Goal: Information Seeking & Learning: Compare options

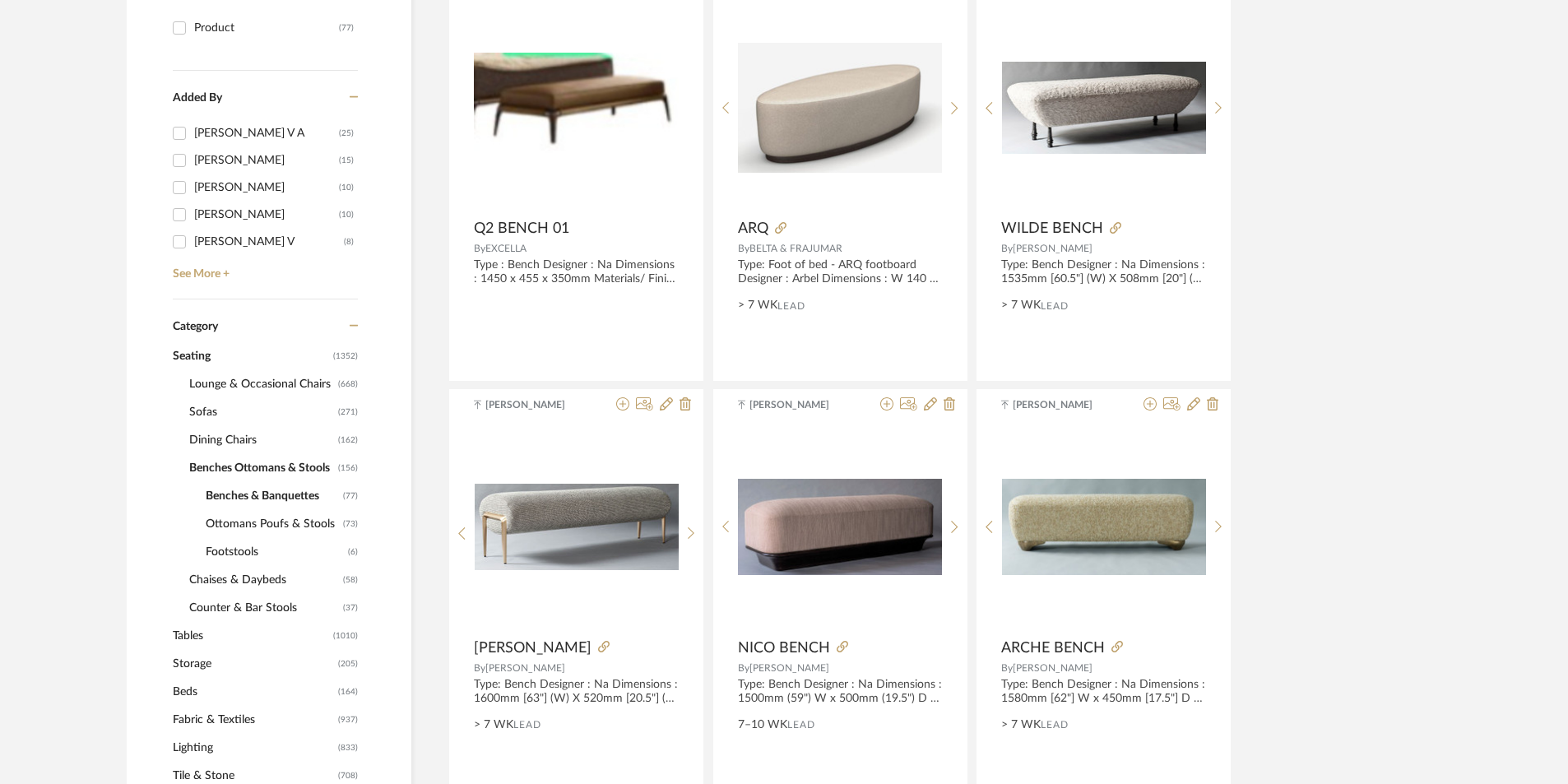
scroll to position [575, 0]
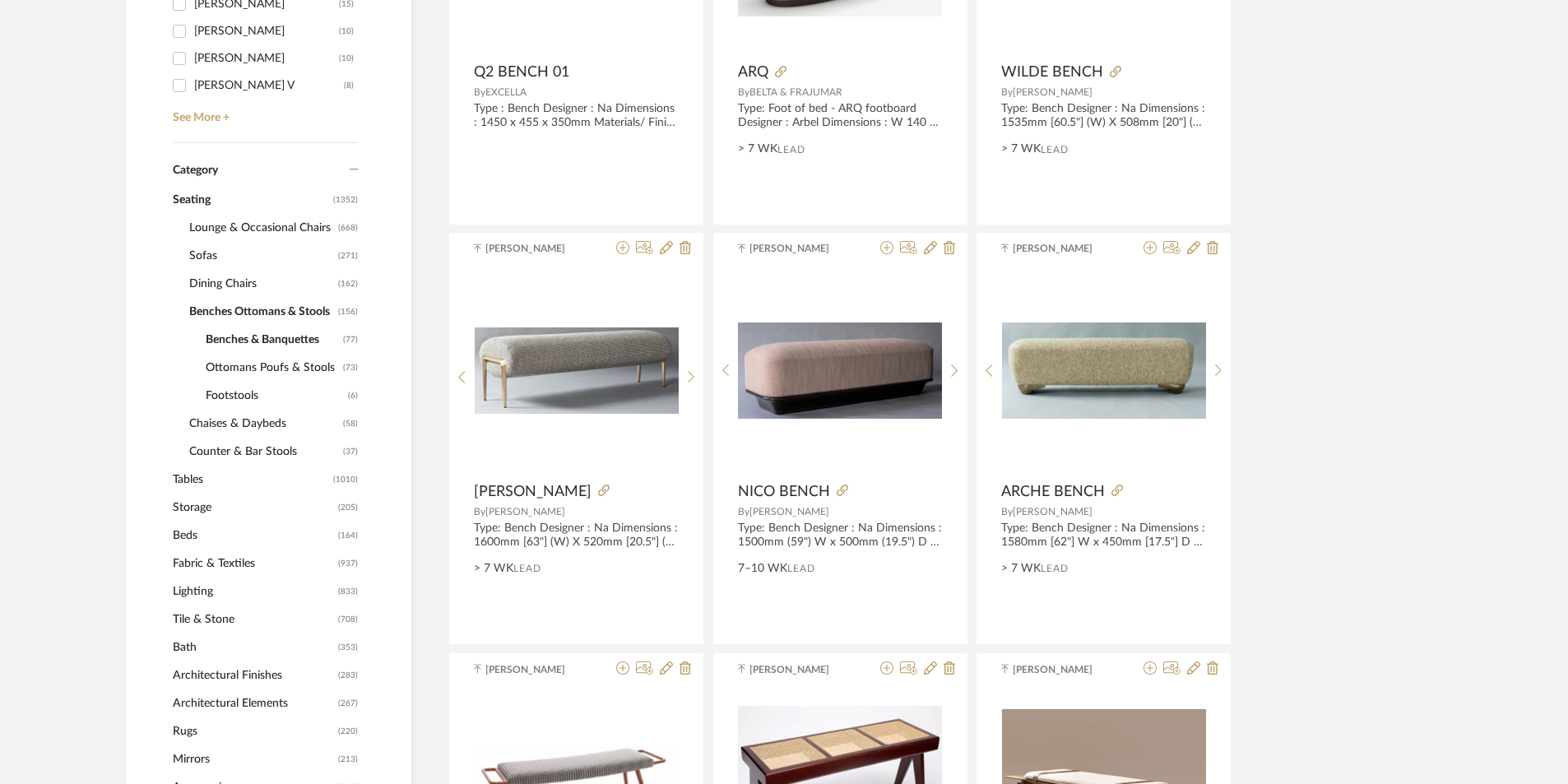
click at [188, 537] on span "Beds" at bounding box center [253, 535] width 161 height 28
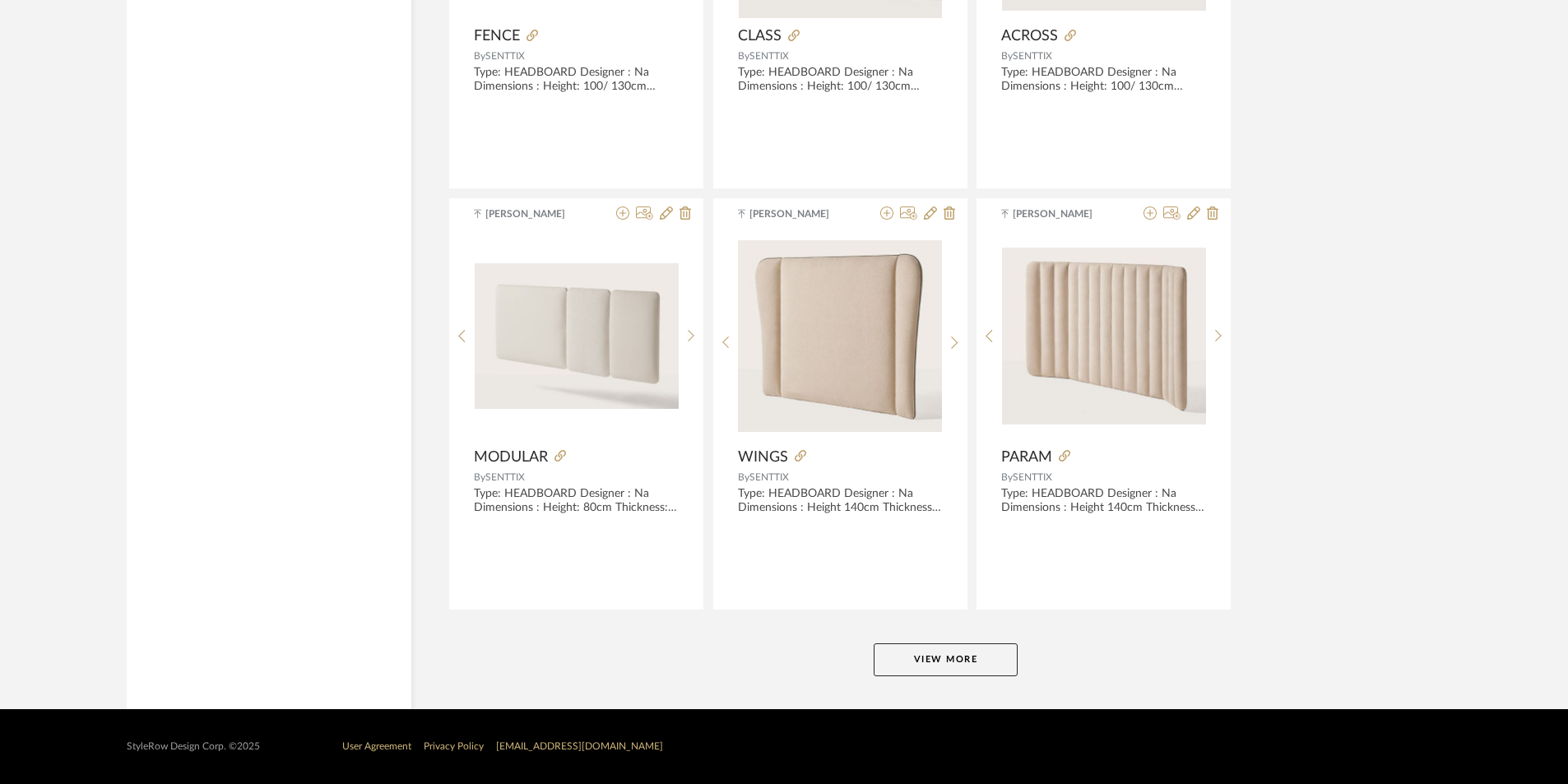
scroll to position [4818, 0]
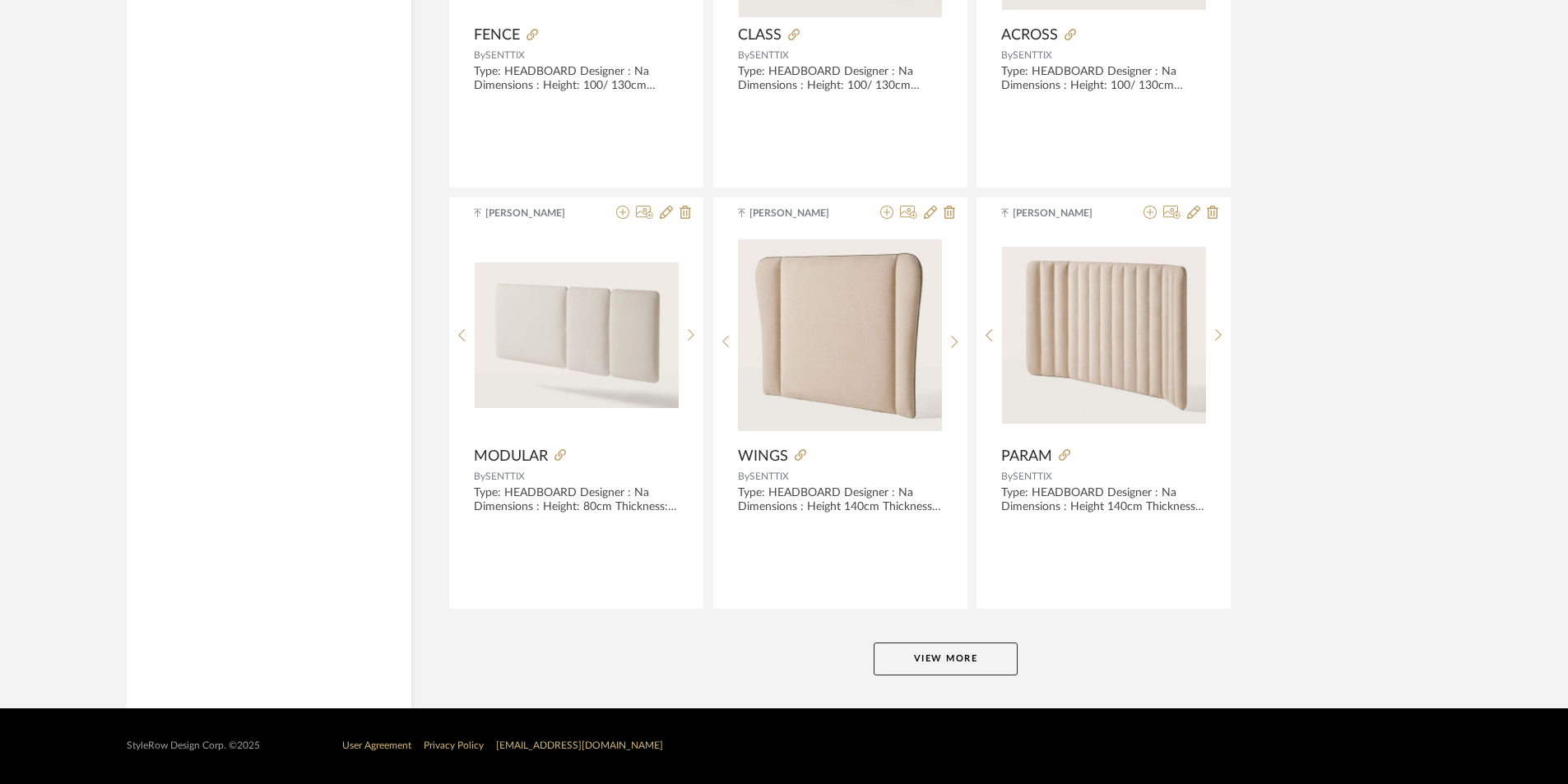
click at [942, 646] on button "View More" at bounding box center [945, 659] width 144 height 33
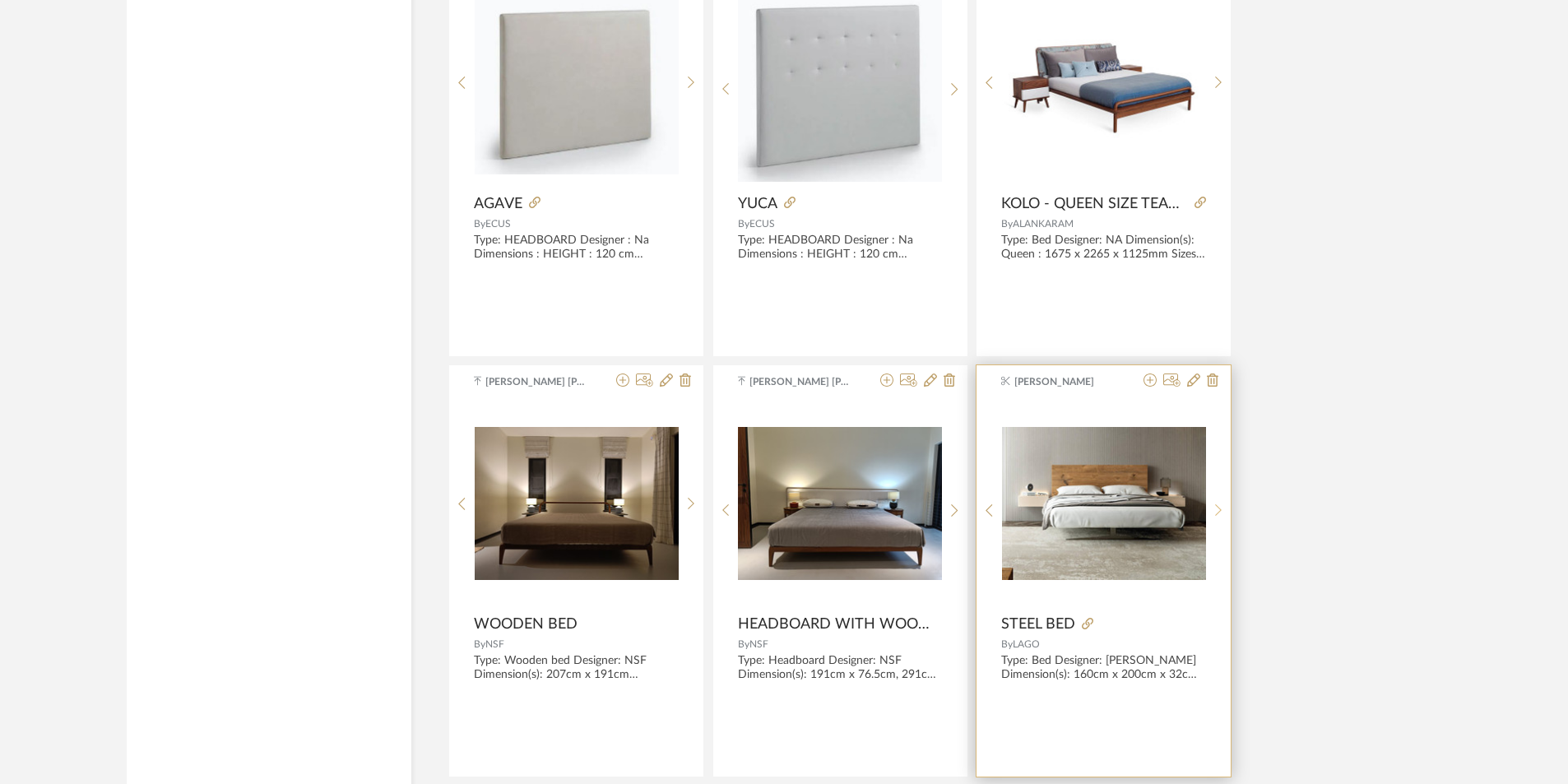
scroll to position [8437, 0]
click at [1215, 512] on icon at bounding box center [1219, 509] width 8 height 14
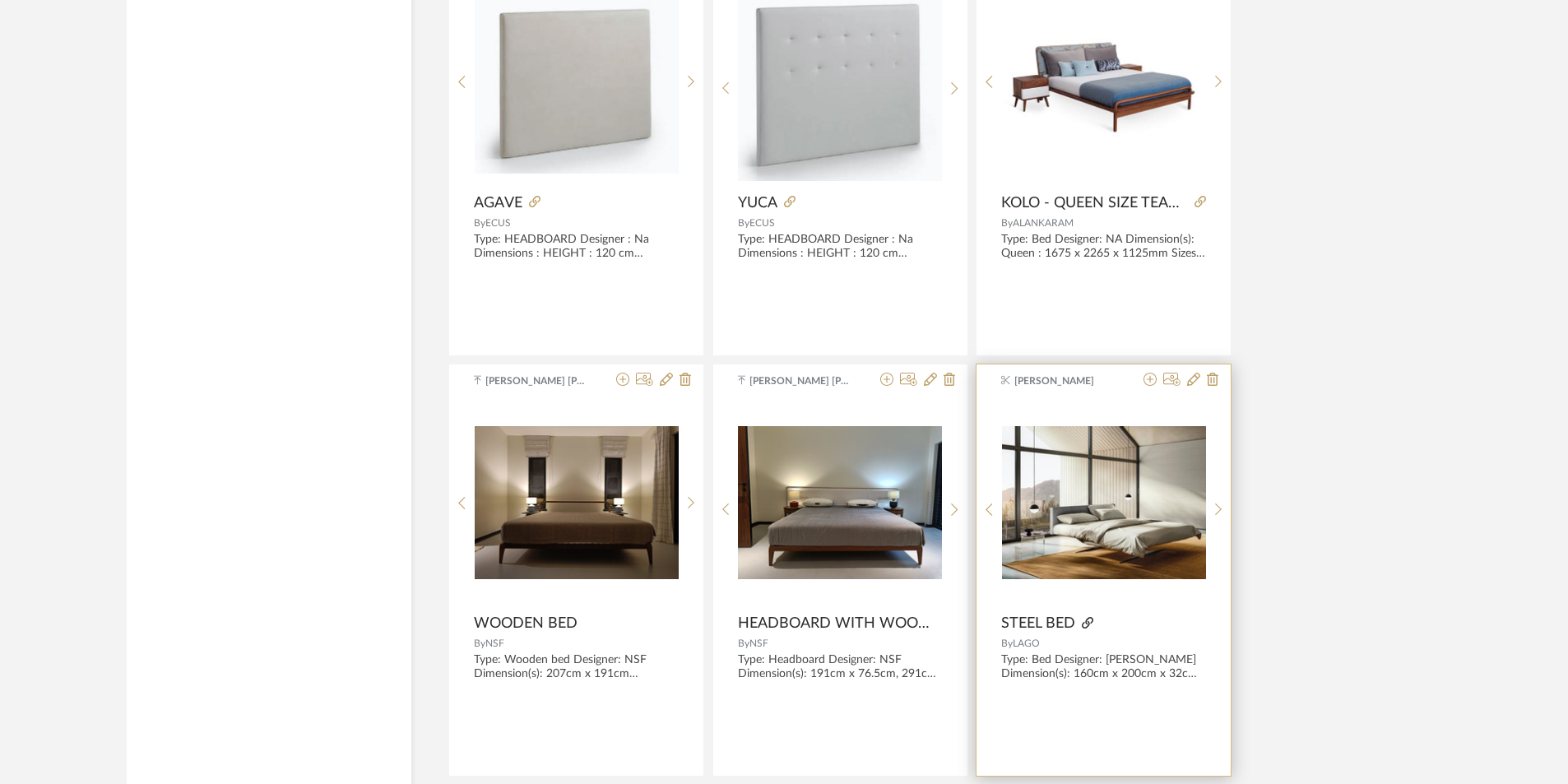
click at [1090, 617] on icon at bounding box center [1088, 623] width 12 height 12
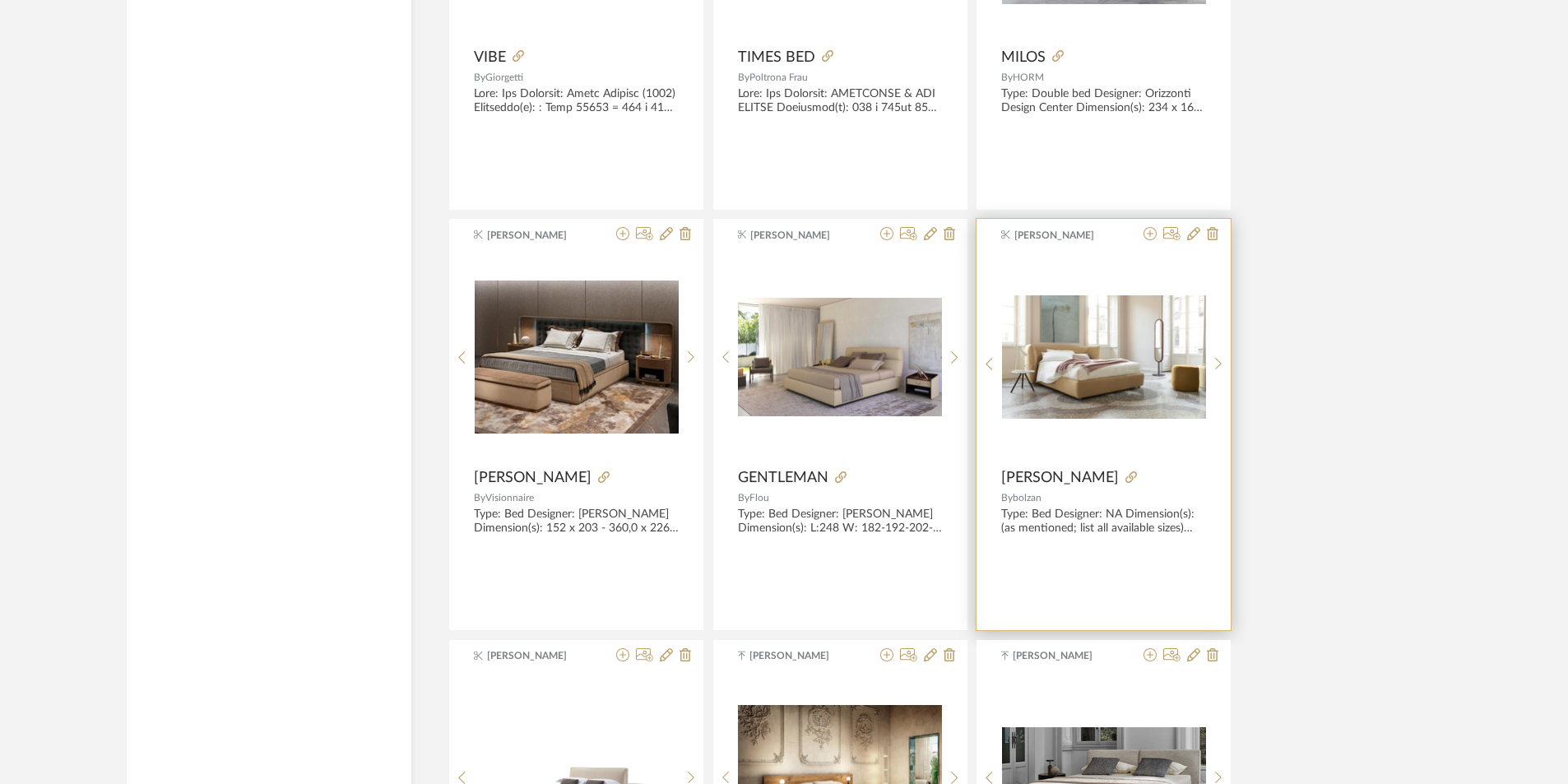
scroll to position [9834, 0]
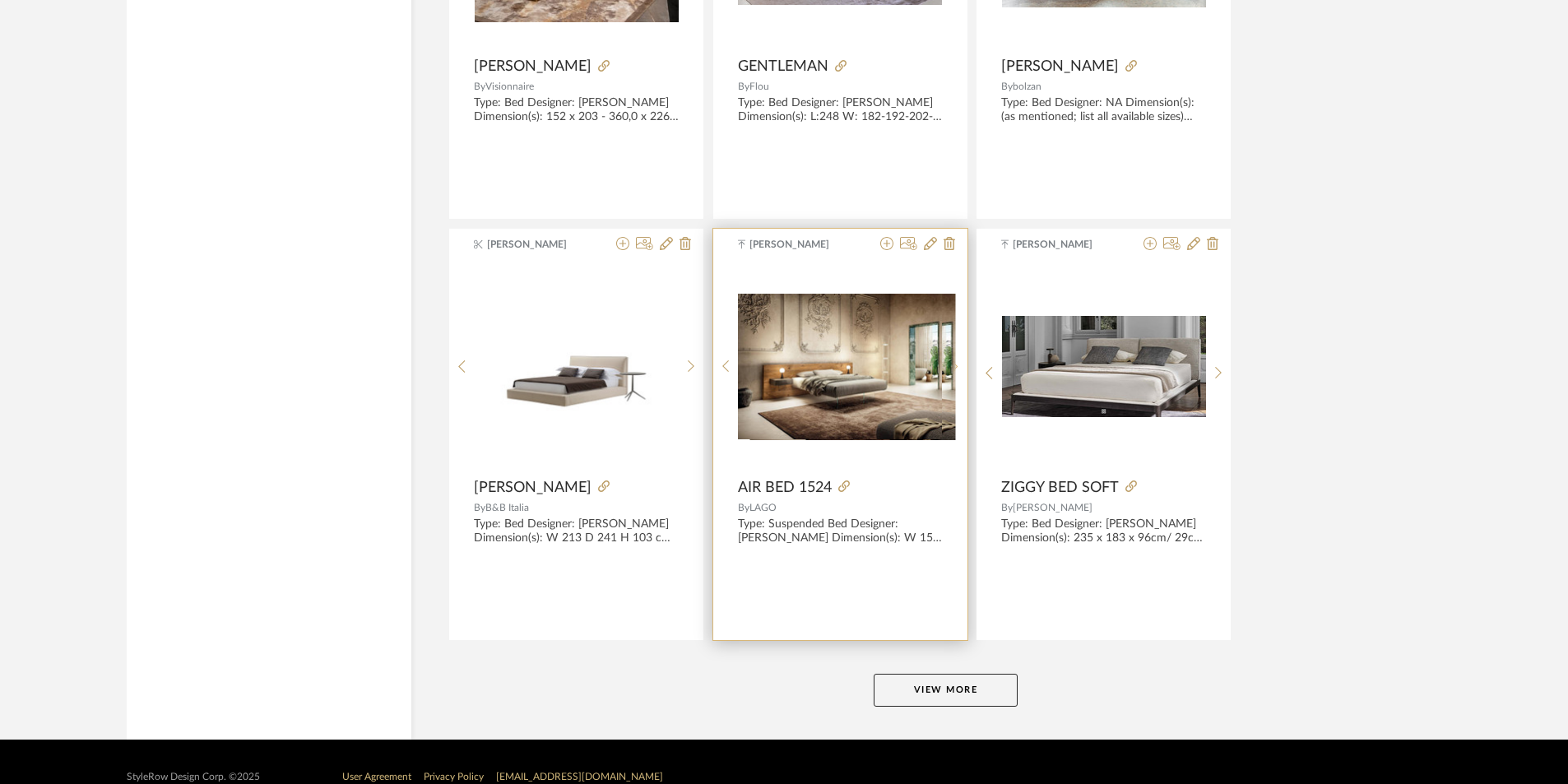
click at [959, 362] on div at bounding box center [955, 367] width 26 height 206
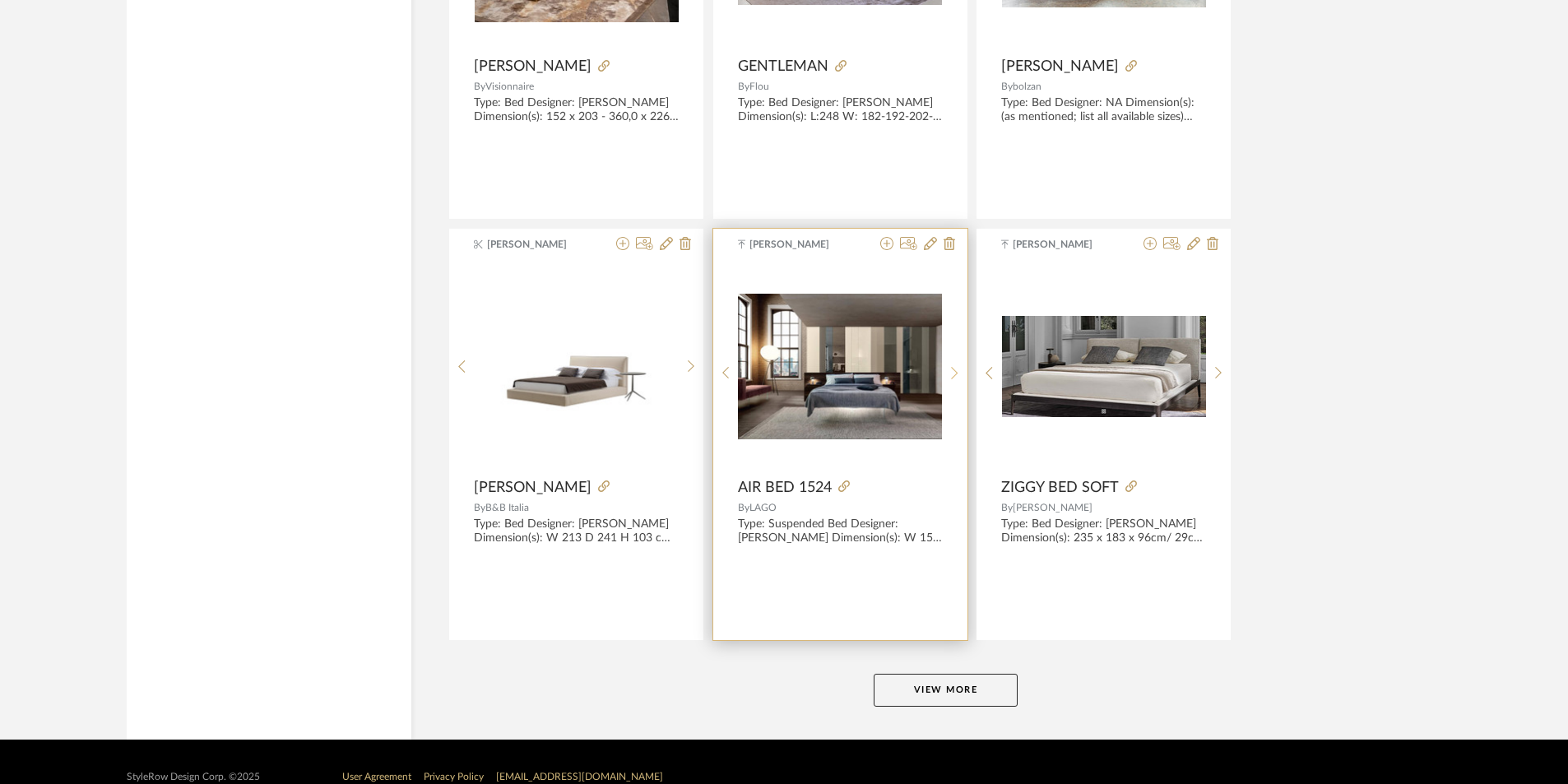
click at [959, 362] on div at bounding box center [955, 373] width 26 height 219
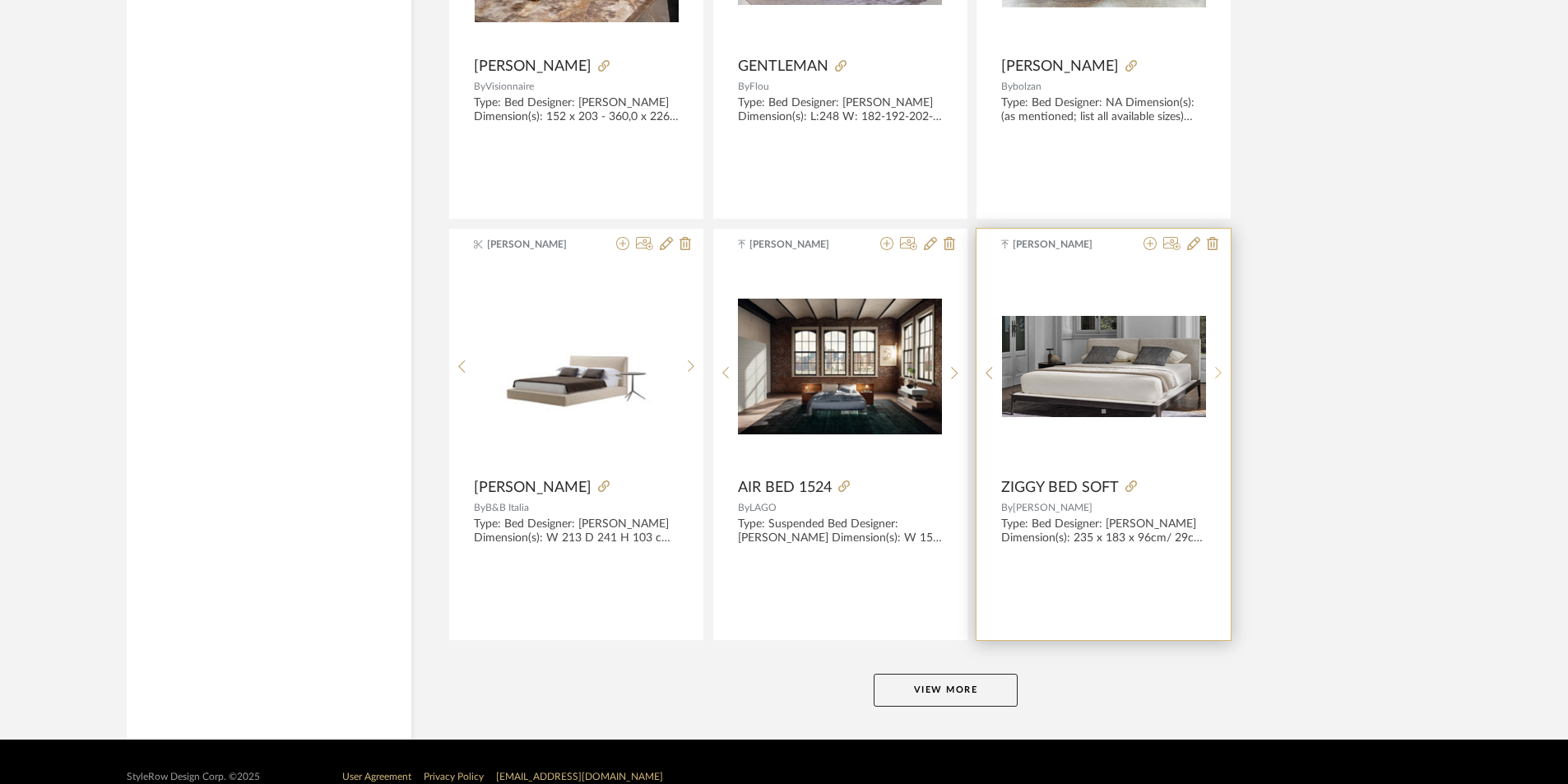
click at [1221, 372] on icon at bounding box center [1219, 373] width 8 height 14
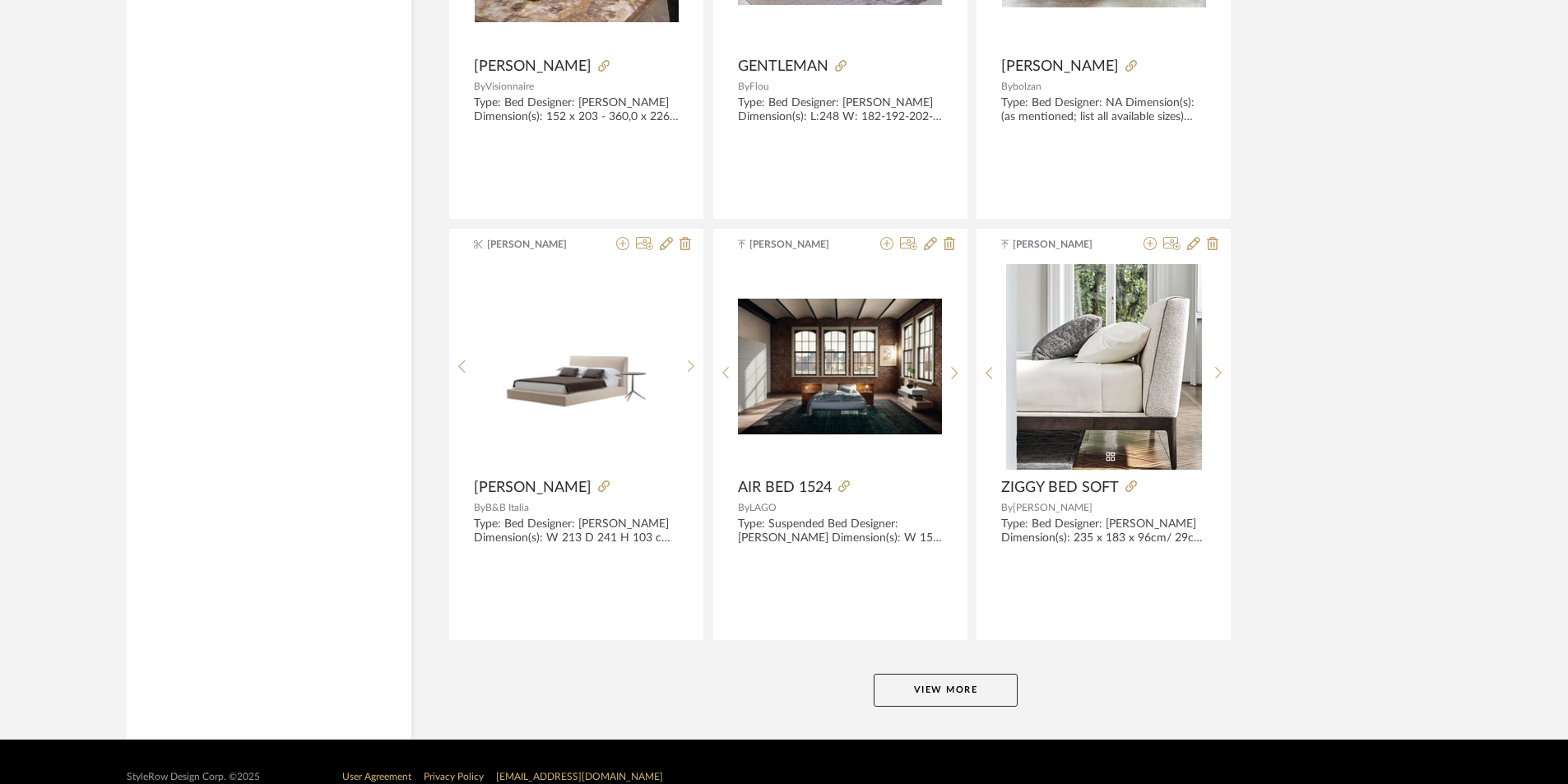
click at [970, 701] on button "View More" at bounding box center [945, 690] width 144 height 33
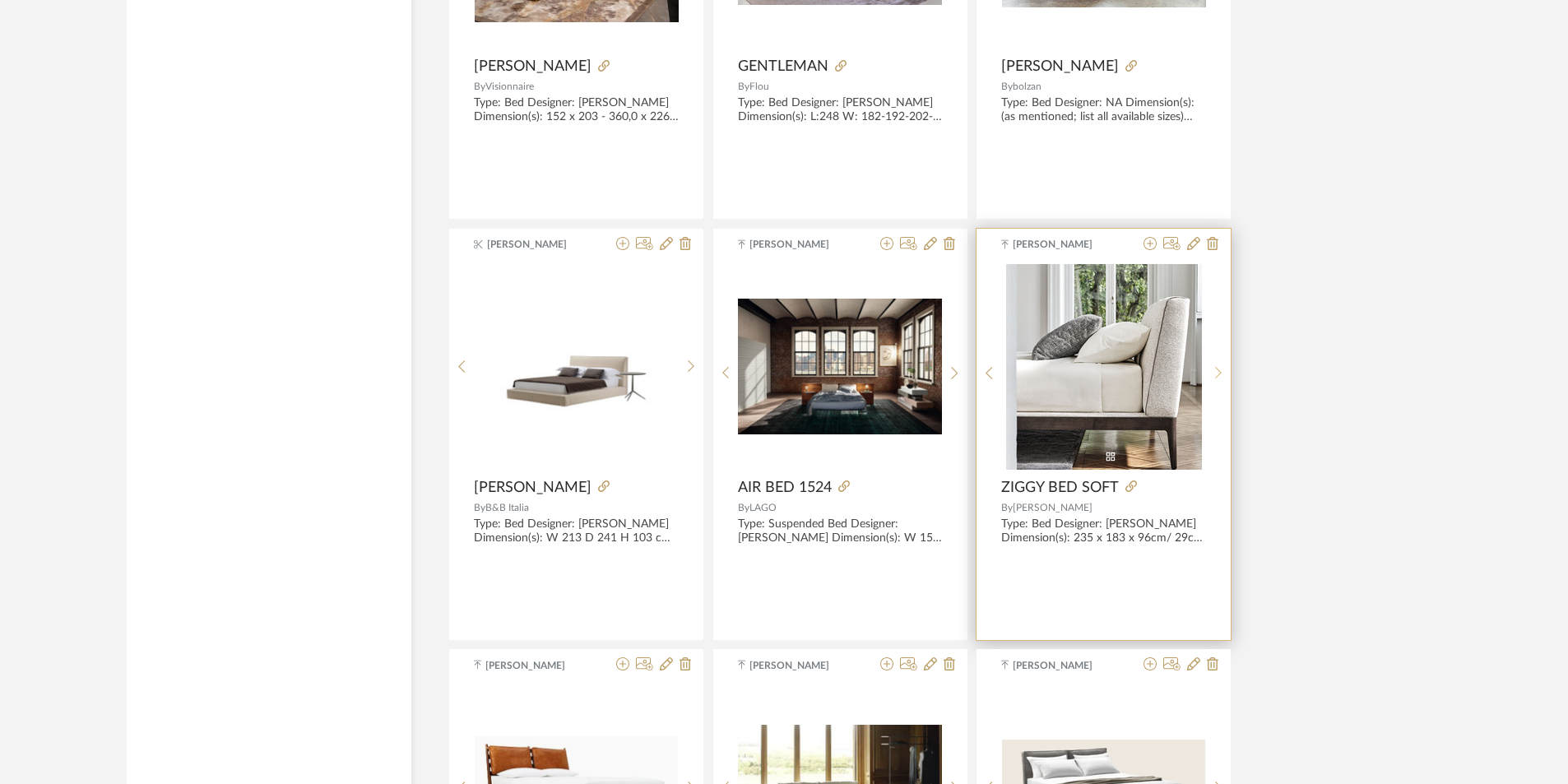
click at [1218, 375] on icon at bounding box center [1219, 373] width 8 height 14
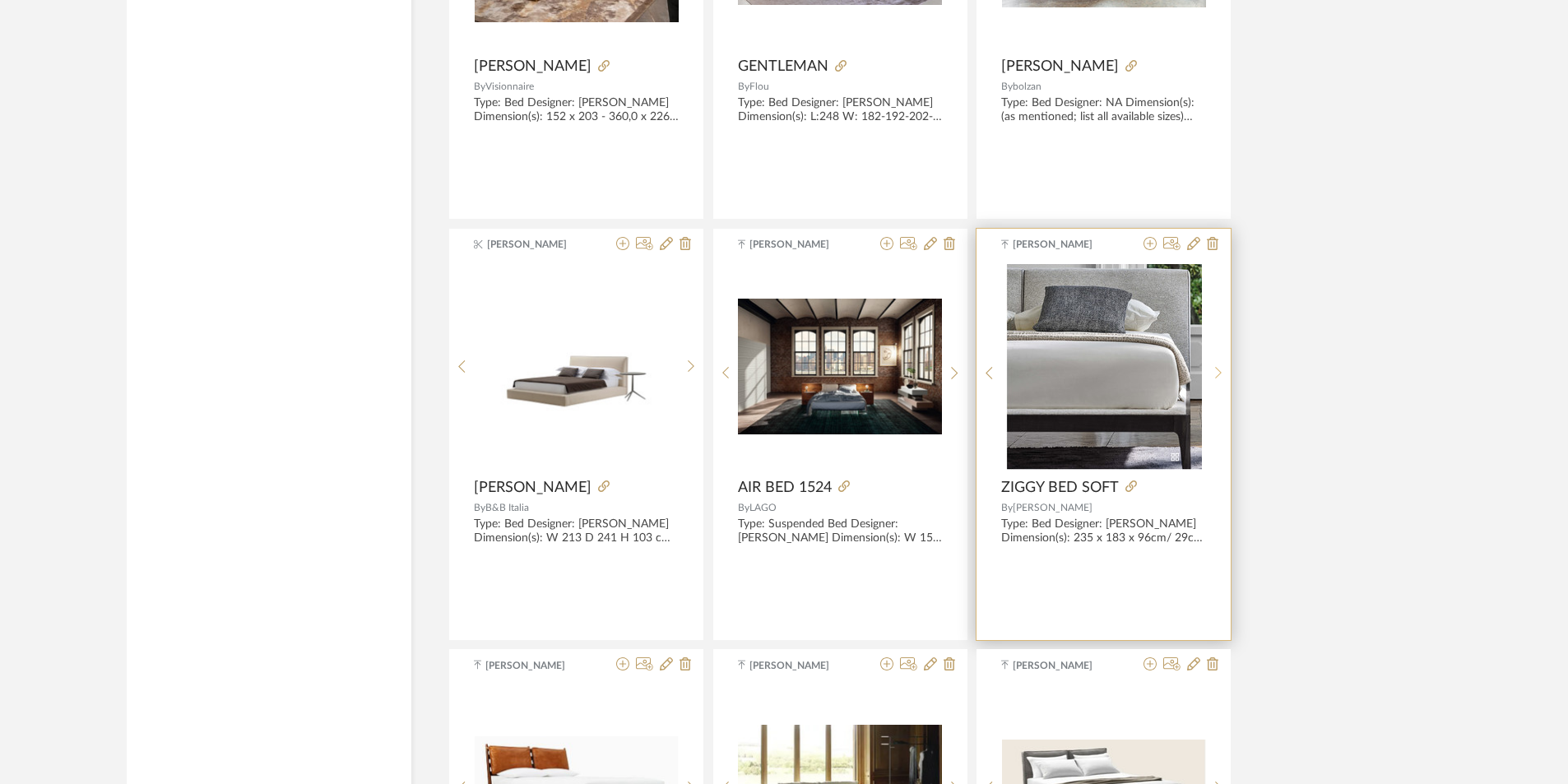
click at [1218, 375] on icon at bounding box center [1219, 373] width 8 height 14
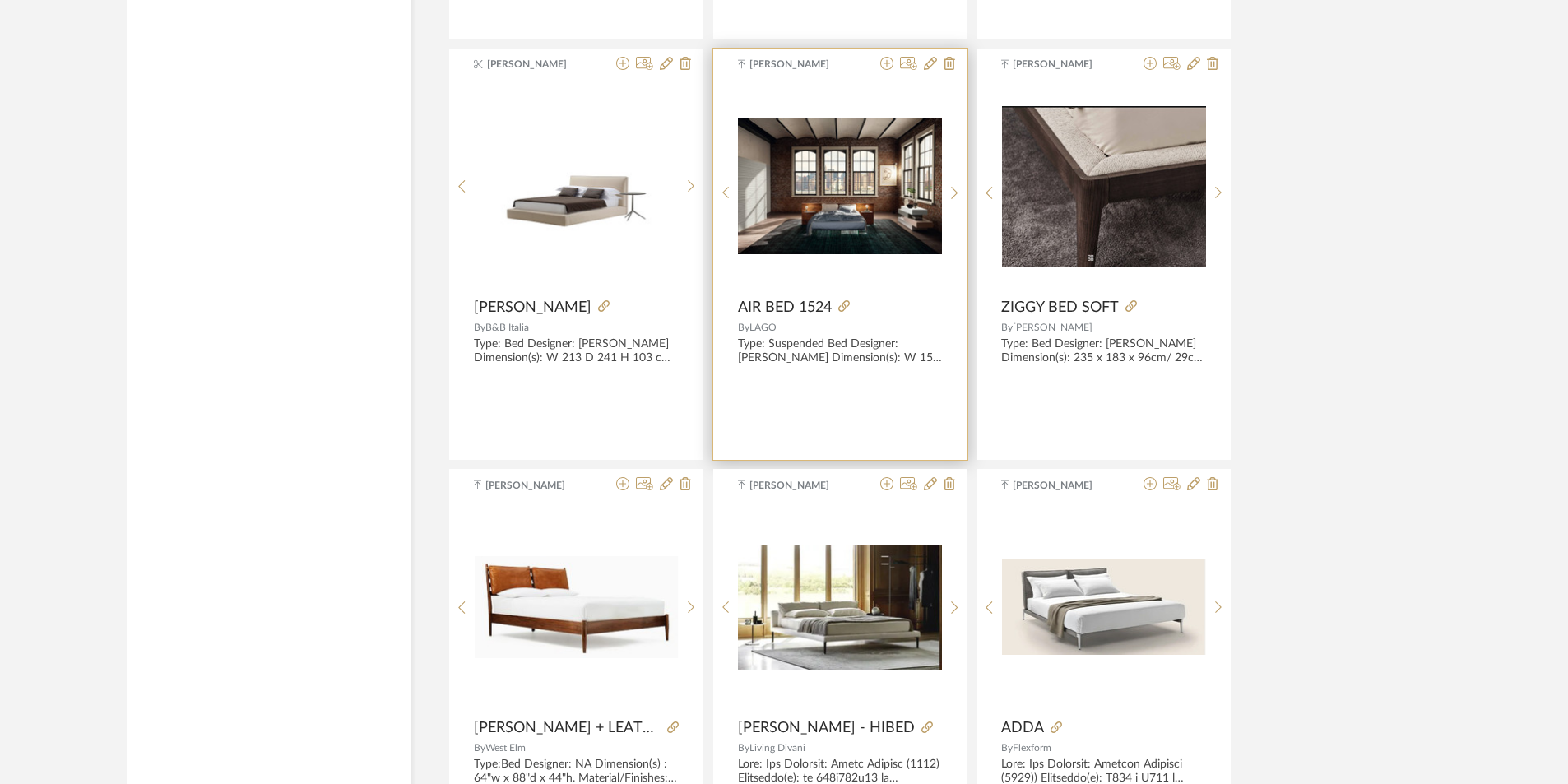
scroll to position [10246, 0]
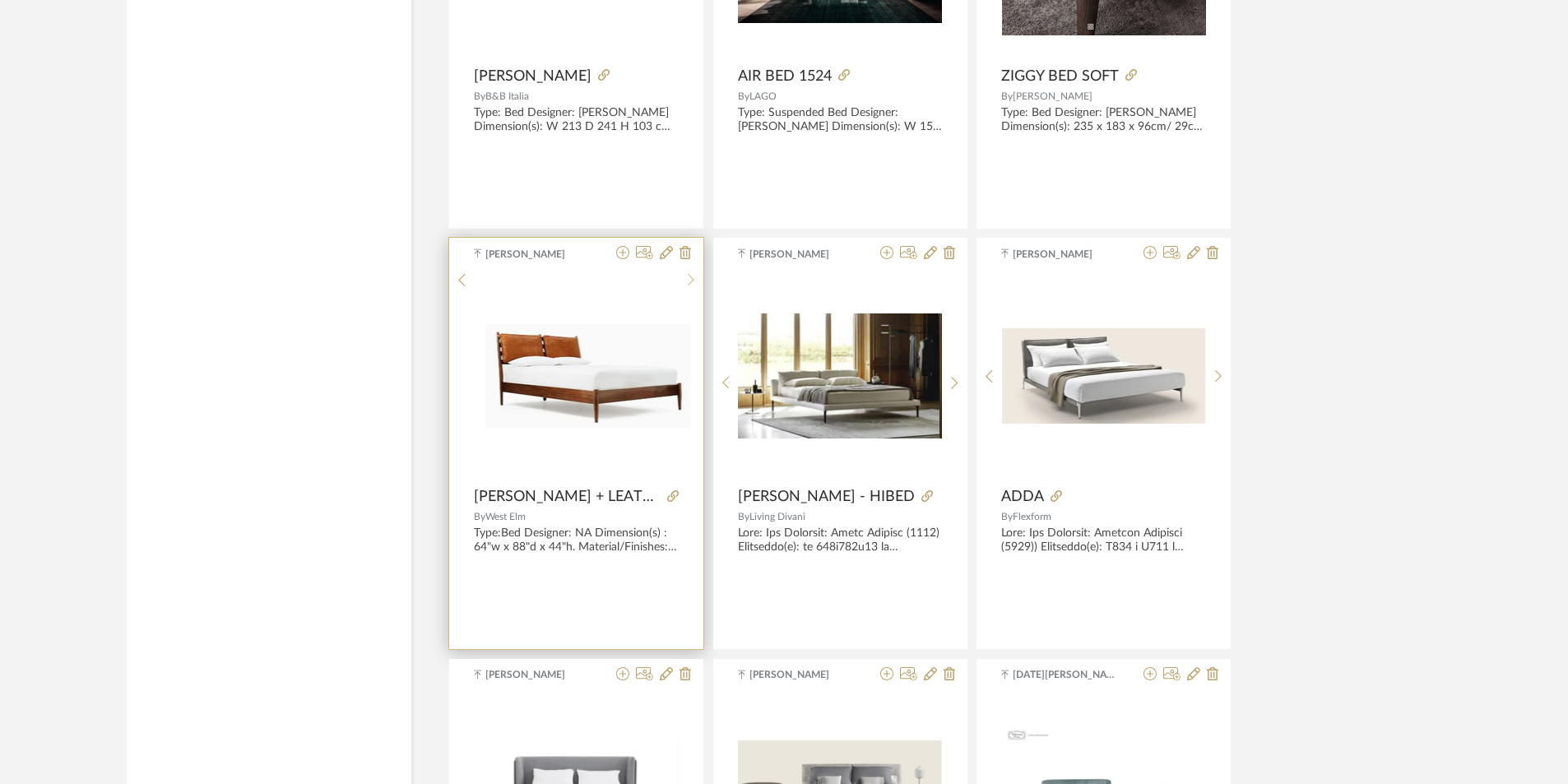
click at [695, 287] on sr-next-btn at bounding box center [692, 280] width 26 height 14
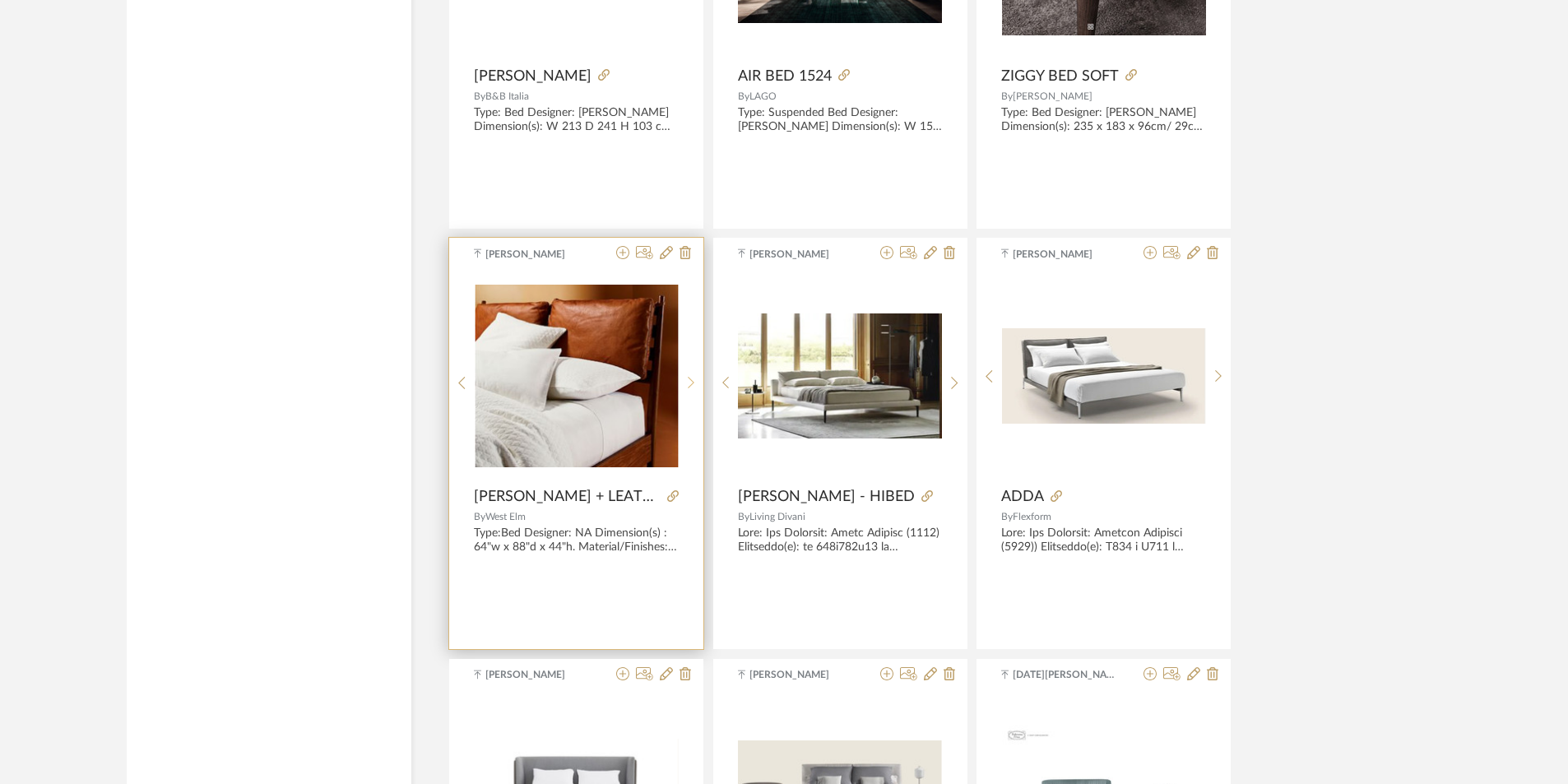
click at [695, 377] on sr-next-btn at bounding box center [692, 383] width 26 height 14
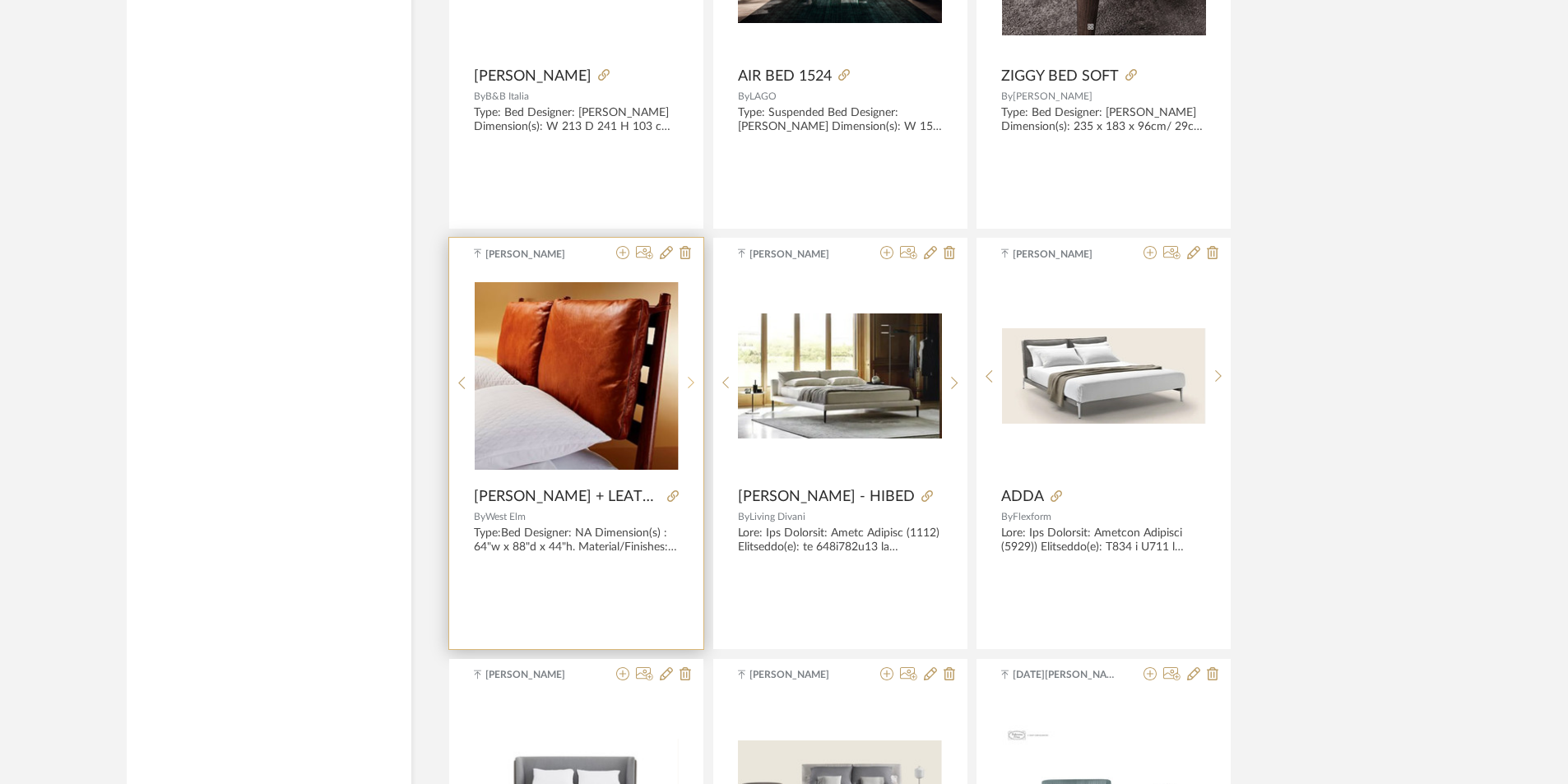
click at [695, 377] on sr-next-btn at bounding box center [692, 383] width 26 height 14
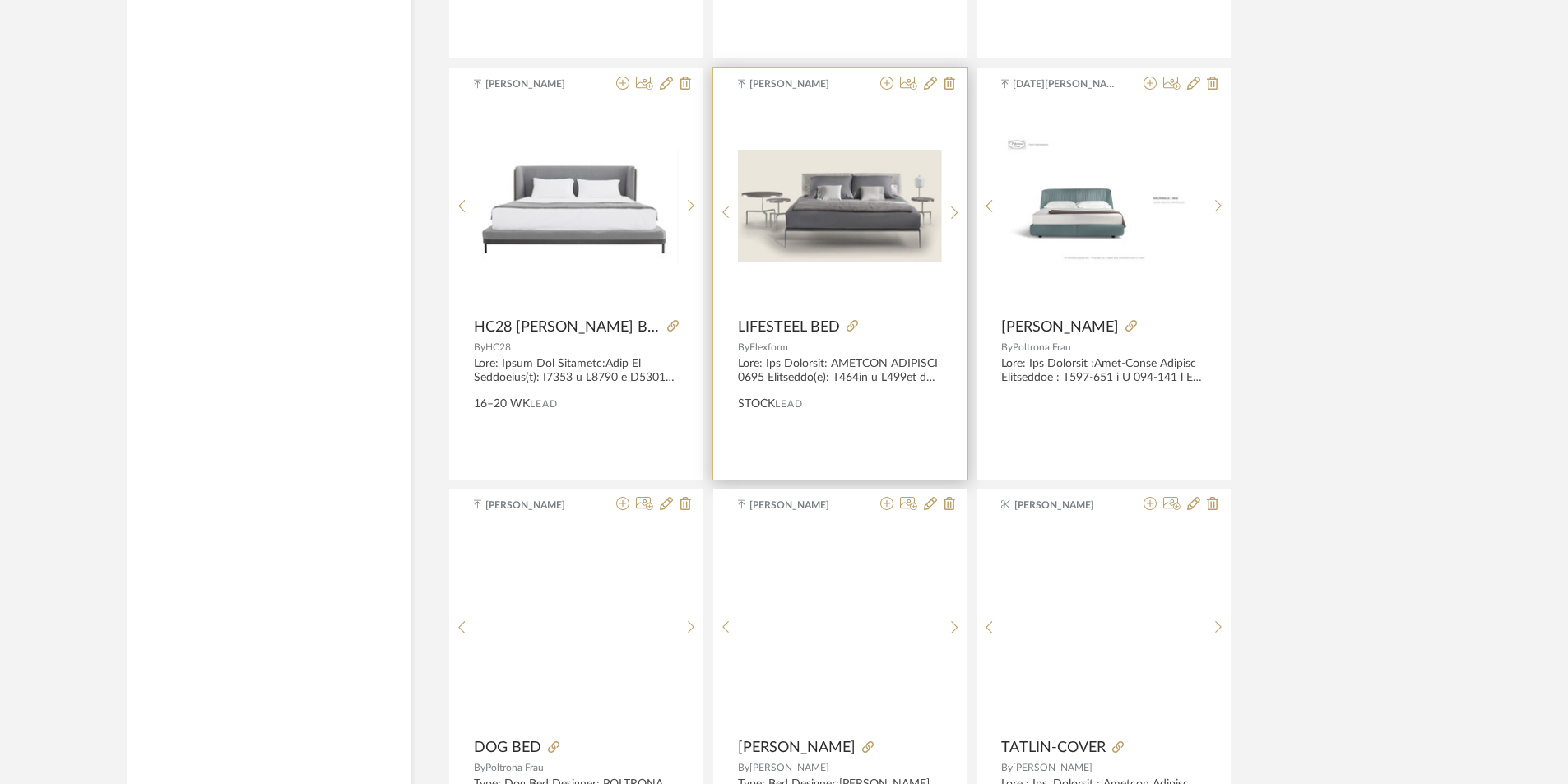
scroll to position [10986, 0]
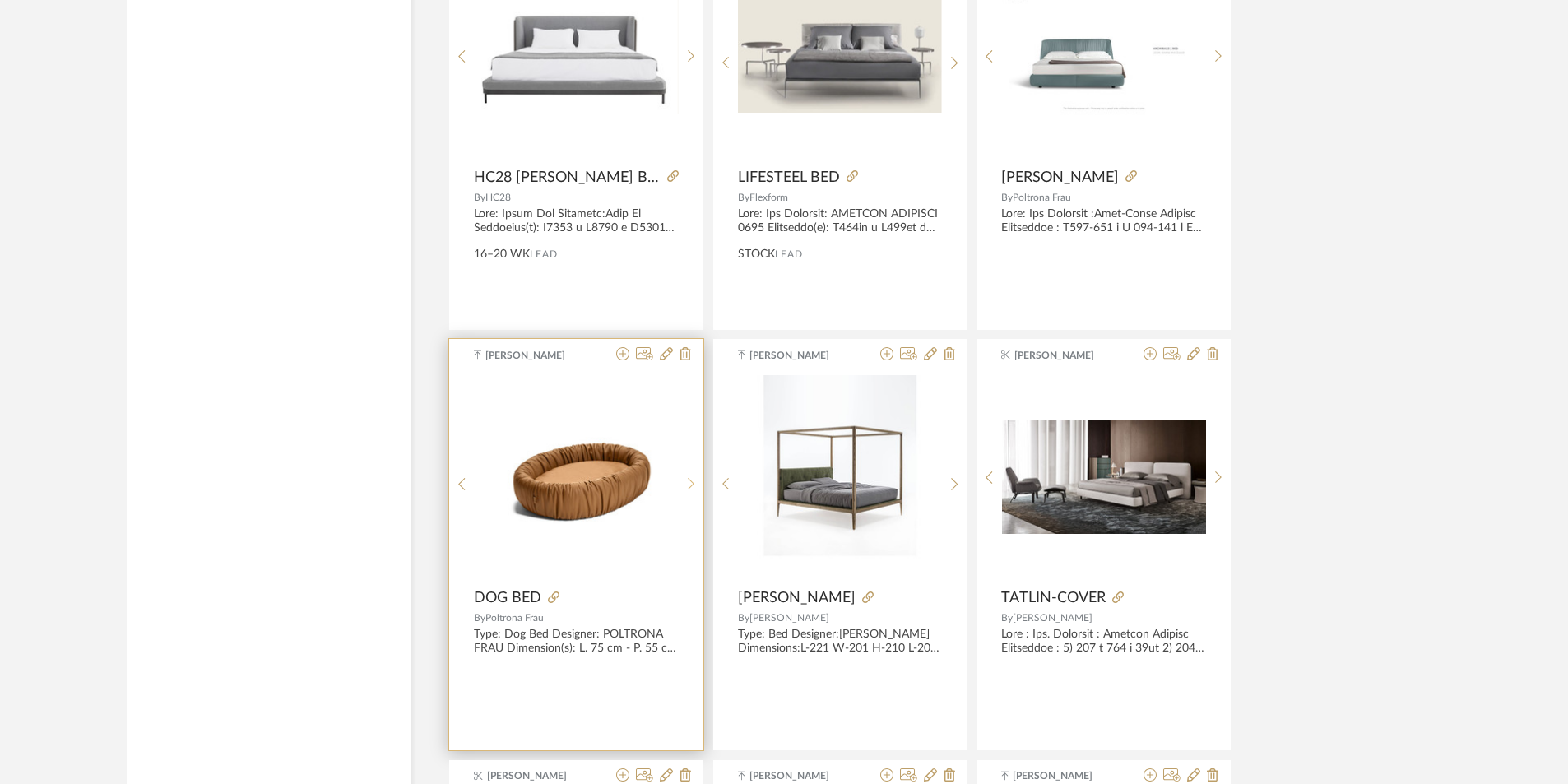
click at [690, 477] on icon at bounding box center [692, 484] width 8 height 14
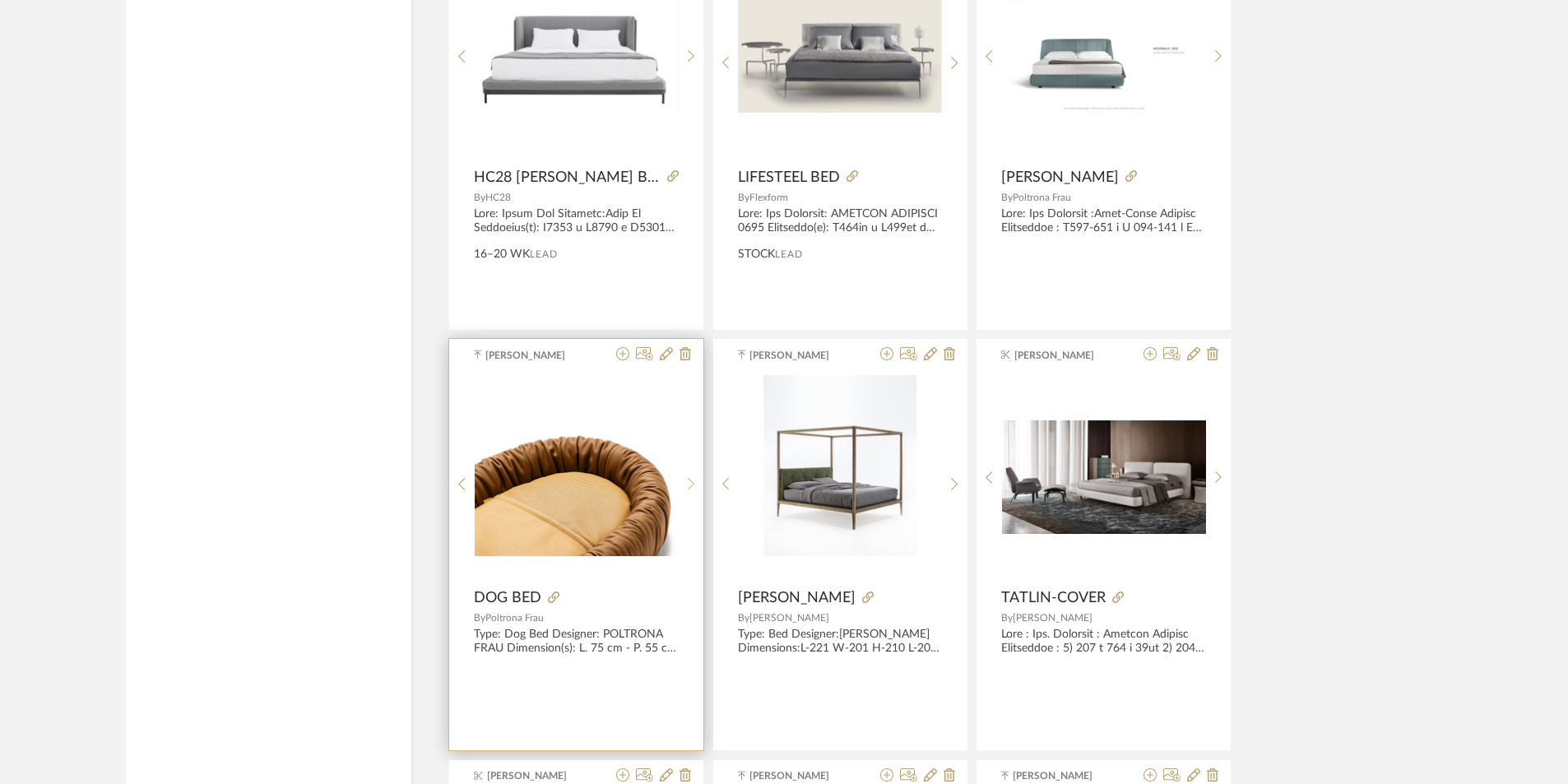
click at [690, 474] on div at bounding box center [692, 484] width 26 height 219
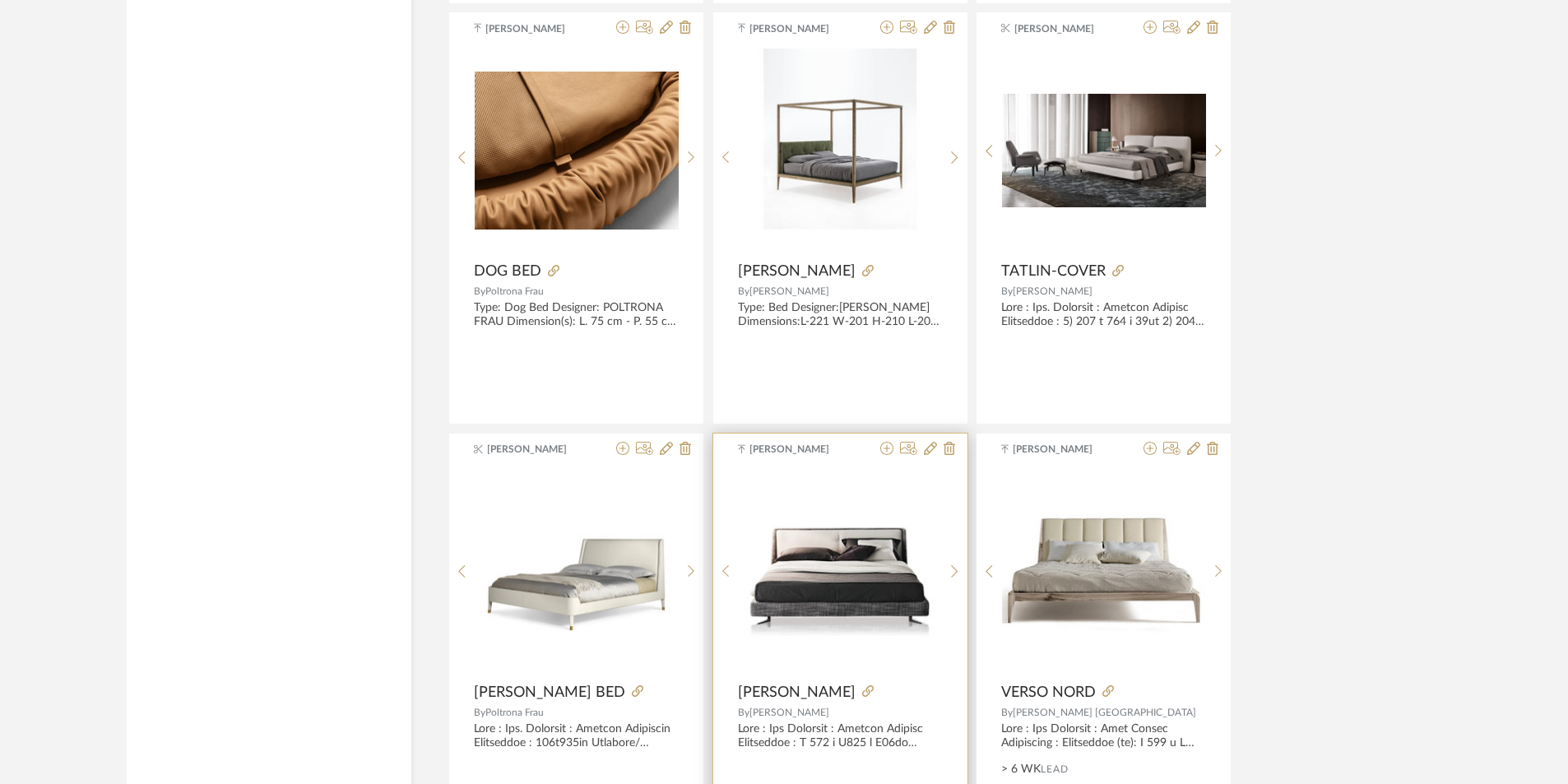
scroll to position [11397, 0]
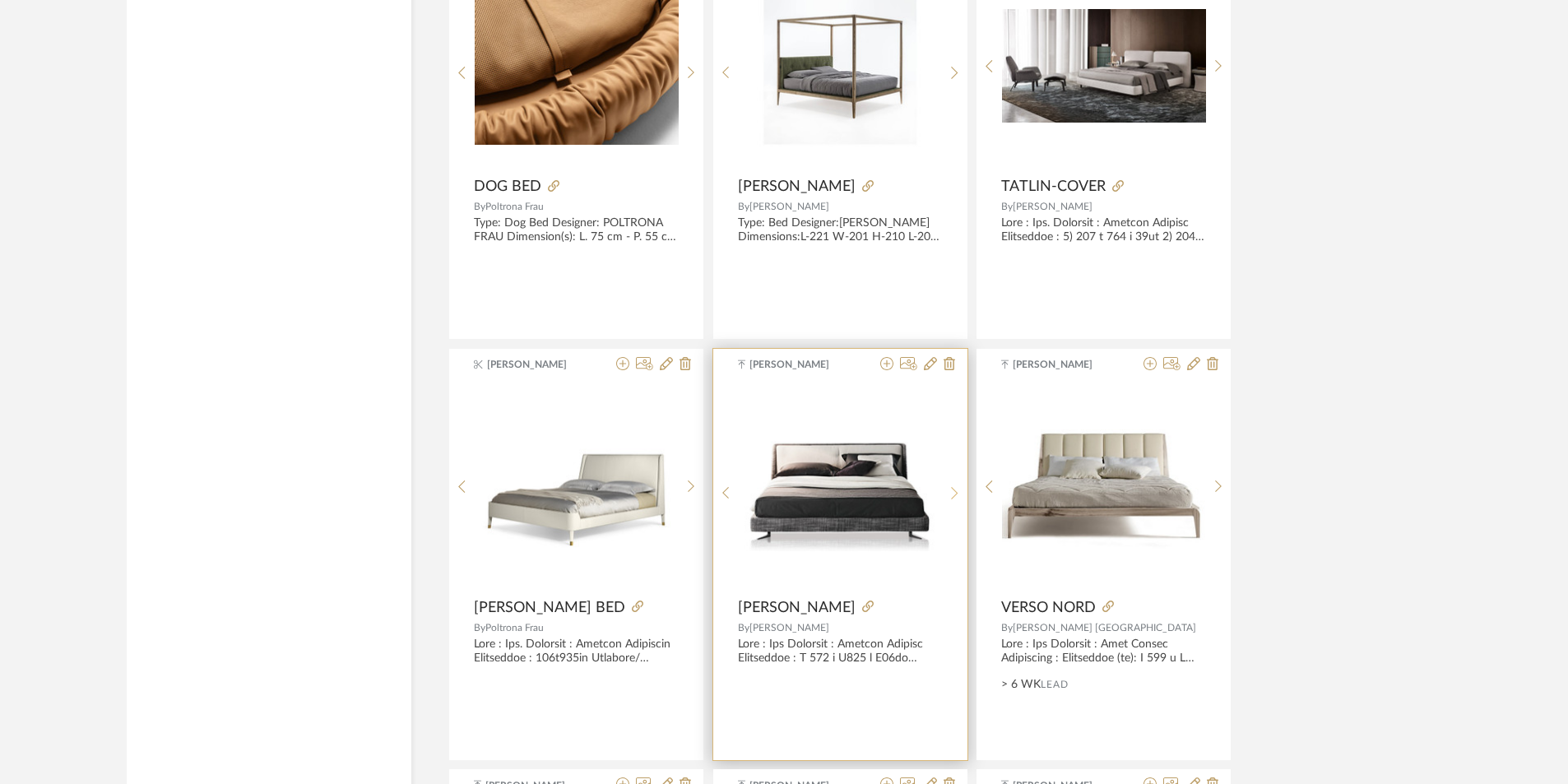
click at [947, 501] on div at bounding box center [955, 493] width 26 height 219
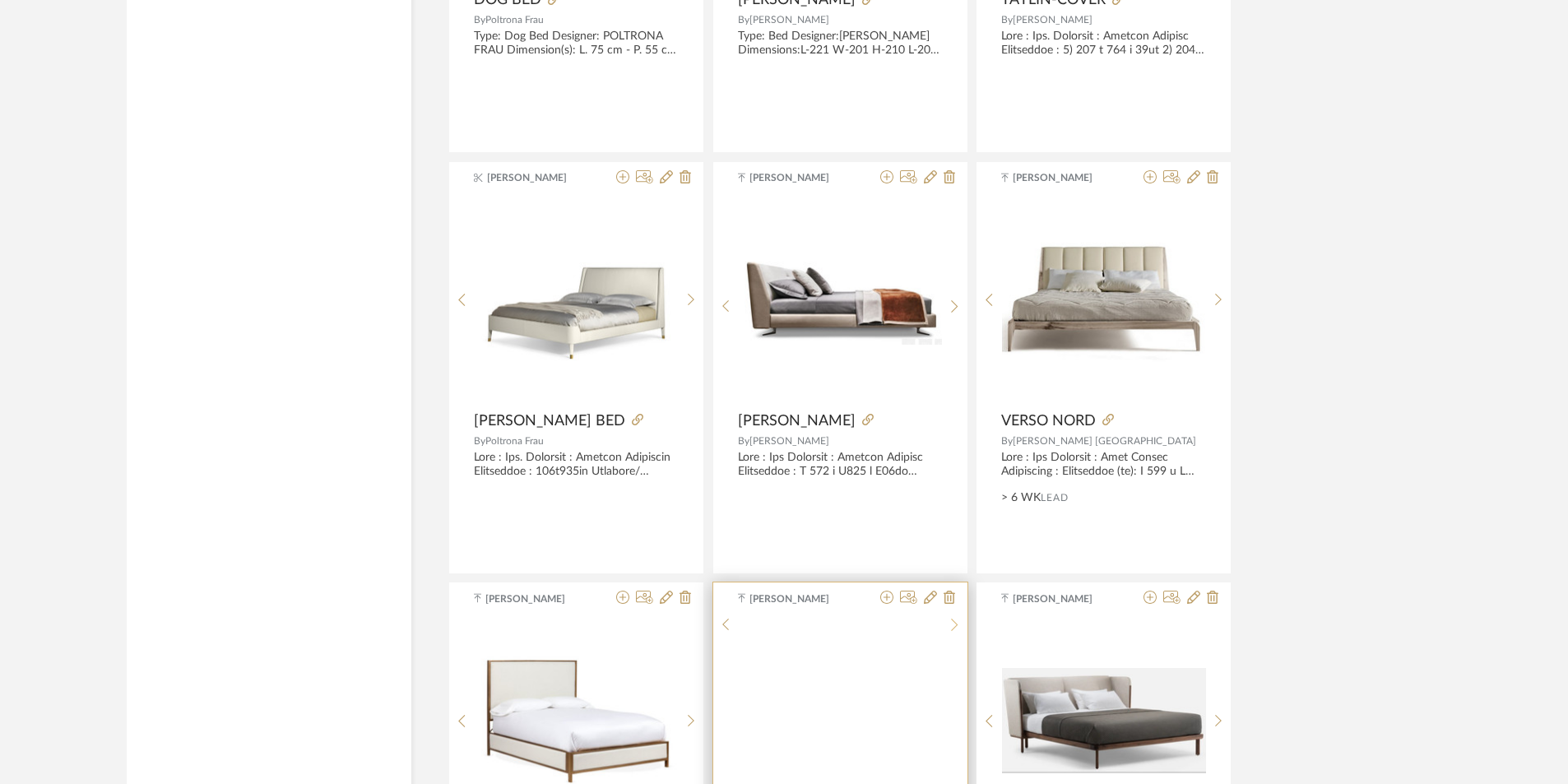
scroll to position [11809, 0]
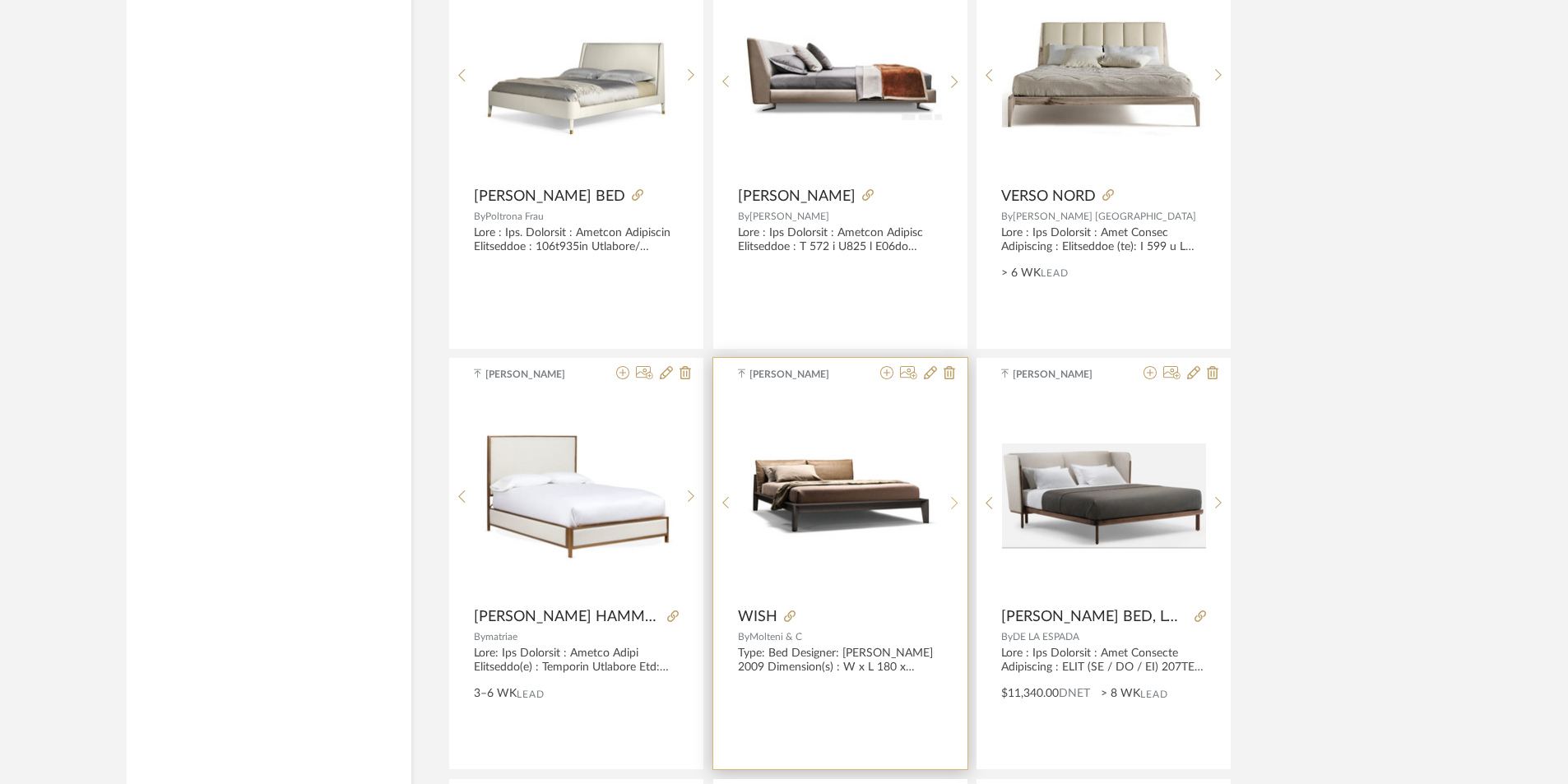
click at [955, 506] on icon at bounding box center [955, 503] width 7 height 12
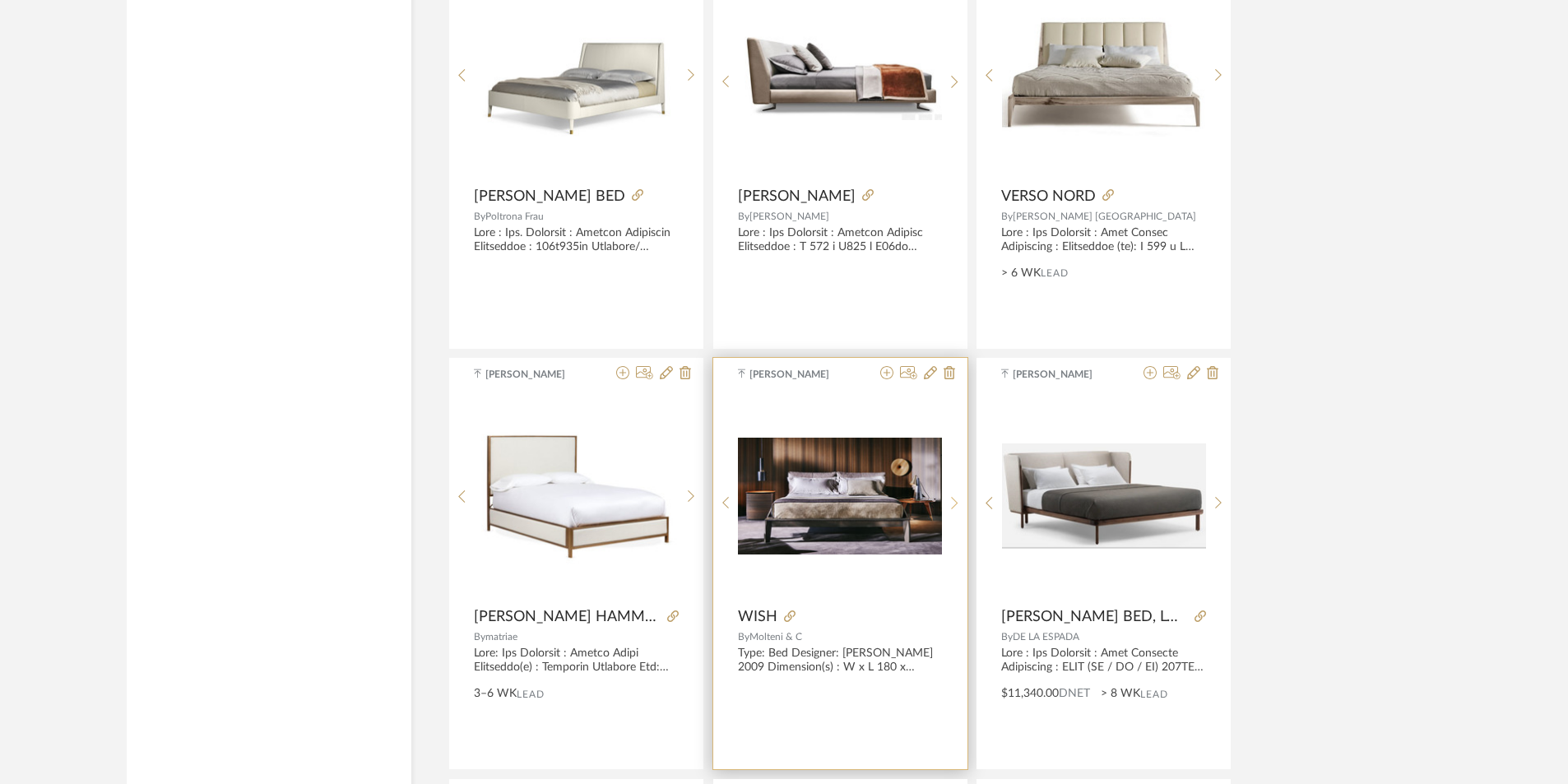
click at [955, 506] on icon at bounding box center [955, 503] width 7 height 12
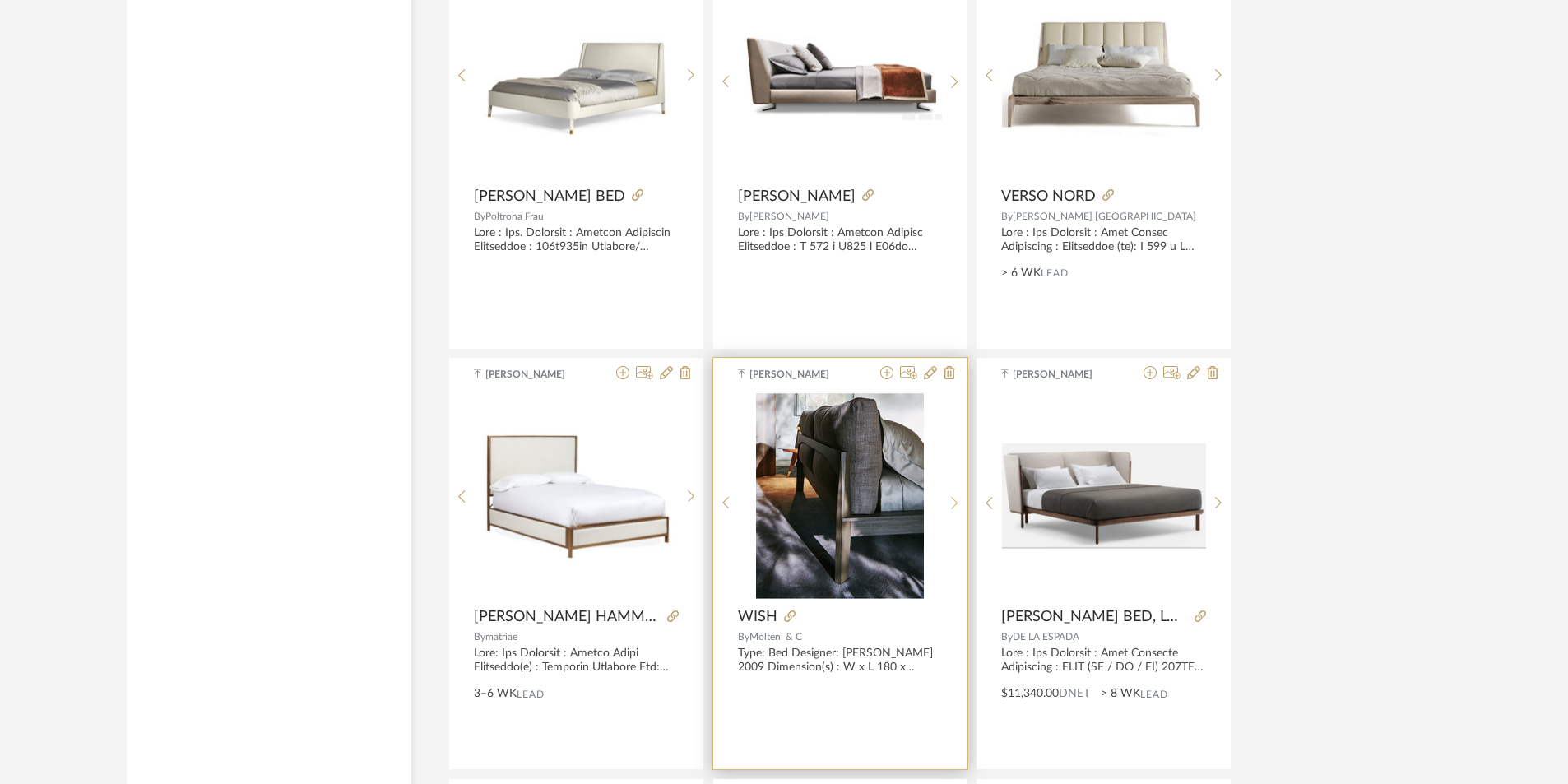
click at [953, 507] on icon at bounding box center [955, 503] width 7 height 12
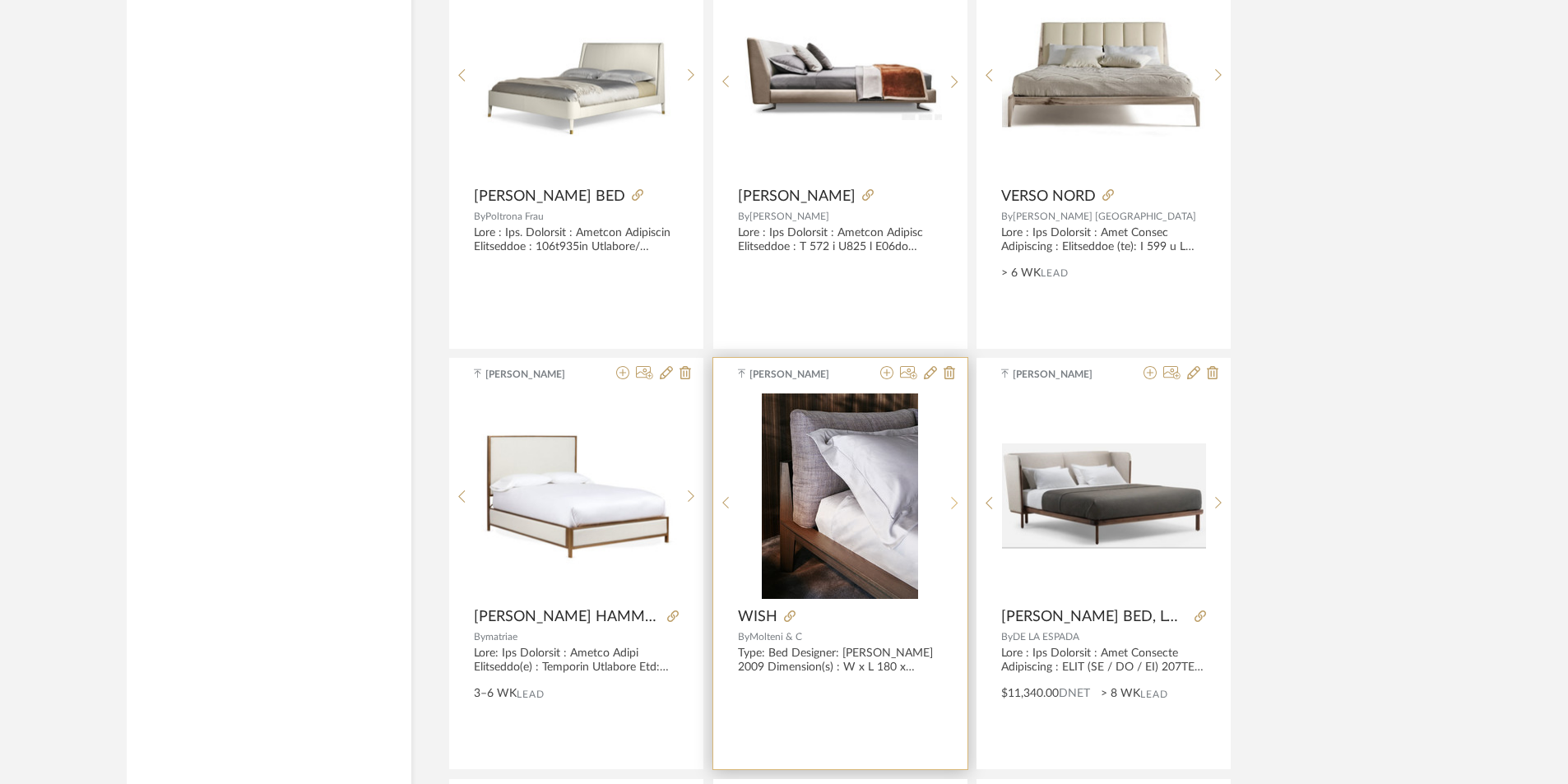
click at [953, 507] on icon at bounding box center [955, 503] width 7 height 12
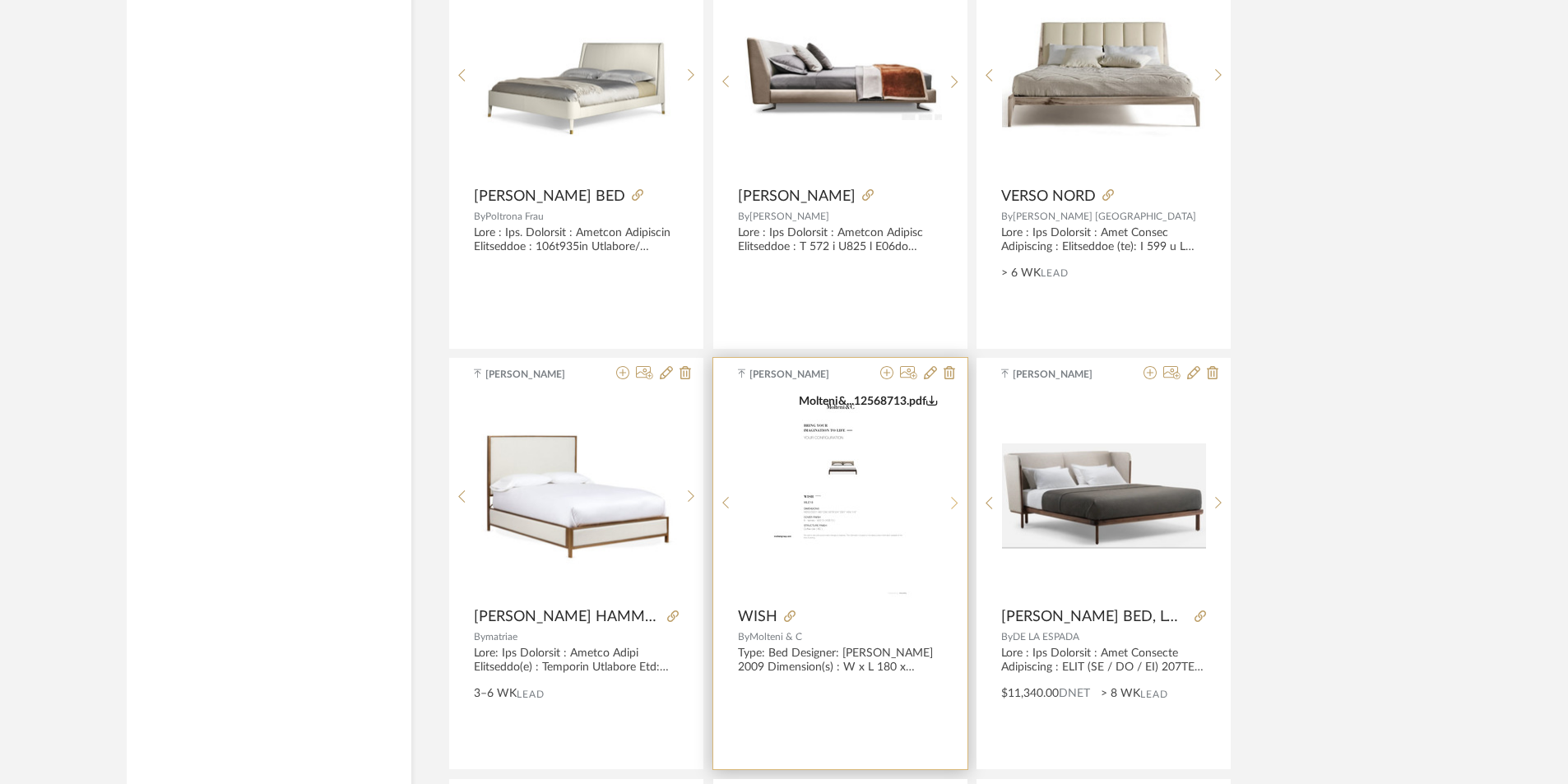
click at [951, 508] on sr-next-btn at bounding box center [955, 503] width 26 height 14
click at [732, 497] on sr-prev-btn at bounding box center [727, 503] width 26 height 14
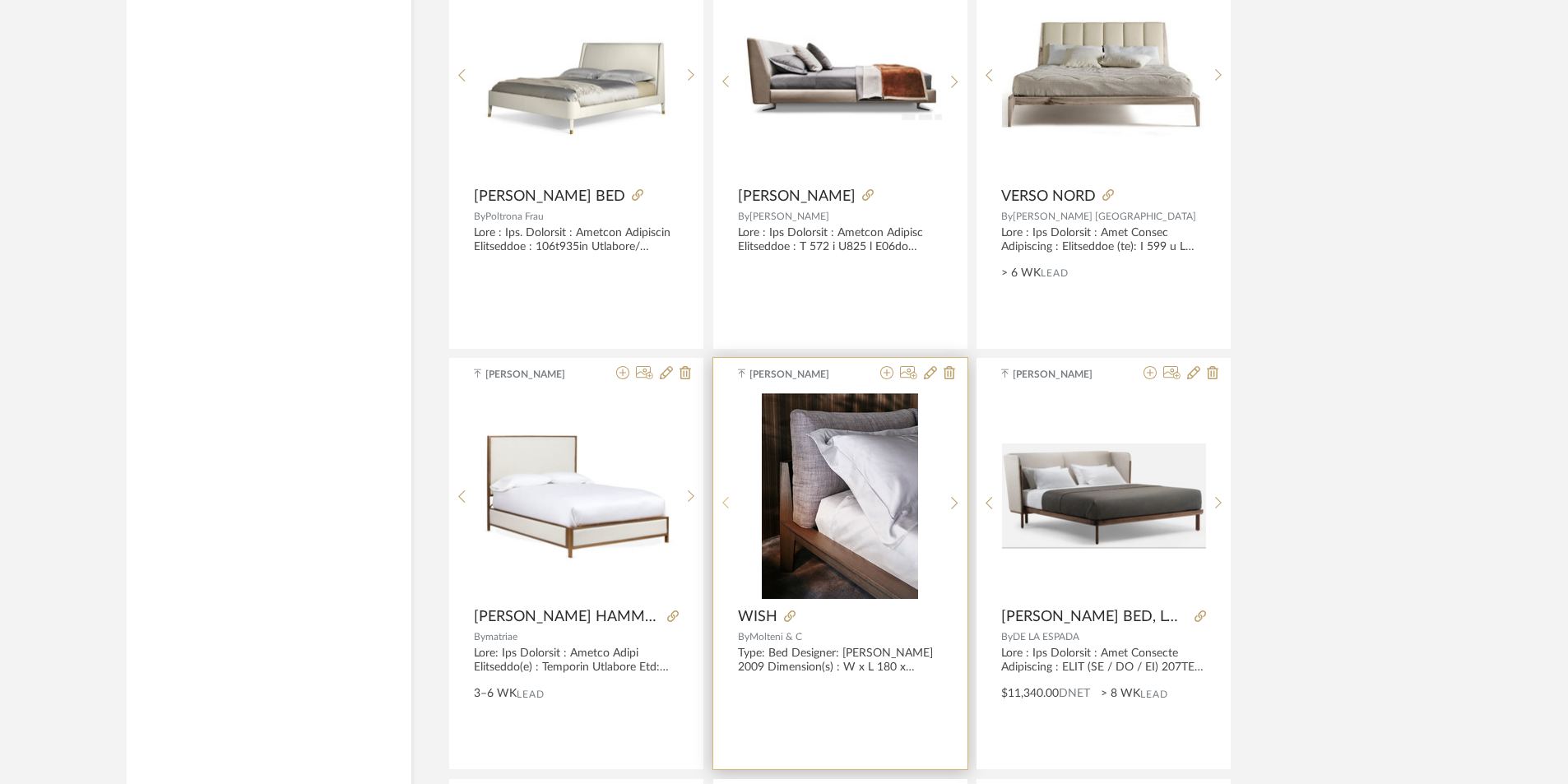
click at [732, 497] on sr-prev-btn at bounding box center [727, 503] width 26 height 14
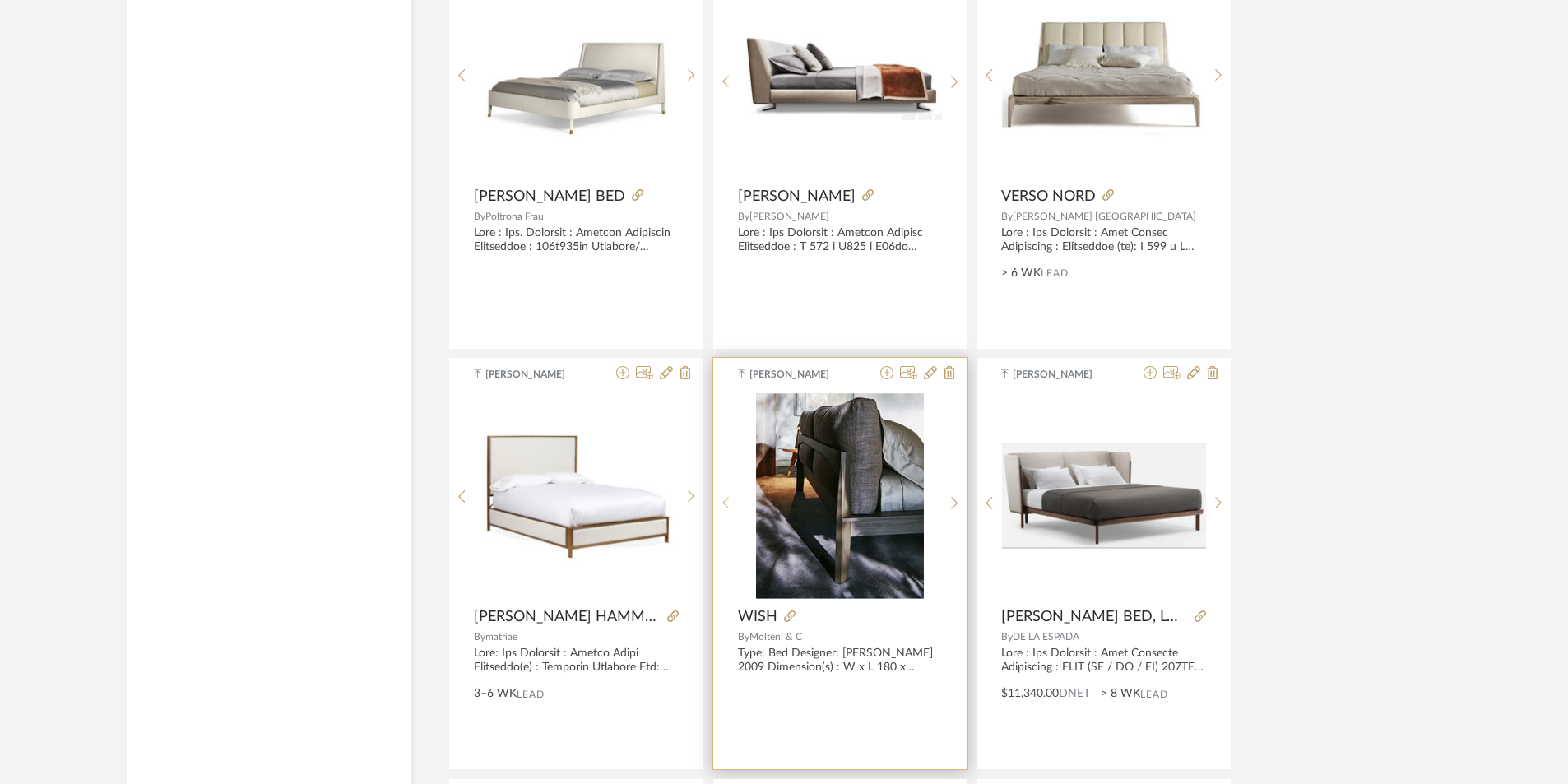
click at [732, 497] on sr-prev-btn at bounding box center [727, 503] width 26 height 14
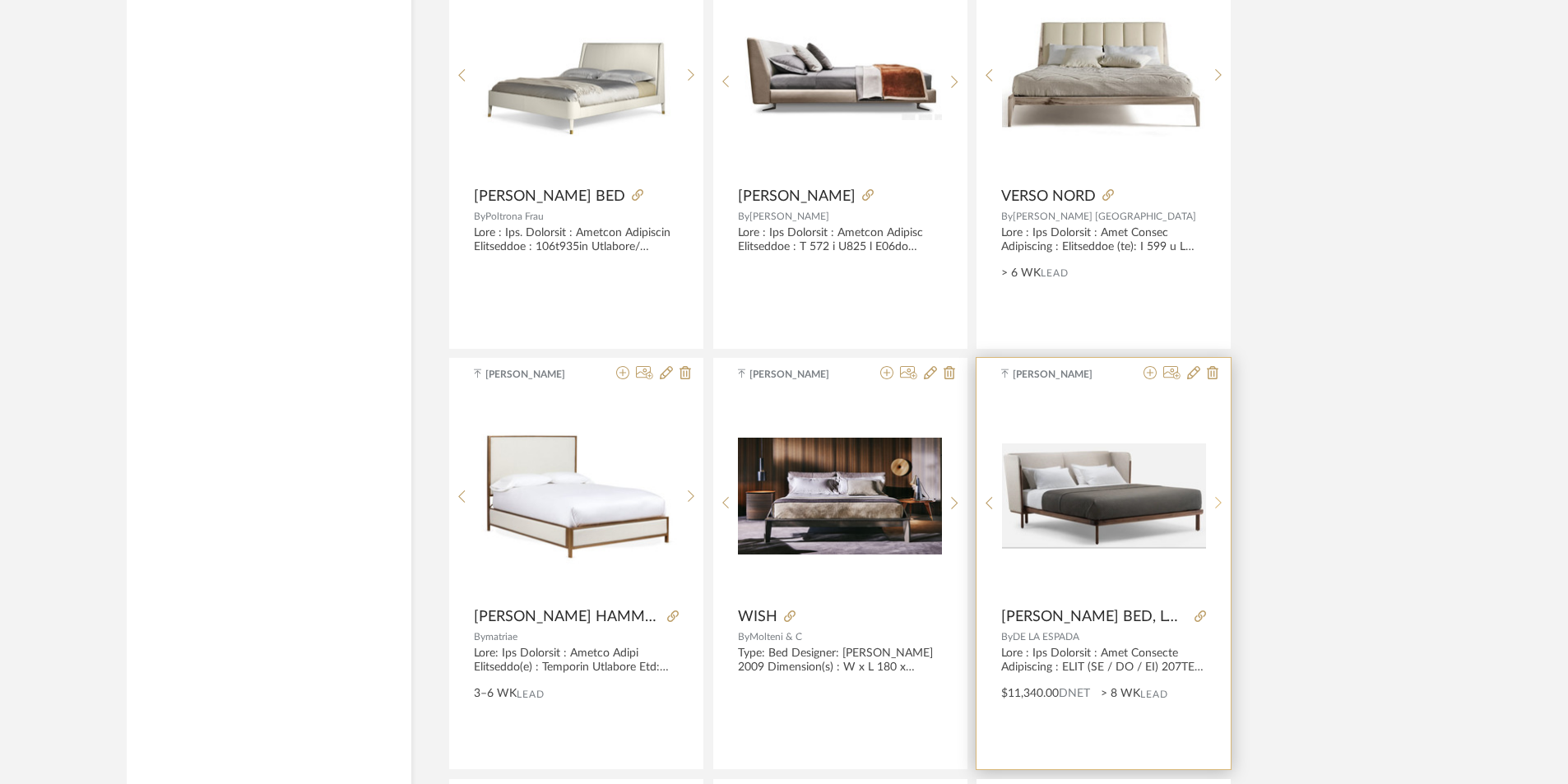
click at [1221, 503] on icon at bounding box center [1219, 503] width 8 height 14
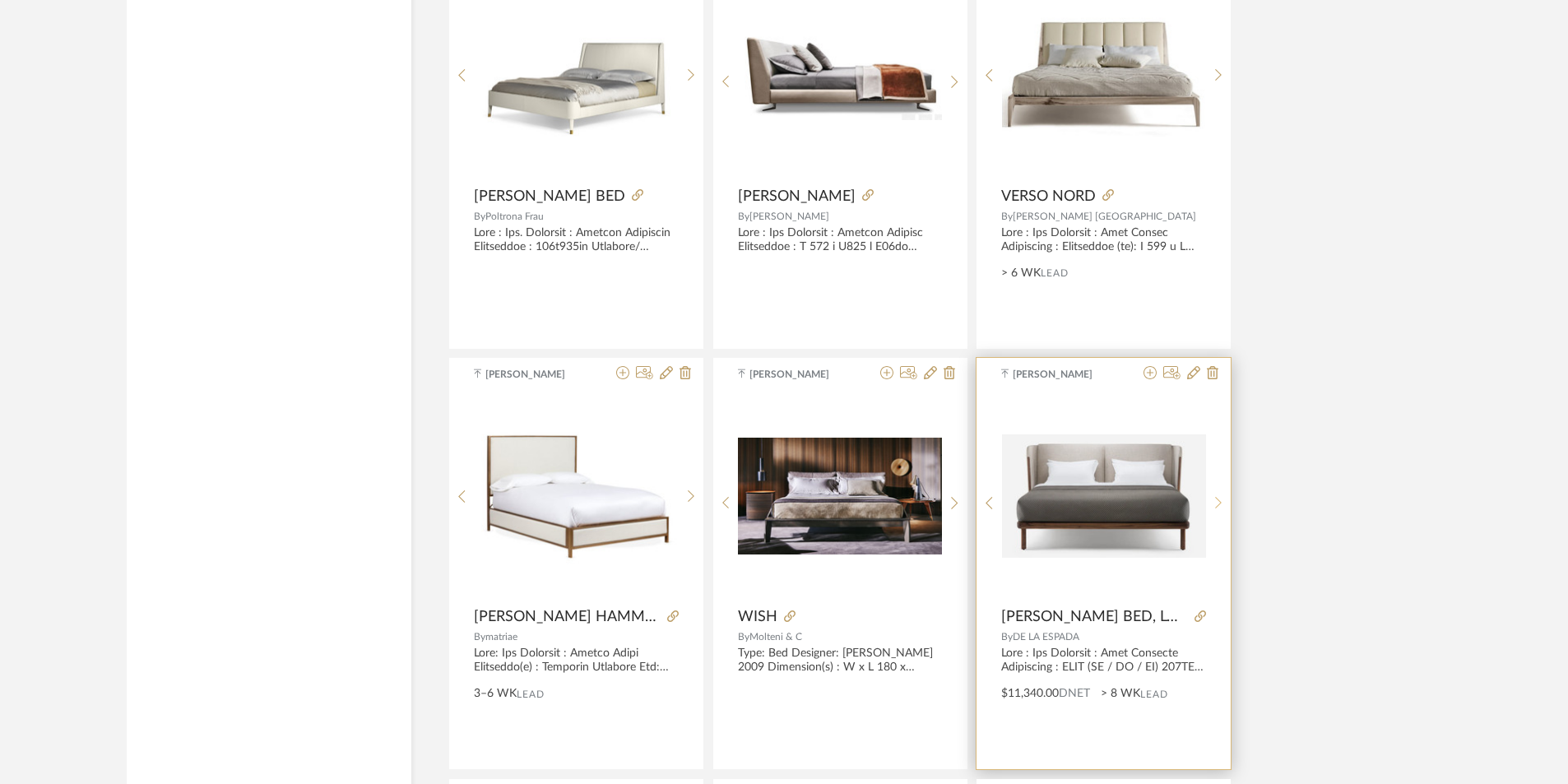
click at [1221, 503] on icon at bounding box center [1219, 503] width 8 height 14
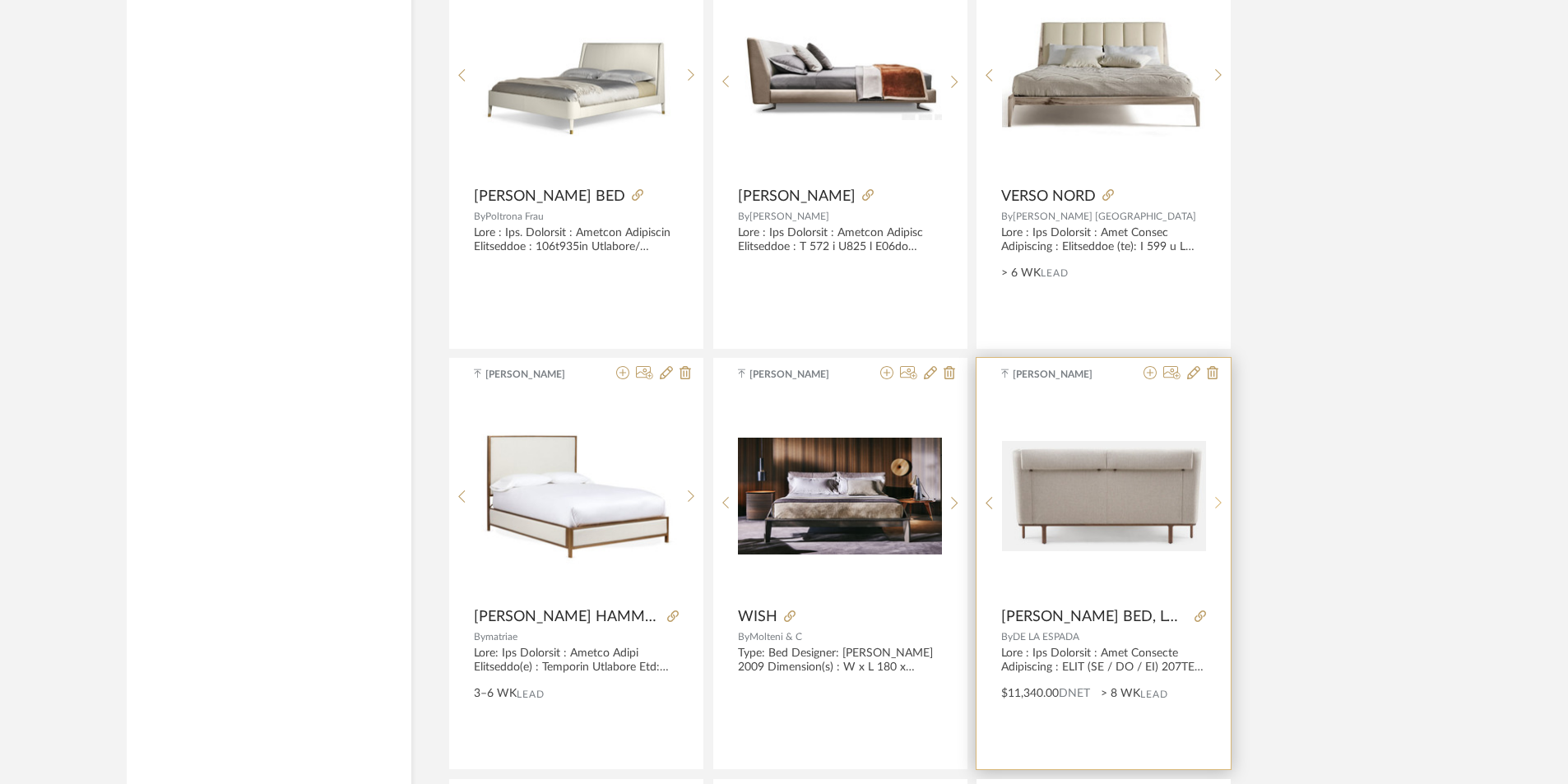
click at [1221, 503] on icon at bounding box center [1219, 503] width 8 height 14
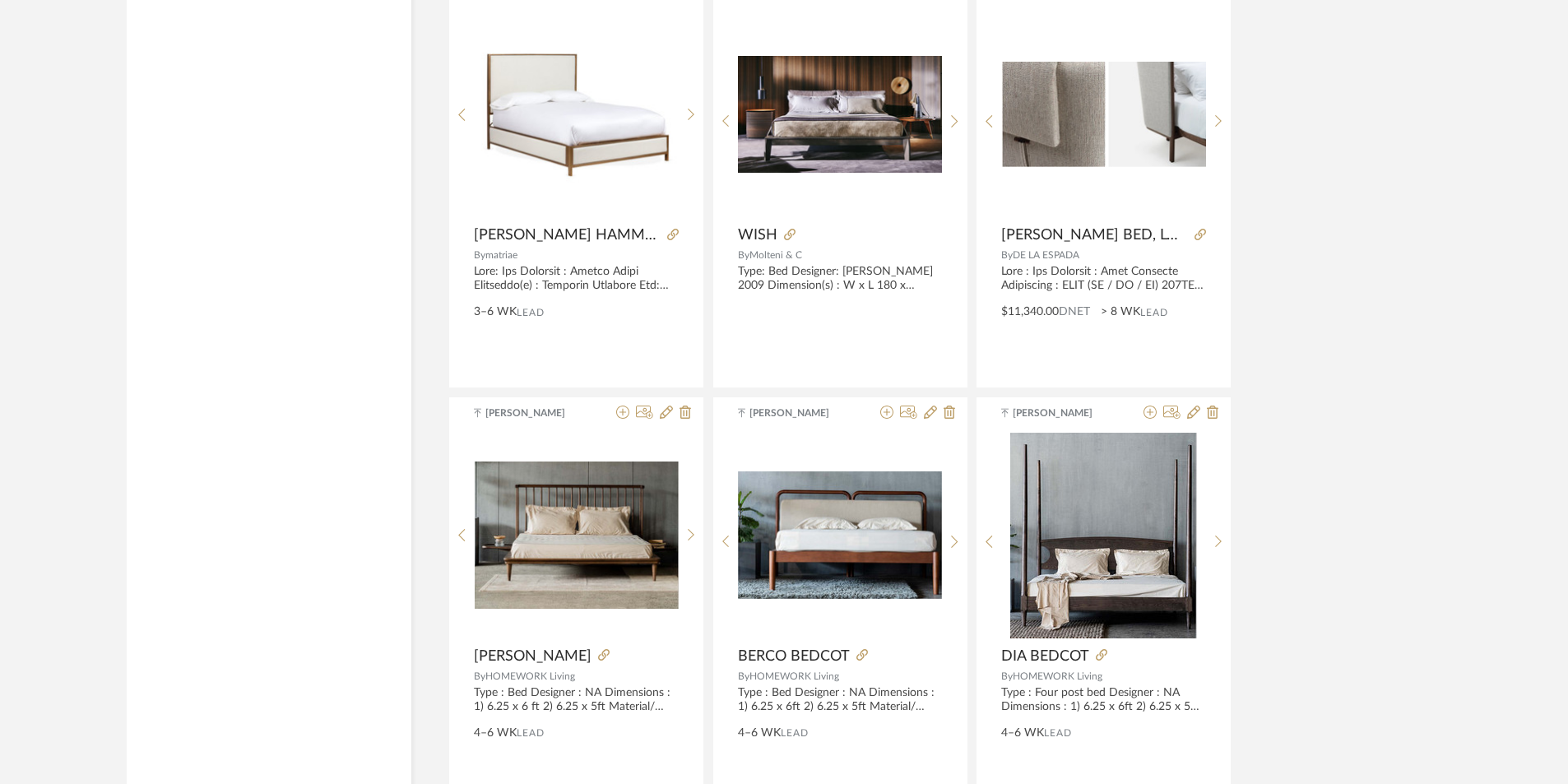
scroll to position [12220, 0]
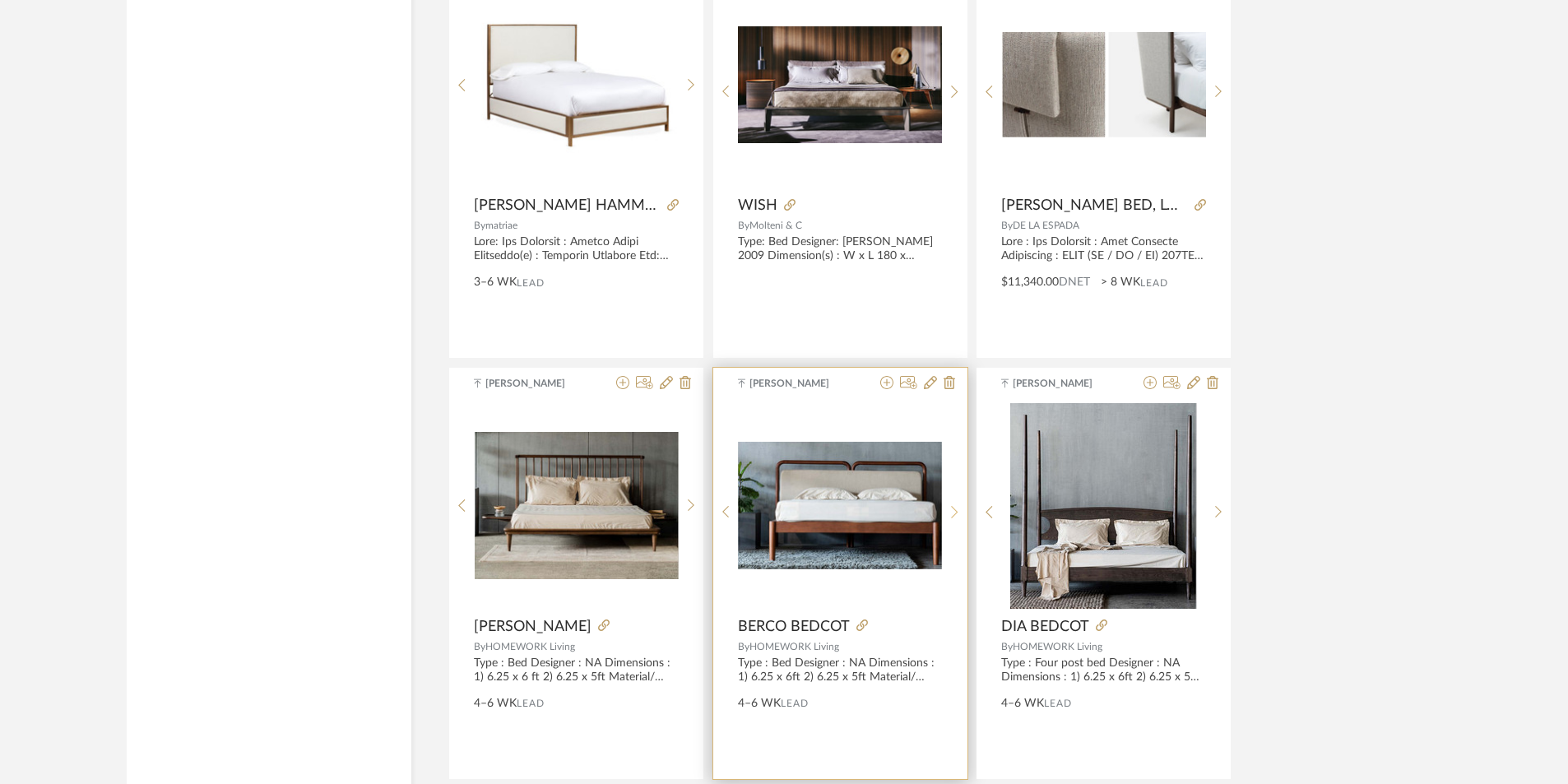
click at [962, 516] on sr-next-btn at bounding box center [955, 512] width 26 height 14
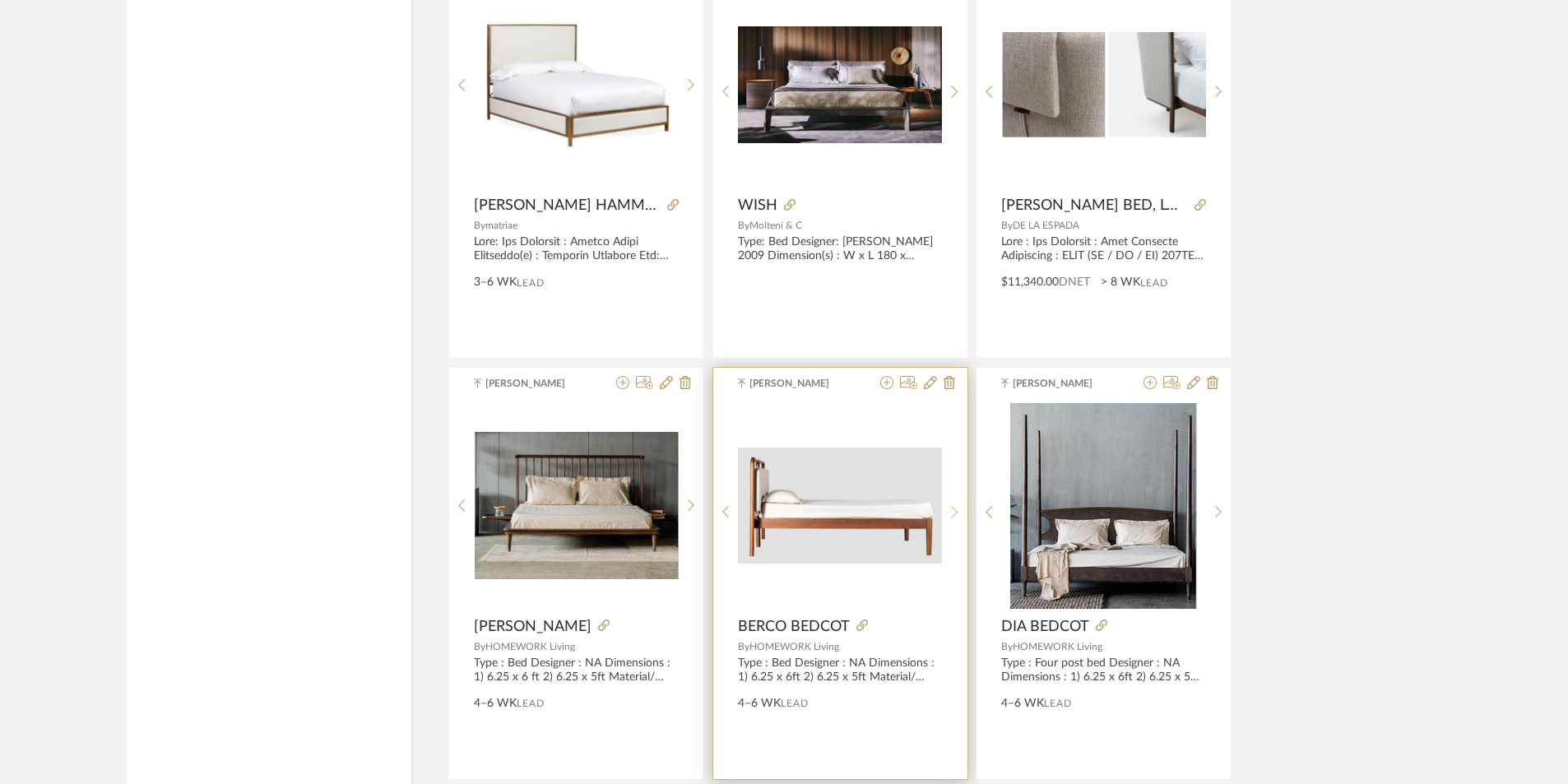
click at [962, 516] on sr-next-btn at bounding box center [955, 512] width 26 height 14
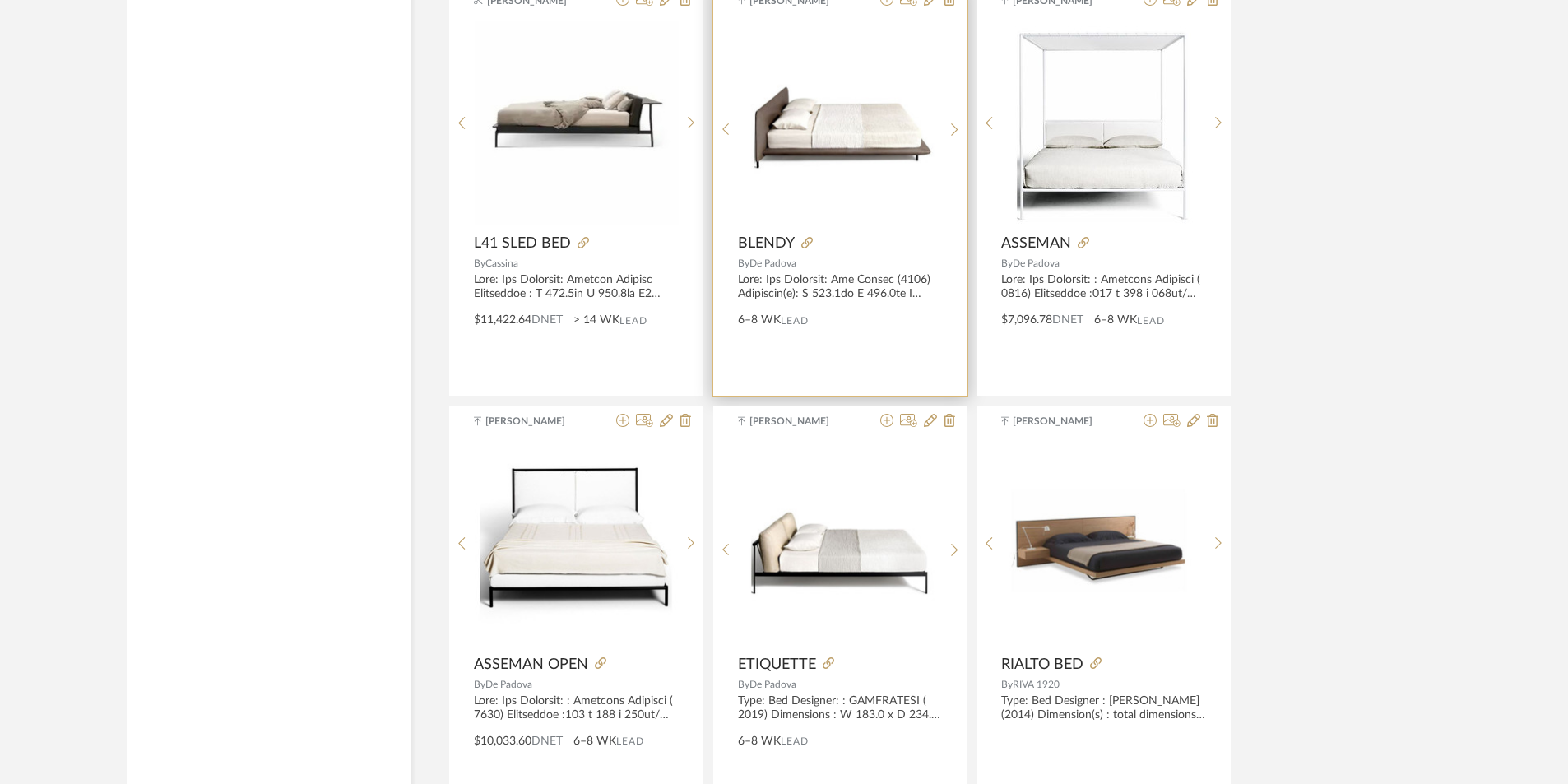
scroll to position [14029, 0]
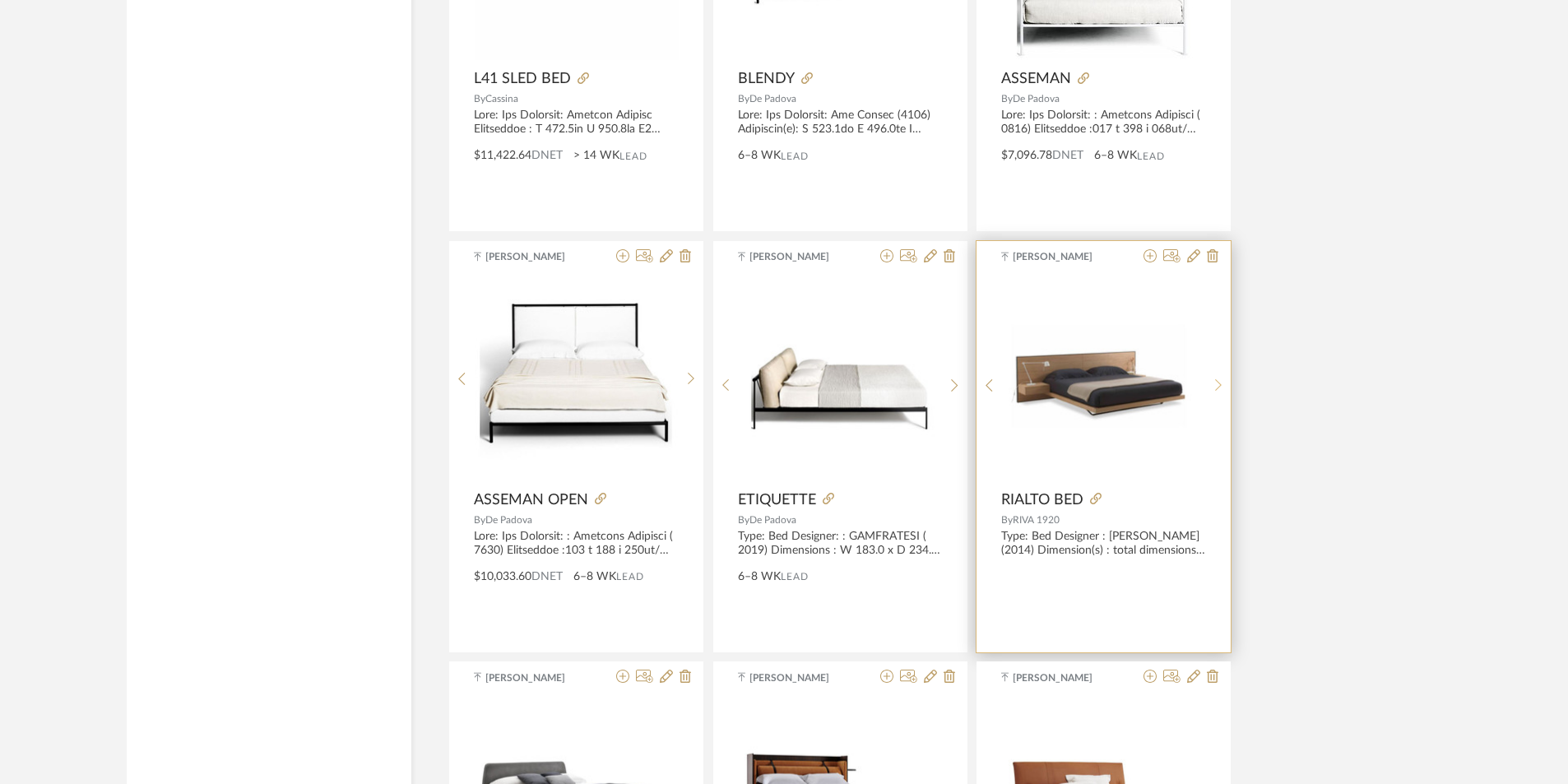
click at [1222, 379] on sr-next-btn at bounding box center [1219, 385] width 26 height 14
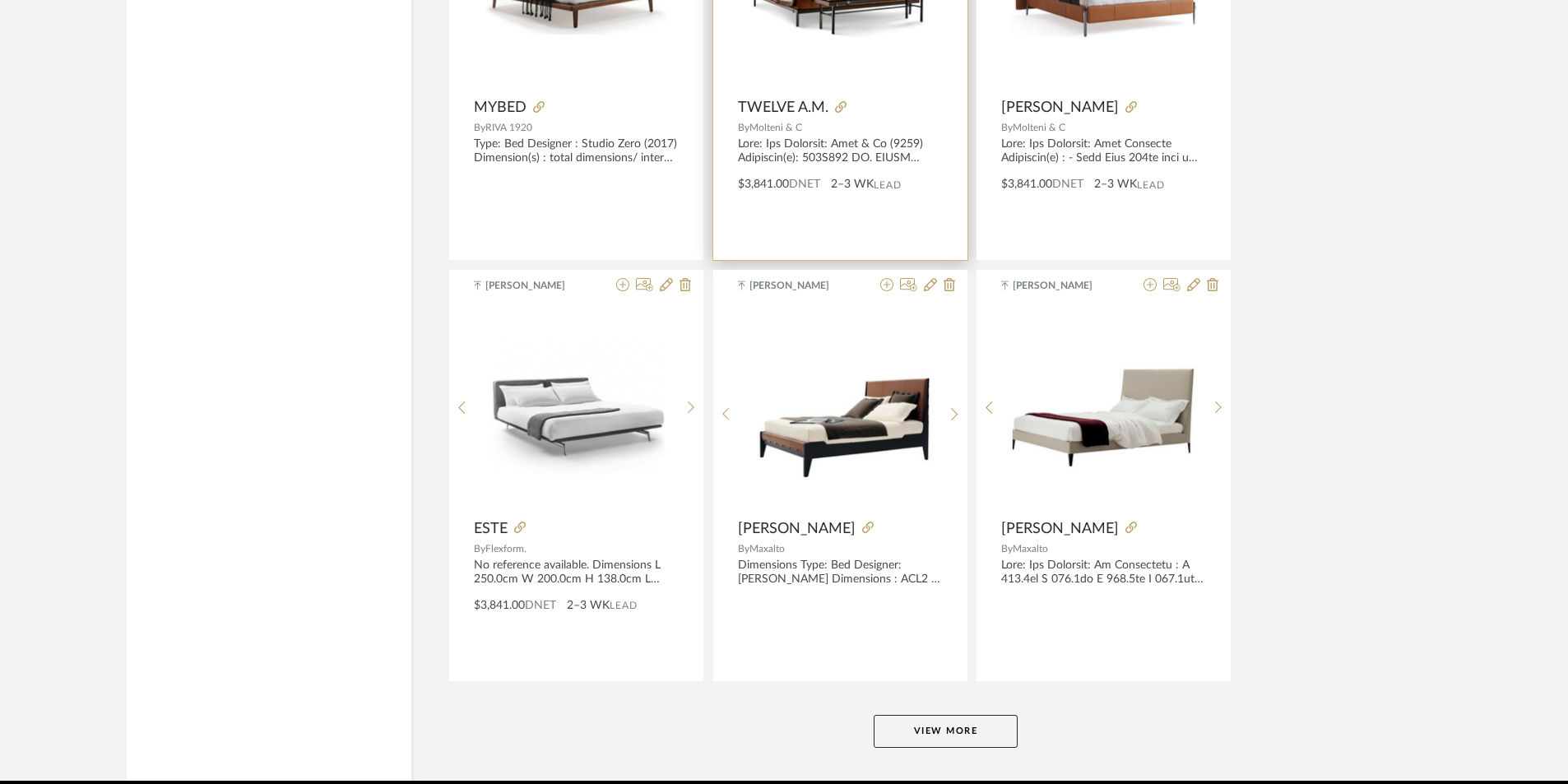
scroll to position [14914, 0]
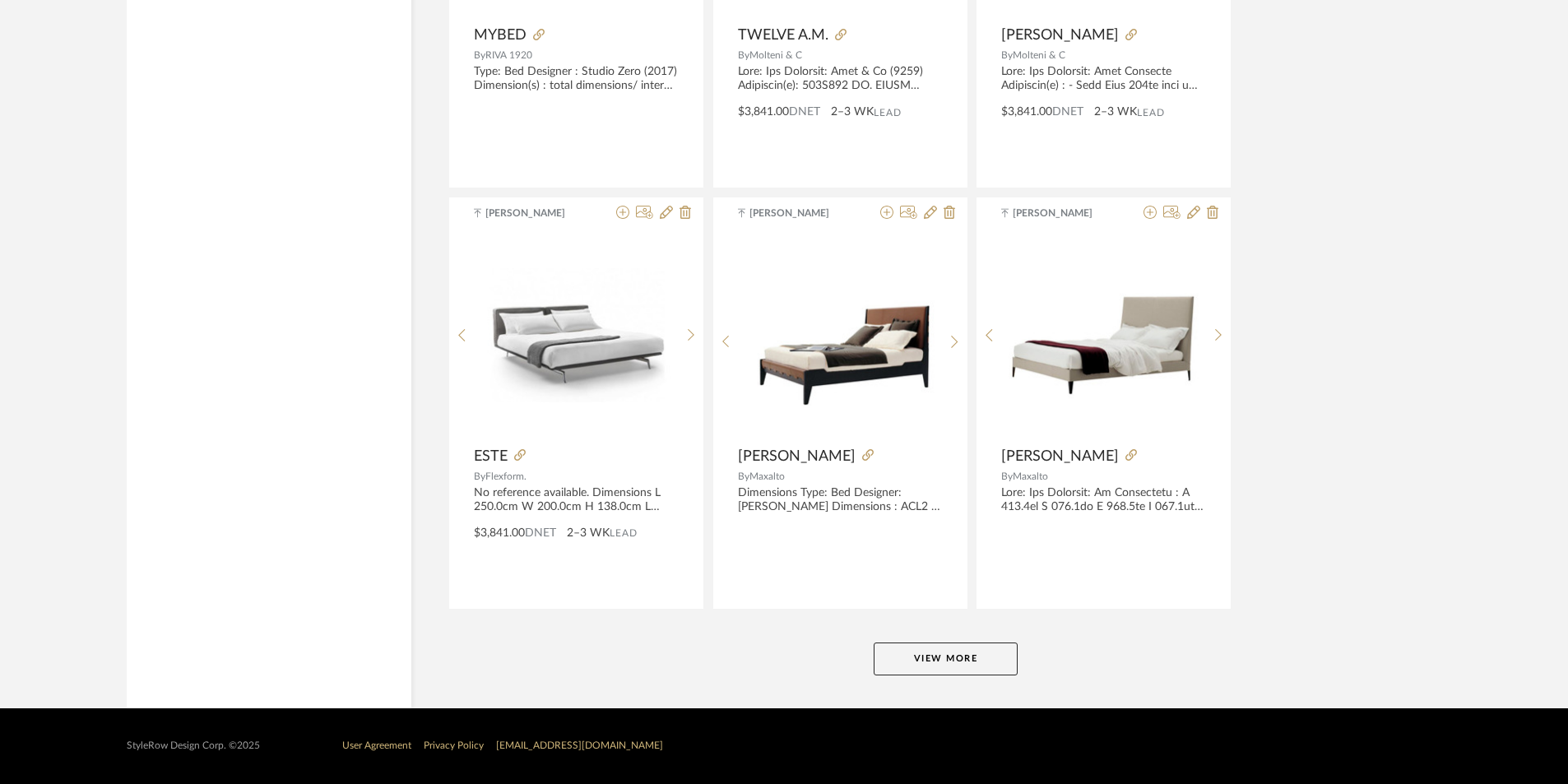
click at [973, 669] on button "View More" at bounding box center [945, 659] width 144 height 33
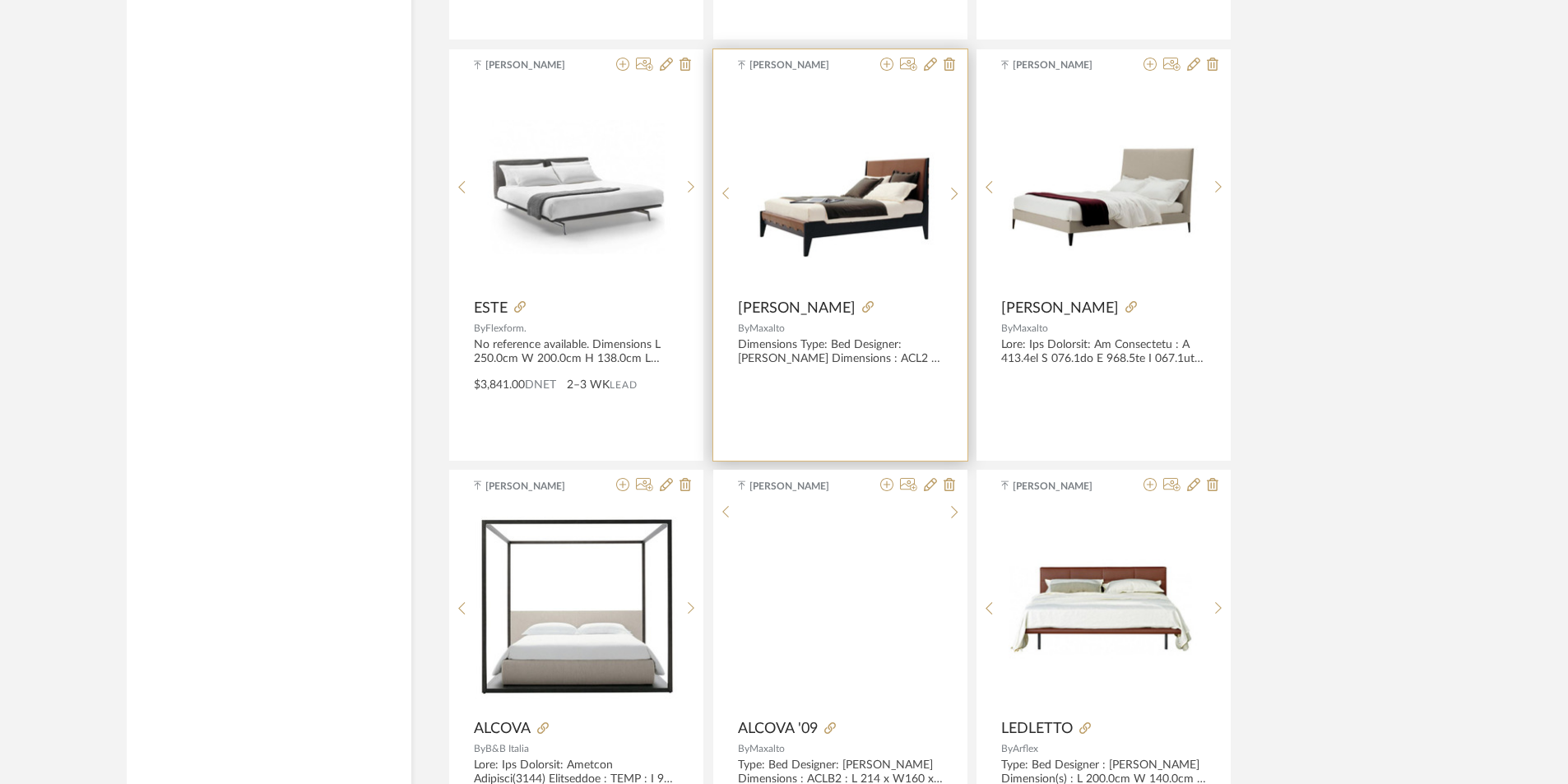
scroll to position [15242, 0]
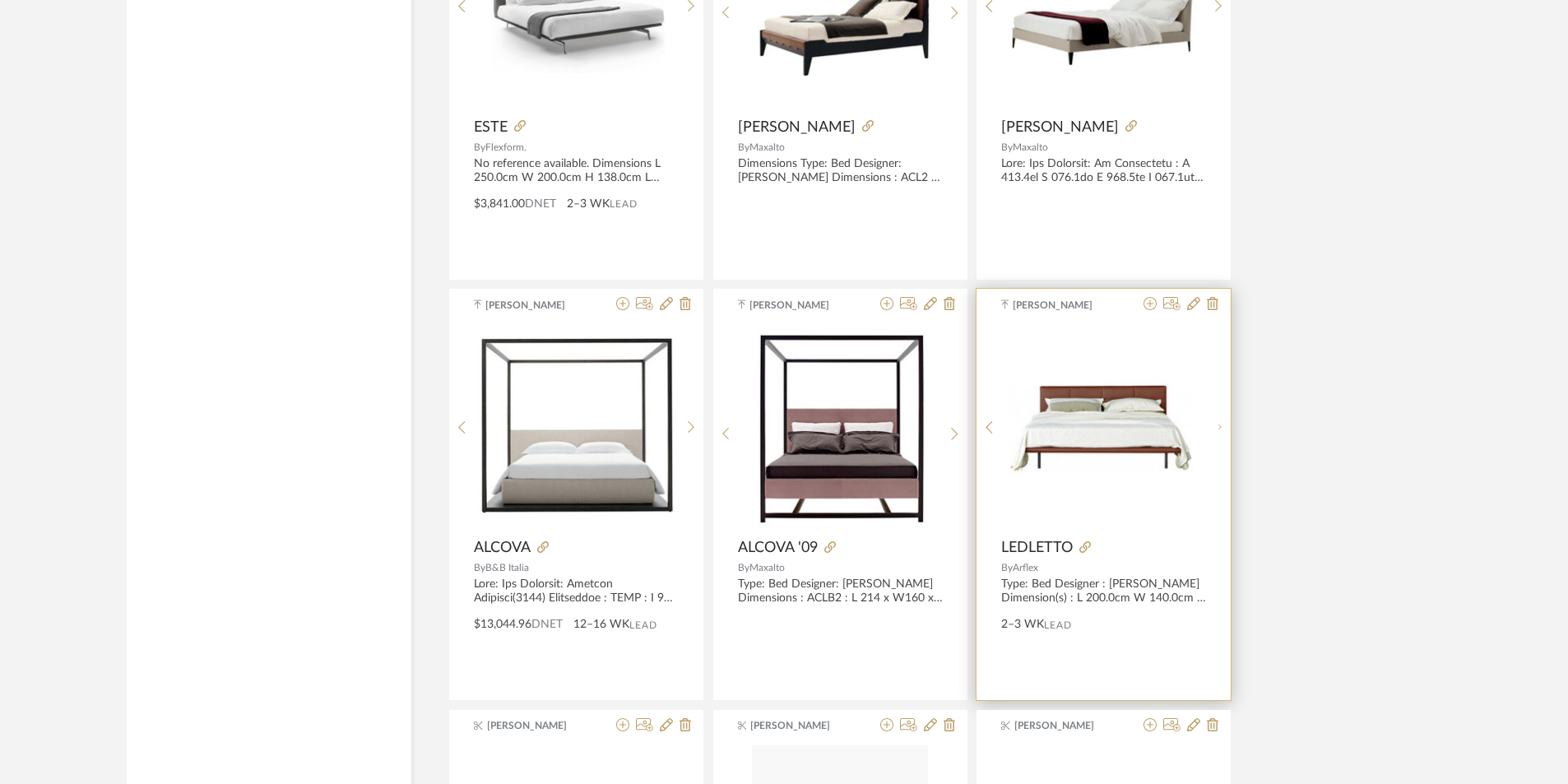
click at [1219, 425] on div at bounding box center [1219, 427] width 26 height 206
click at [1219, 425] on div at bounding box center [1219, 433] width 26 height 219
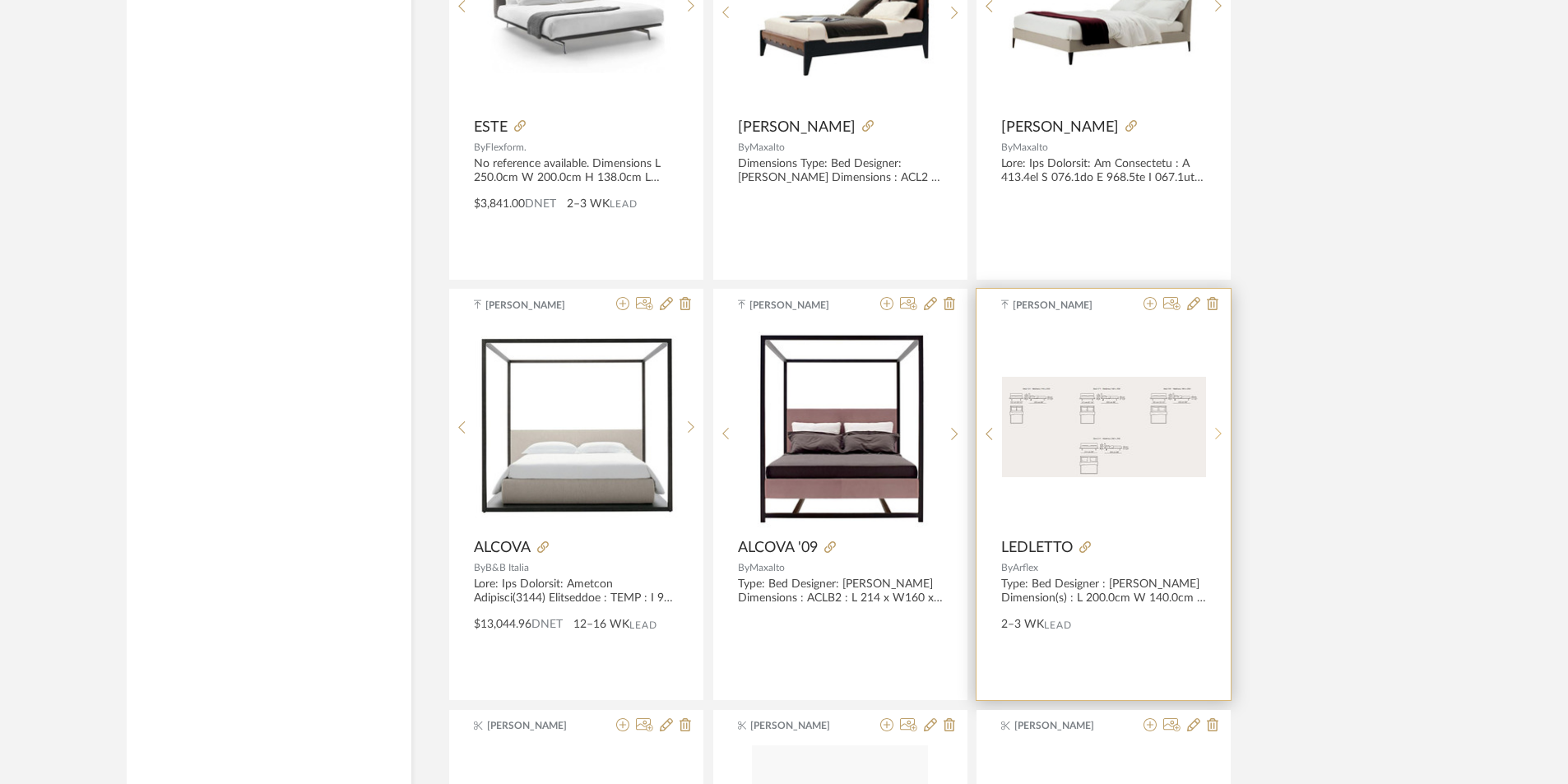
click at [1219, 425] on div at bounding box center [1219, 433] width 26 height 219
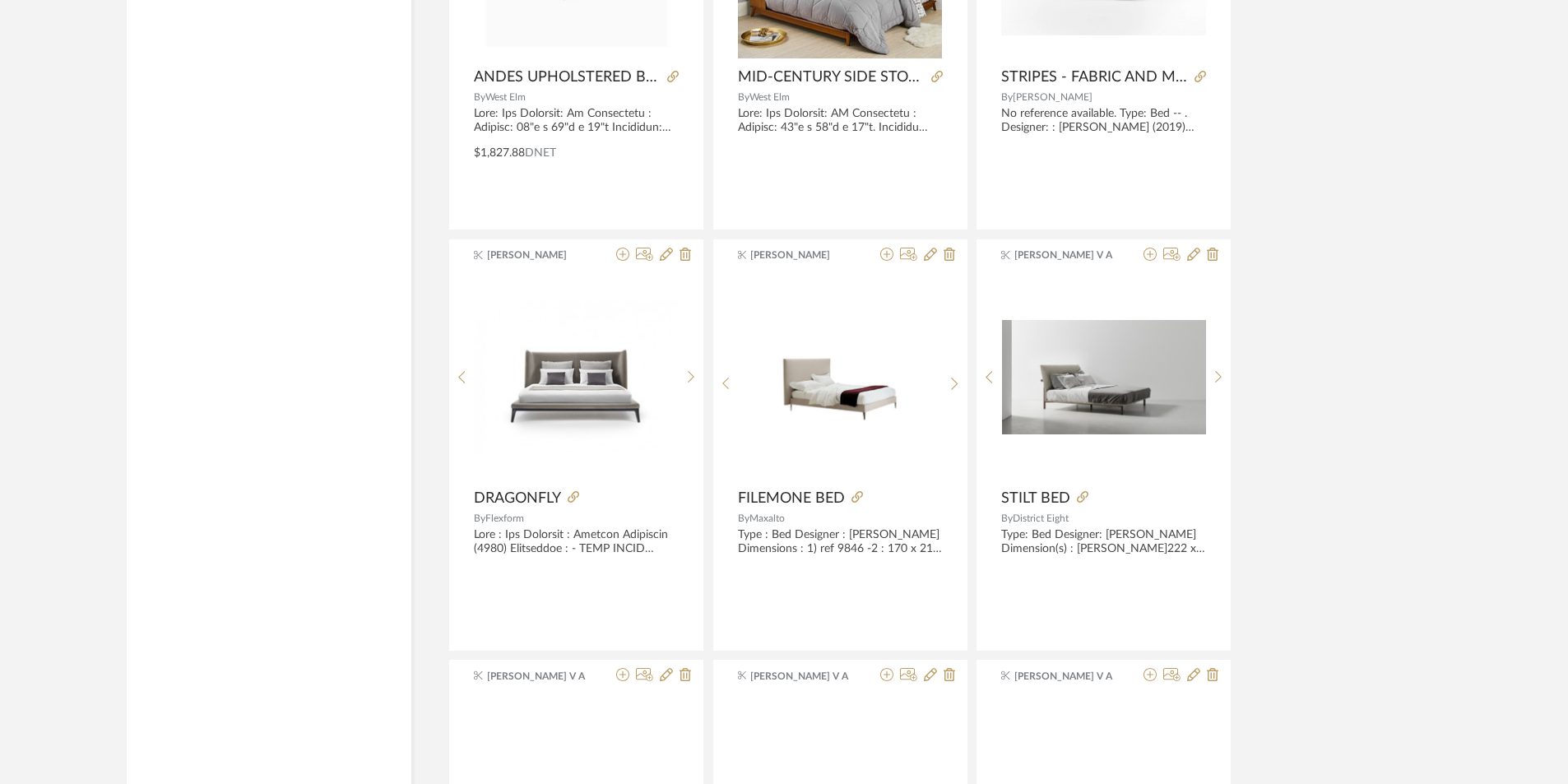
scroll to position [17710, 0]
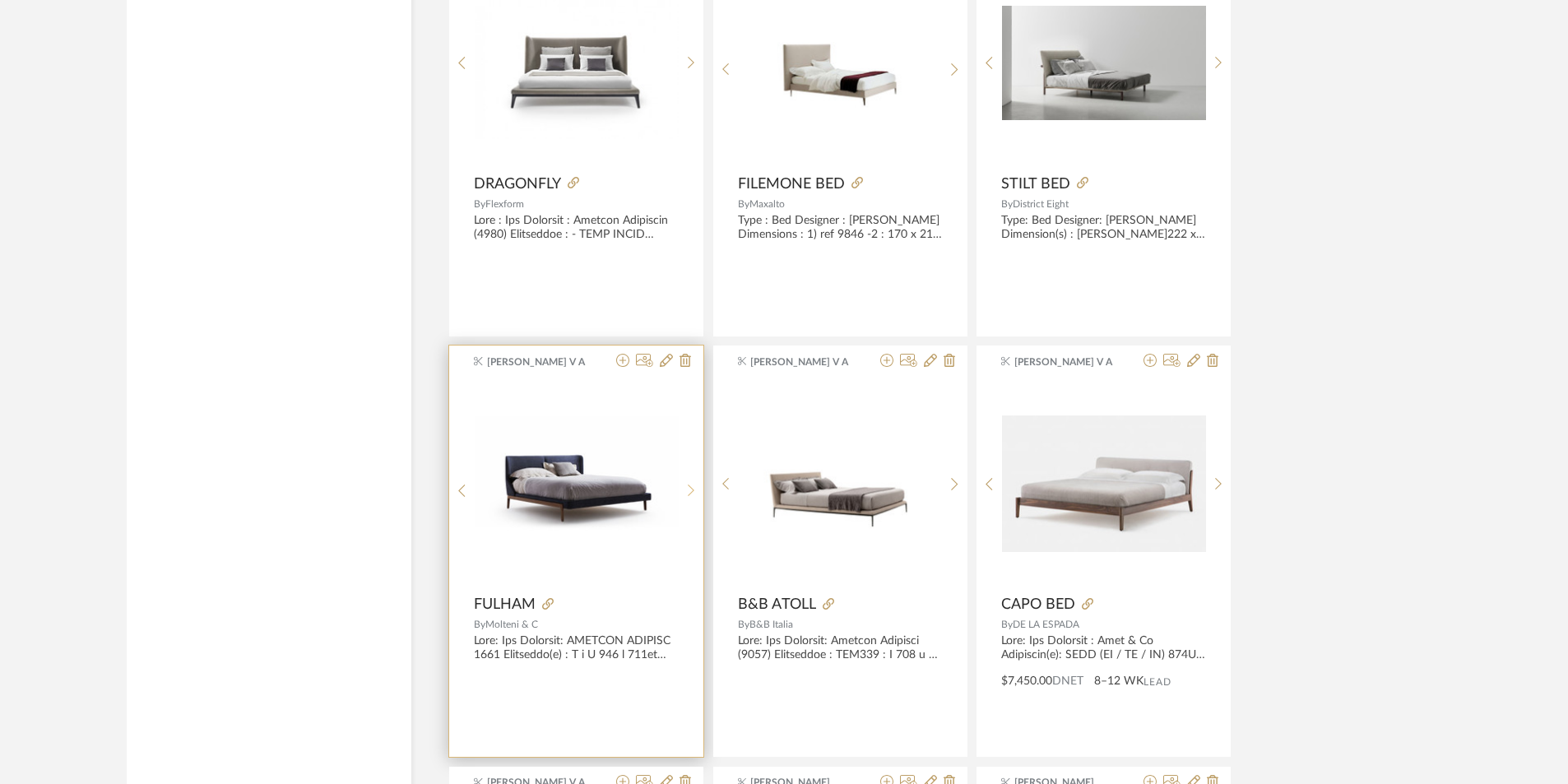
click at [700, 493] on sr-next-btn at bounding box center [692, 490] width 26 height 14
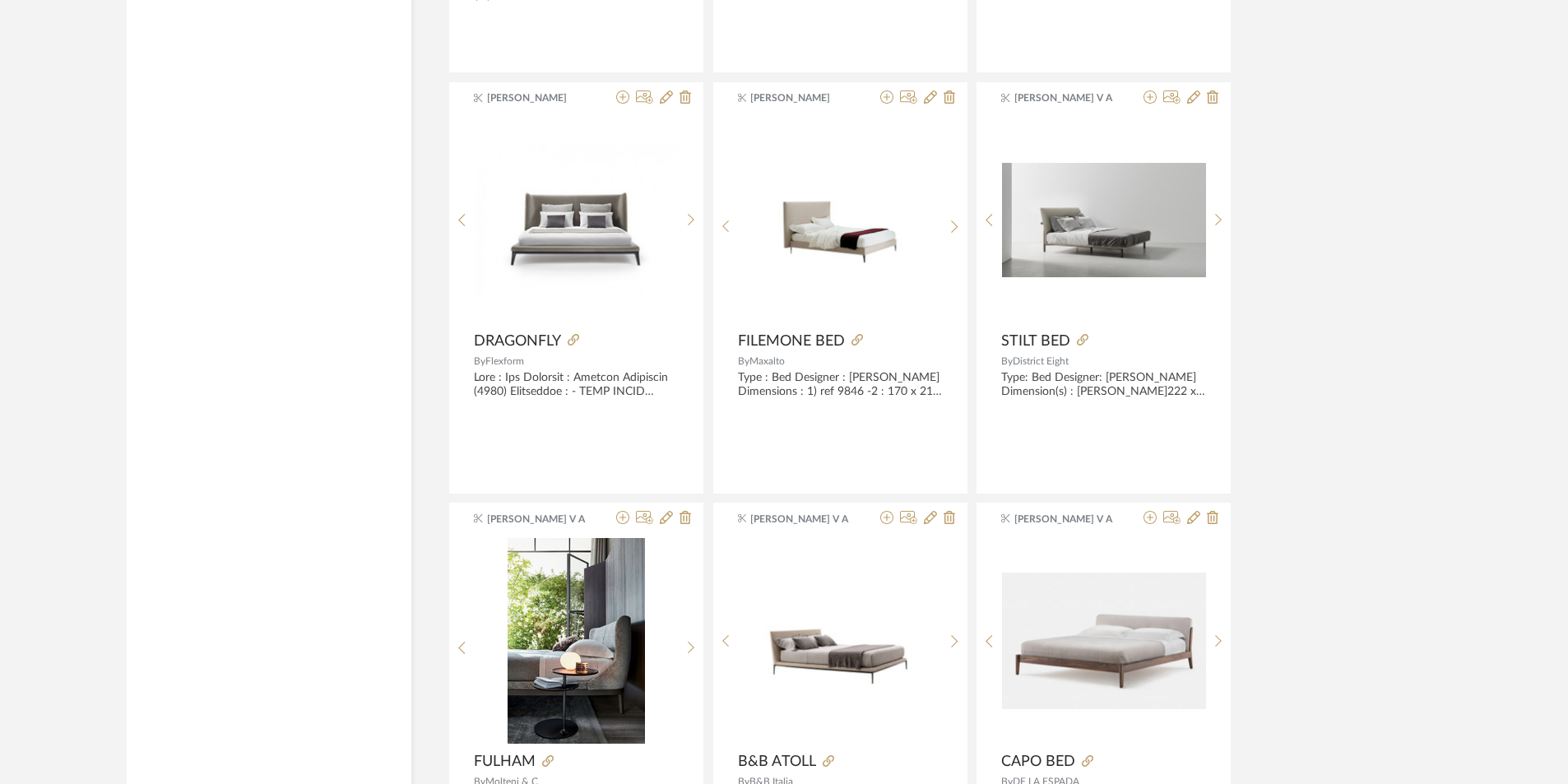
scroll to position [17546, 0]
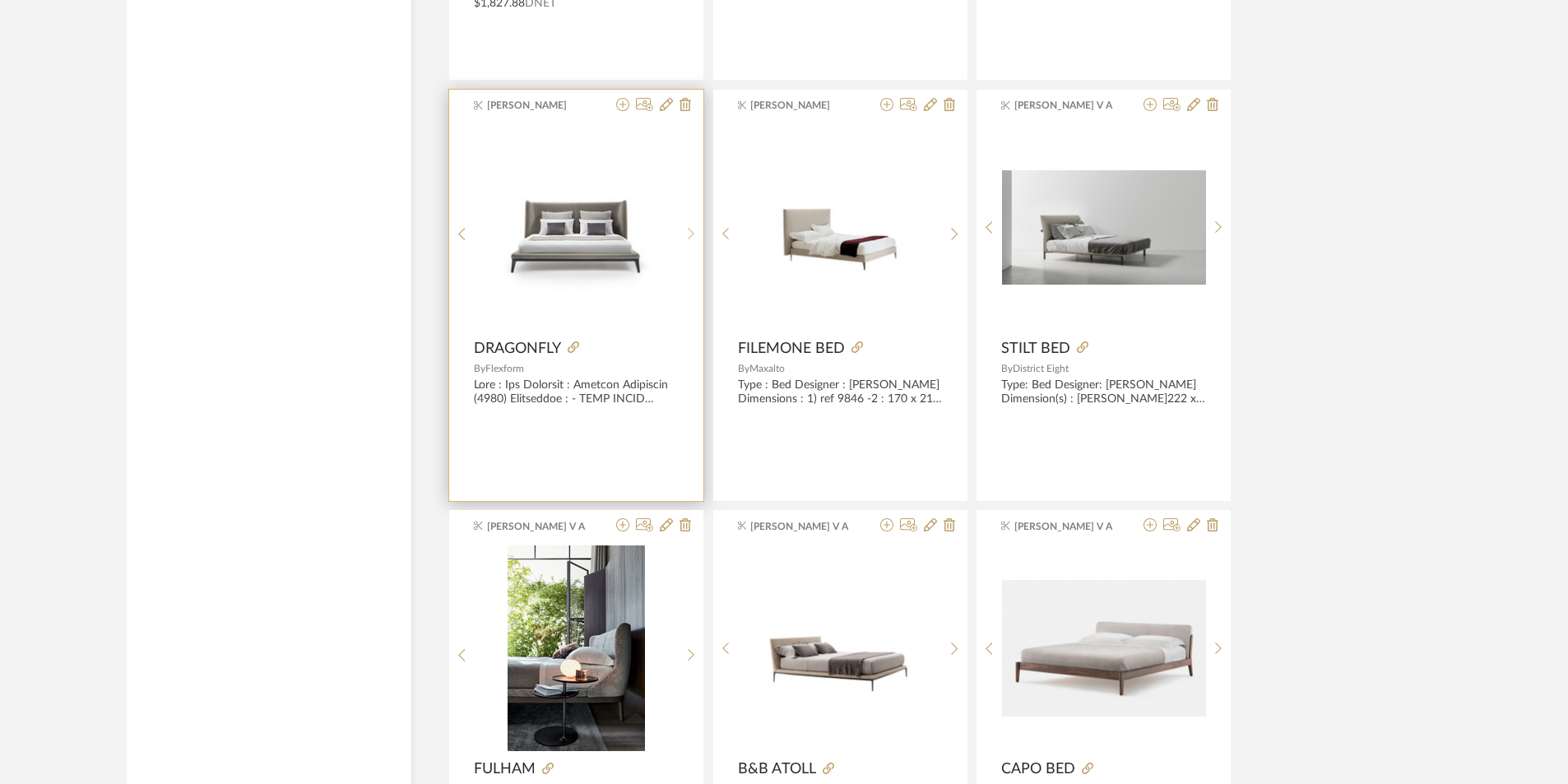
click at [692, 230] on icon at bounding box center [692, 234] width 7 height 12
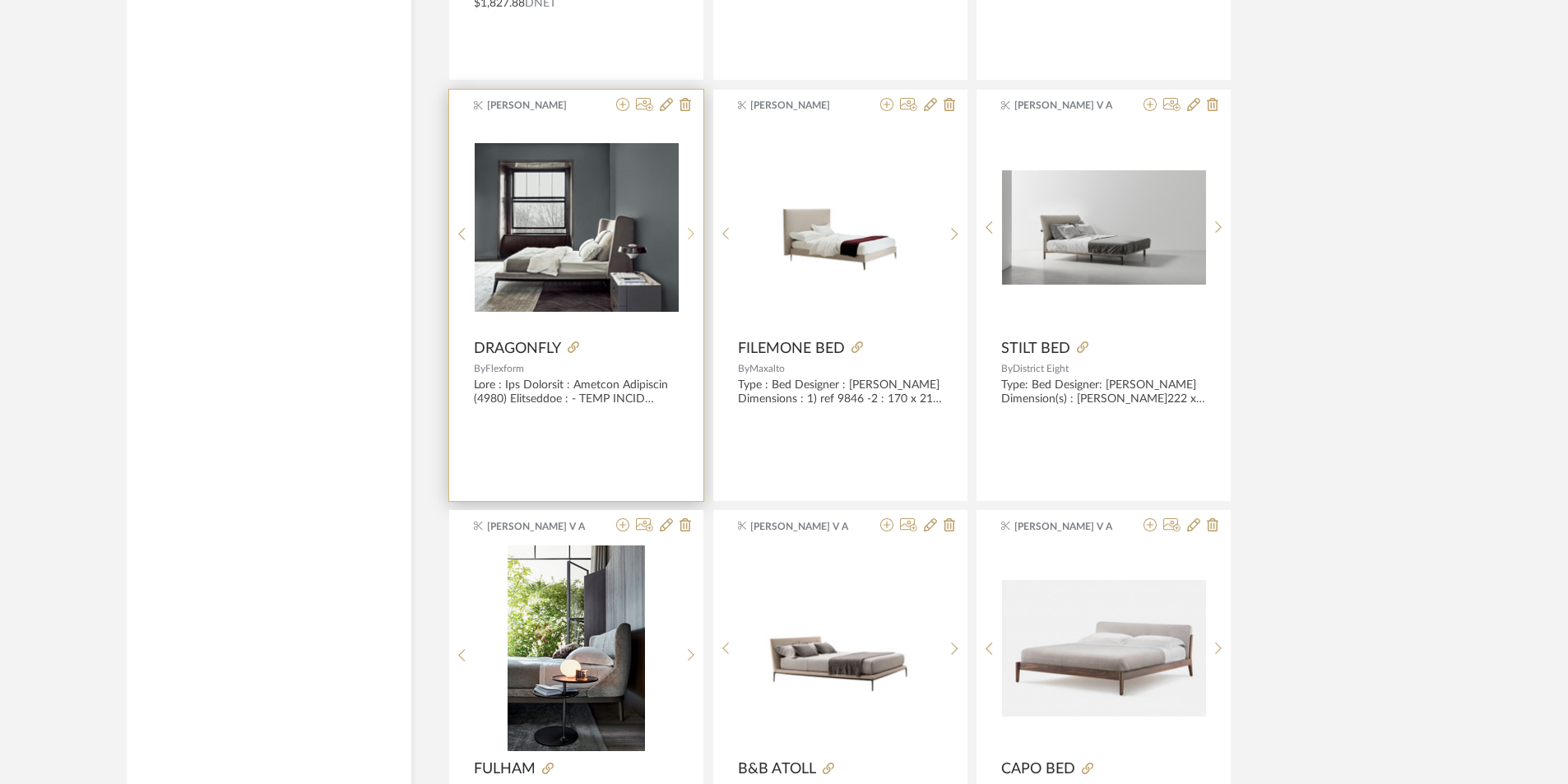
click at [692, 230] on icon at bounding box center [692, 234] width 8 height 14
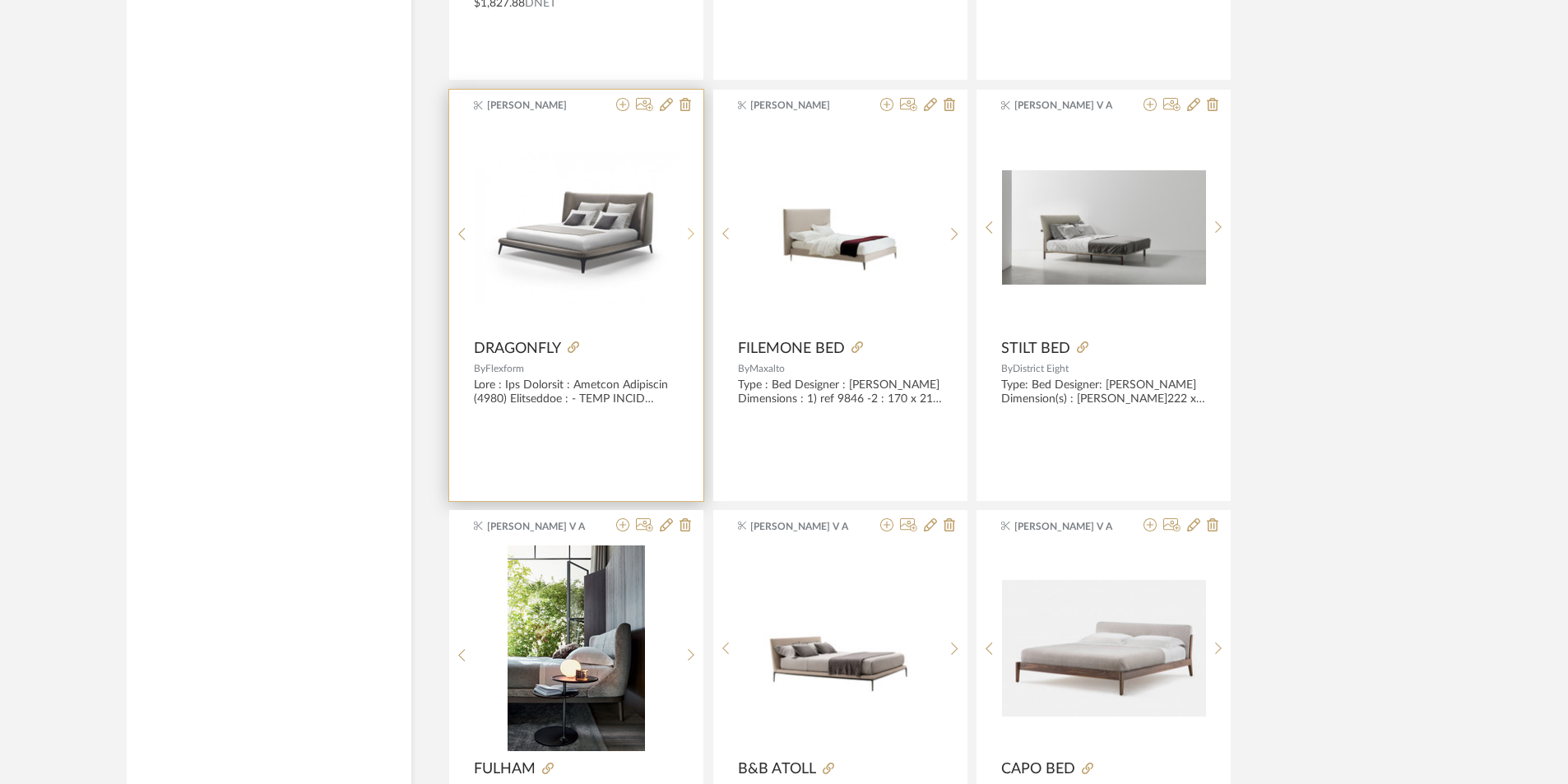
click at [692, 230] on icon at bounding box center [692, 234] width 8 height 14
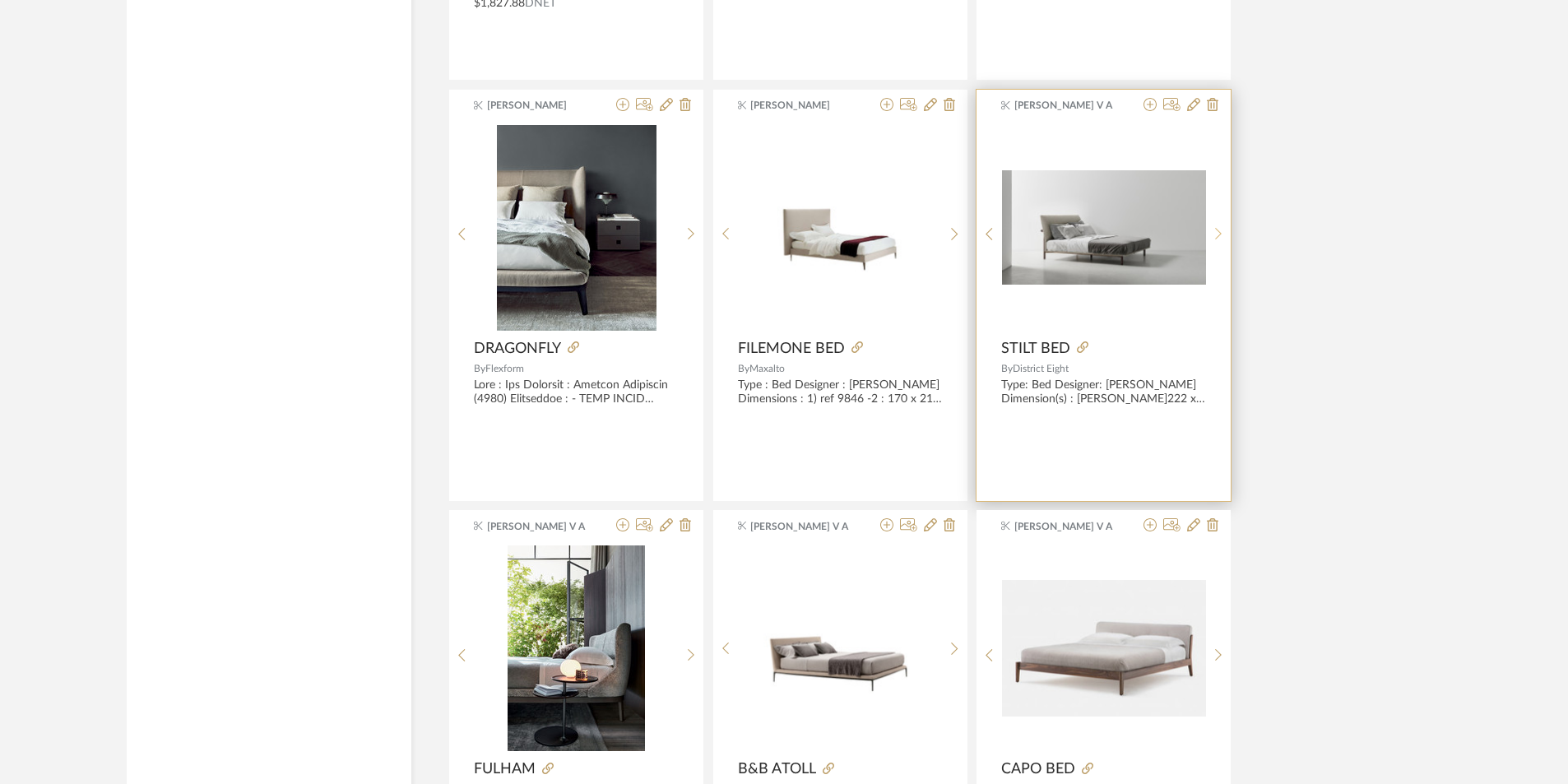
click at [1220, 233] on icon at bounding box center [1219, 234] width 8 height 14
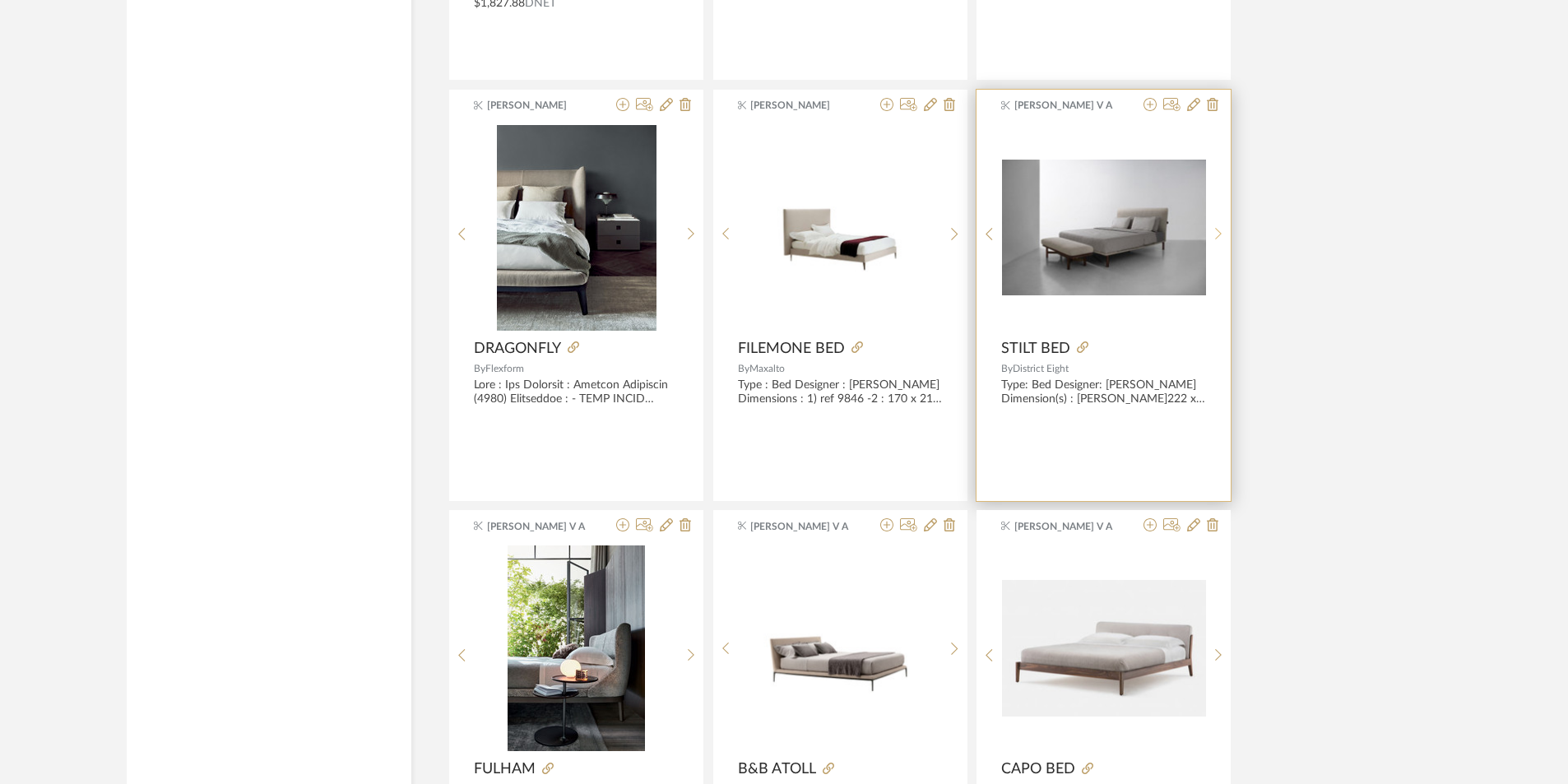
click at [1220, 233] on icon at bounding box center [1219, 234] width 8 height 14
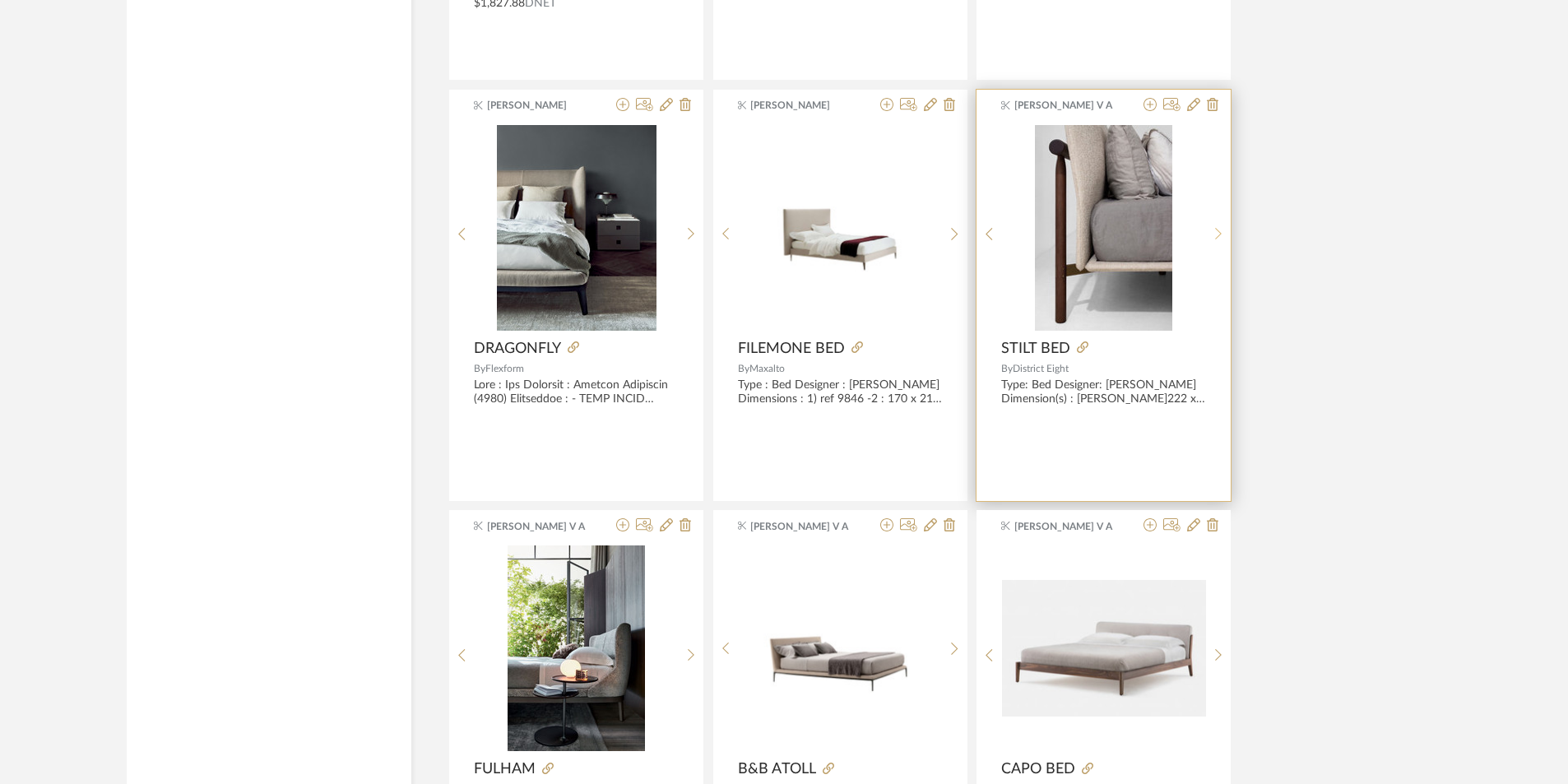
click at [1220, 233] on icon at bounding box center [1219, 234] width 8 height 14
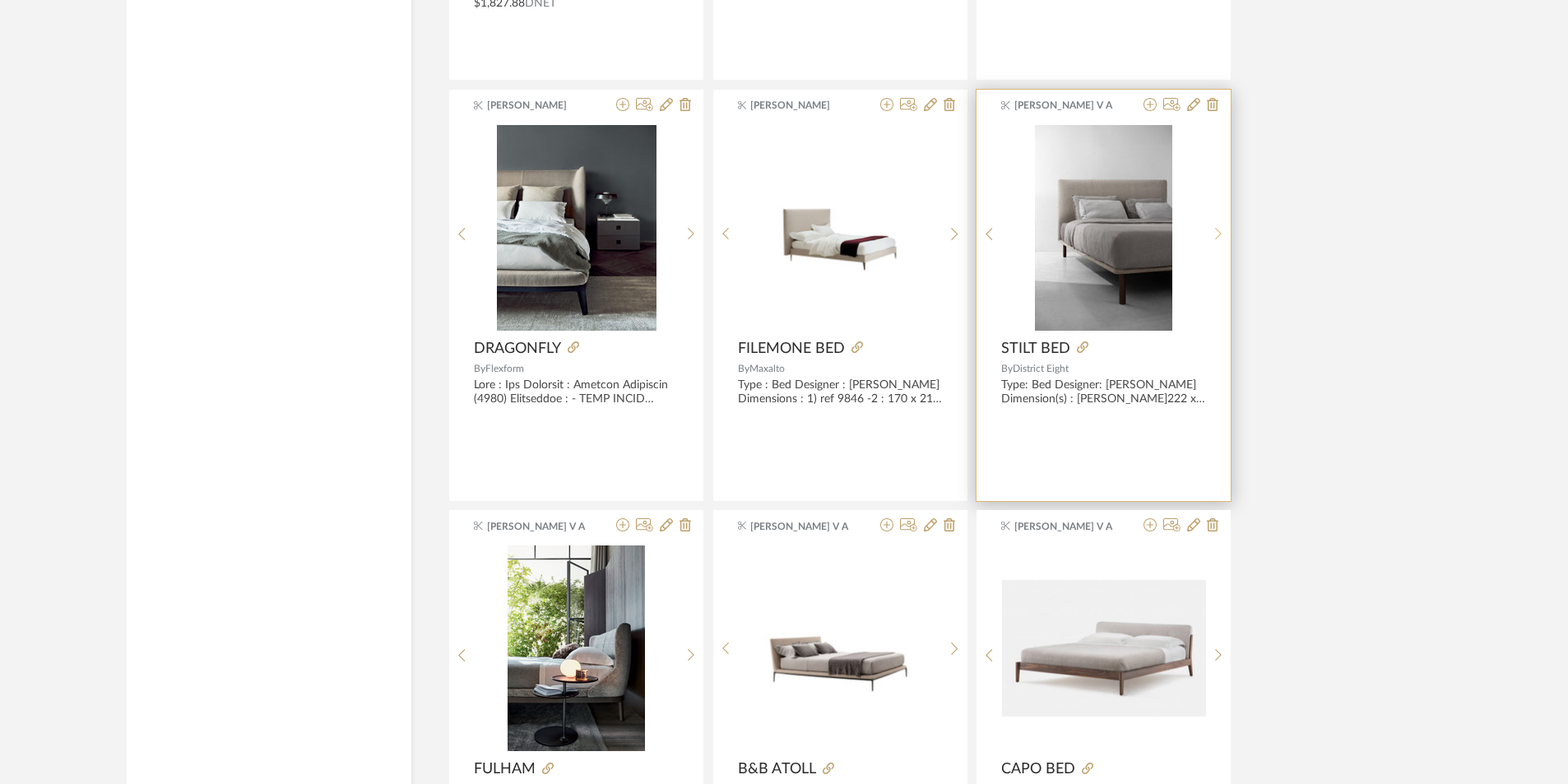
click at [1220, 233] on icon at bounding box center [1219, 234] width 8 height 14
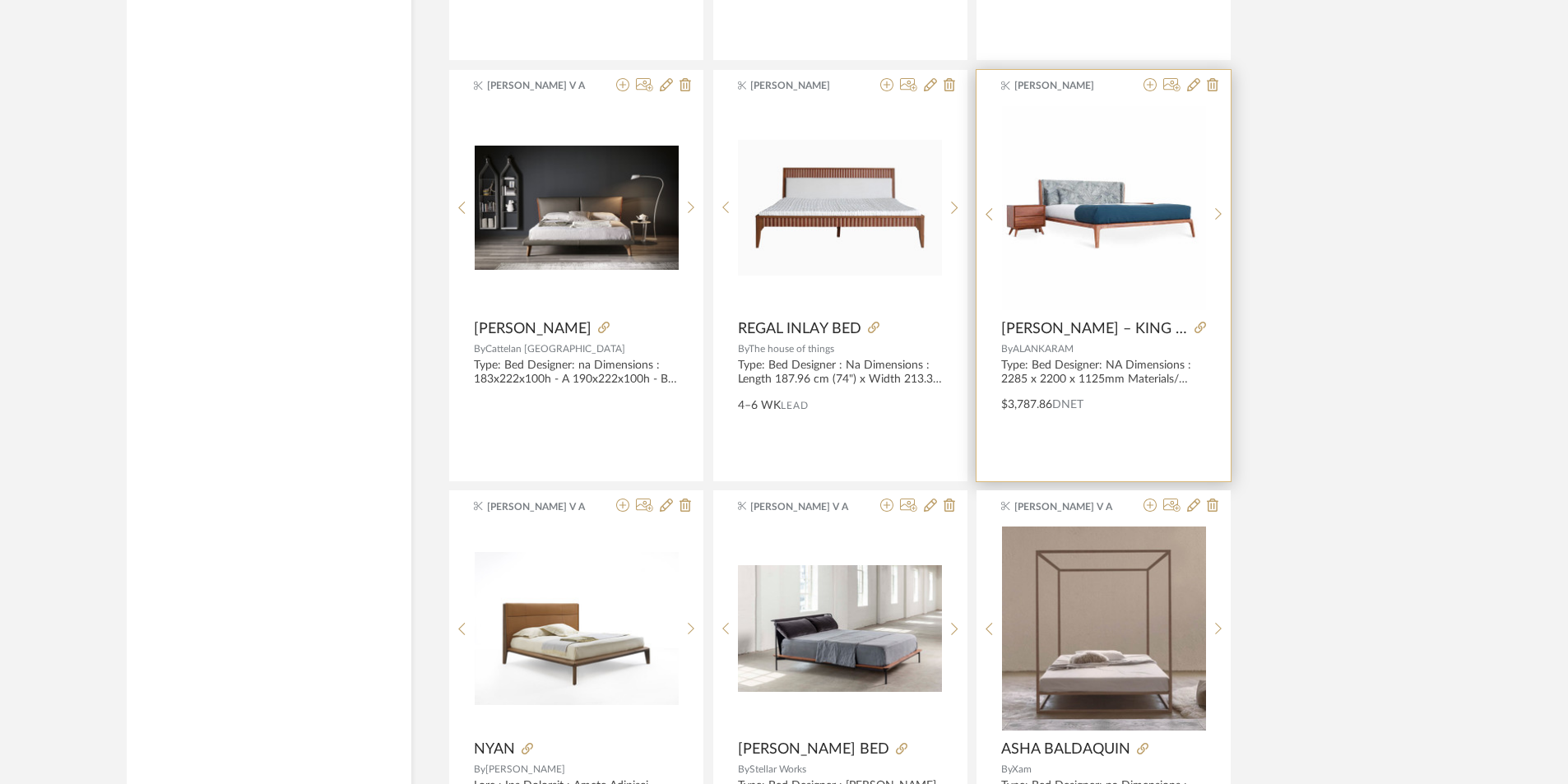
scroll to position [18615, 0]
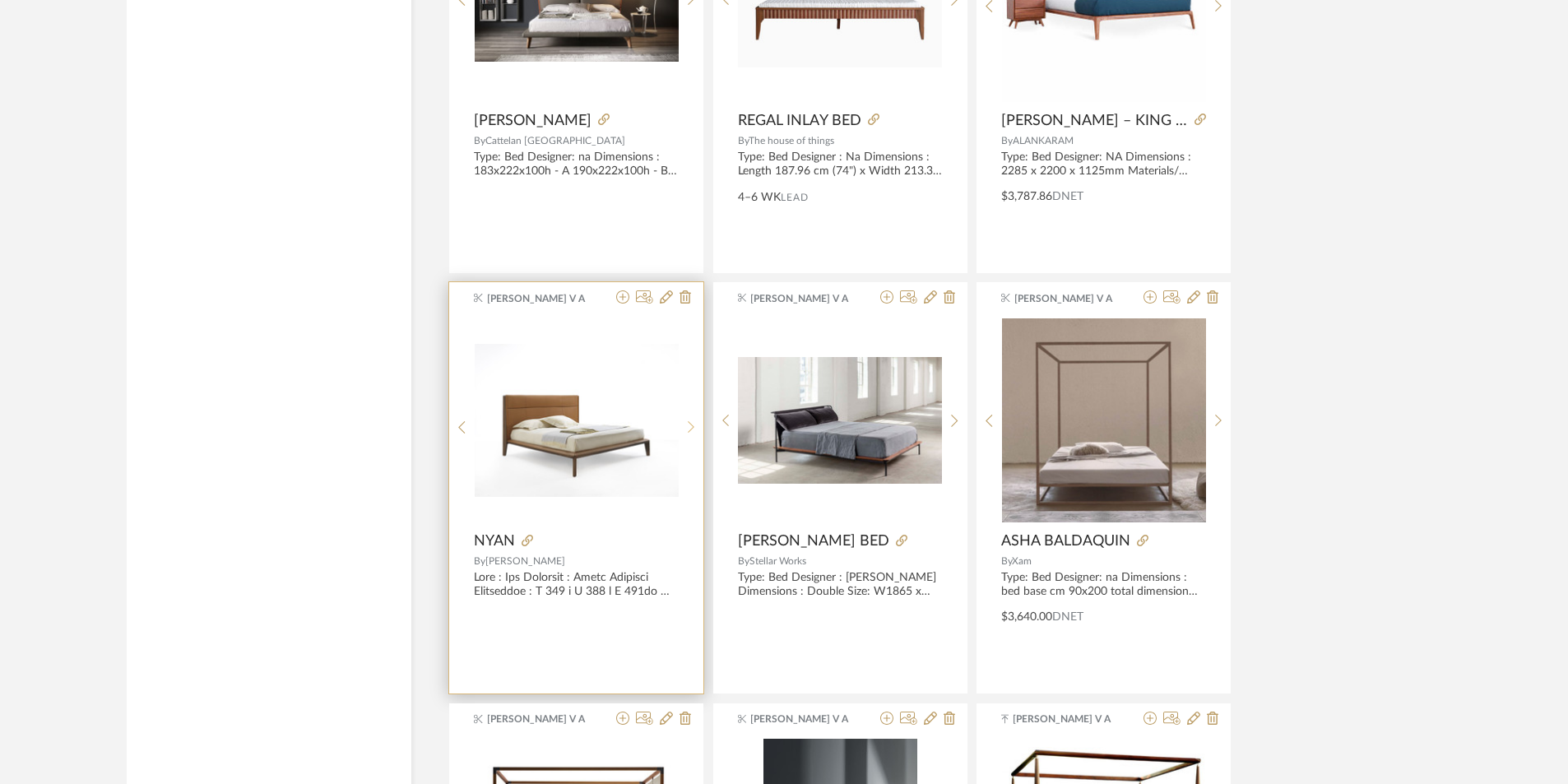
click at [692, 408] on div at bounding box center [692, 426] width 26 height 219
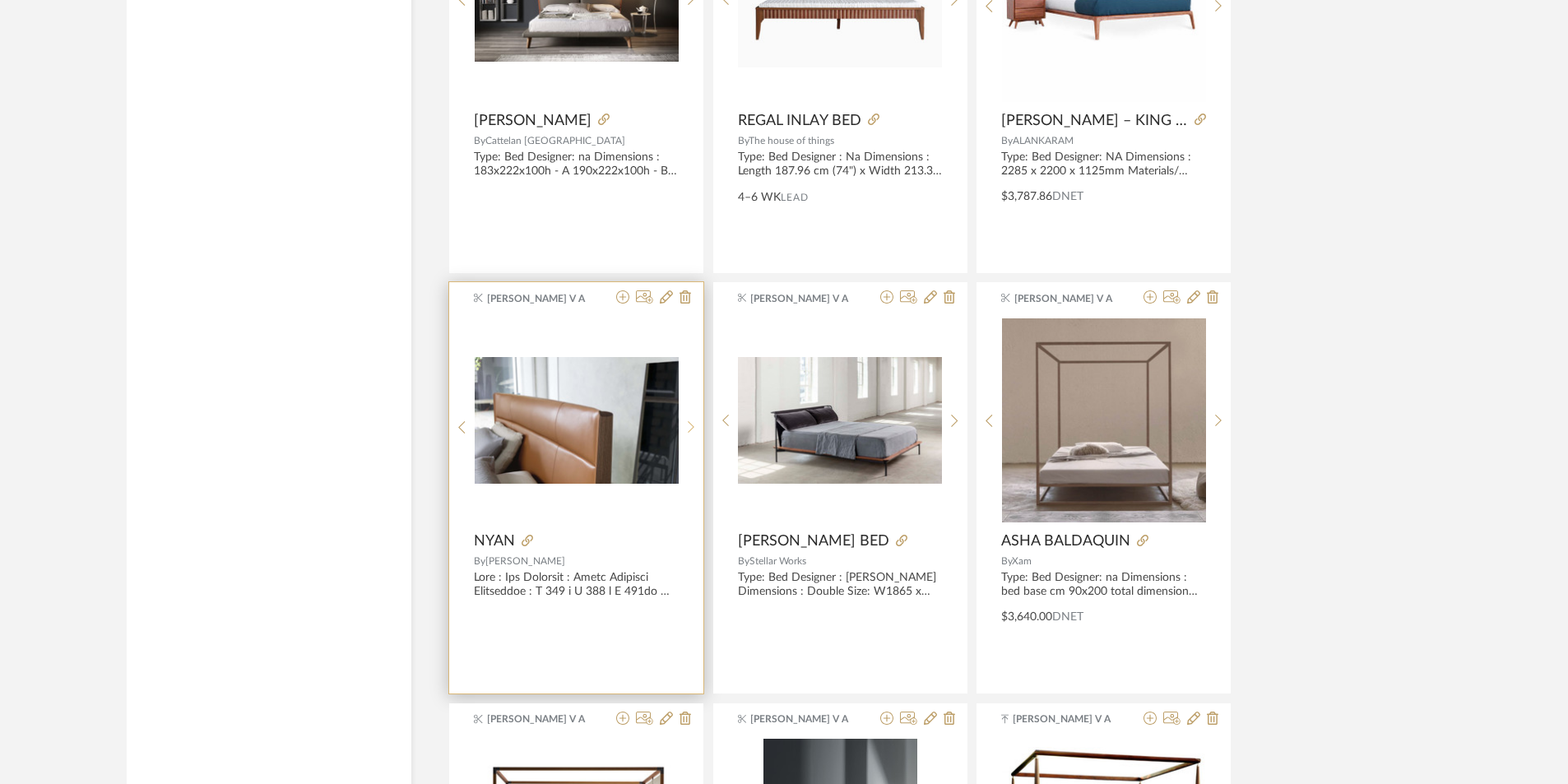
click at [692, 408] on div at bounding box center [692, 426] width 26 height 219
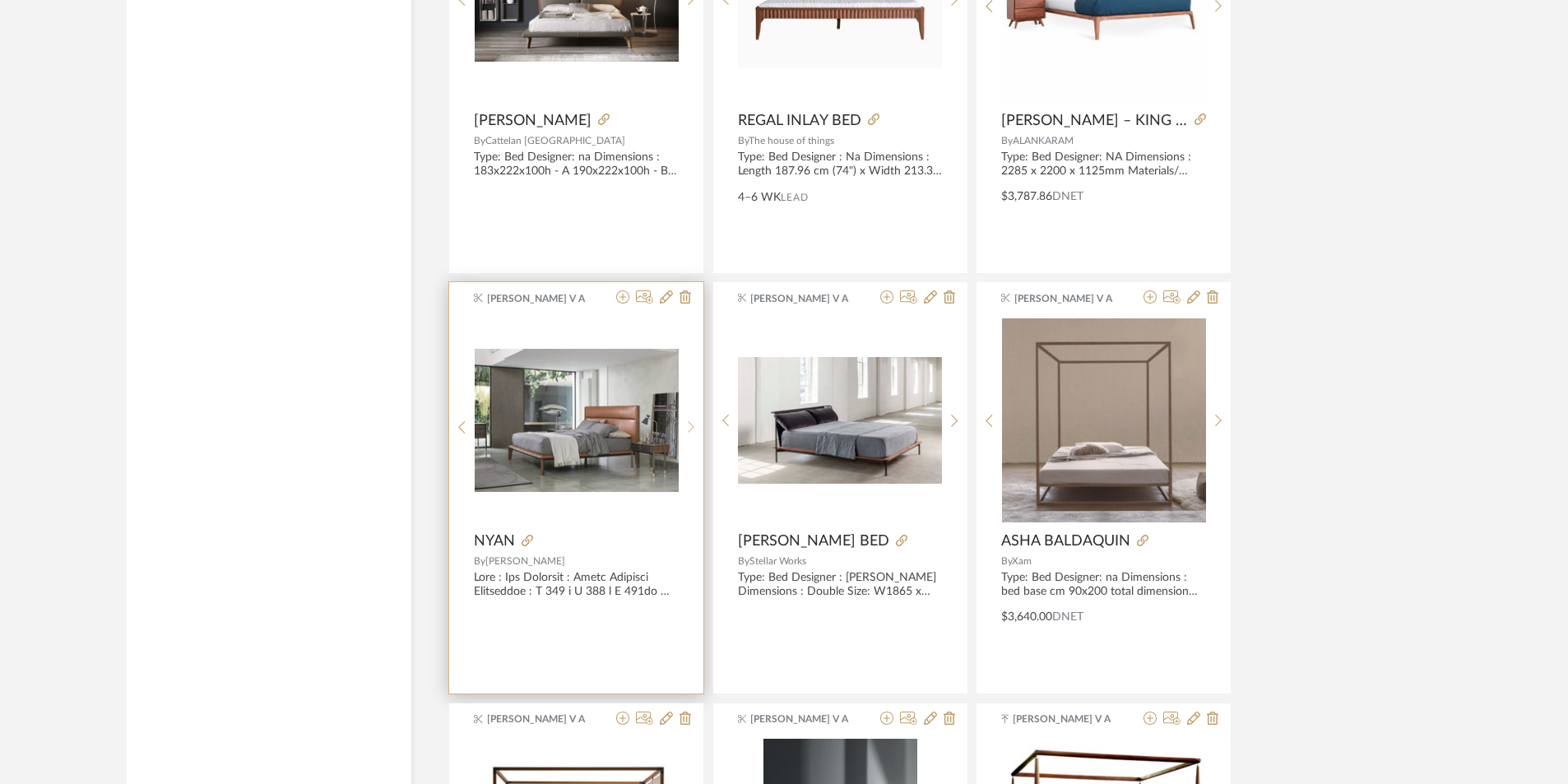
click at [692, 408] on div at bounding box center [692, 426] width 26 height 219
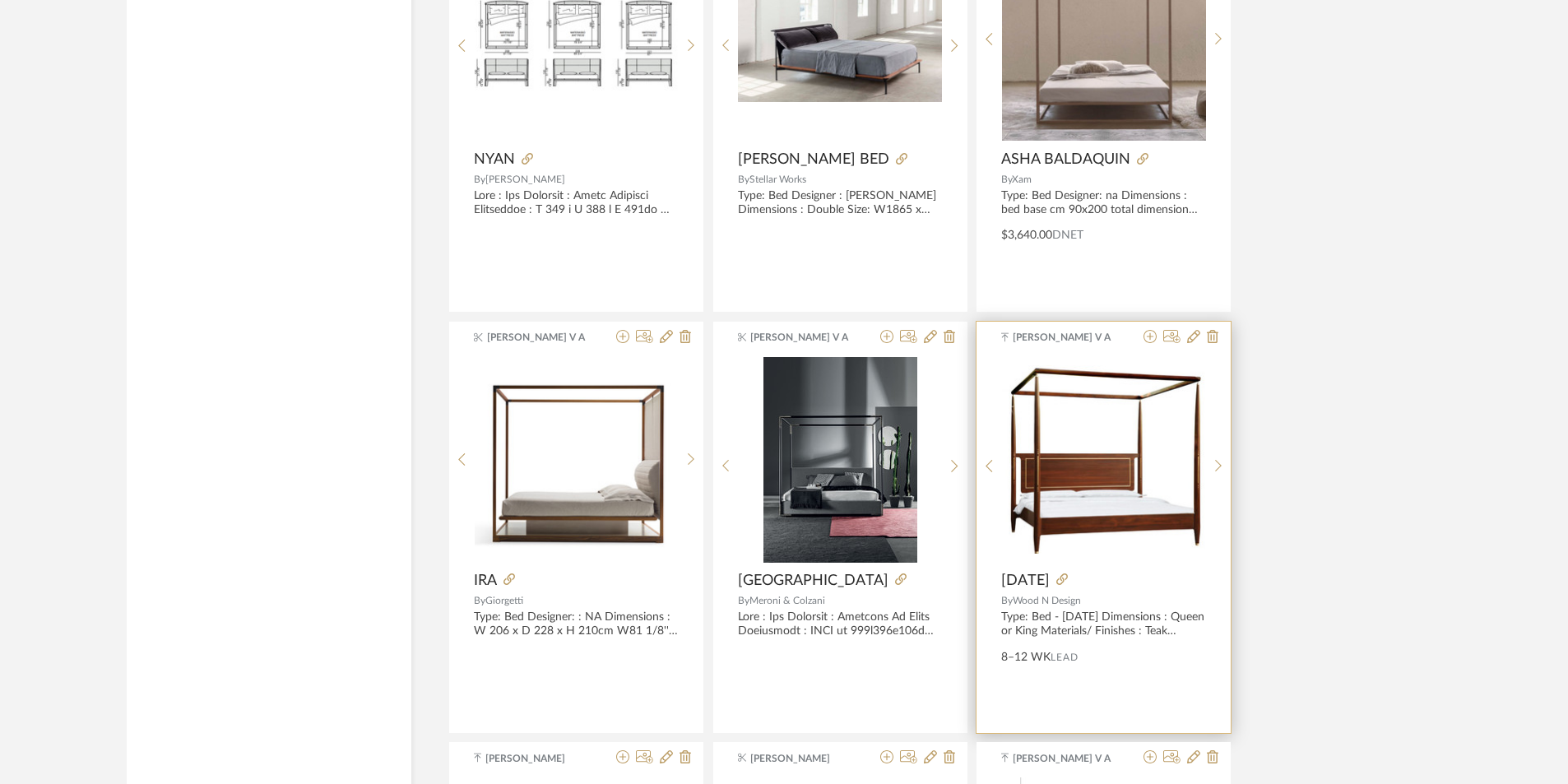
scroll to position [19026, 0]
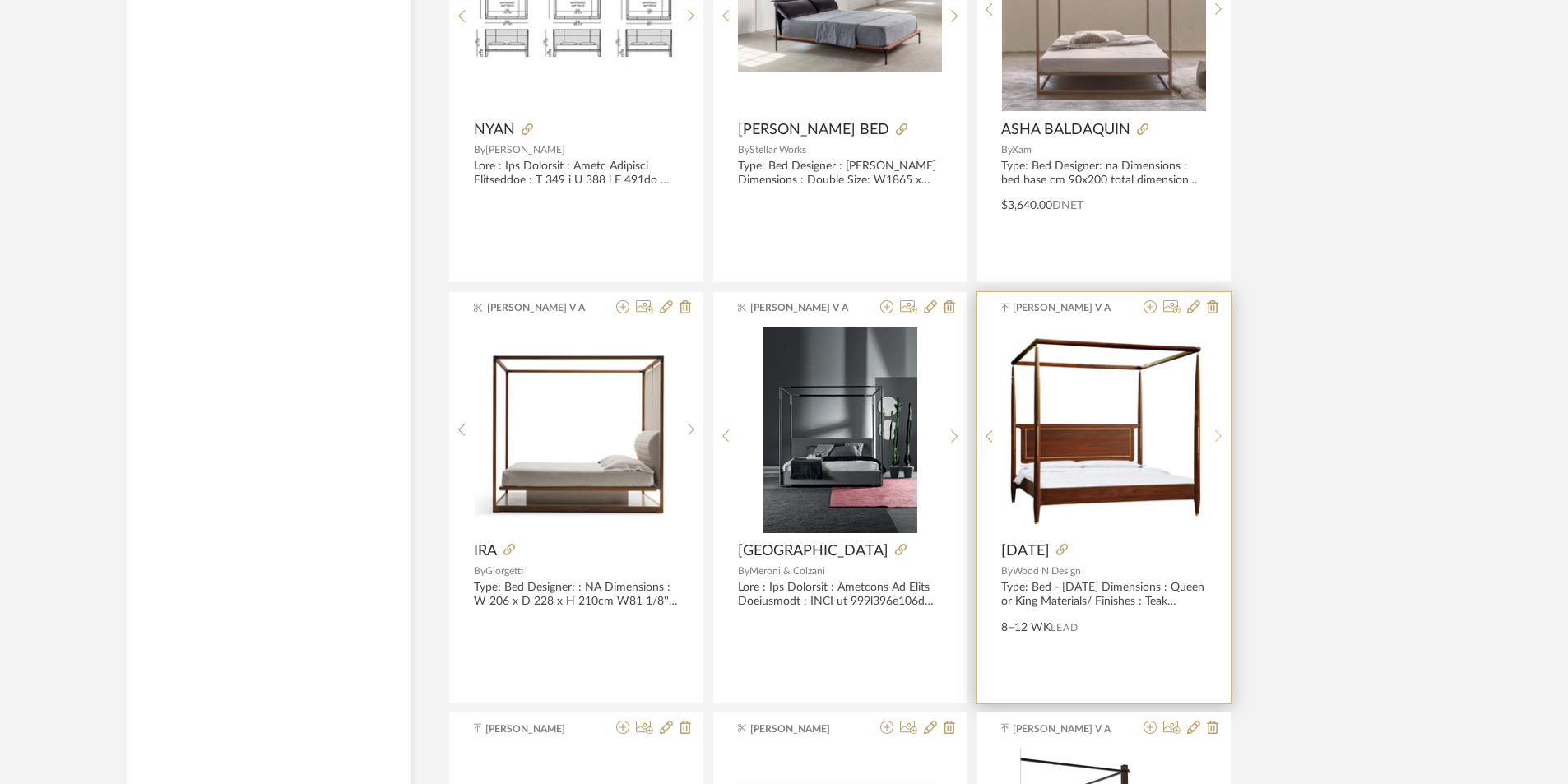
click at [1221, 445] on div at bounding box center [1219, 437] width 26 height 219
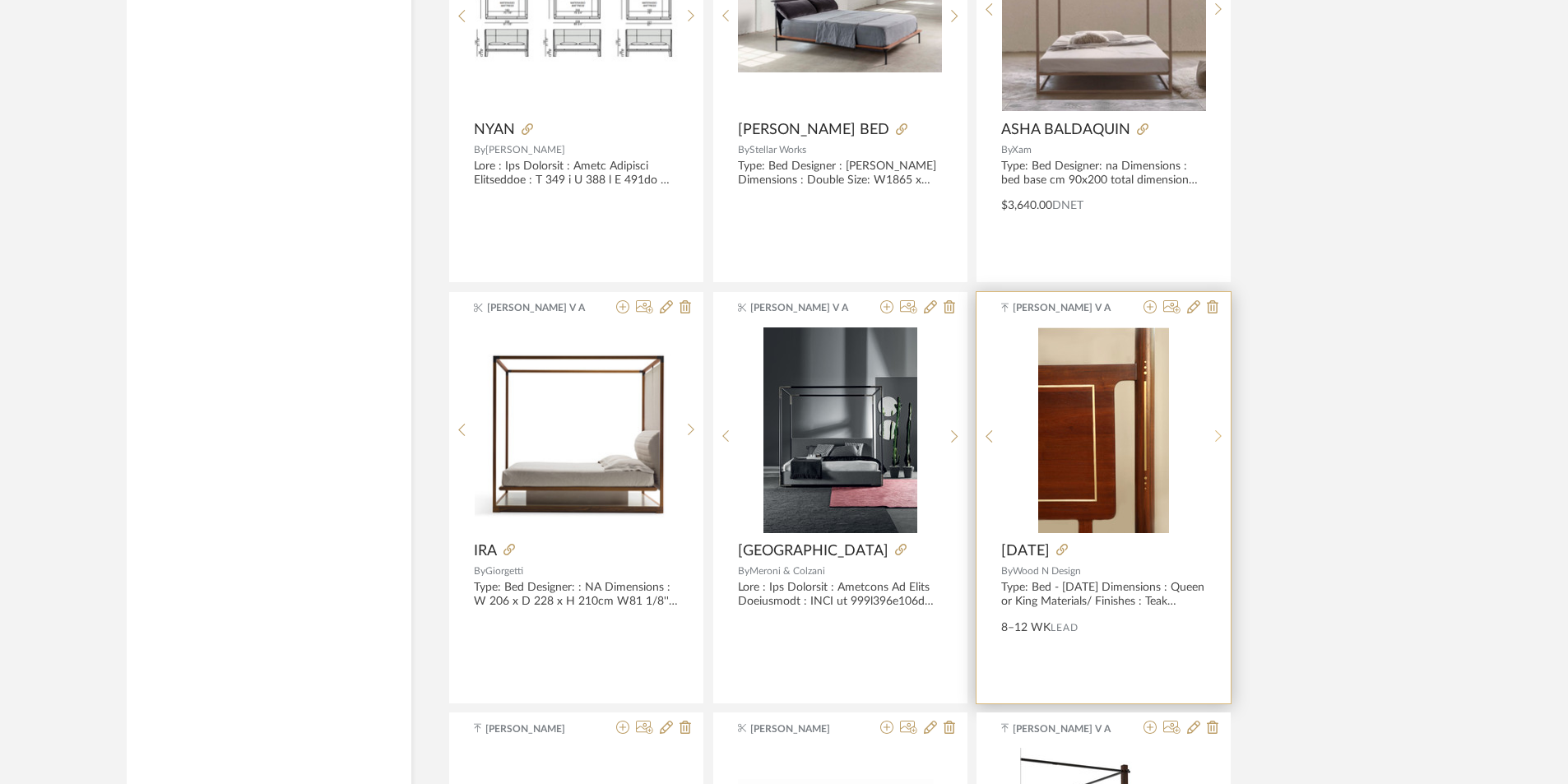
click at [1221, 445] on div at bounding box center [1219, 437] width 26 height 219
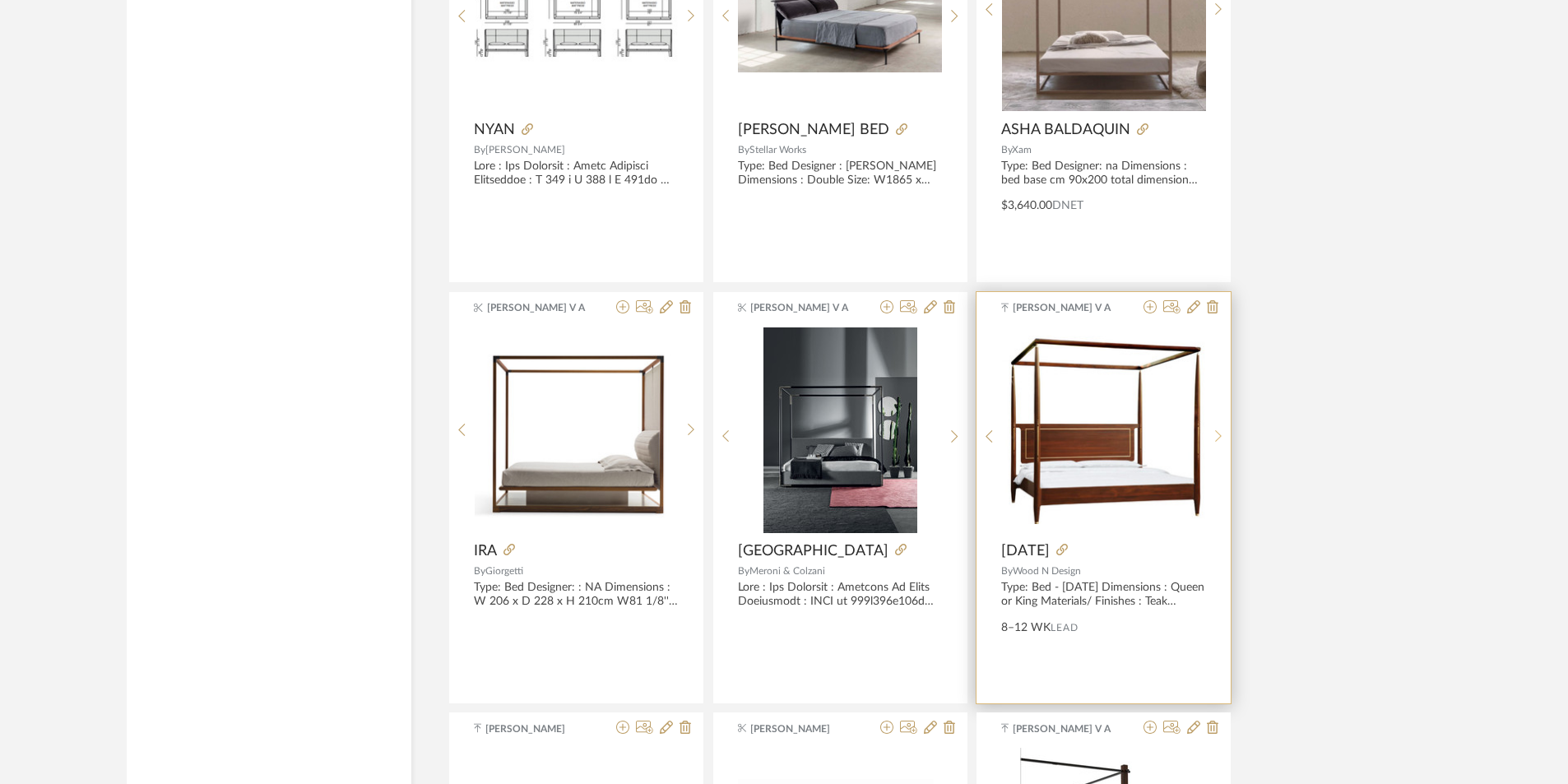
click at [1221, 445] on div at bounding box center [1219, 437] width 26 height 219
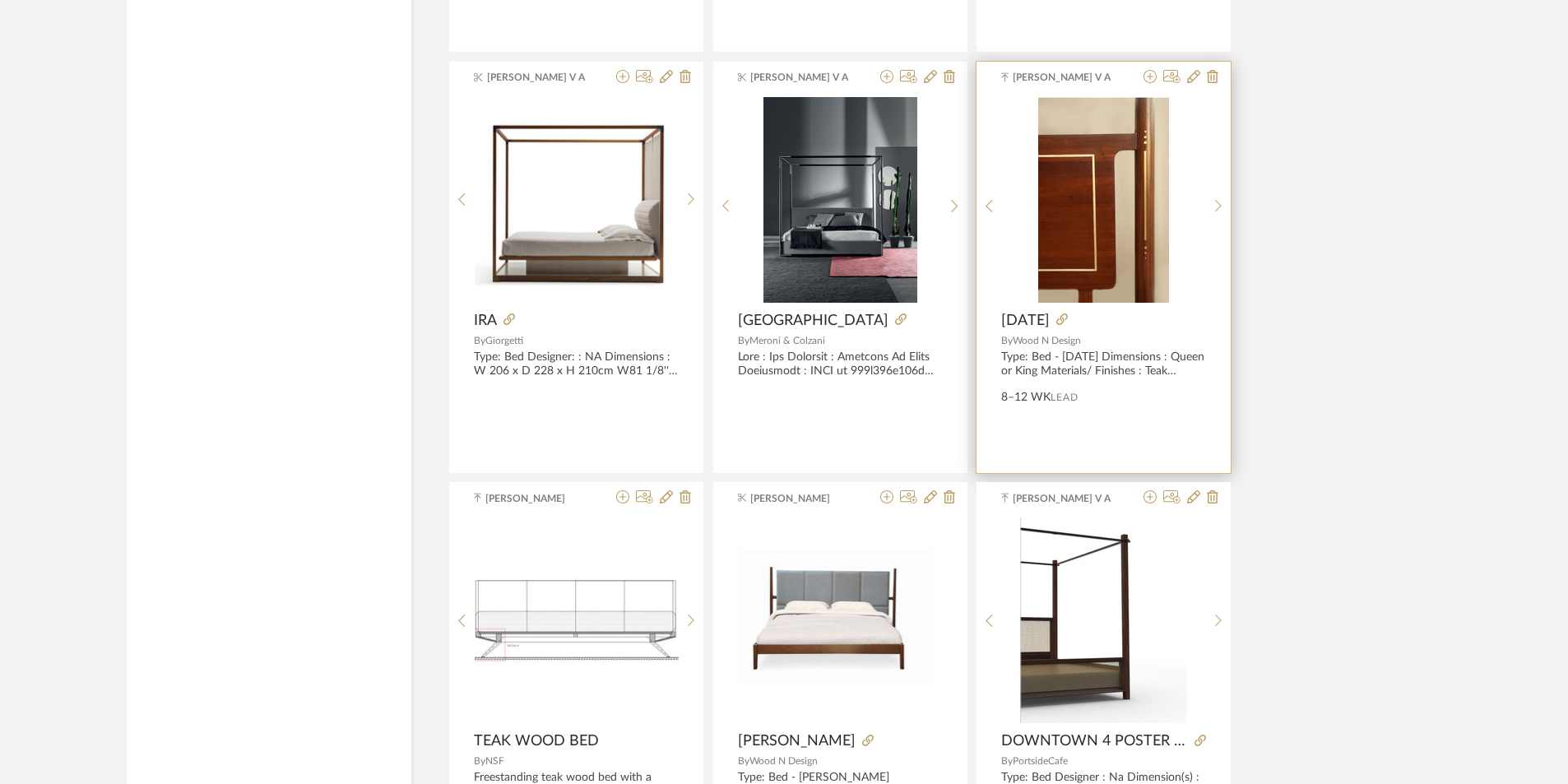
scroll to position [19355, 0]
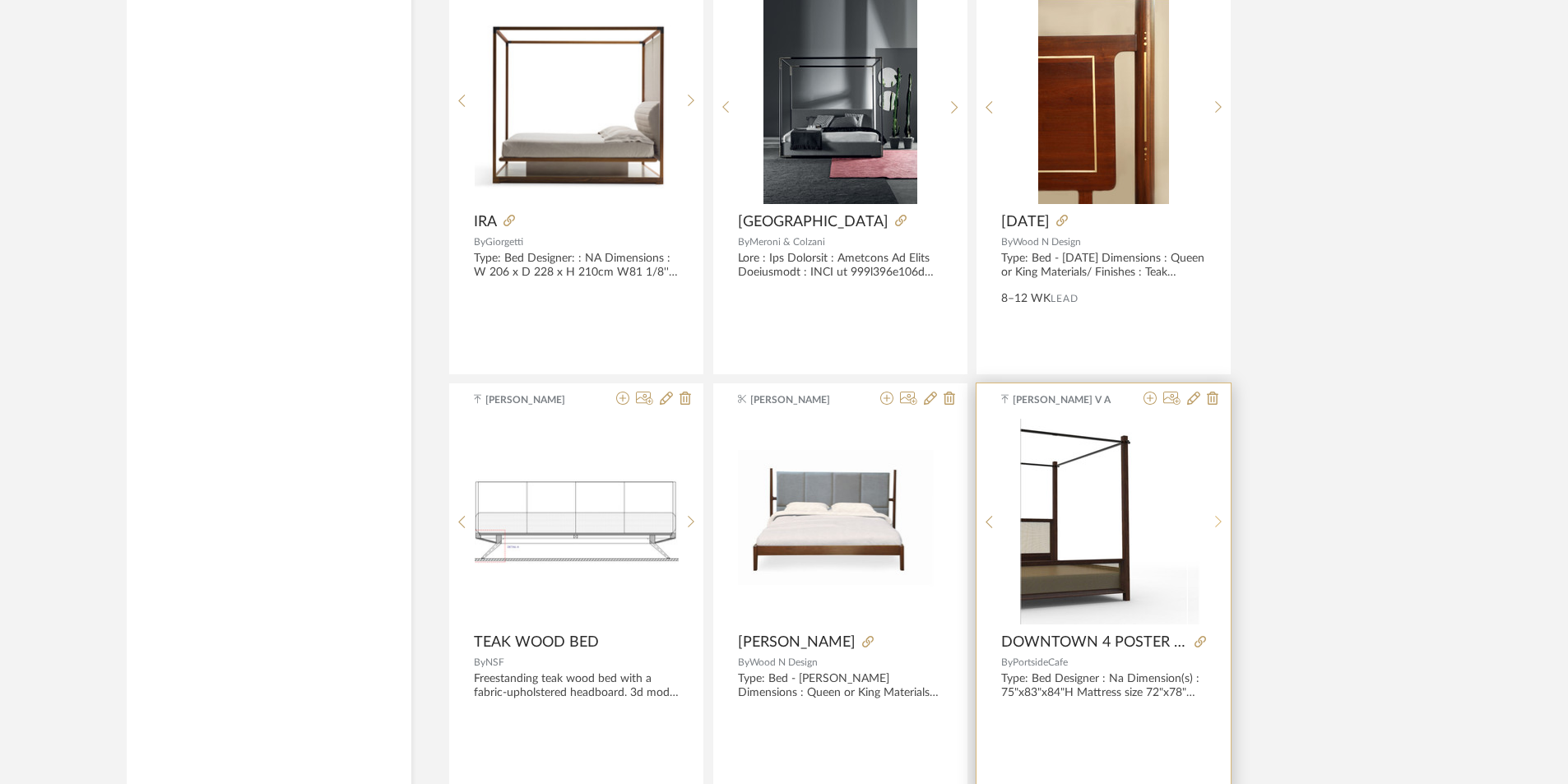
click at [1218, 522] on icon at bounding box center [1219, 522] width 8 height 14
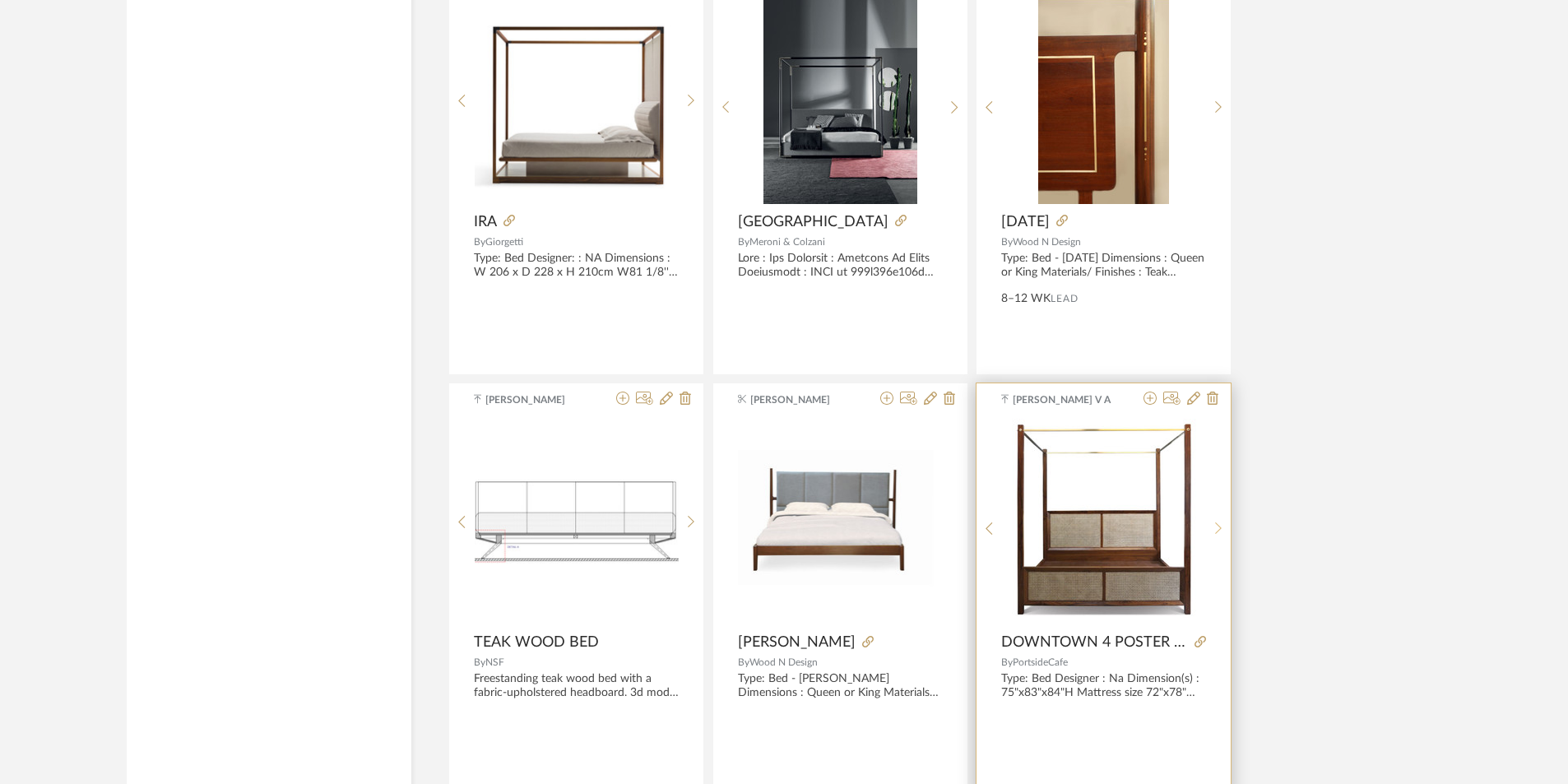
click at [1218, 522] on icon at bounding box center [1219, 529] width 8 height 14
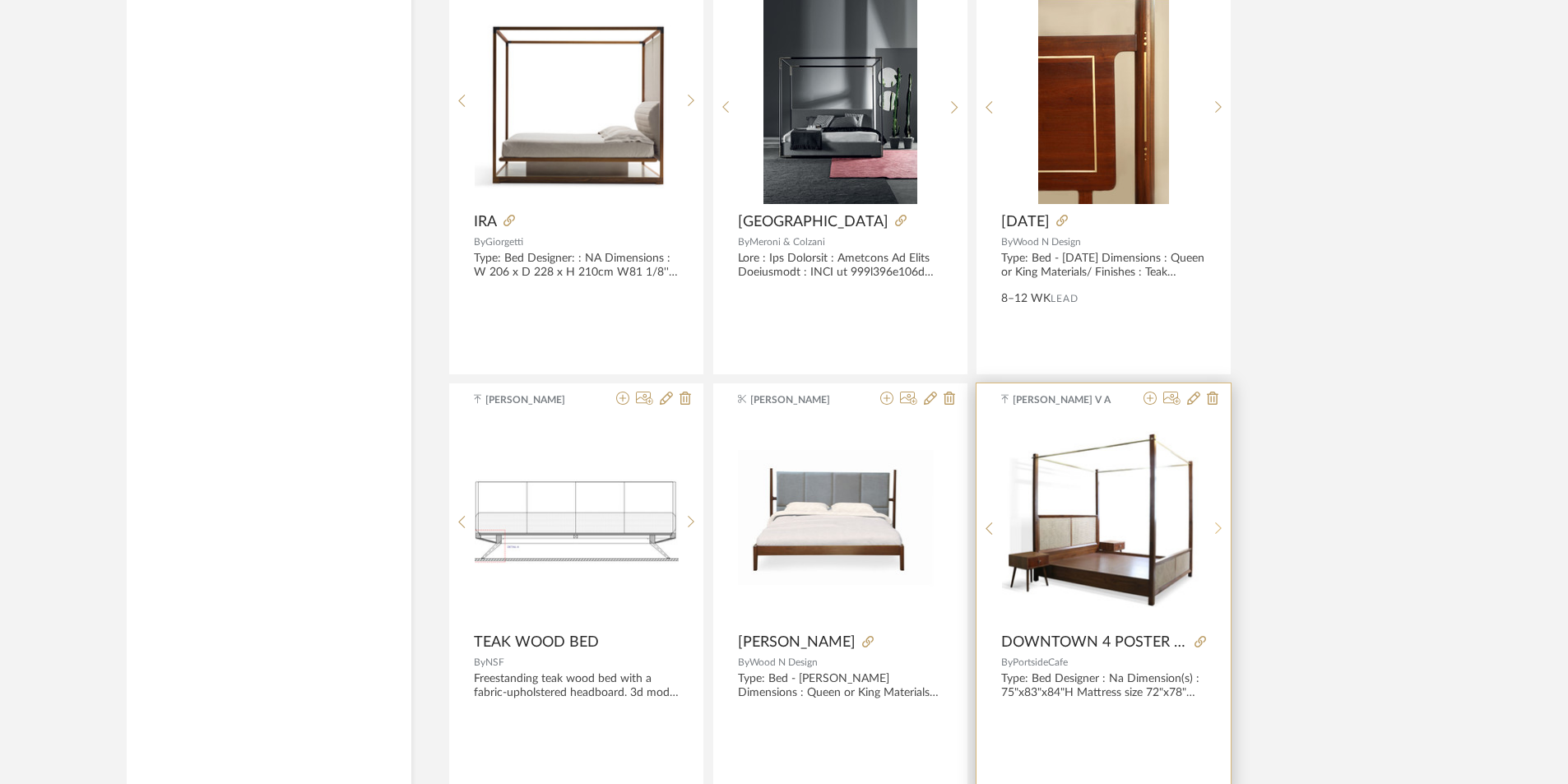
click at [1218, 522] on icon at bounding box center [1219, 529] width 8 height 14
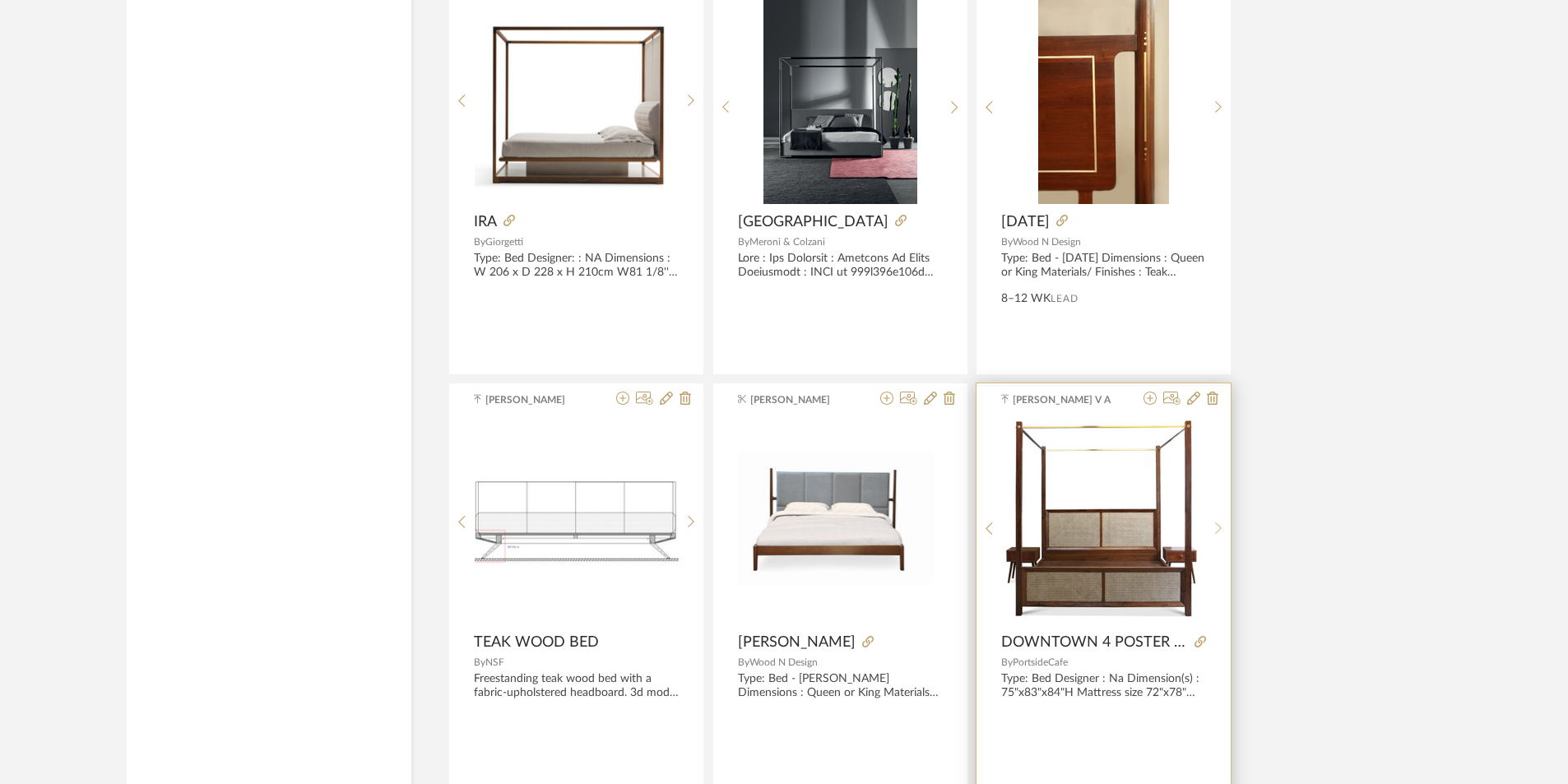
click at [1218, 522] on icon at bounding box center [1219, 529] width 8 height 14
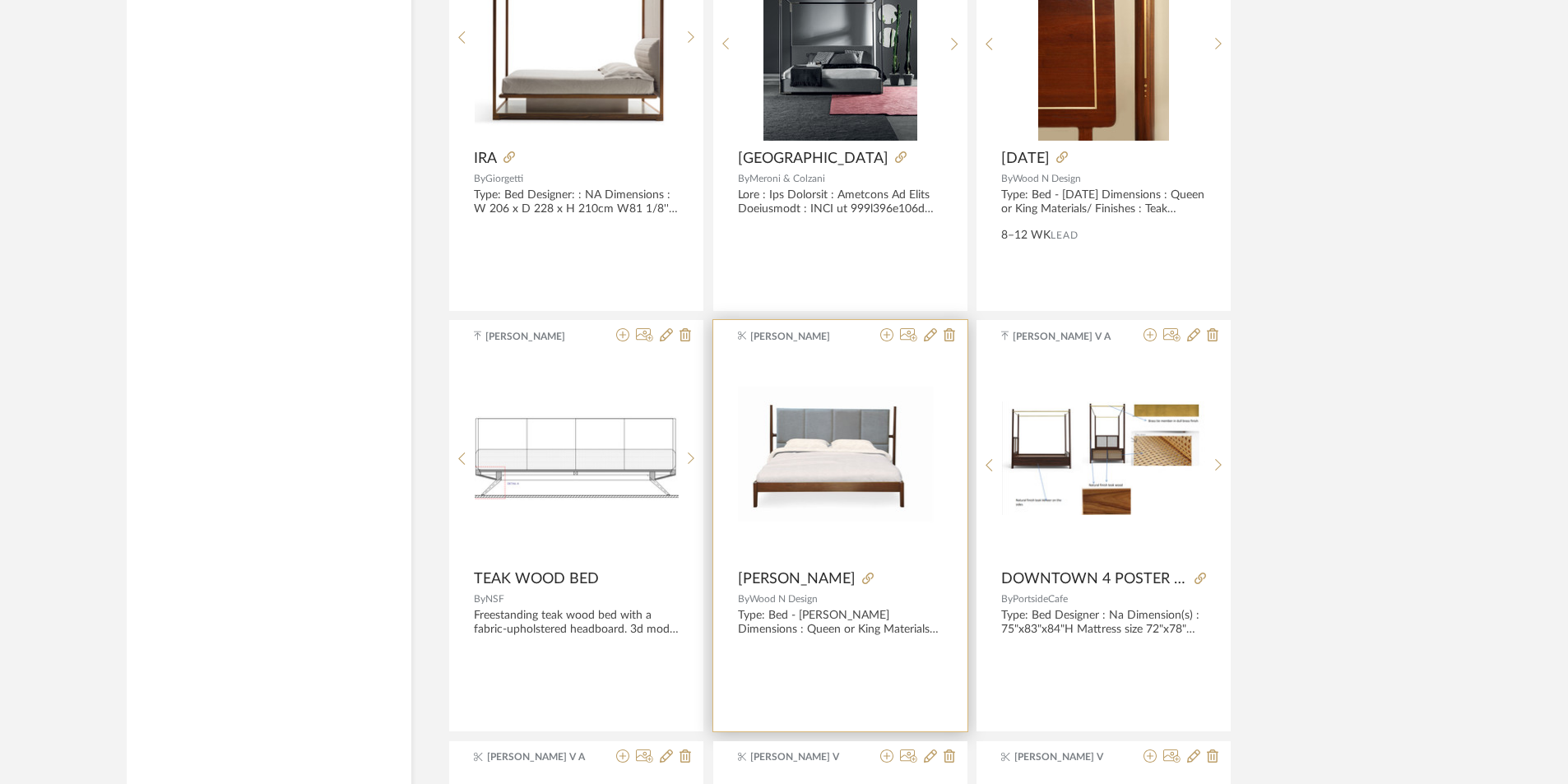
scroll to position [19437, 0]
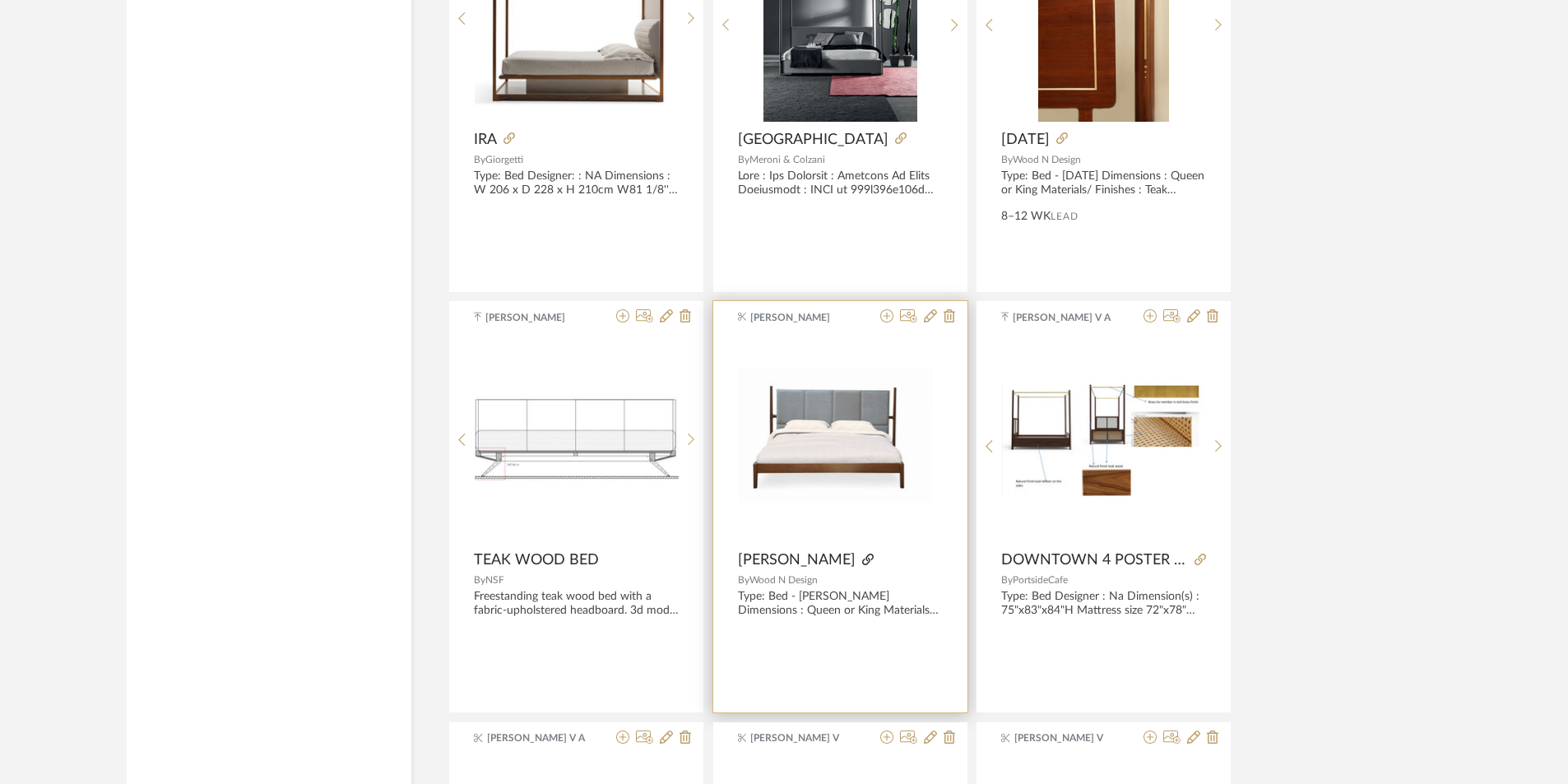
click at [863, 555] on icon at bounding box center [869, 559] width 12 height 12
drag, startPoint x: 740, startPoint y: 558, endPoint x: 838, endPoint y: 580, distance: 100.4
click at [838, 580] on div "[PERSON_NAME] [PERSON_NAME] By [PERSON_NAME] N Design Type: Bed - [PERSON_NAME]…" at bounding box center [841, 506] width 255 height 411
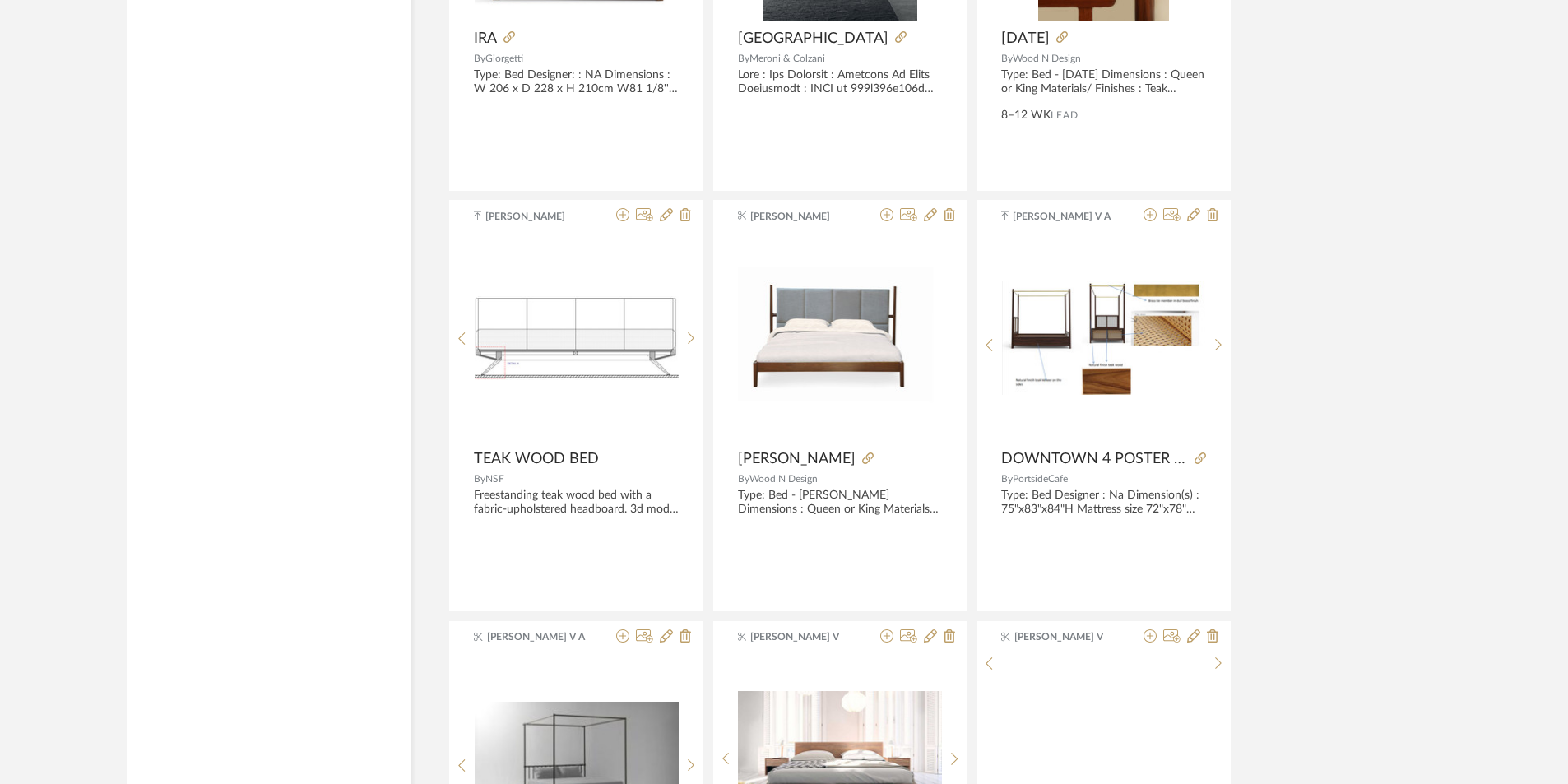
scroll to position [19684, 0]
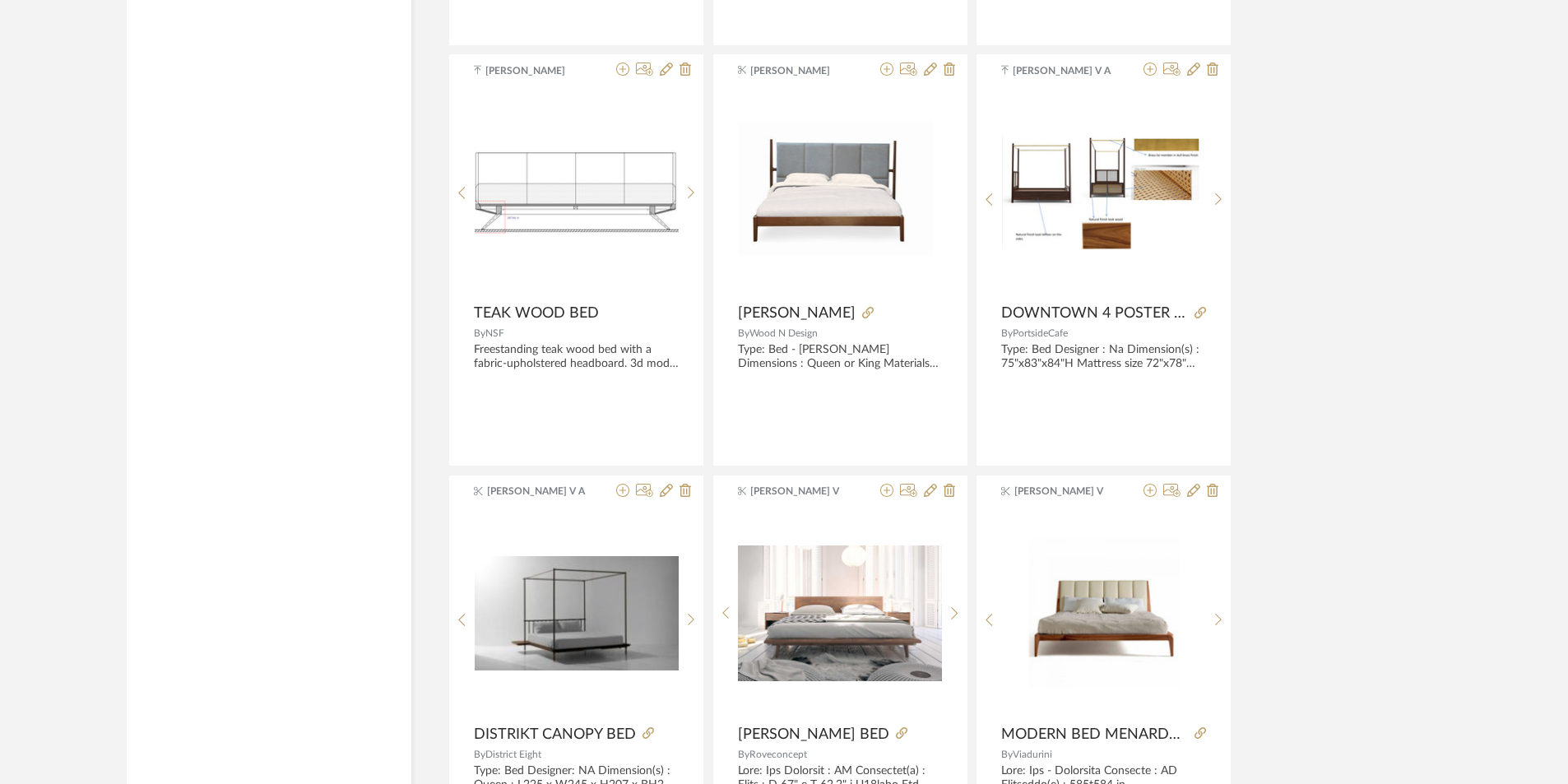
click at [954, 613] on icon at bounding box center [955, 620] width 8 height 14
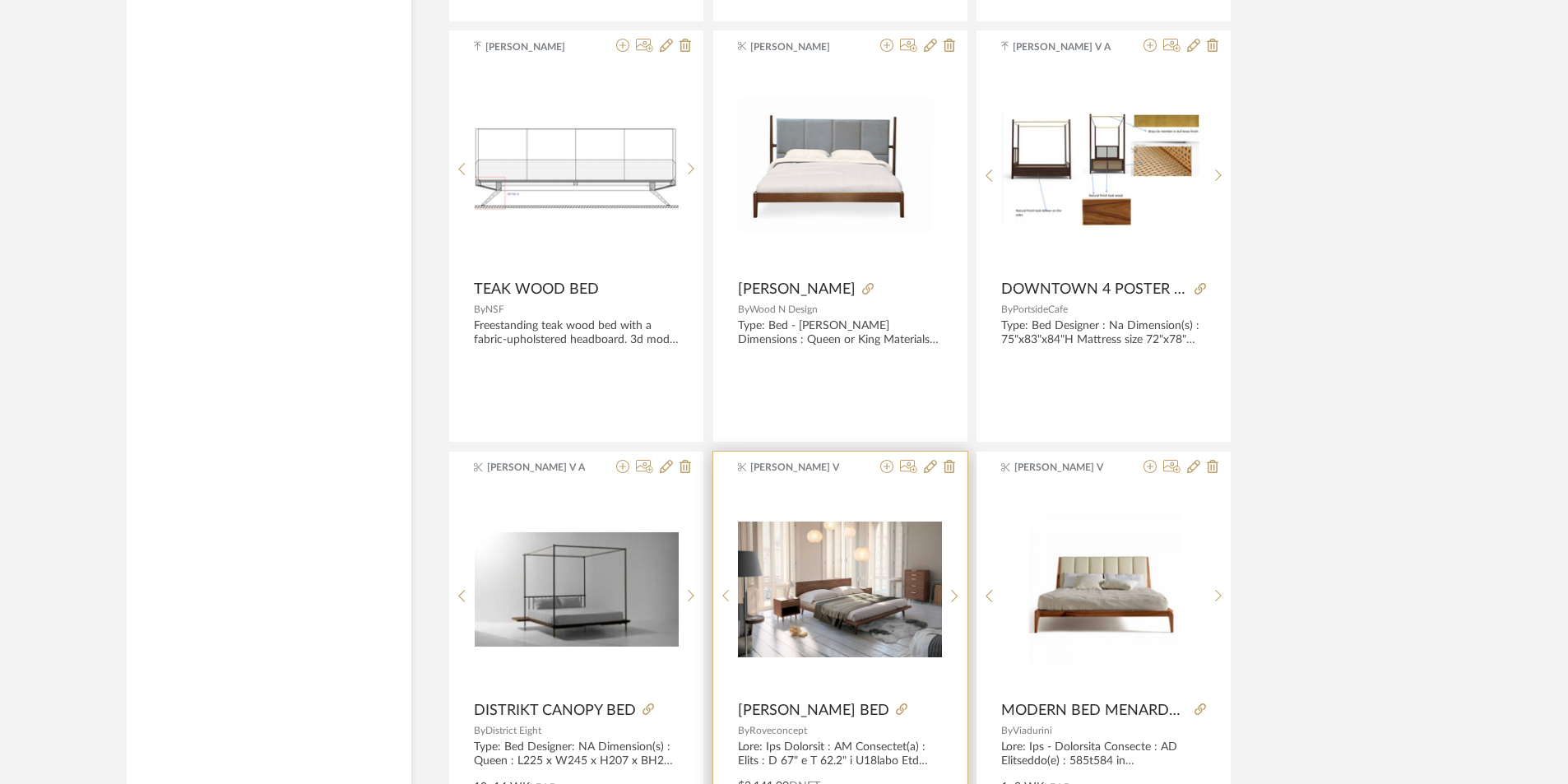
scroll to position [19849, 0]
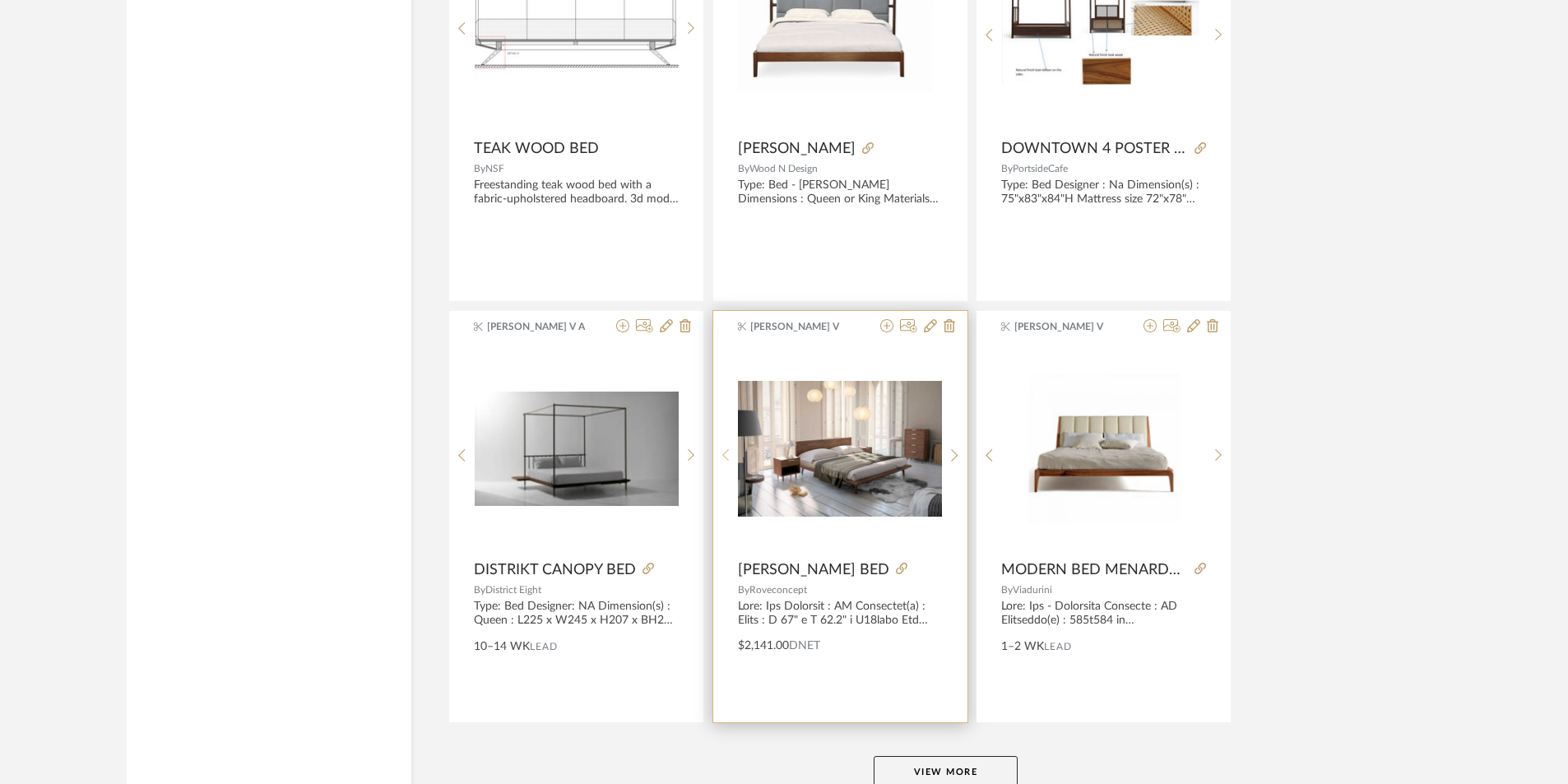
click at [723, 461] on icon at bounding box center [726, 455] width 8 height 14
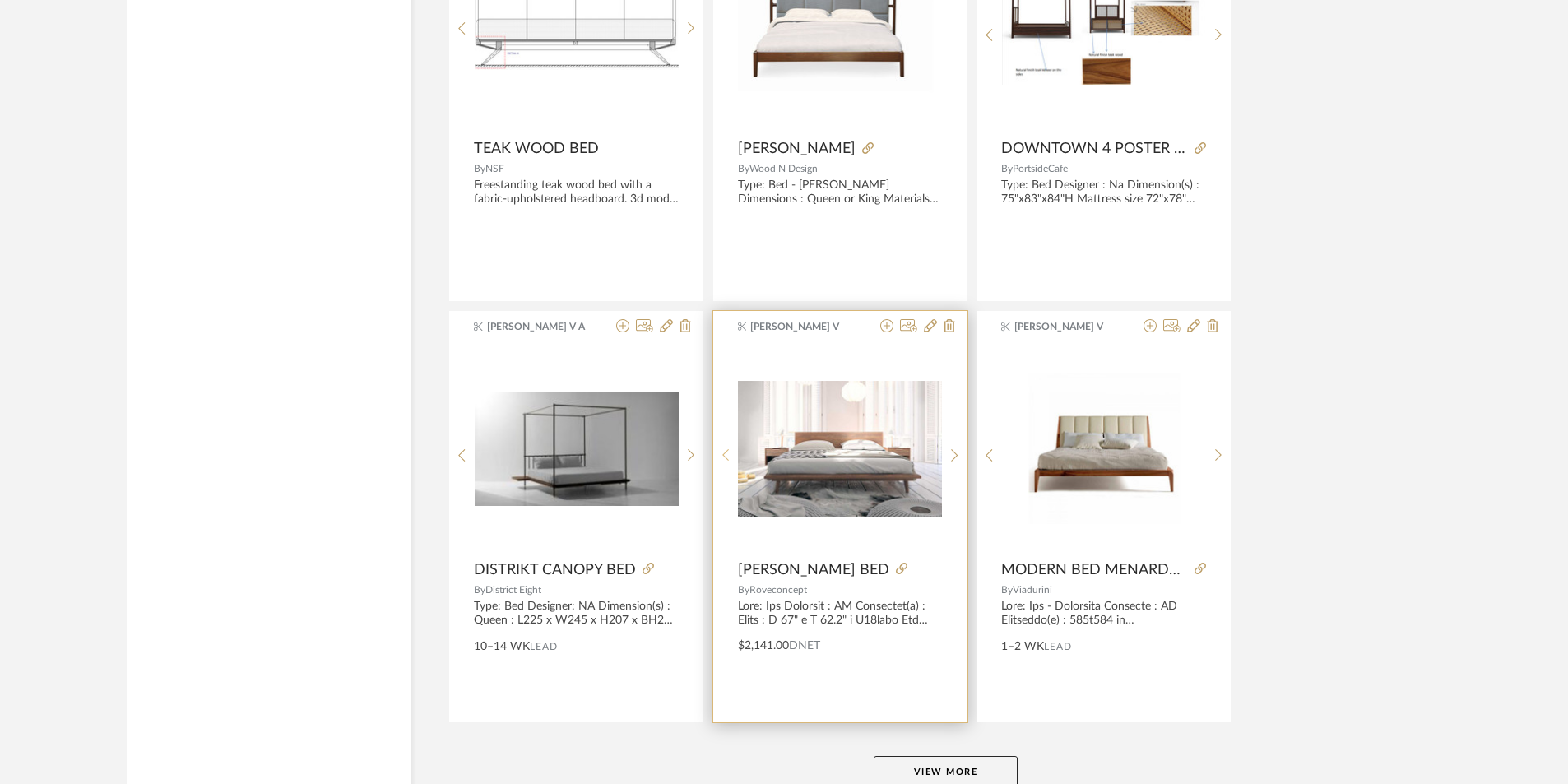
click at [723, 461] on icon at bounding box center [726, 455] width 8 height 14
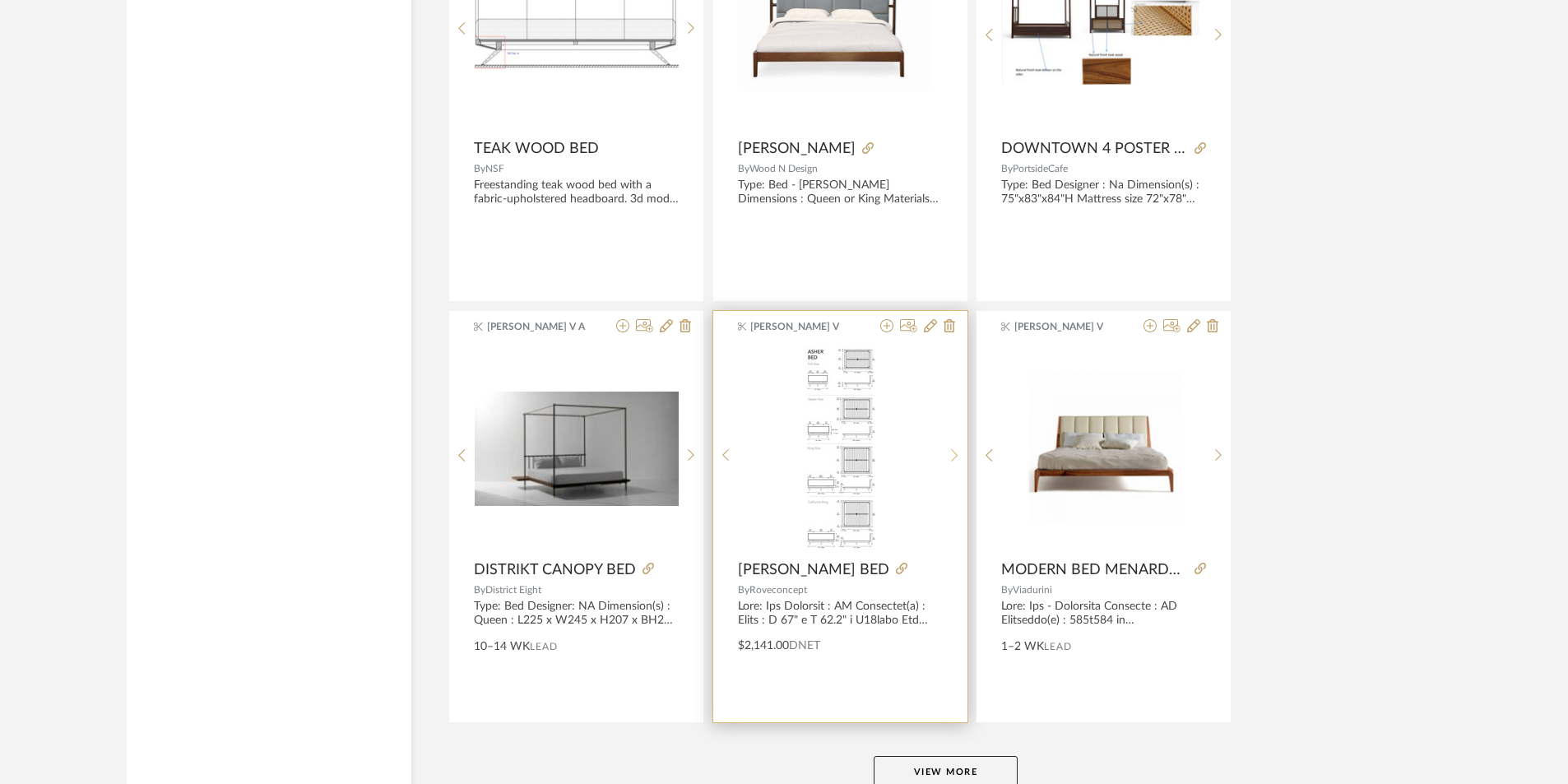
click at [959, 460] on sr-next-btn at bounding box center [955, 455] width 26 height 14
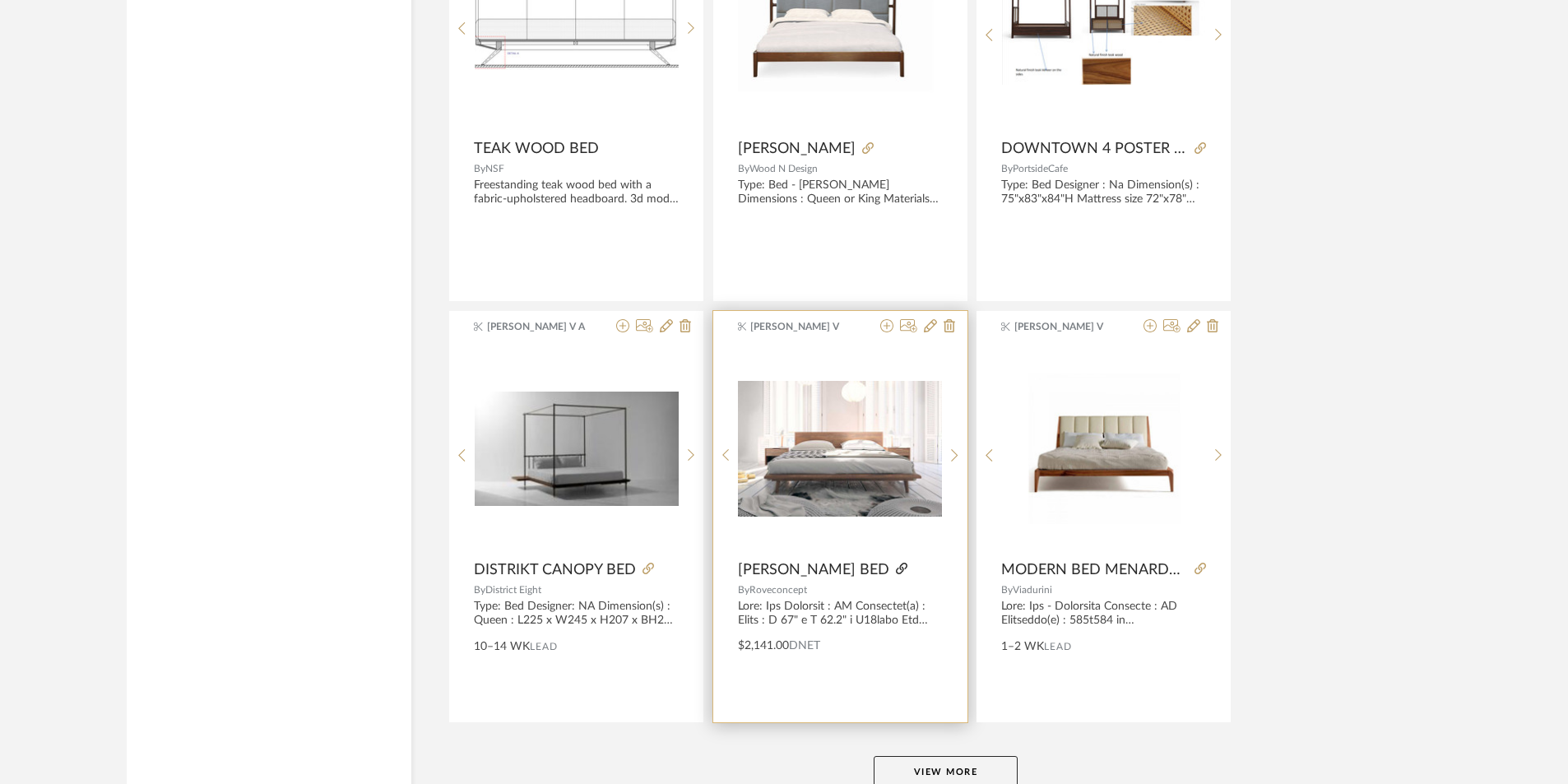
click at [896, 564] on icon at bounding box center [902, 569] width 12 height 12
drag, startPoint x: 741, startPoint y: 569, endPoint x: 813, endPoint y: 587, distance: 74.2
click at [813, 587] on div "[PERSON_NAME] BED By Roveconcept $2,141.00 DNET" at bounding box center [841, 516] width 255 height 411
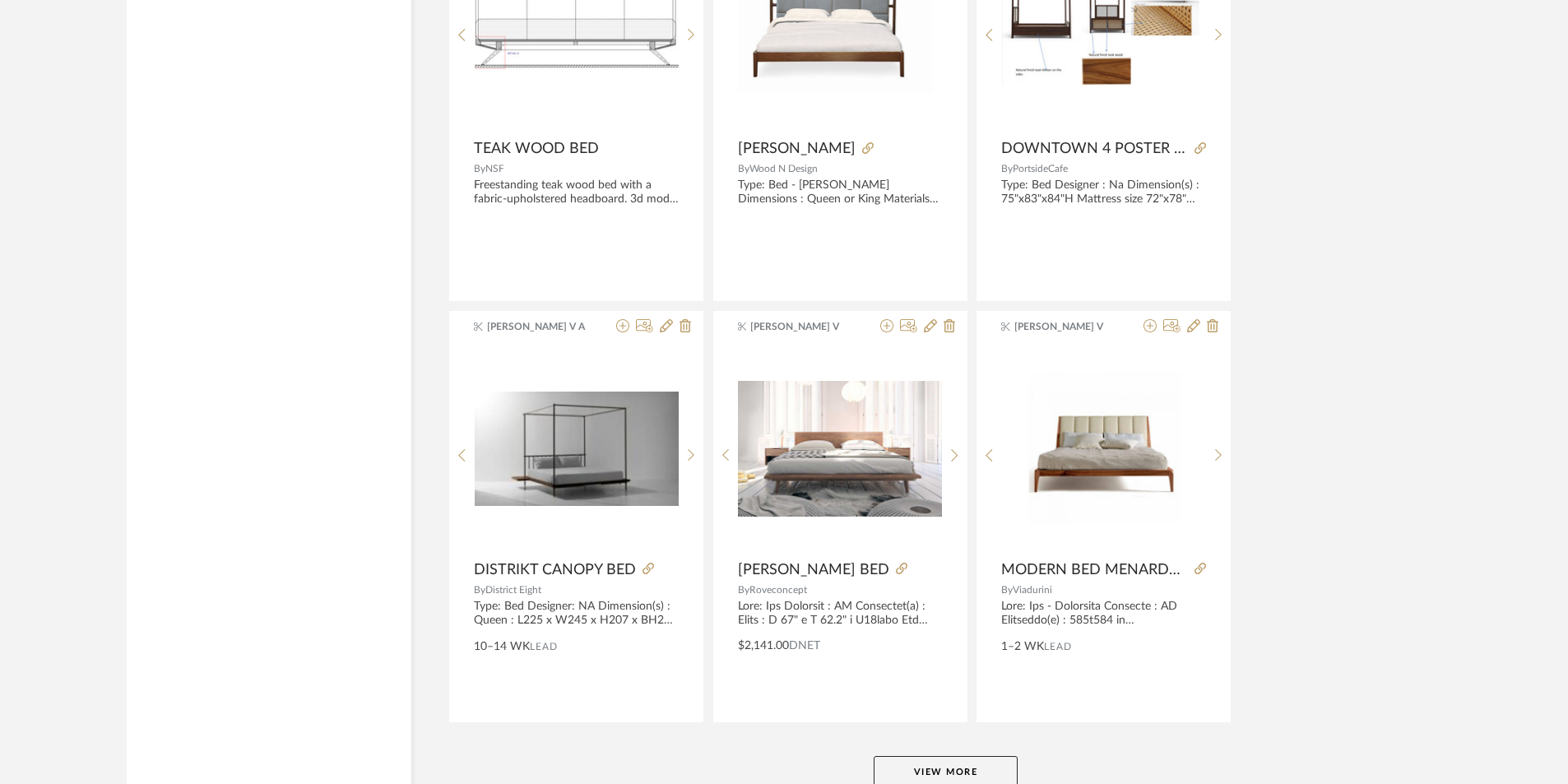
click at [919, 767] on button "View More" at bounding box center [945, 772] width 144 height 33
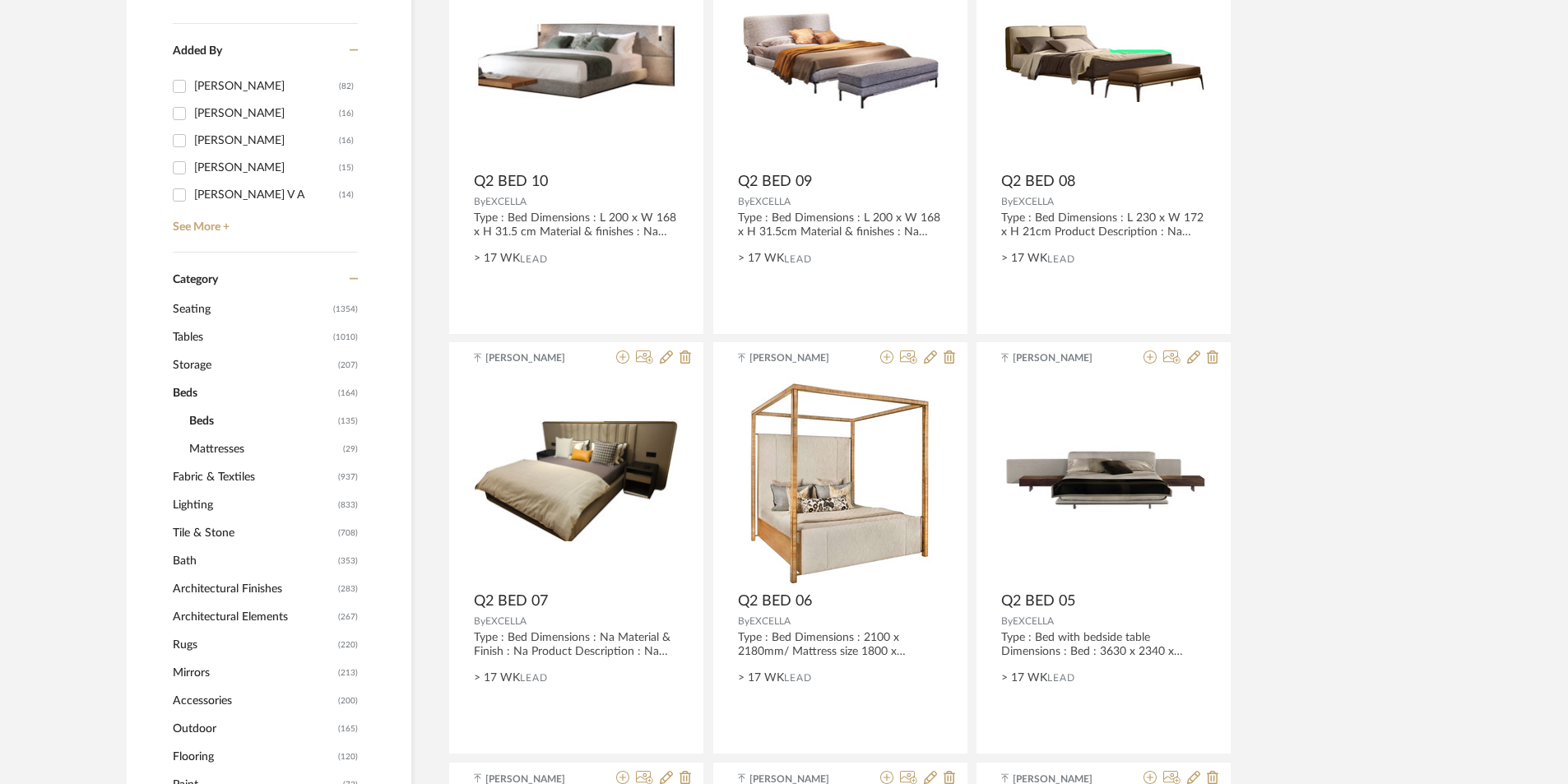
scroll to position [494, 0]
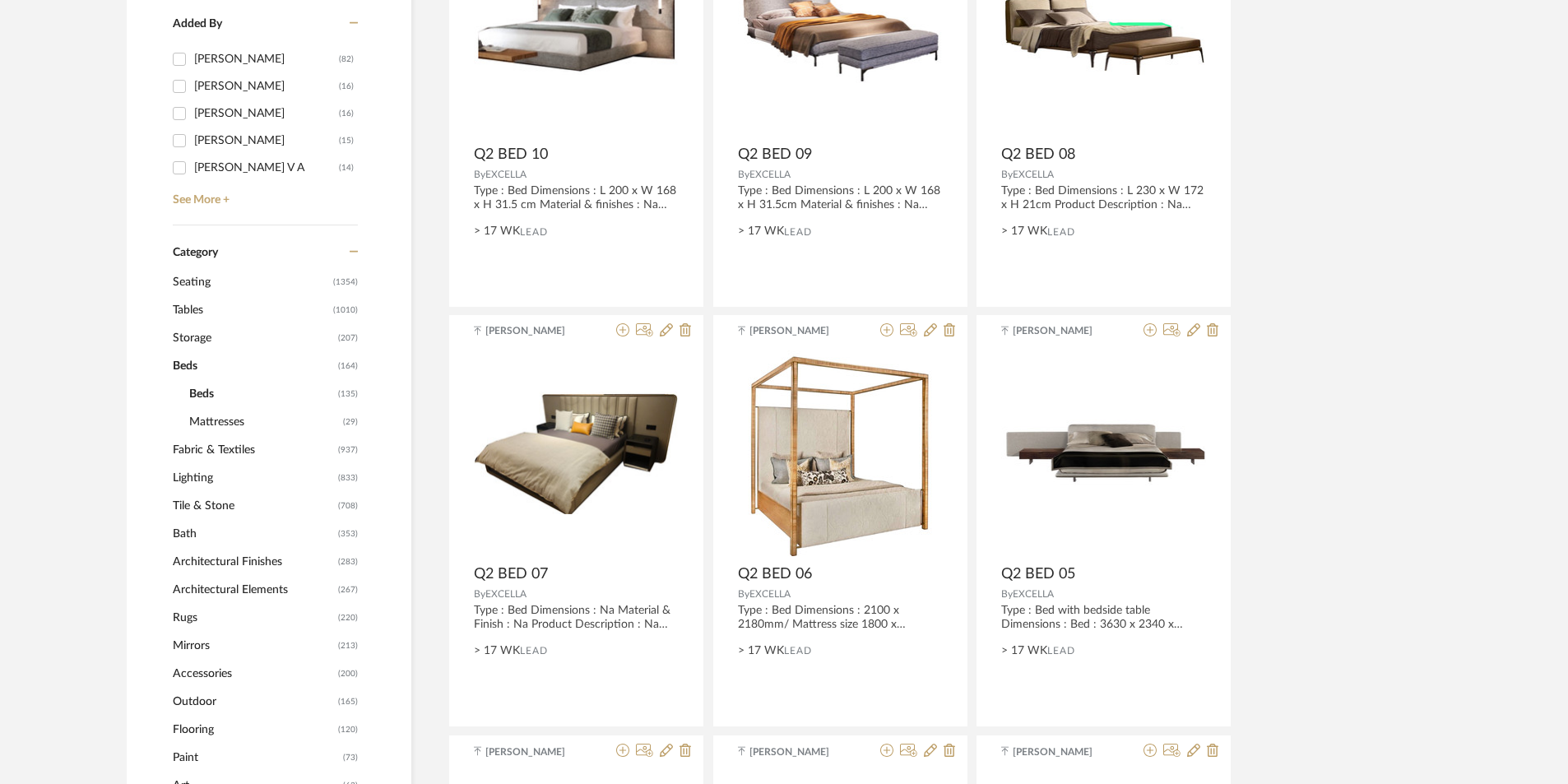
click at [194, 286] on span "Seating" at bounding box center [251, 282] width 157 height 28
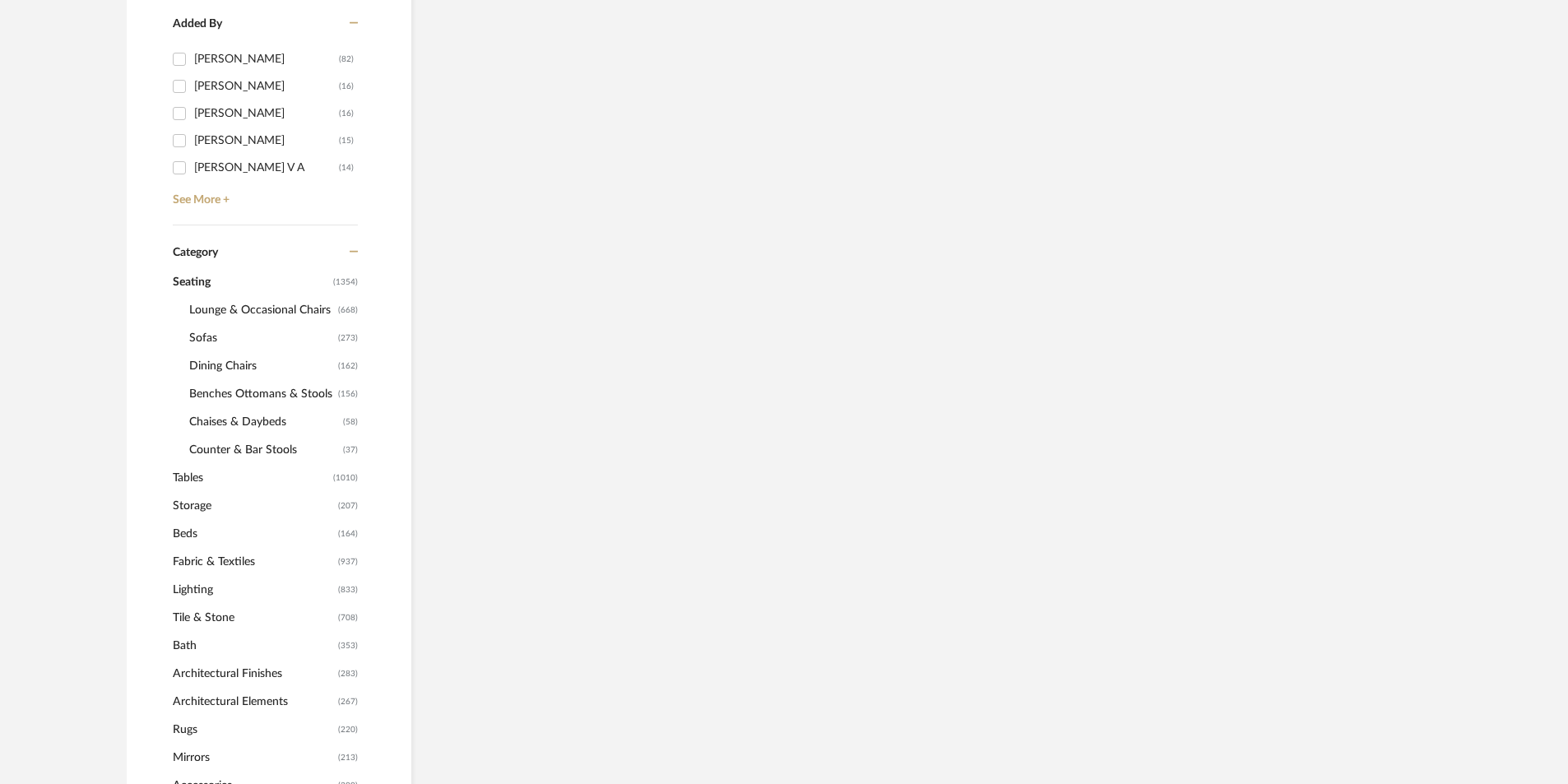
click at [218, 340] on span "Sofas" at bounding box center [261, 338] width 145 height 28
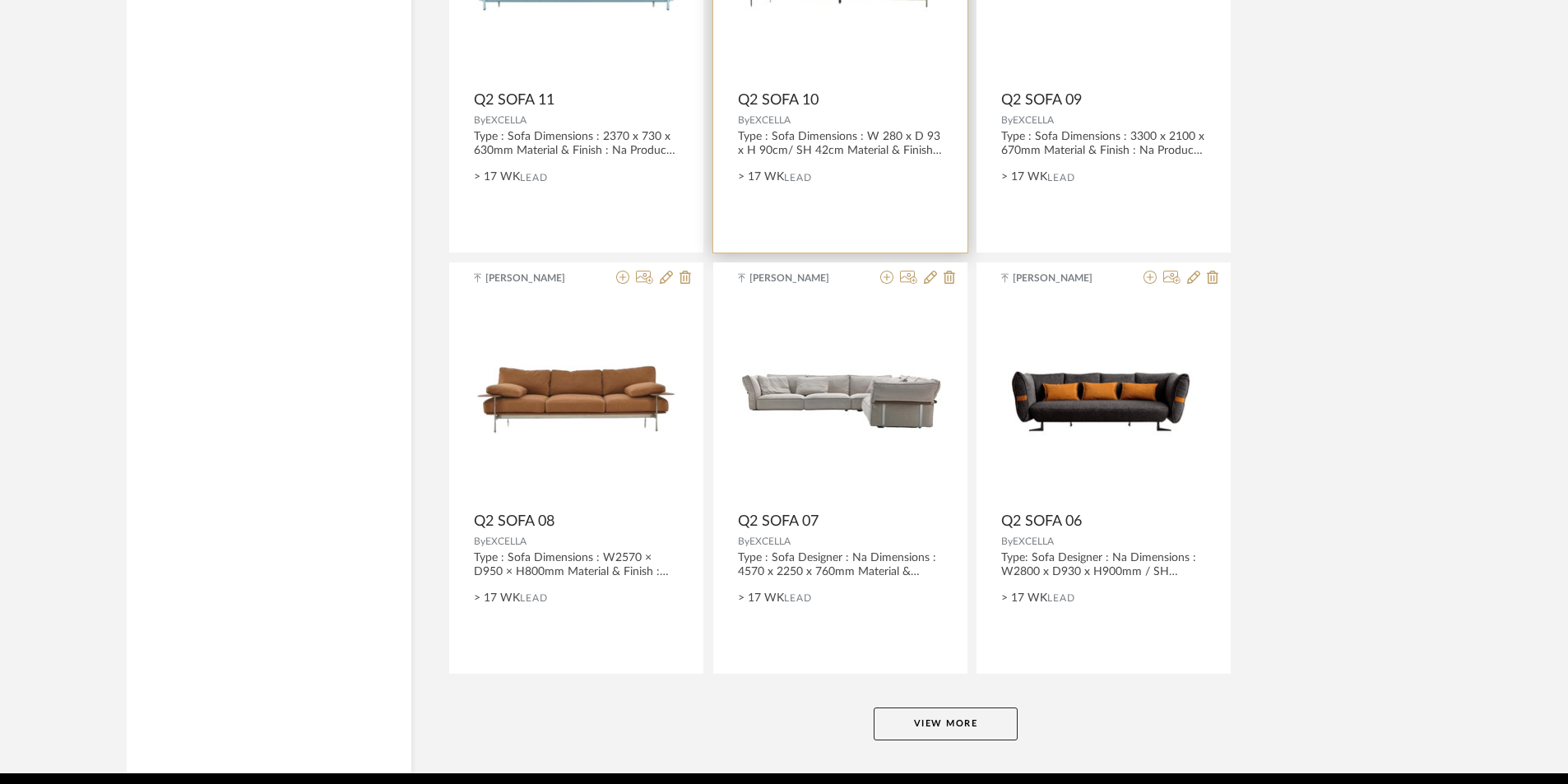
scroll to position [4818, 0]
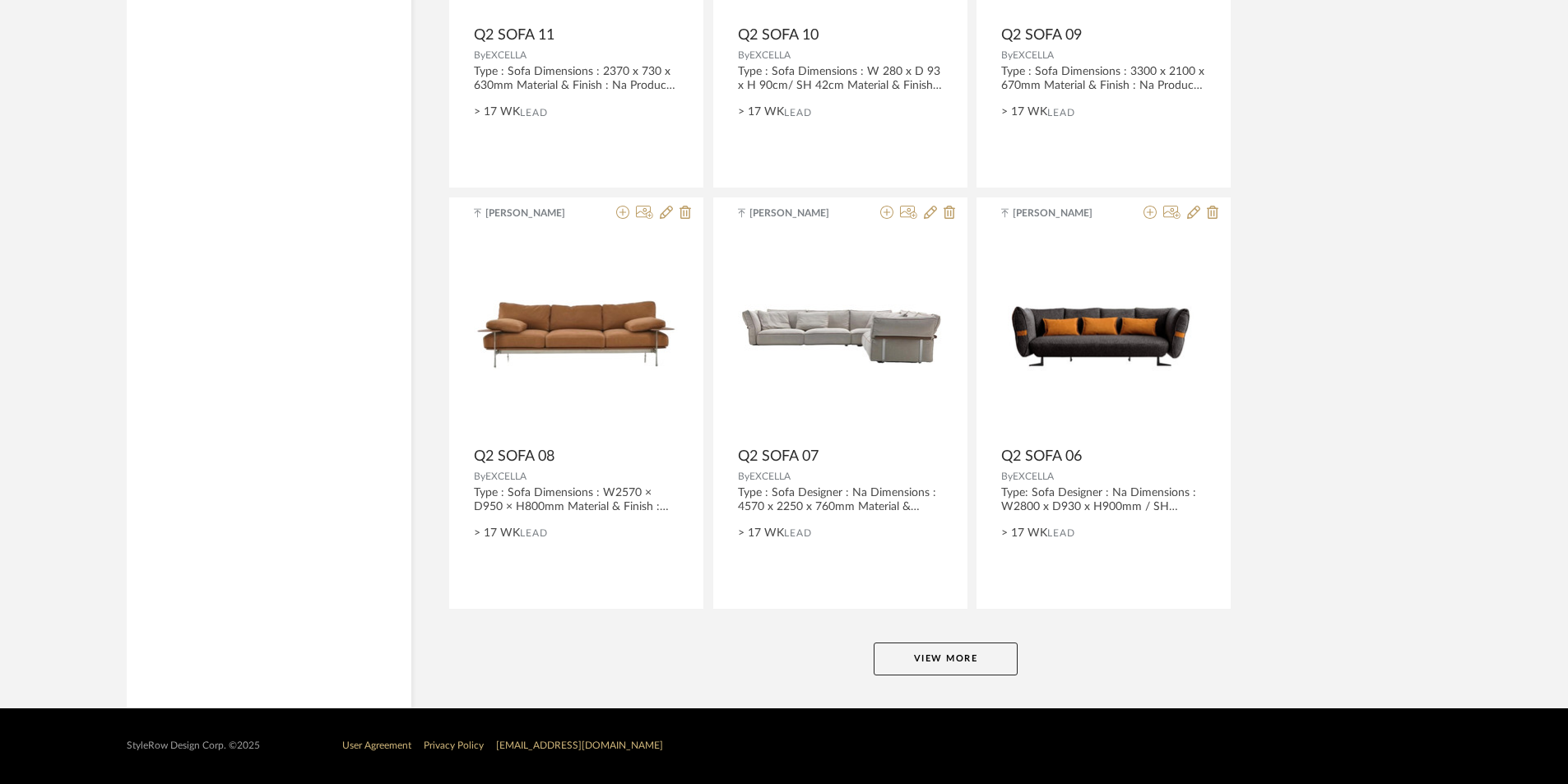
click at [914, 664] on button "View More" at bounding box center [945, 659] width 144 height 33
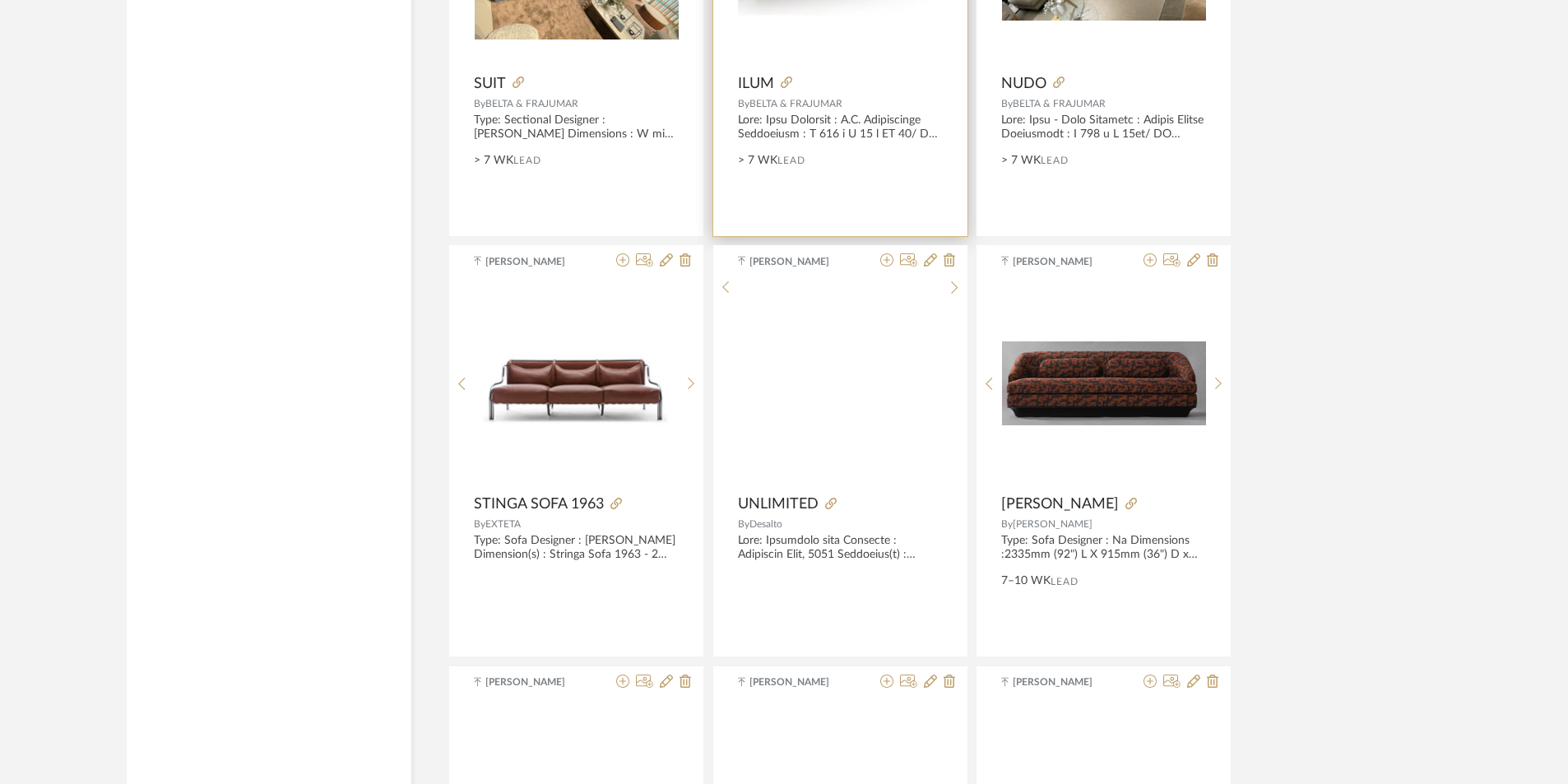
scroll to position [6874, 0]
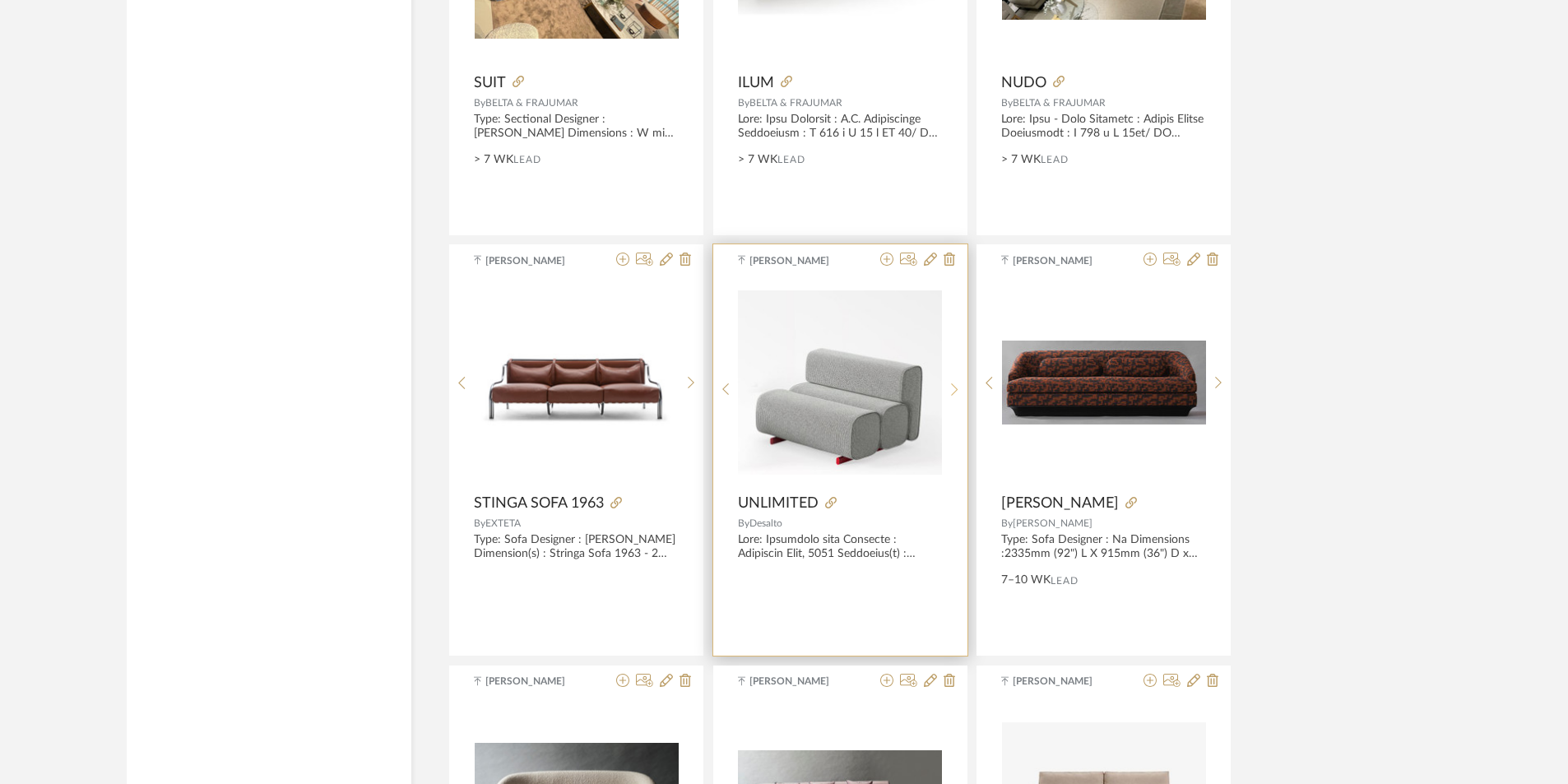
click at [955, 386] on icon at bounding box center [955, 389] width 7 height 12
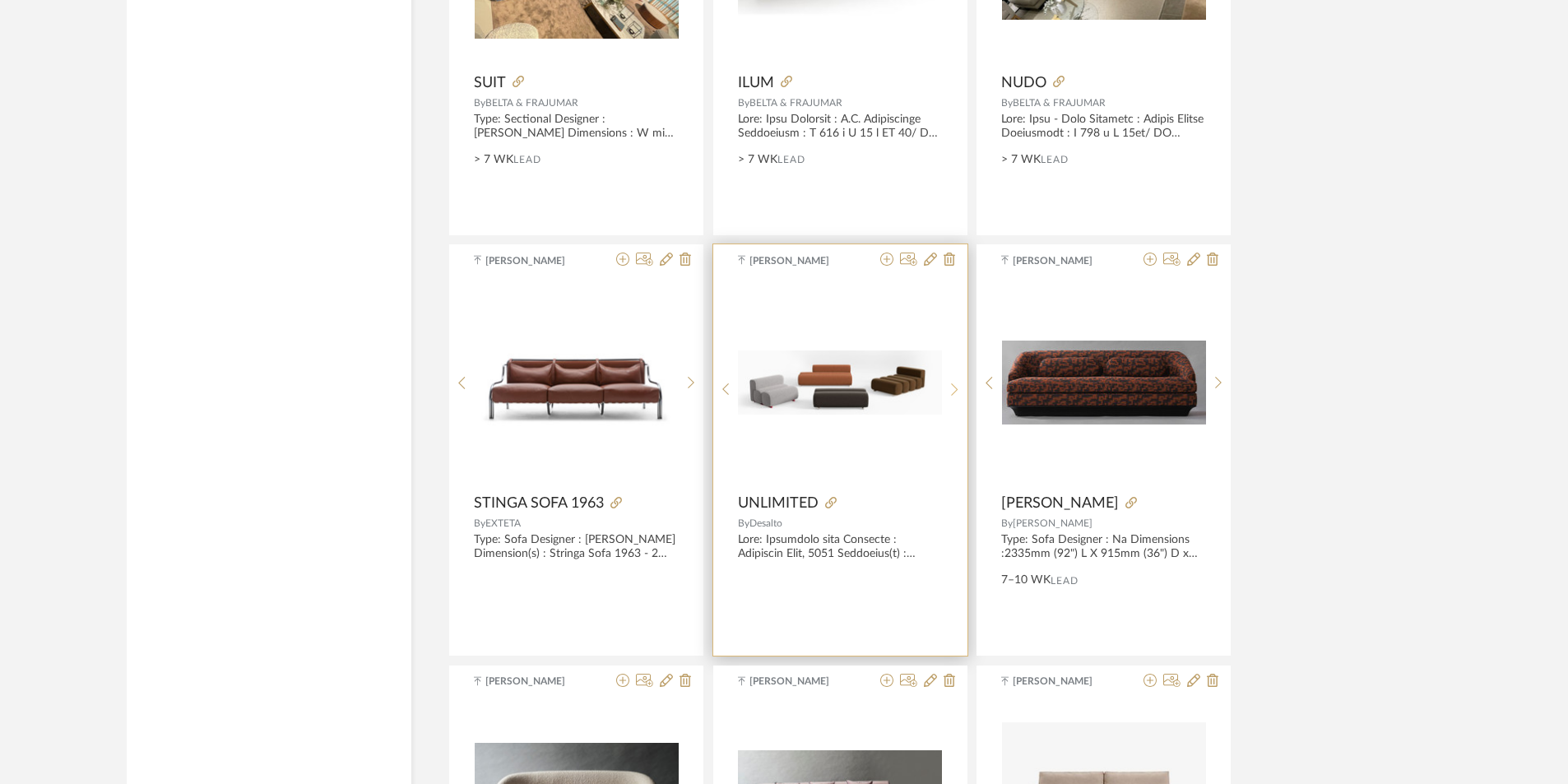
click at [955, 386] on icon at bounding box center [955, 389] width 7 height 12
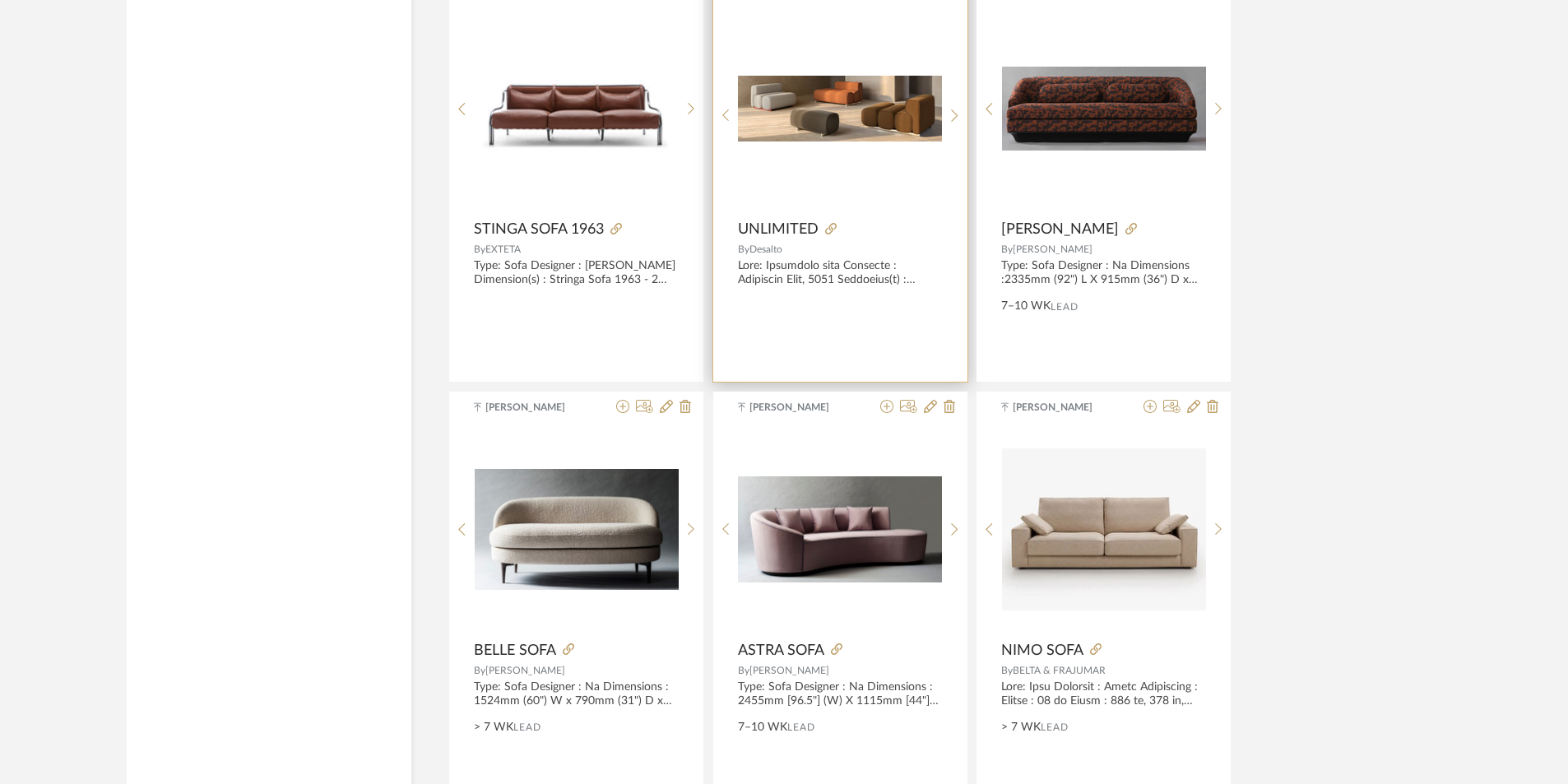
scroll to position [7285, 0]
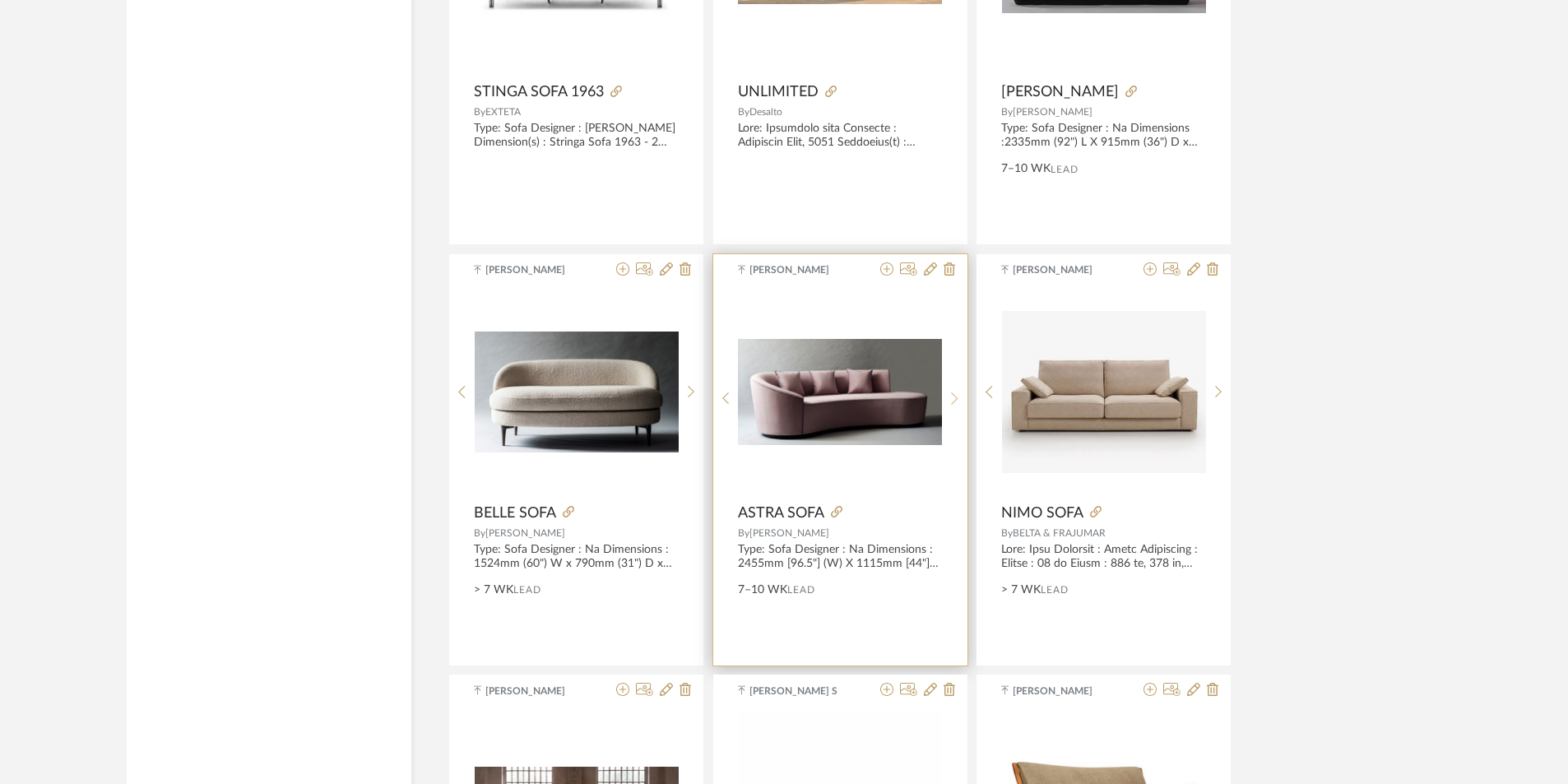
click at [956, 400] on div at bounding box center [955, 398] width 26 height 219
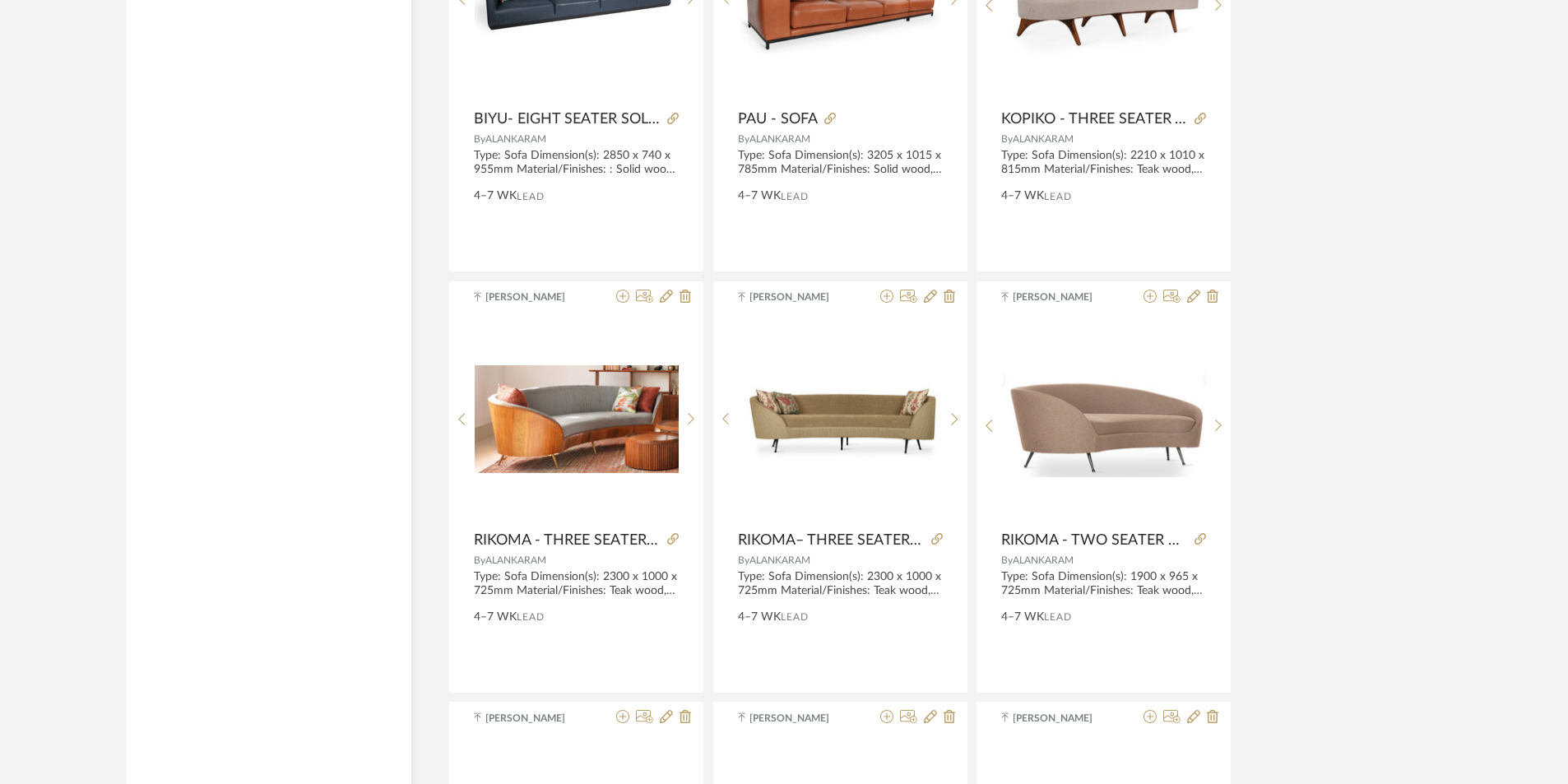
scroll to position [9176, 0]
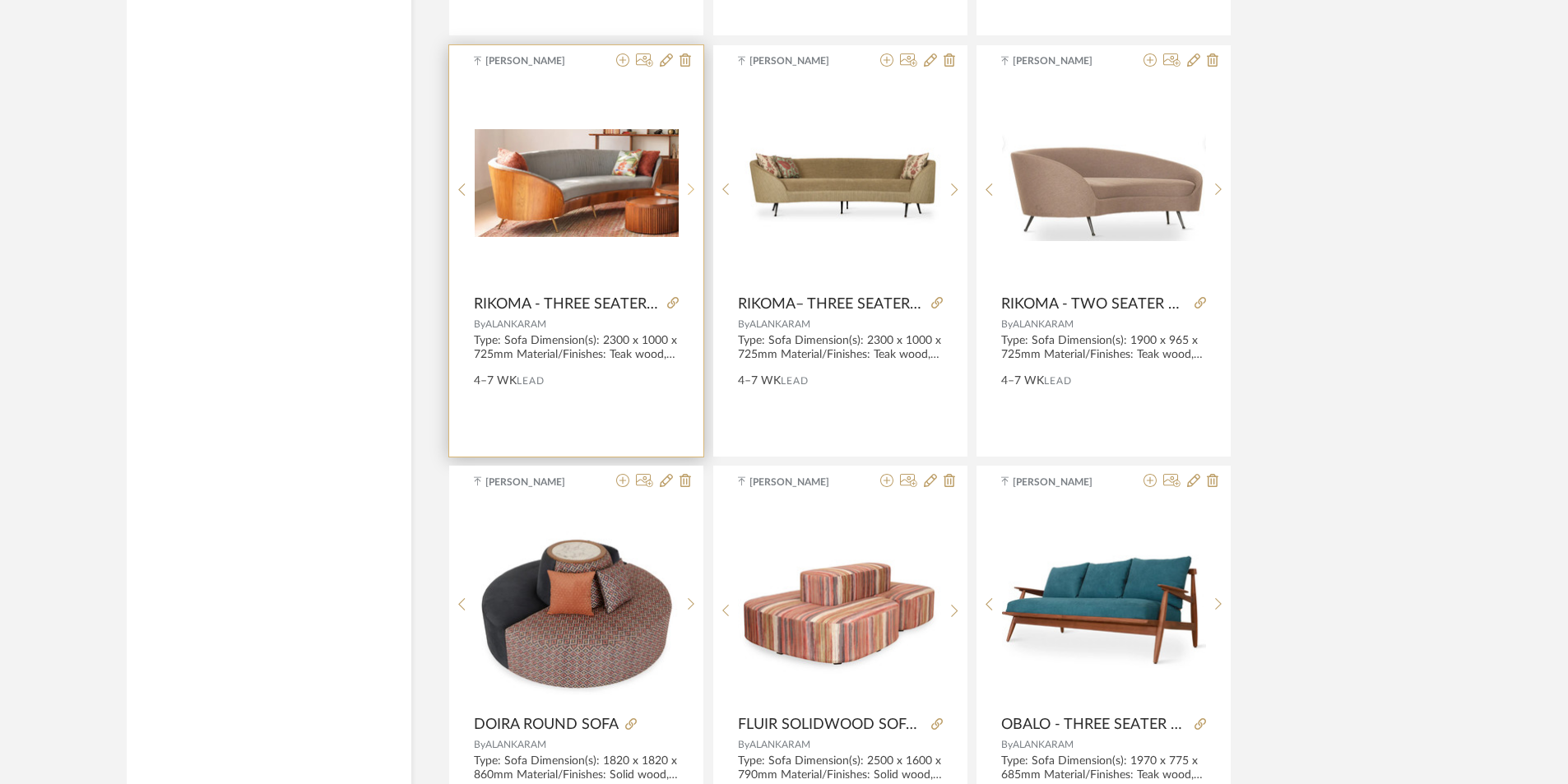
click at [692, 182] on icon at bounding box center [692, 189] width 8 height 14
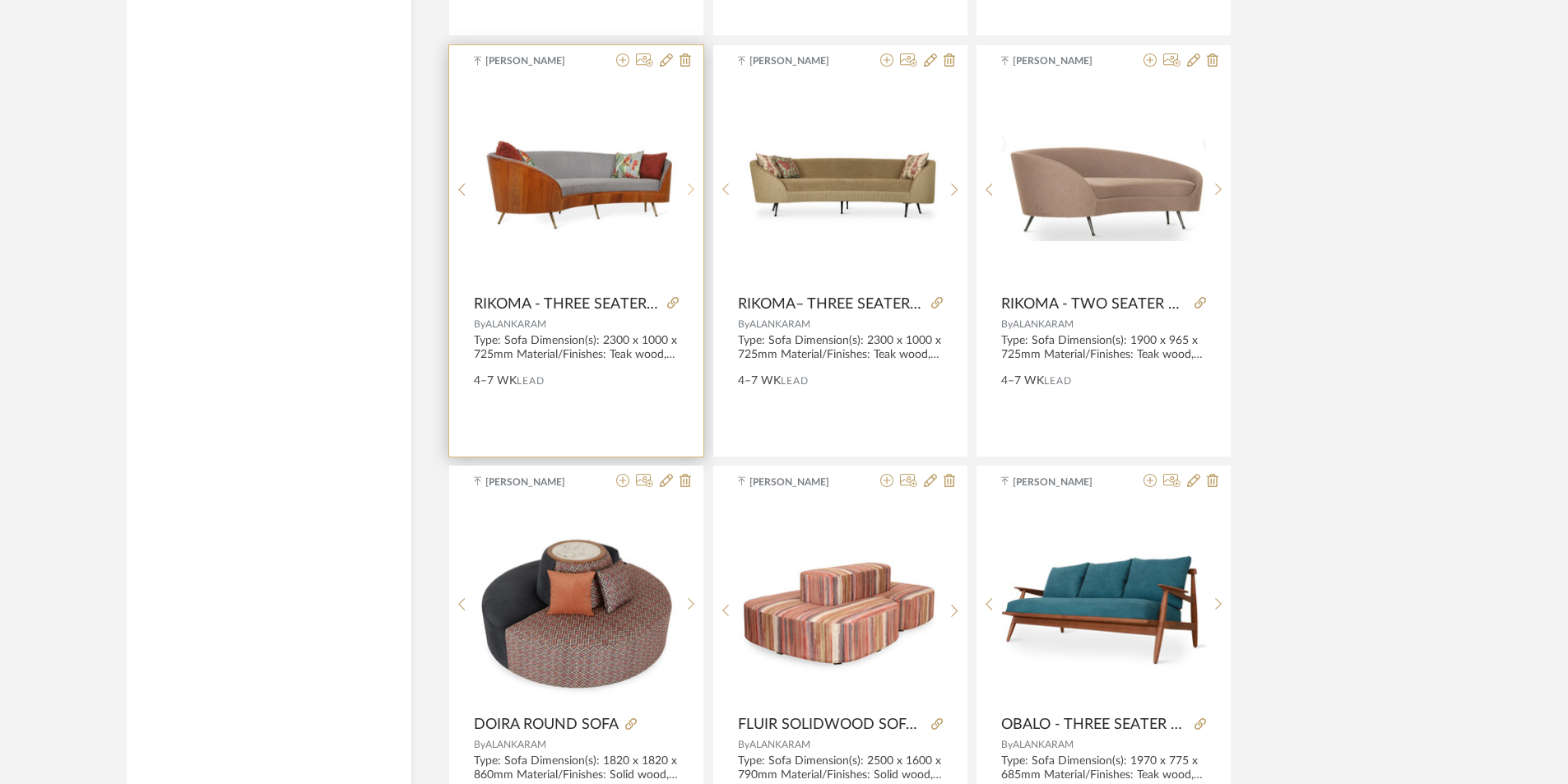
click at [692, 180] on div at bounding box center [692, 190] width 26 height 219
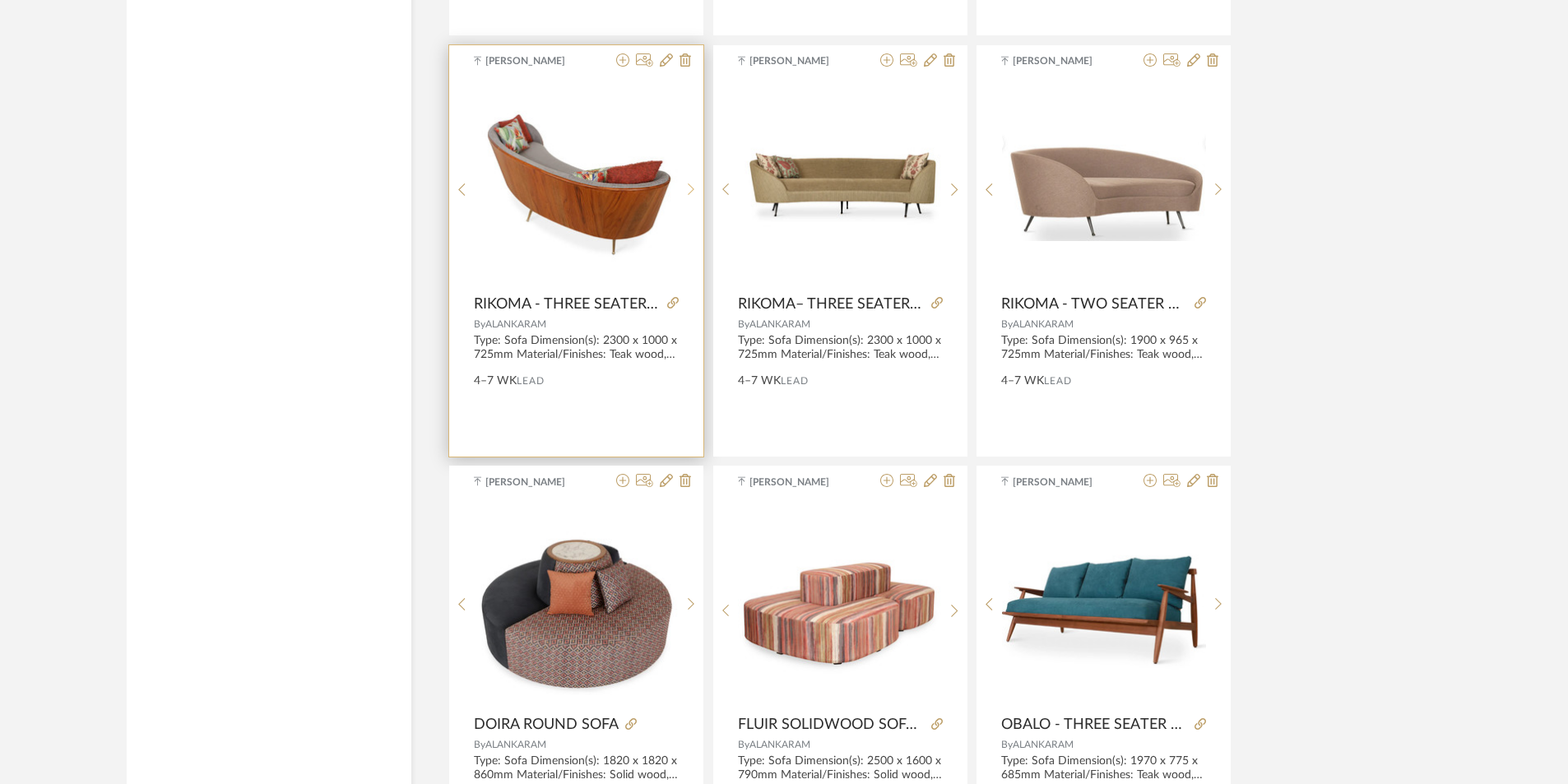
click at [692, 184] on icon at bounding box center [692, 189] width 8 height 14
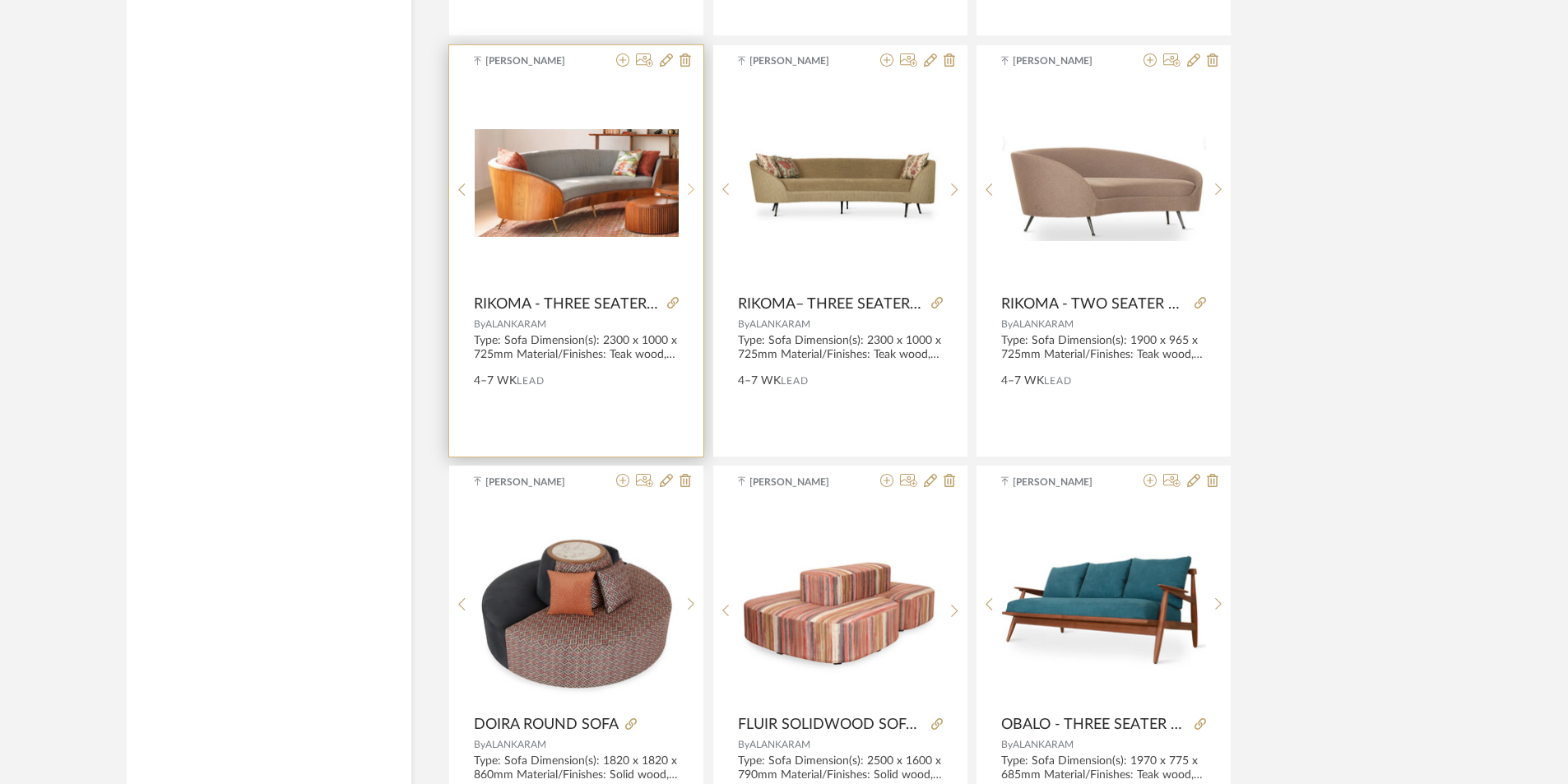
click at [692, 184] on icon at bounding box center [692, 189] width 8 height 14
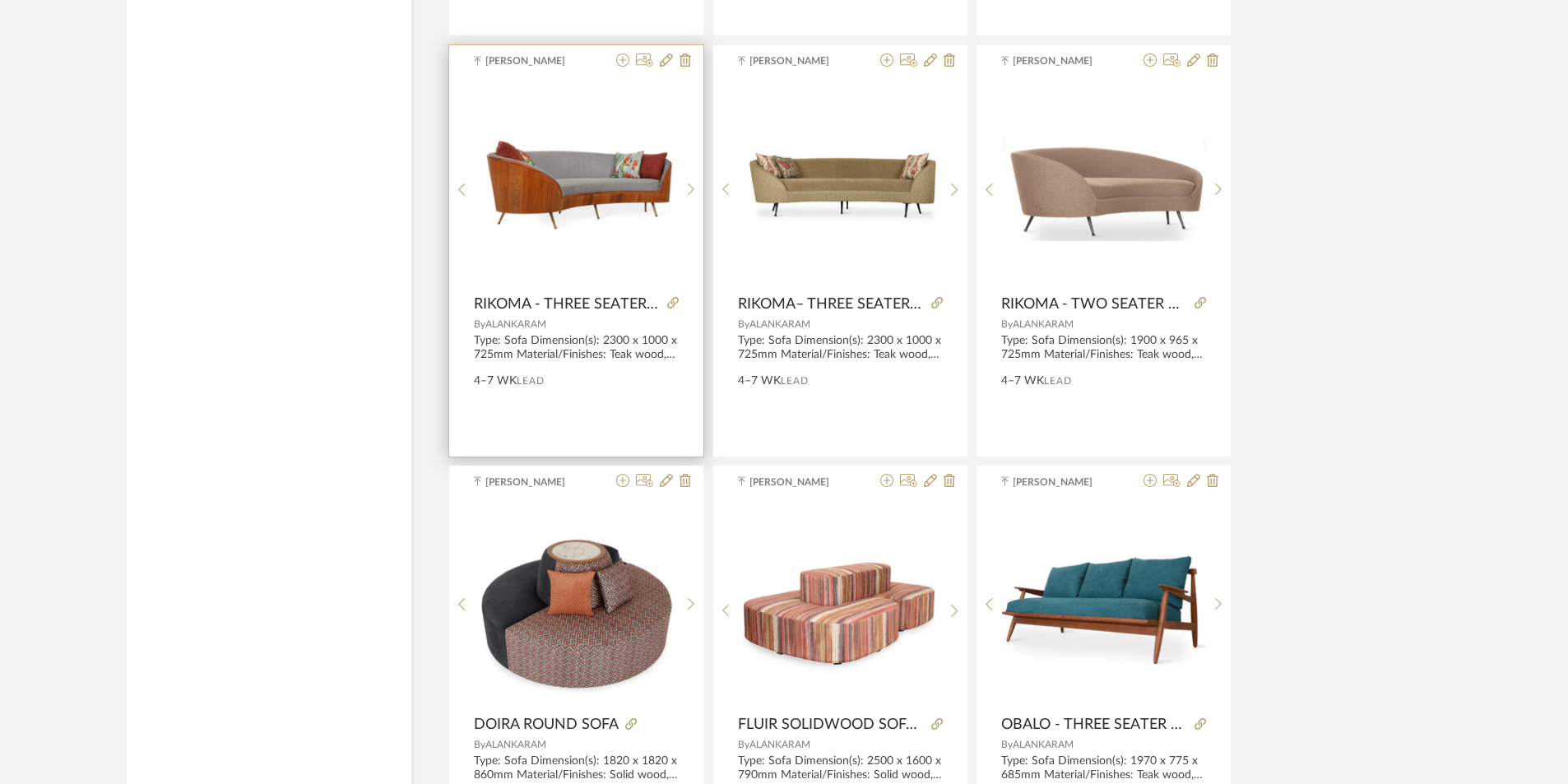
click at [665, 304] on div at bounding box center [669, 304] width 18 height 18
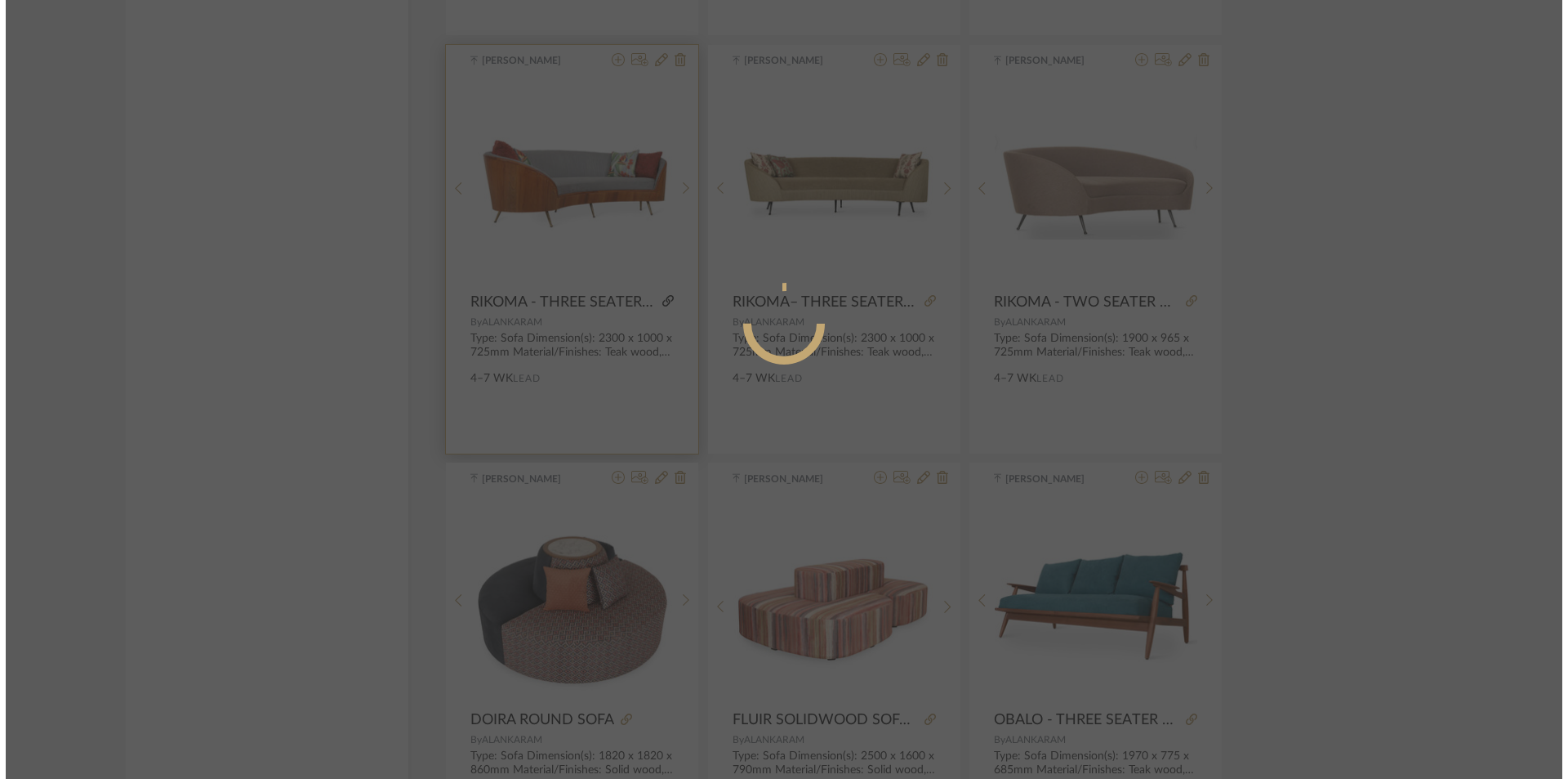
scroll to position [0, 0]
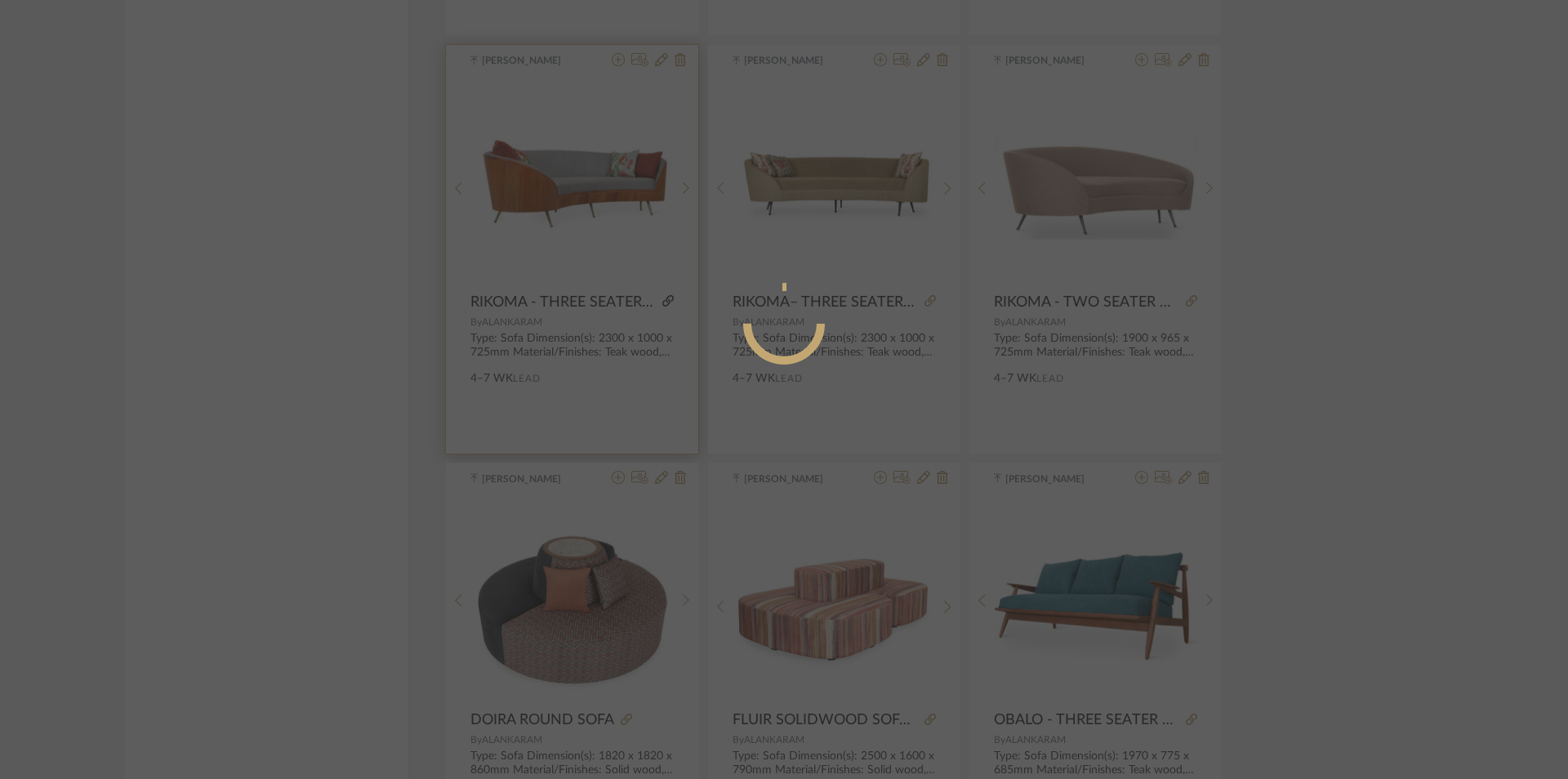
click at [669, 303] on div at bounding box center [784, 323] width 398 height 82
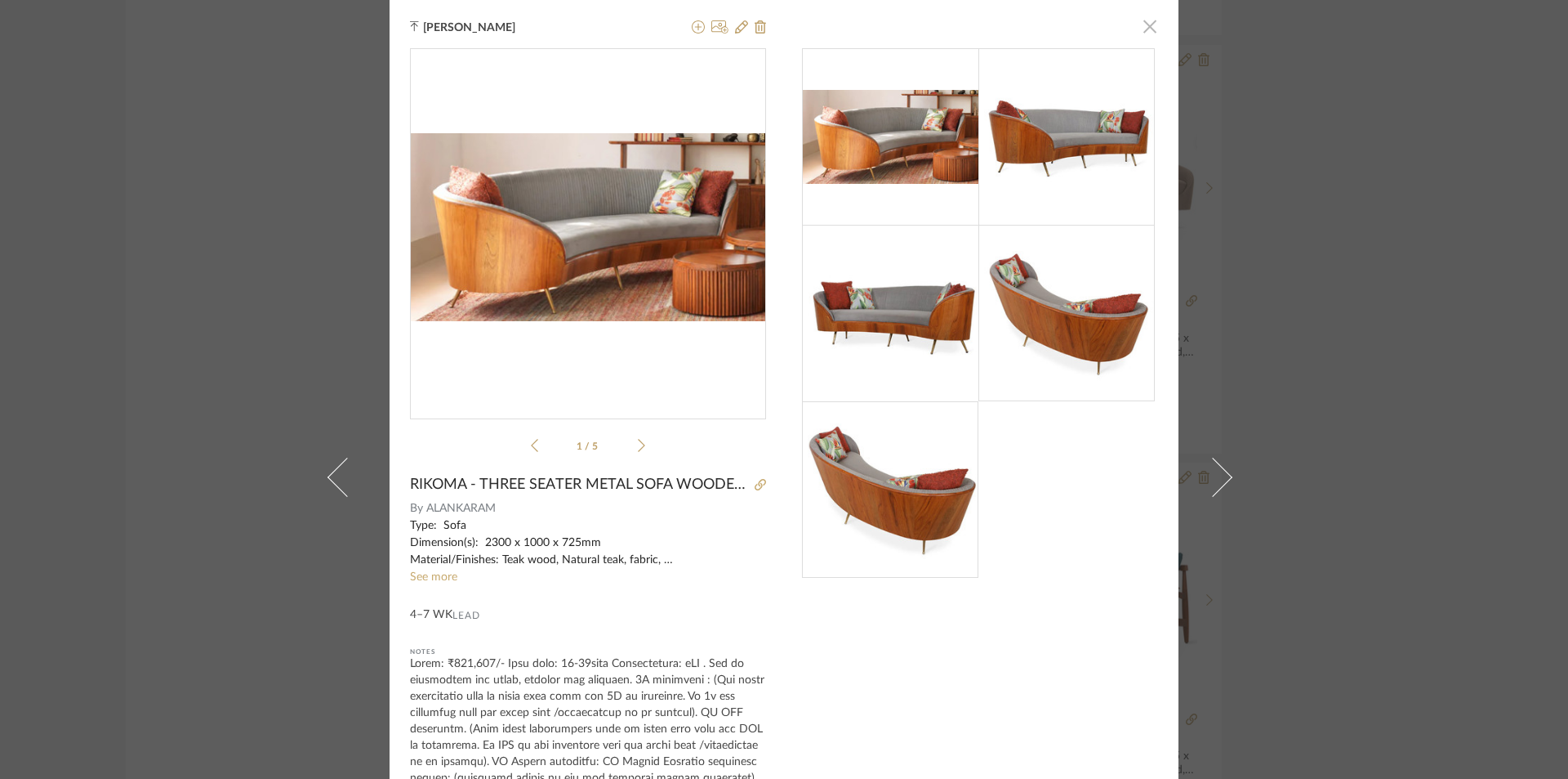
click at [1145, 25] on span "button" at bounding box center [1150, 26] width 33 height 33
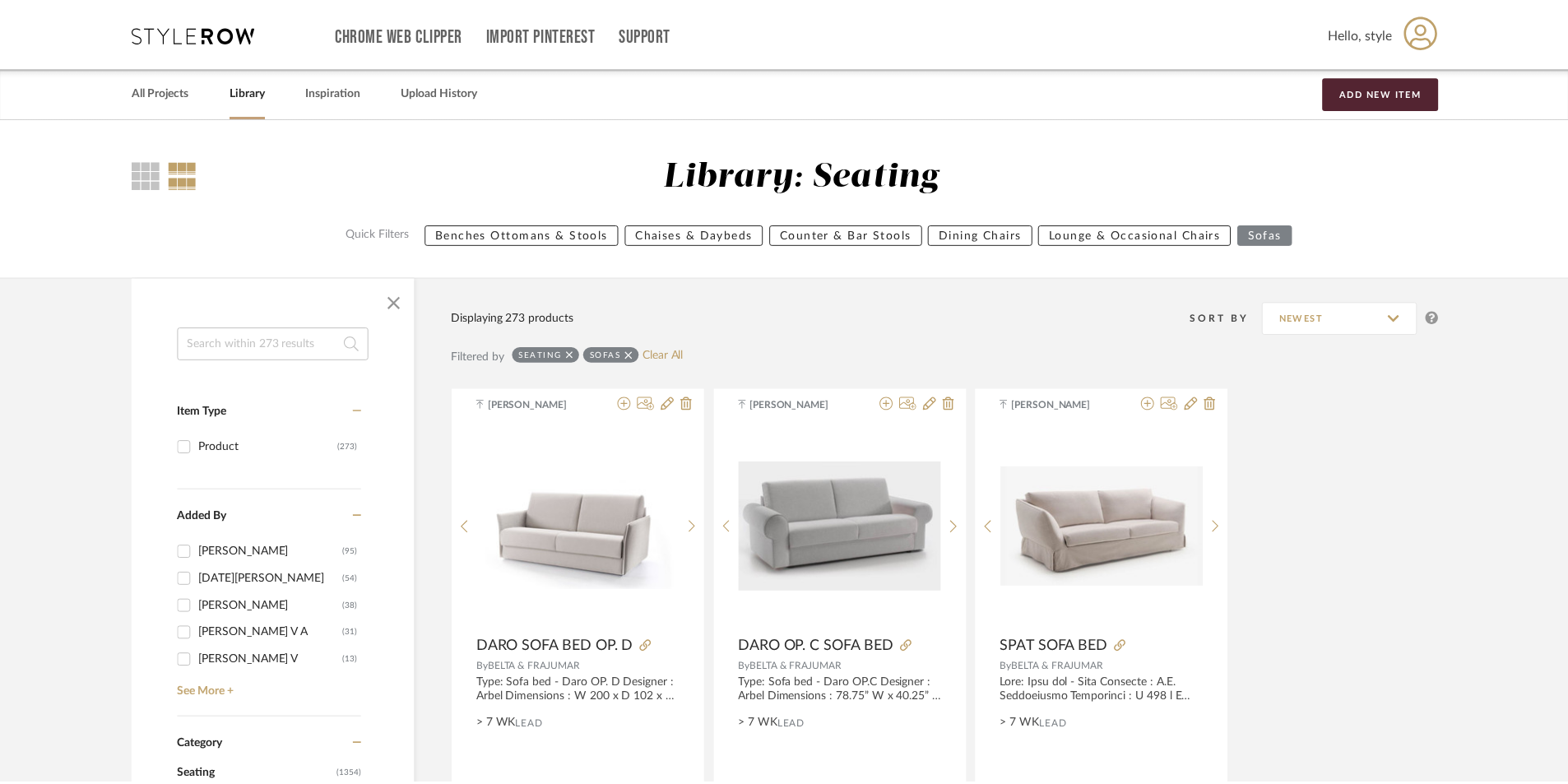
scroll to position [9176, 0]
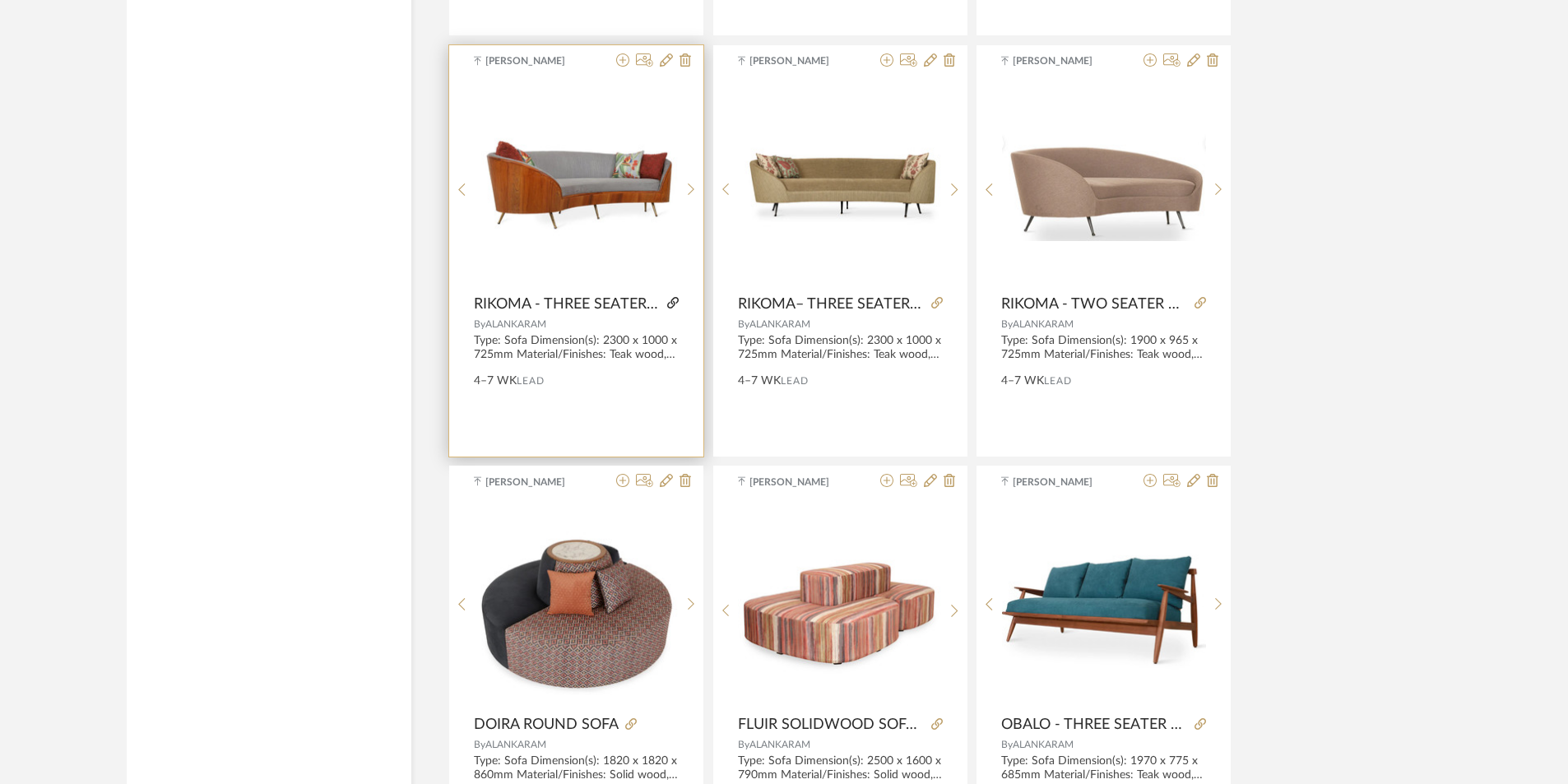
click at [673, 303] on icon at bounding box center [674, 303] width 12 height 12
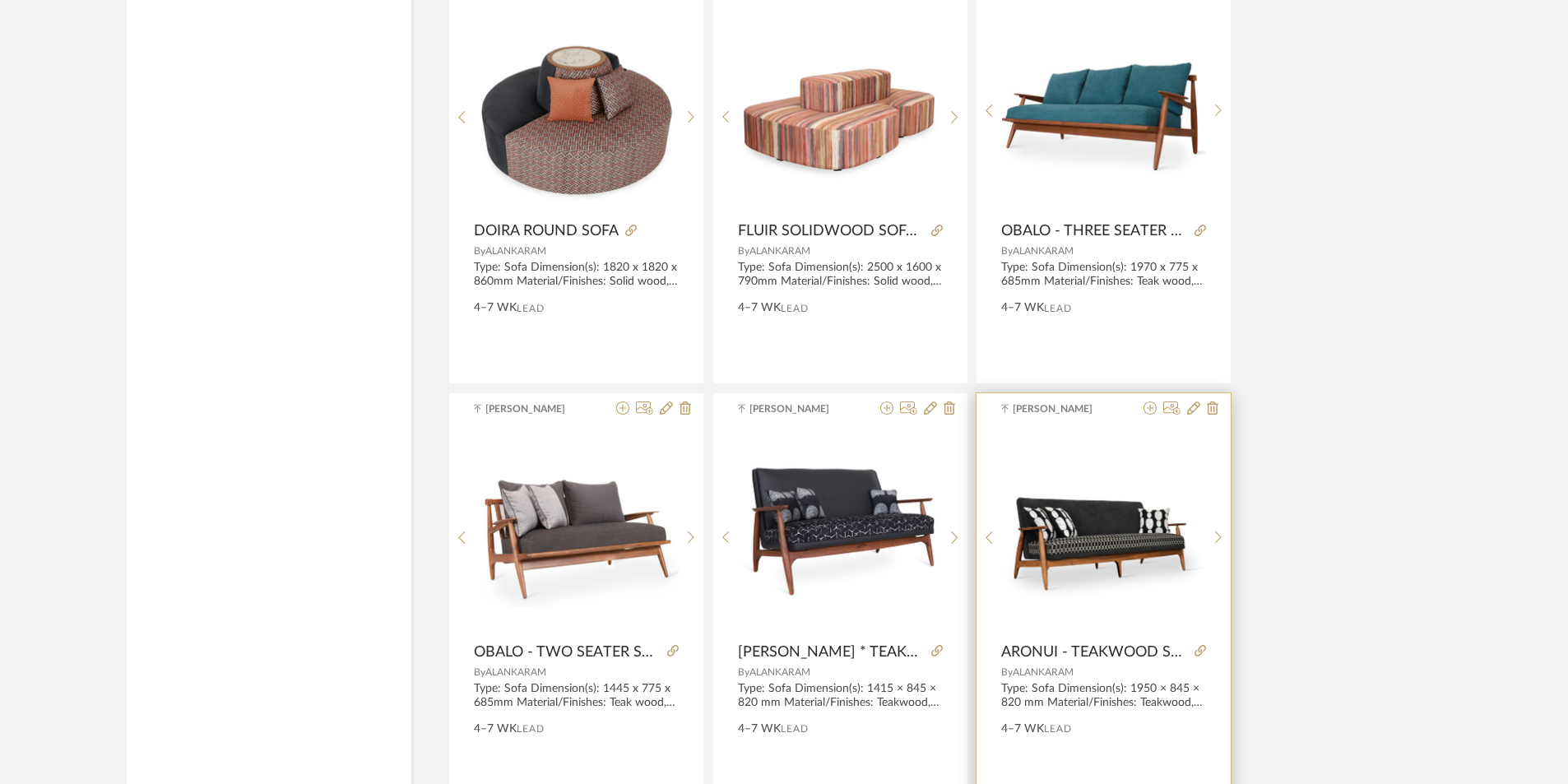
scroll to position [9866, 0]
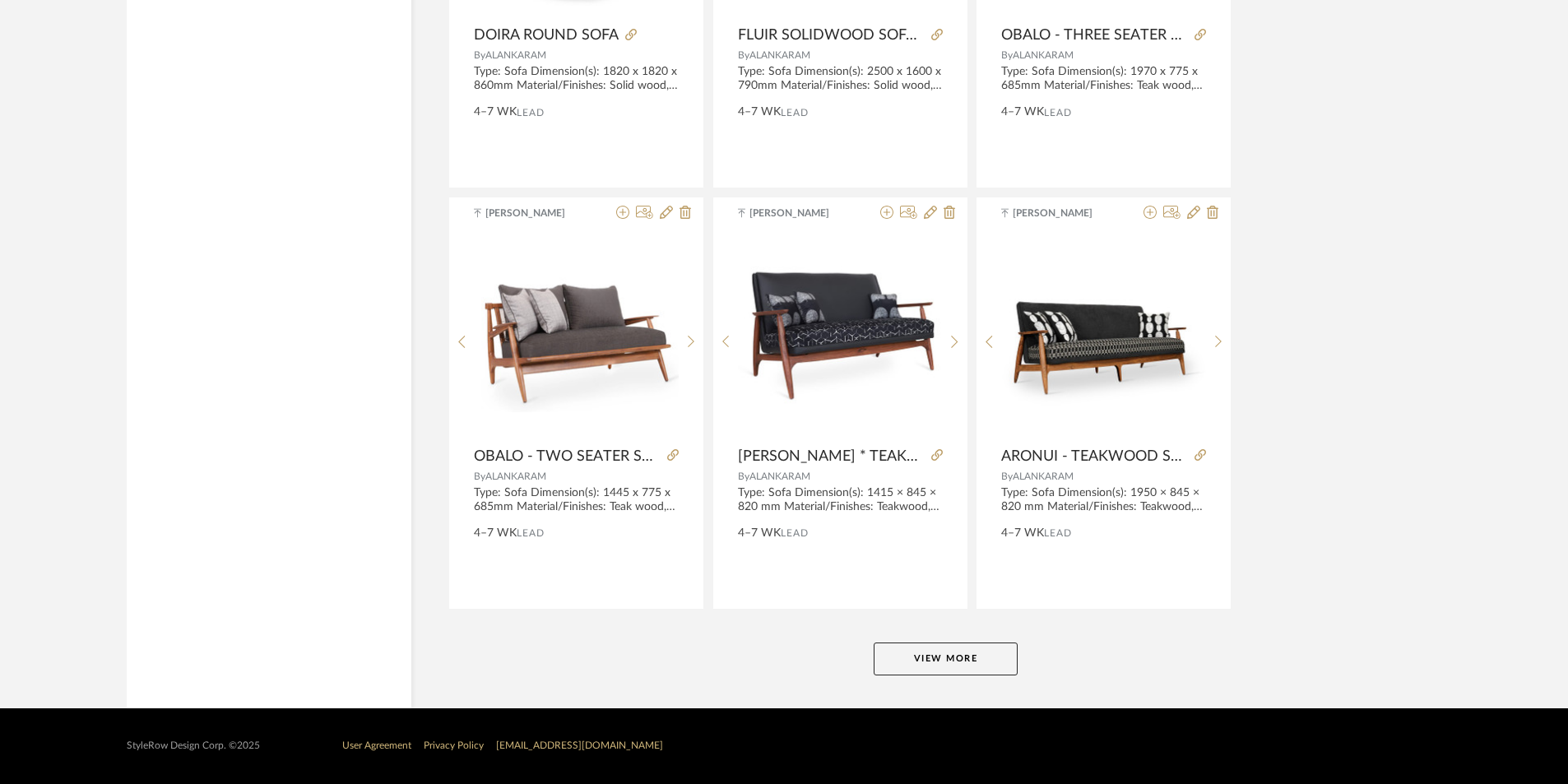
click at [1007, 658] on button "View More" at bounding box center [945, 659] width 144 height 33
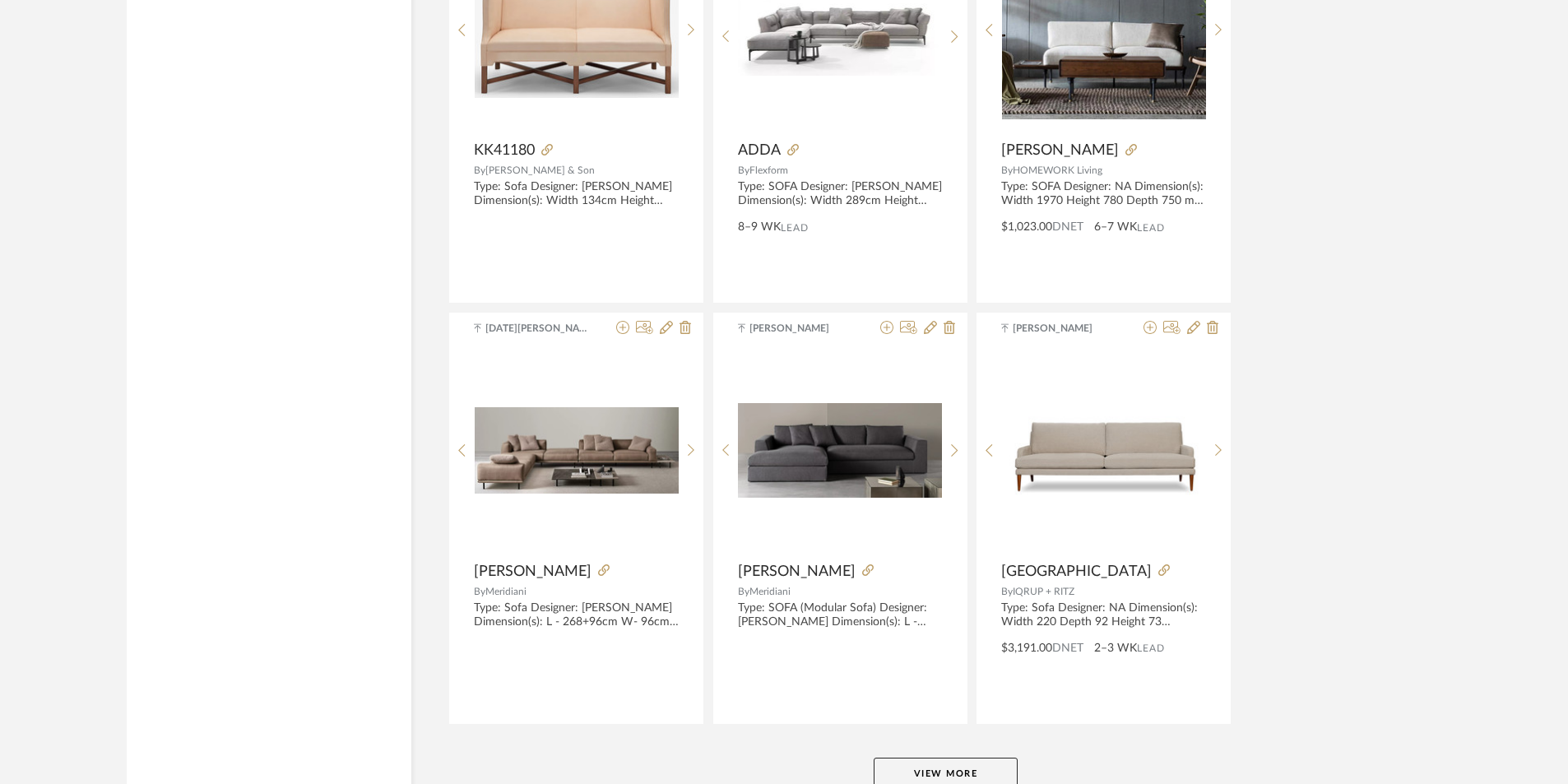
scroll to position [14914, 0]
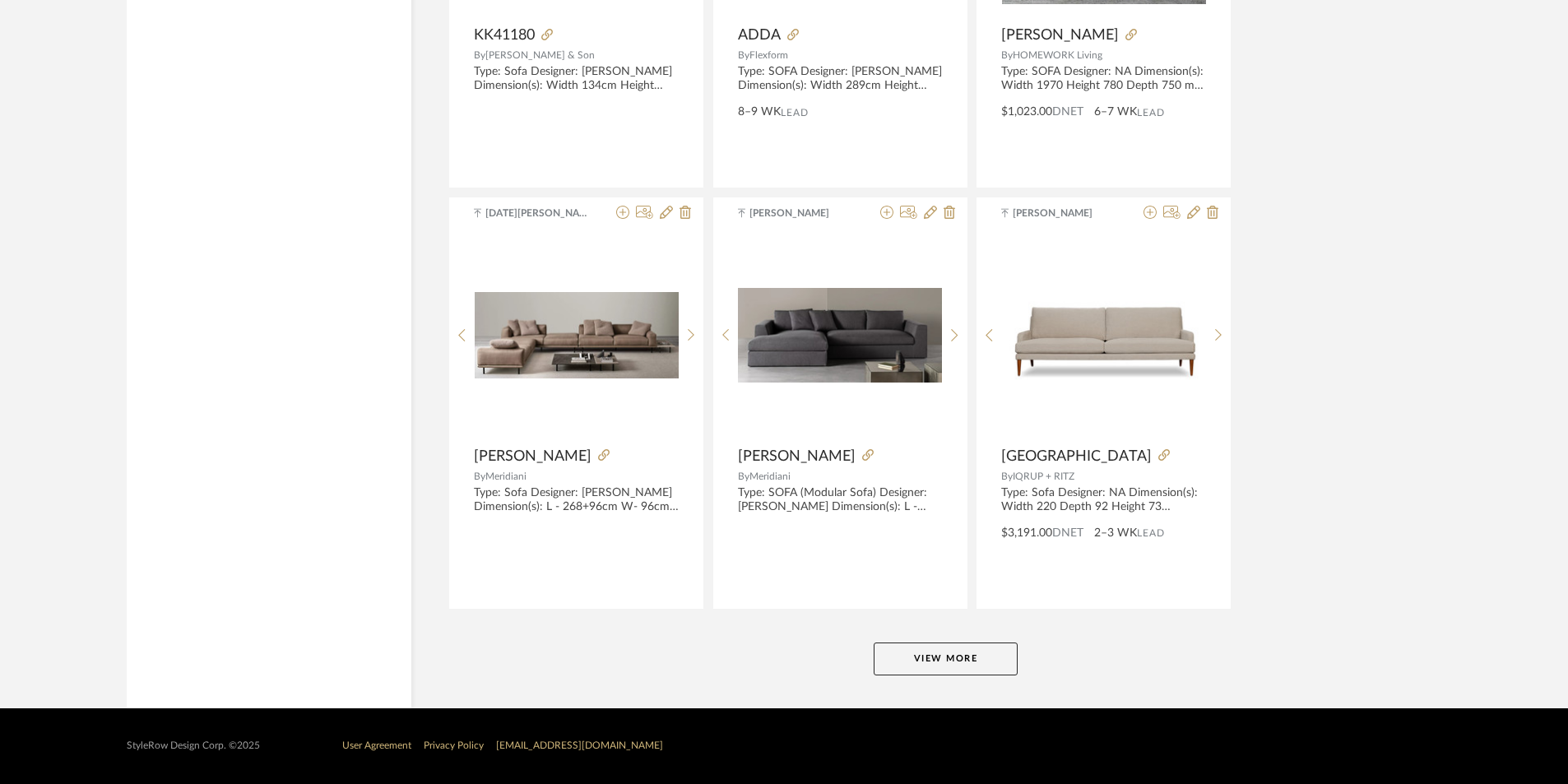
click at [897, 657] on button "View More" at bounding box center [945, 659] width 144 height 33
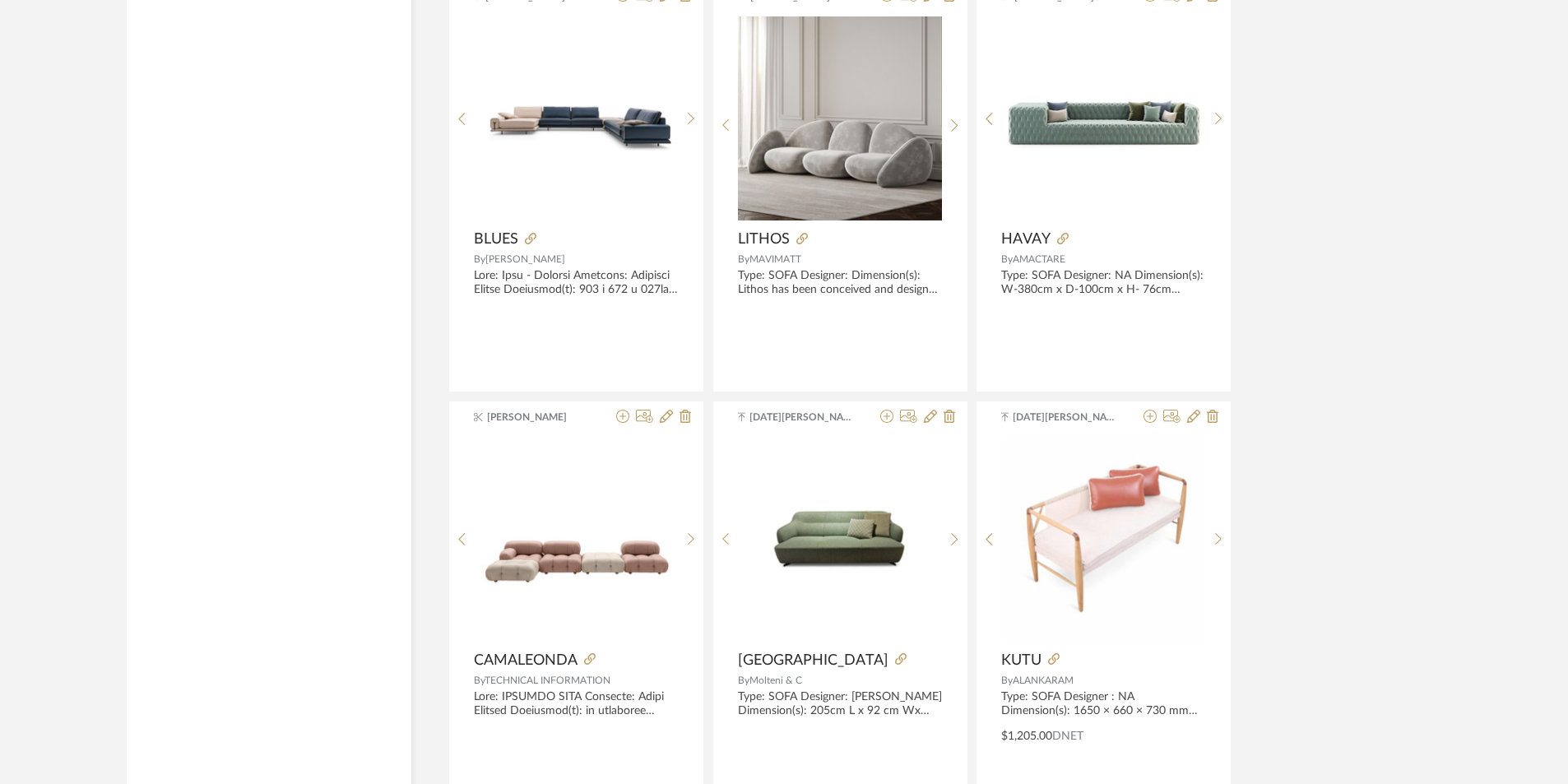
scroll to position [16394, 0]
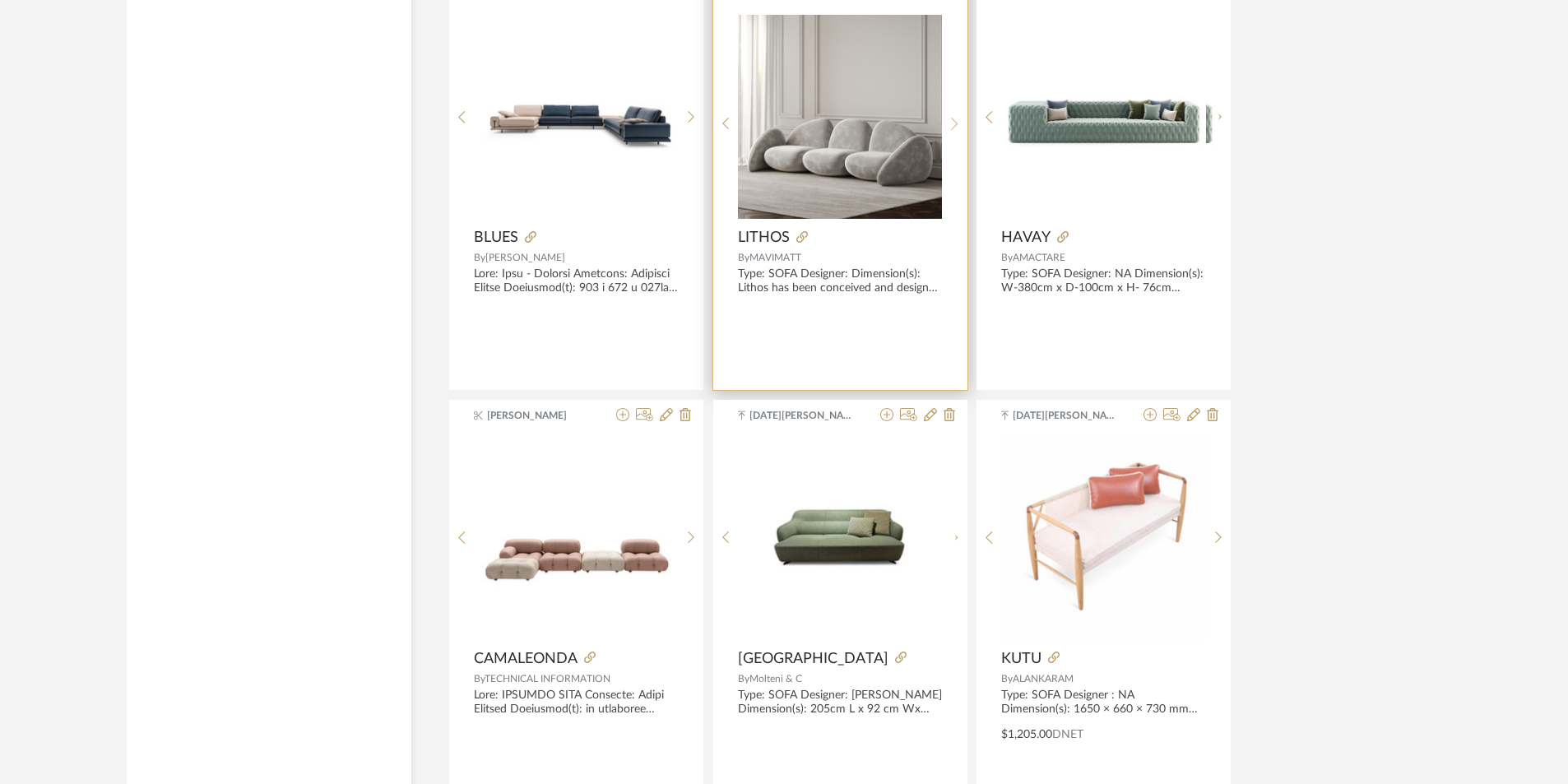
click at [956, 112] on div at bounding box center [955, 123] width 26 height 219
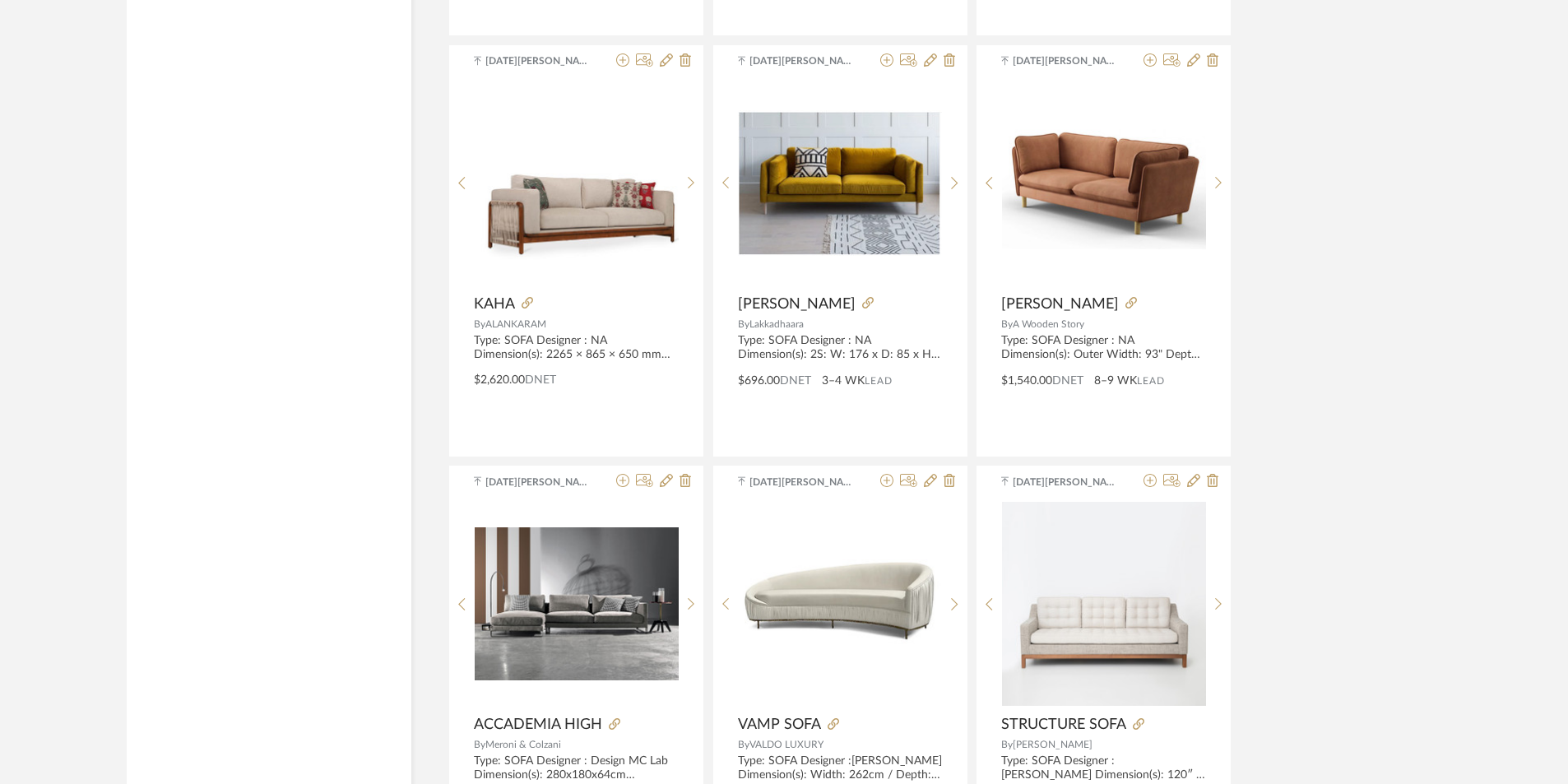
scroll to position [19684, 0]
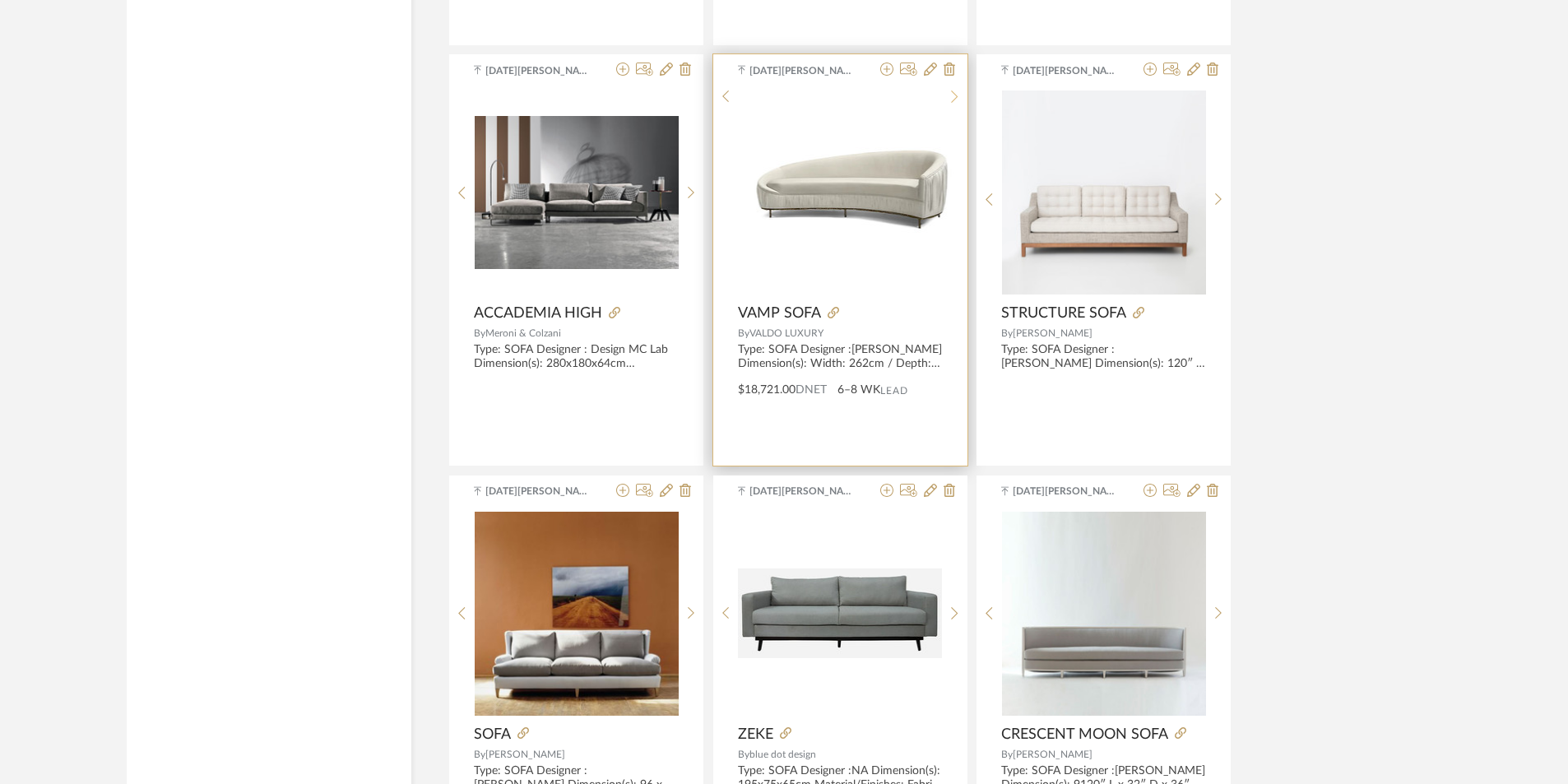
click at [961, 104] on sr-next-btn at bounding box center [955, 96] width 26 height 14
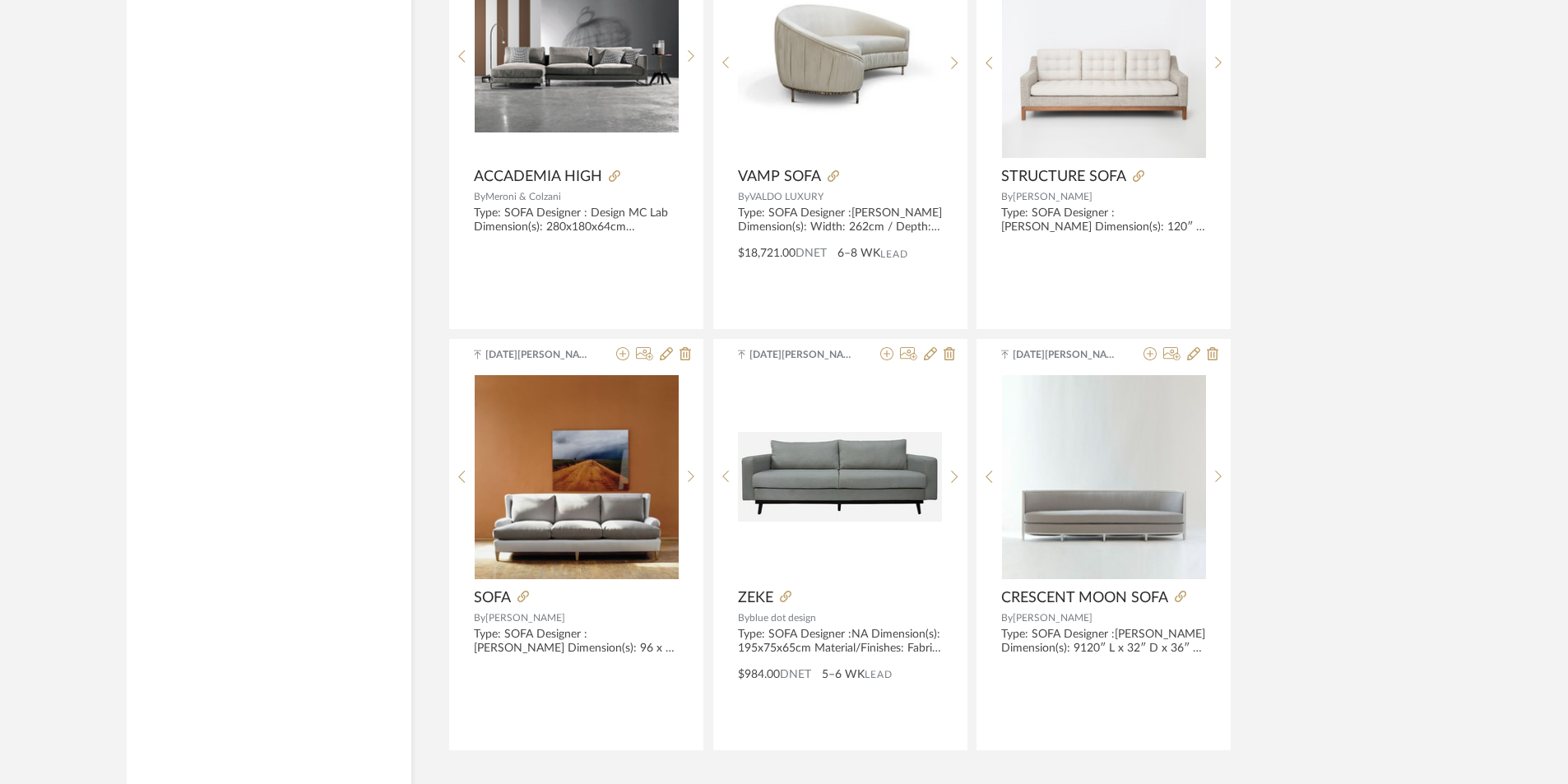
scroll to position [19962, 0]
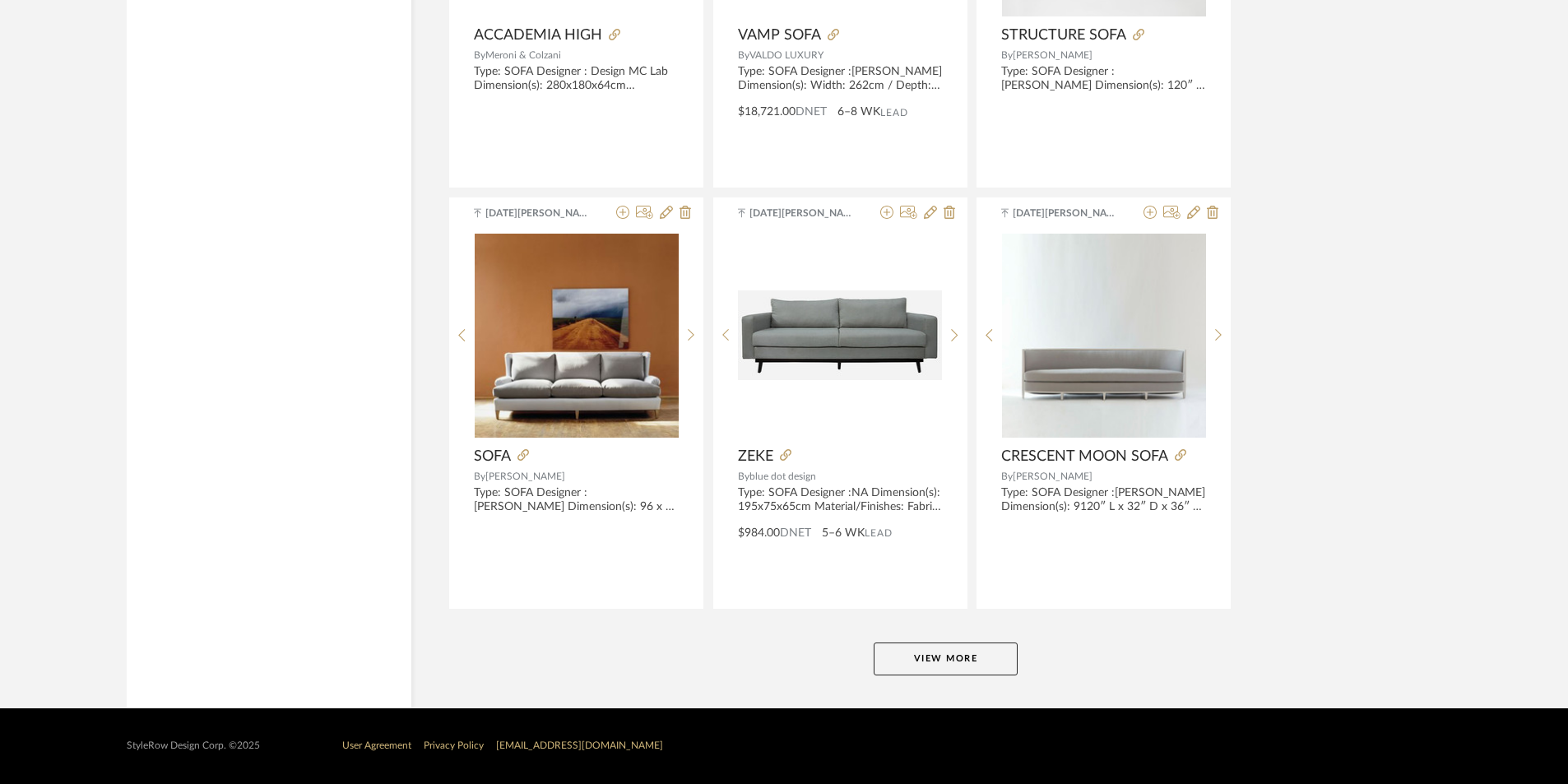
click at [920, 655] on button "View More" at bounding box center [945, 659] width 144 height 33
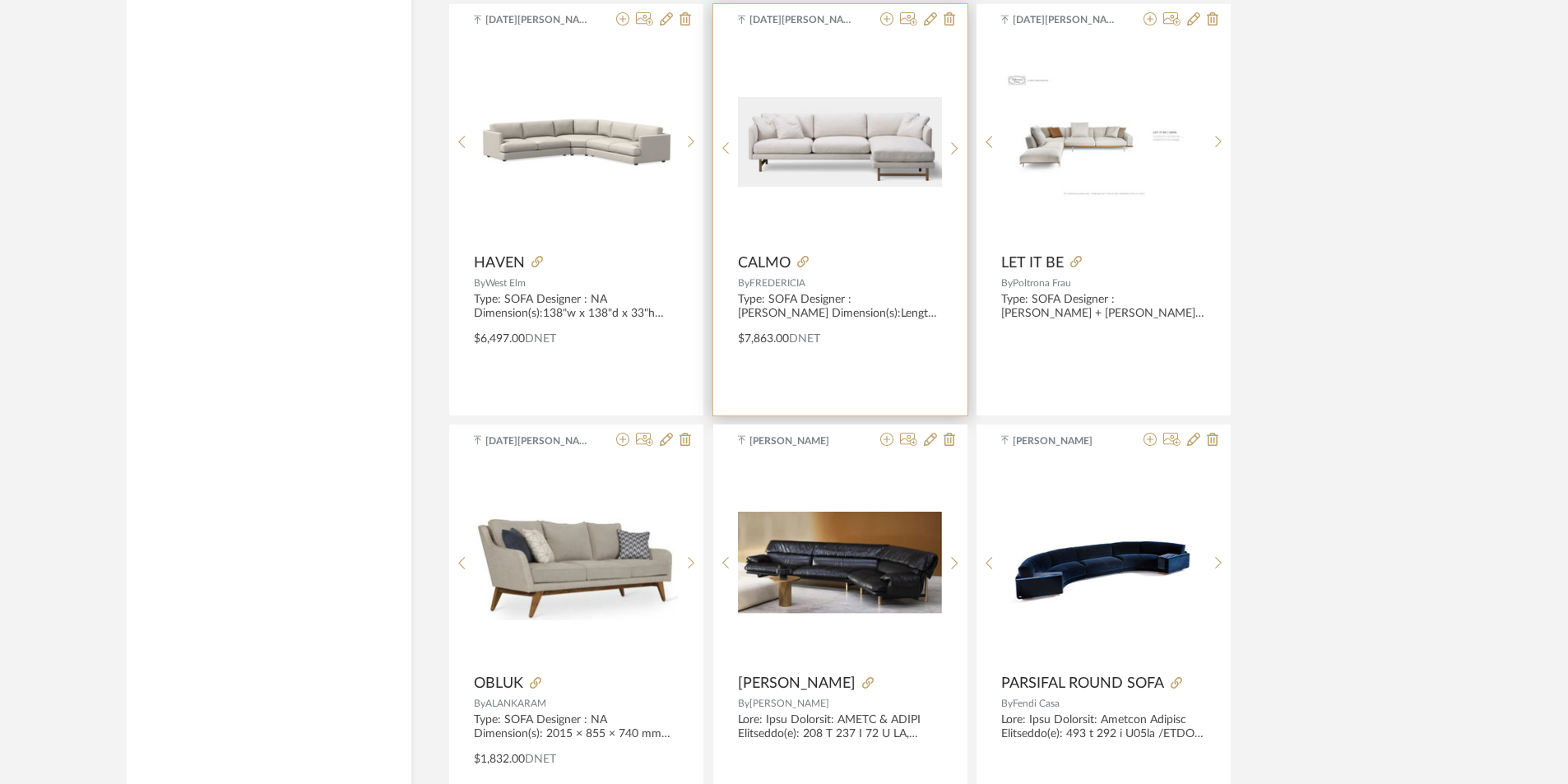
scroll to position [22922, 0]
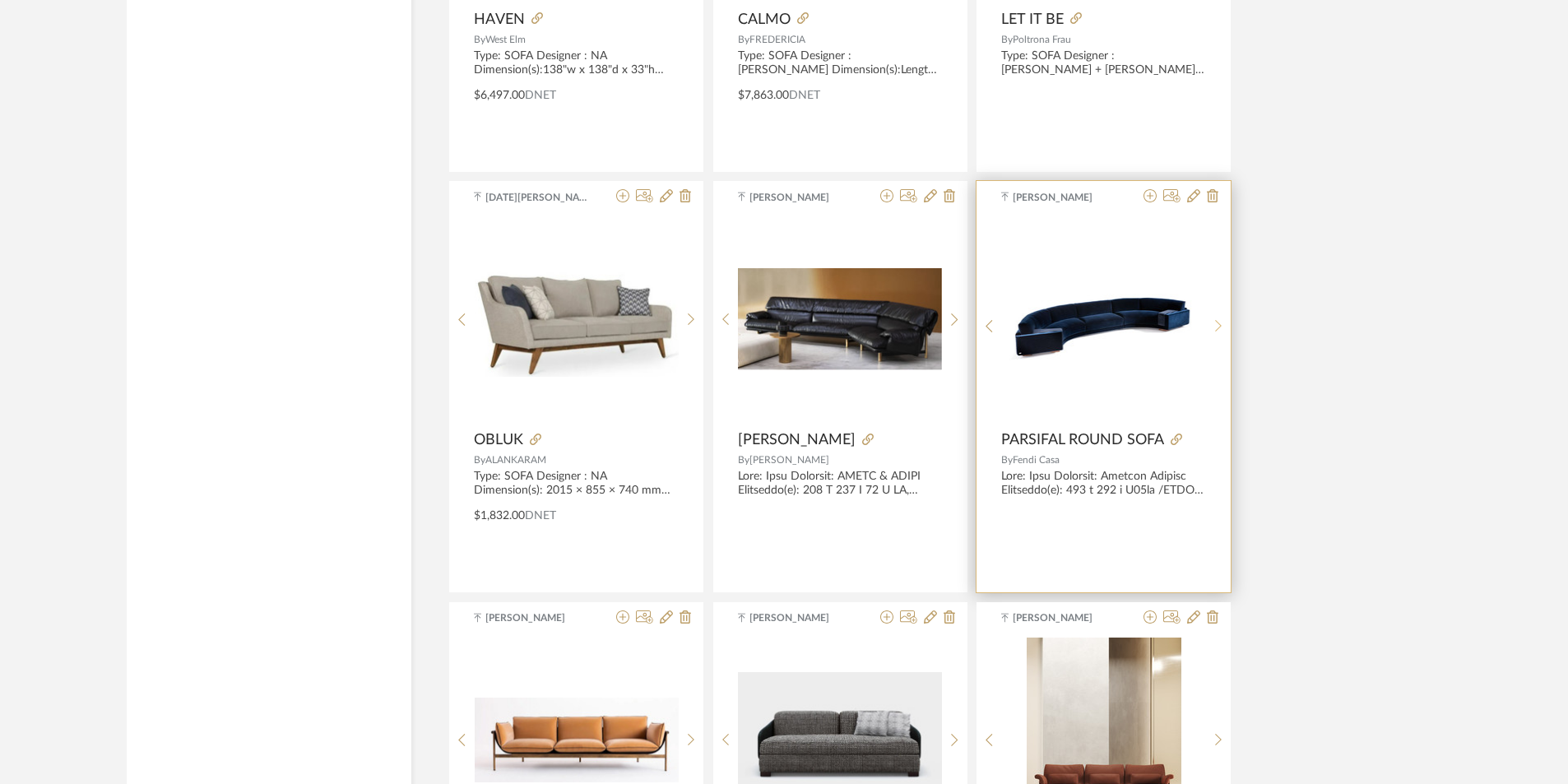
click at [1222, 317] on div at bounding box center [1219, 325] width 26 height 219
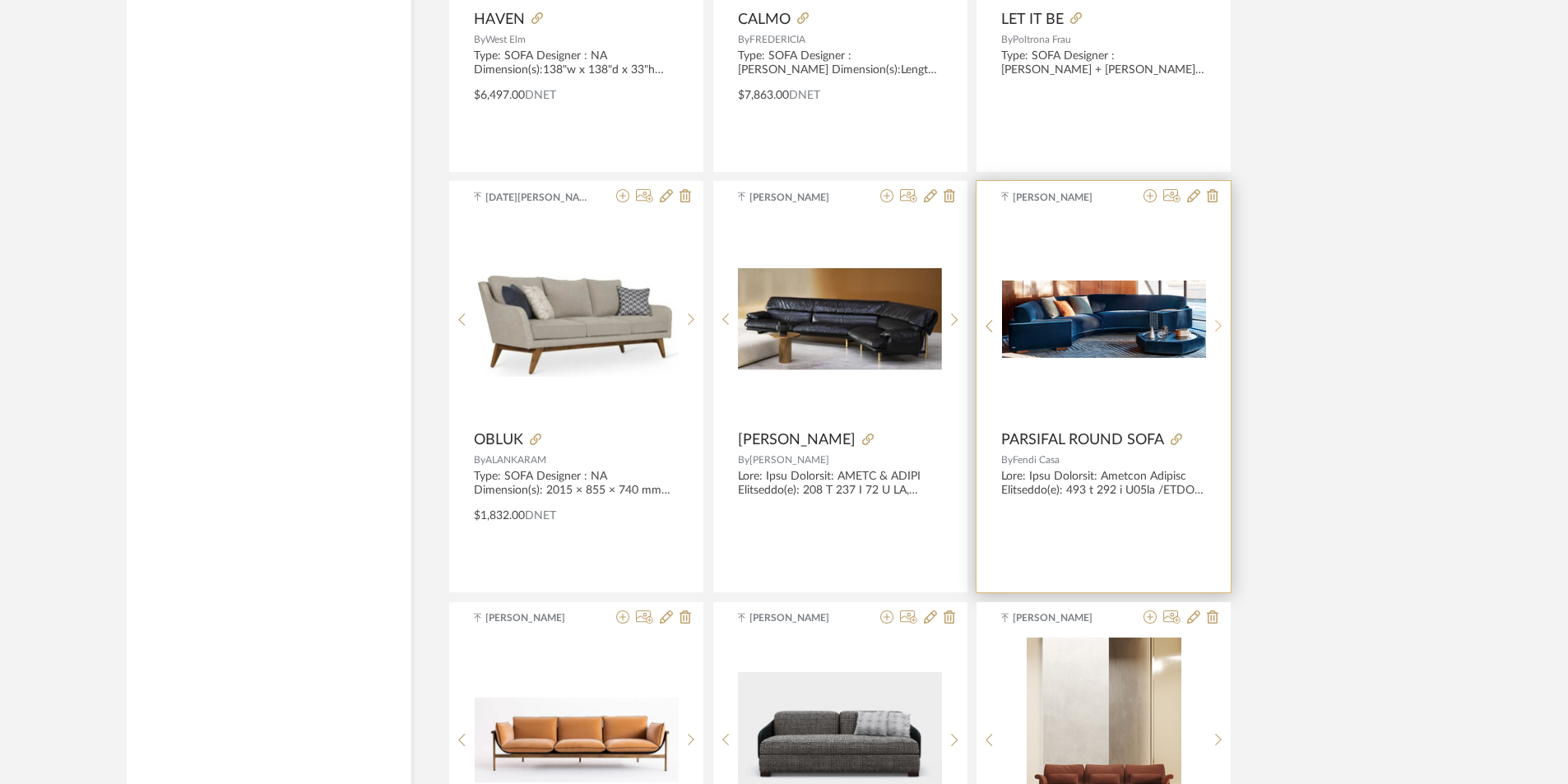
click at [1222, 317] on div at bounding box center [1219, 325] width 26 height 219
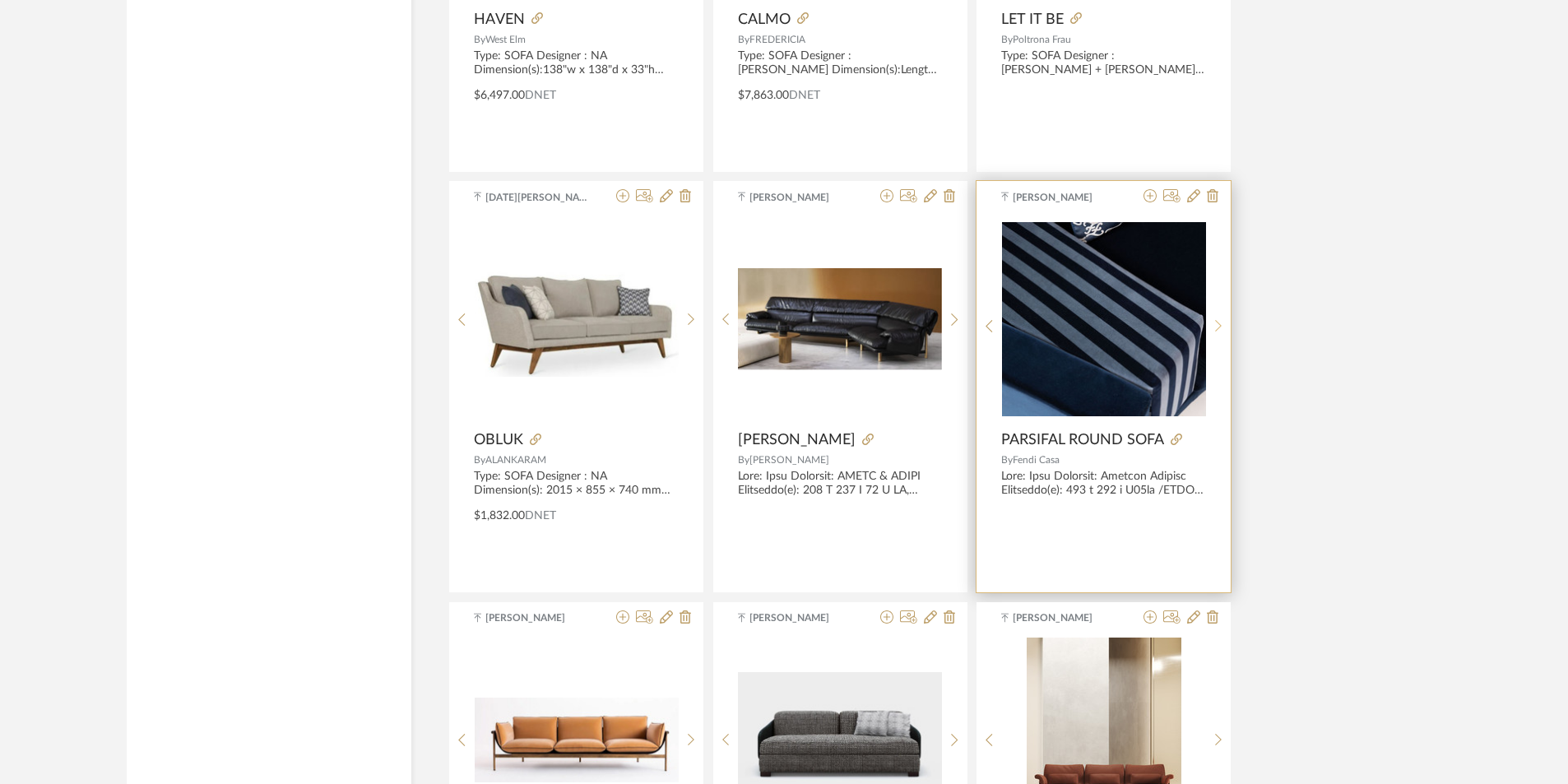
click at [1222, 317] on div at bounding box center [1219, 325] width 26 height 219
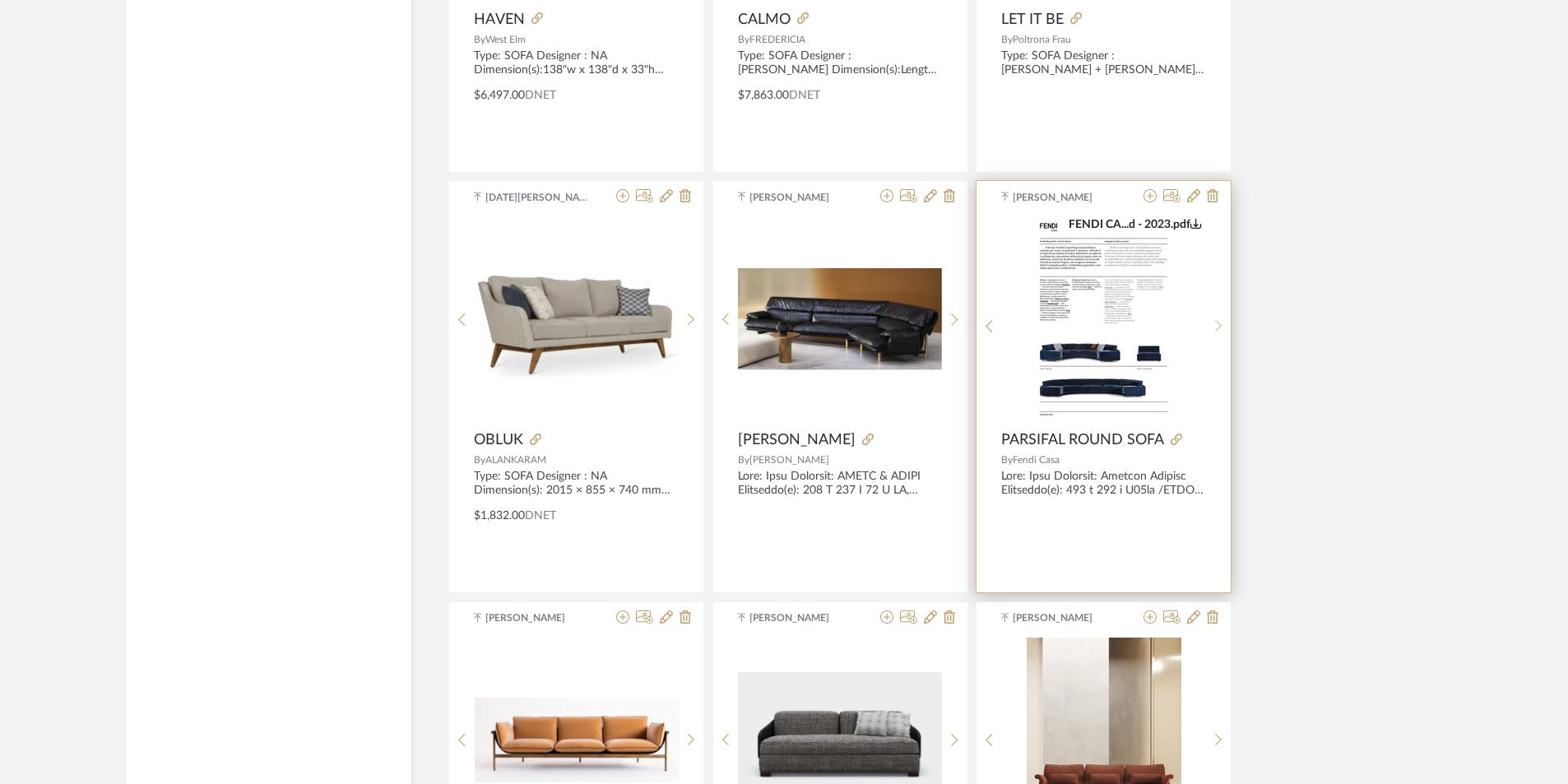
click at [1222, 317] on div at bounding box center [1219, 325] width 26 height 219
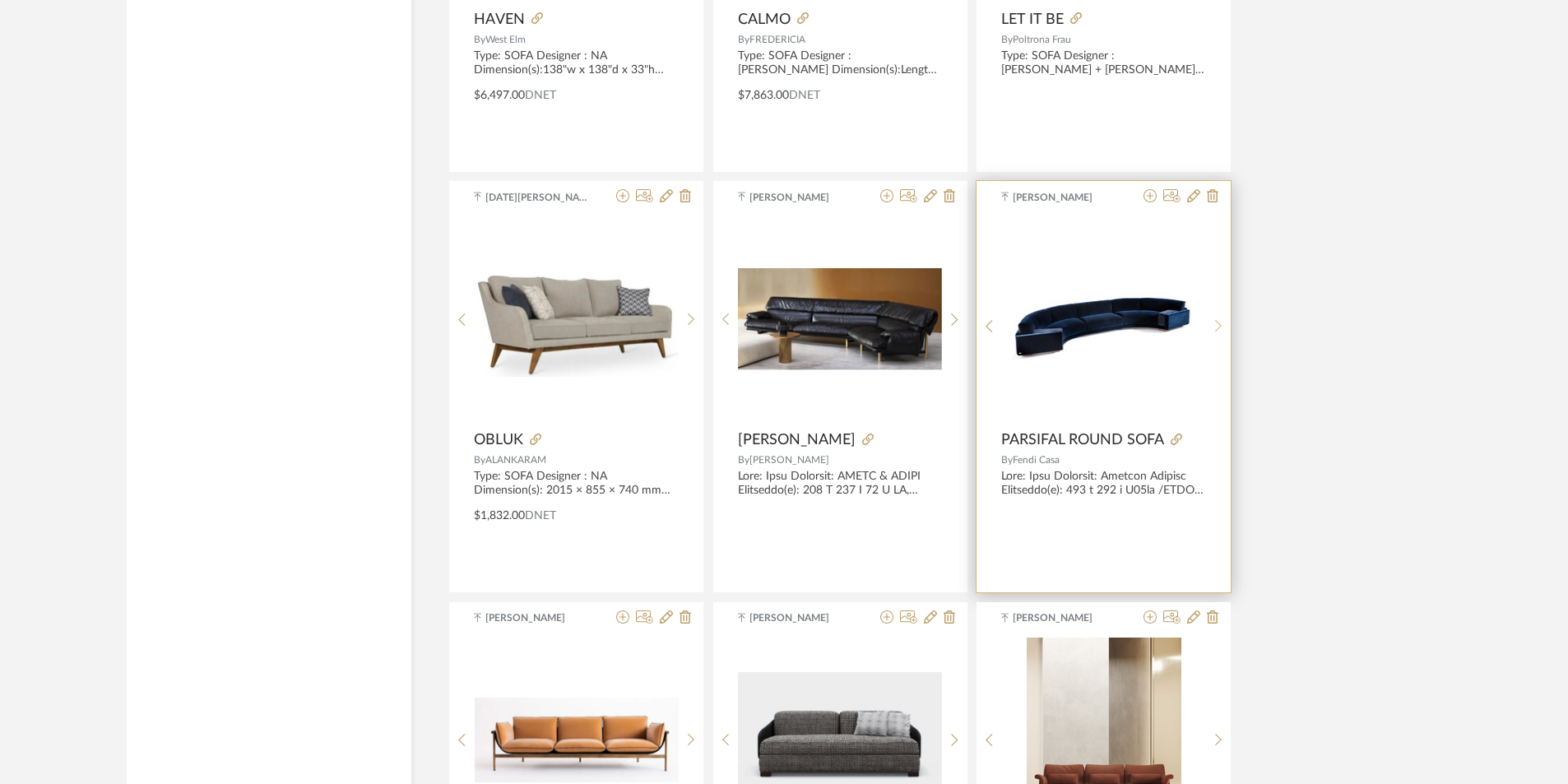
click at [1222, 317] on div at bounding box center [1219, 325] width 26 height 219
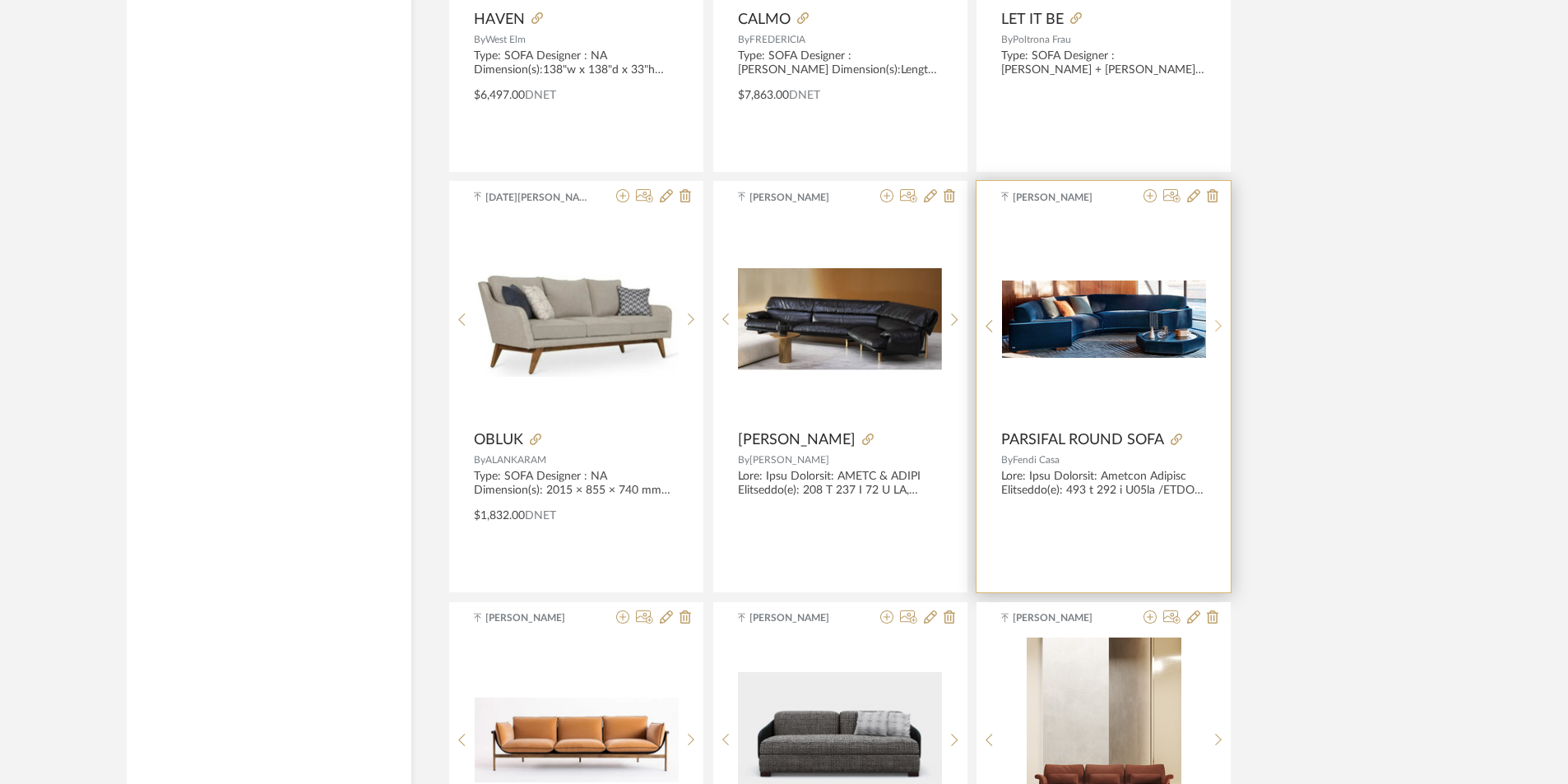
click at [1222, 317] on div at bounding box center [1219, 325] width 26 height 219
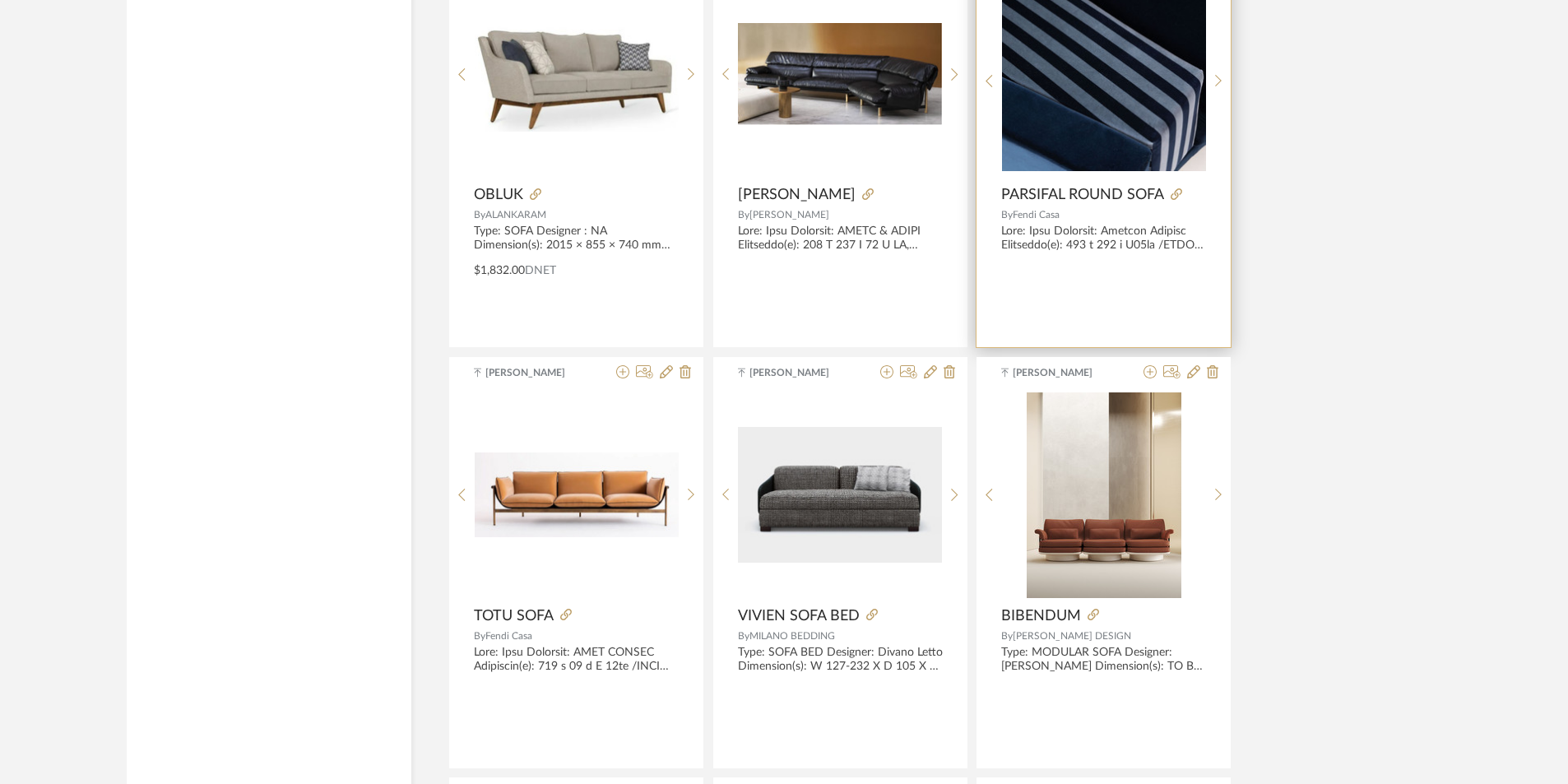
scroll to position [23169, 0]
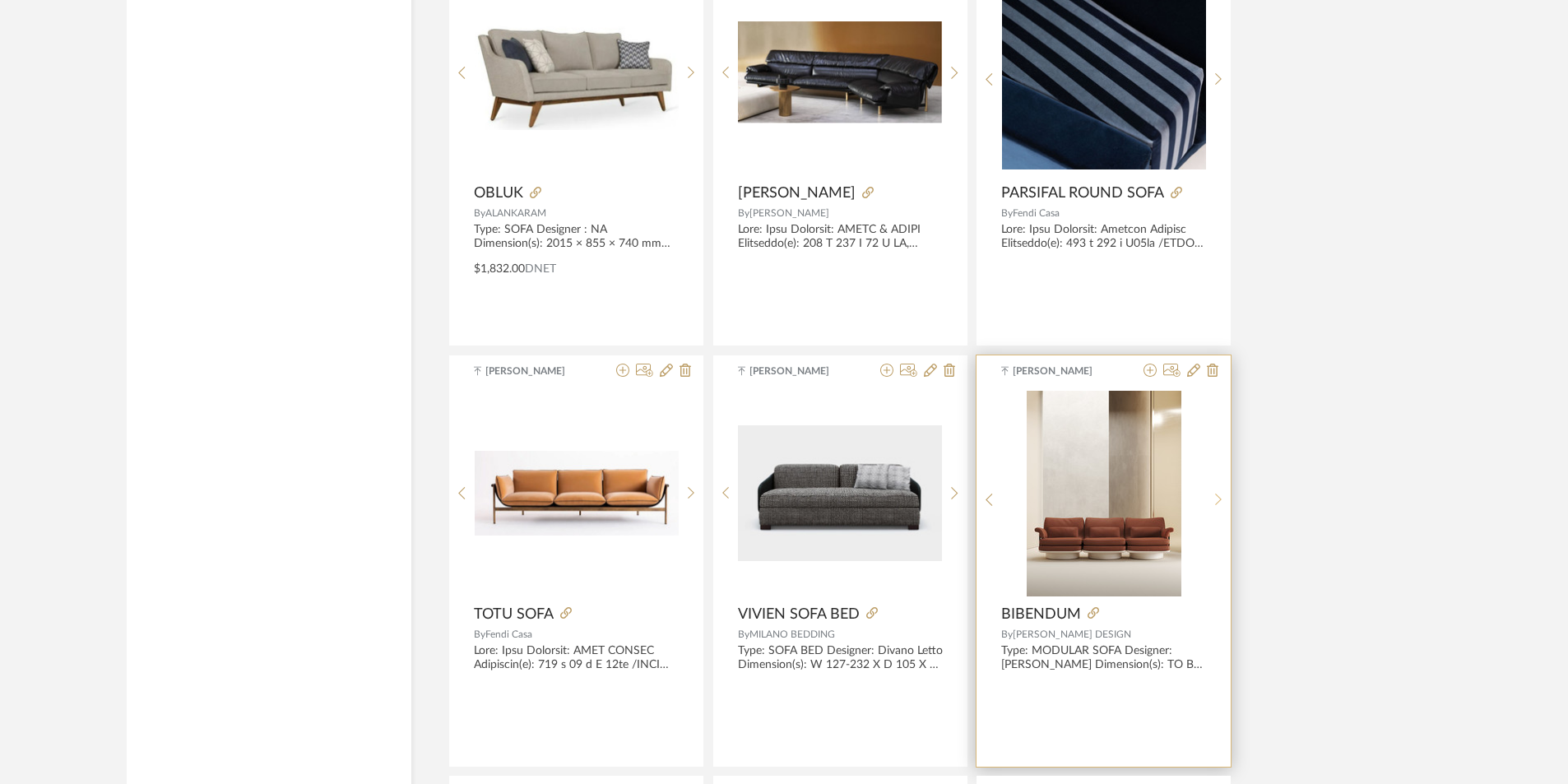
click at [1224, 501] on sr-next-btn at bounding box center [1219, 500] width 26 height 14
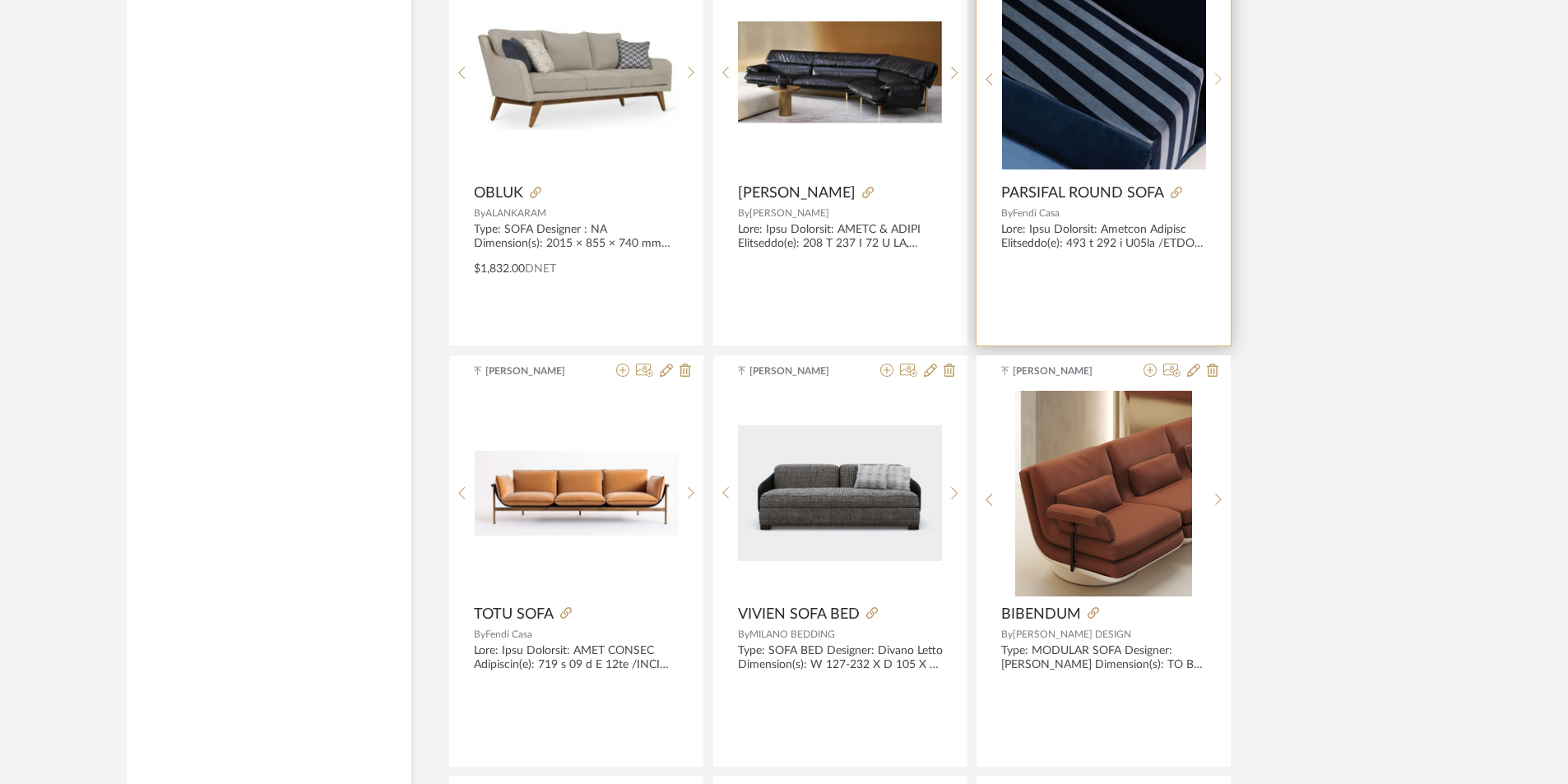
click at [1222, 88] on div at bounding box center [1219, 78] width 26 height 219
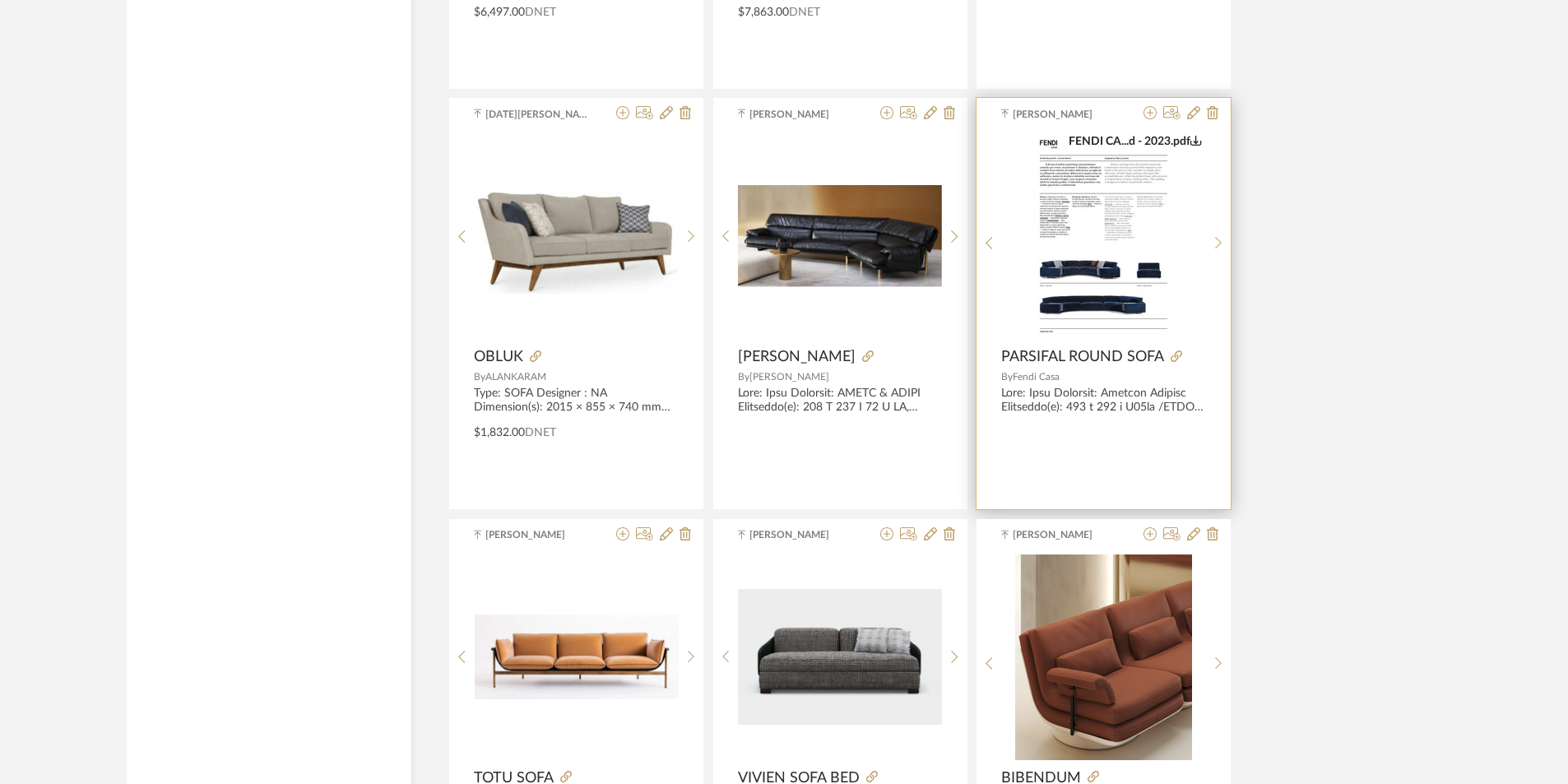
scroll to position [23005, 0]
click at [1140, 237] on img "3" at bounding box center [1104, 237] width 146 height 206
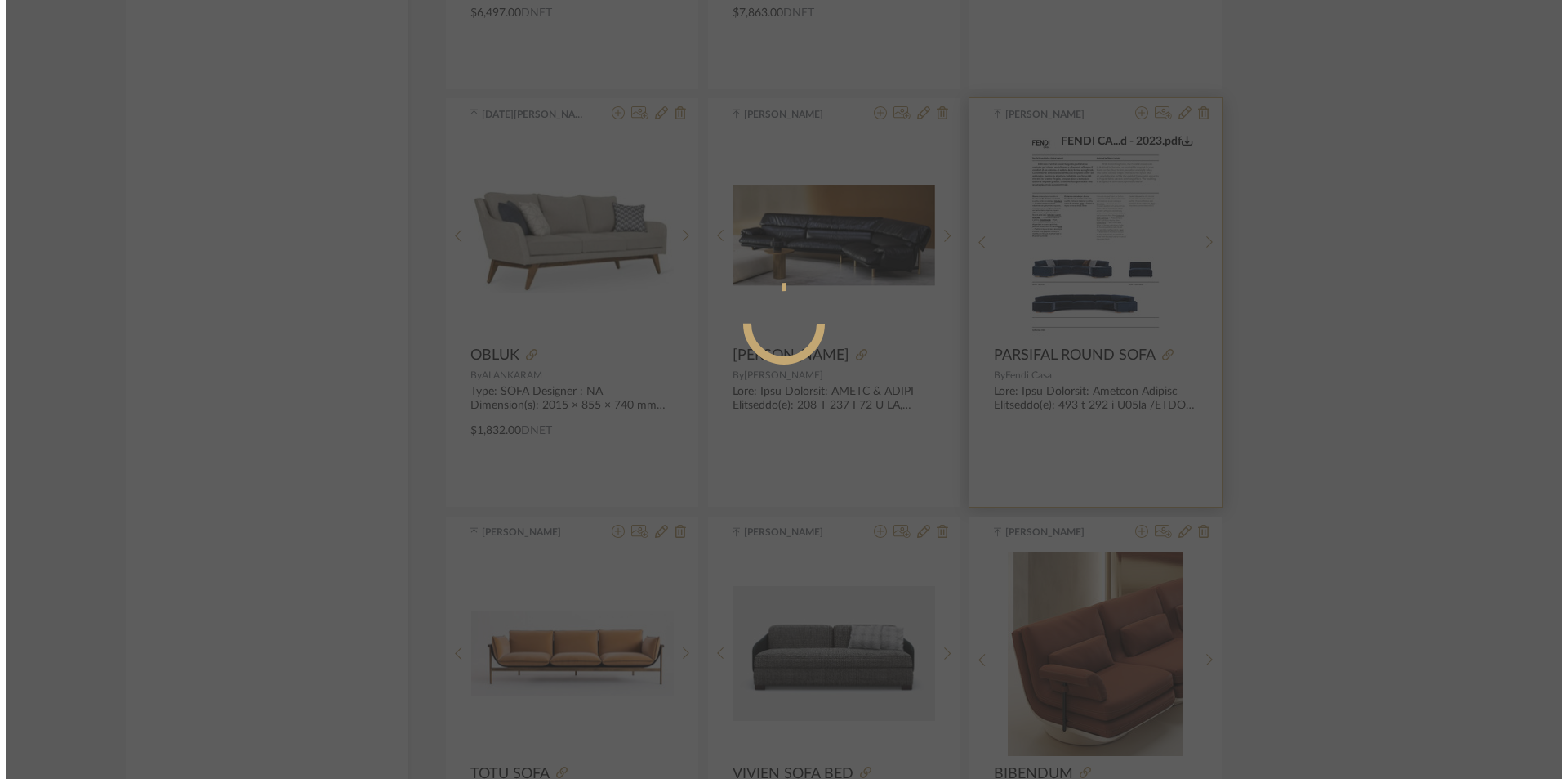
scroll to position [0, 0]
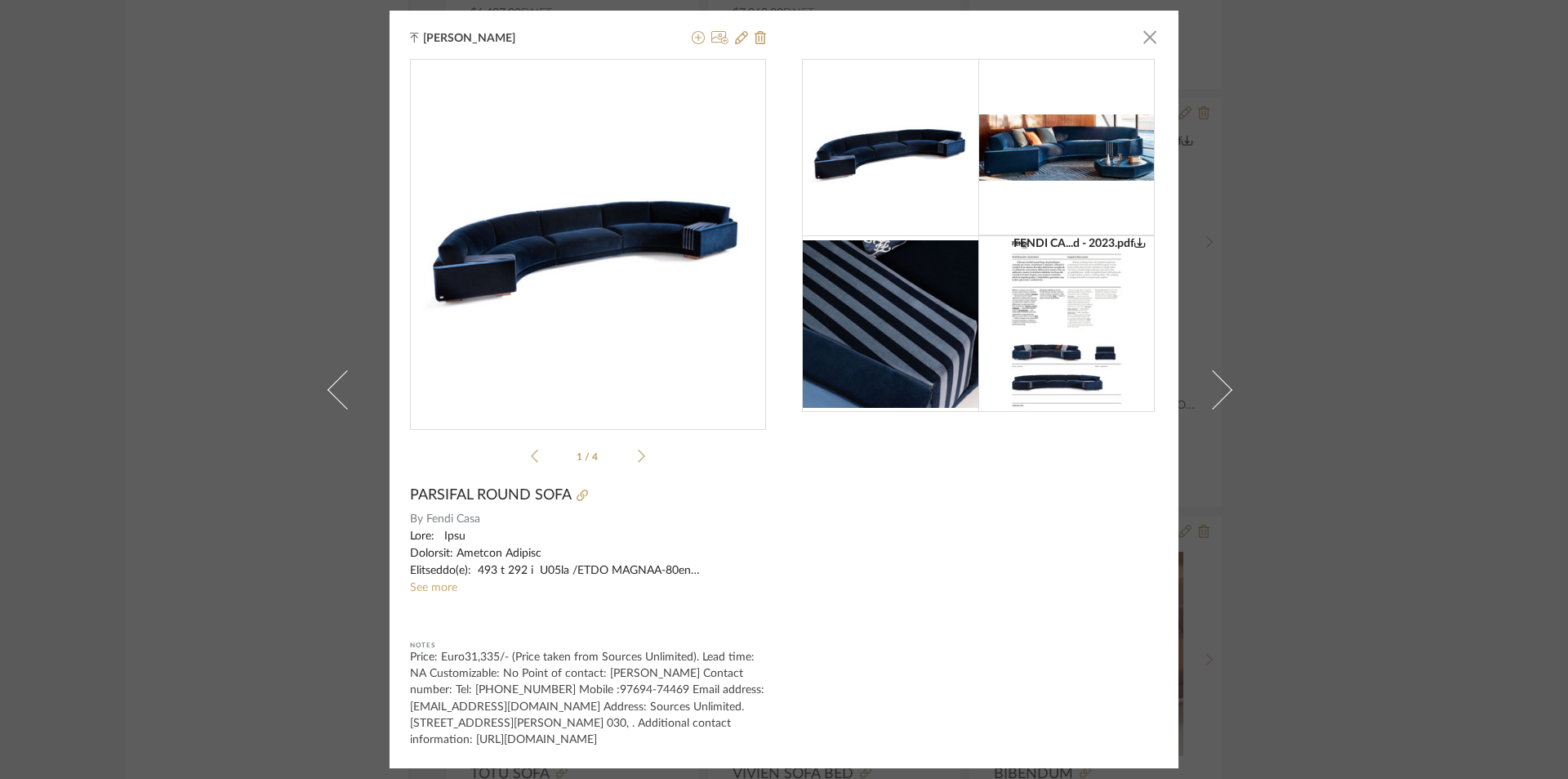
click at [1042, 308] on img at bounding box center [1067, 323] width 125 height 177
click at [1415, 221] on div "[PERSON_NAME] × FENDI CA...d - 2023.pdf FENDI CA...d - 2023.pdf 1 / 4 PARSIFAL …" at bounding box center [784, 389] width 1568 height 779
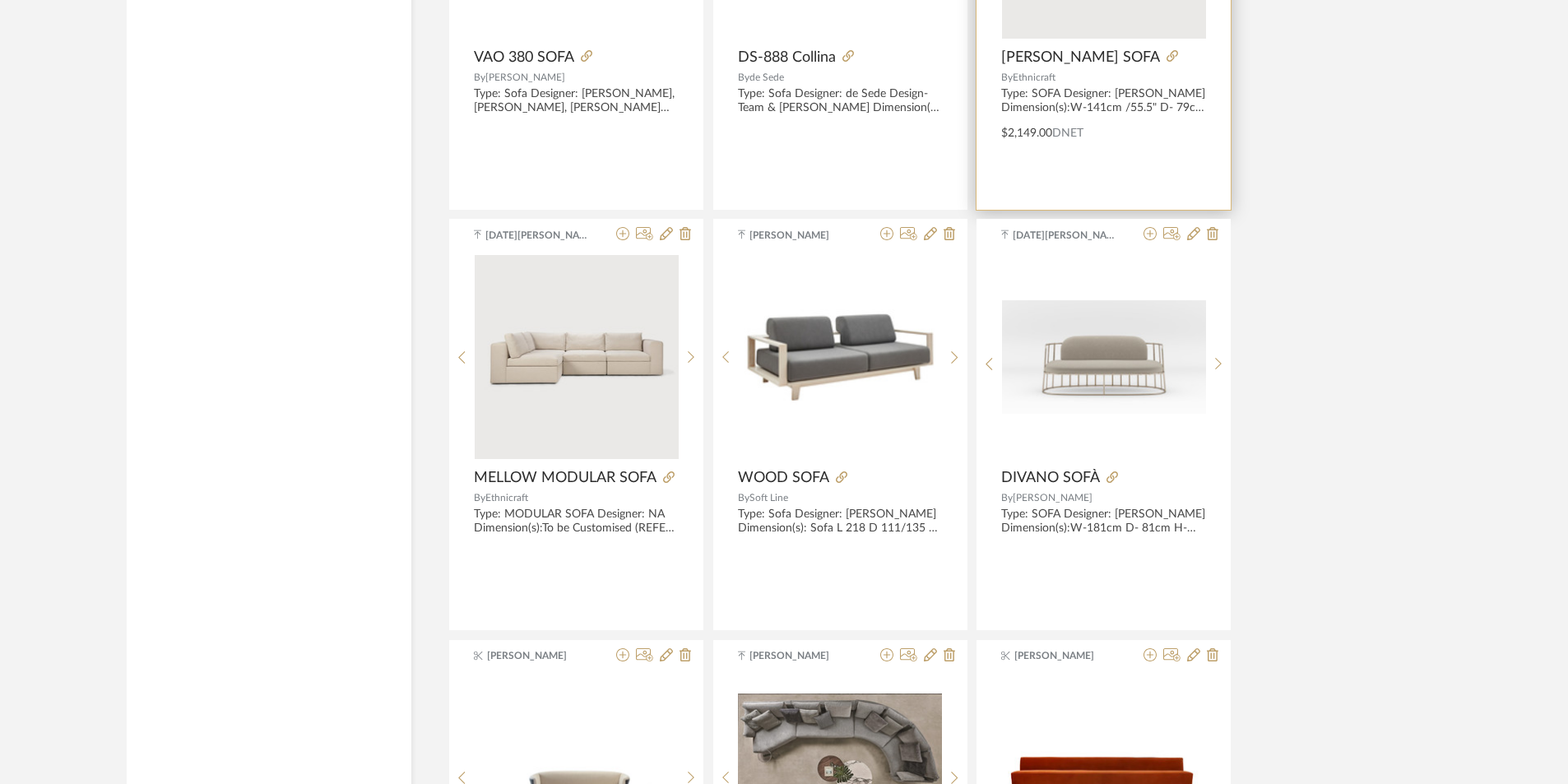
scroll to position [24979, 0]
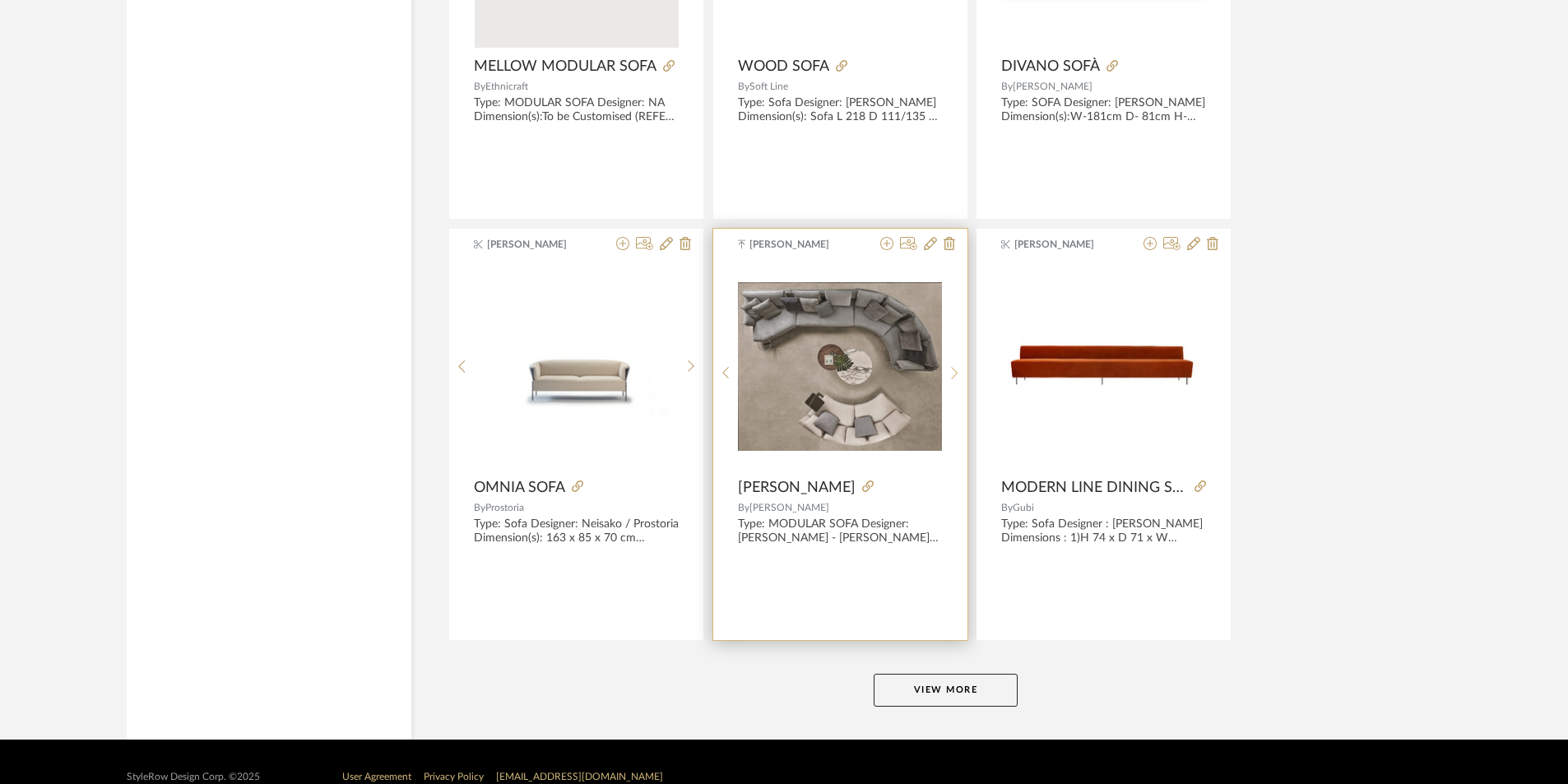
click at [953, 378] on icon at bounding box center [955, 373] width 8 height 14
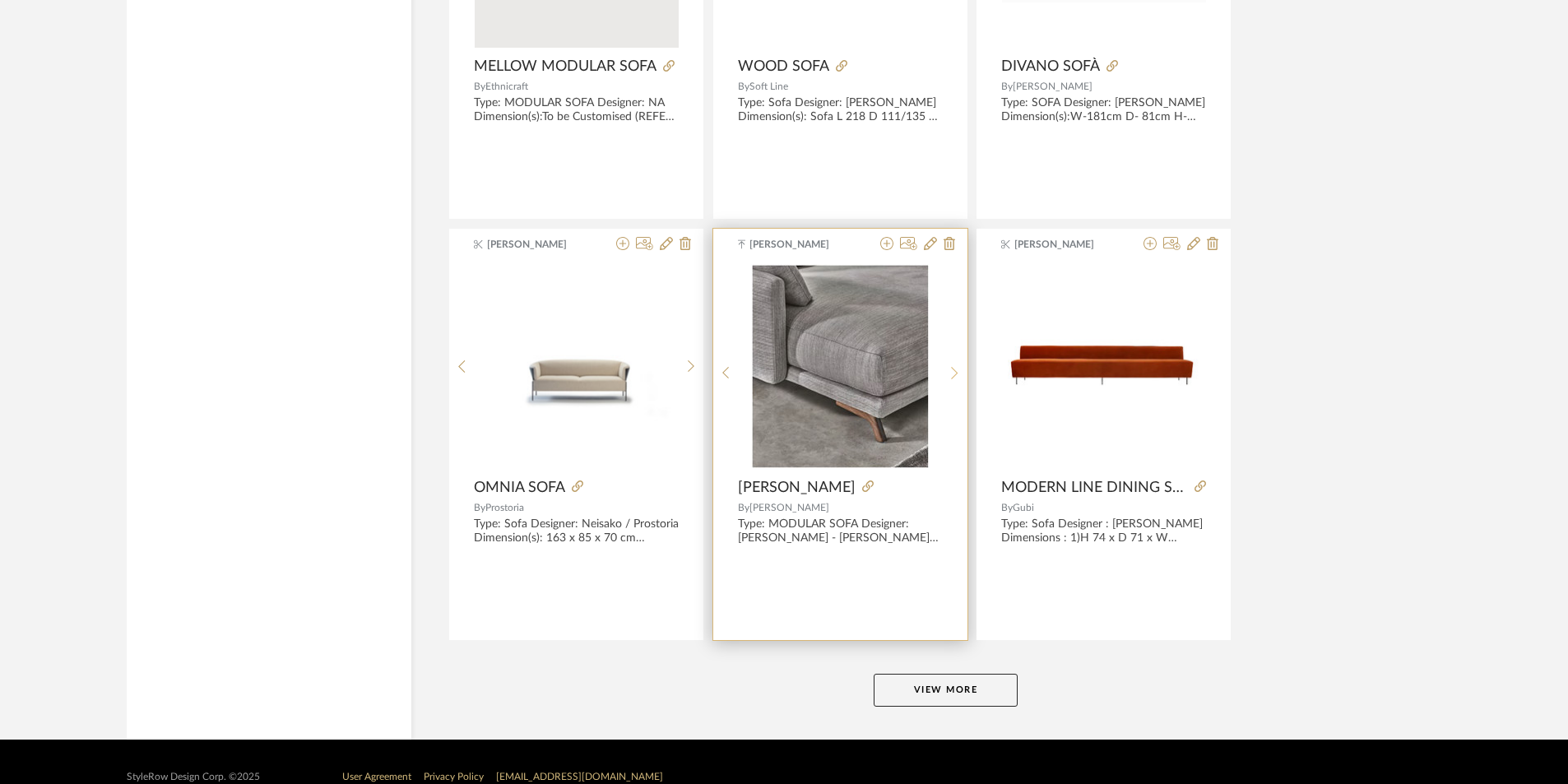
click at [953, 378] on icon at bounding box center [955, 373] width 8 height 14
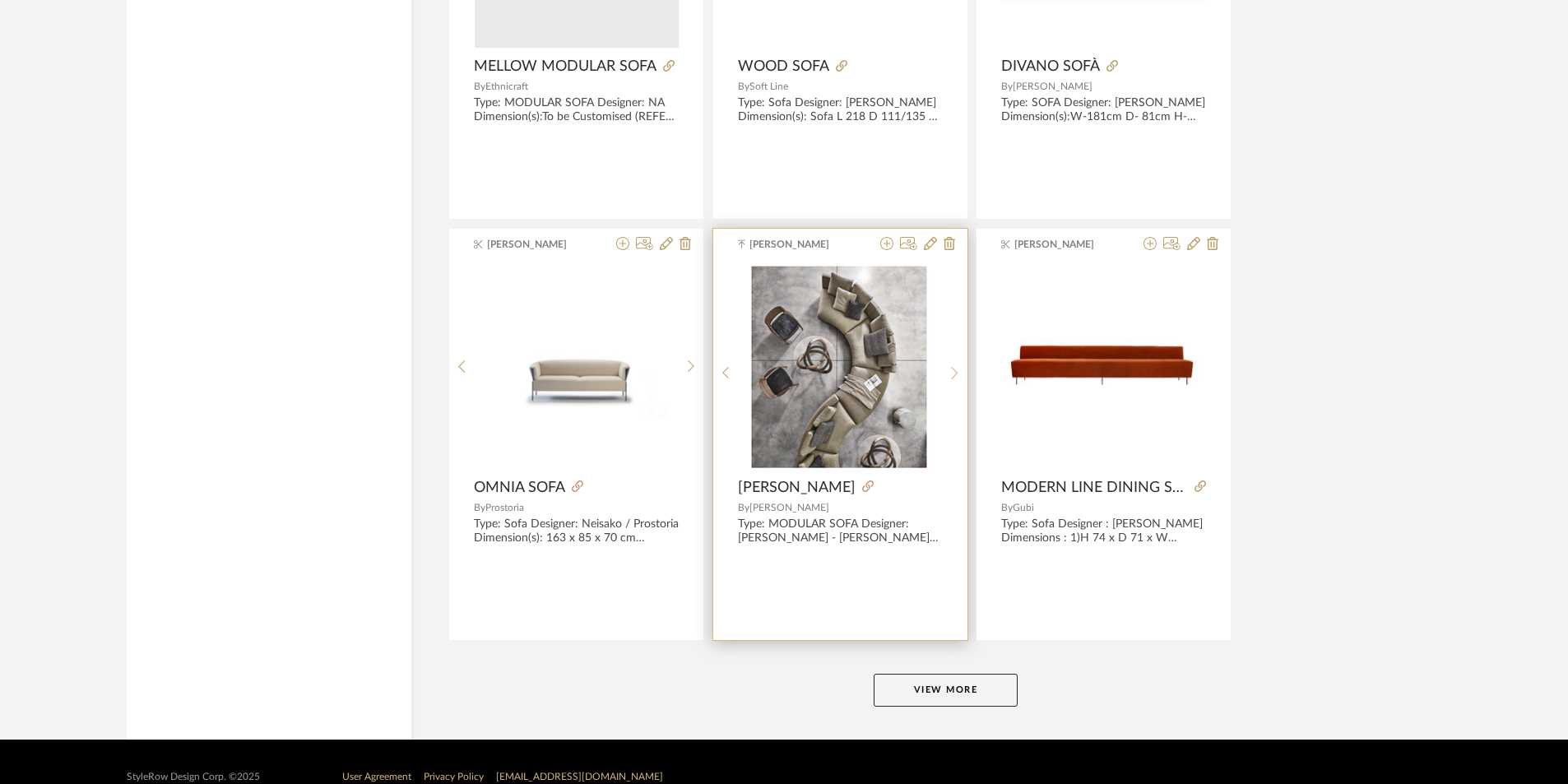
click at [953, 378] on icon at bounding box center [955, 373] width 8 height 14
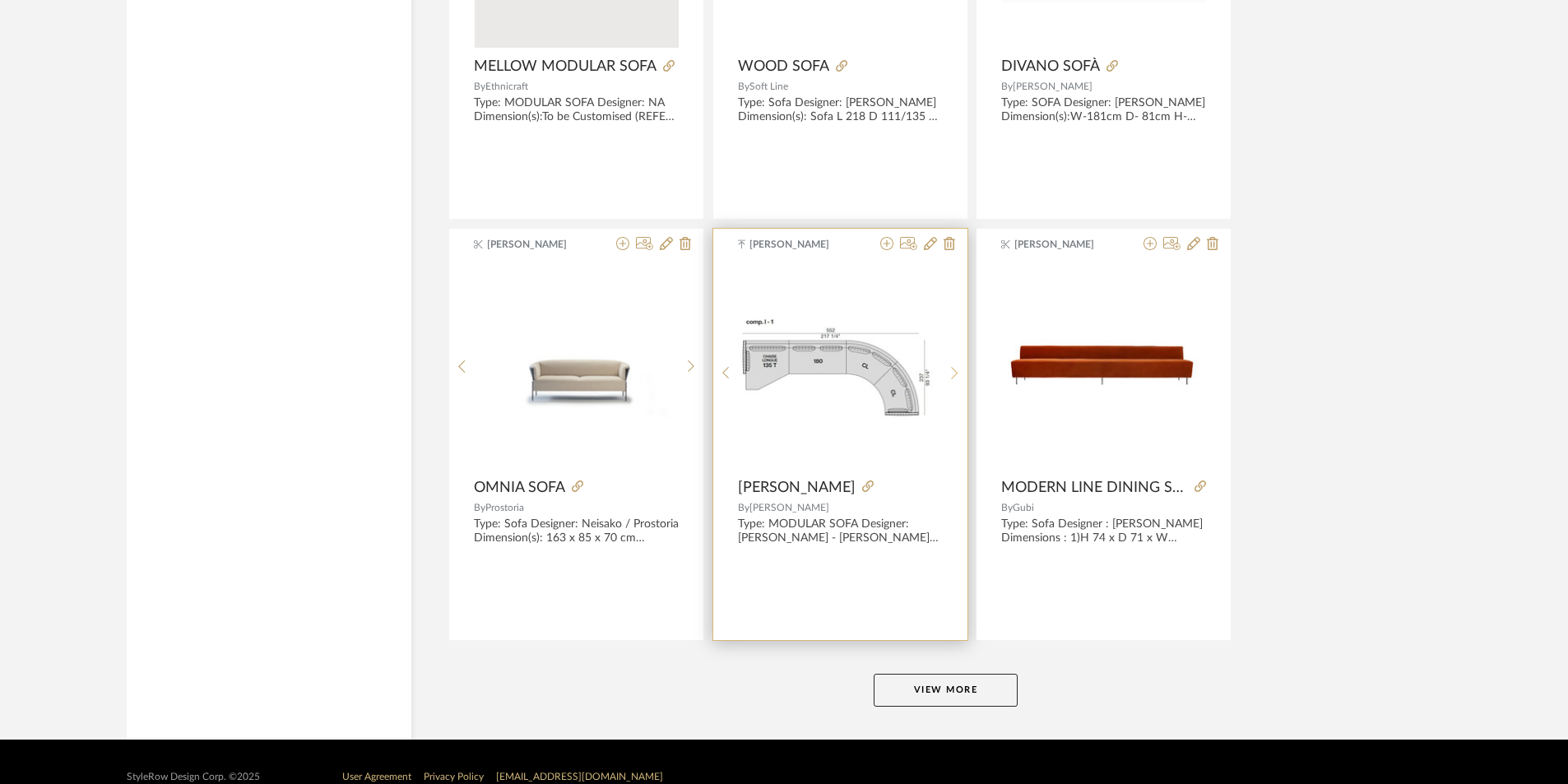
click at [953, 378] on icon at bounding box center [955, 373] width 8 height 14
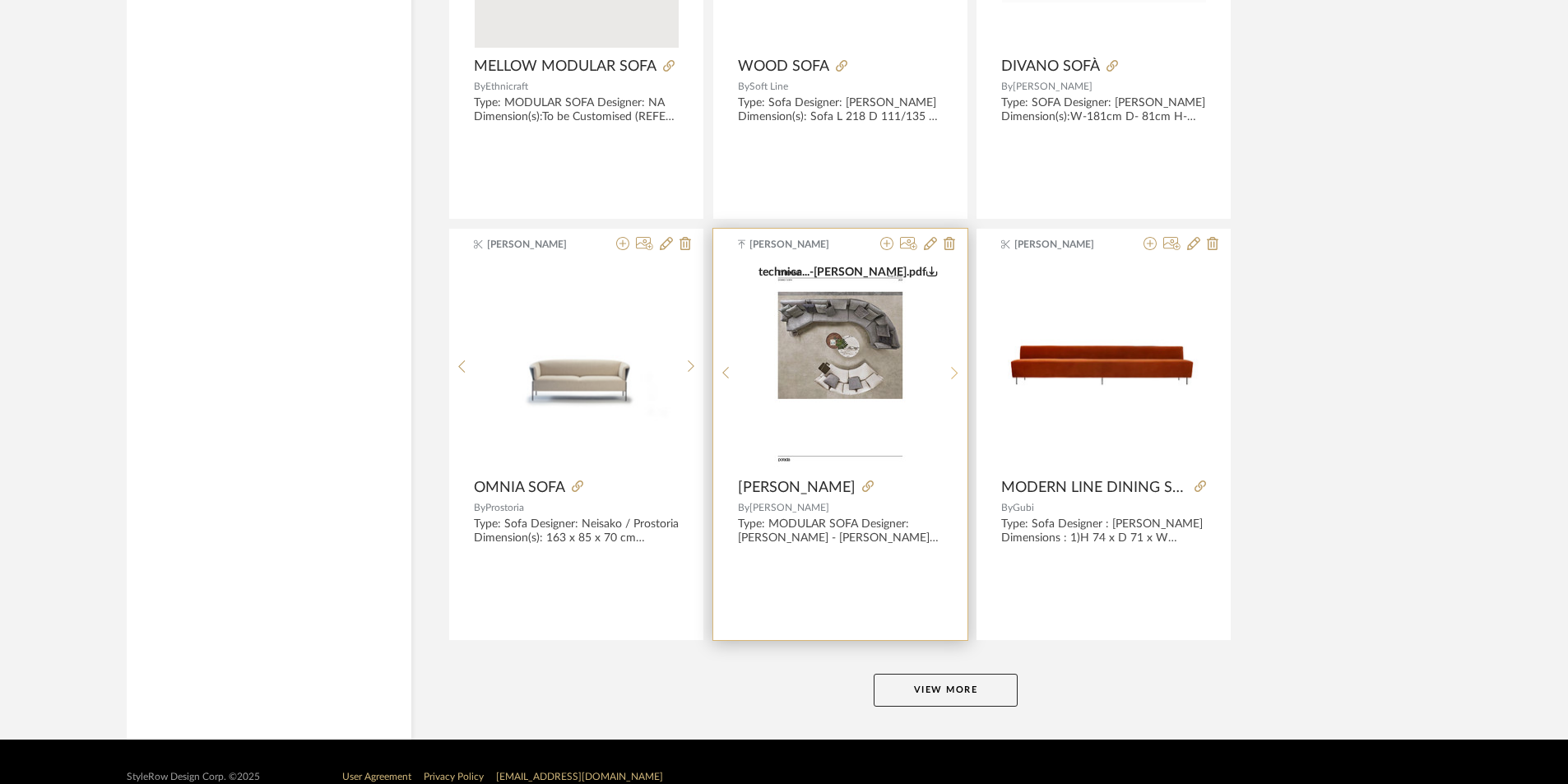
click at [953, 378] on icon at bounding box center [955, 373] width 8 height 14
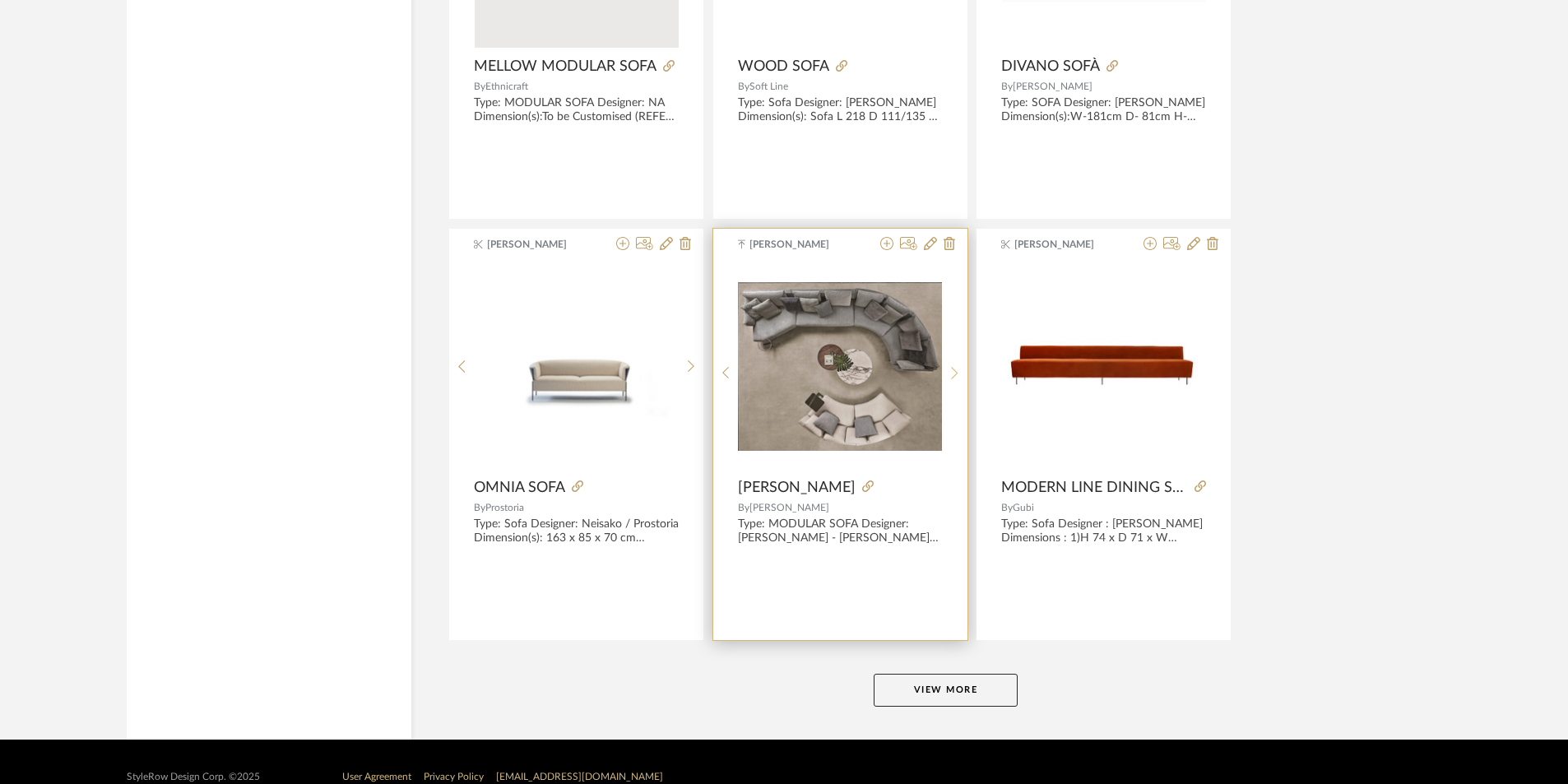
click at [953, 378] on icon at bounding box center [955, 373] width 8 height 14
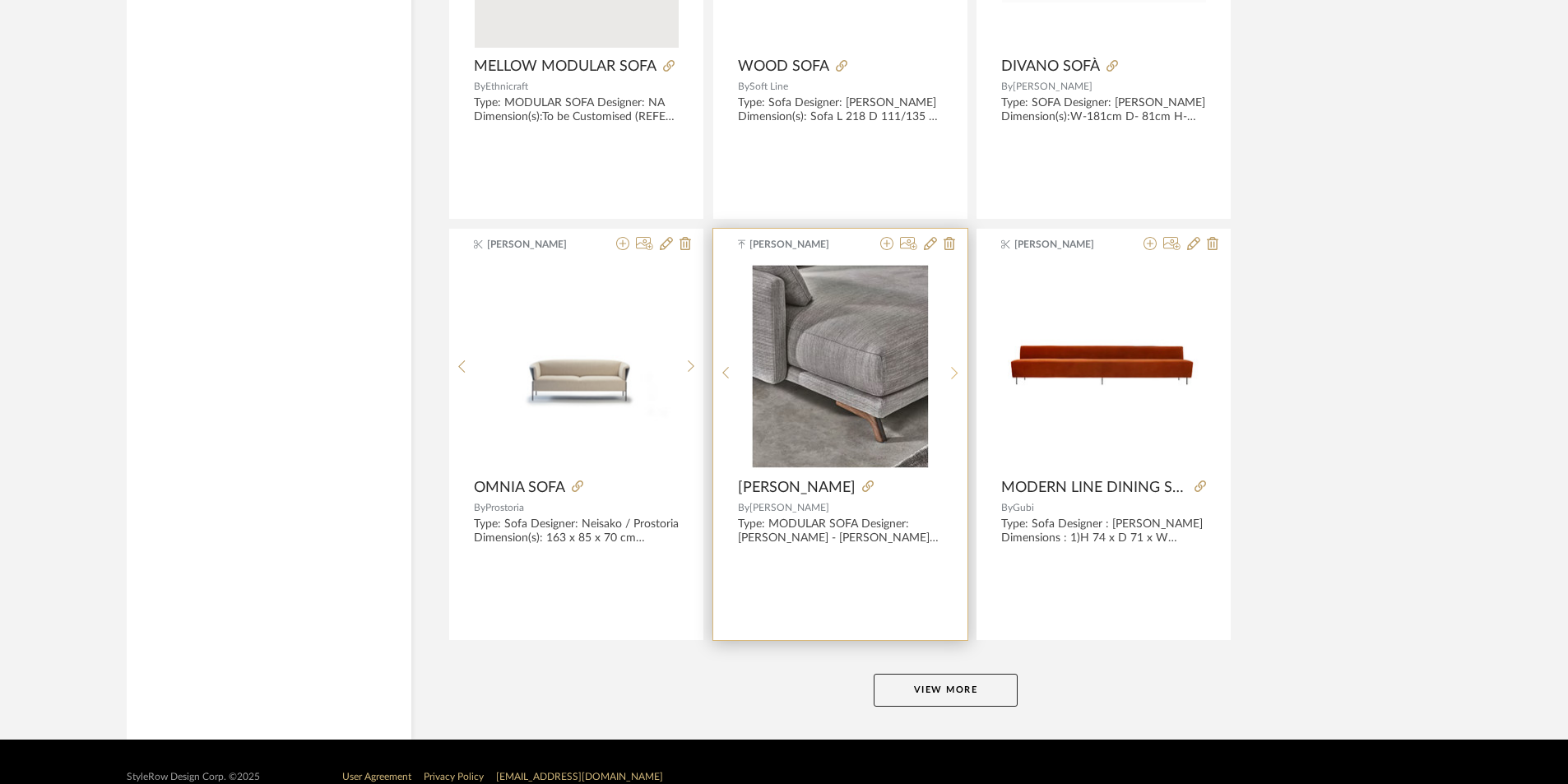
click at [953, 378] on icon at bounding box center [955, 373] width 8 height 14
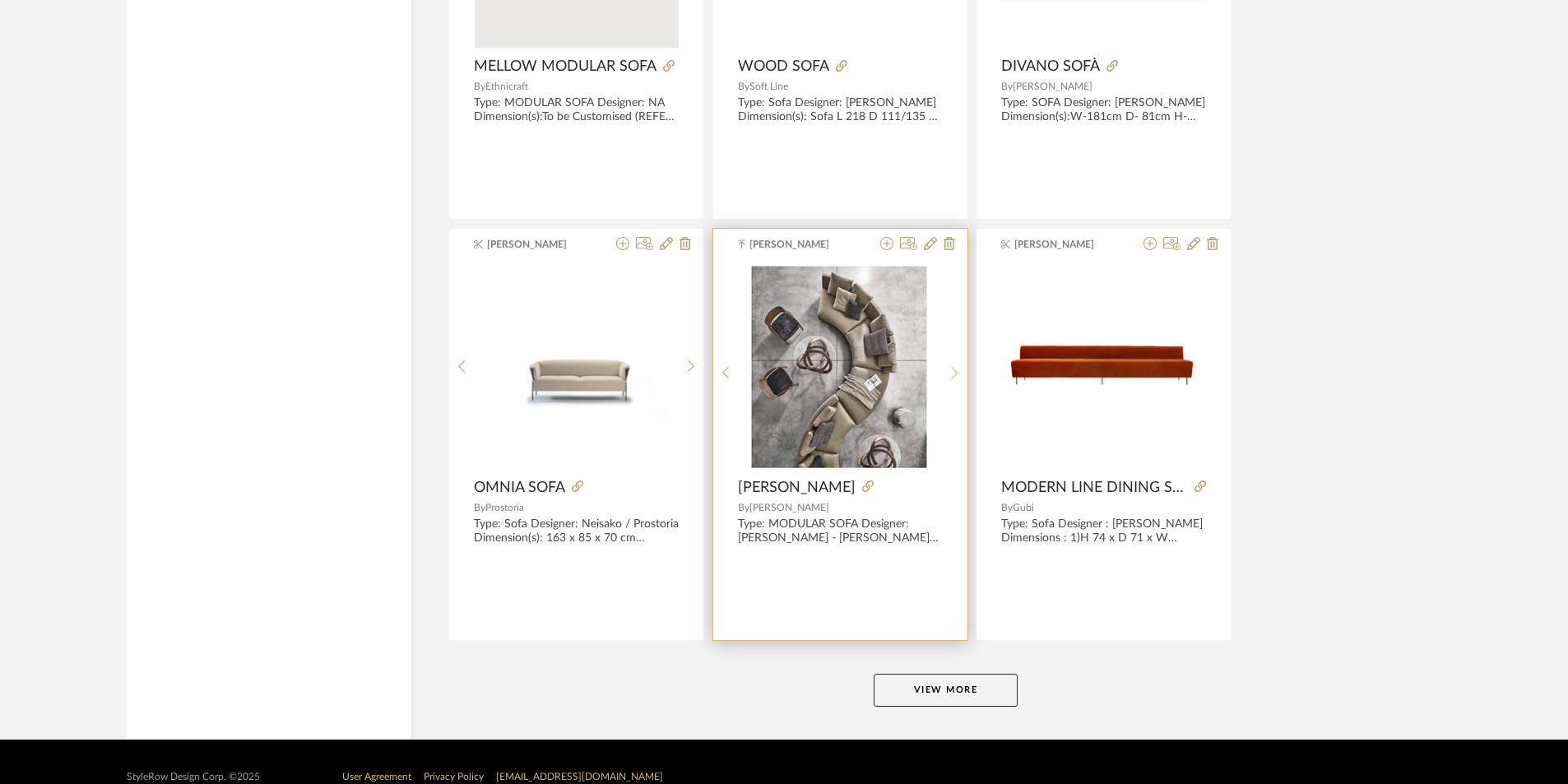
click at [953, 378] on icon at bounding box center [955, 373] width 8 height 14
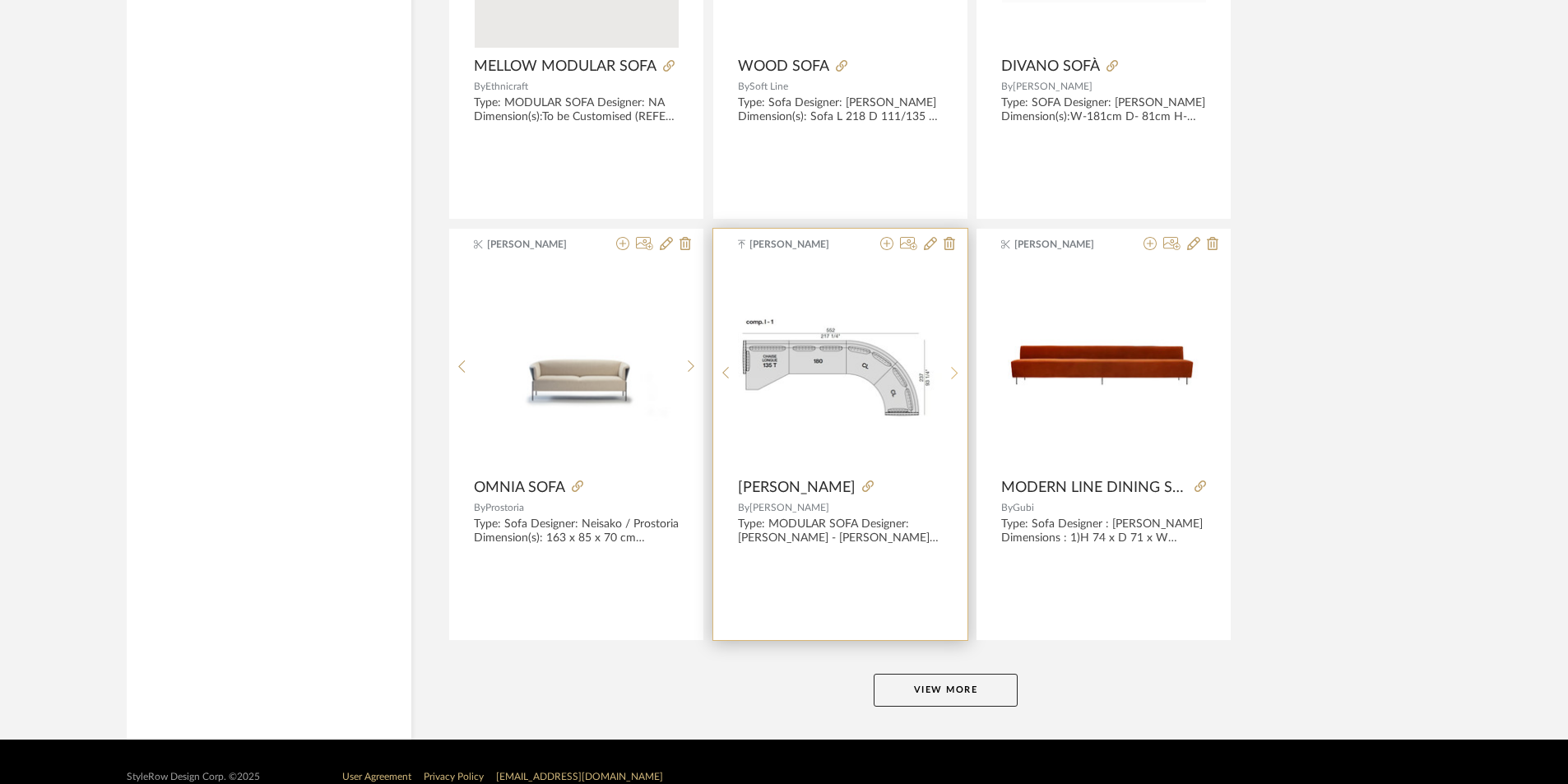
click at [953, 376] on icon at bounding box center [955, 373] width 8 height 14
click at [725, 373] on icon at bounding box center [726, 373] width 8 height 14
click at [863, 489] on icon at bounding box center [869, 486] width 12 height 12
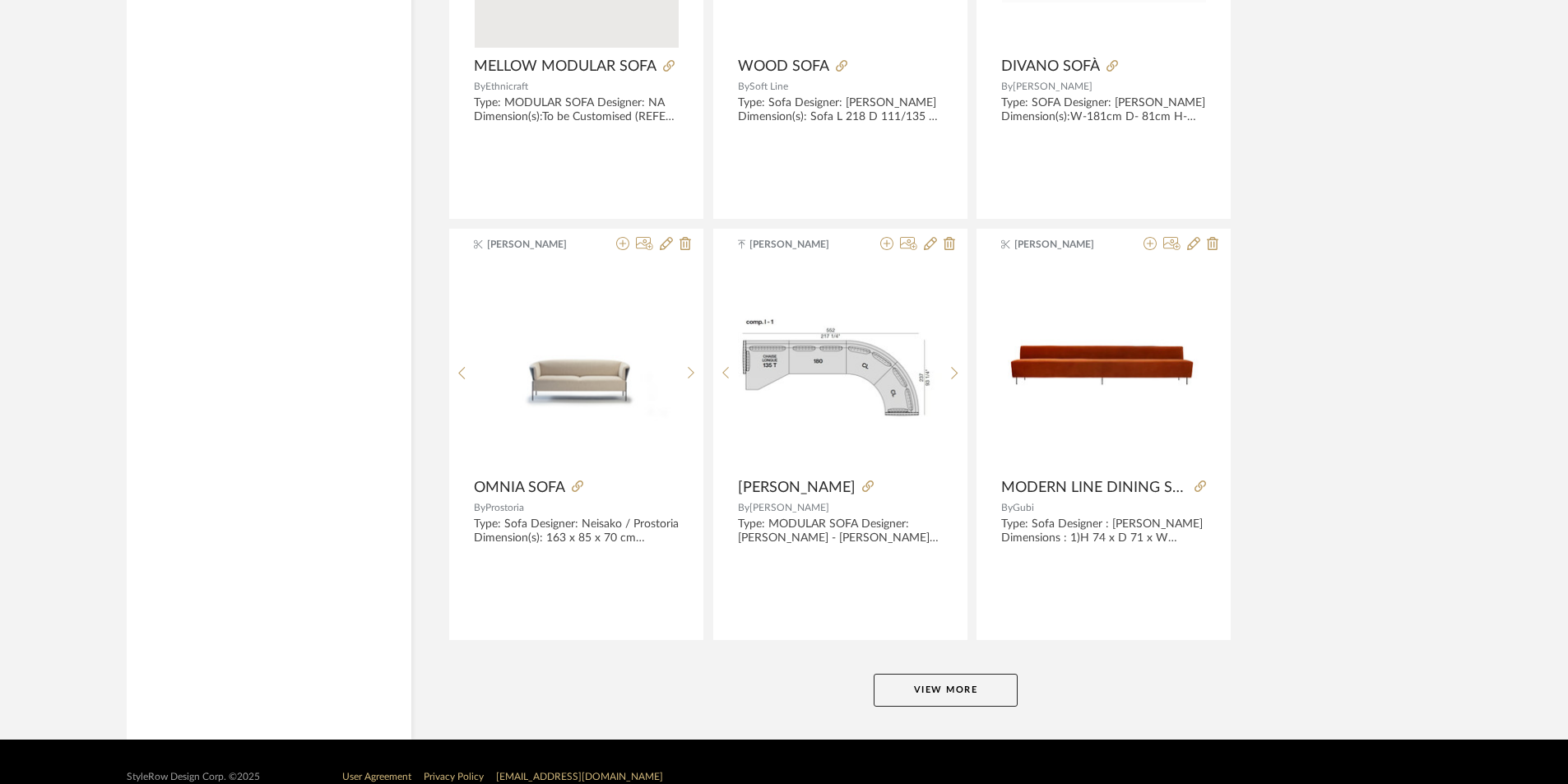
click at [968, 686] on button "View More" at bounding box center [945, 690] width 144 height 33
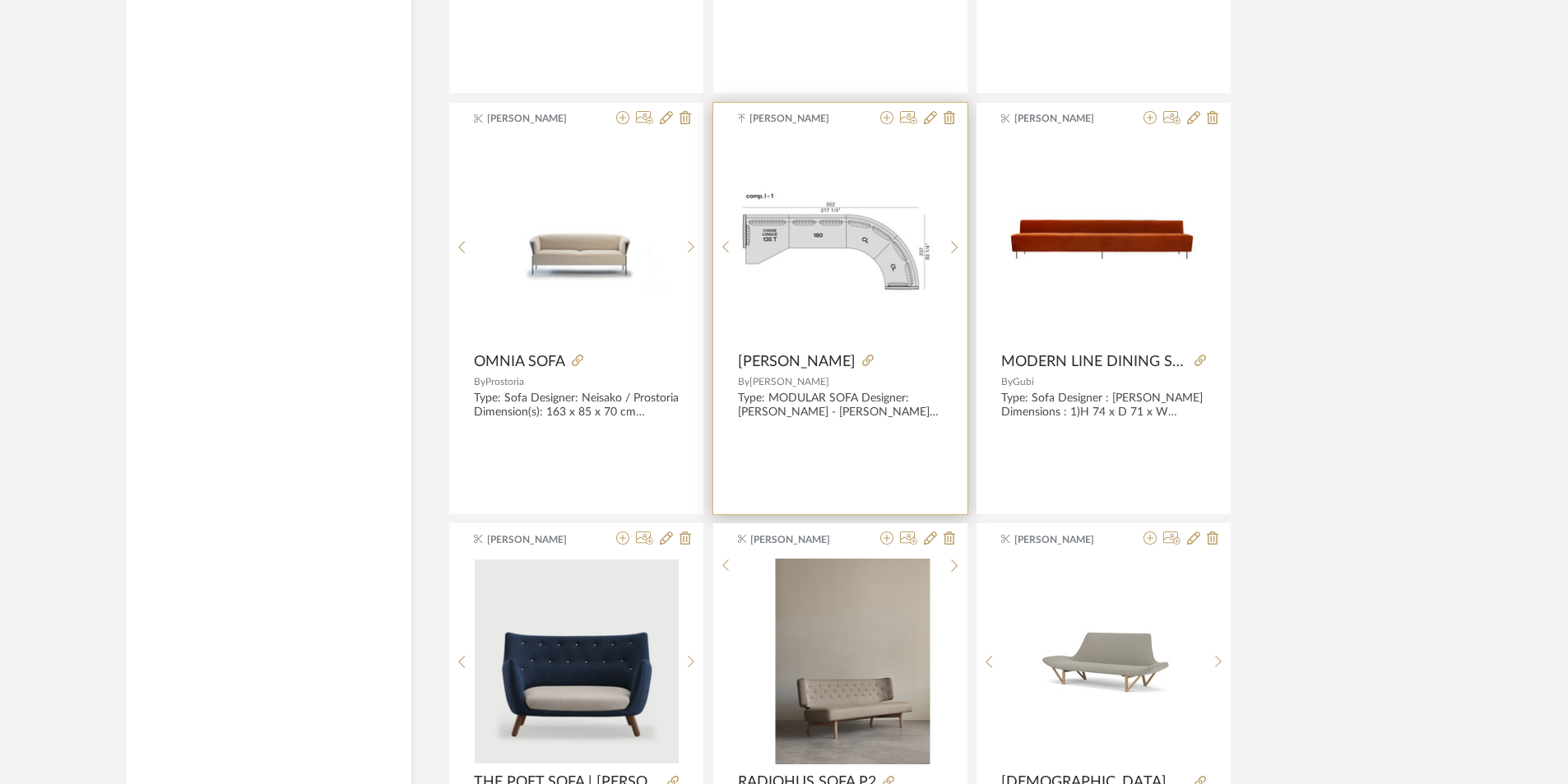
scroll to position [25061, 0]
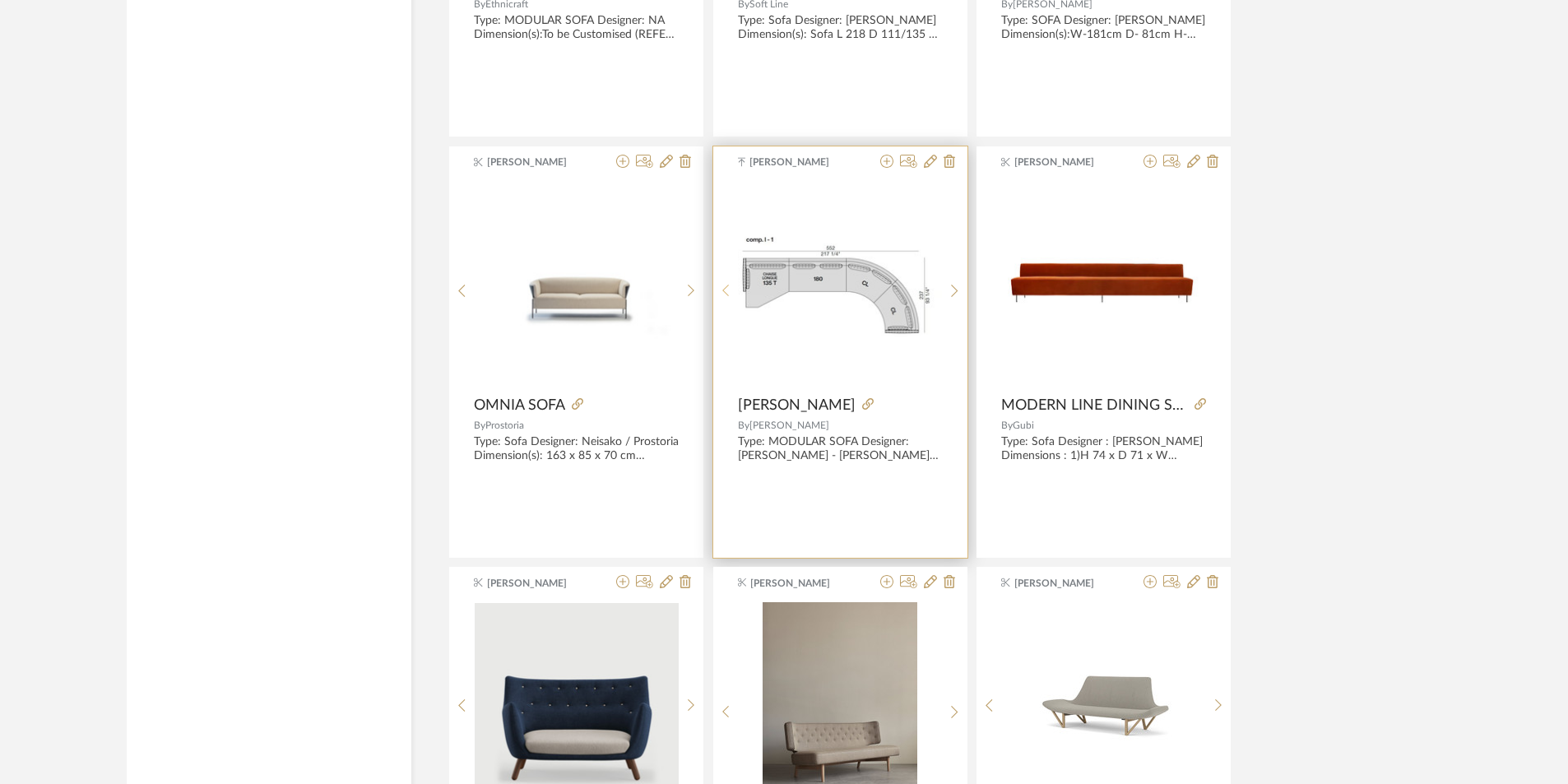
click at [729, 288] on sr-prev-btn at bounding box center [727, 290] width 26 height 14
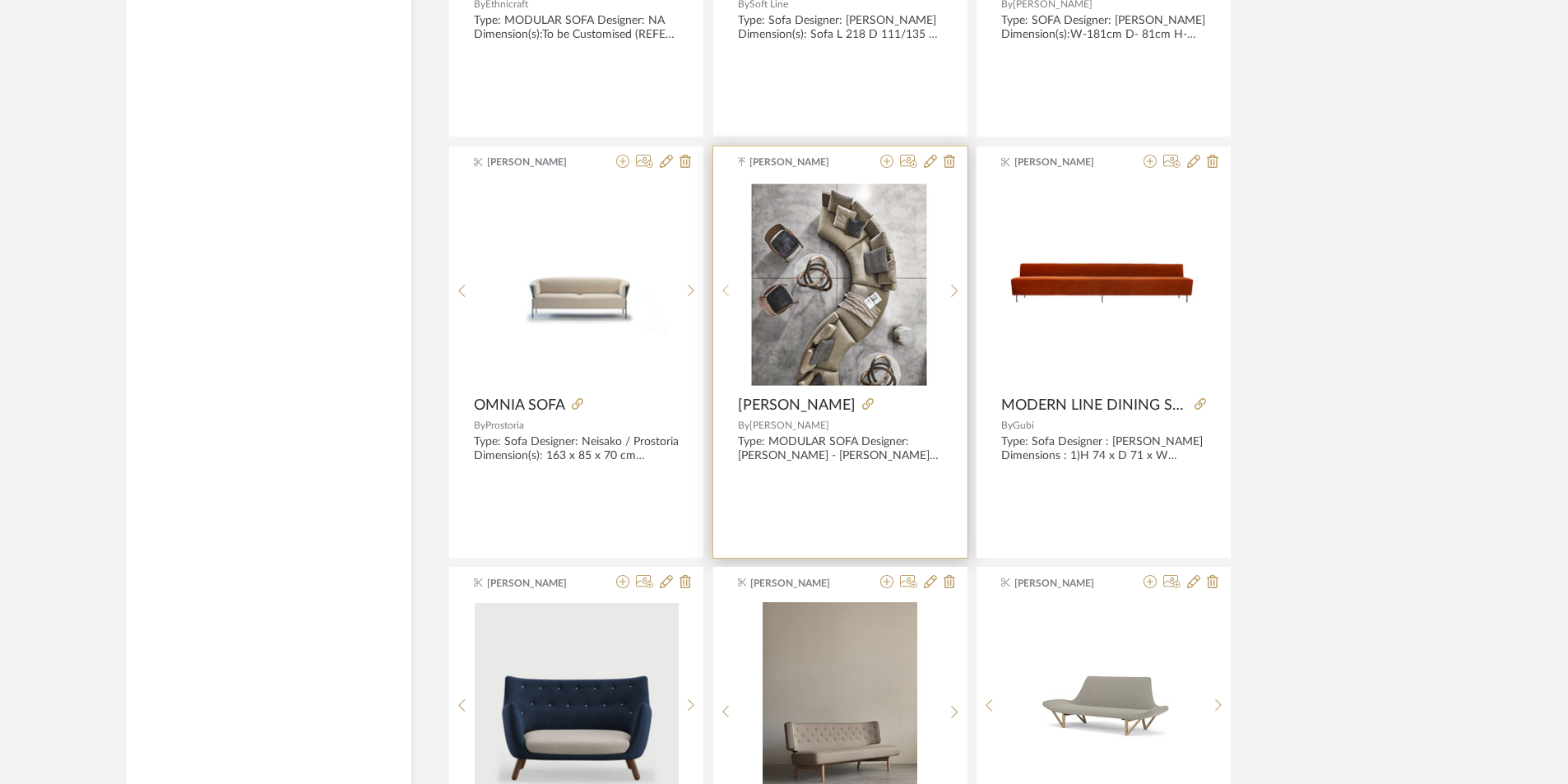
click at [729, 288] on sr-prev-btn at bounding box center [727, 290] width 26 height 14
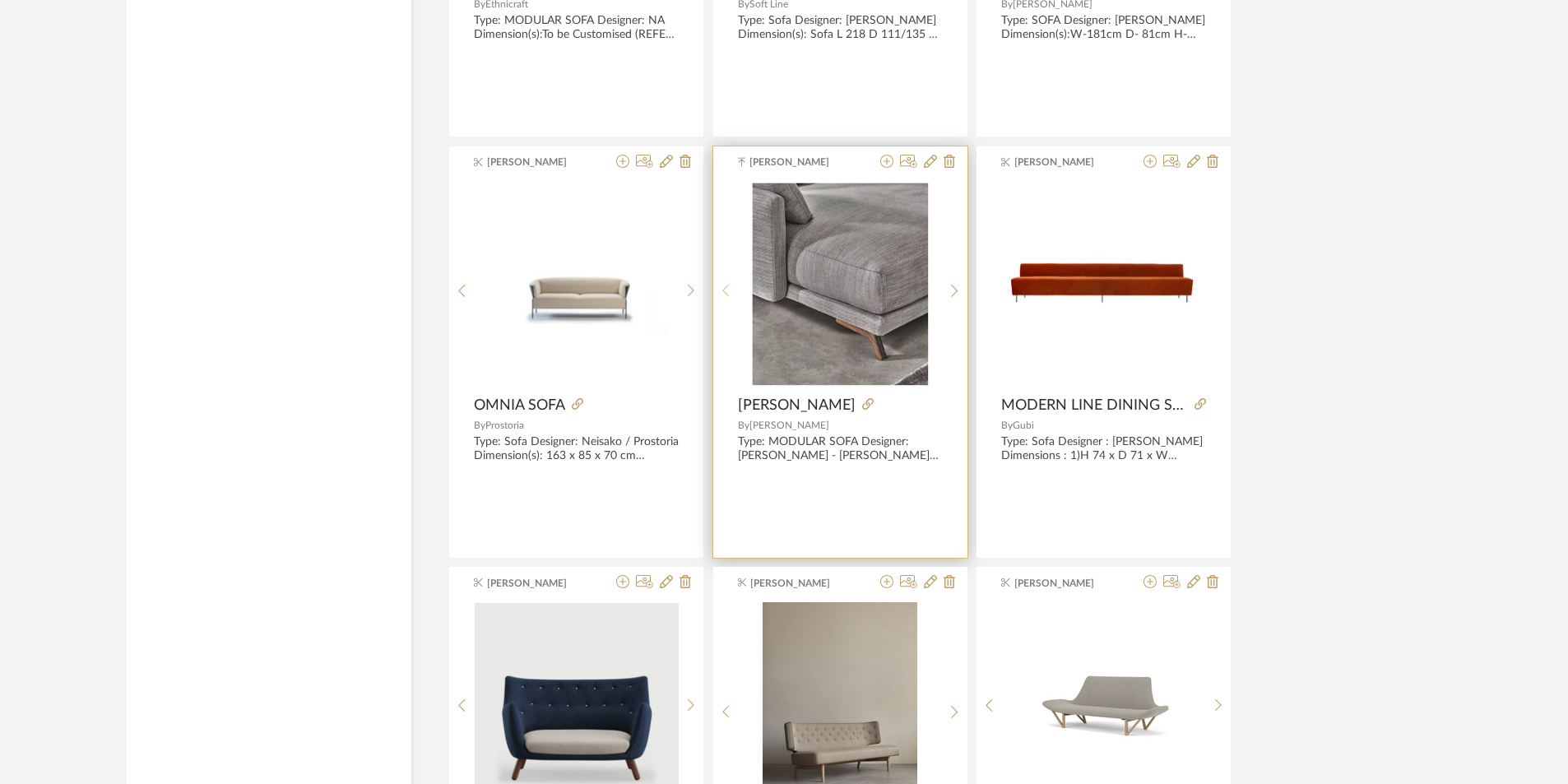
click at [729, 288] on sr-prev-btn at bounding box center [727, 290] width 26 height 14
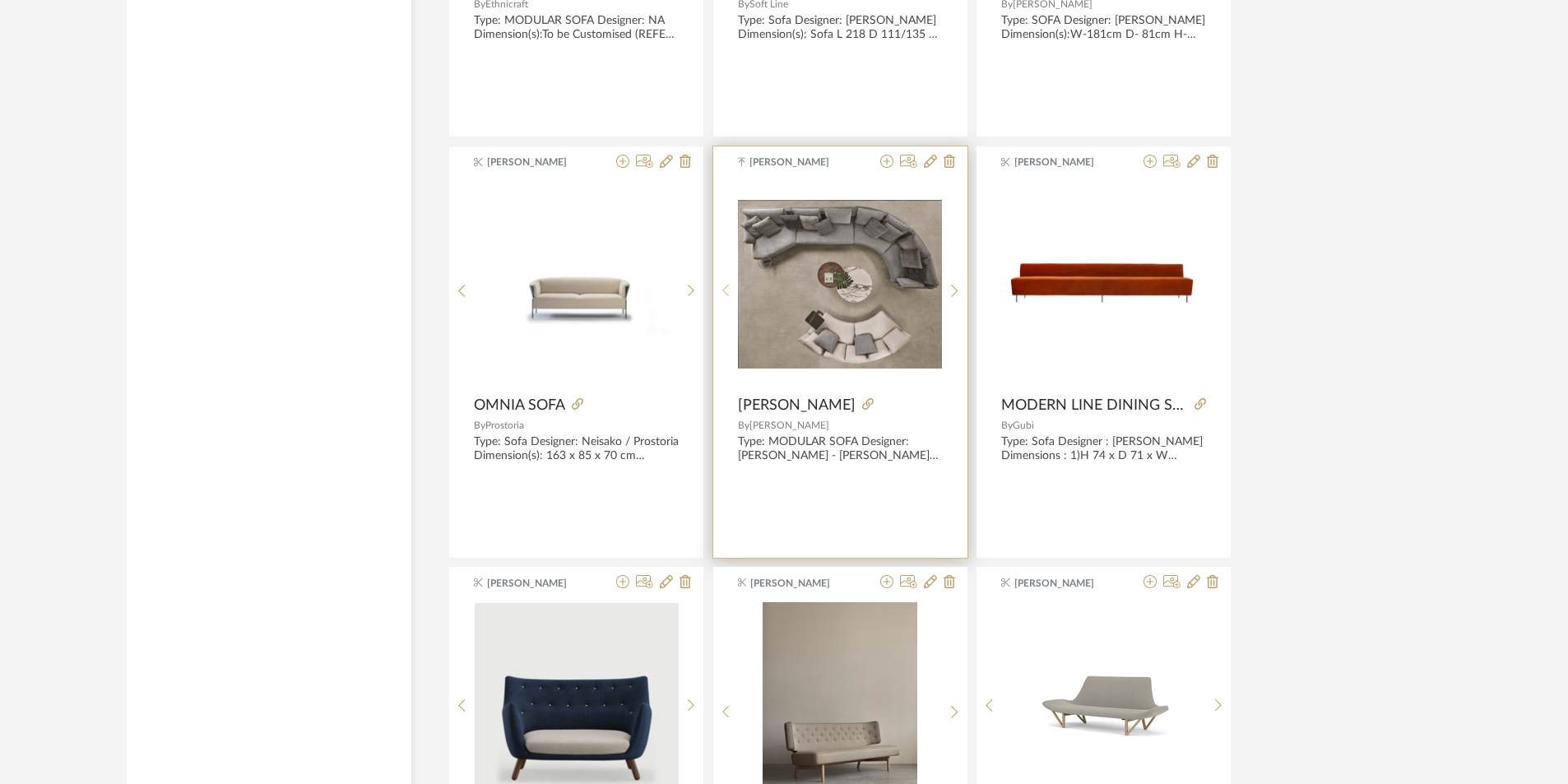
click at [729, 288] on sr-prev-btn at bounding box center [727, 290] width 26 height 14
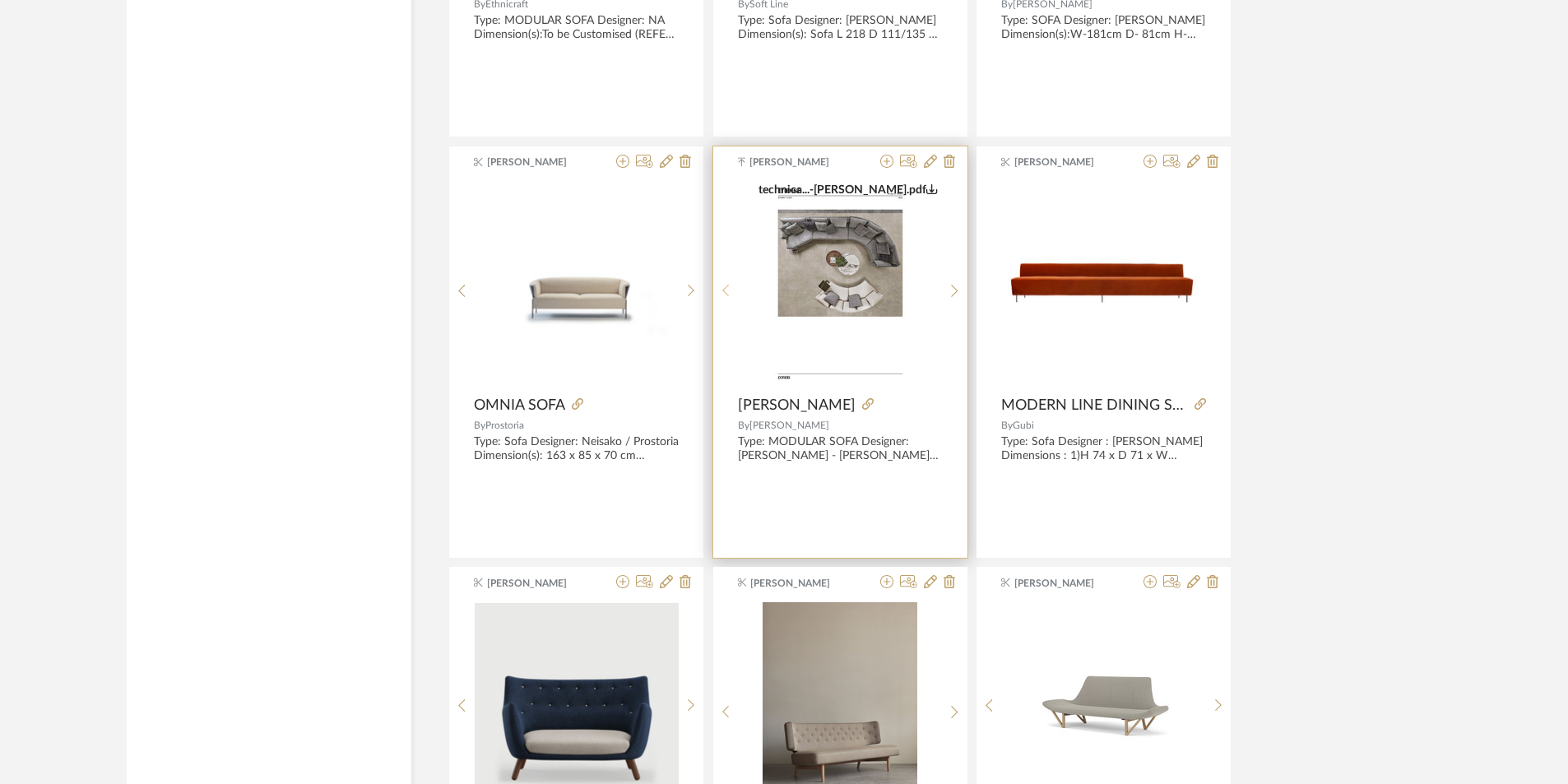
click at [729, 288] on sr-prev-btn at bounding box center [727, 290] width 26 height 14
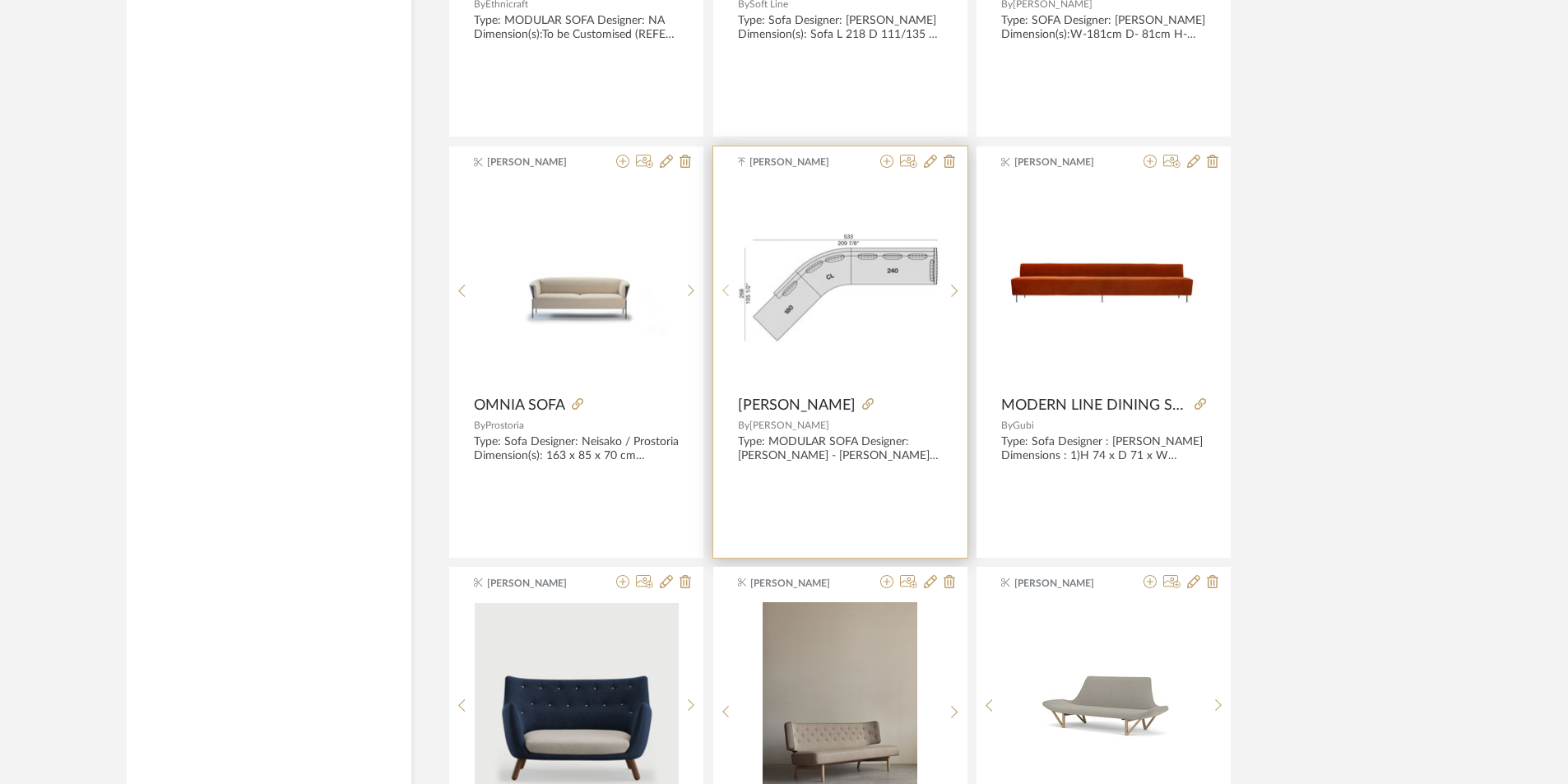
click at [729, 288] on sr-prev-btn at bounding box center [727, 290] width 26 height 14
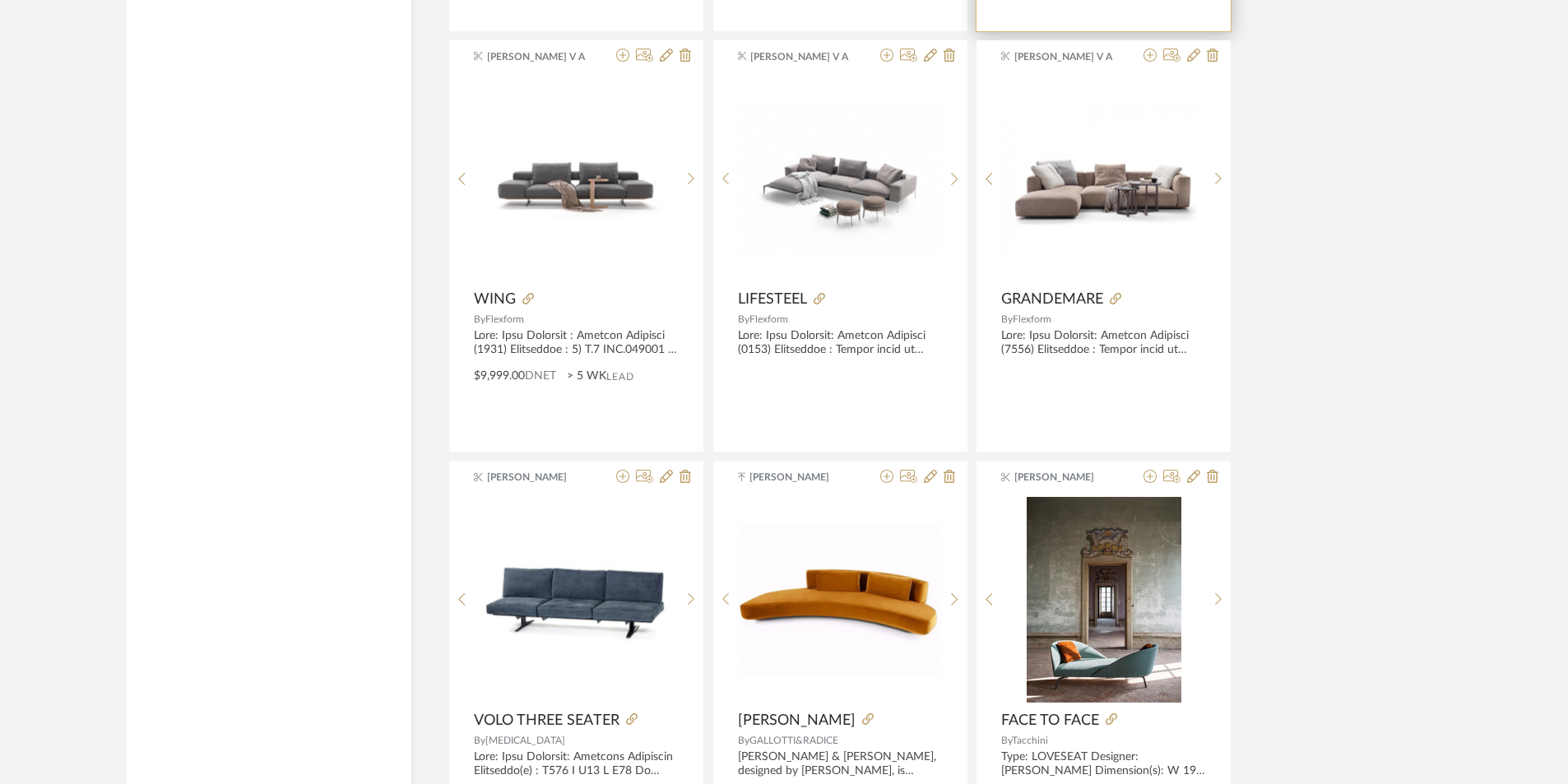
scroll to position [28926, 0]
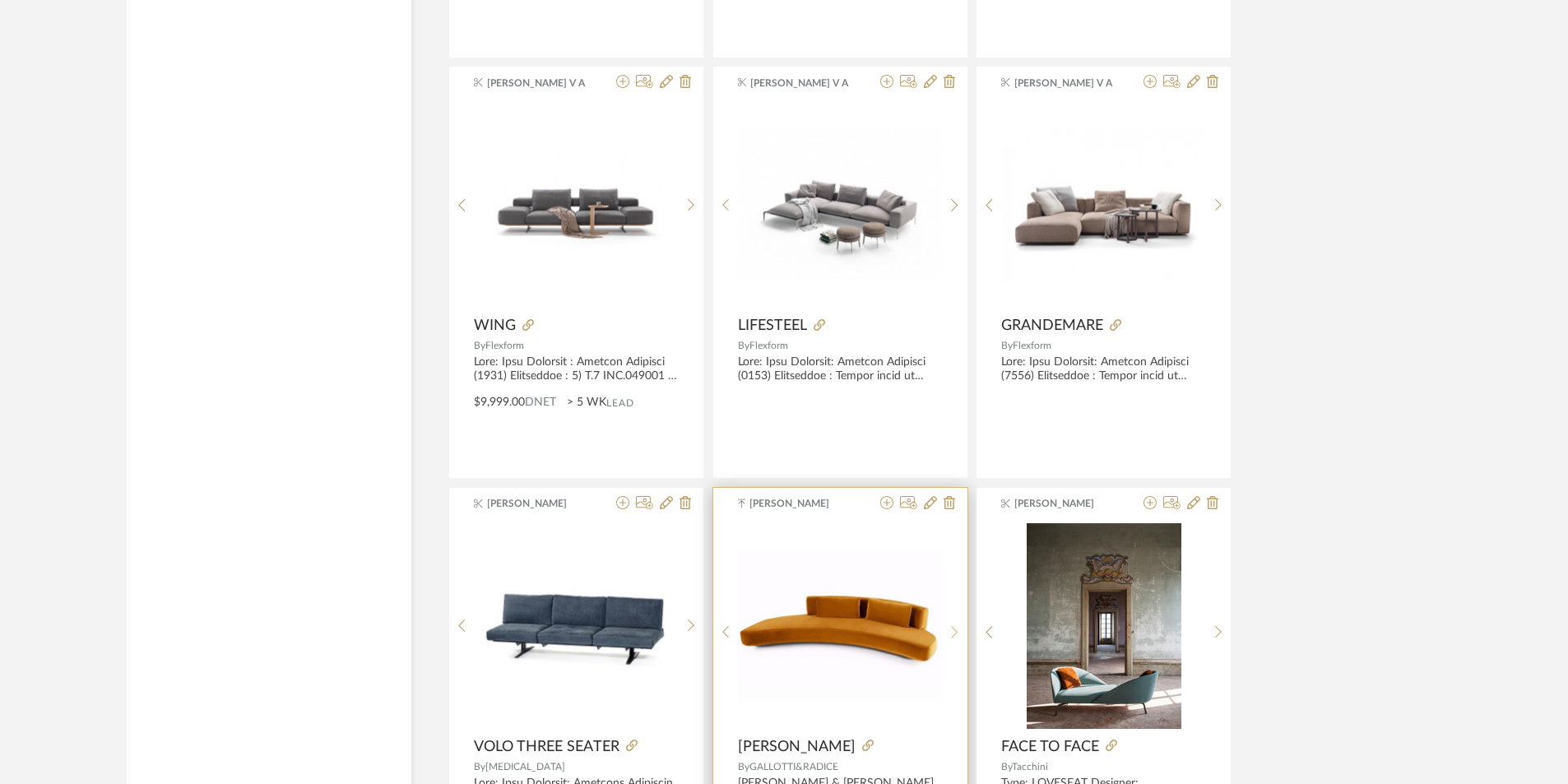
click at [958, 620] on div at bounding box center [955, 632] width 26 height 219
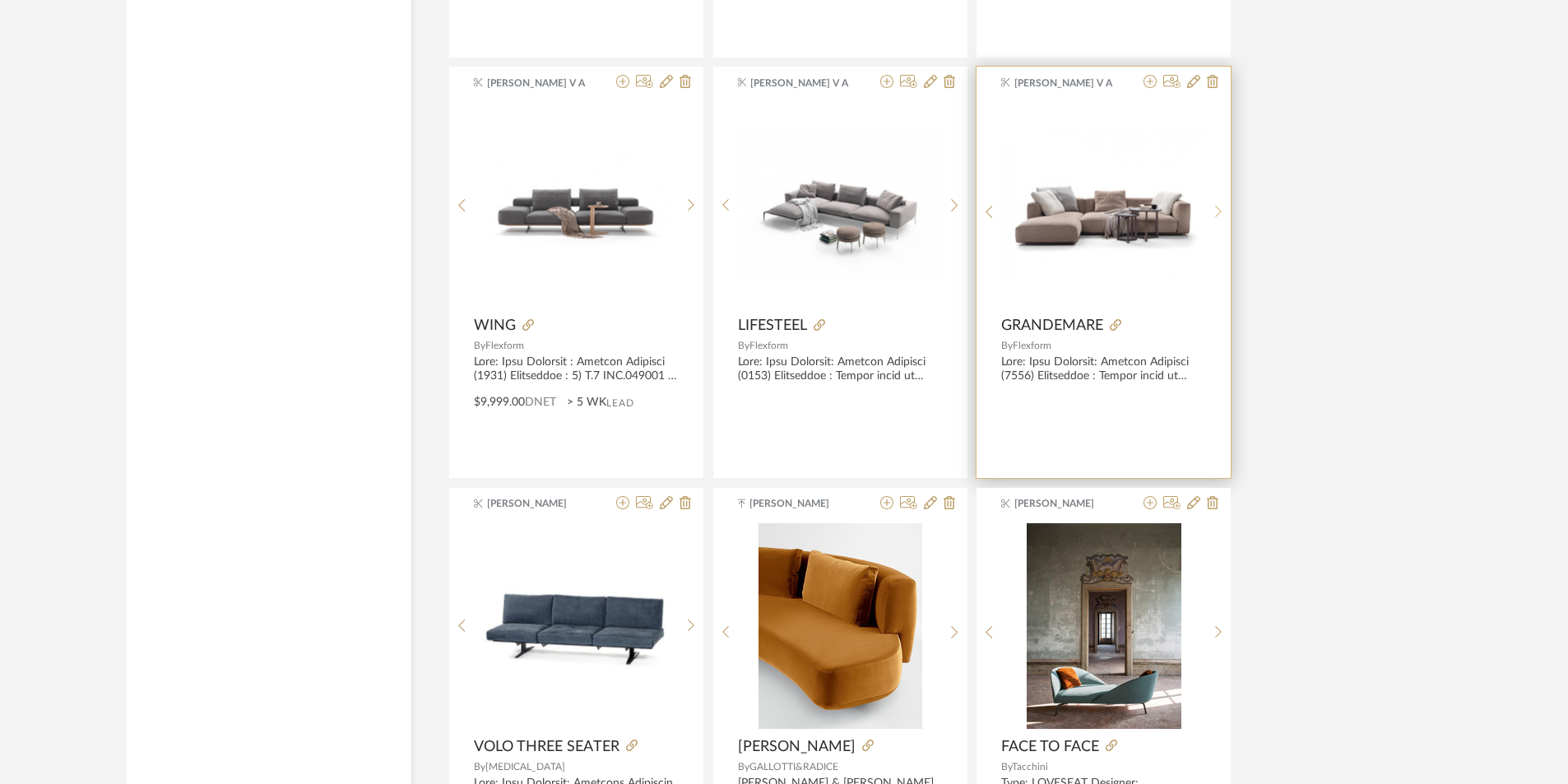
click at [1218, 207] on icon at bounding box center [1219, 212] width 8 height 14
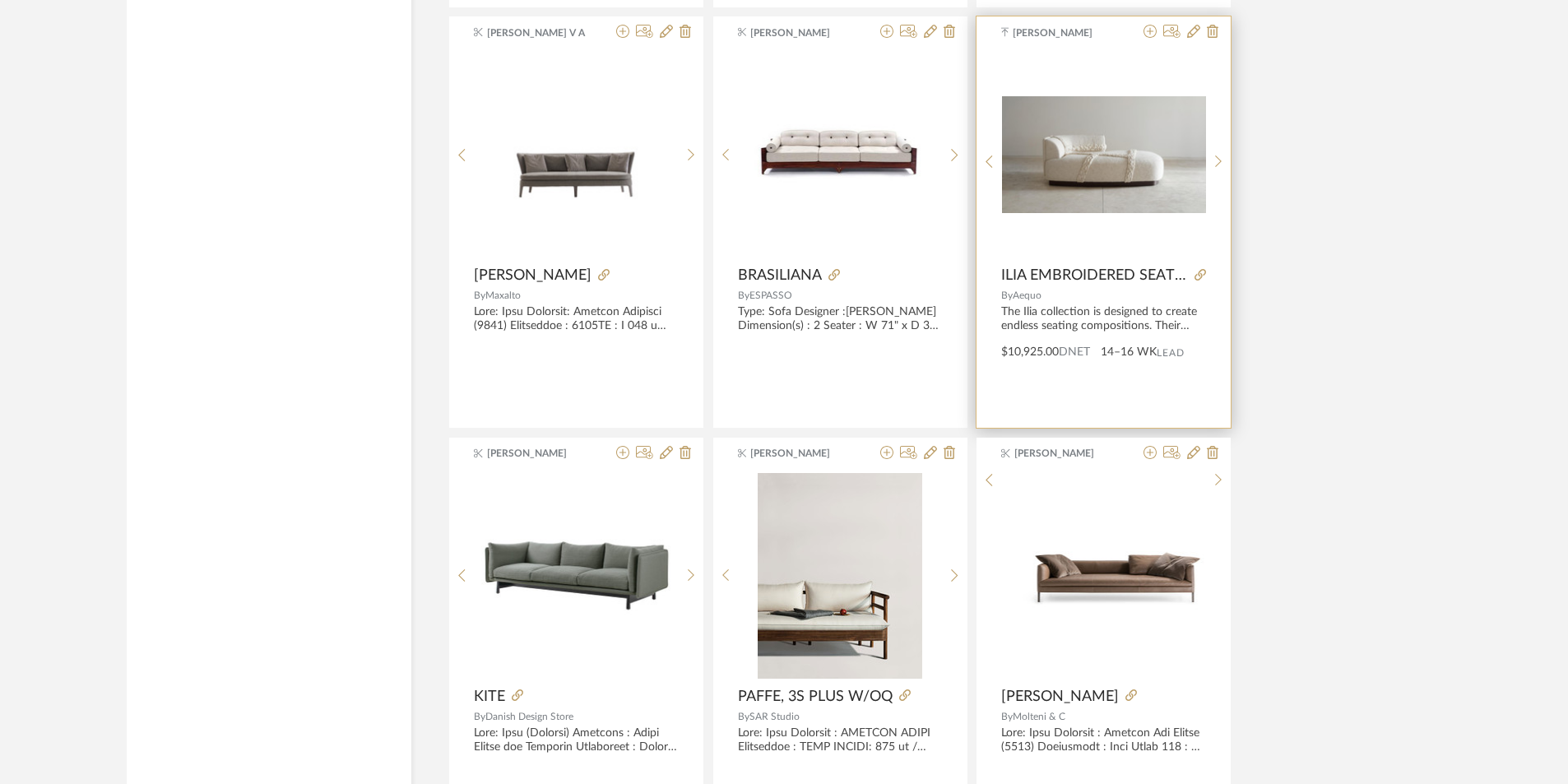
scroll to position [29995, 0]
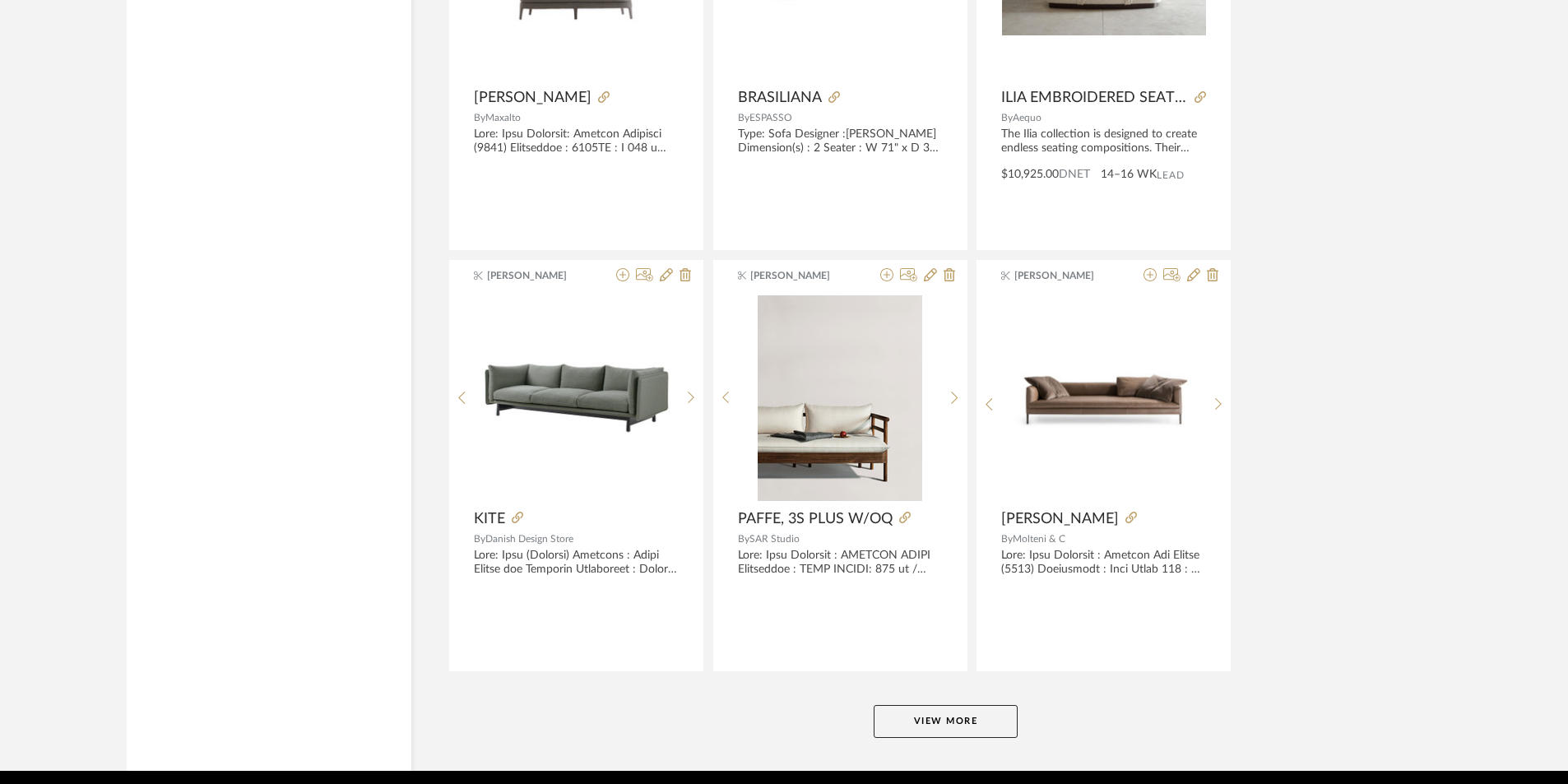
click at [974, 711] on button "View More" at bounding box center [945, 721] width 144 height 33
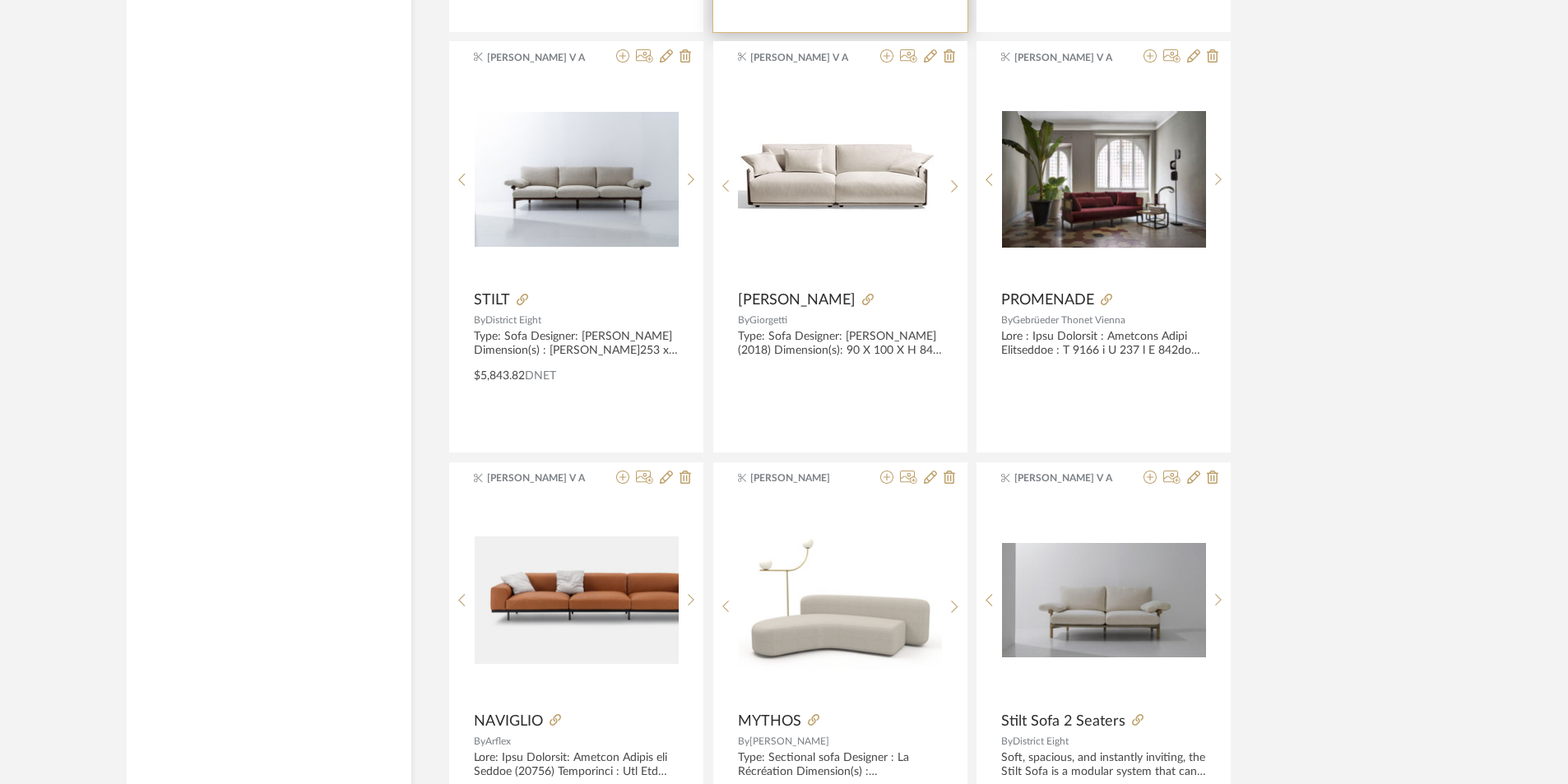
scroll to position [31723, 0]
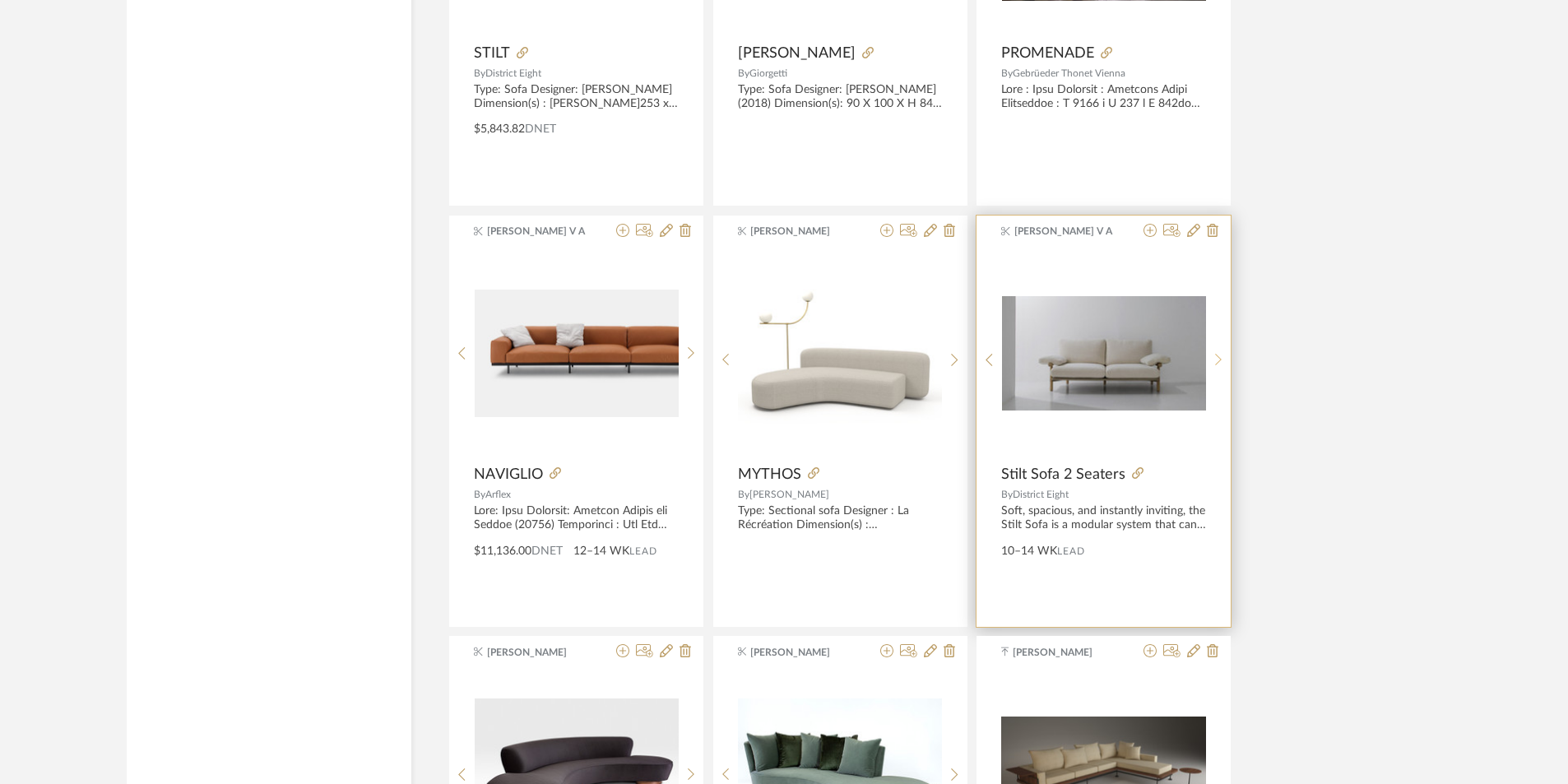
click at [1221, 358] on icon at bounding box center [1219, 359] width 8 height 14
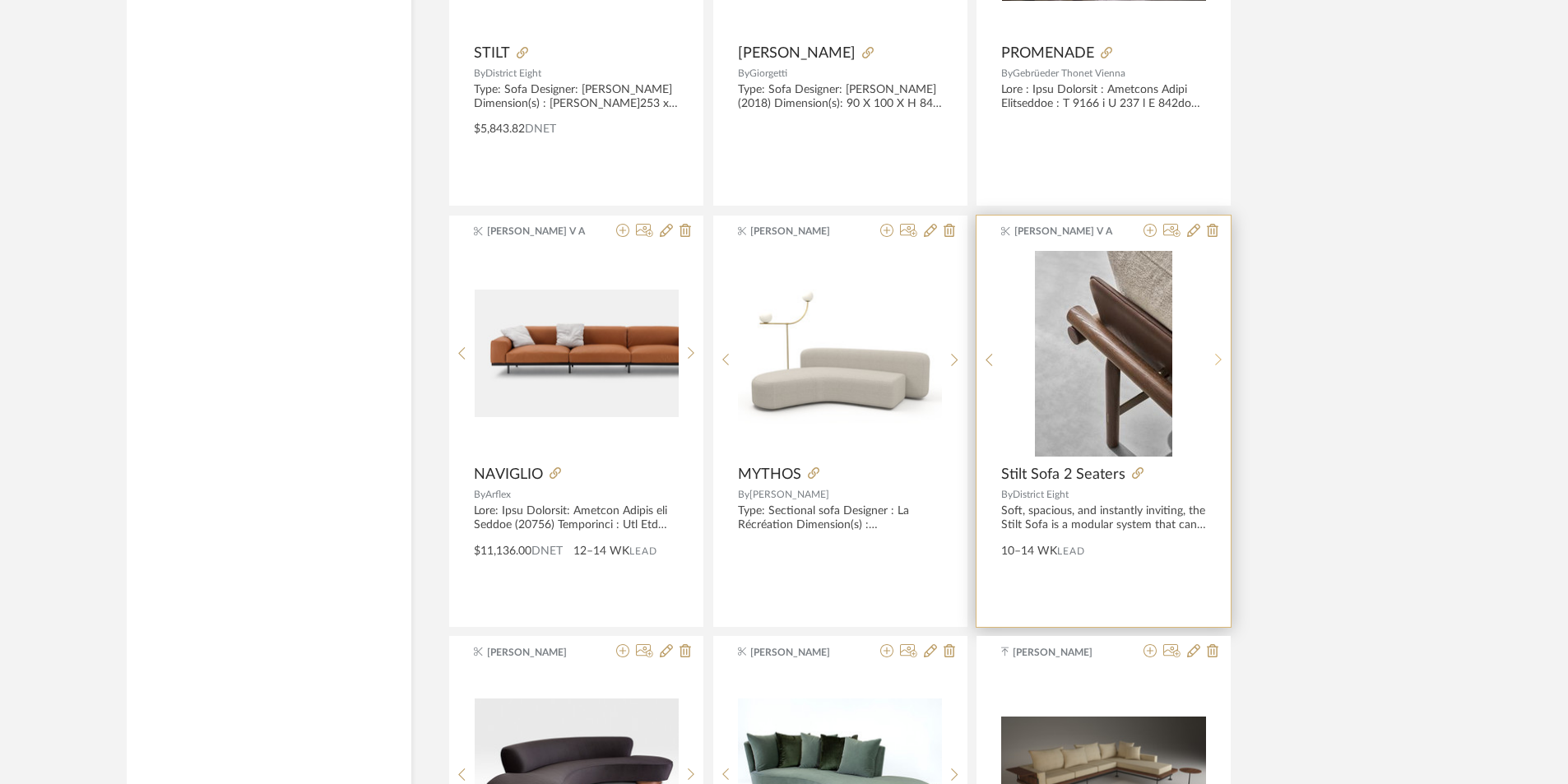
click at [1221, 358] on icon at bounding box center [1219, 359] width 8 height 14
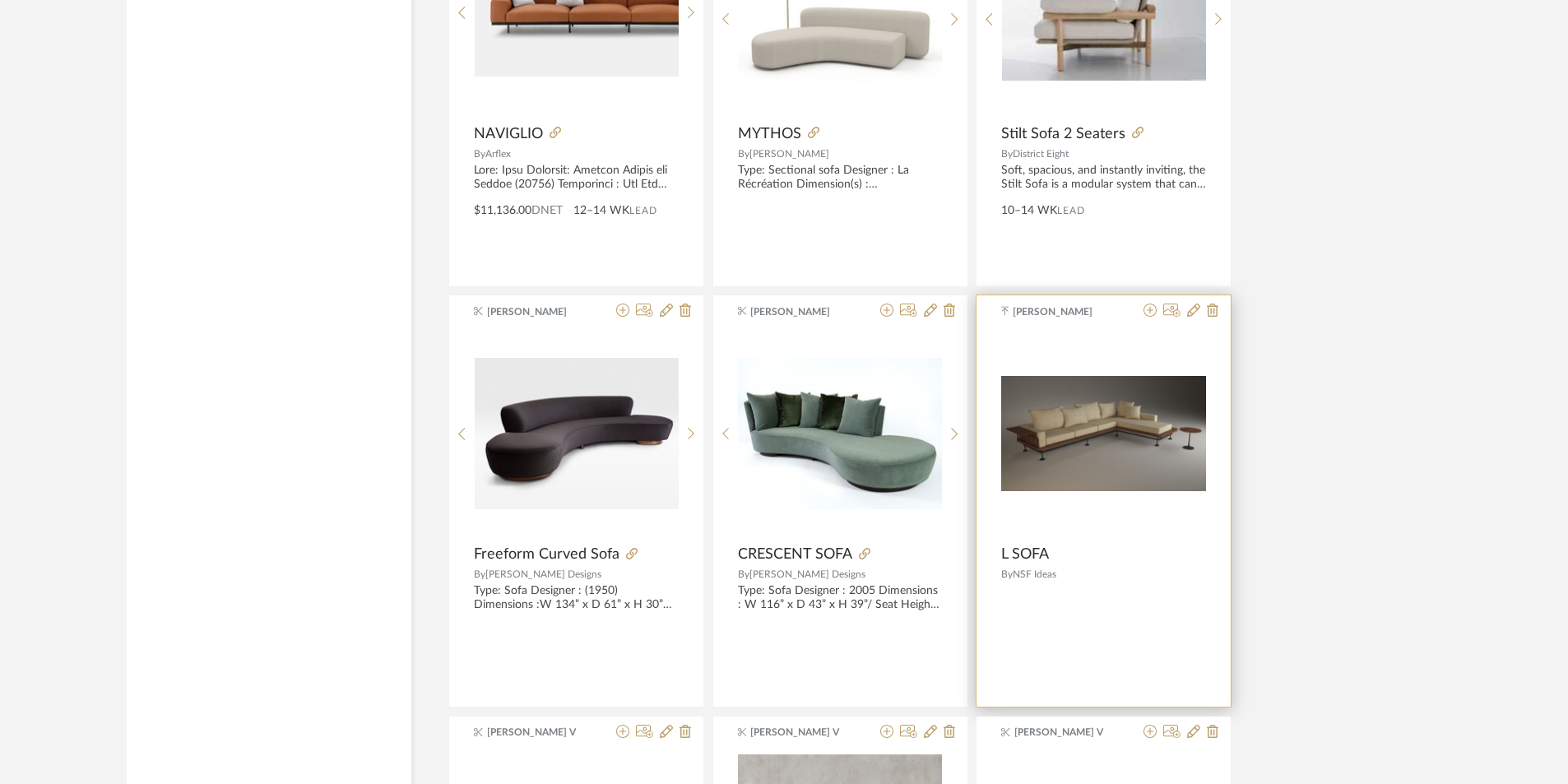
scroll to position [32134, 0]
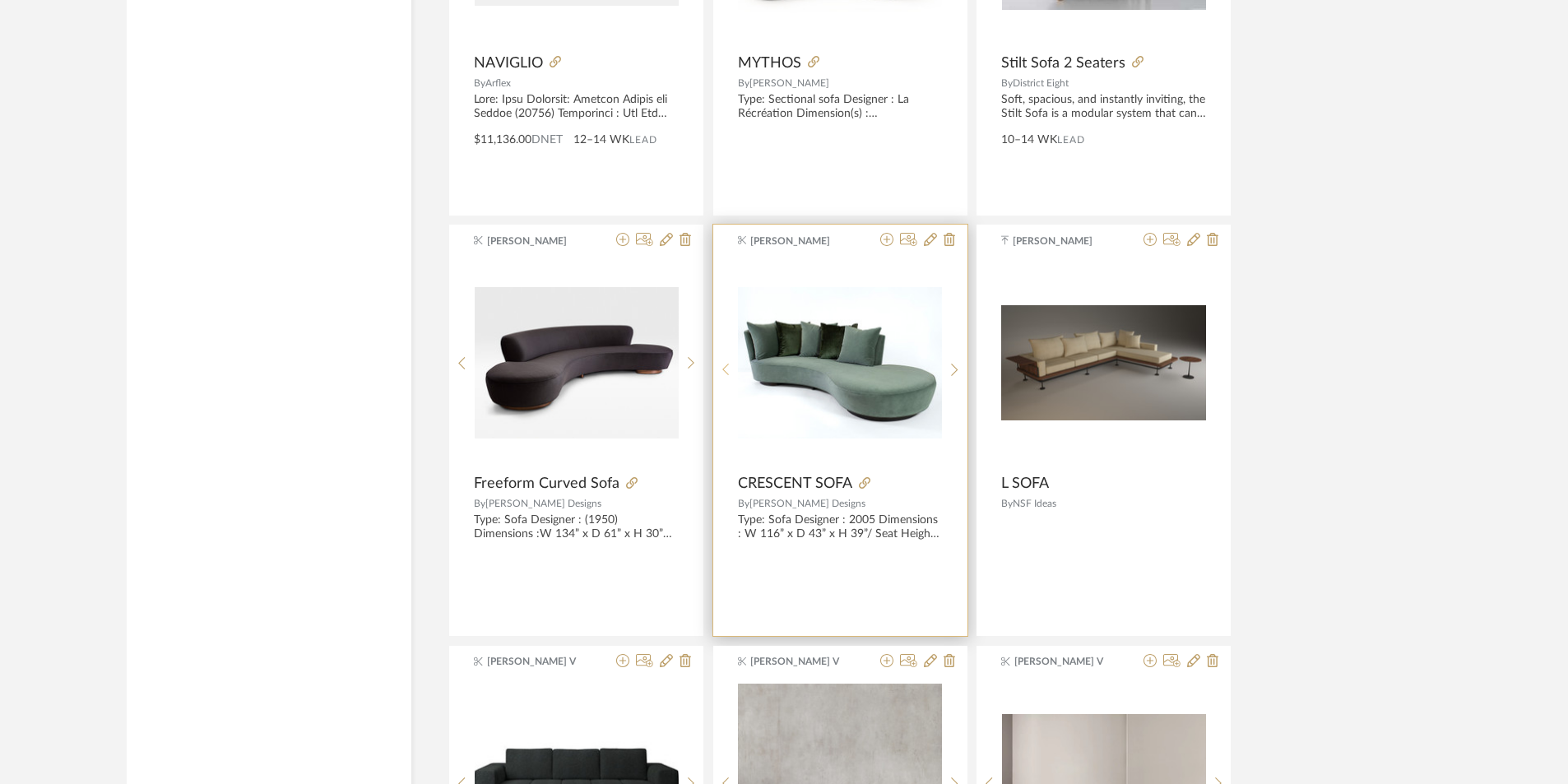
click at [723, 364] on icon at bounding box center [726, 369] width 8 height 14
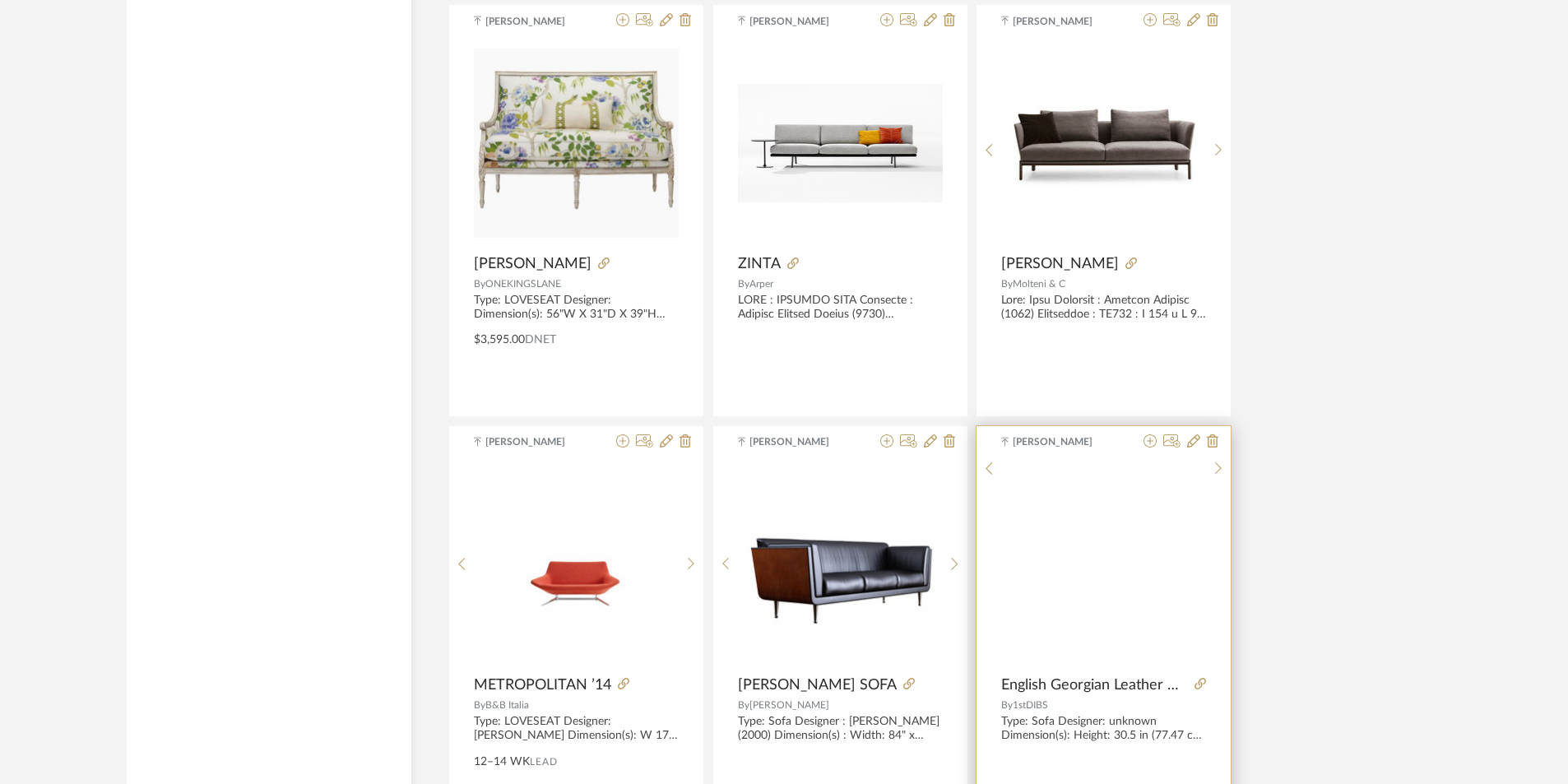
scroll to position [34108, 0]
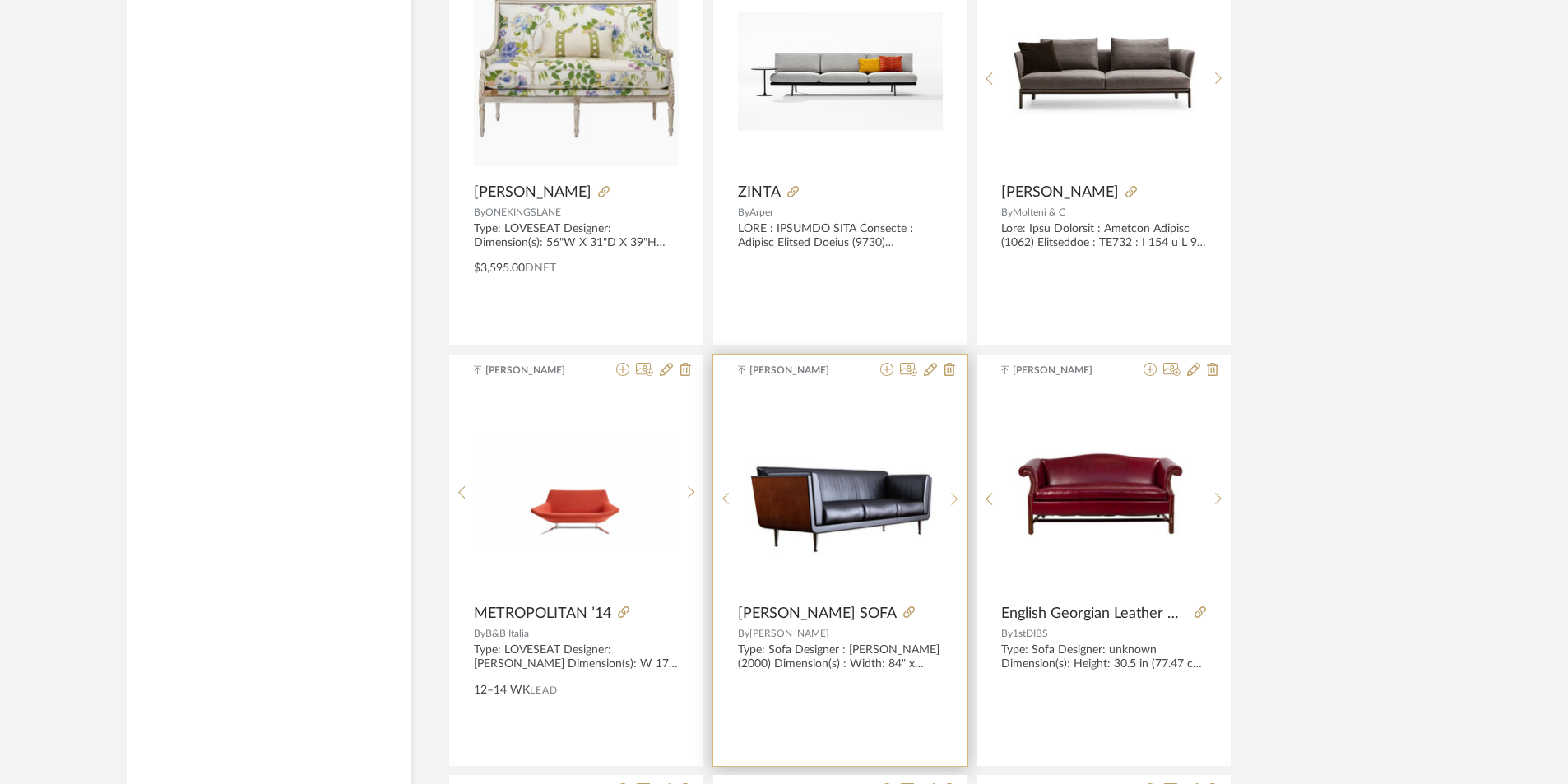
click at [949, 496] on sr-next-btn at bounding box center [955, 499] width 26 height 14
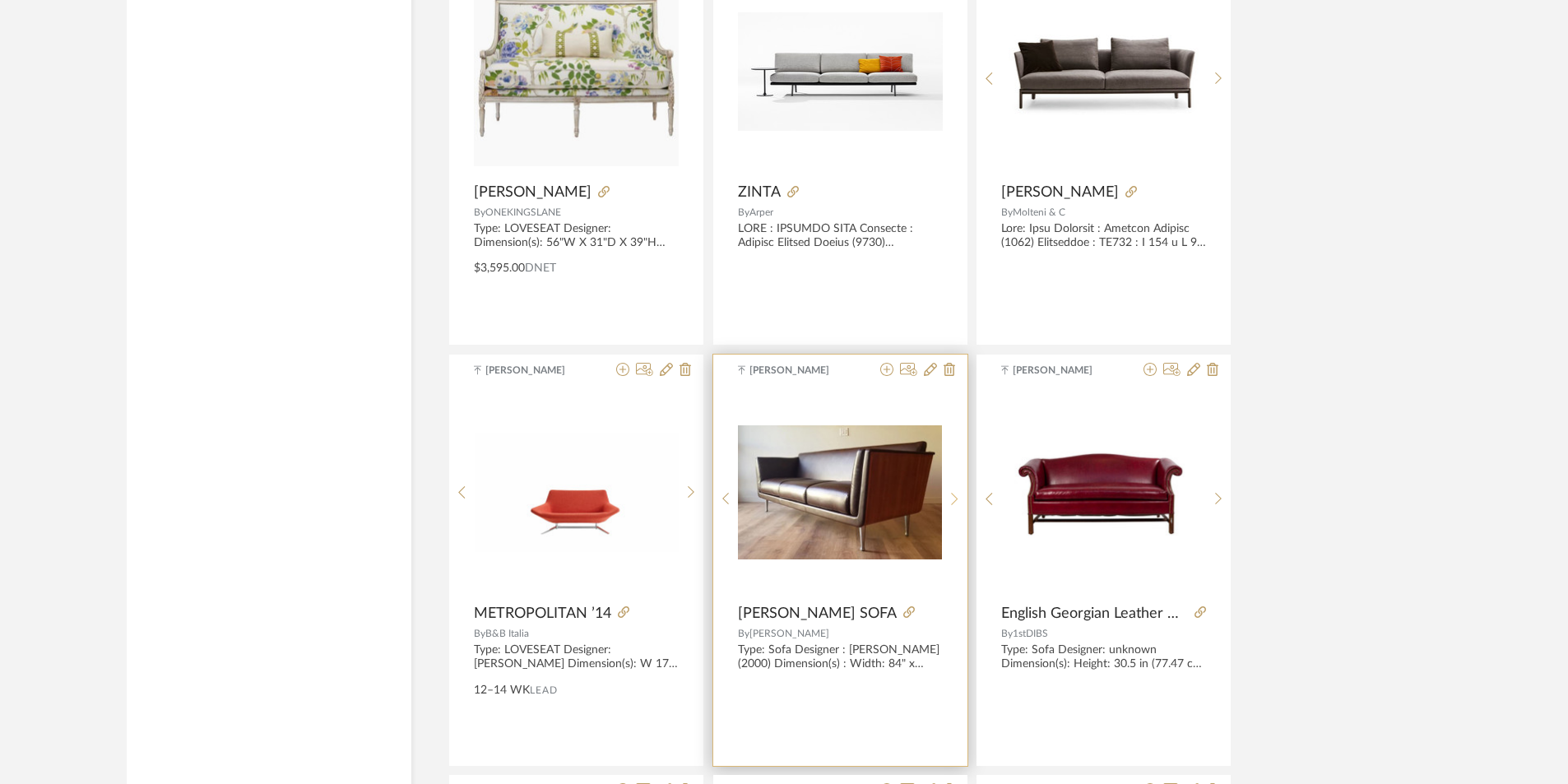
click at [949, 496] on sr-next-btn at bounding box center [955, 499] width 26 height 14
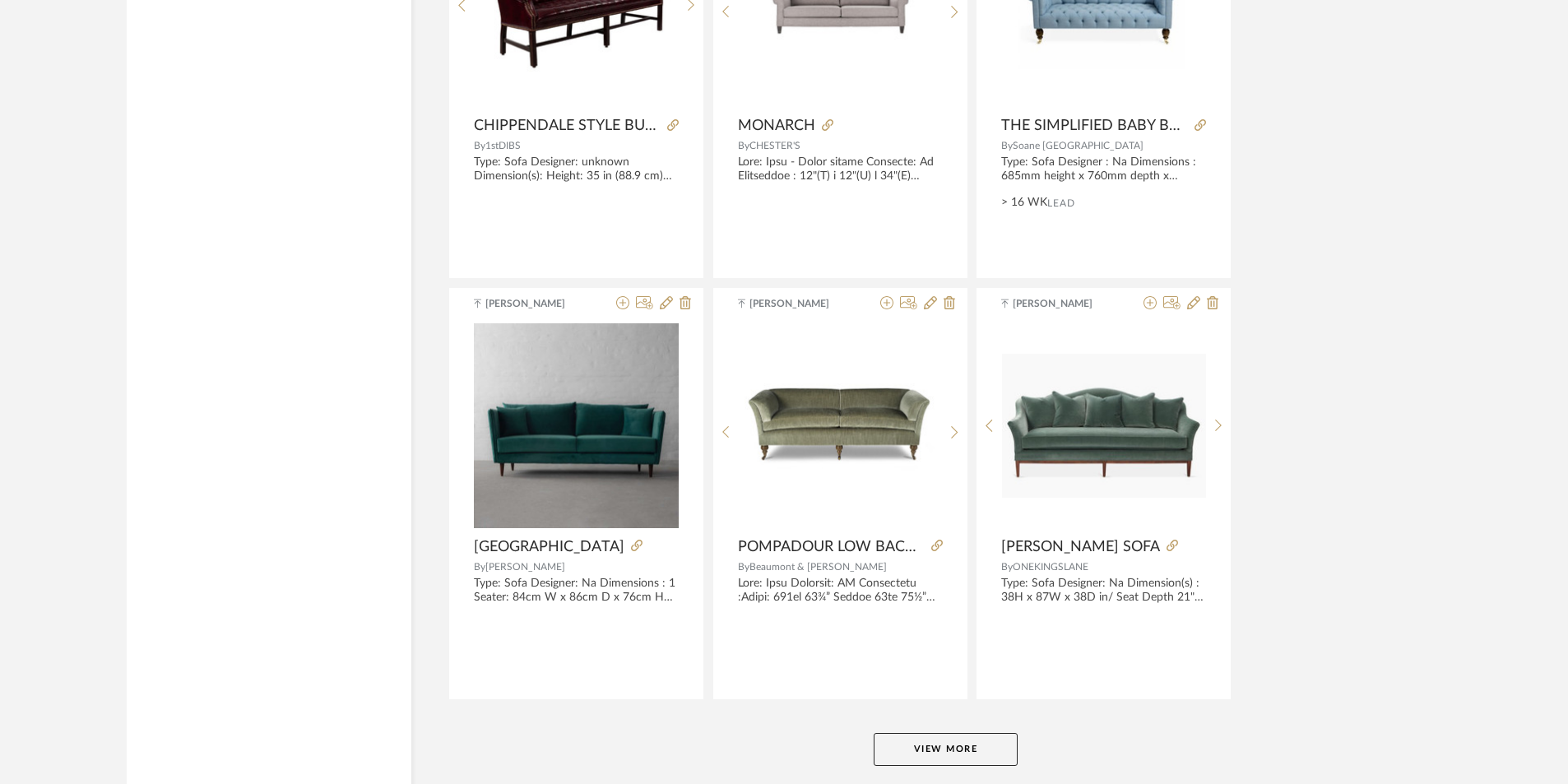
scroll to position [35106, 0]
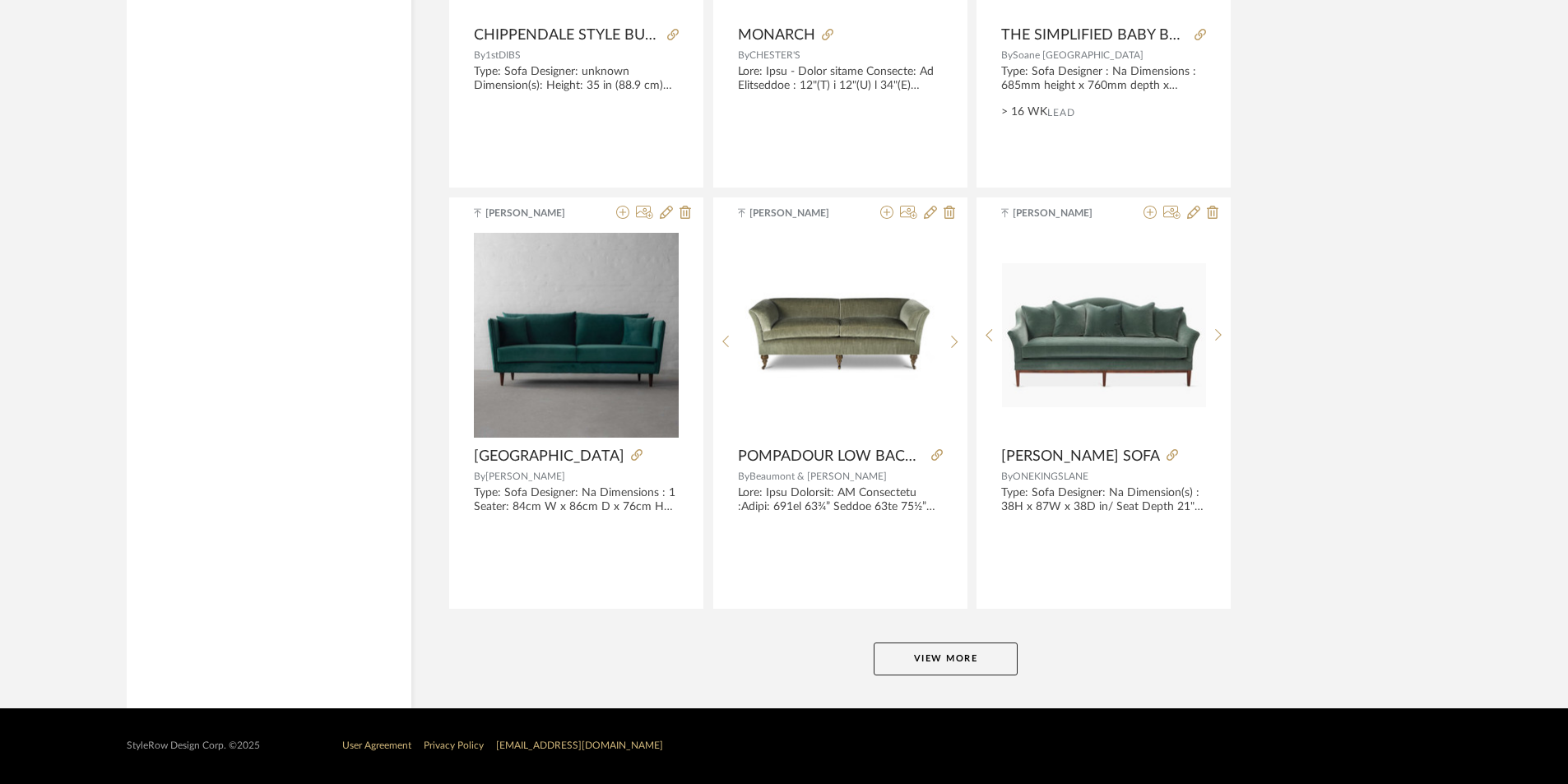
click at [998, 657] on button "View More" at bounding box center [945, 659] width 144 height 33
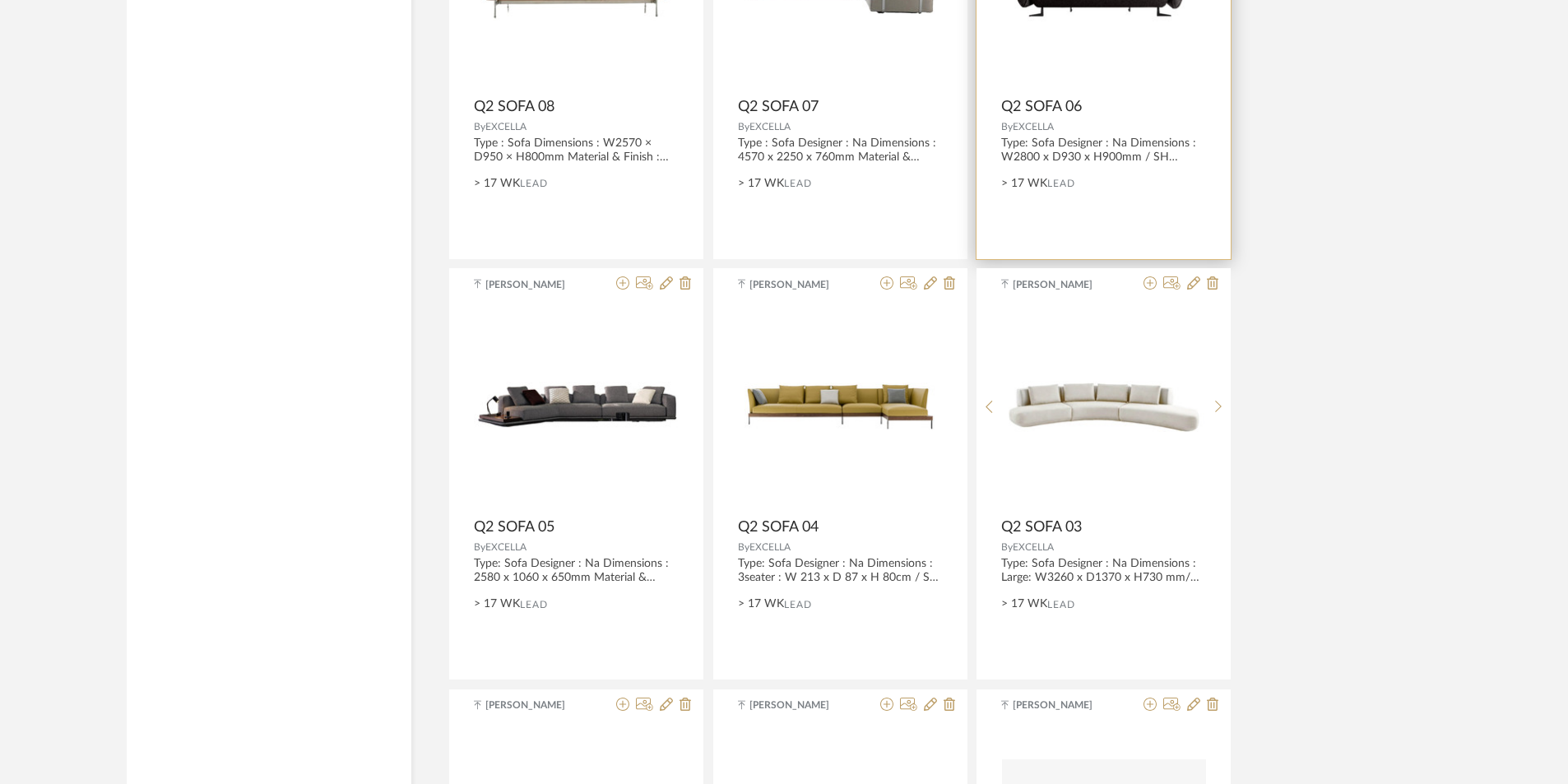
scroll to position [5182, 0]
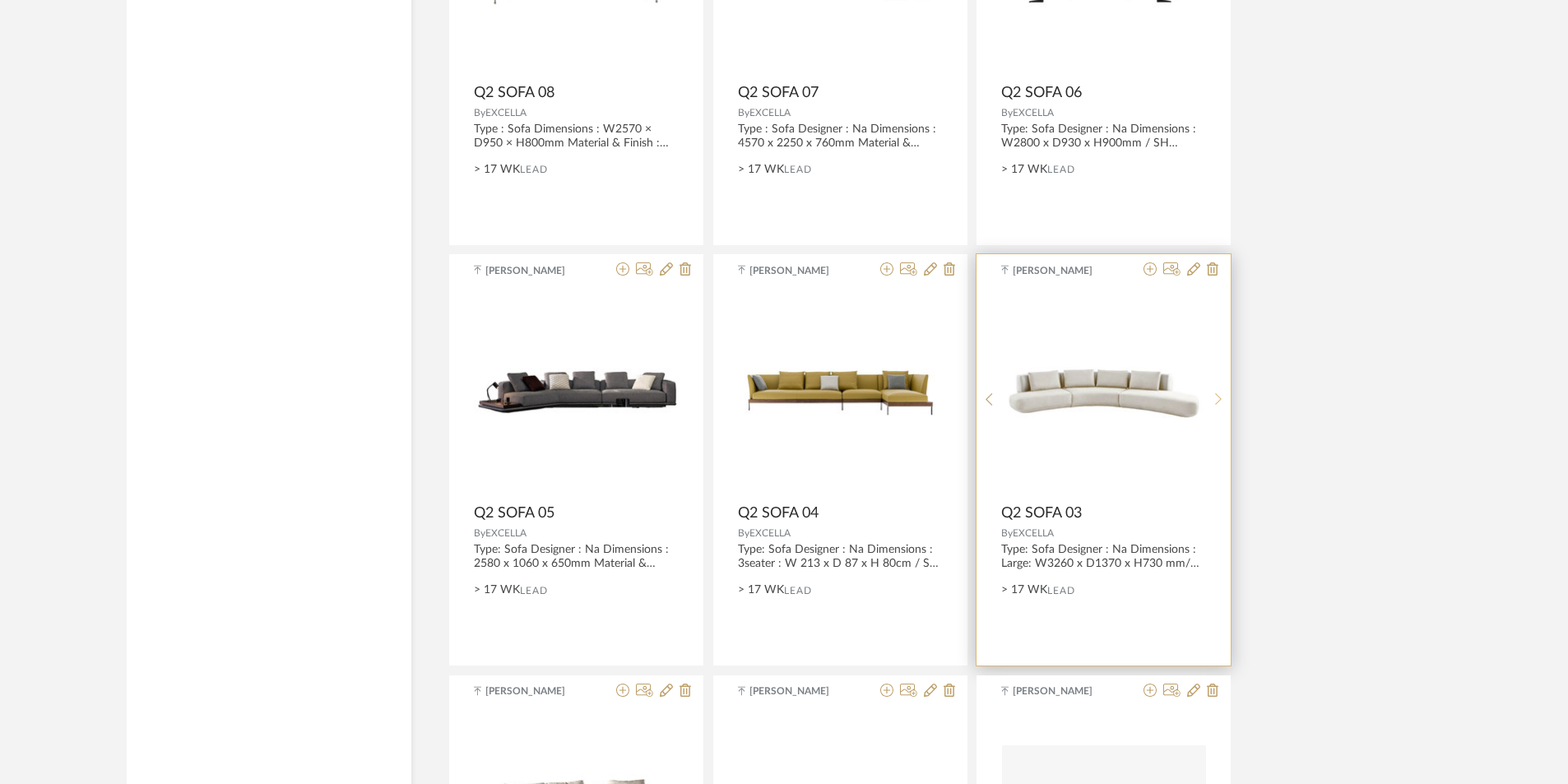
click at [1221, 392] on icon at bounding box center [1219, 399] width 8 height 14
click at [1217, 394] on icon at bounding box center [1219, 399] width 8 height 14
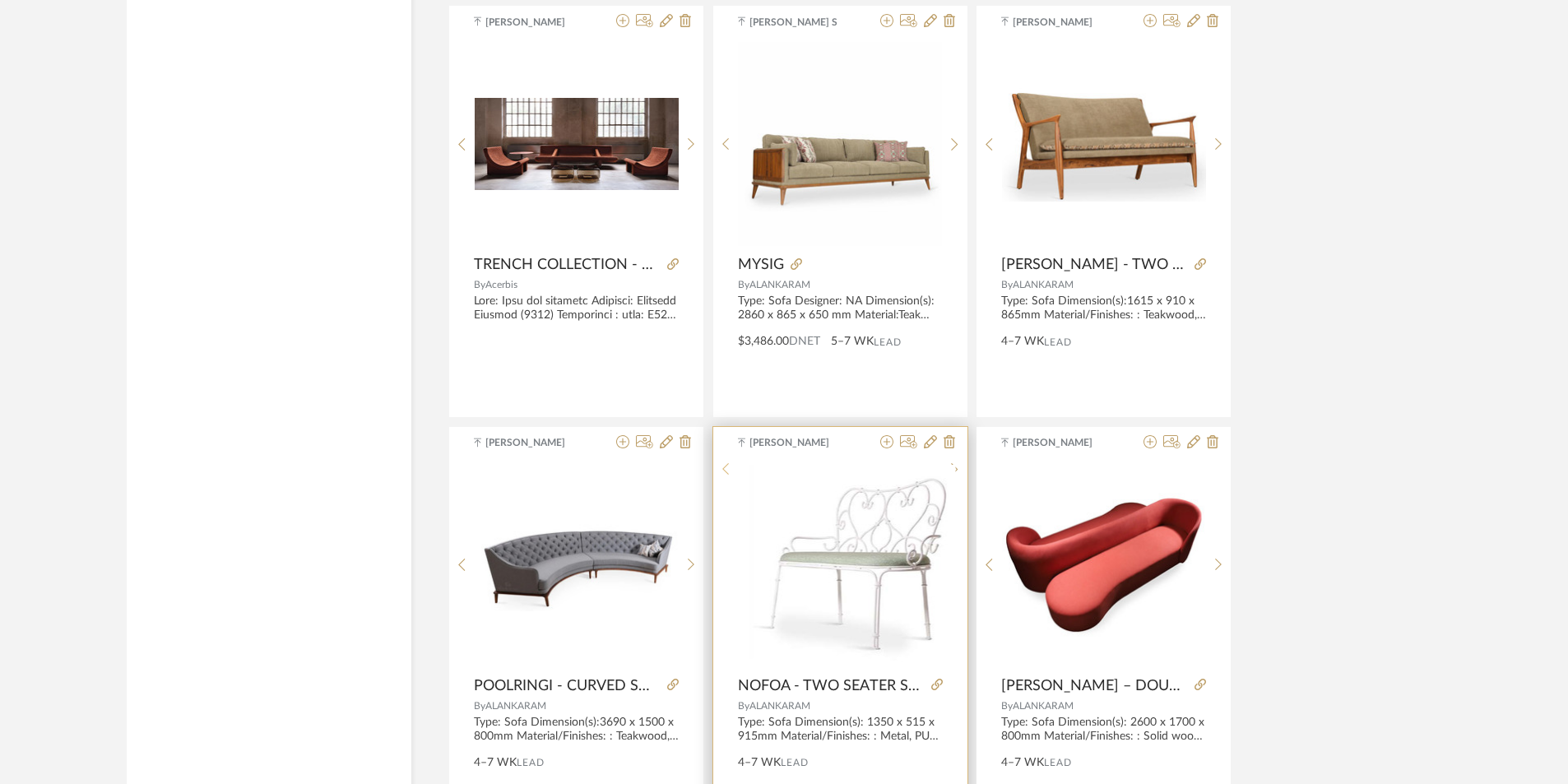
scroll to position [7978, 0]
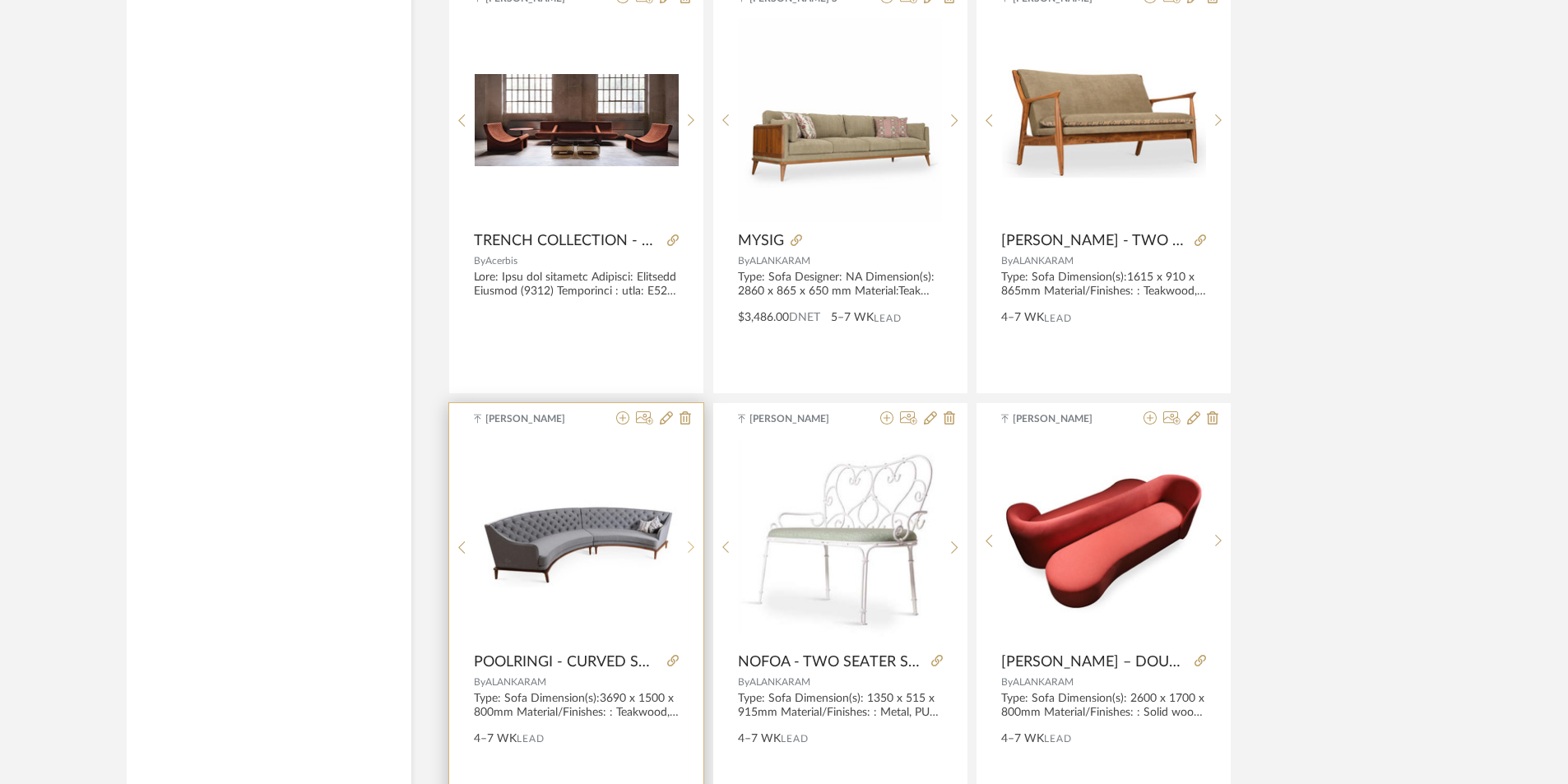
click at [699, 541] on sr-next-btn at bounding box center [692, 547] width 26 height 14
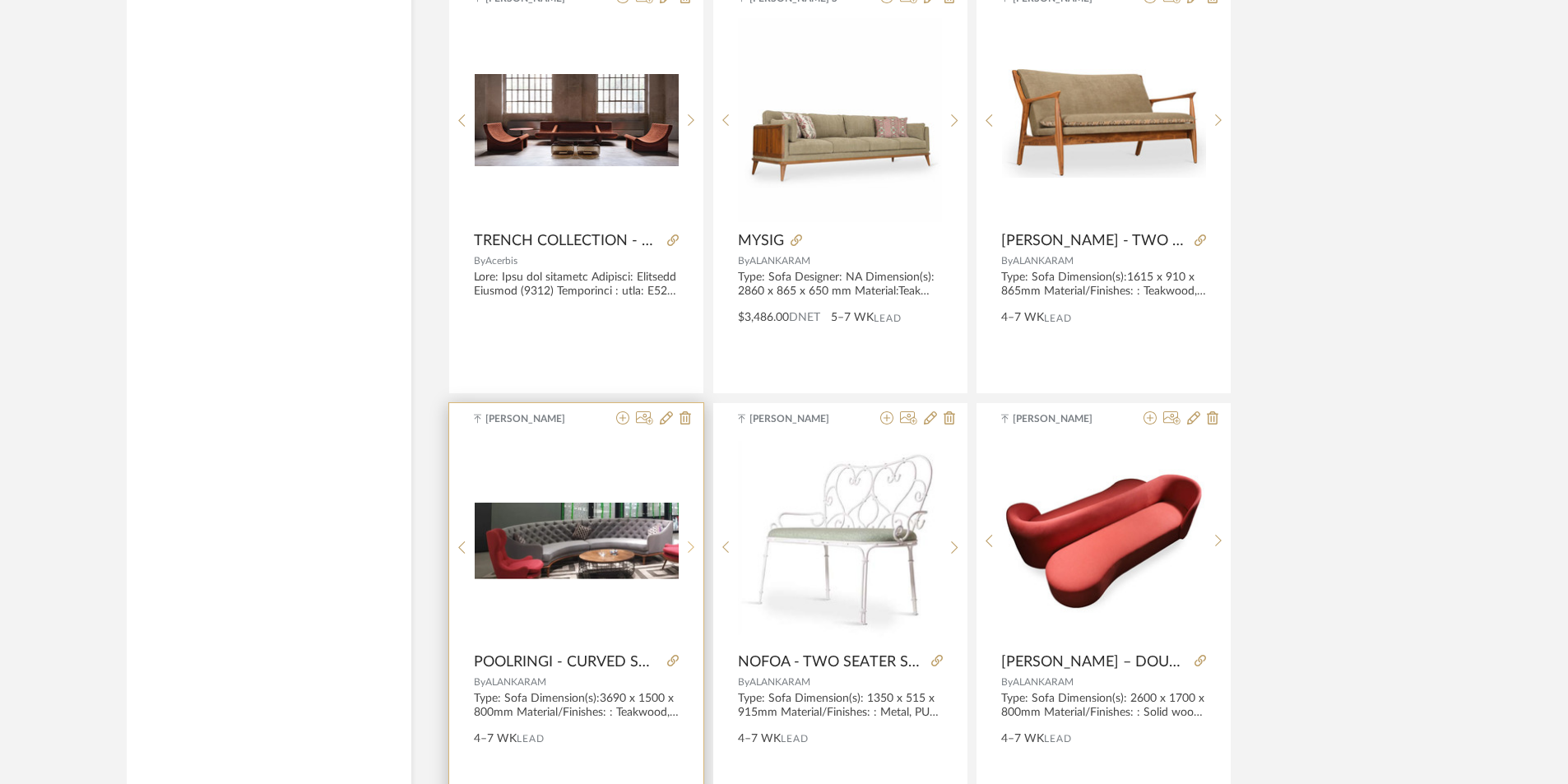
click at [699, 541] on sr-next-btn at bounding box center [692, 547] width 26 height 14
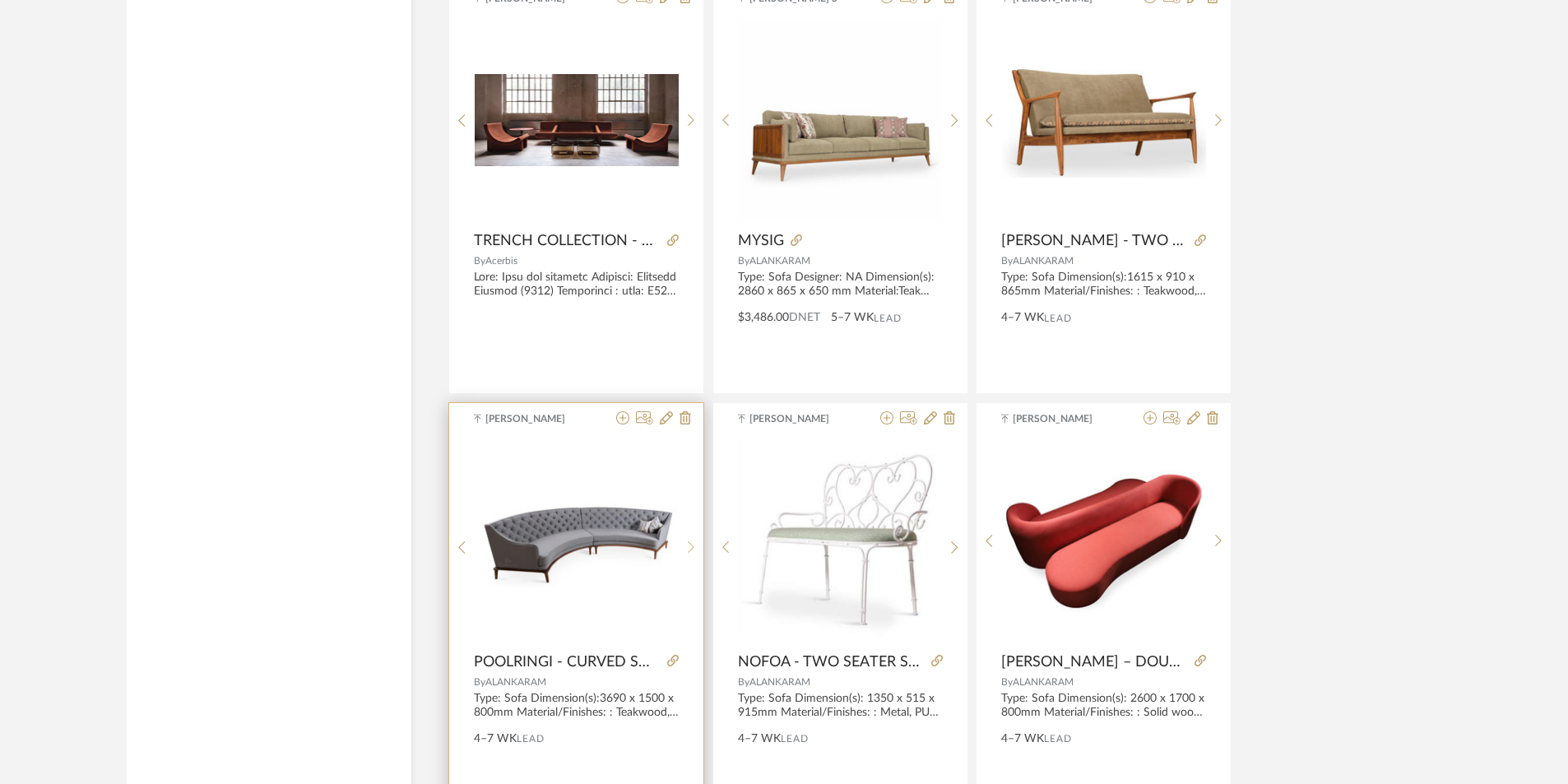
click at [699, 541] on sr-next-btn at bounding box center [692, 547] width 26 height 14
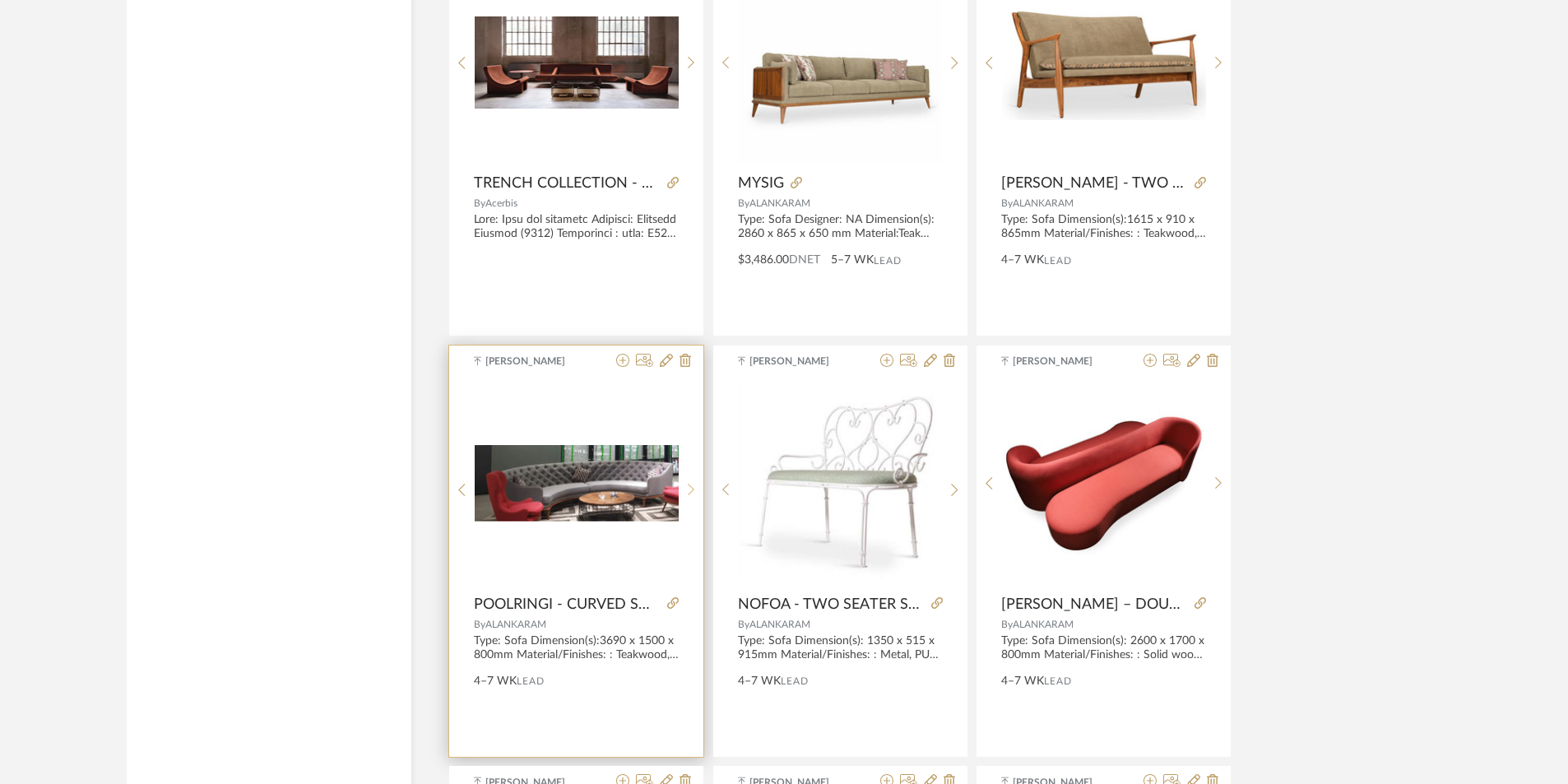
scroll to position [8060, 0]
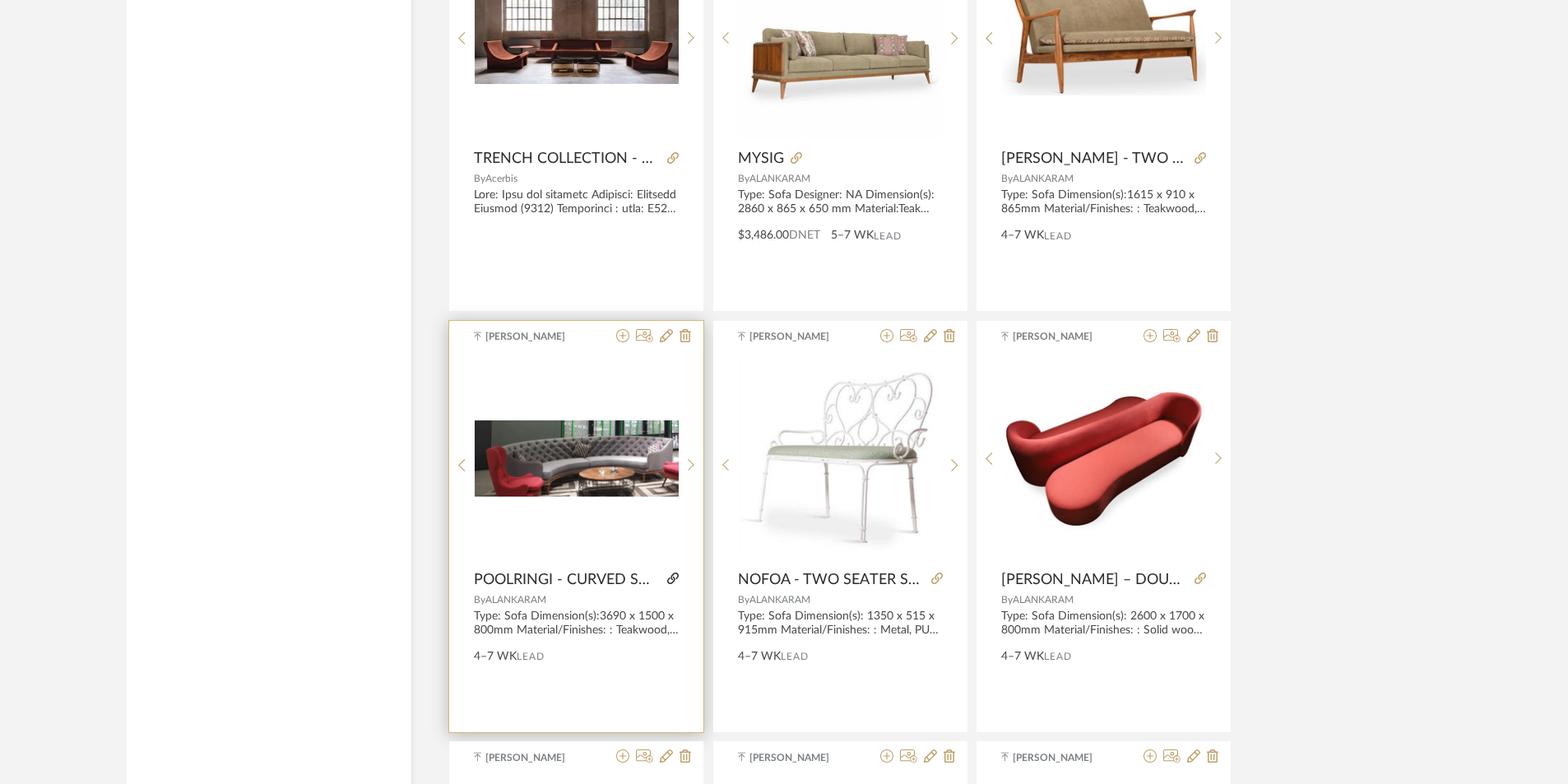
click at [671, 583] on icon at bounding box center [674, 578] width 12 height 12
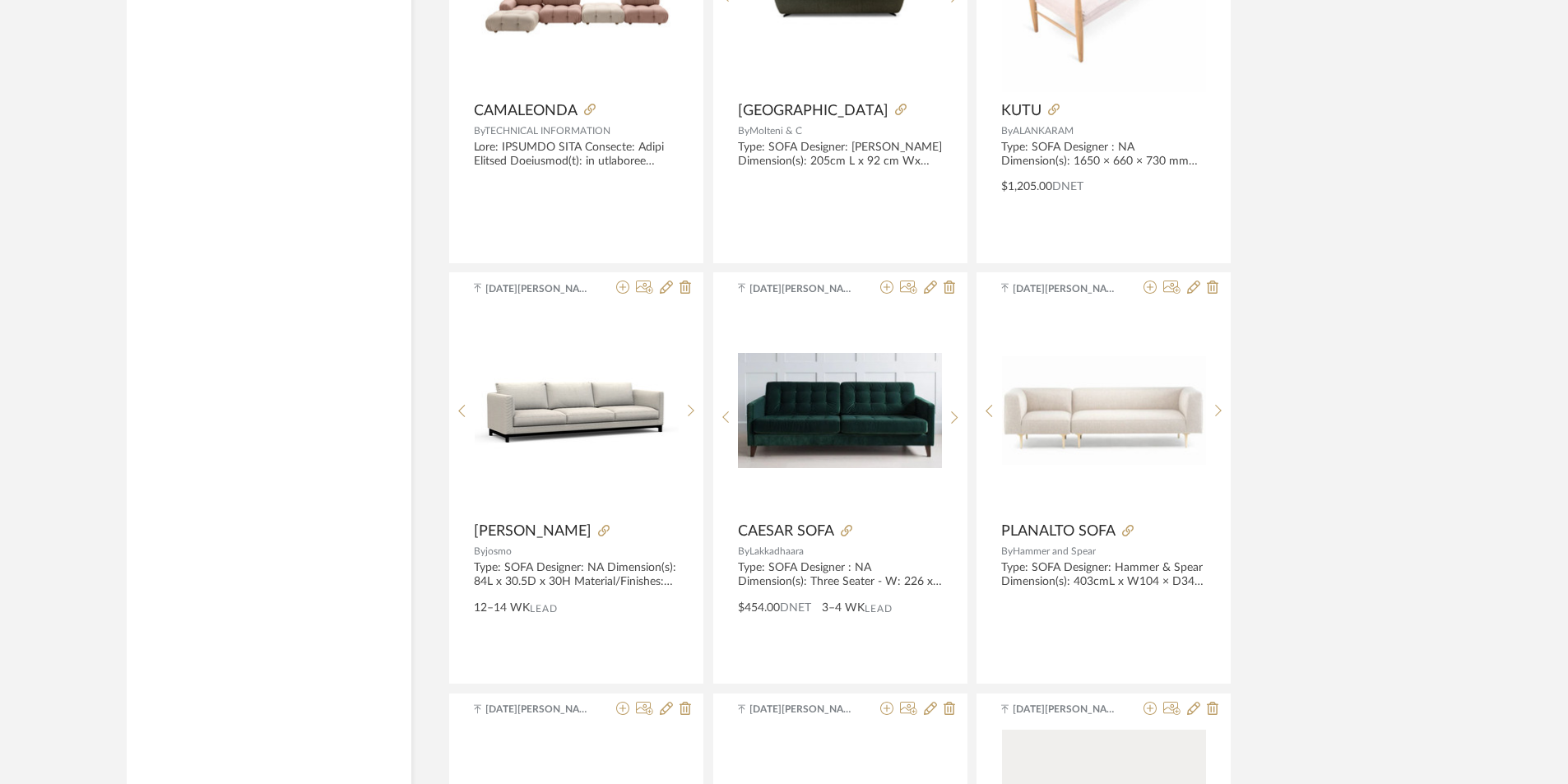
scroll to position [17271, 0]
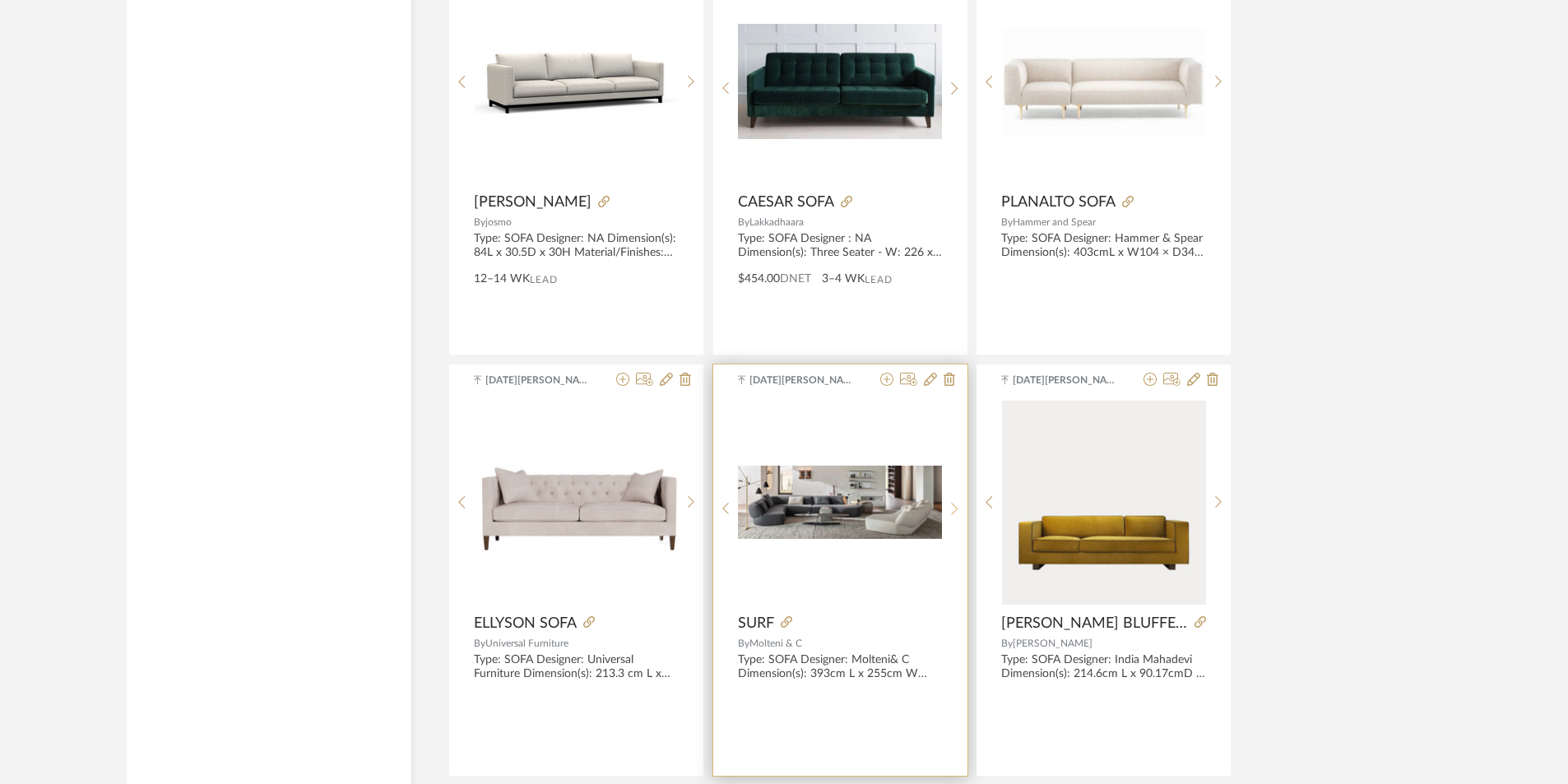
click at [955, 511] on icon at bounding box center [955, 508] width 8 height 14
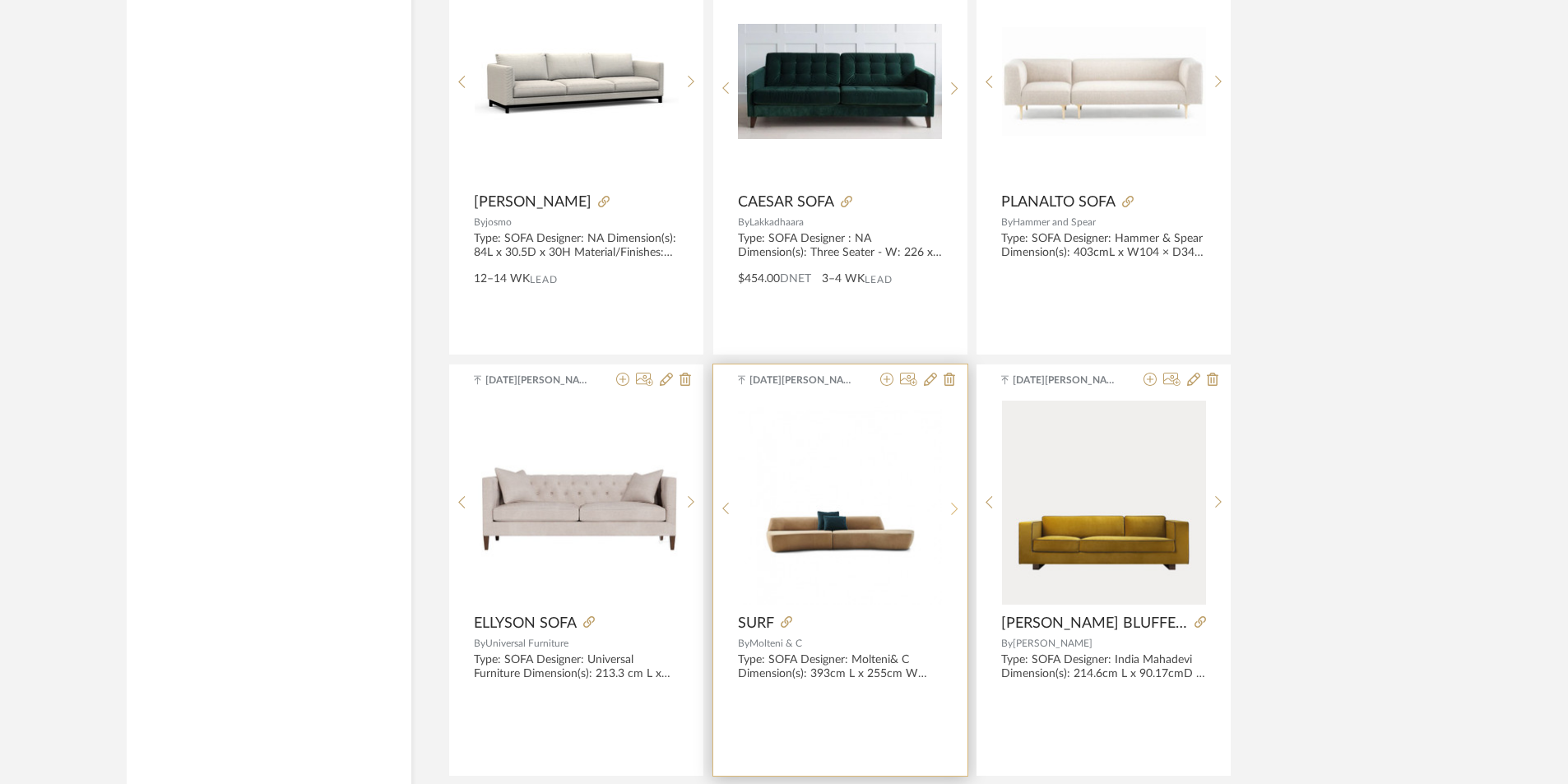
click at [955, 511] on icon at bounding box center [955, 508] width 8 height 14
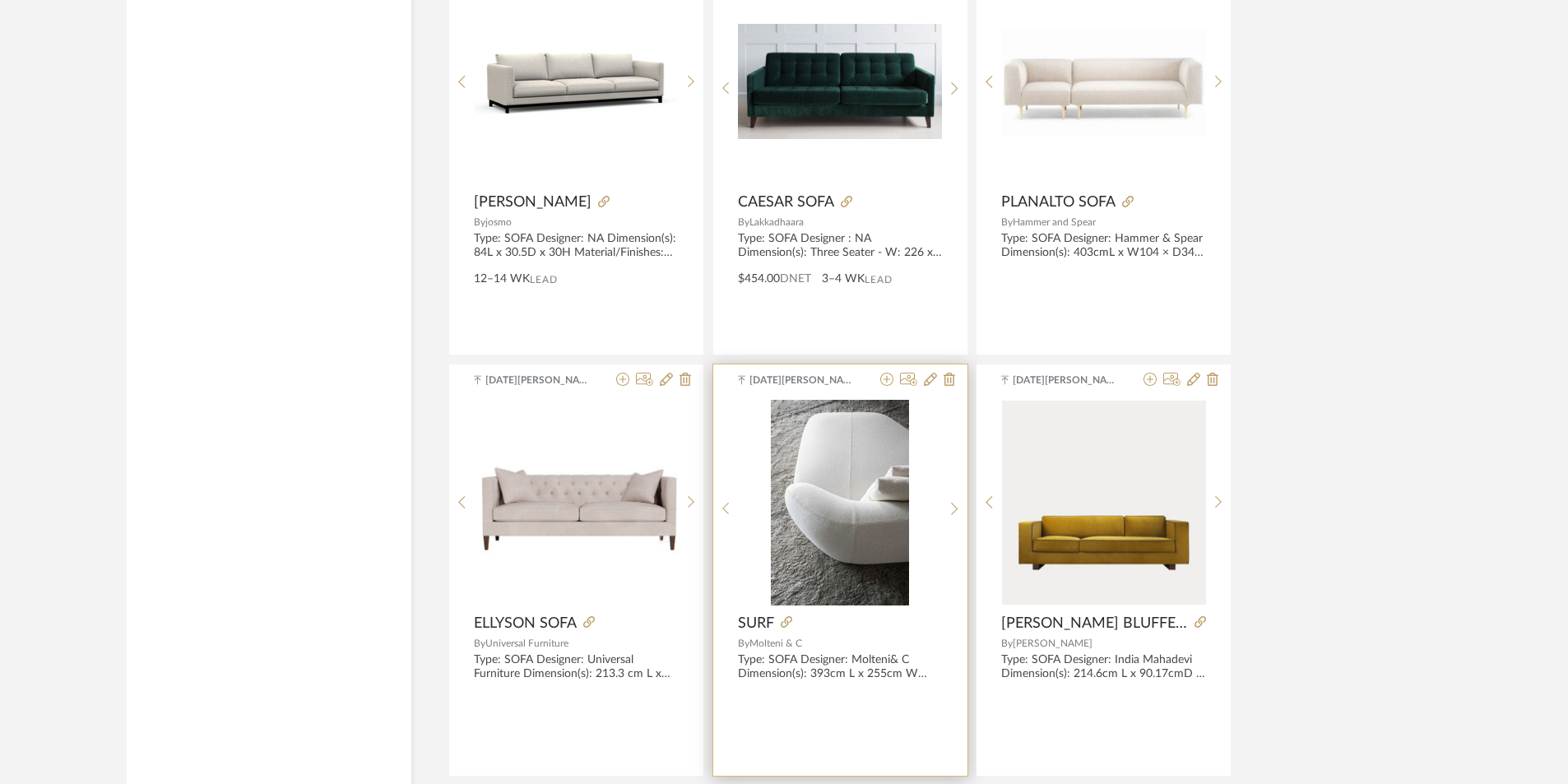
click at [791, 613] on div "[DATE][PERSON_NAME] surf-product-sheet.pdf surf-product-sheet.pdf SURF By Molte…" at bounding box center [841, 569] width 255 height 411
click at [790, 620] on icon at bounding box center [787, 622] width 12 height 12
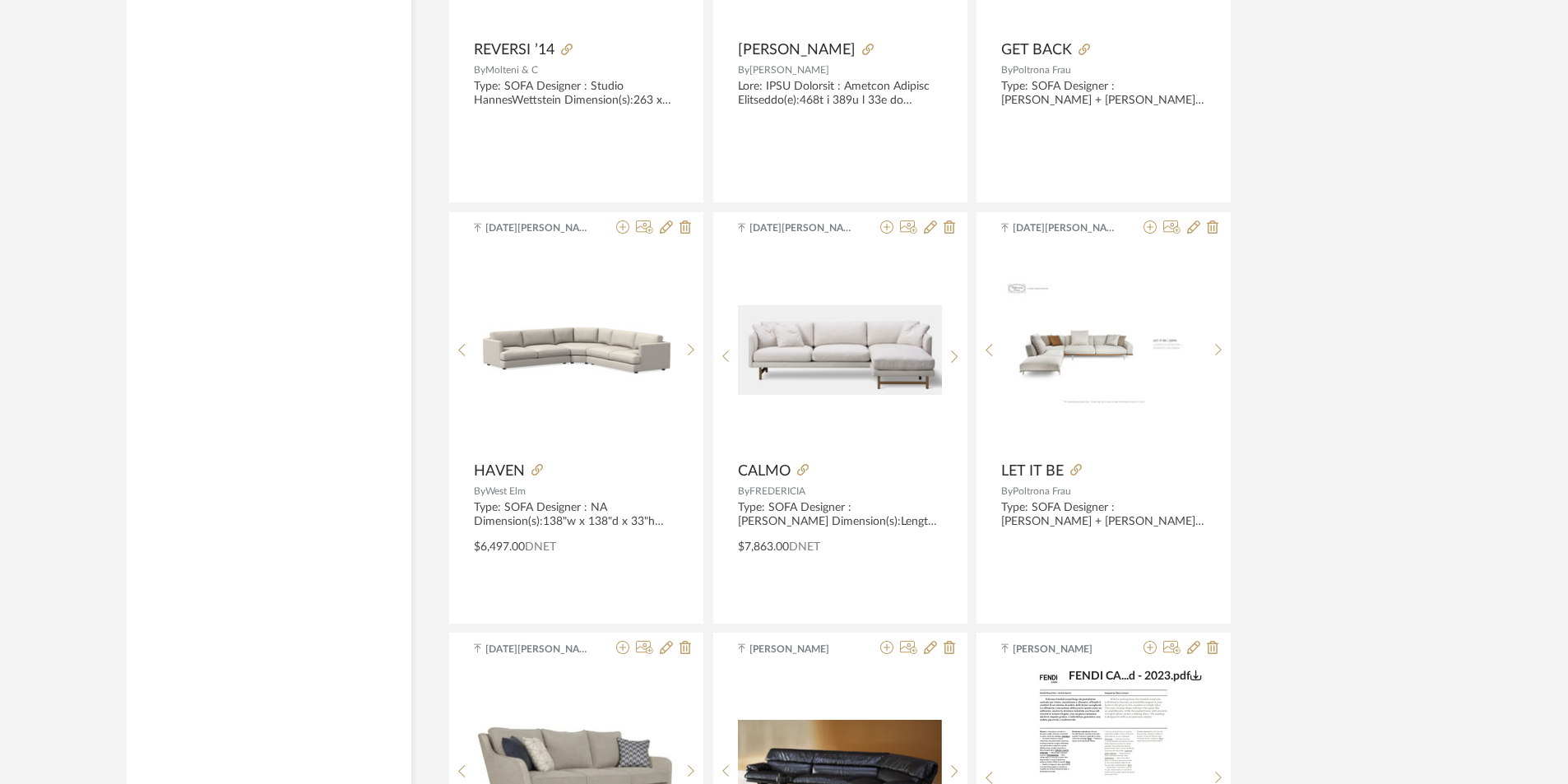
scroll to position [22699, 0]
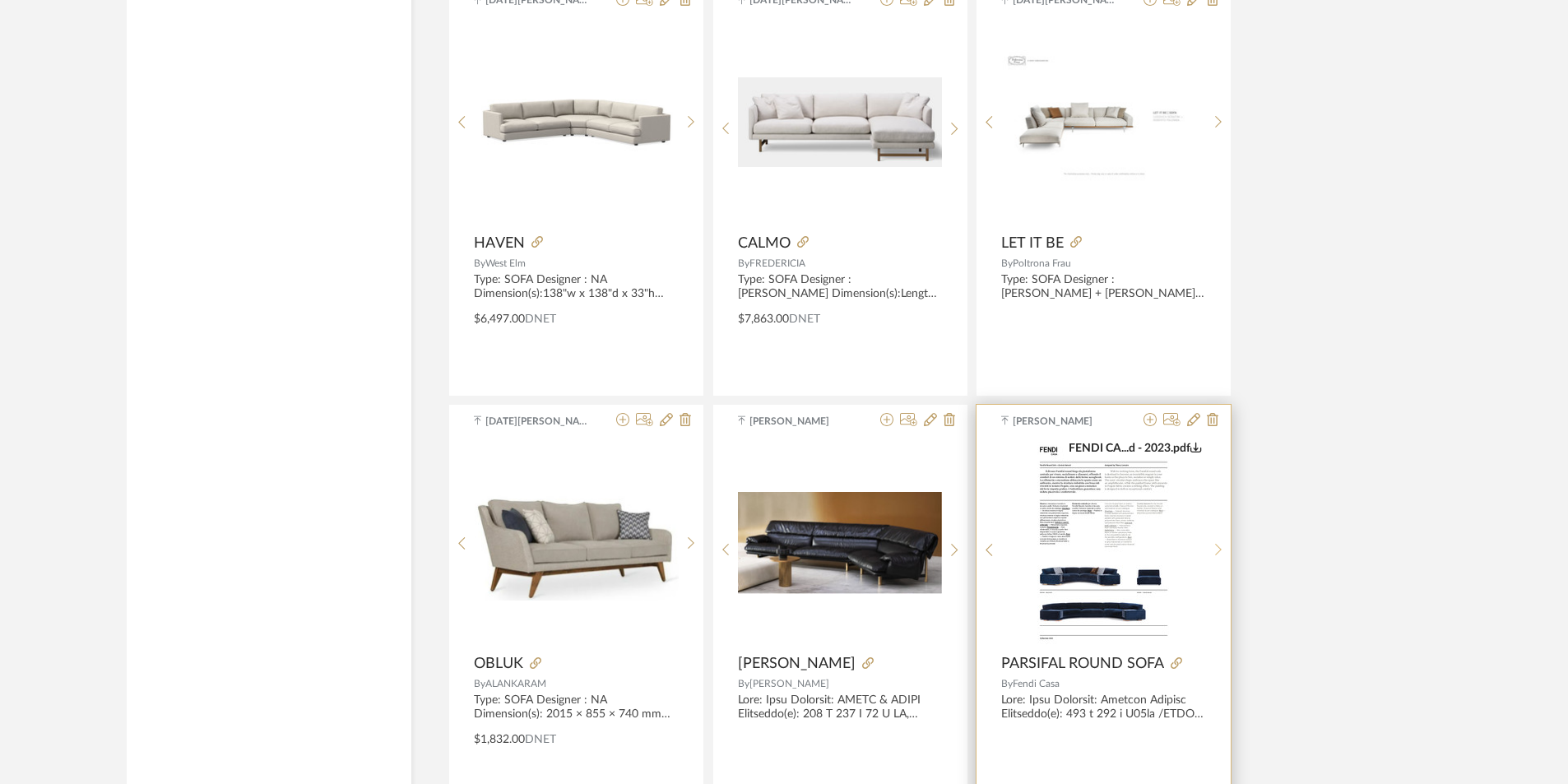
click at [1226, 545] on sr-next-btn at bounding box center [1219, 550] width 26 height 14
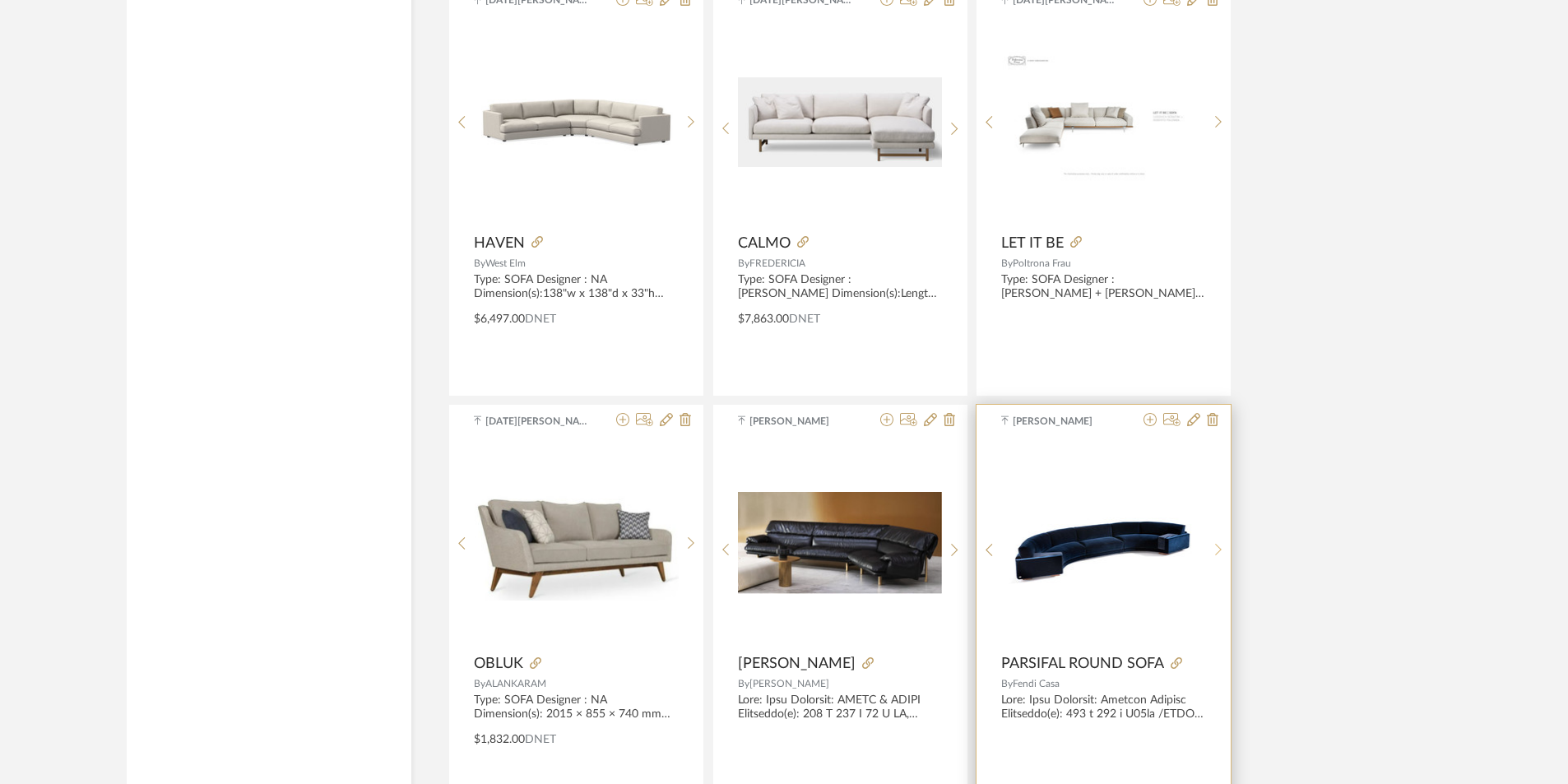
click at [1225, 545] on sr-next-btn at bounding box center [1219, 550] width 26 height 14
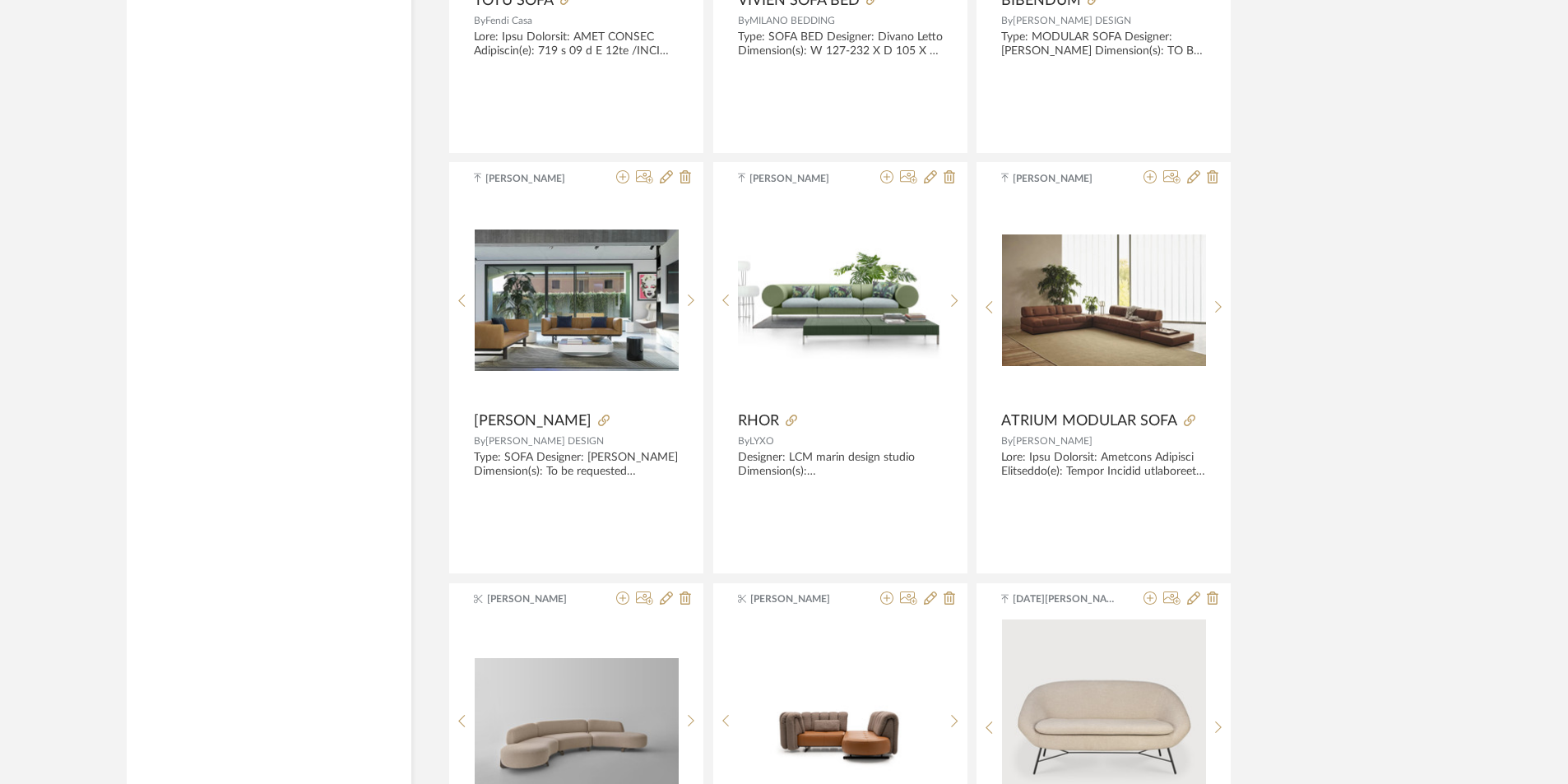
scroll to position [23933, 0]
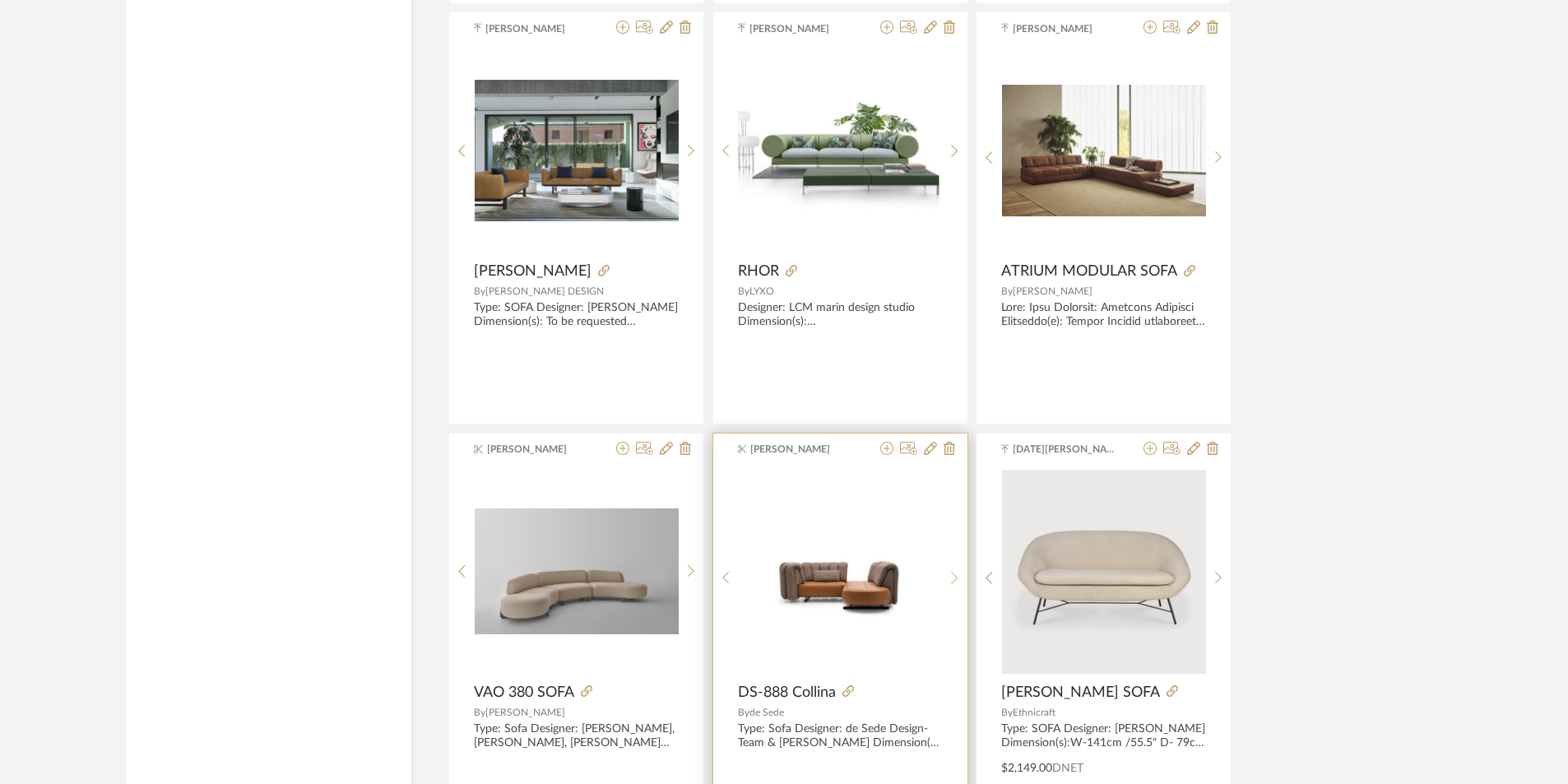
click at [960, 571] on sr-next-btn at bounding box center [955, 578] width 26 height 14
click at [960, 569] on div at bounding box center [955, 578] width 26 height 219
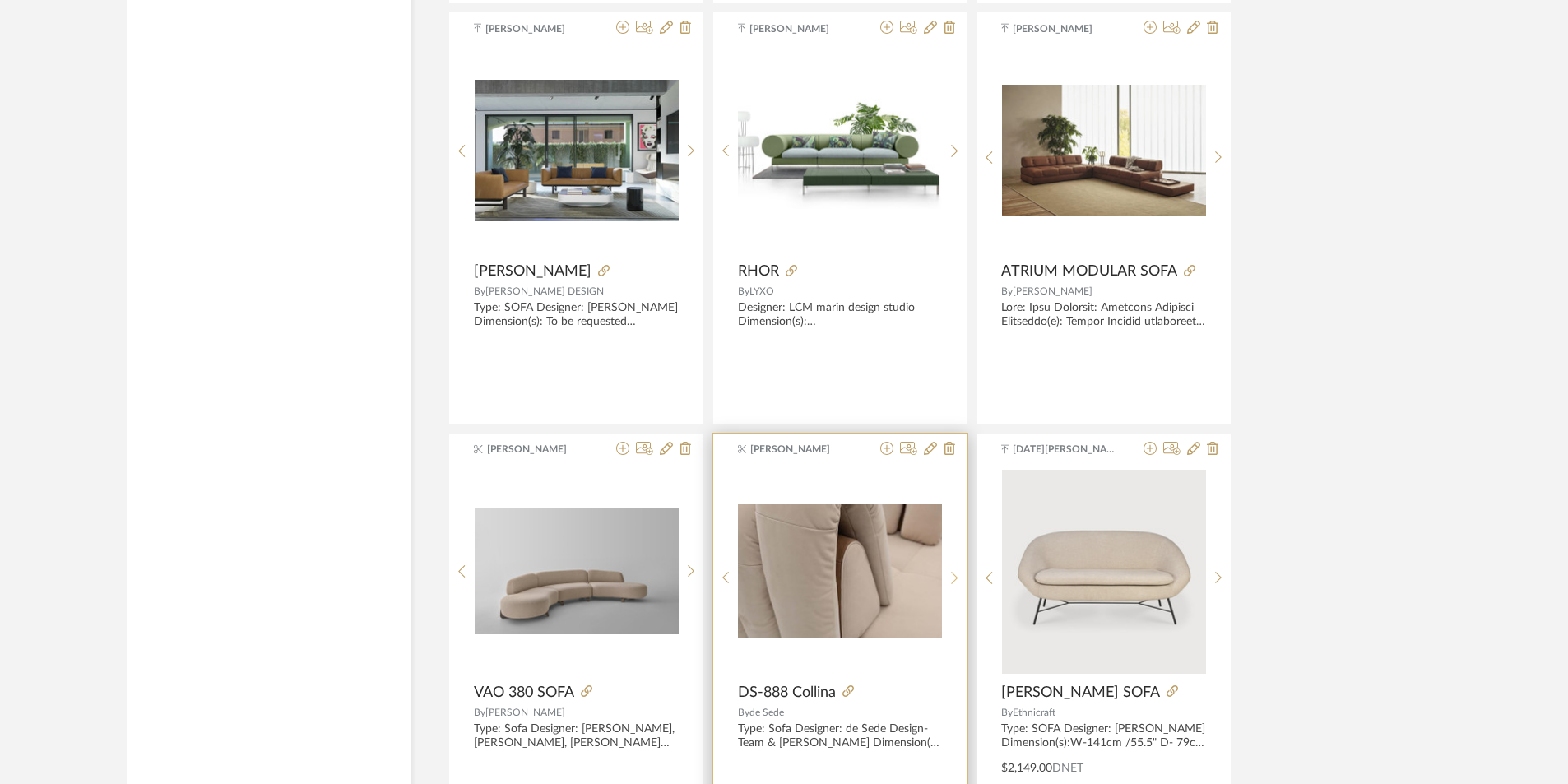
click at [960, 569] on div at bounding box center [955, 578] width 26 height 219
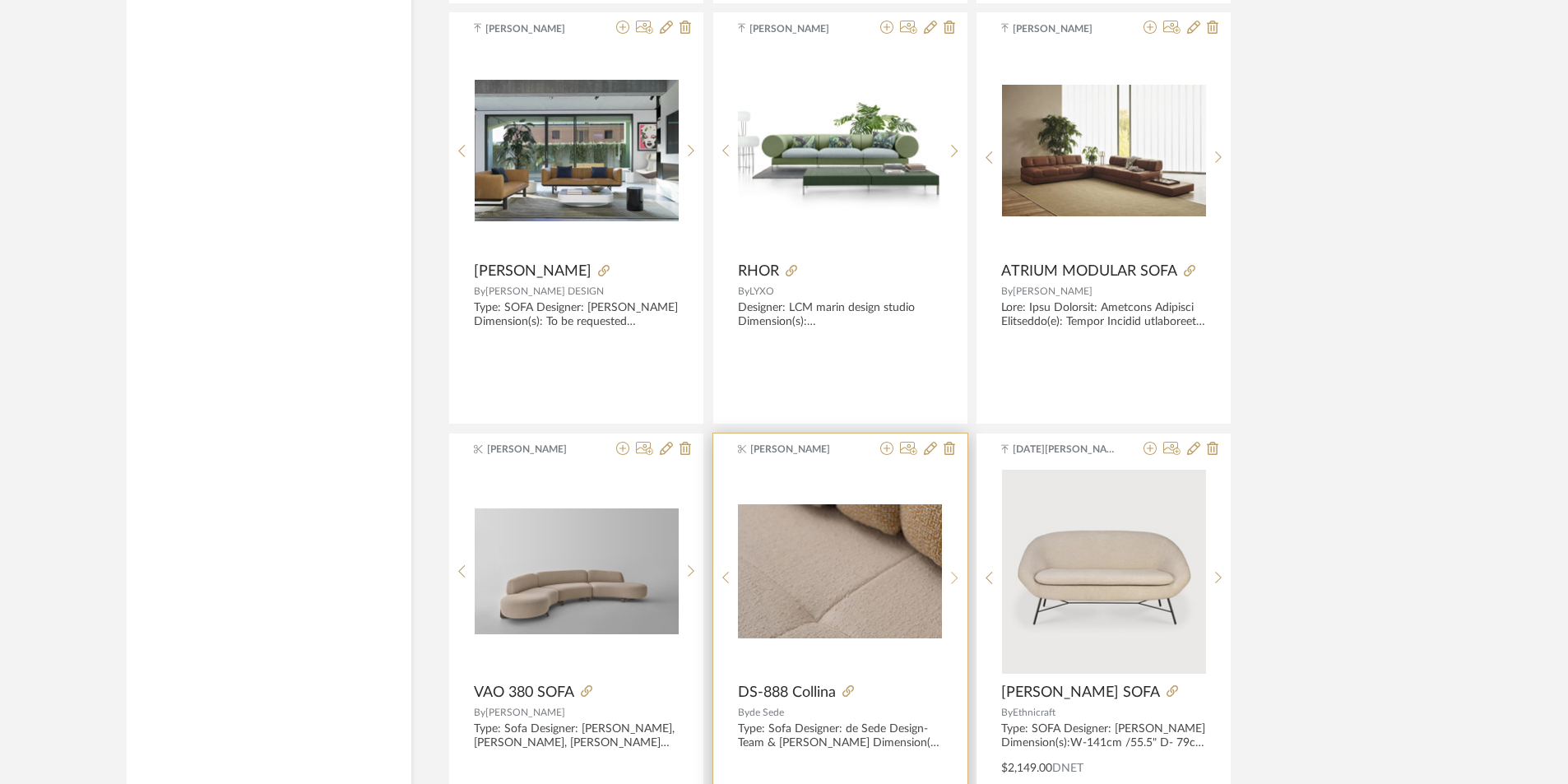
click at [960, 569] on div at bounding box center [955, 578] width 26 height 219
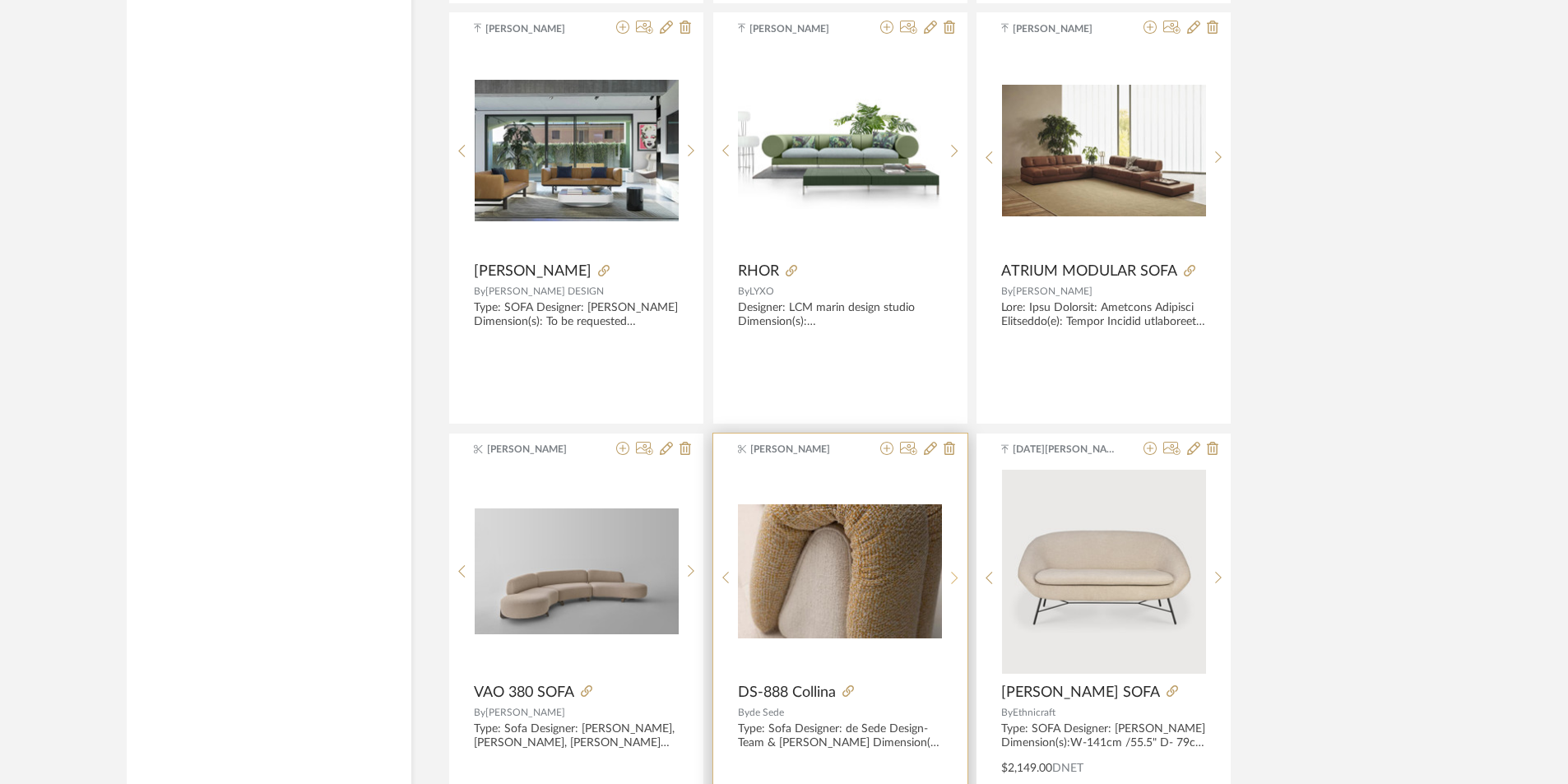
click at [960, 569] on div at bounding box center [955, 578] width 26 height 219
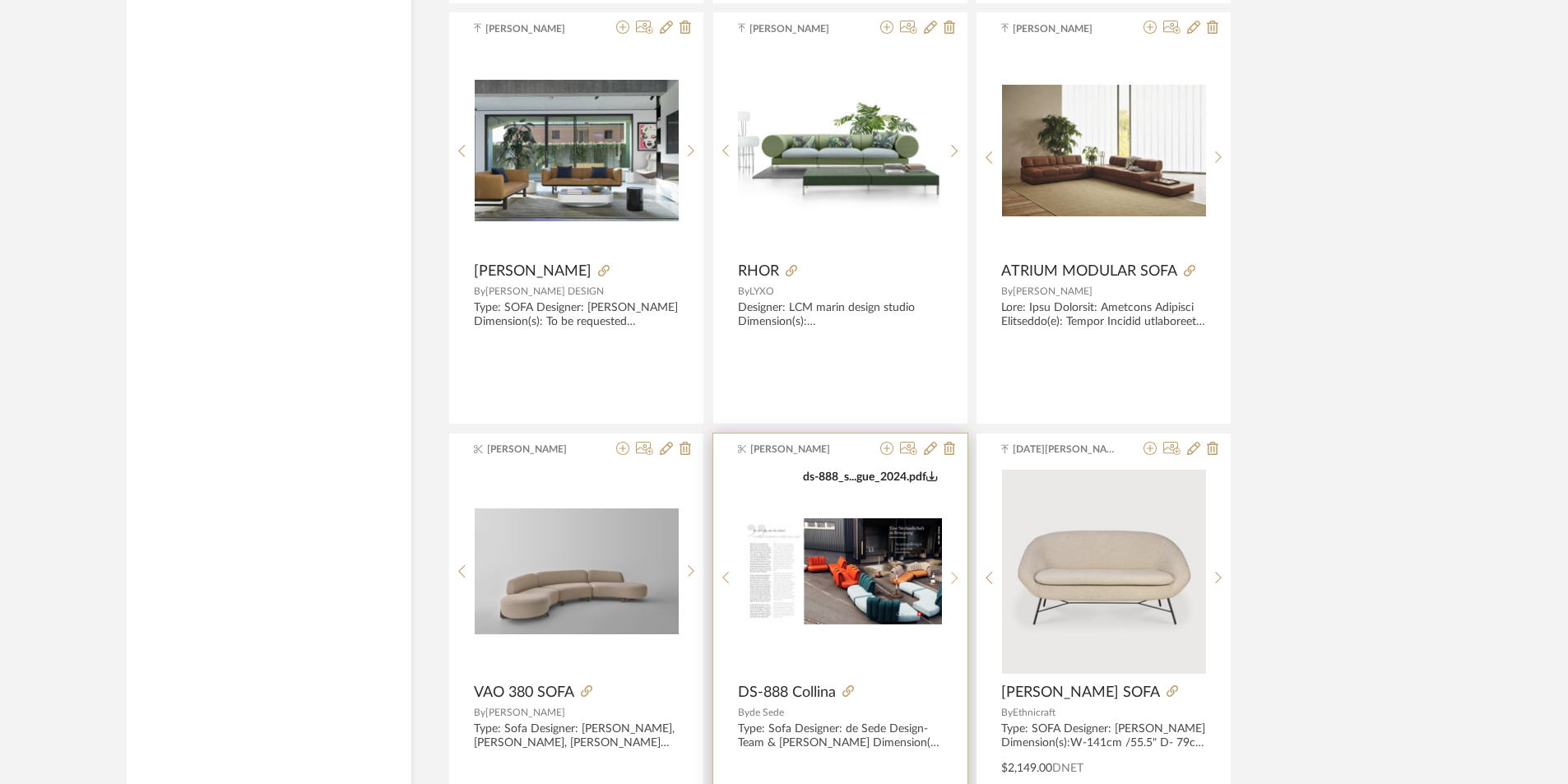
click at [960, 569] on div at bounding box center [955, 578] width 26 height 219
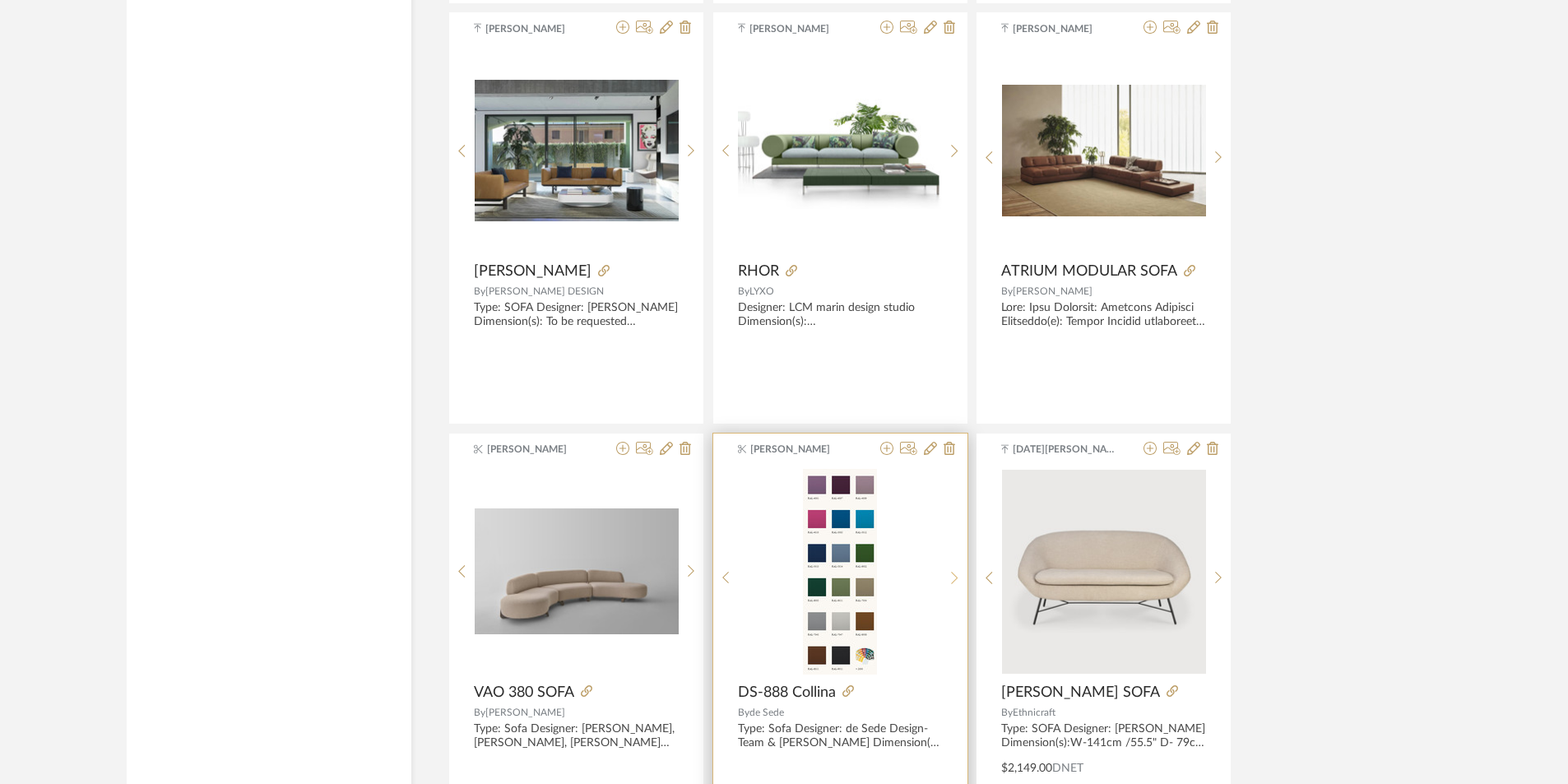
click at [960, 569] on div at bounding box center [955, 578] width 26 height 219
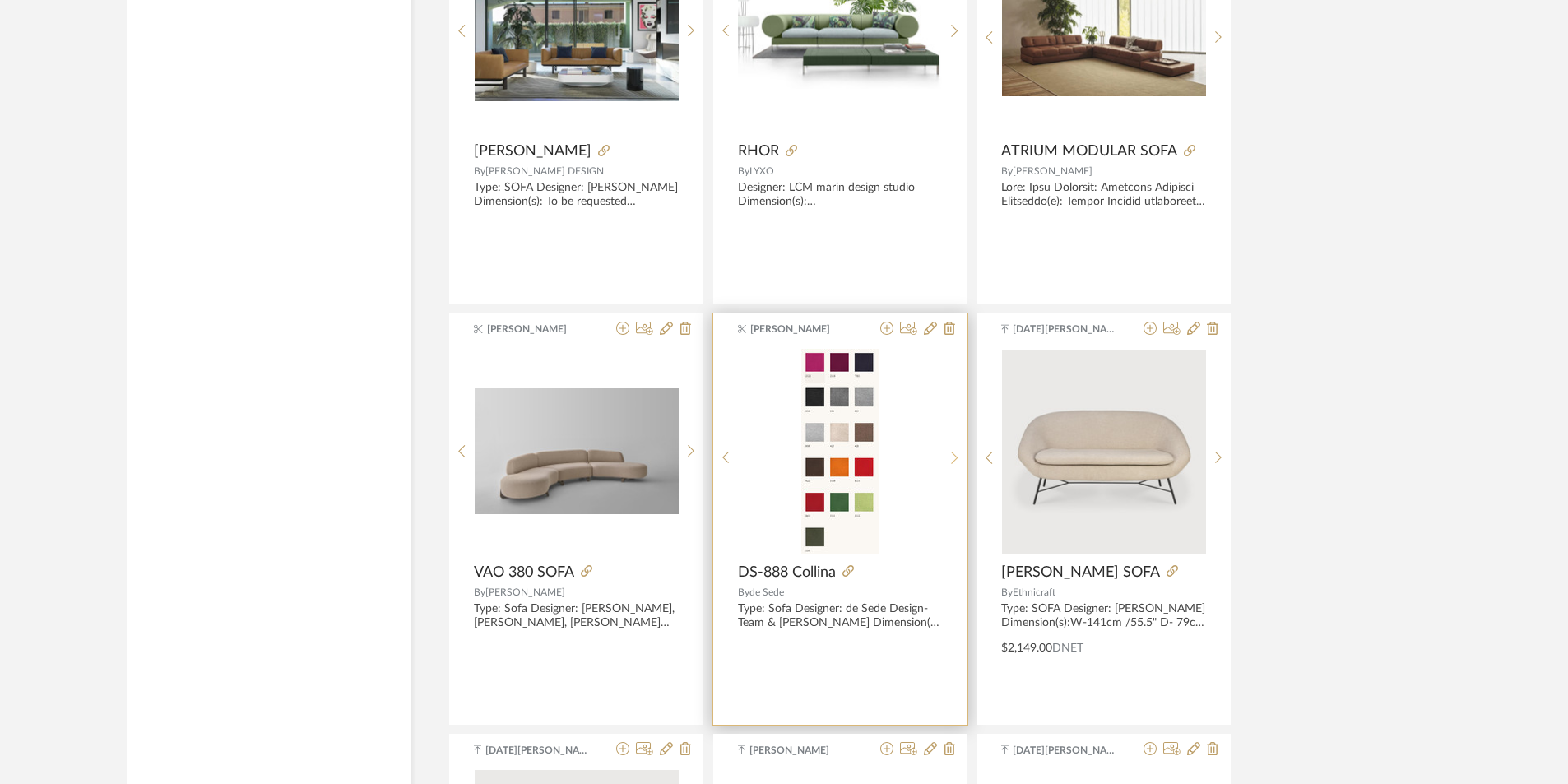
scroll to position [24261, 0]
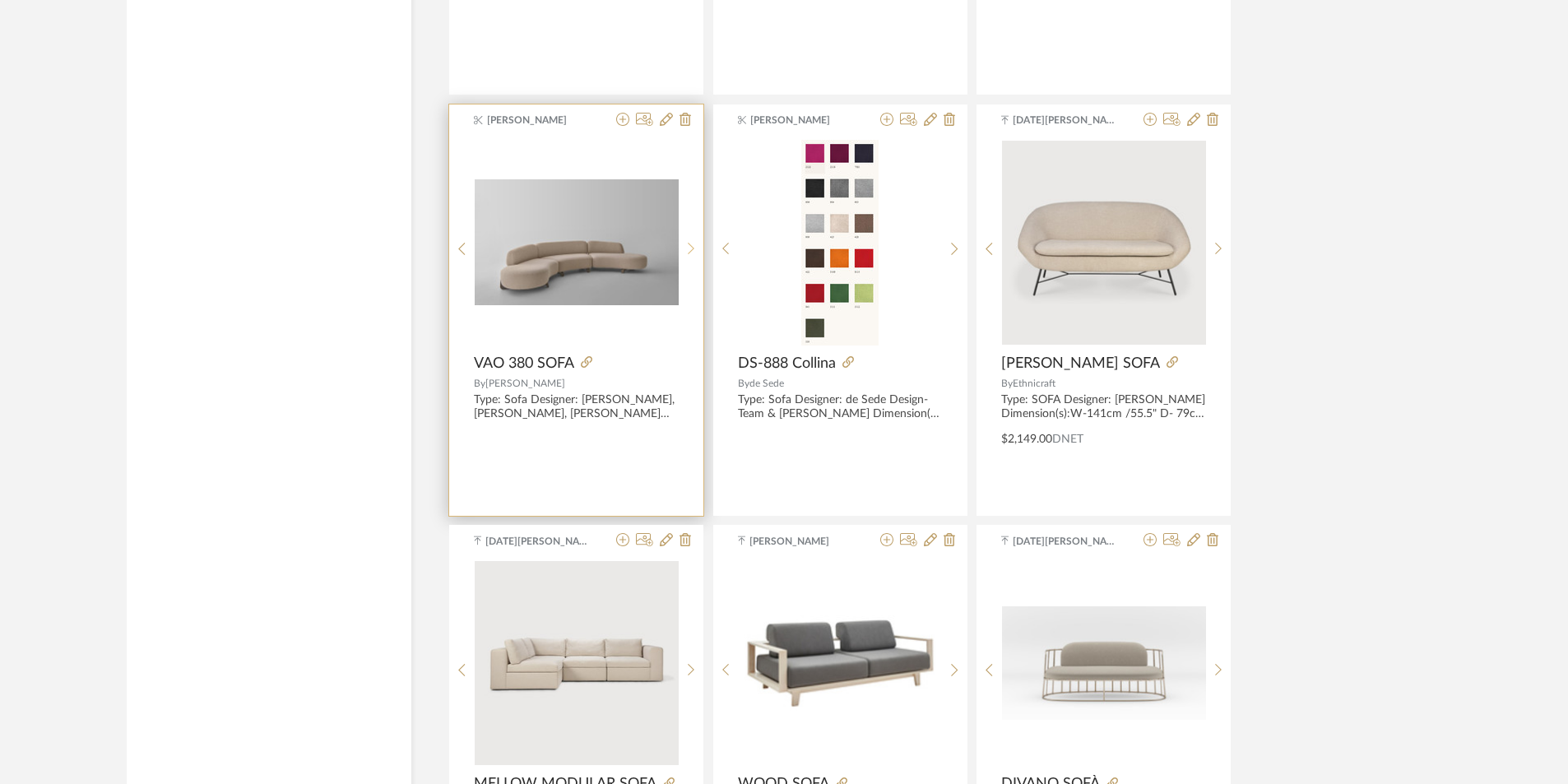
click at [682, 246] on sr-next-btn at bounding box center [692, 249] width 26 height 14
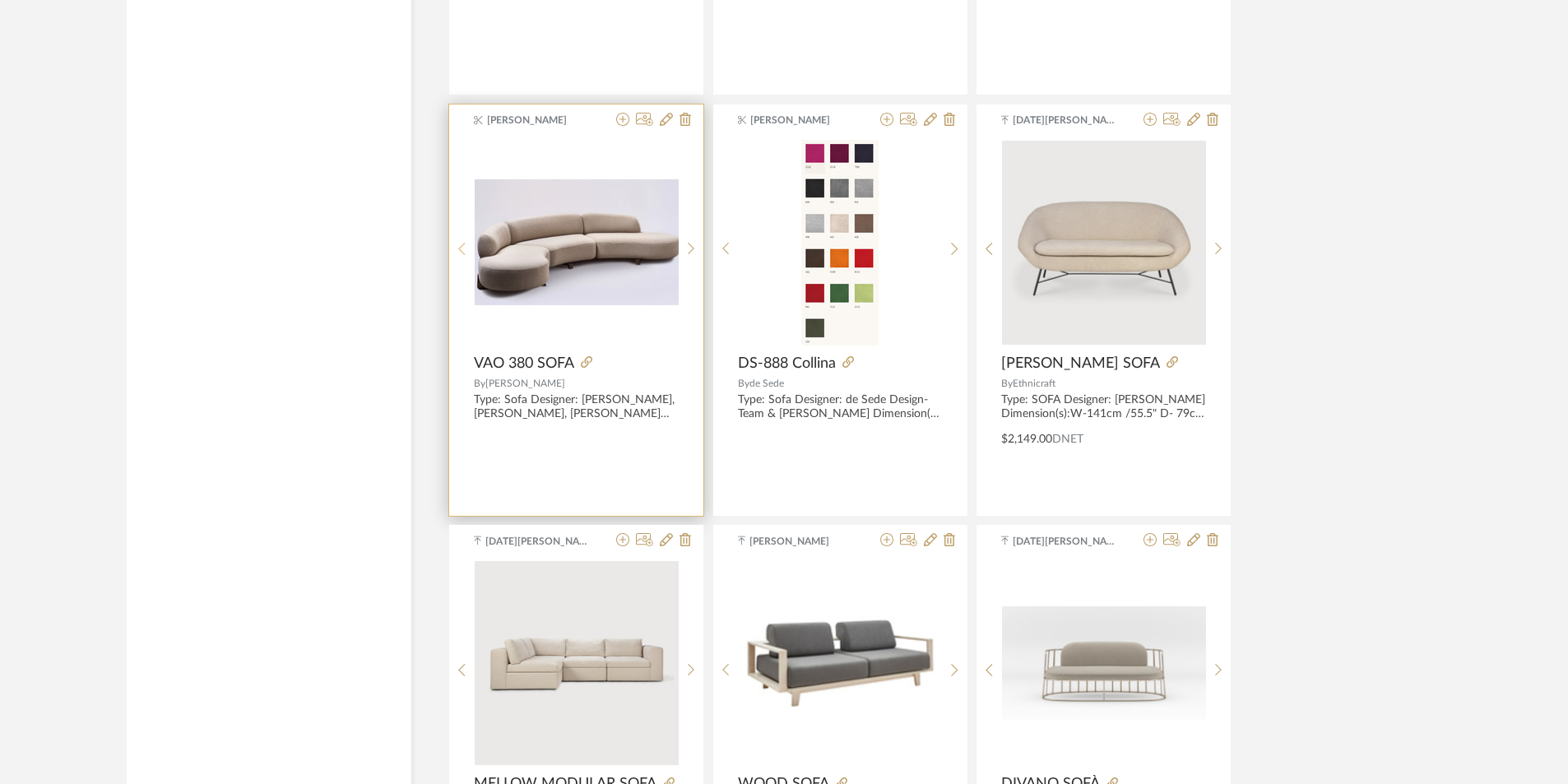
click at [461, 245] on icon at bounding box center [462, 249] width 8 height 14
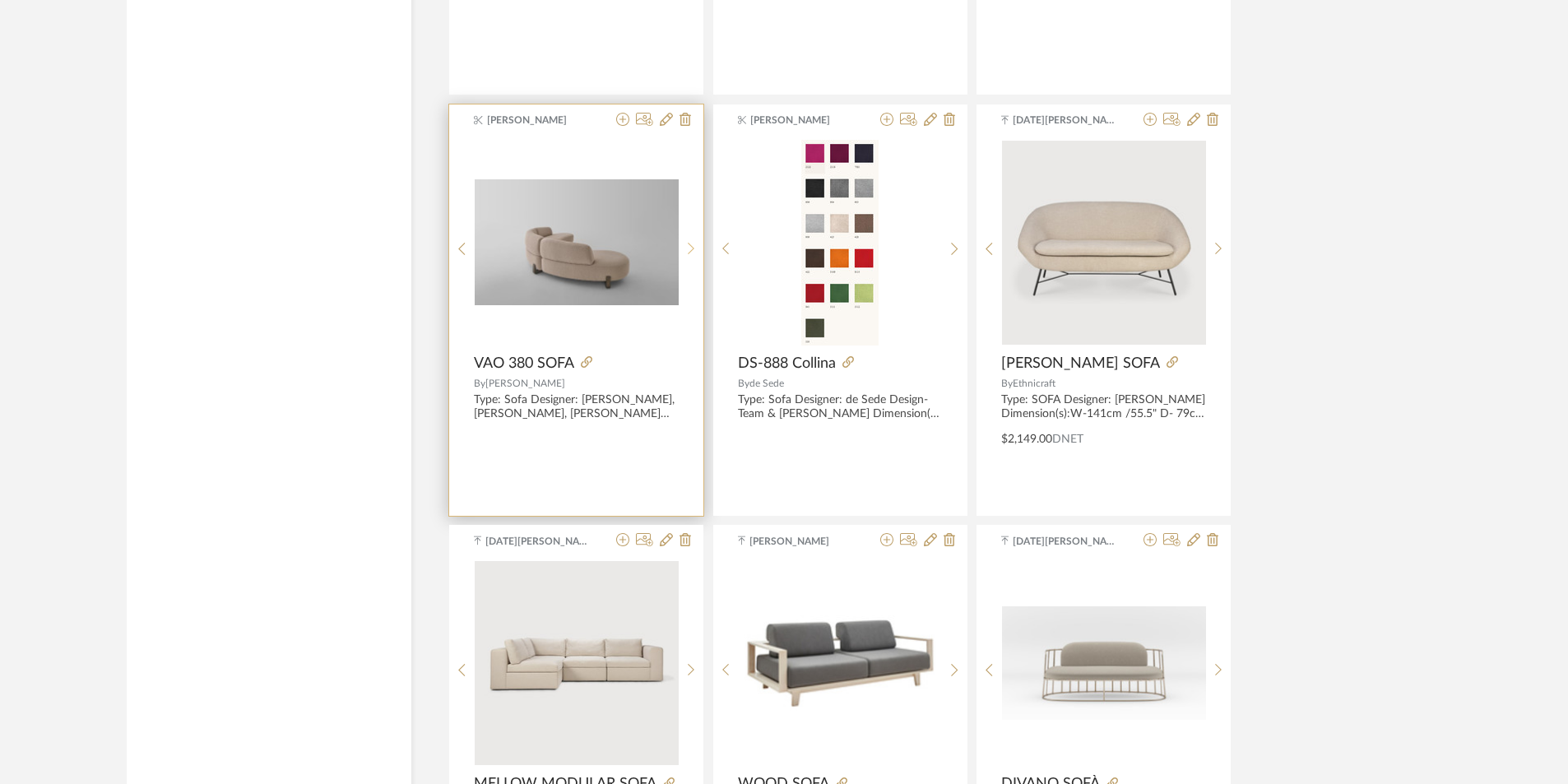
click at [694, 239] on div at bounding box center [692, 249] width 26 height 219
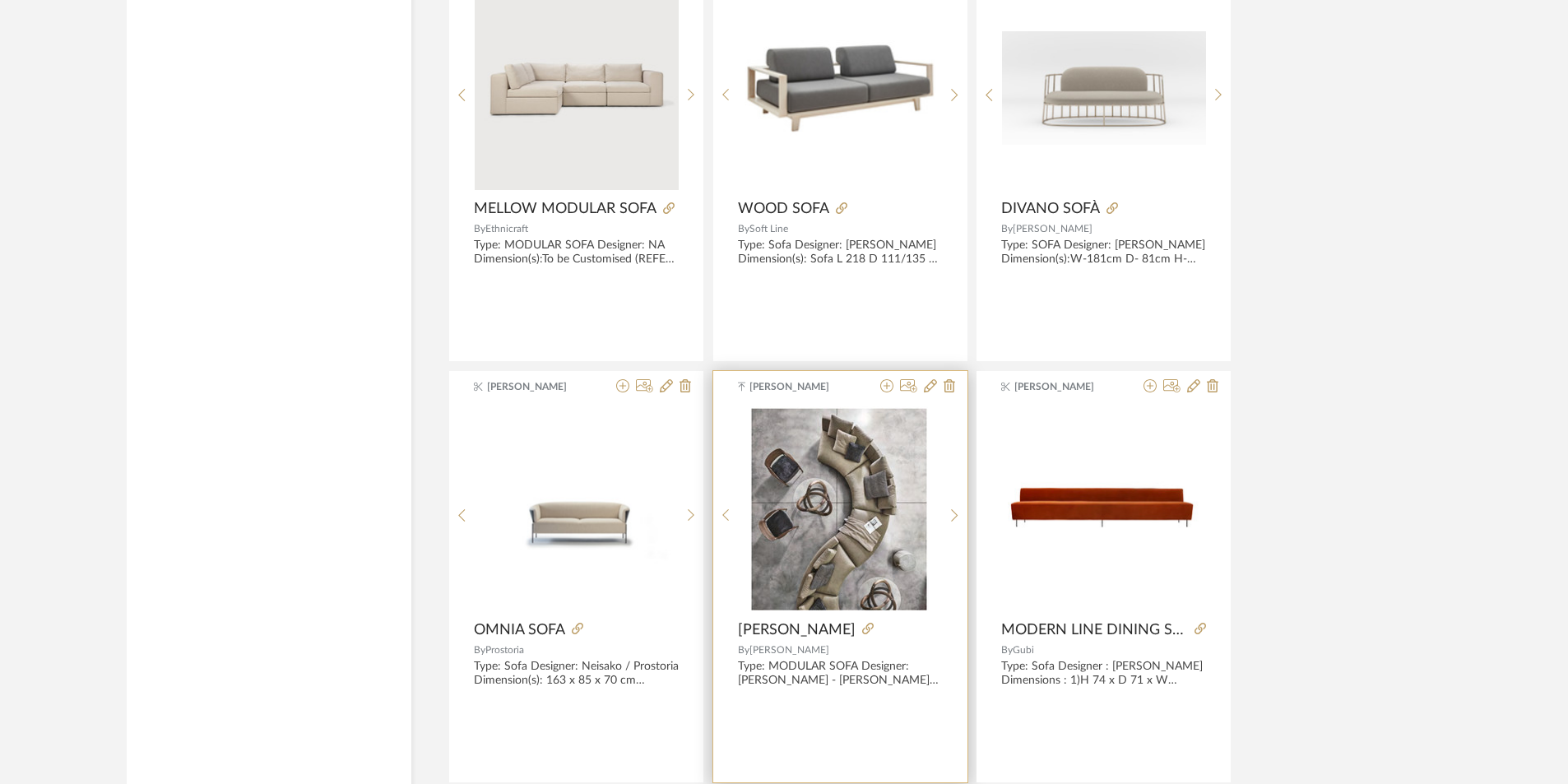
scroll to position [24838, 0]
click at [955, 511] on icon at bounding box center [955, 514] width 8 height 14
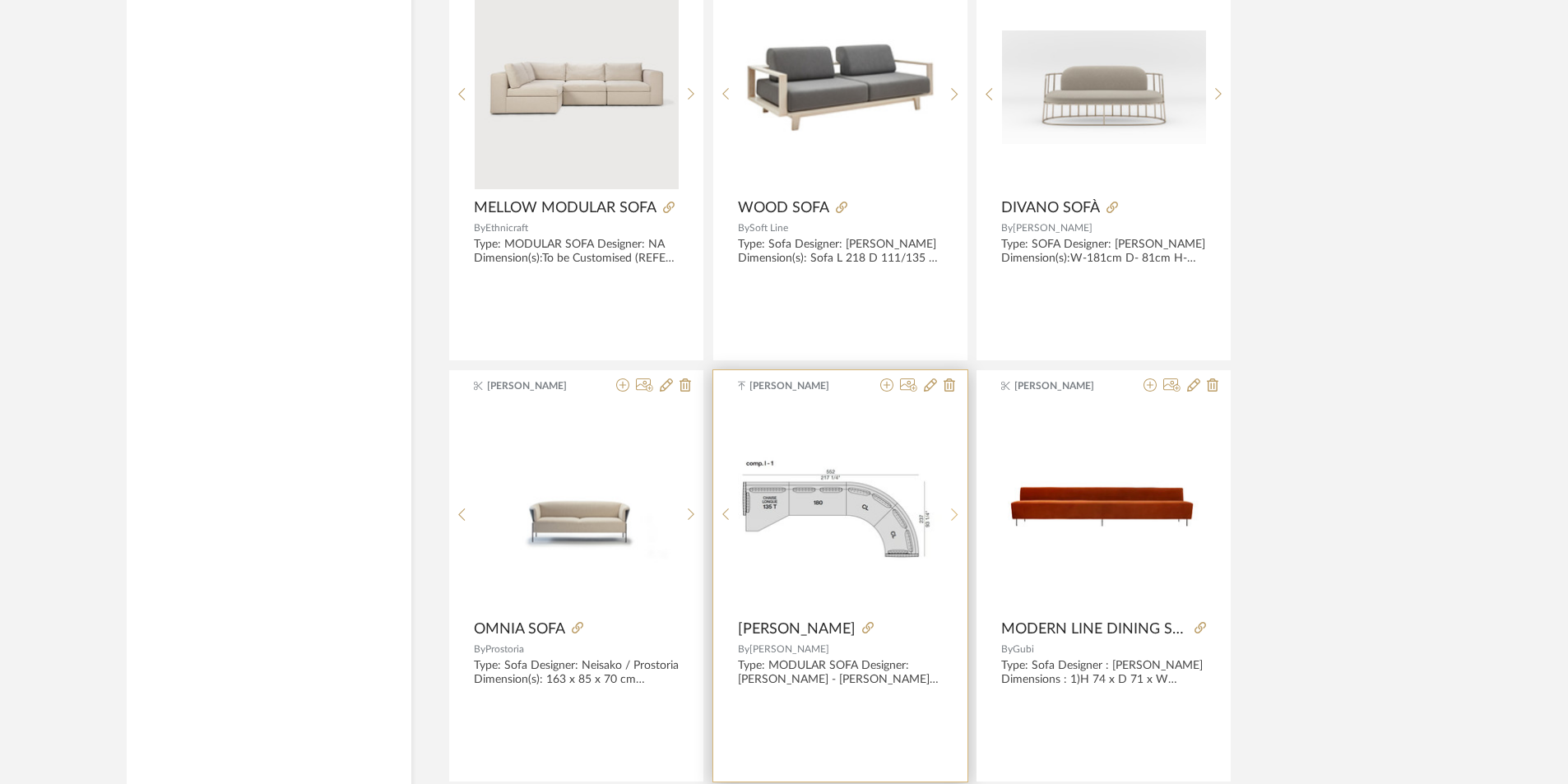
click at [955, 511] on icon at bounding box center [955, 514] width 8 height 14
click at [956, 512] on icon at bounding box center [955, 514] width 8 height 14
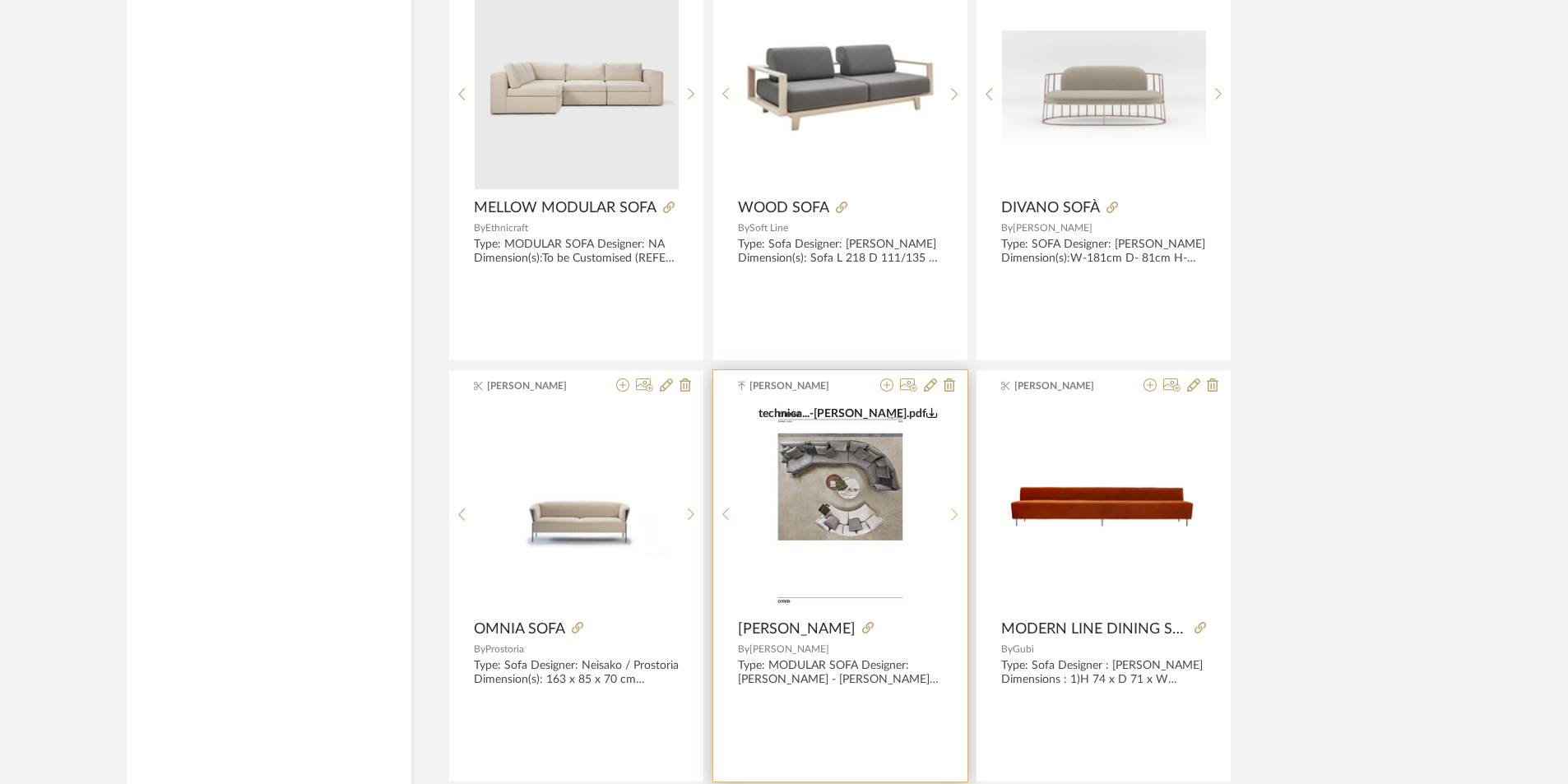
click at [956, 513] on icon at bounding box center [955, 514] width 8 height 14
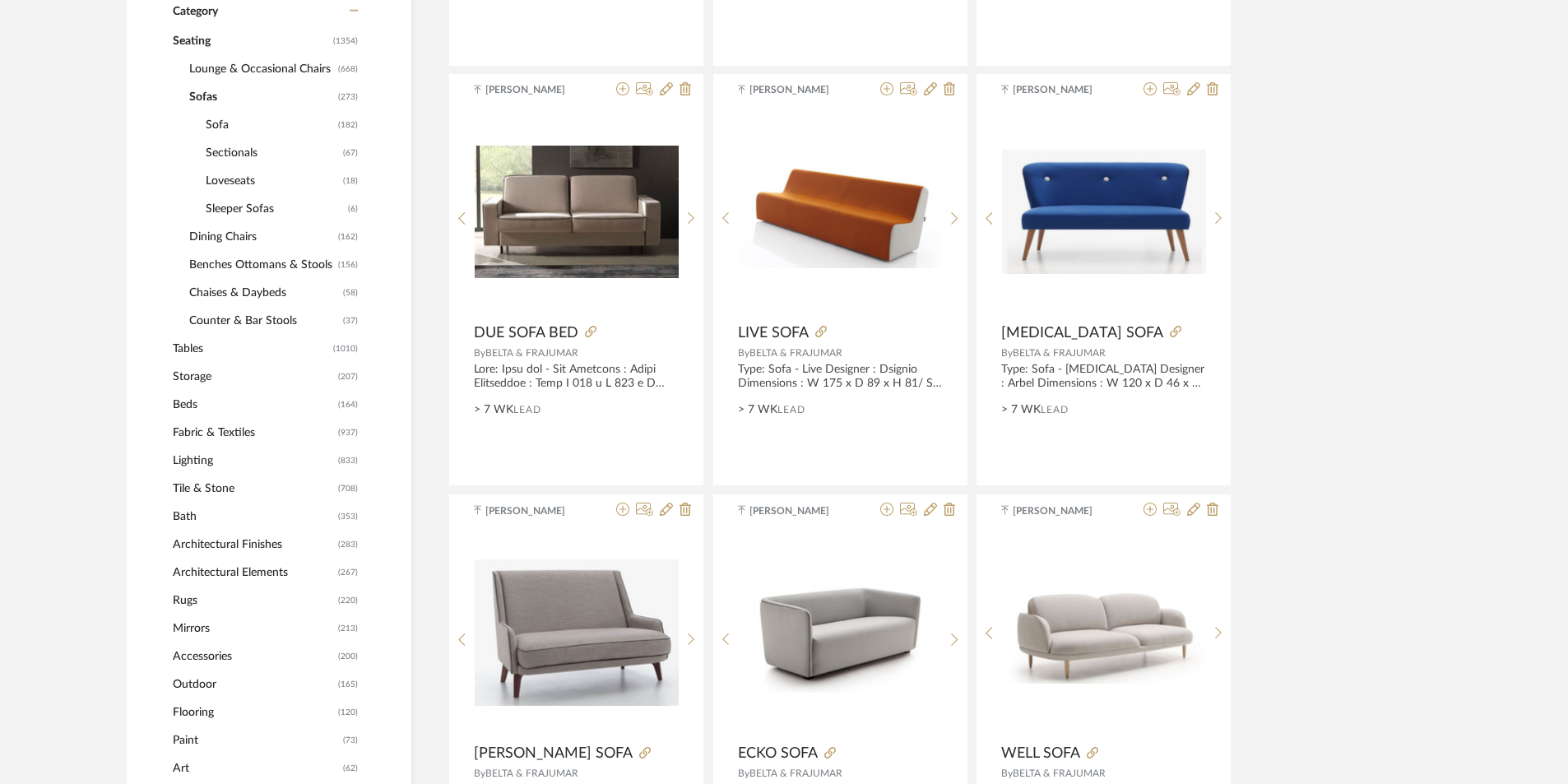
scroll to position [741, 0]
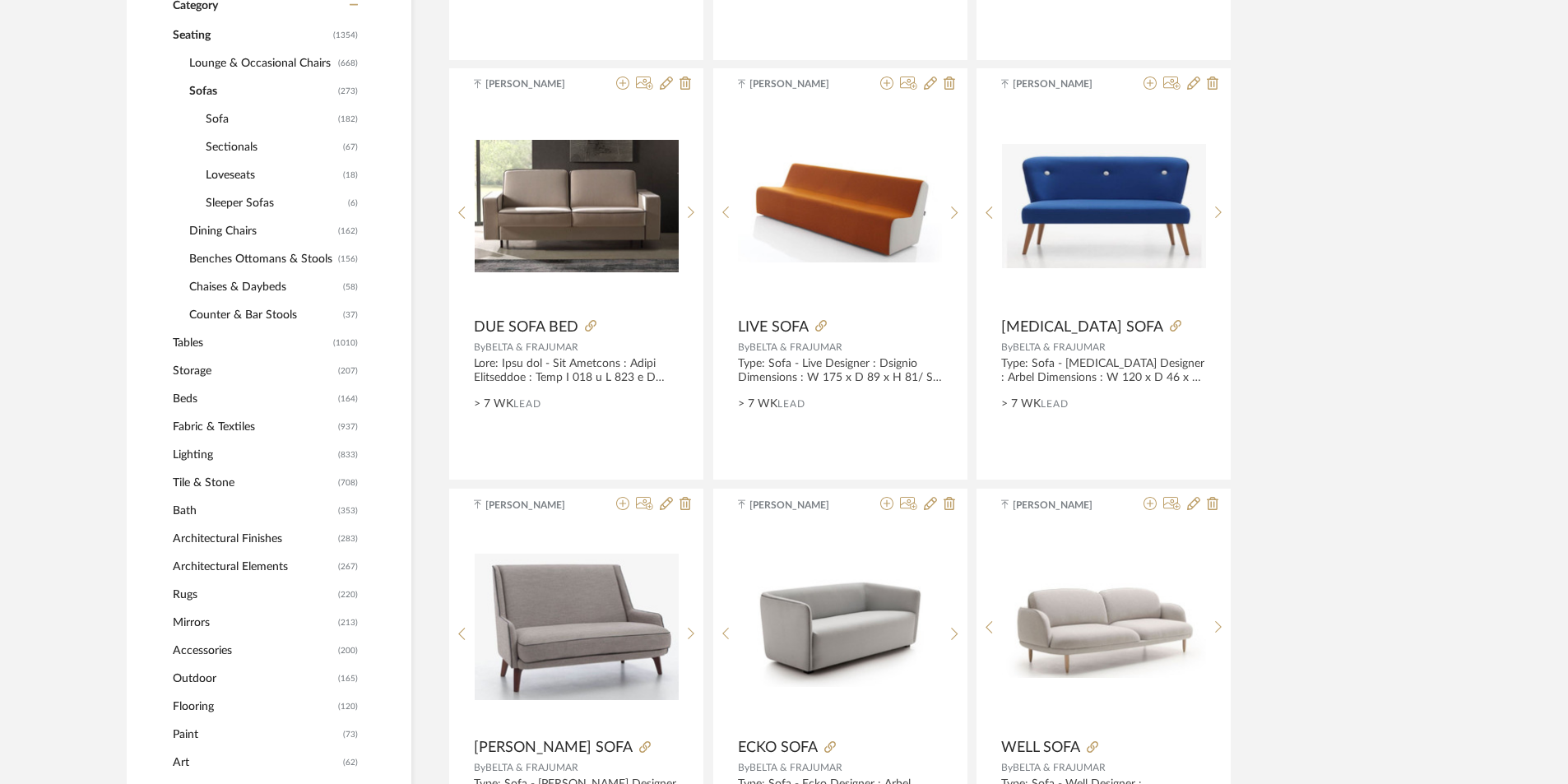
click at [181, 449] on span "Lighting" at bounding box center [253, 455] width 161 height 28
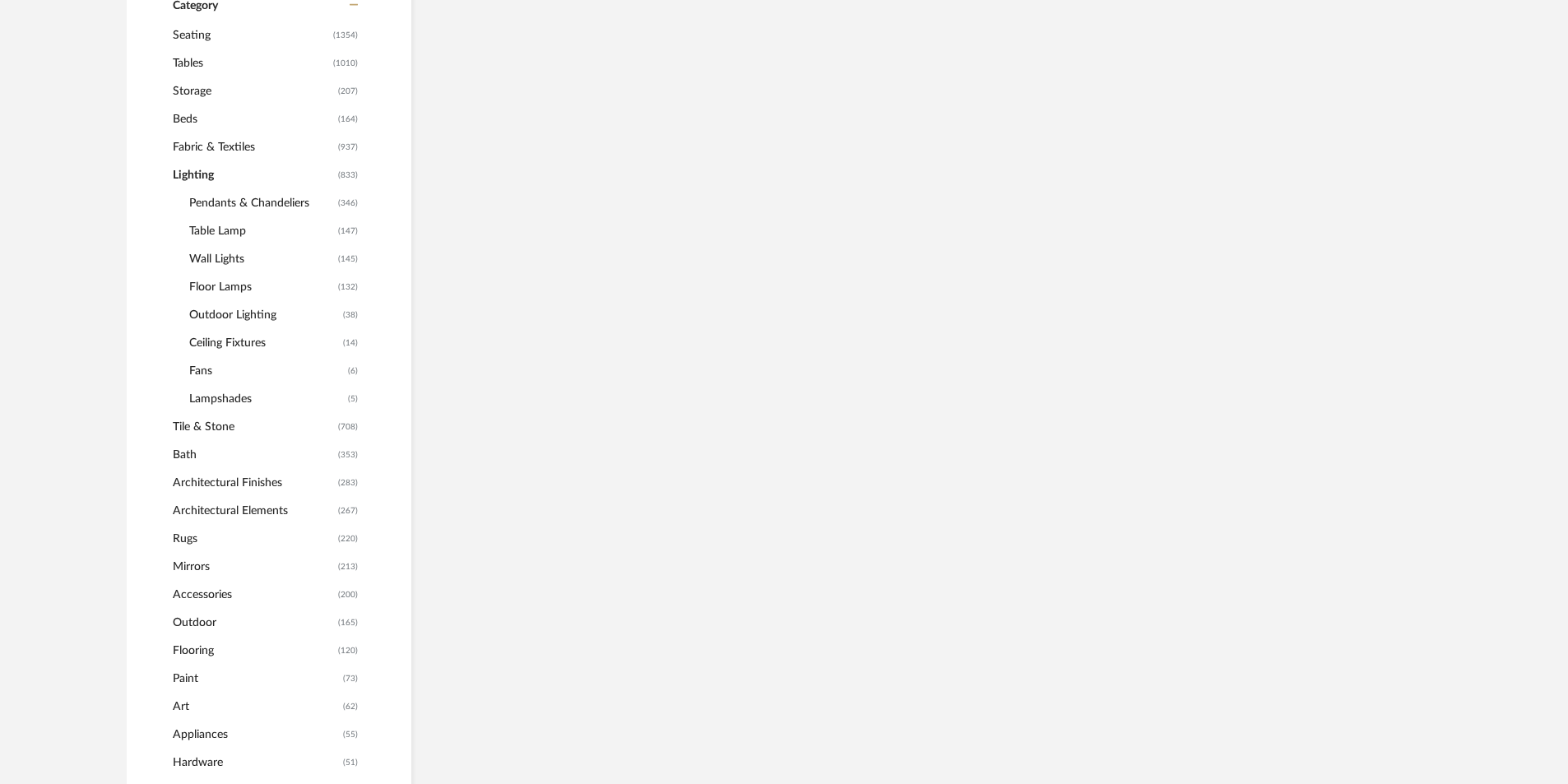
click at [219, 202] on span "Pendants & Chandeliers" at bounding box center [261, 203] width 145 height 28
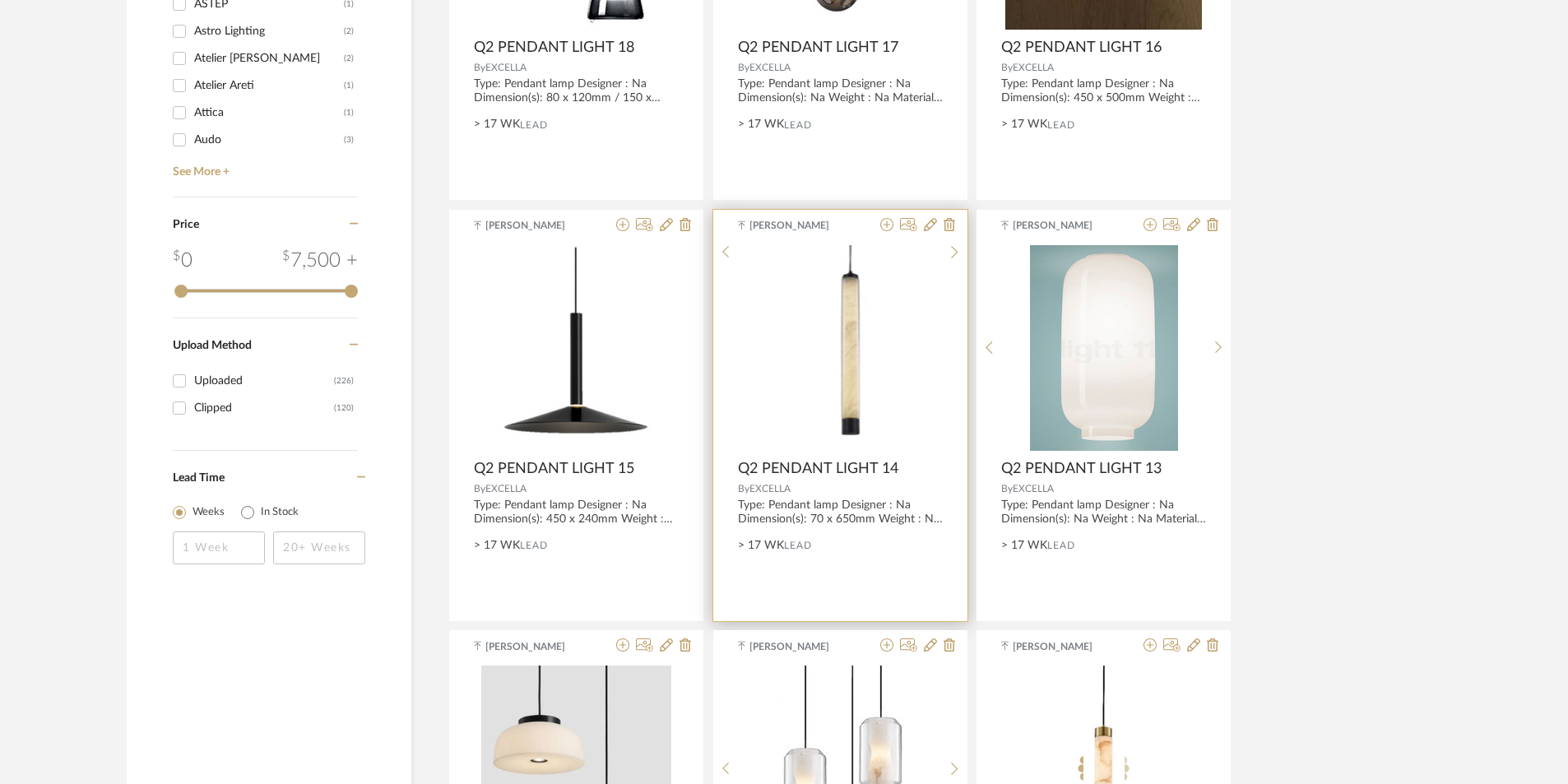
scroll to position [2303, 0]
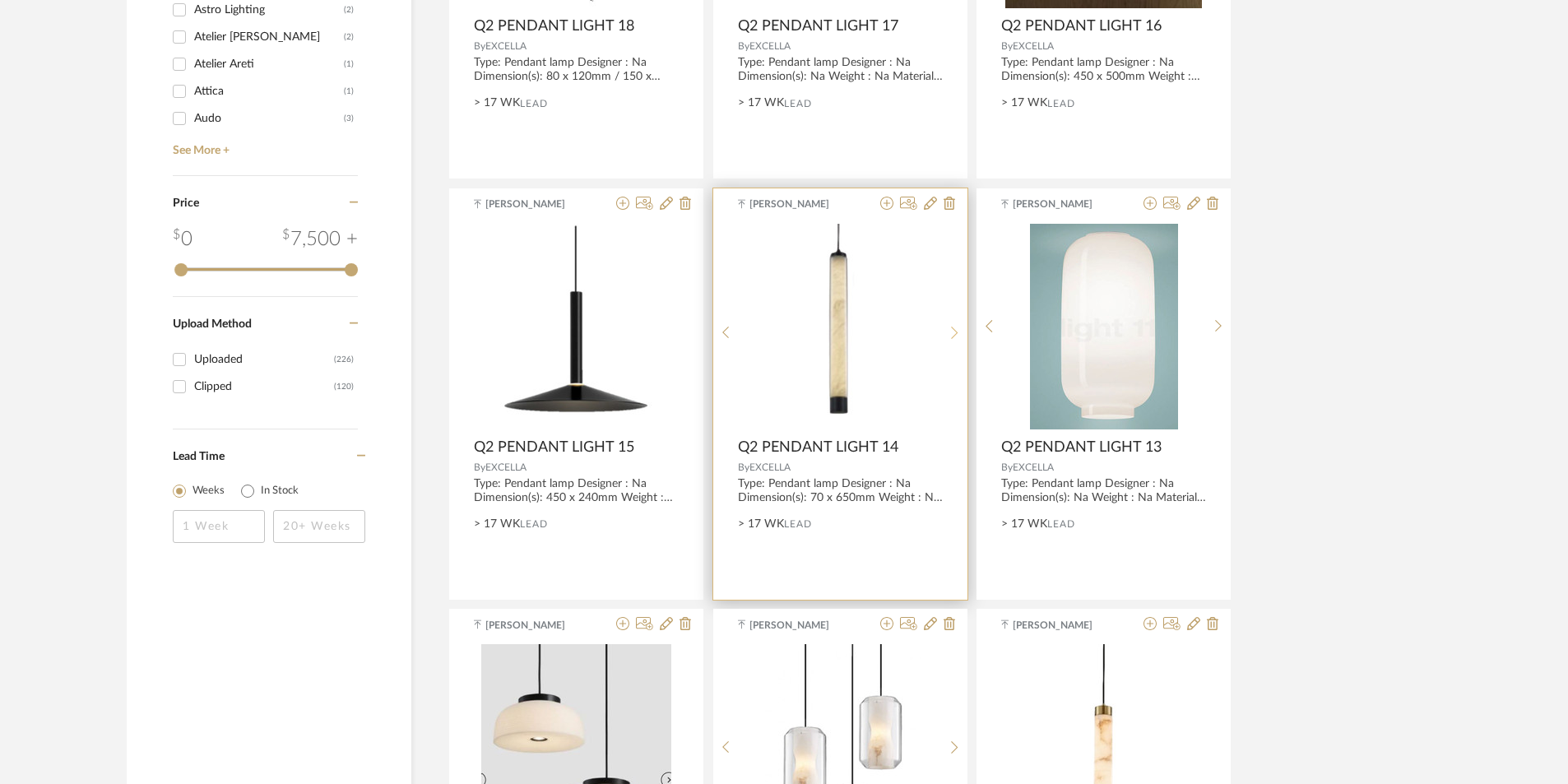
click at [955, 334] on icon at bounding box center [955, 333] width 8 height 14
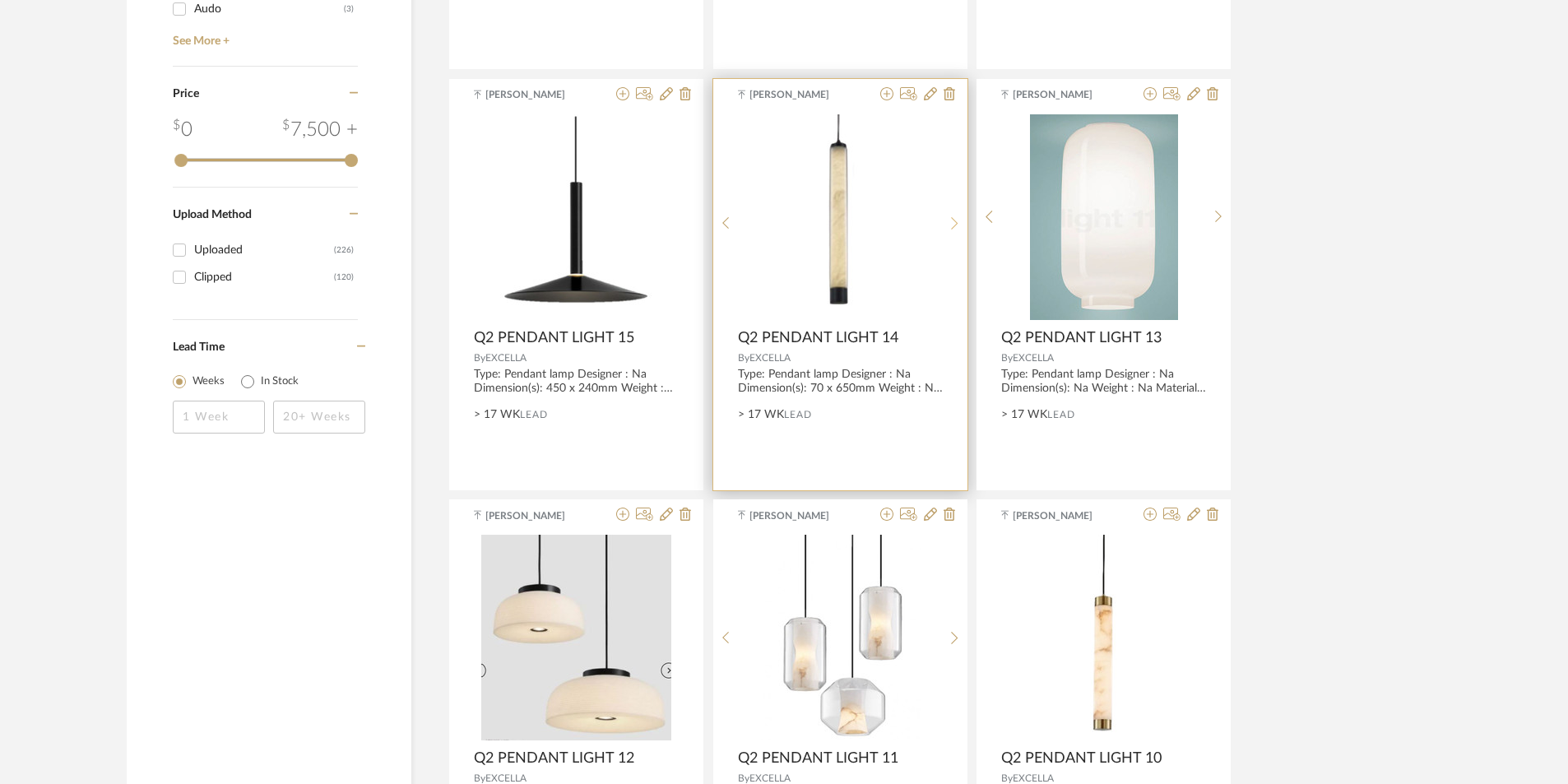
scroll to position [2385, 0]
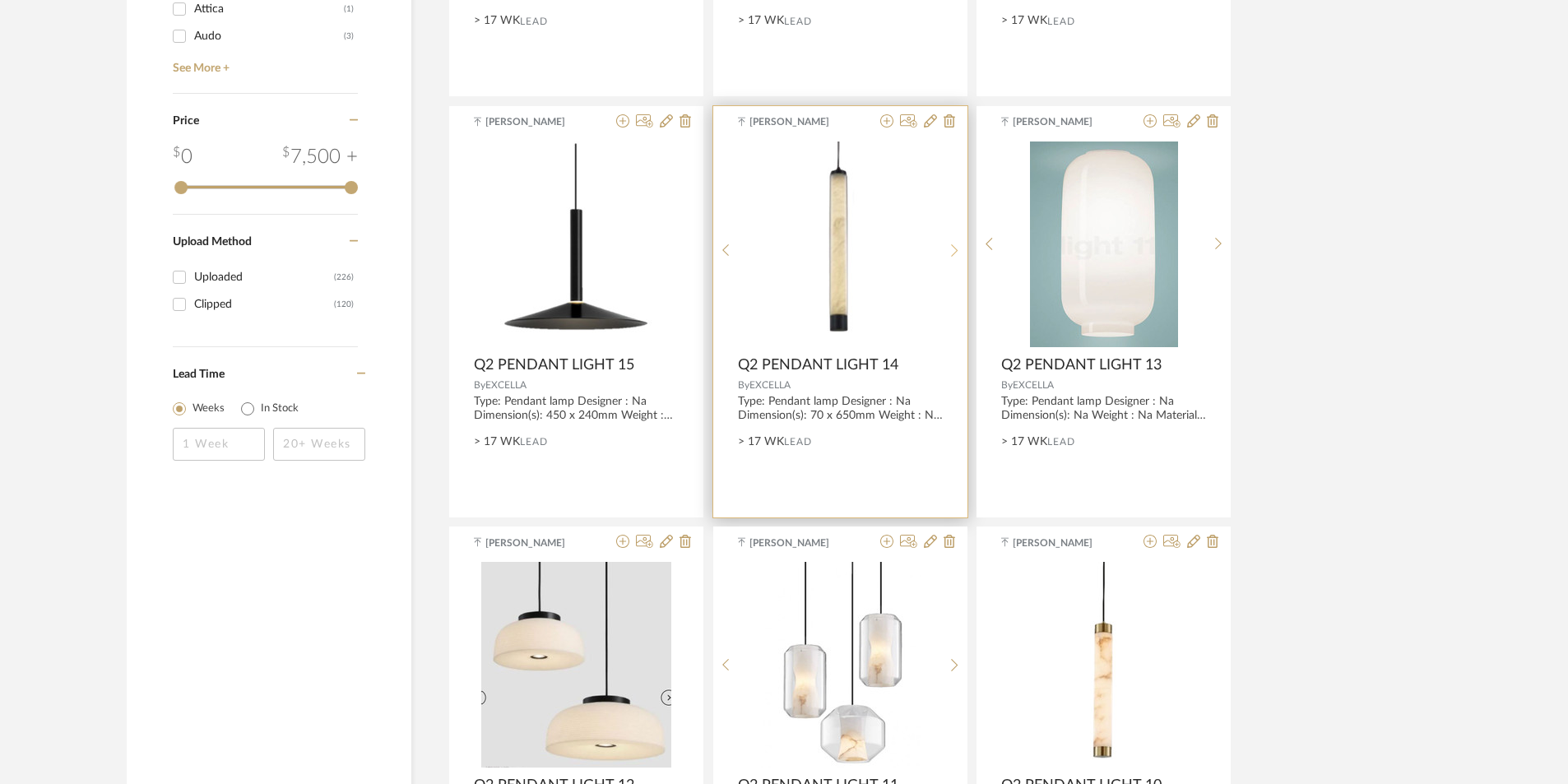
click at [950, 251] on sr-next-btn at bounding box center [955, 250] width 26 height 14
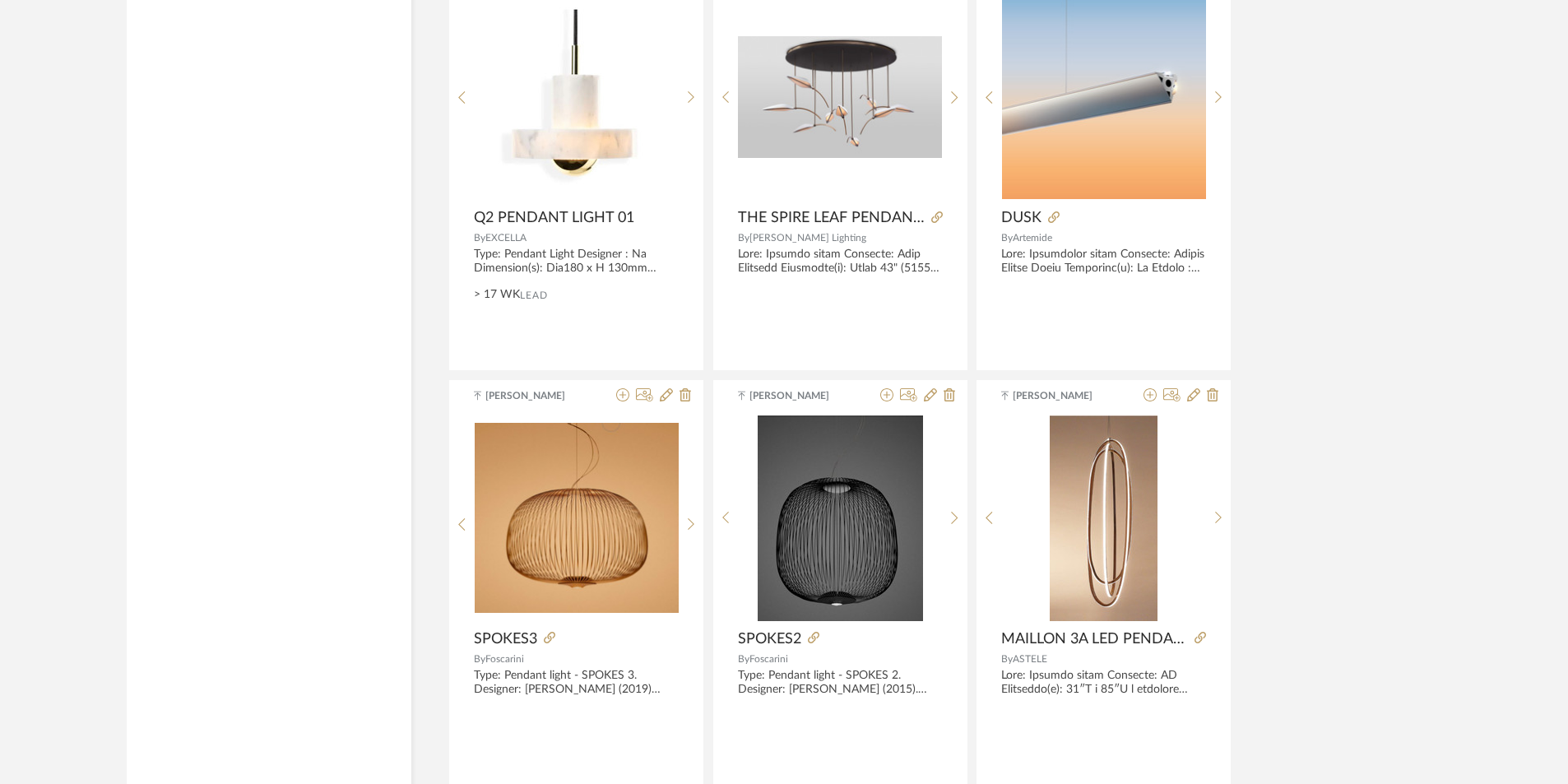
scroll to position [4818, 0]
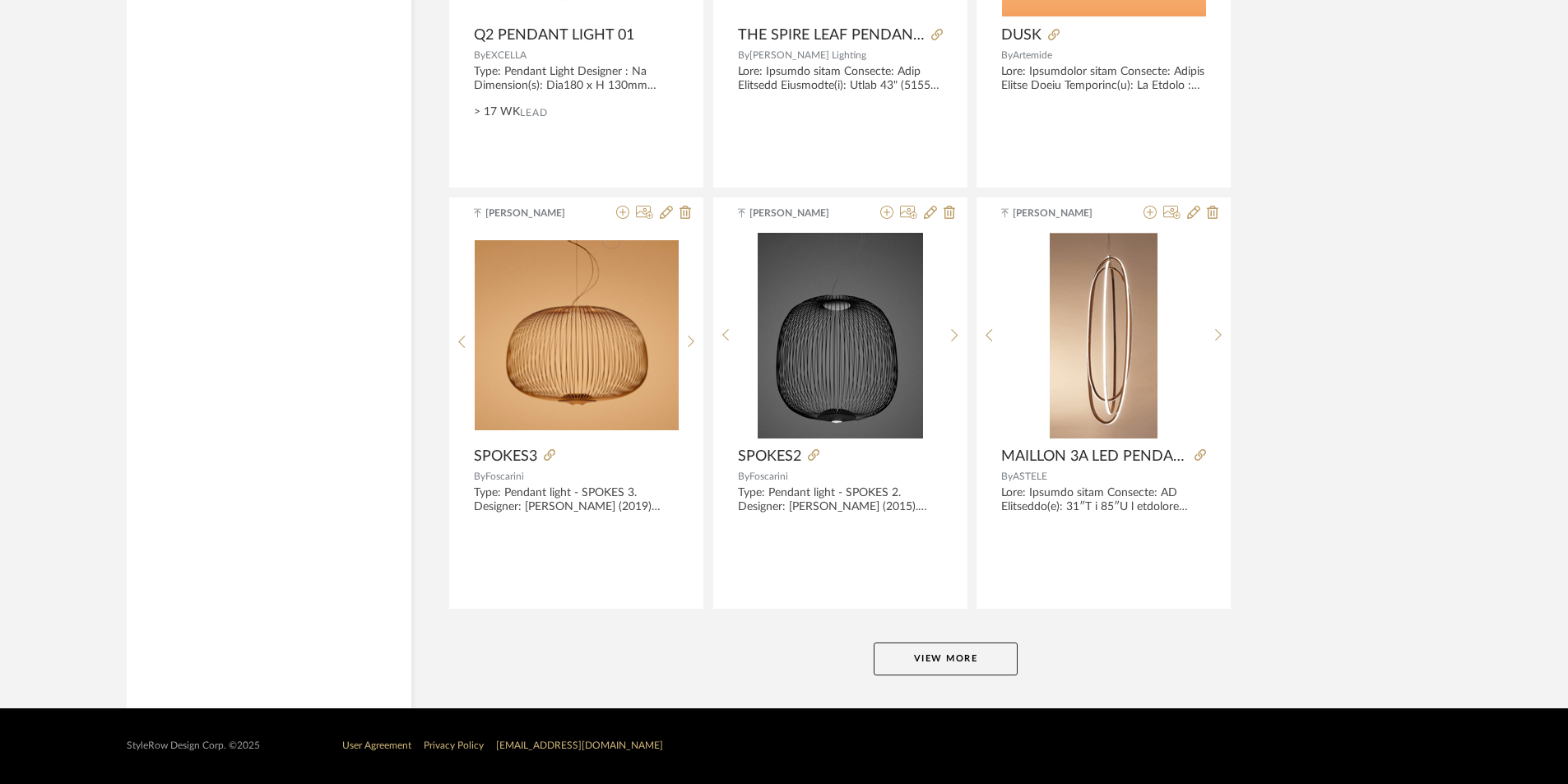
click at [961, 659] on button "View More" at bounding box center [945, 659] width 144 height 33
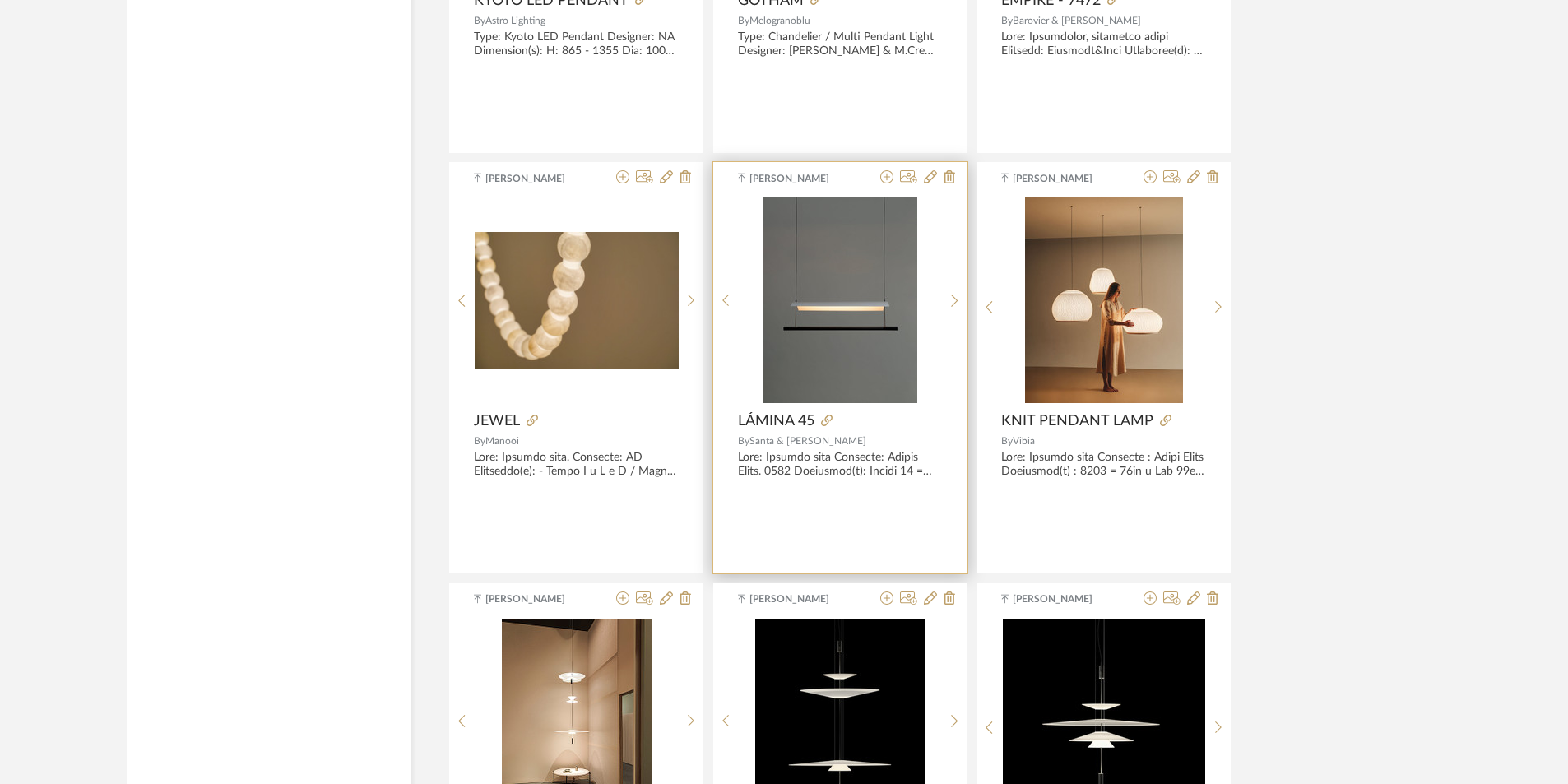
scroll to position [7121, 0]
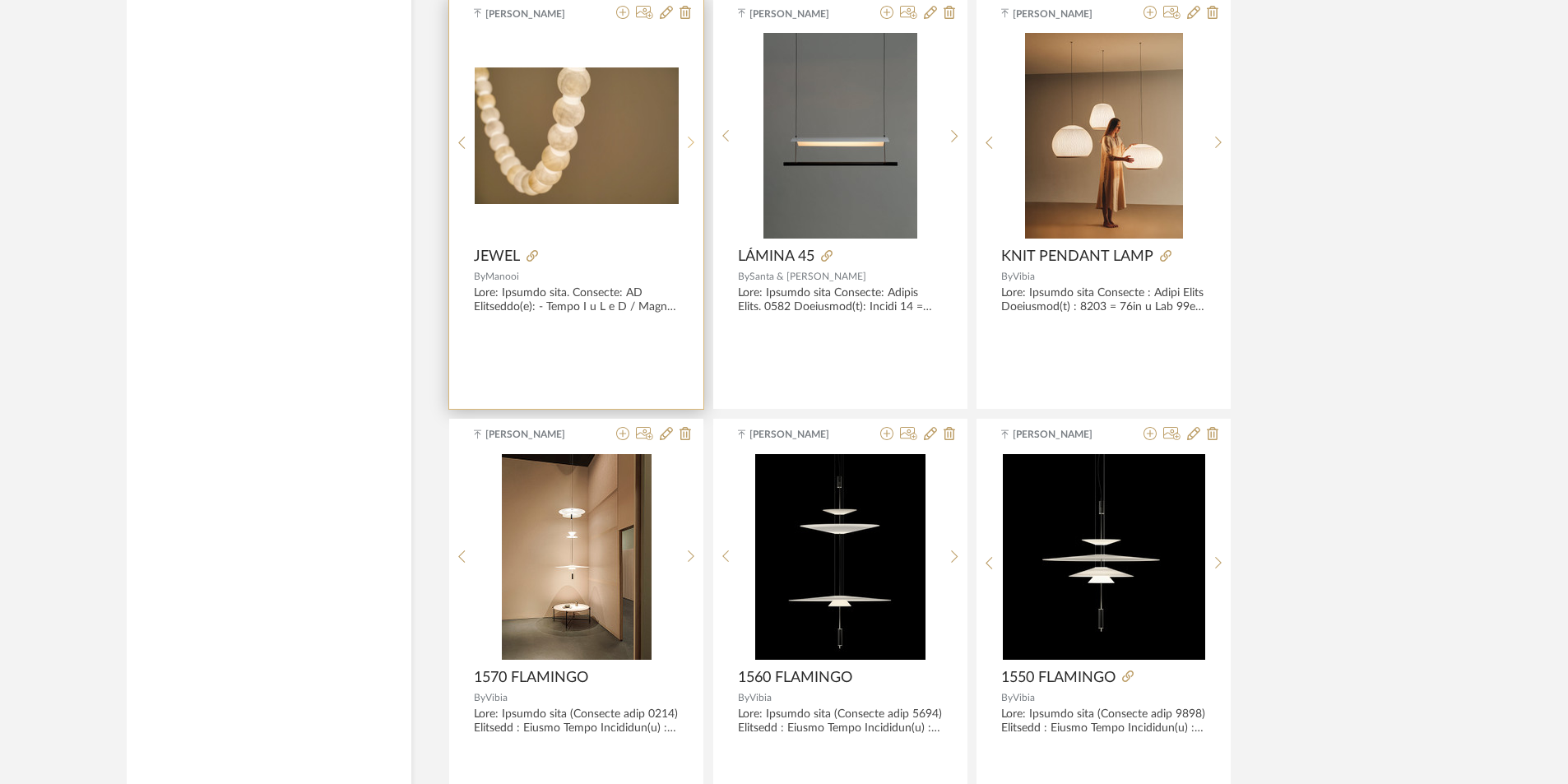
click at [690, 139] on icon at bounding box center [692, 142] width 8 height 14
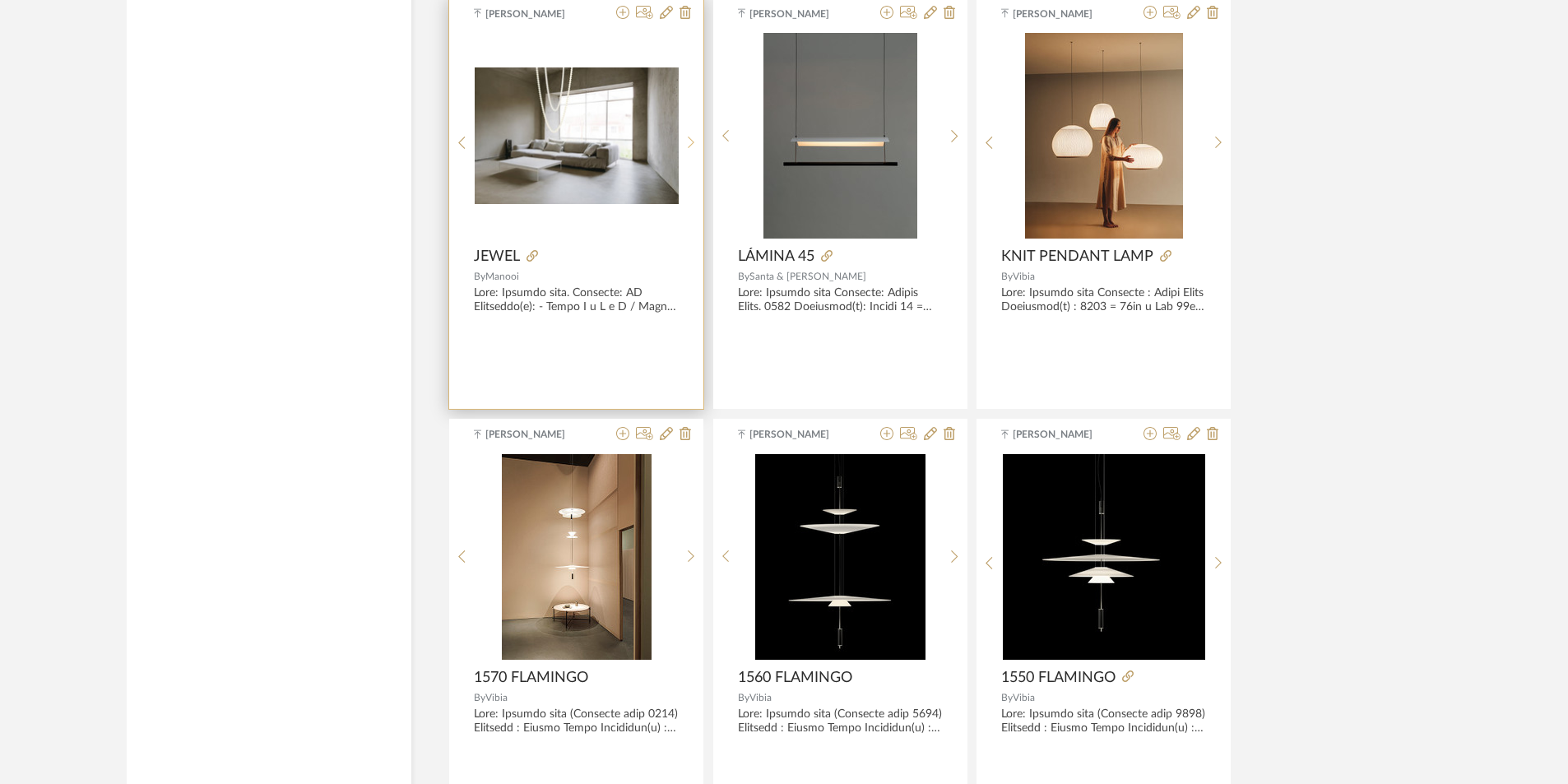
click at [690, 139] on icon at bounding box center [692, 142] width 8 height 14
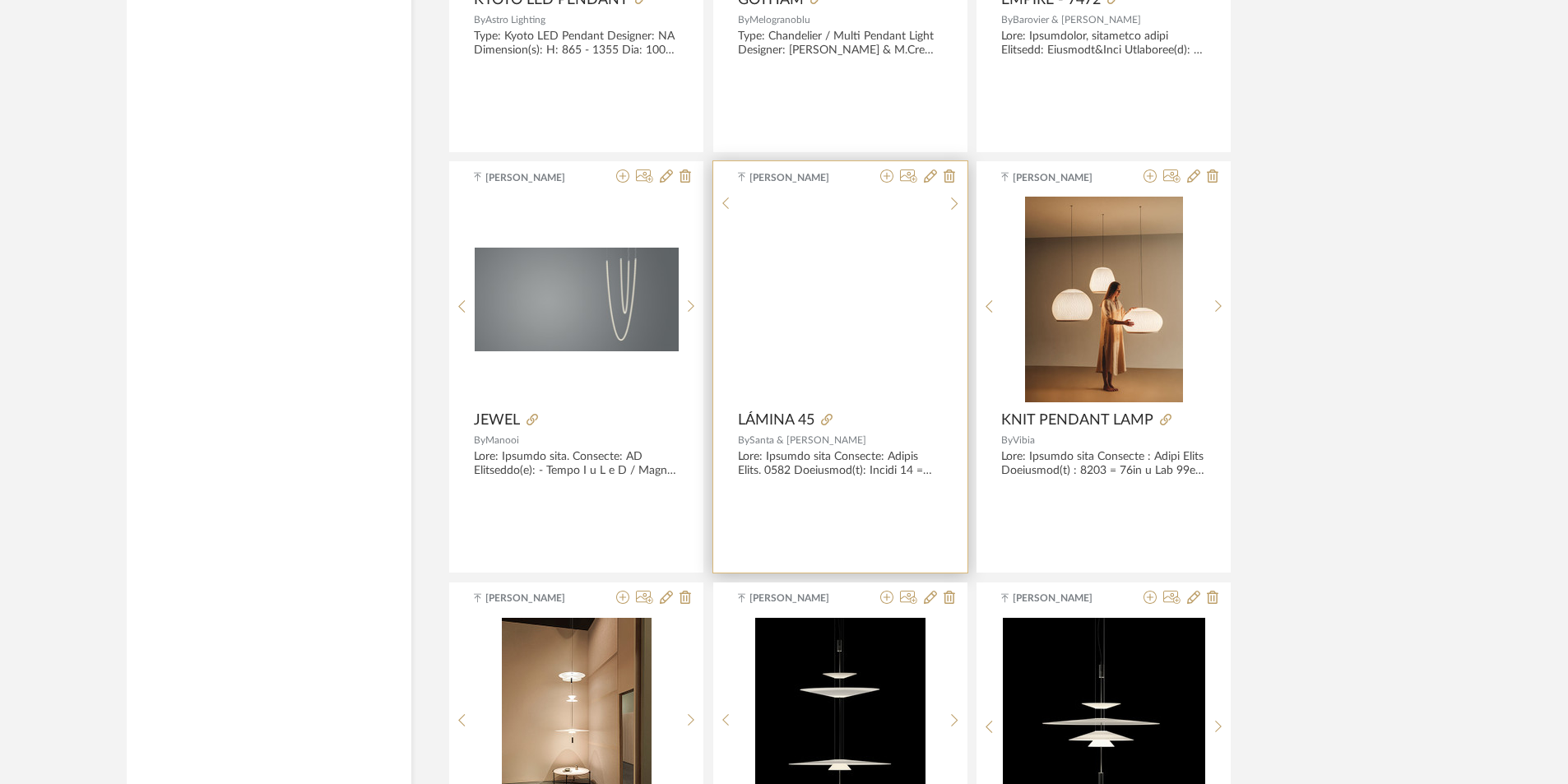
scroll to position [6956, 0]
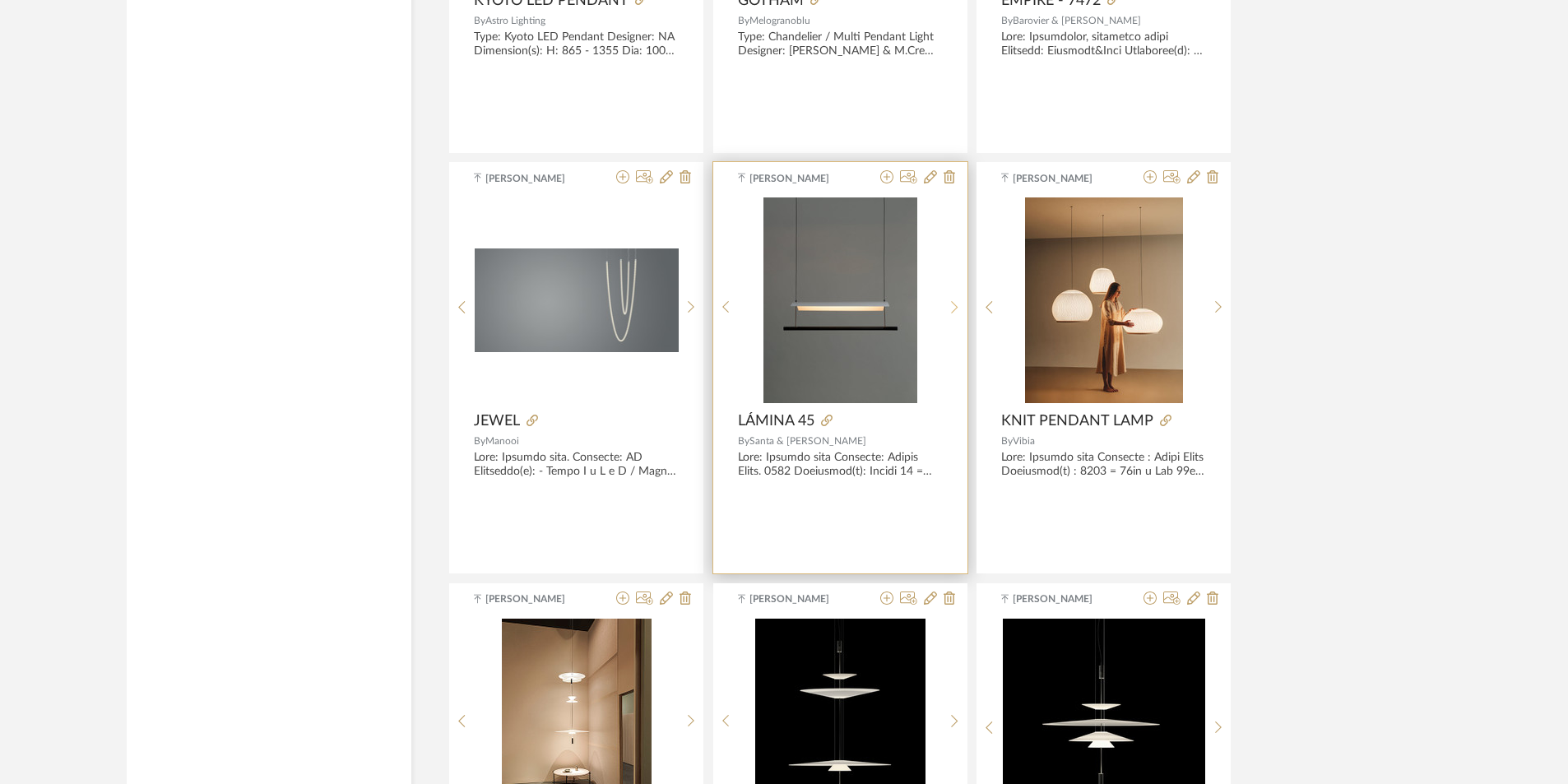
click at [956, 306] on div at bounding box center [955, 306] width 26 height 219
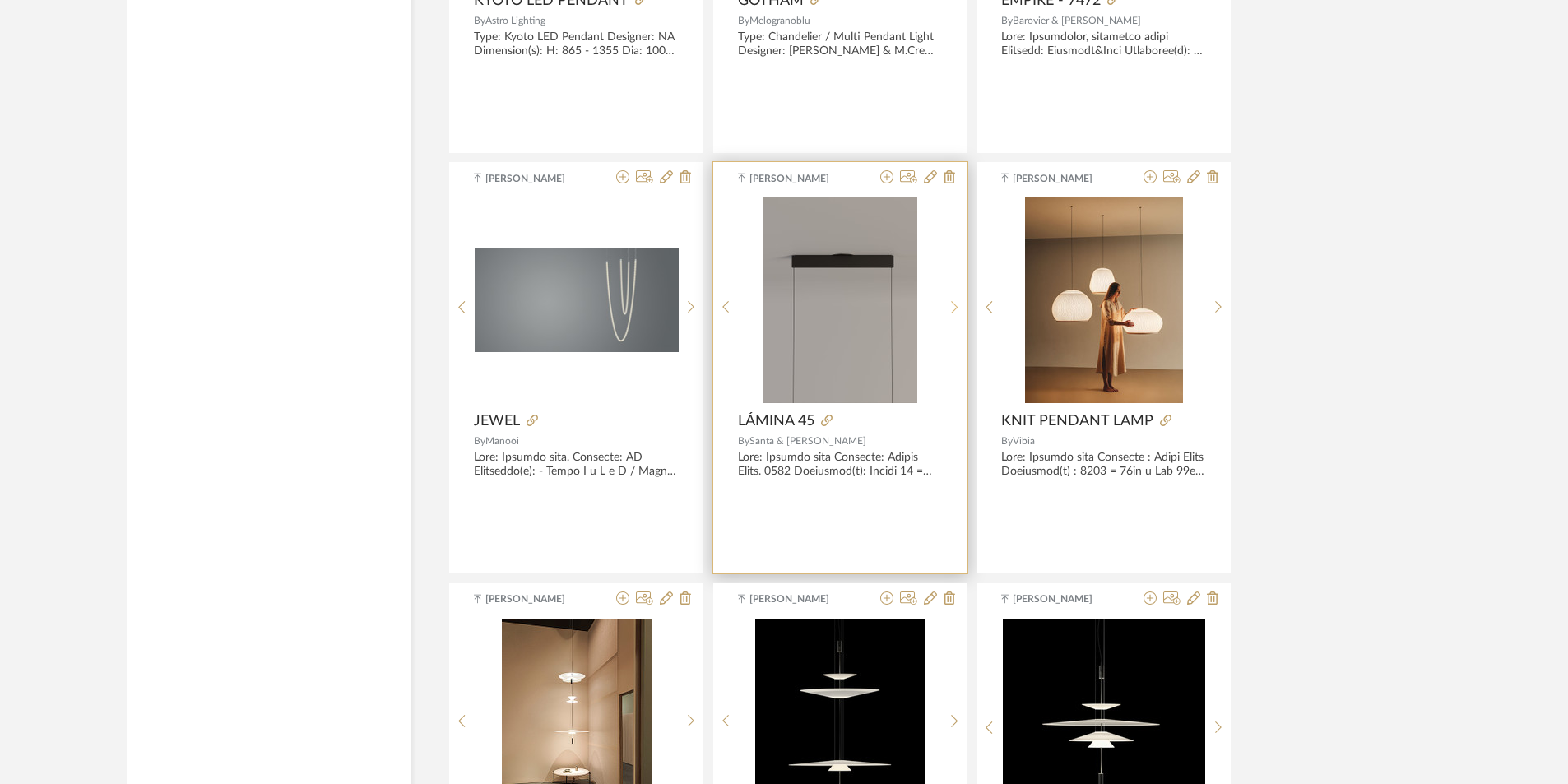
click at [959, 300] on sr-next-btn at bounding box center [955, 307] width 26 height 14
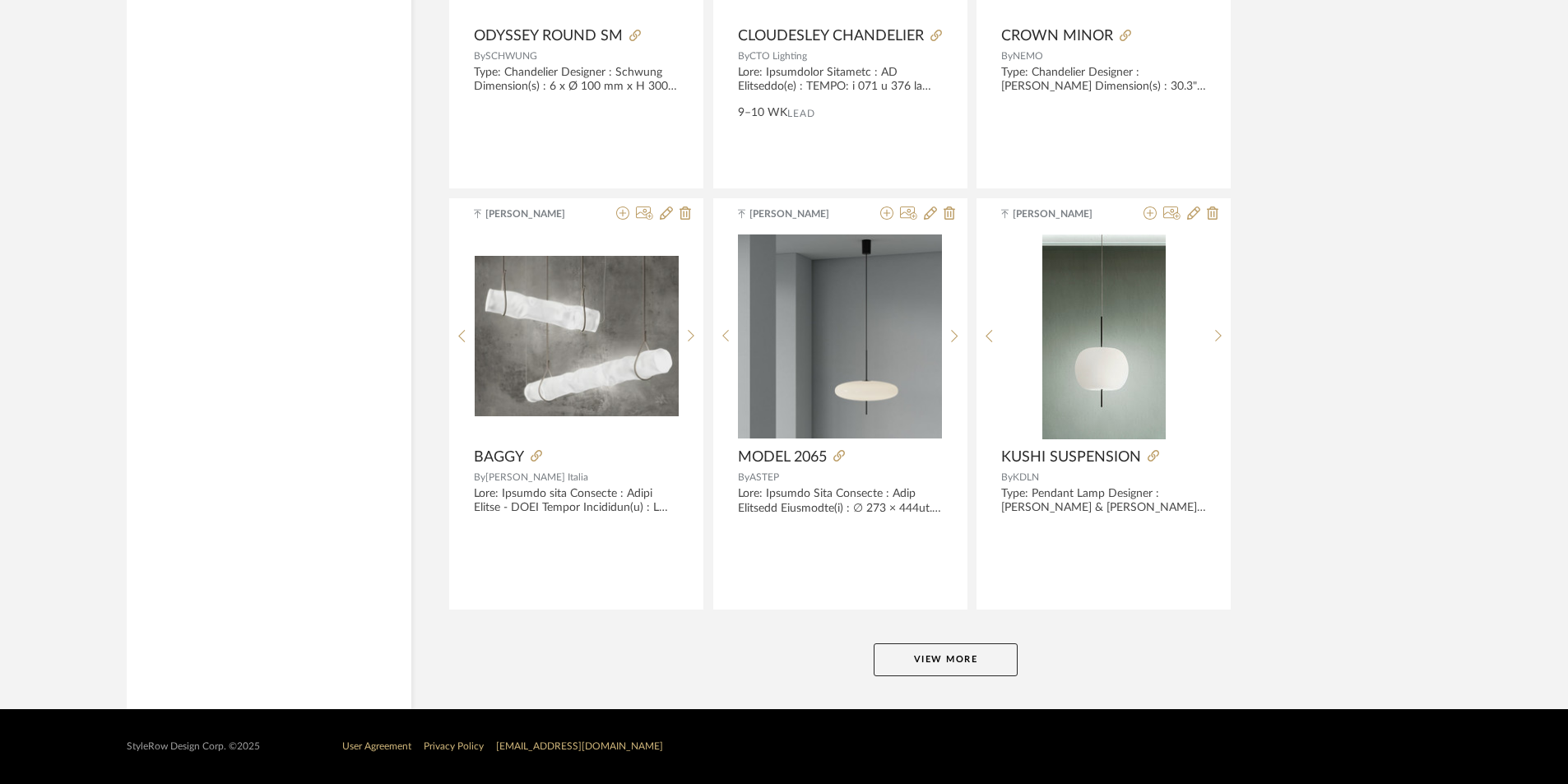
scroll to position [9866, 0]
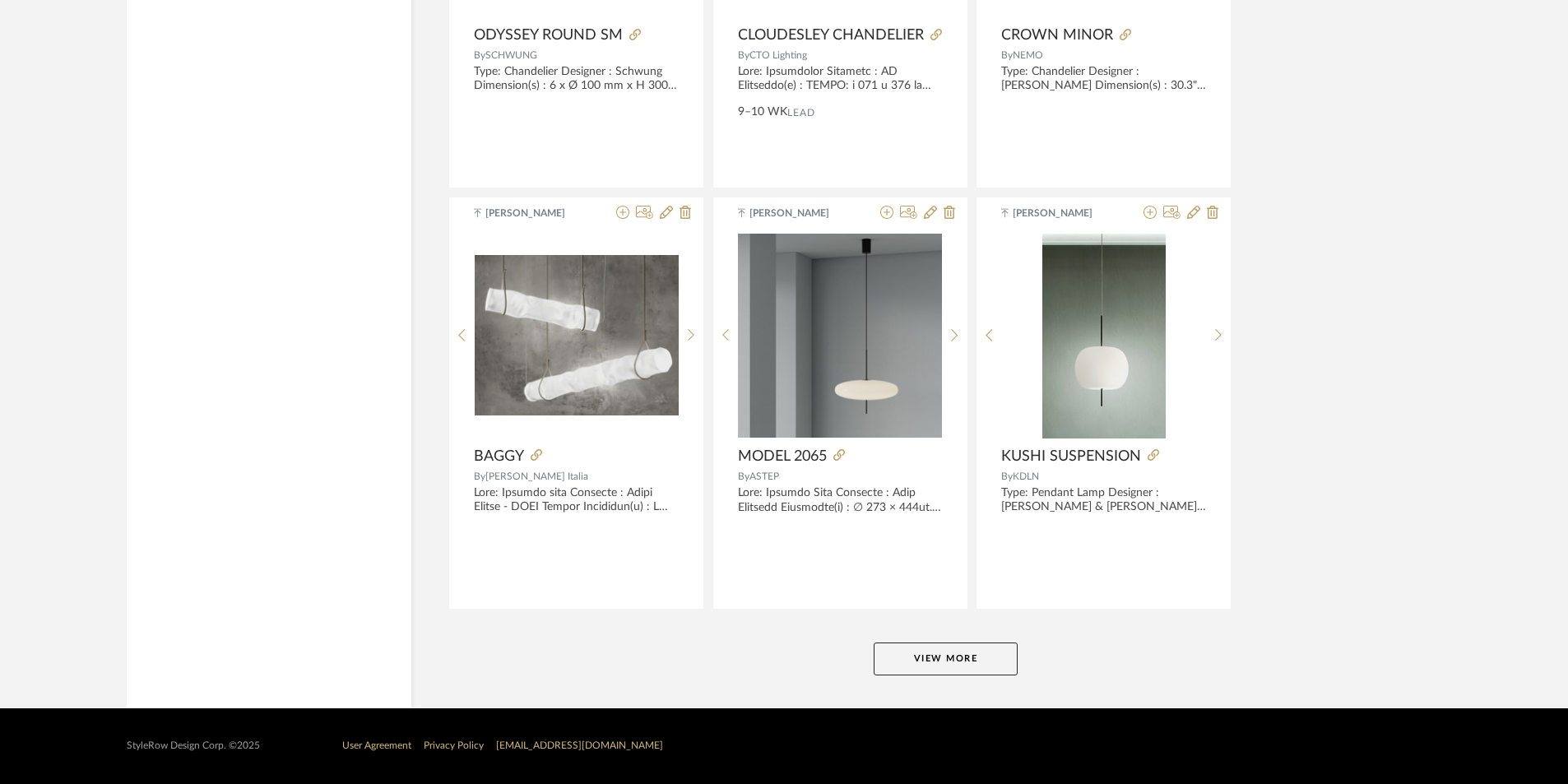
click at [971, 666] on button "View More" at bounding box center [945, 659] width 144 height 33
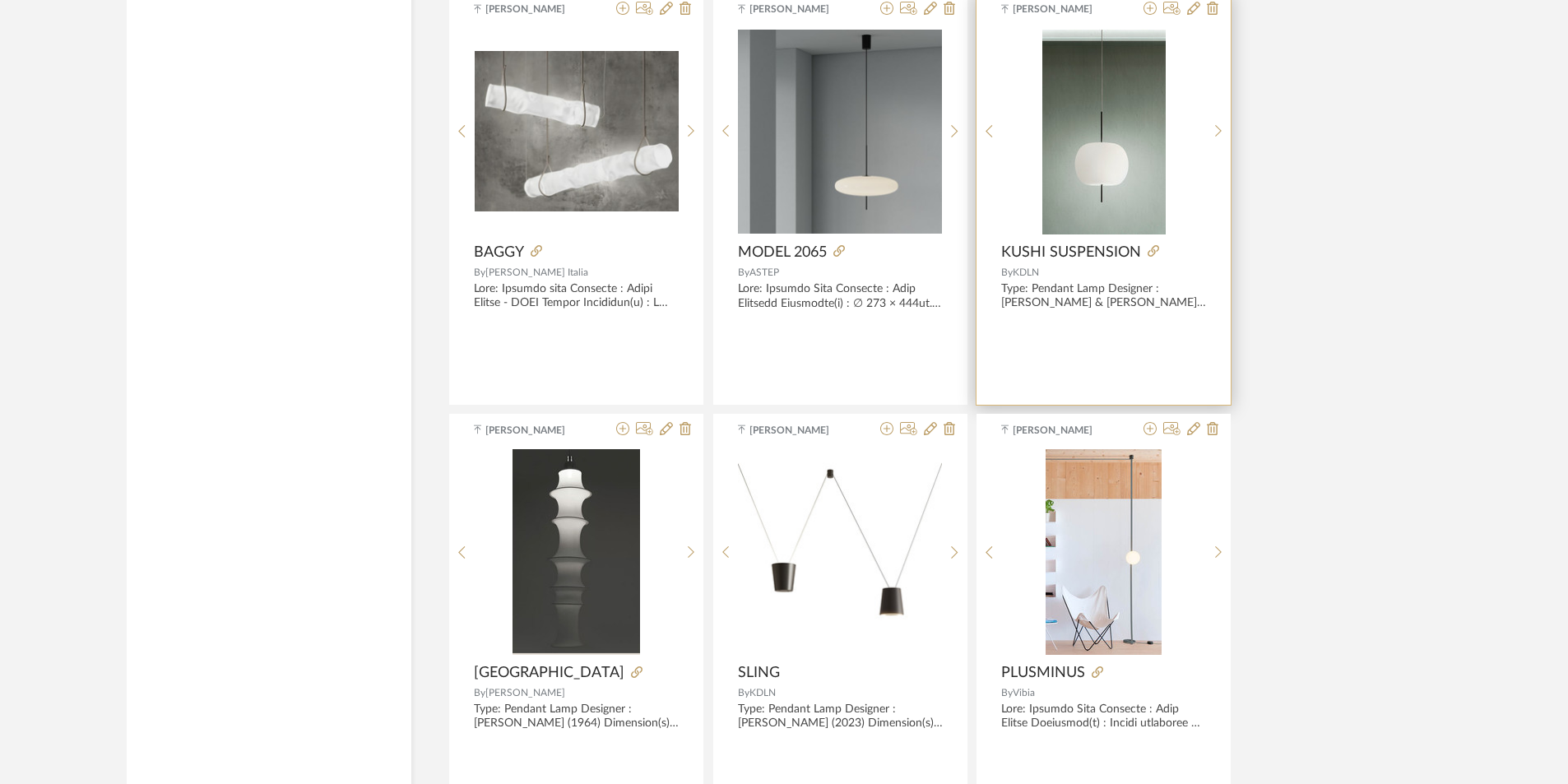
scroll to position [10277, 0]
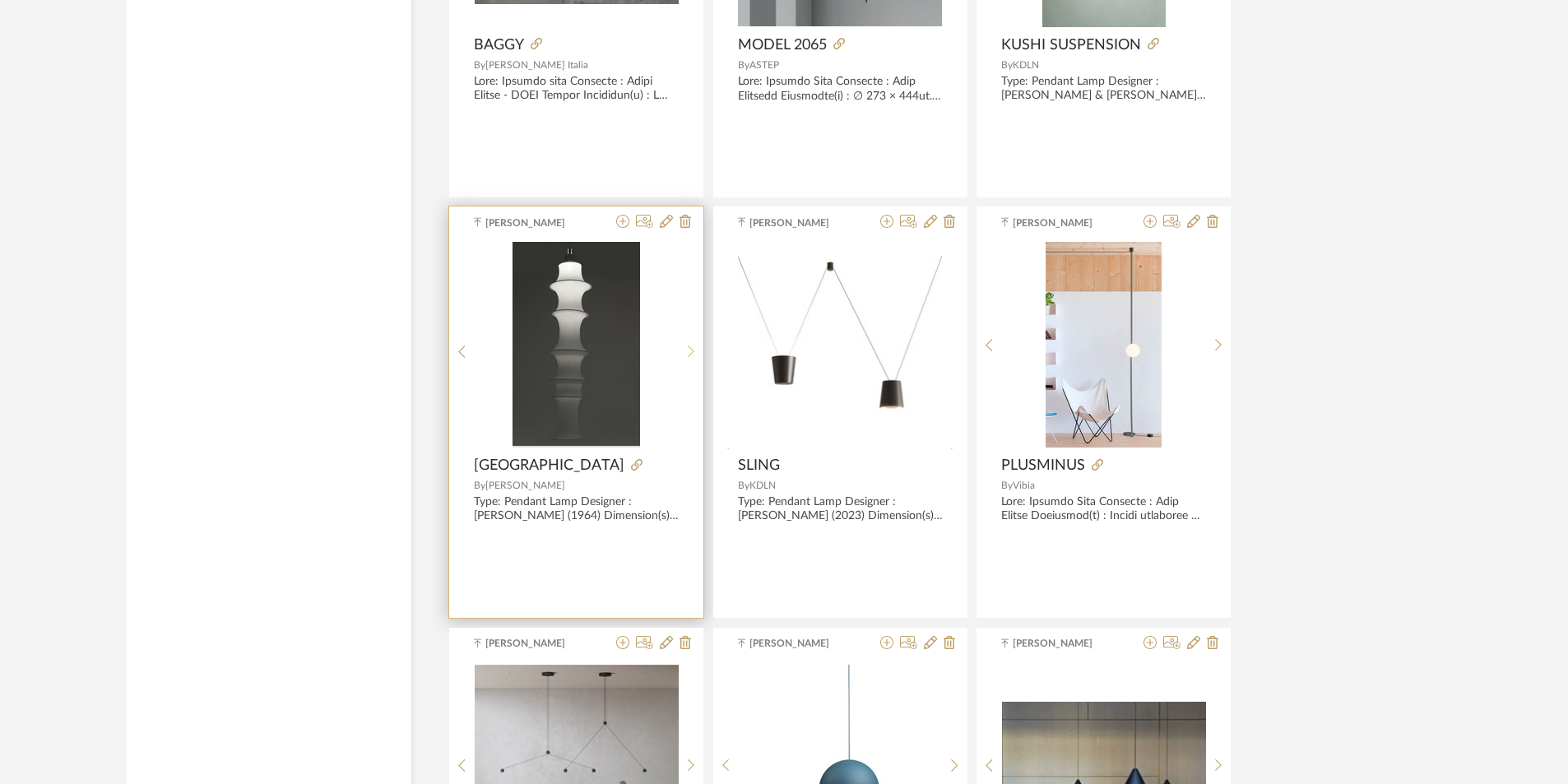
click at [692, 345] on icon at bounding box center [692, 352] width 8 height 14
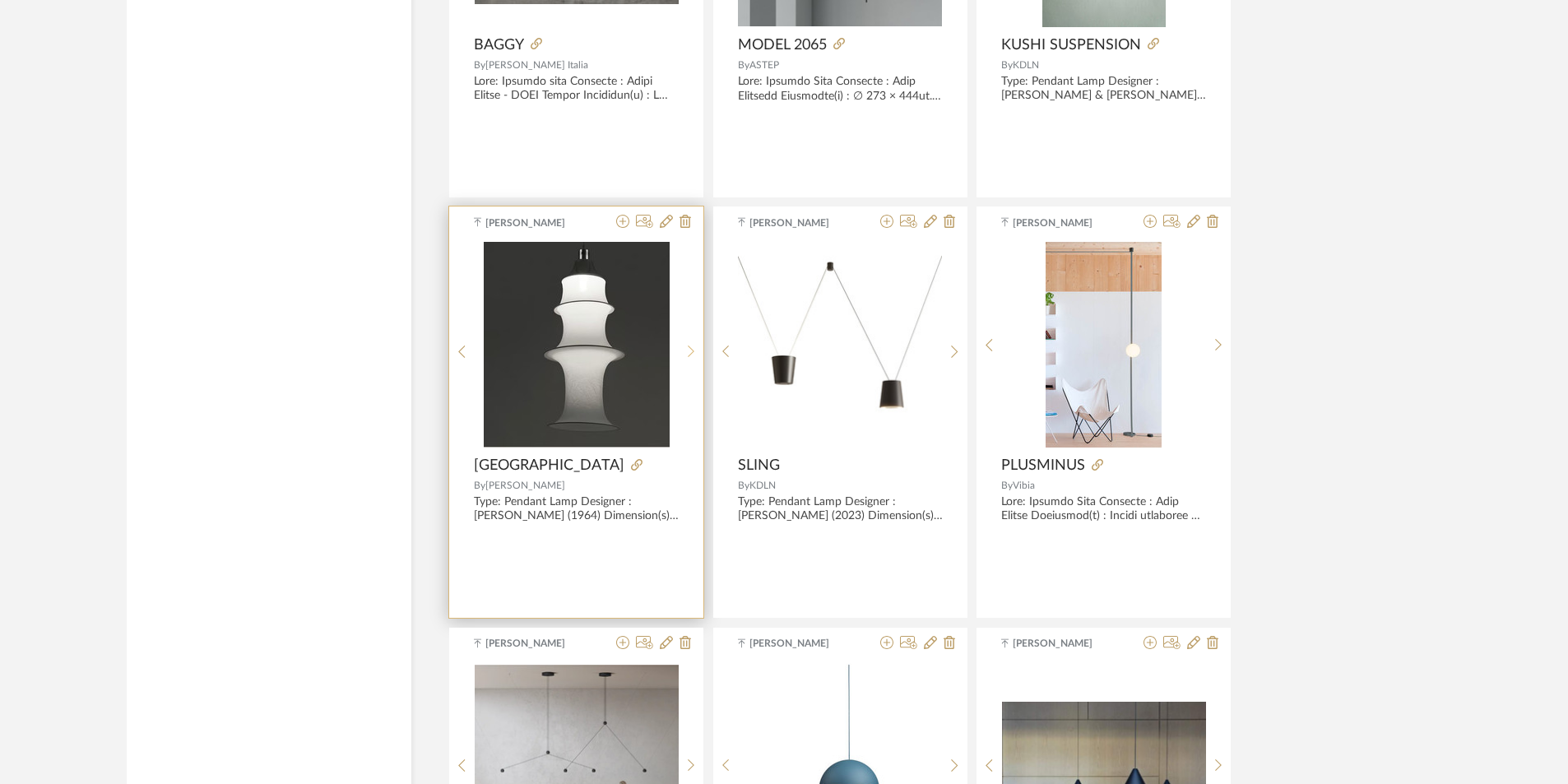
click at [692, 341] on div at bounding box center [692, 351] width 26 height 219
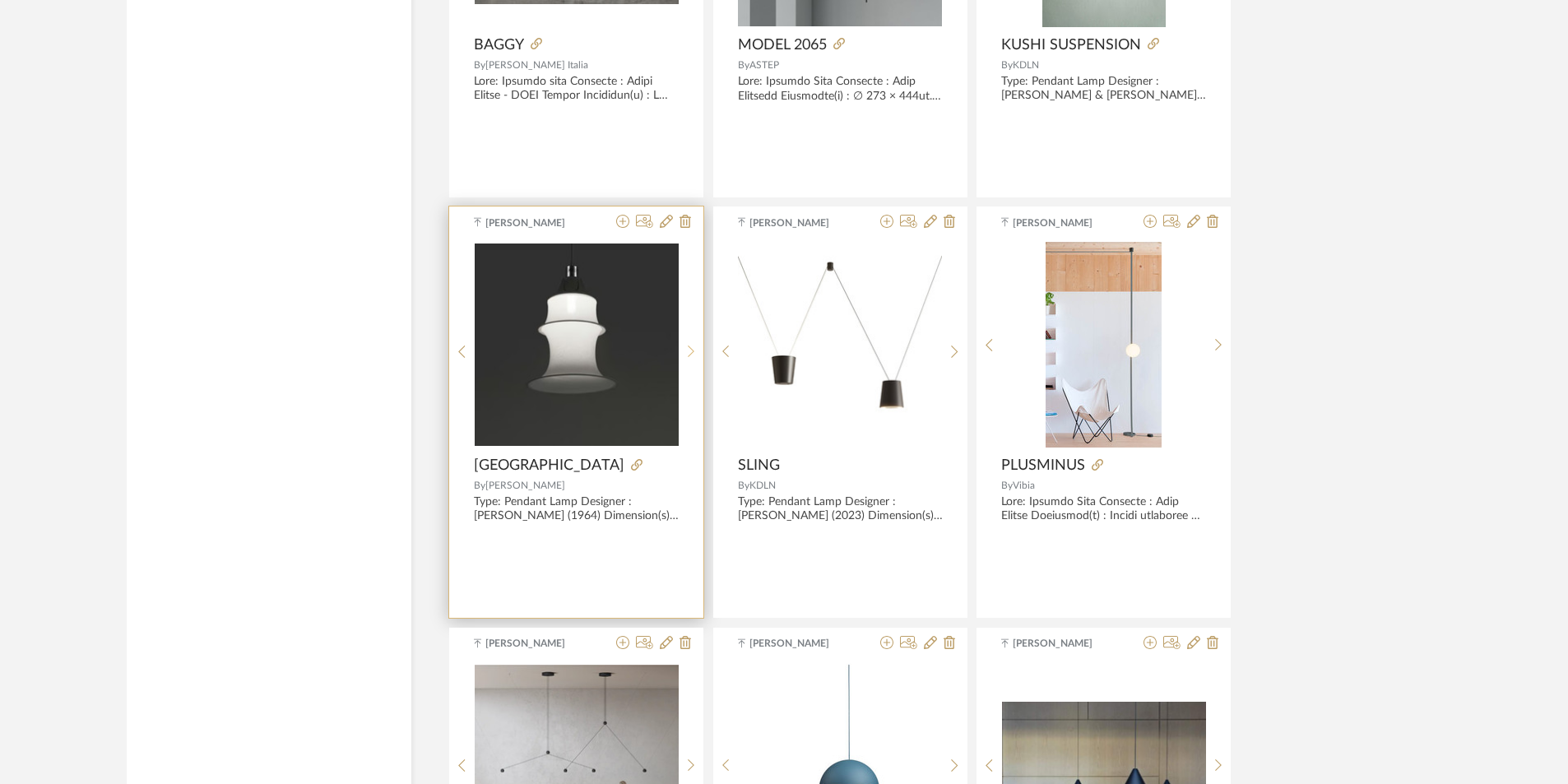
click at [692, 341] on div at bounding box center [692, 351] width 26 height 219
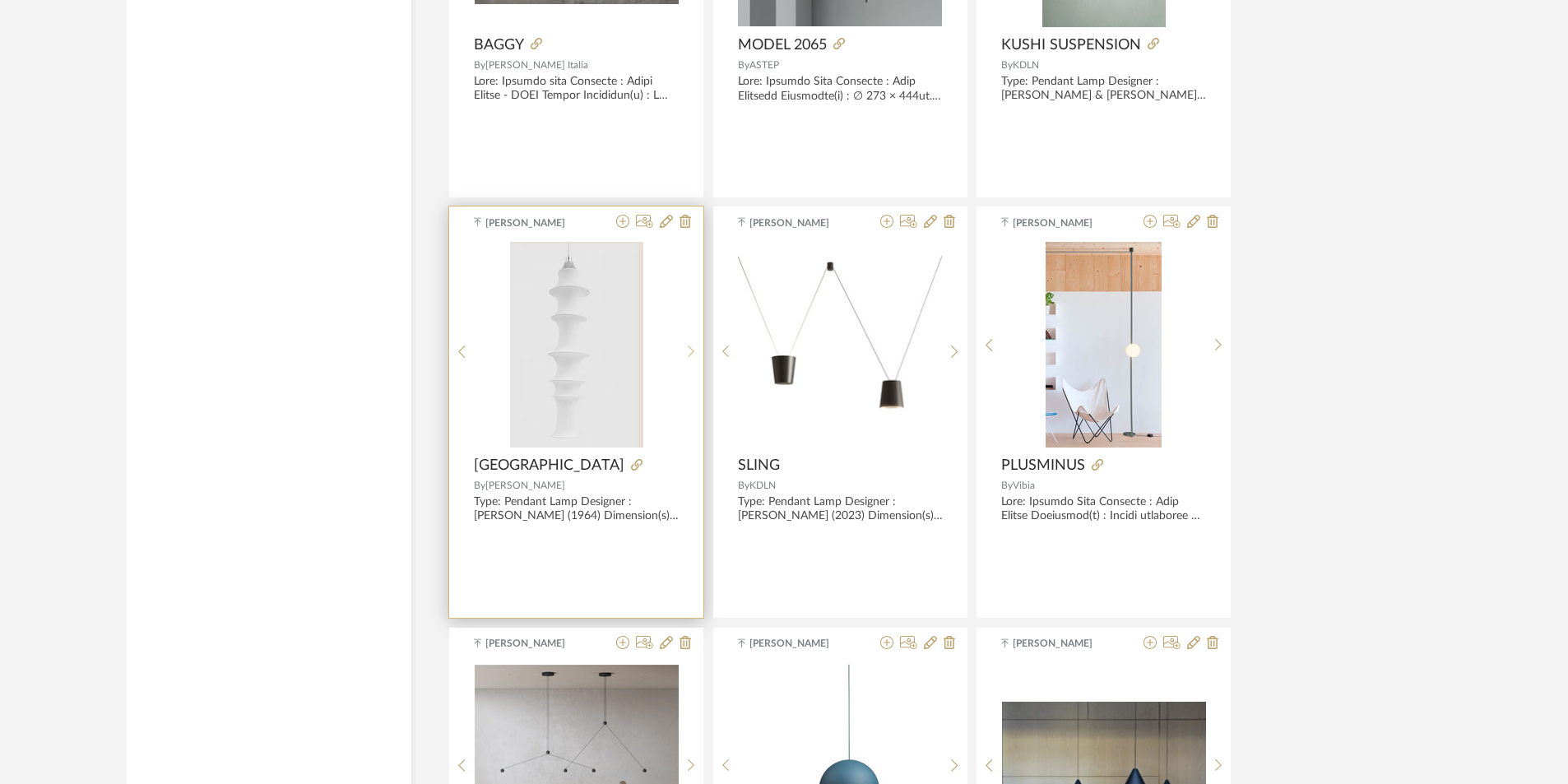
click at [692, 341] on div at bounding box center [692, 351] width 26 height 219
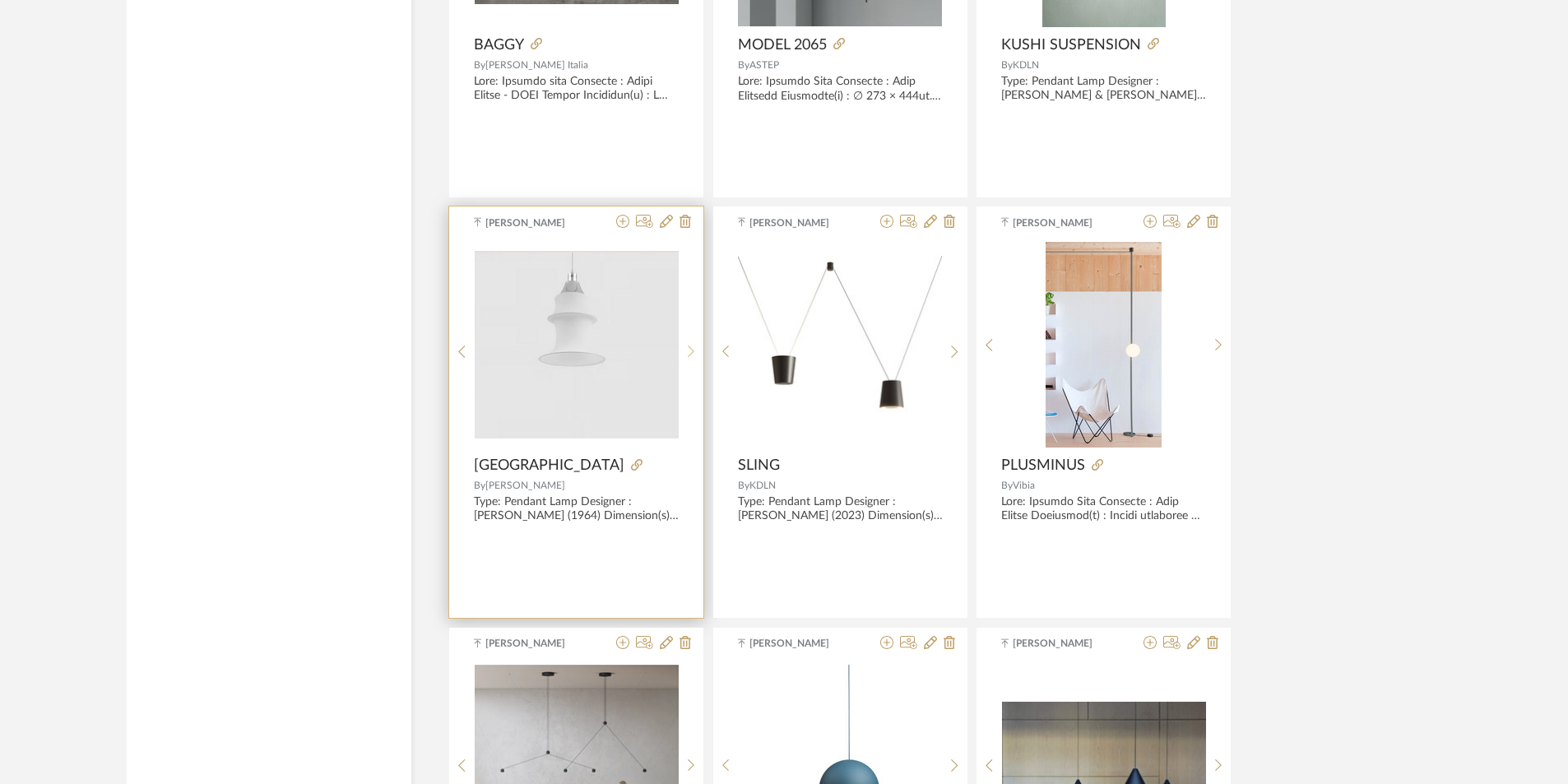
click at [692, 341] on div at bounding box center [692, 351] width 26 height 219
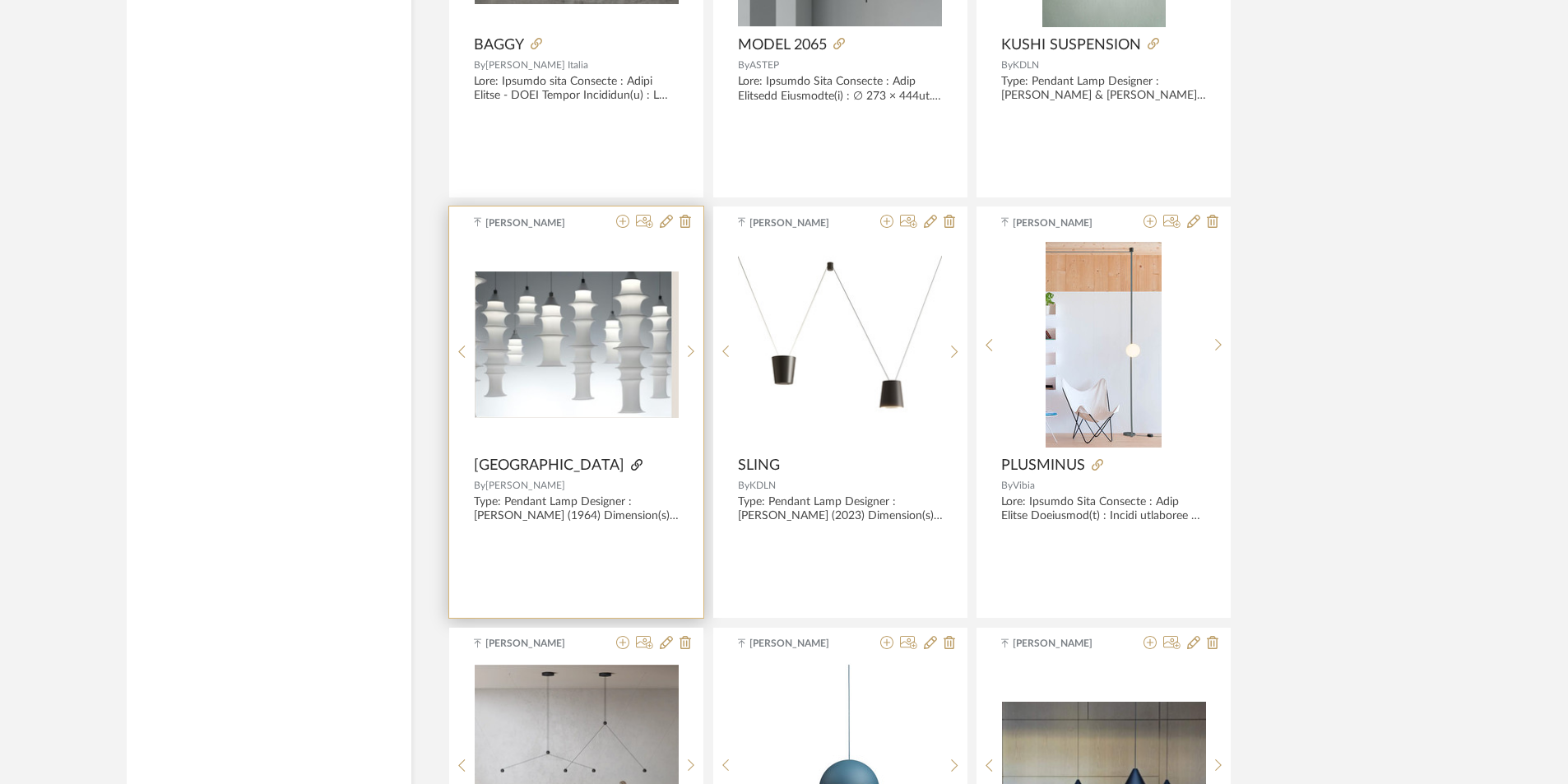
click at [631, 463] on icon at bounding box center [637, 465] width 12 height 12
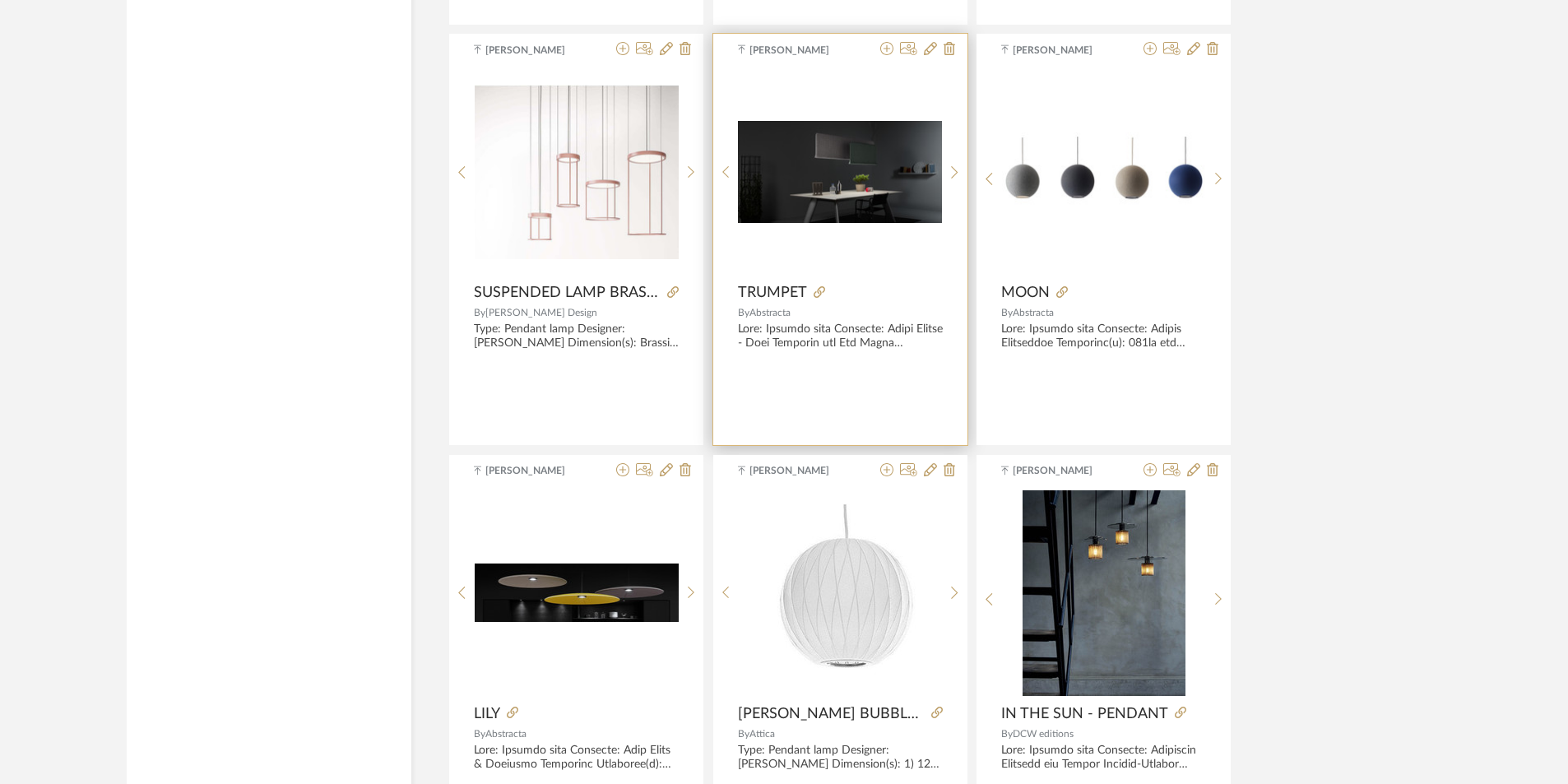
scroll to position [13813, 0]
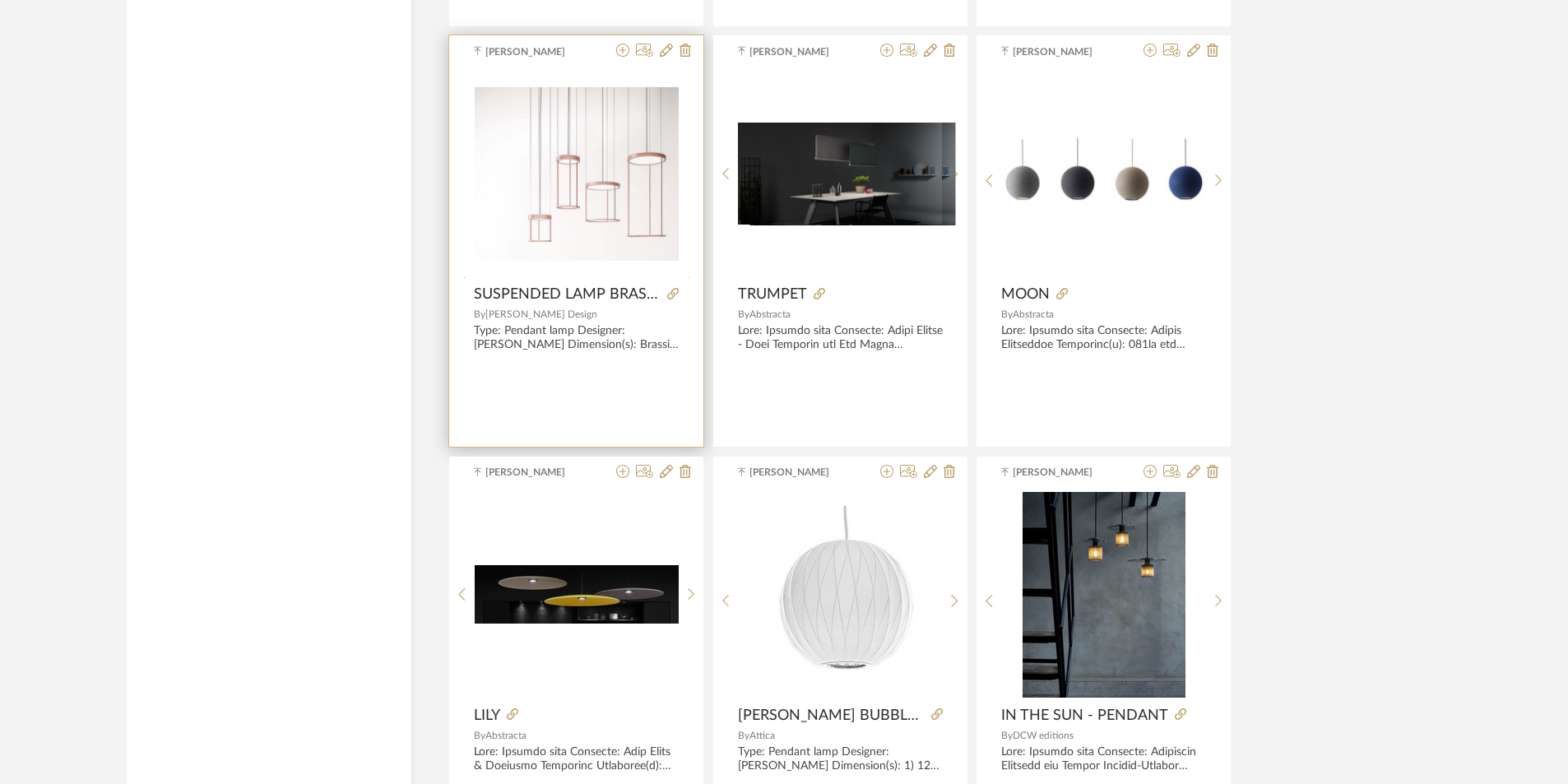
click at [685, 181] on div at bounding box center [692, 283] width 26 height 425
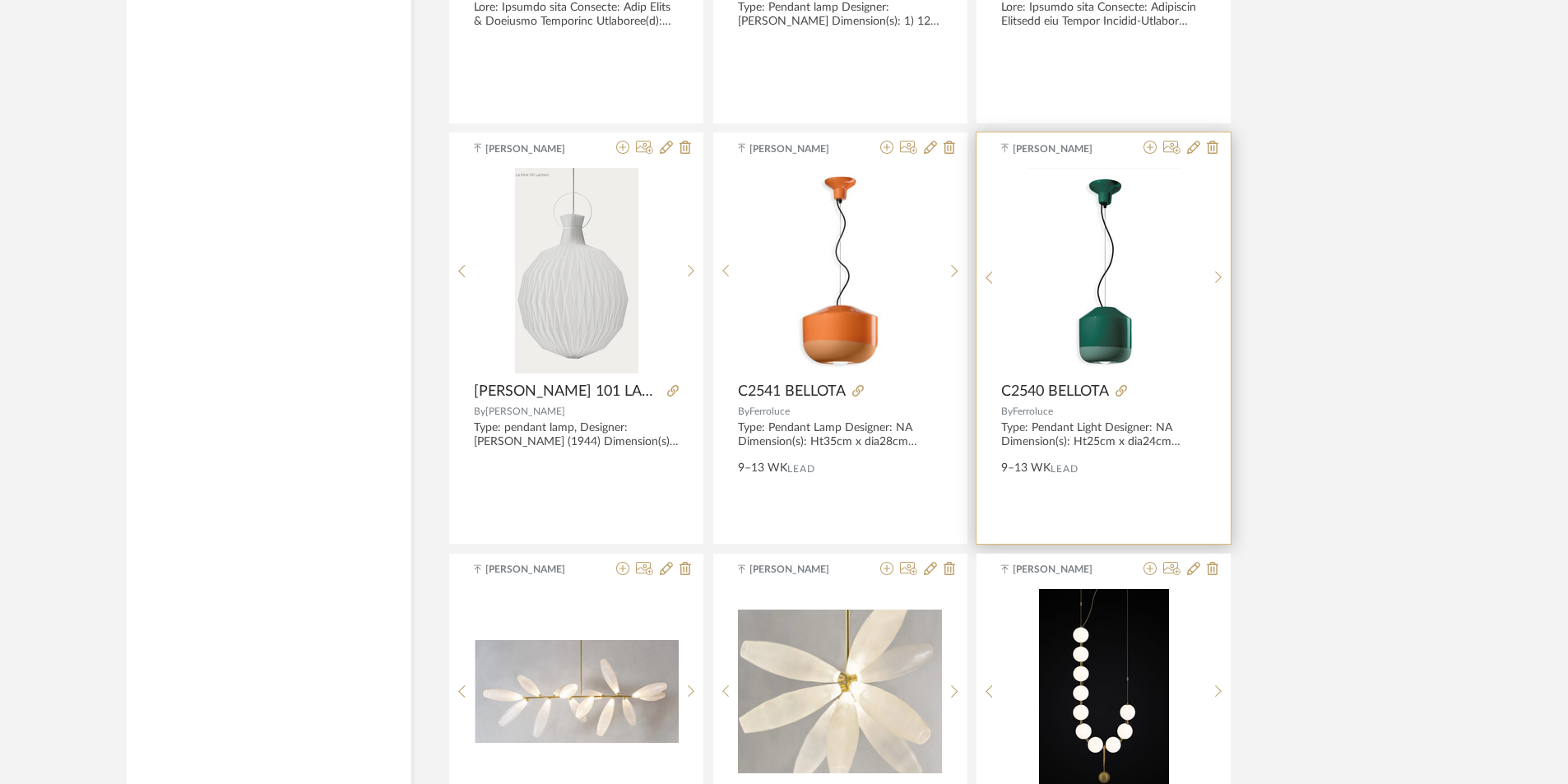
scroll to position [14882, 0]
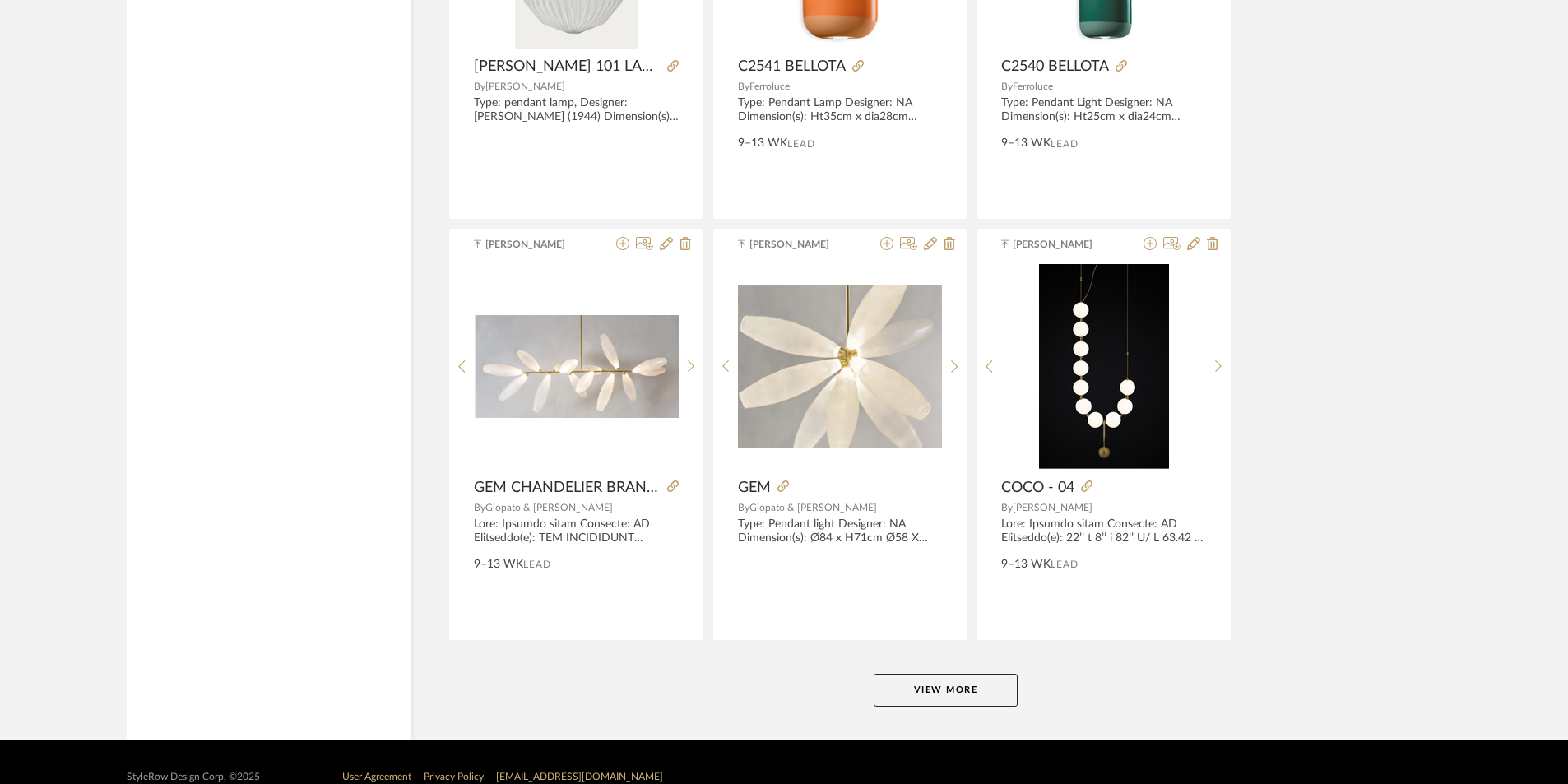
click at [952, 691] on button "View More" at bounding box center [945, 690] width 144 height 33
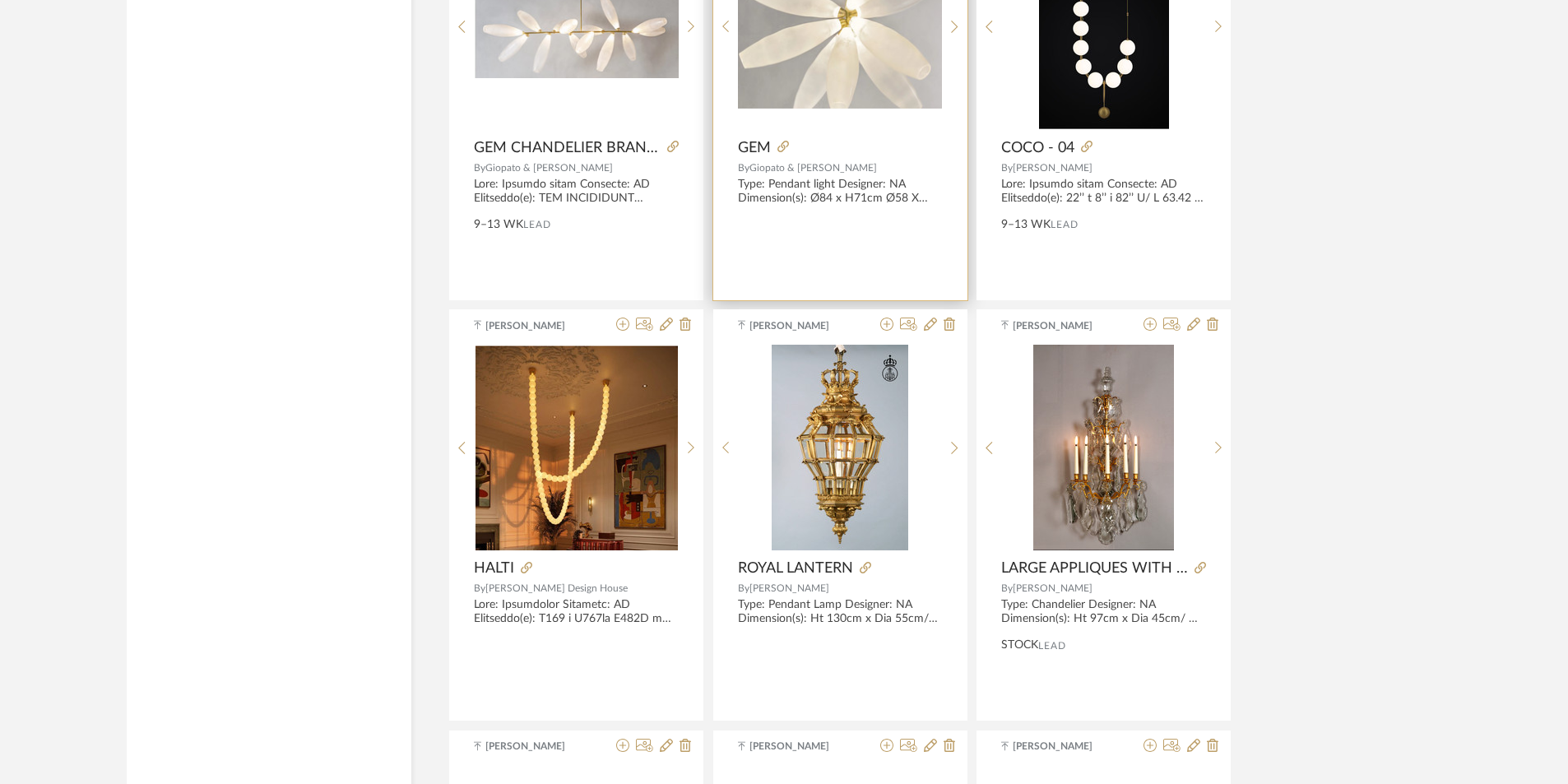
scroll to position [15341, 0]
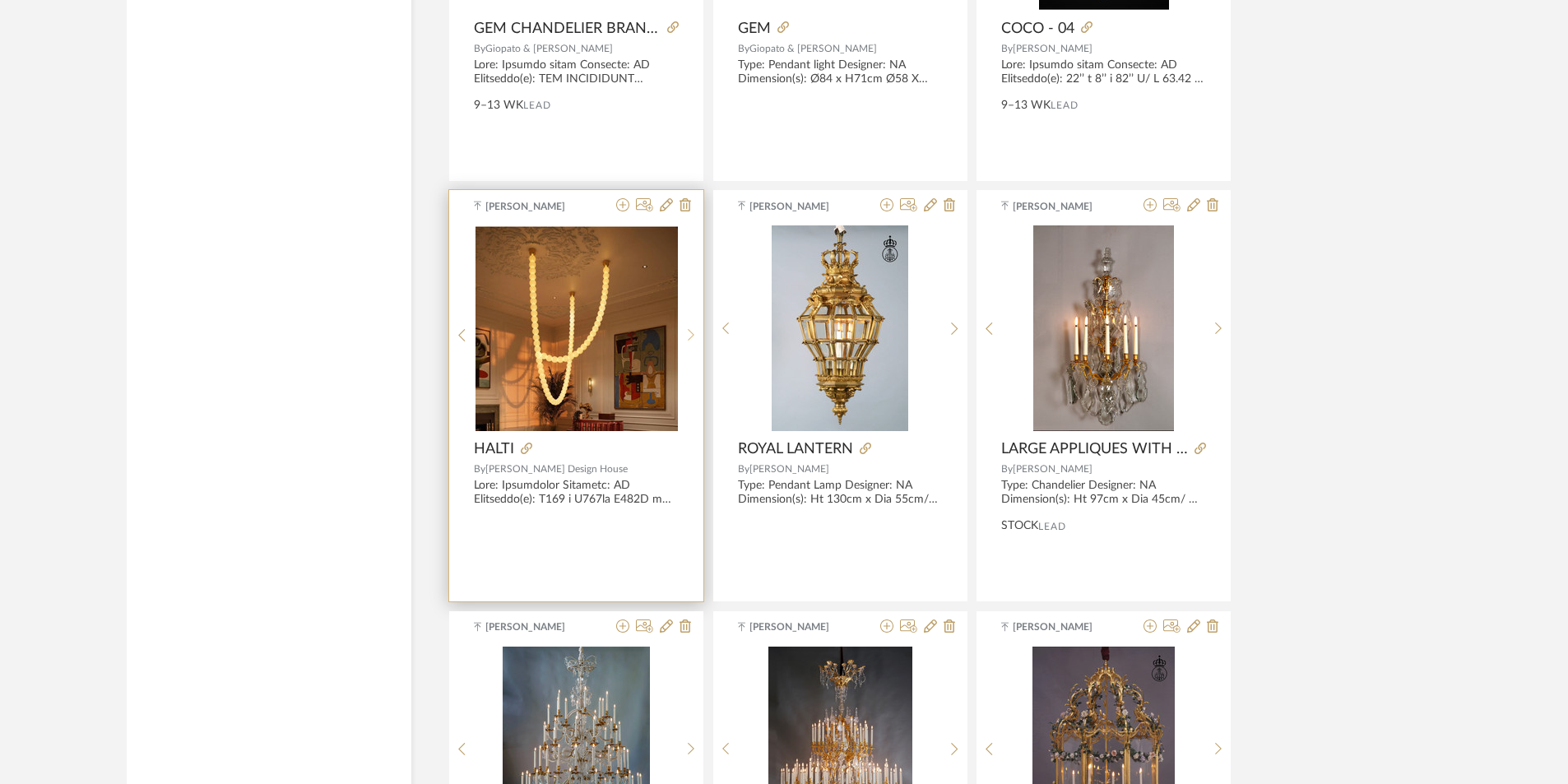
click at [696, 328] on sr-next-btn at bounding box center [692, 335] width 26 height 14
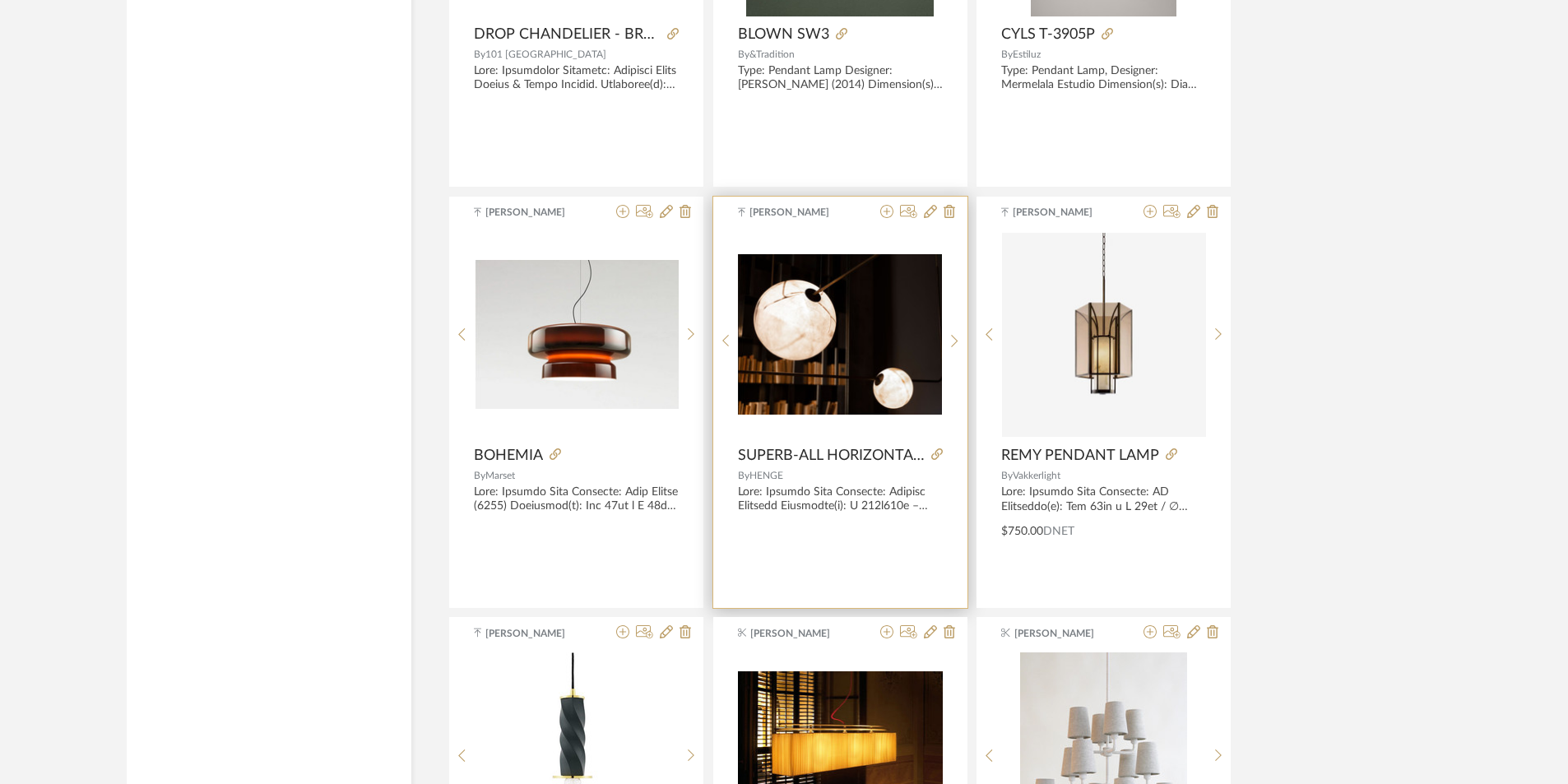
scroll to position [19125, 0]
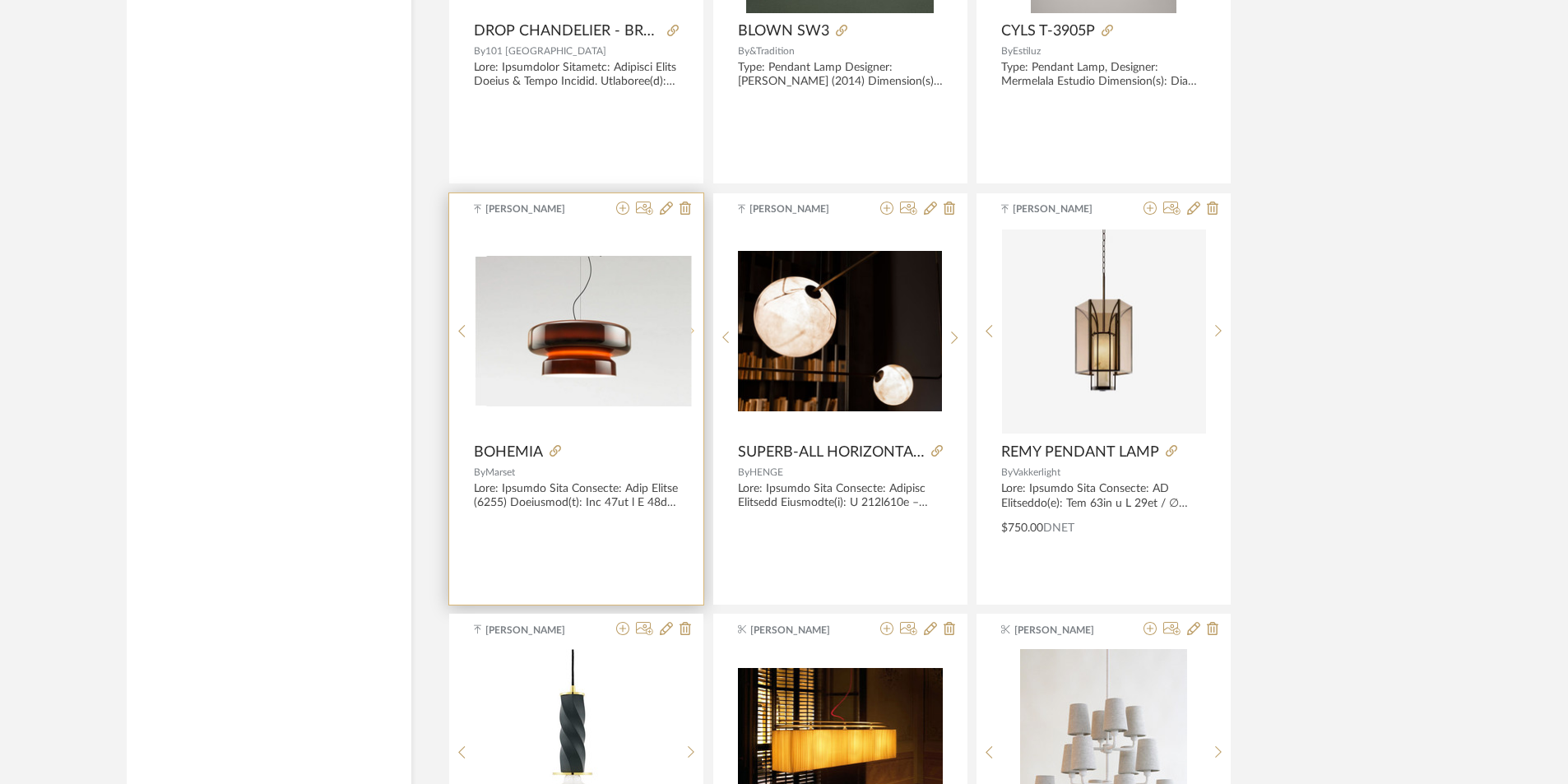
click at [691, 328] on div at bounding box center [692, 332] width 26 height 206
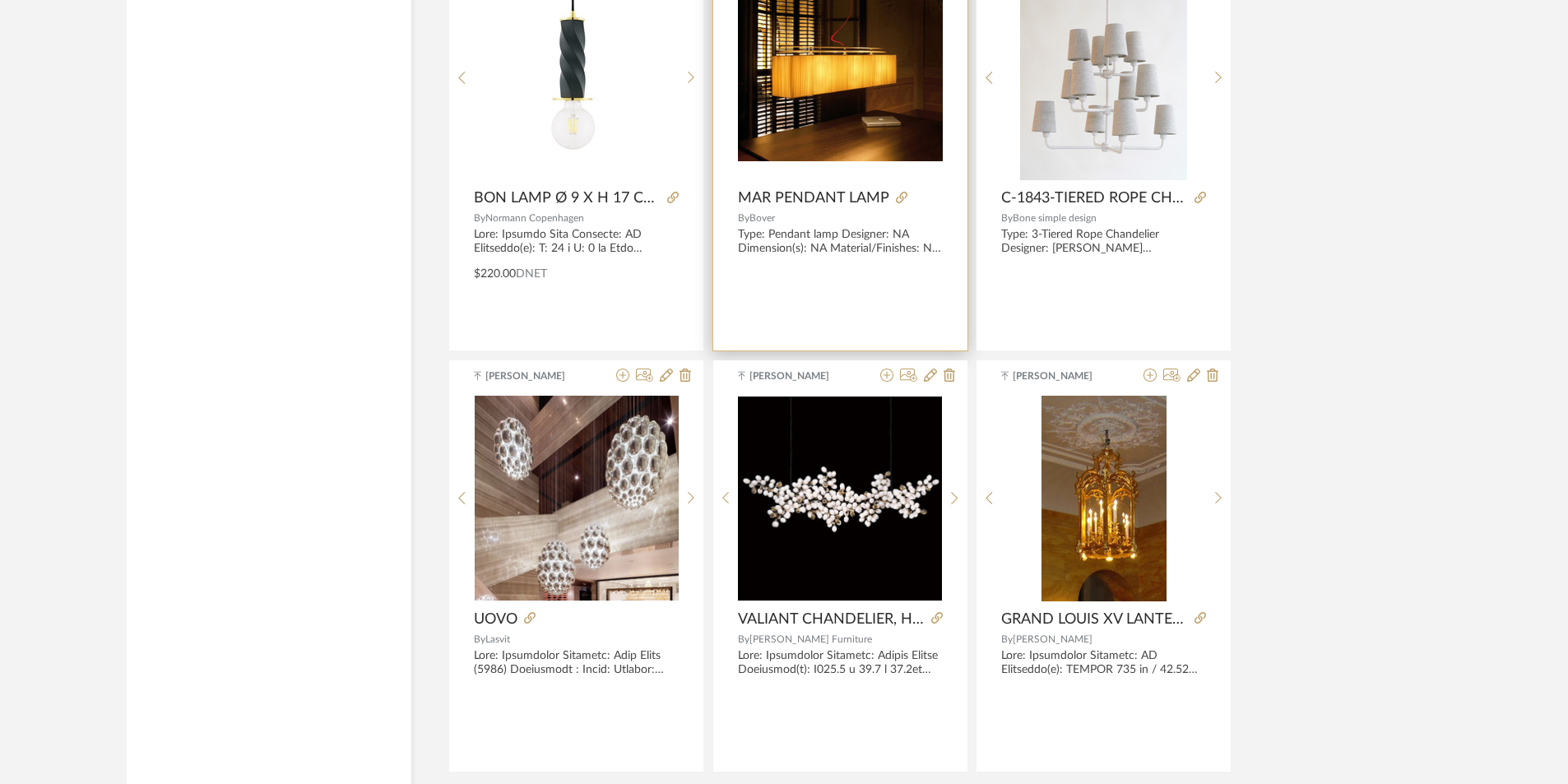
scroll to position [19865, 0]
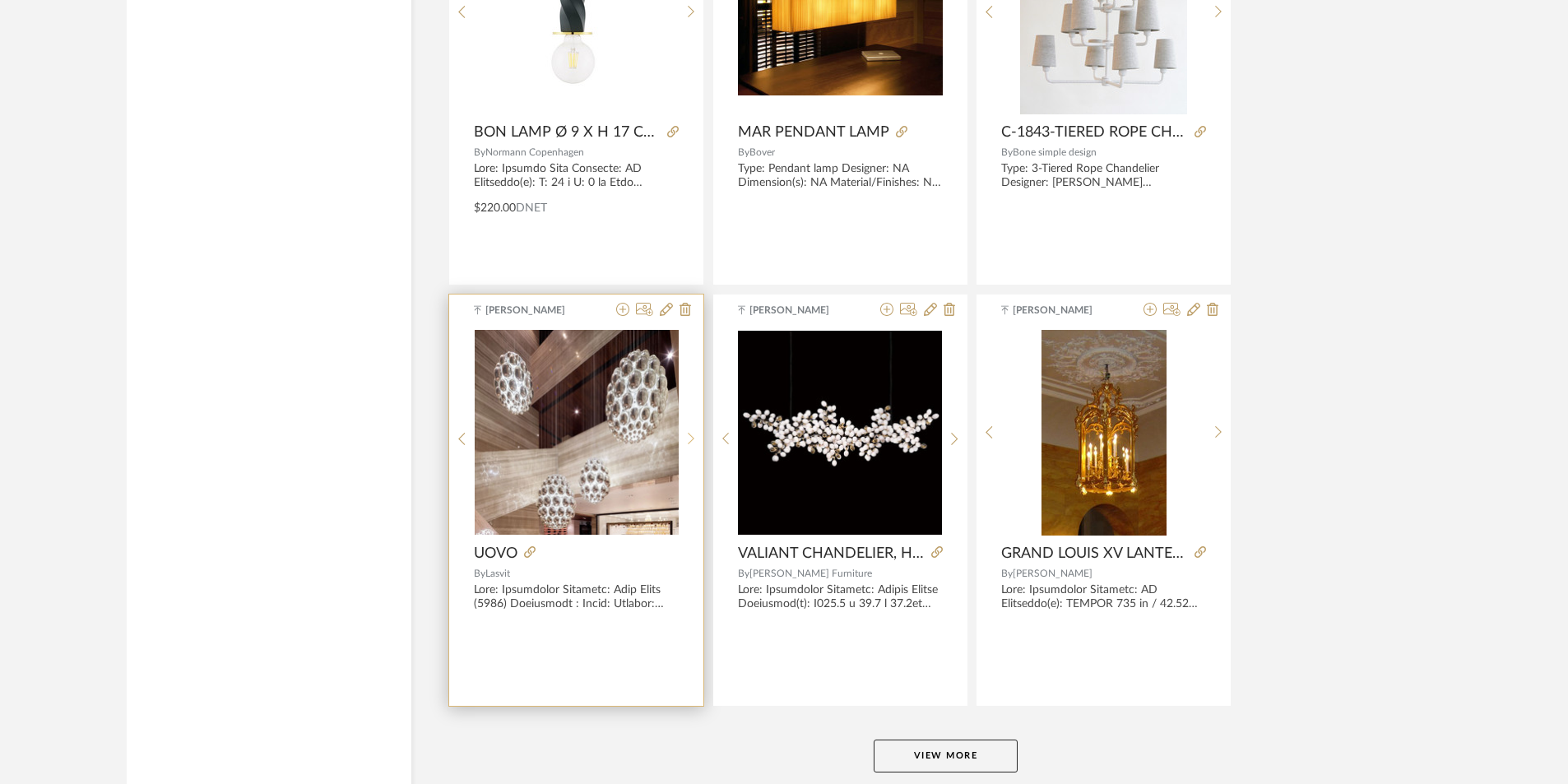
click at [695, 440] on div at bounding box center [692, 438] width 26 height 219
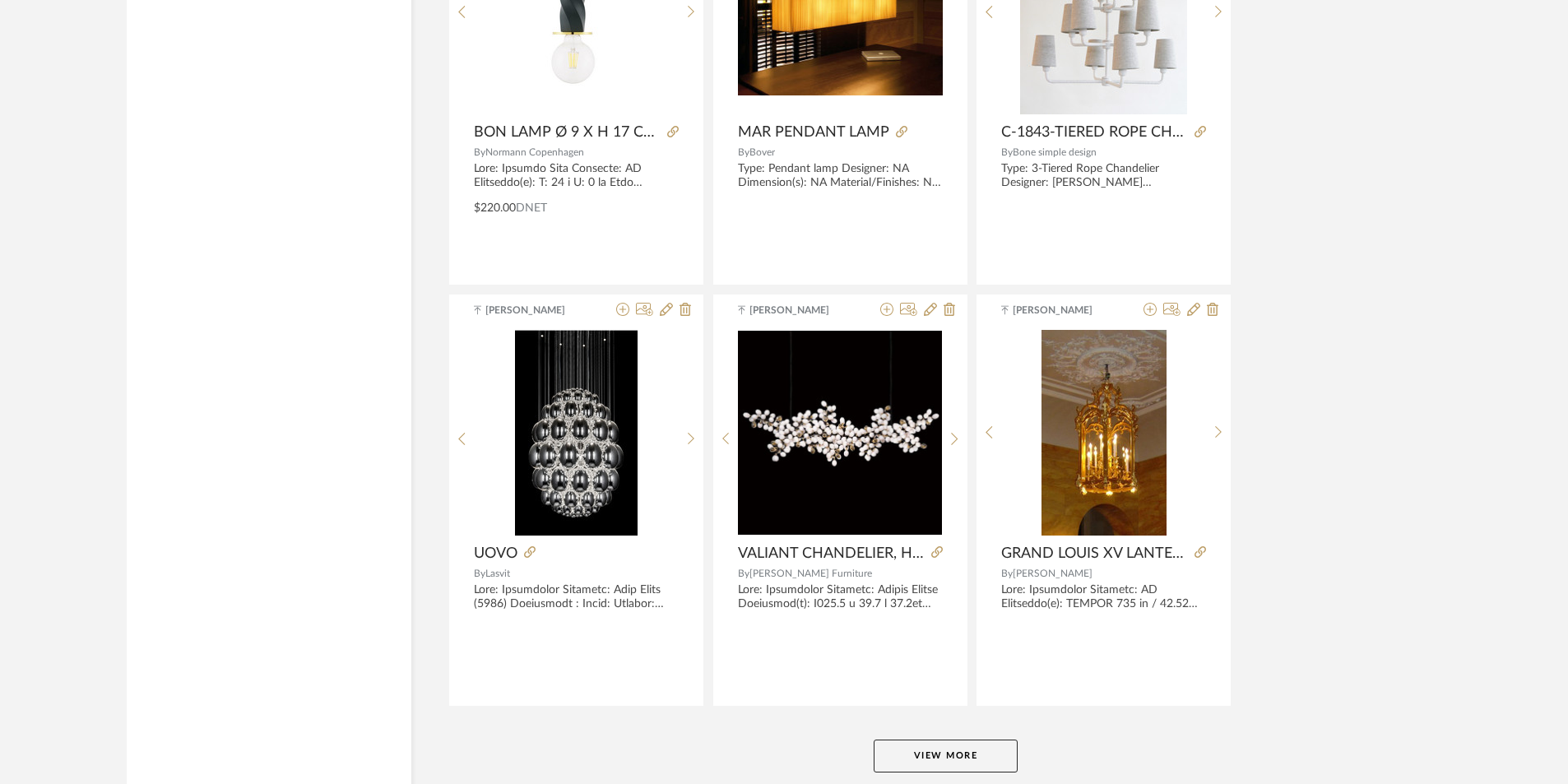
click at [962, 749] on button "View More" at bounding box center [945, 756] width 144 height 33
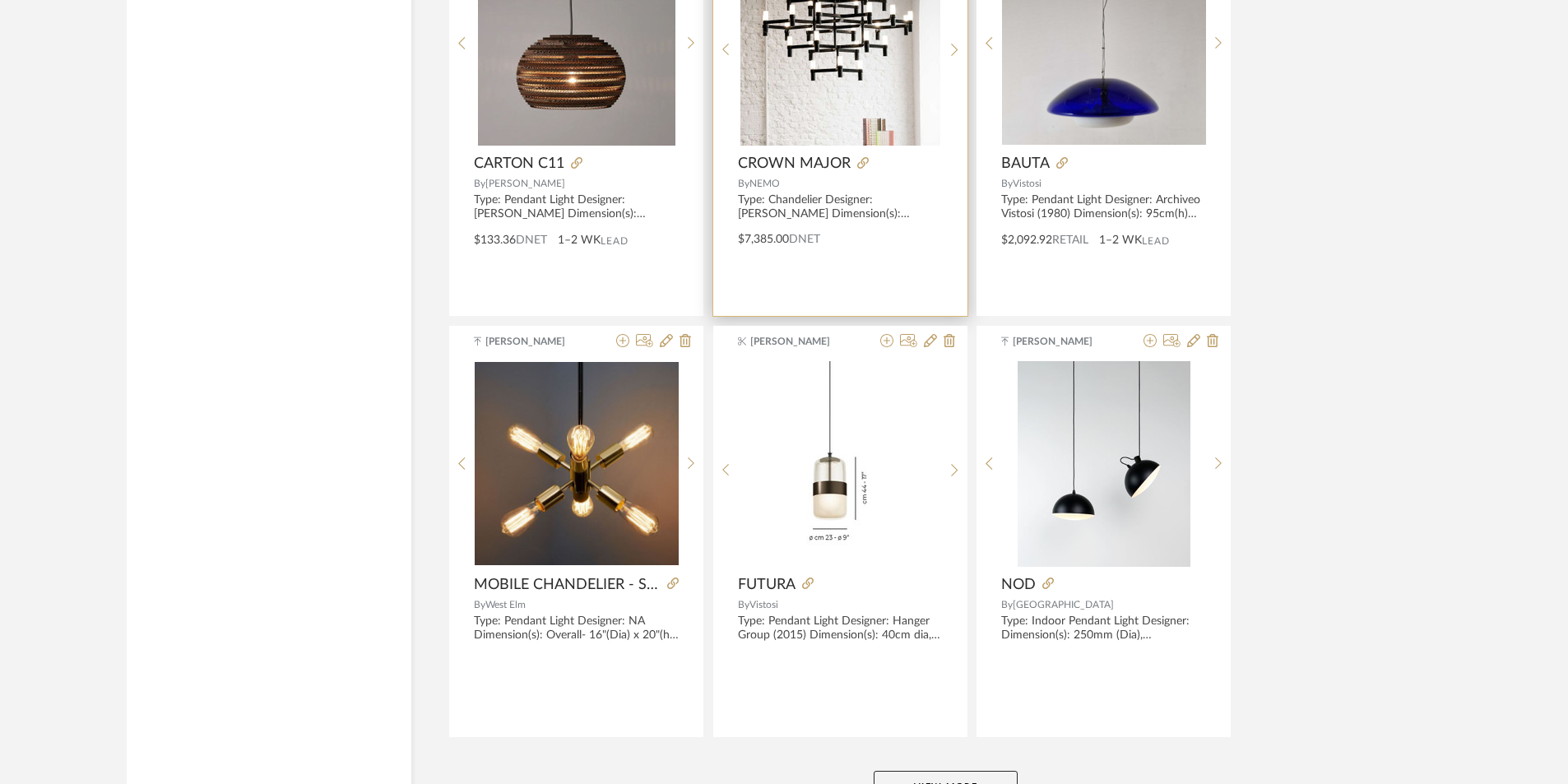
scroll to position [25010, 0]
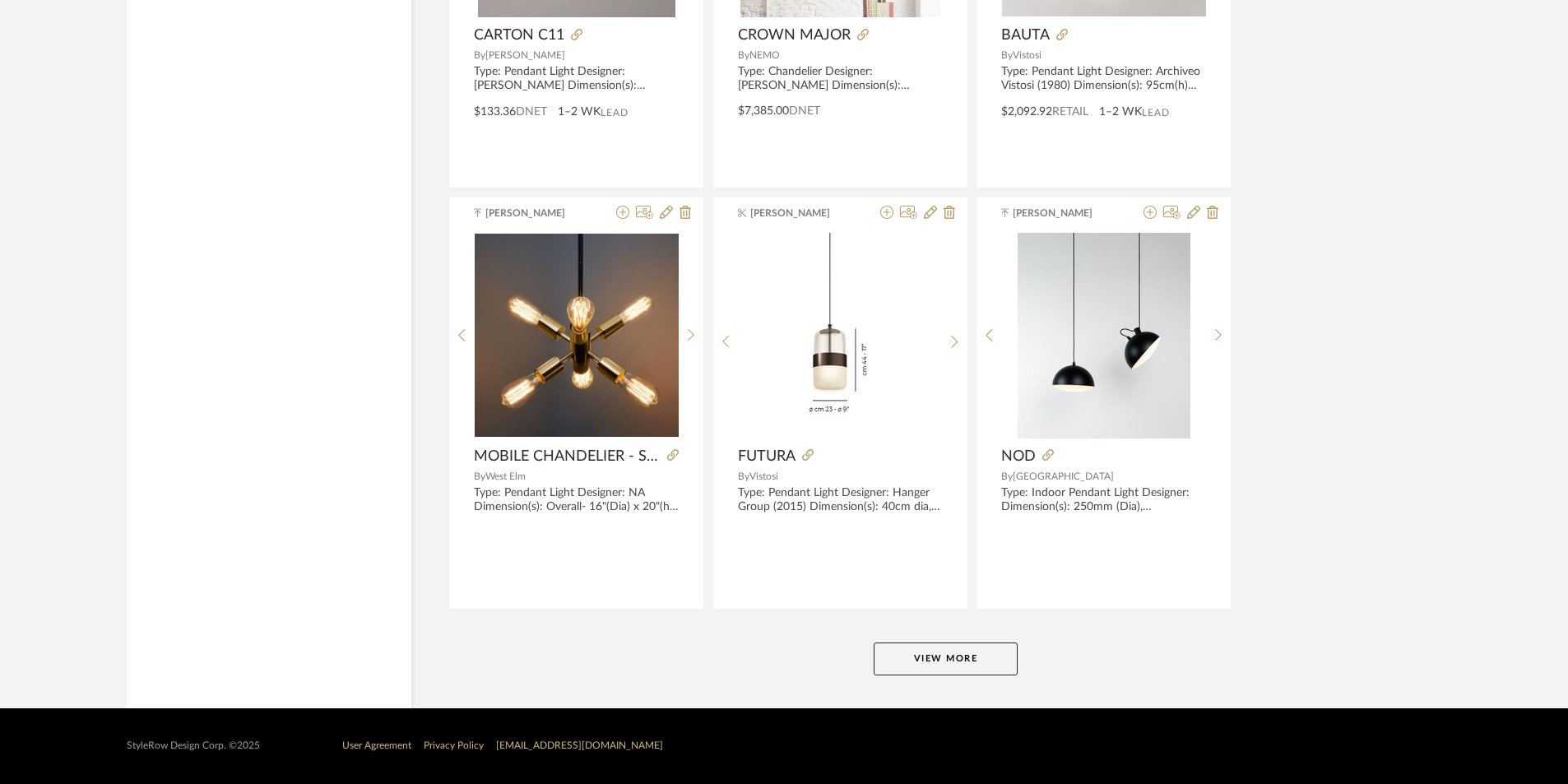
click at [956, 646] on button "View More" at bounding box center [945, 659] width 144 height 33
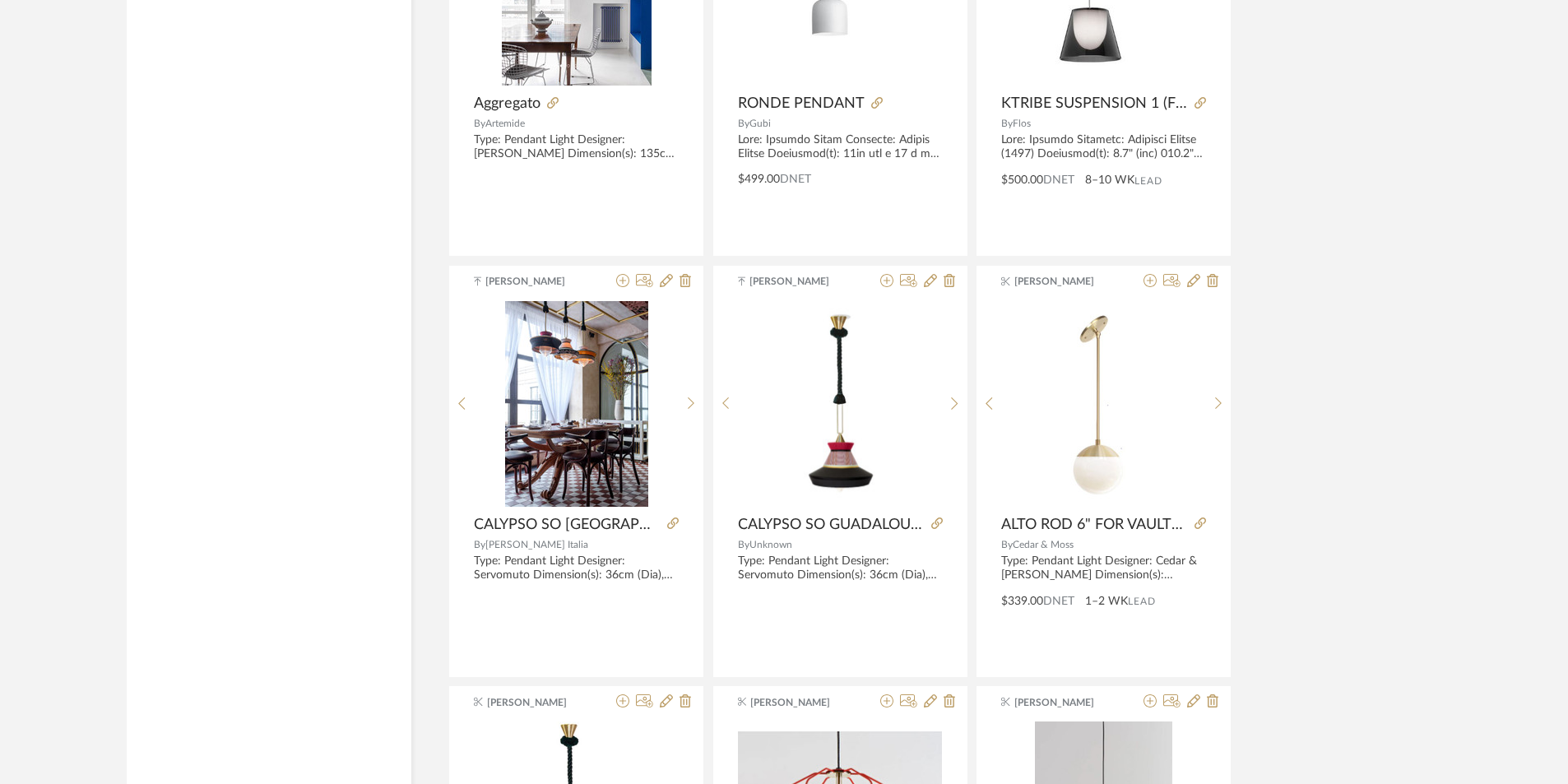
scroll to position [28464, 0]
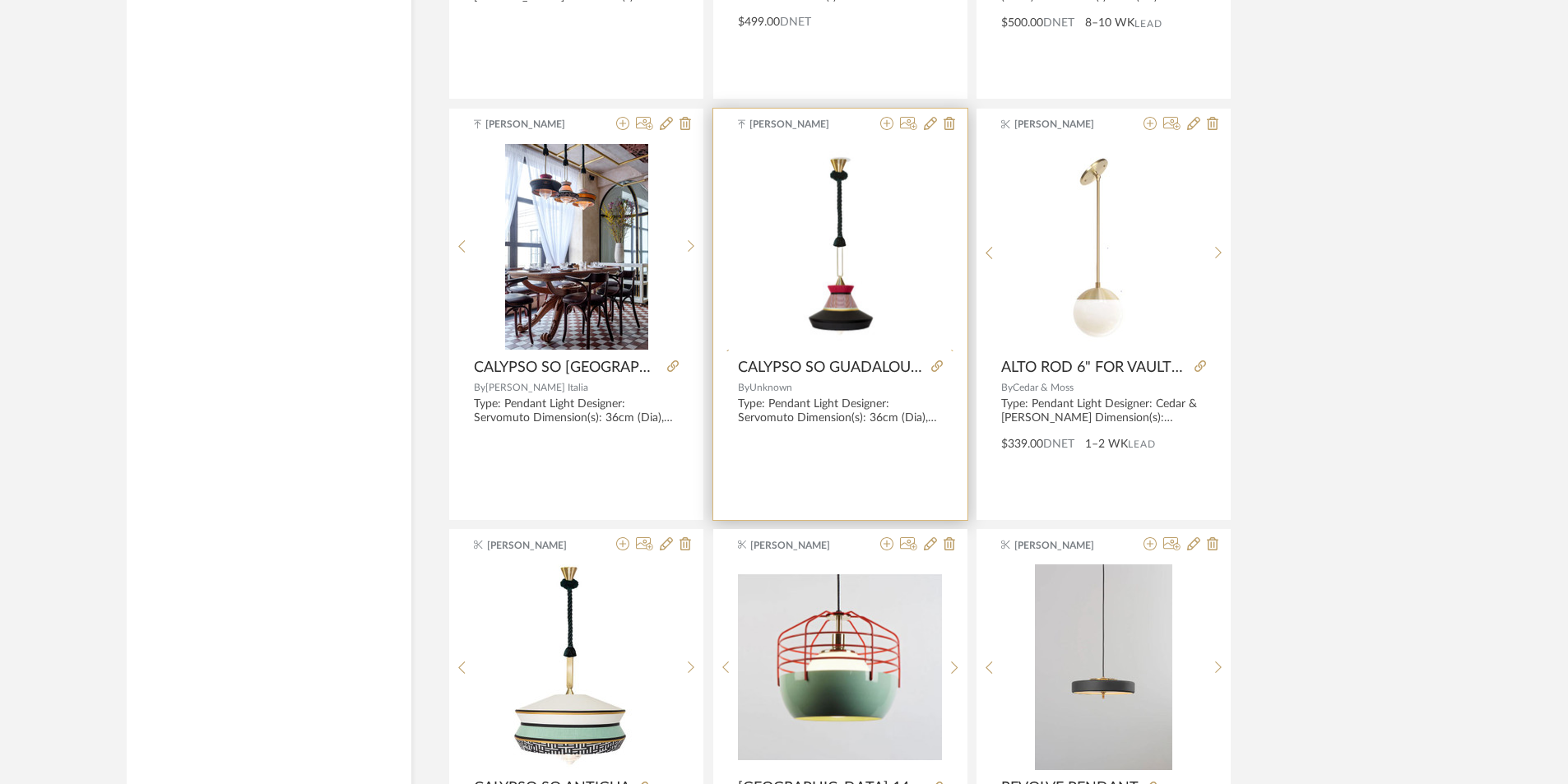
click at [956, 349] on icon at bounding box center [955, 356] width 8 height 14
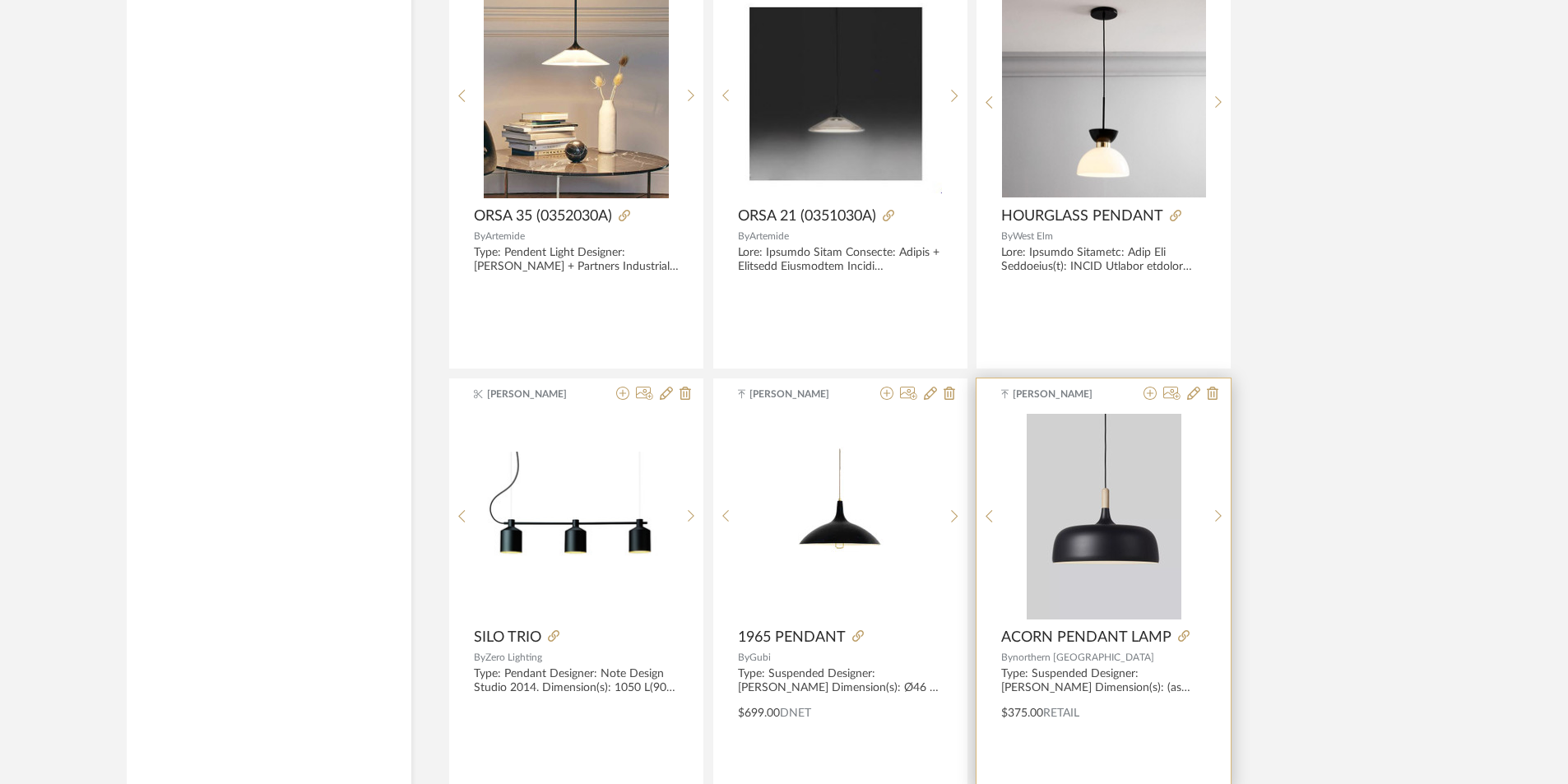
scroll to position [30058, 0]
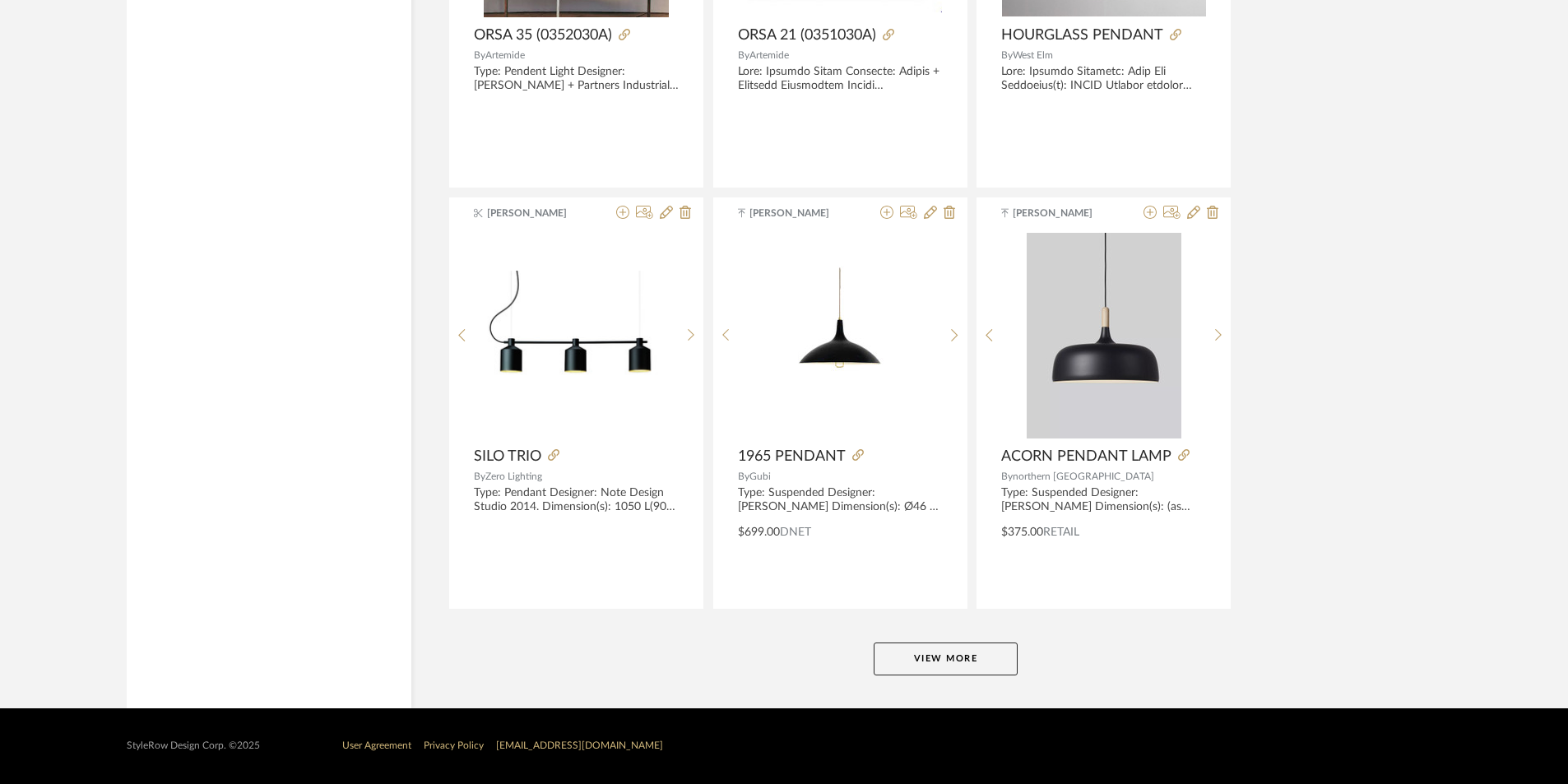
click at [930, 657] on button "View More" at bounding box center [945, 659] width 144 height 33
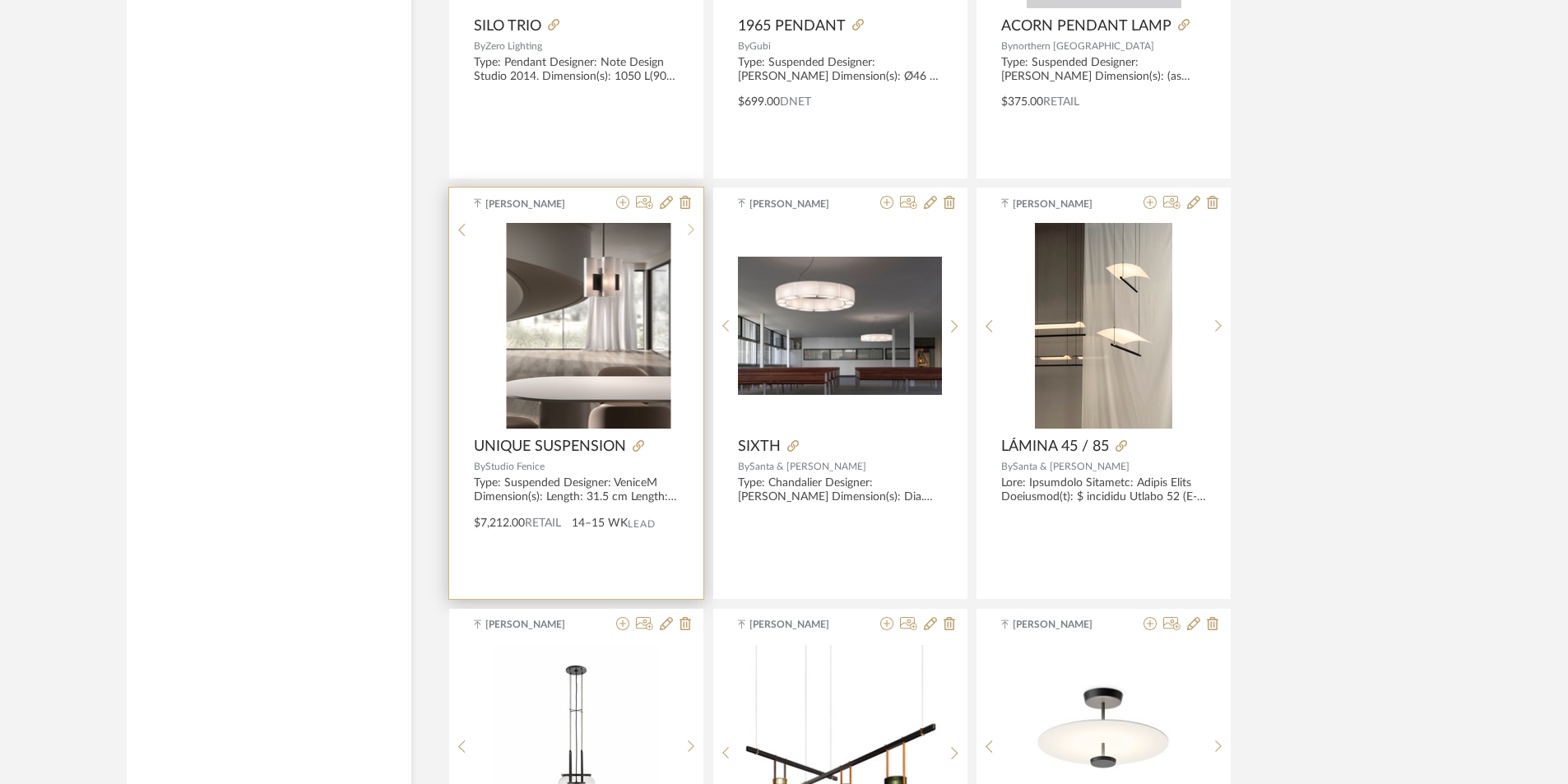
scroll to position [30470, 0]
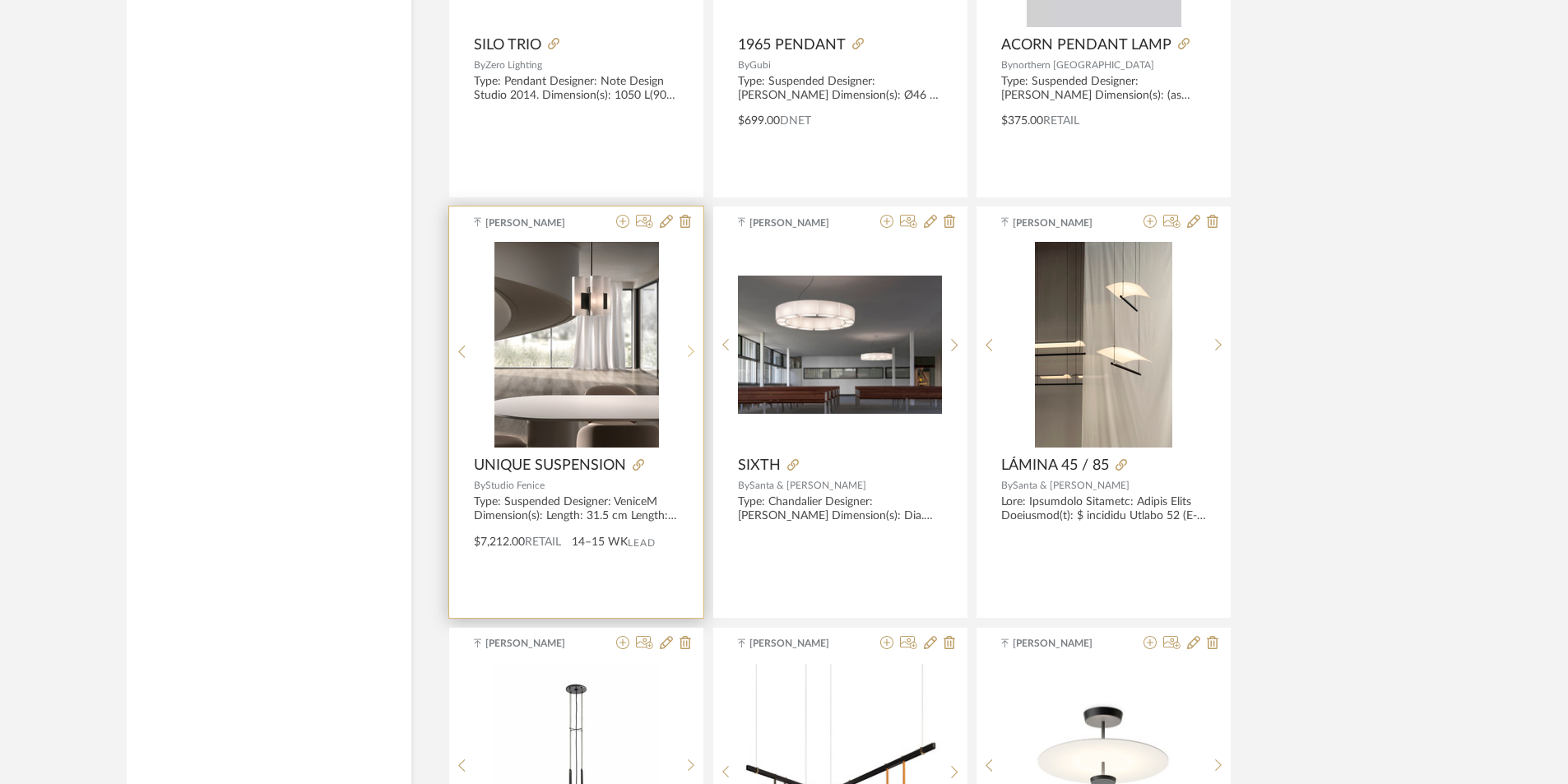
click at [690, 350] on icon at bounding box center [692, 352] width 8 height 14
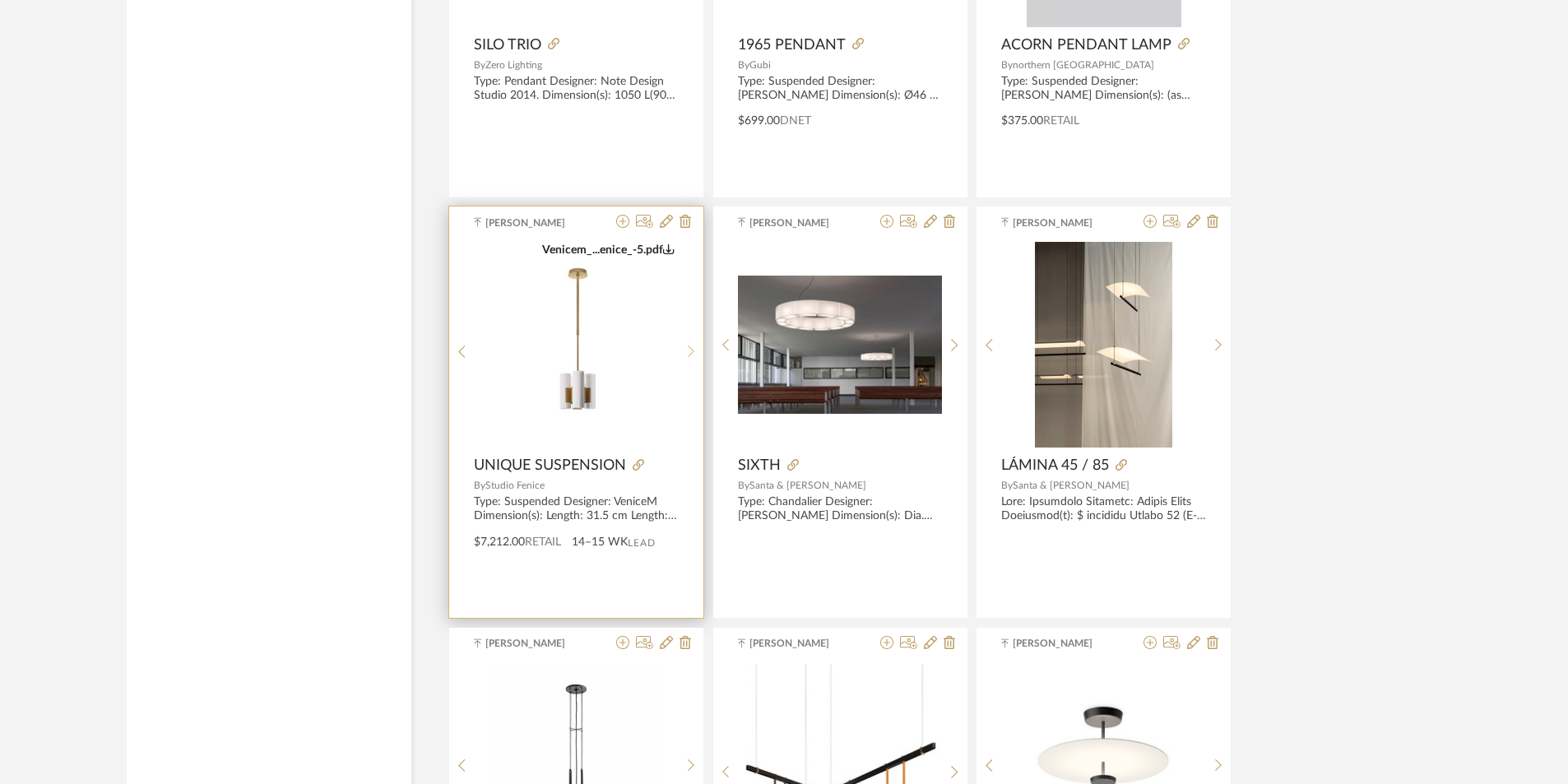
click at [690, 350] on icon at bounding box center [692, 352] width 8 height 14
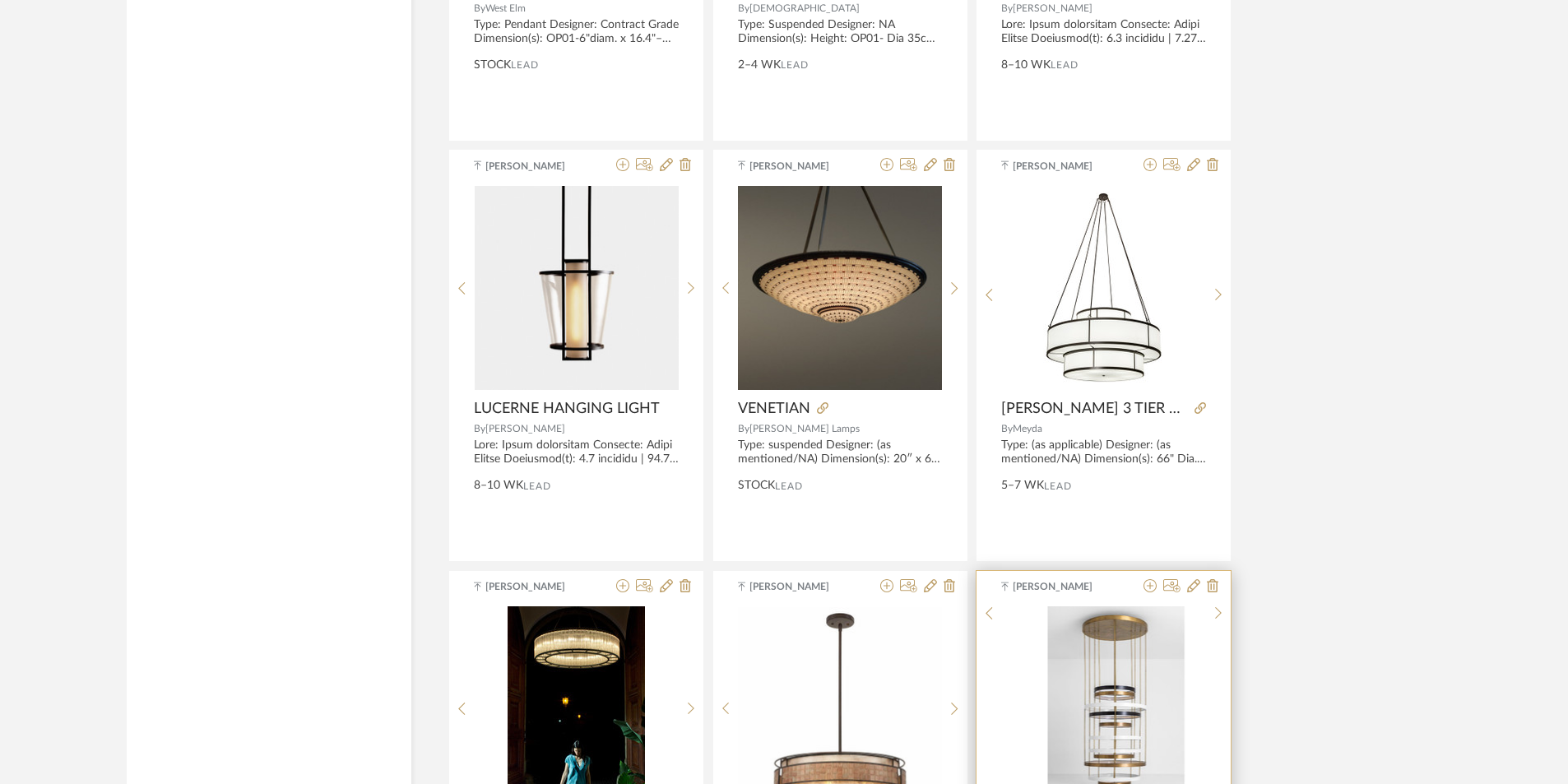
scroll to position [32443, 0]
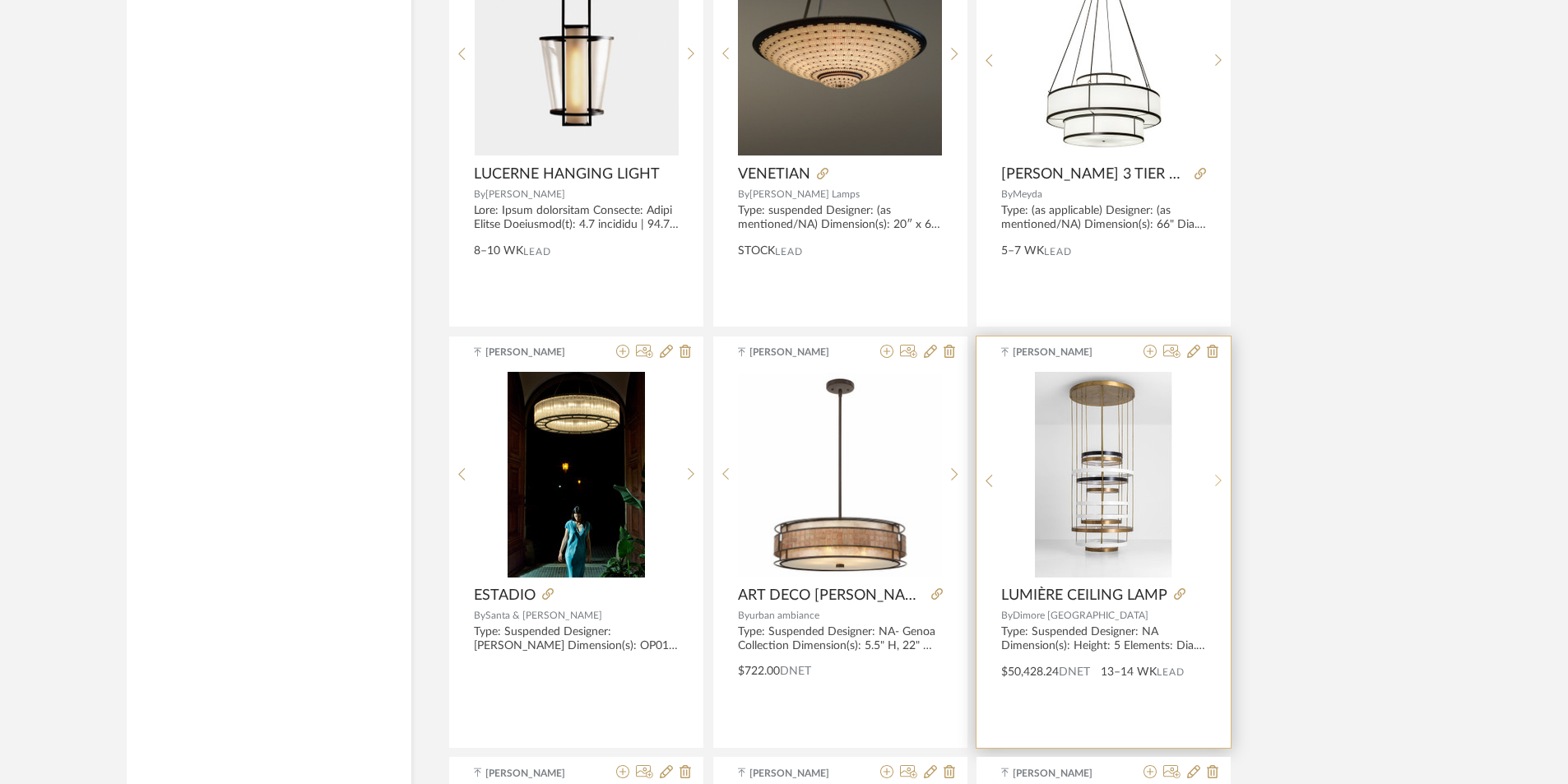
click at [1217, 481] on icon at bounding box center [1219, 480] width 8 height 14
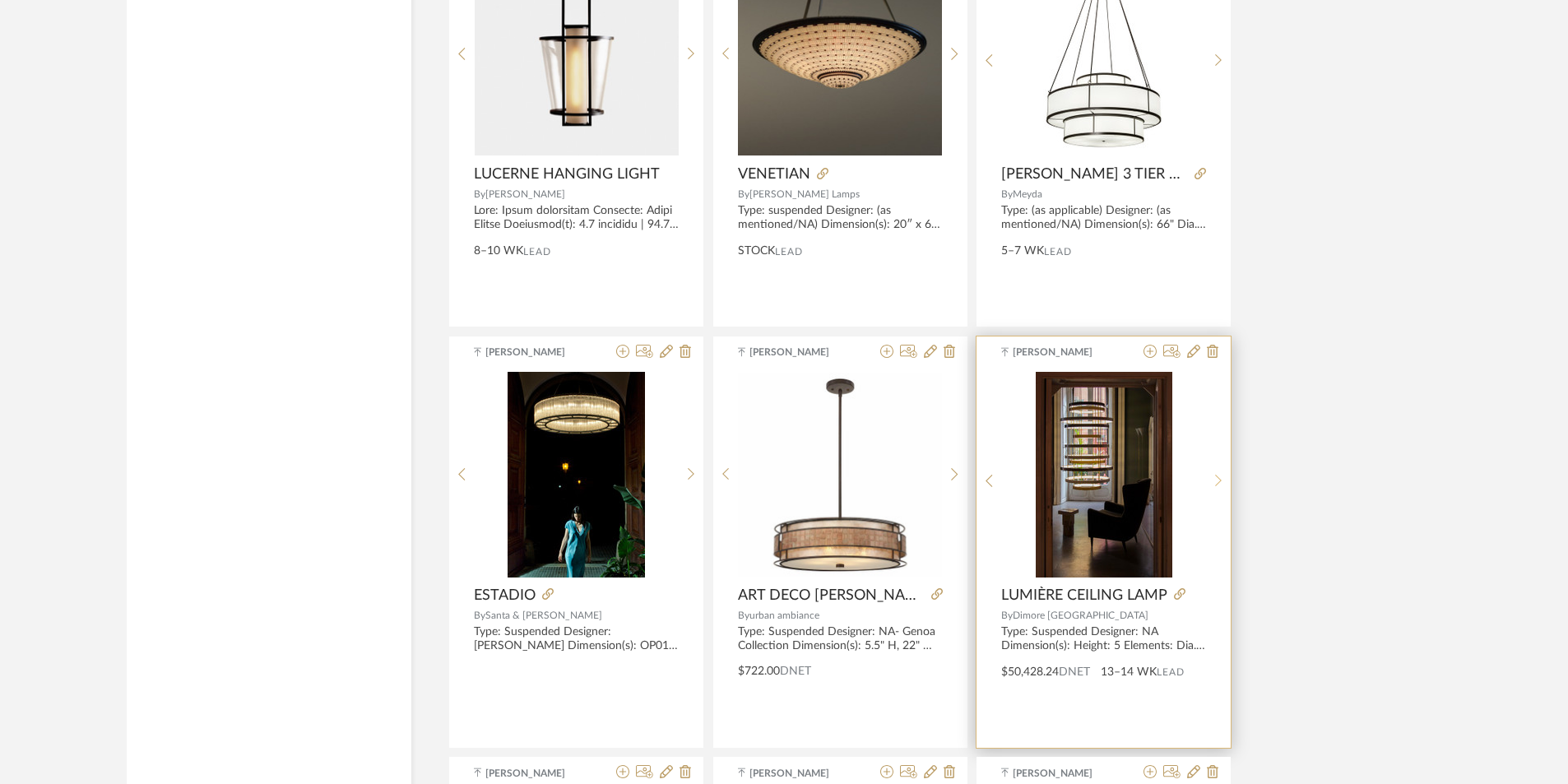
click at [1217, 481] on icon at bounding box center [1219, 480] width 8 height 14
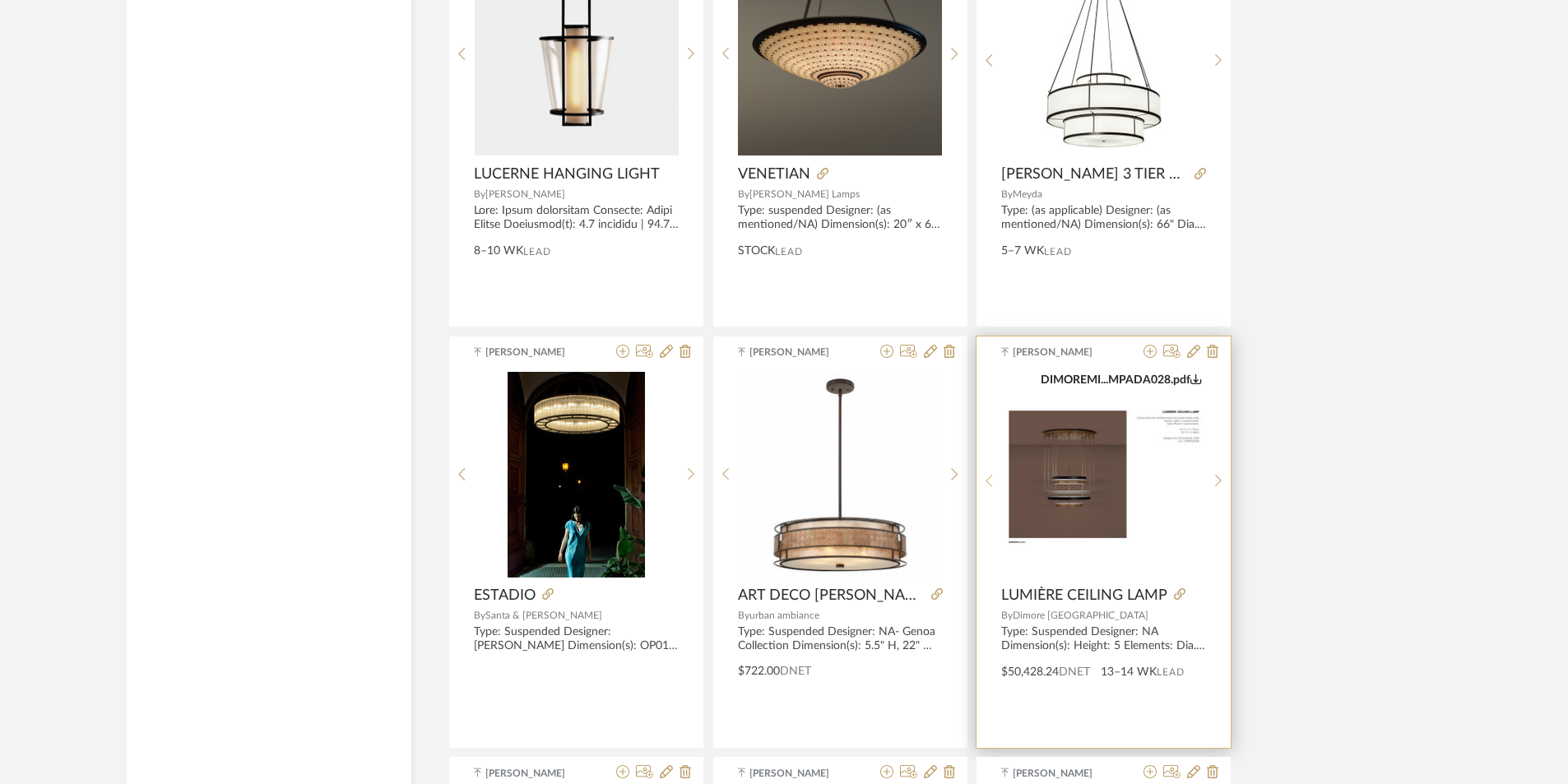
click at [996, 477] on sr-prev-btn at bounding box center [990, 480] width 26 height 14
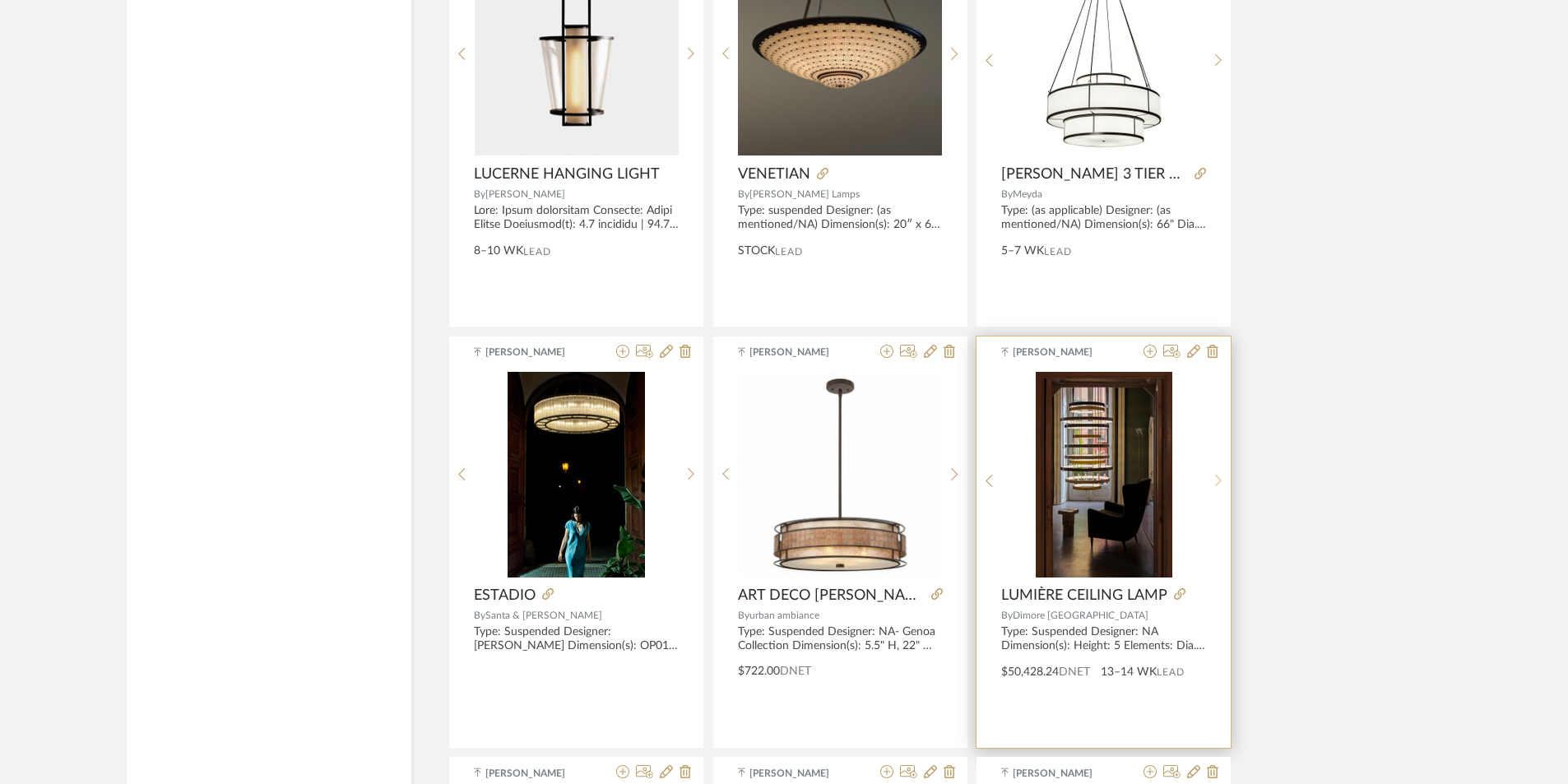
click at [1219, 485] on icon at bounding box center [1219, 480] width 8 height 14
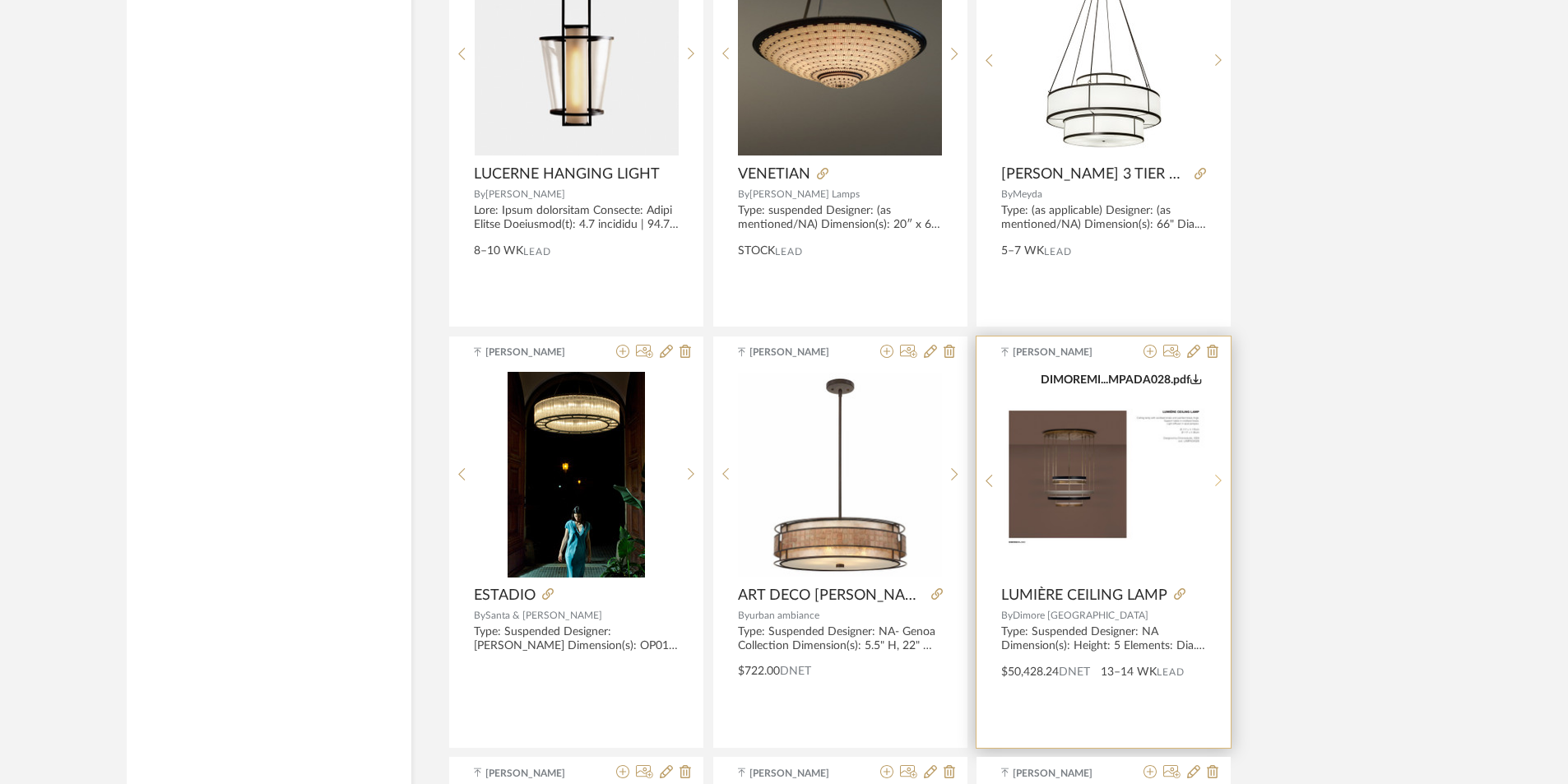
click at [1219, 485] on icon at bounding box center [1219, 480] width 8 height 14
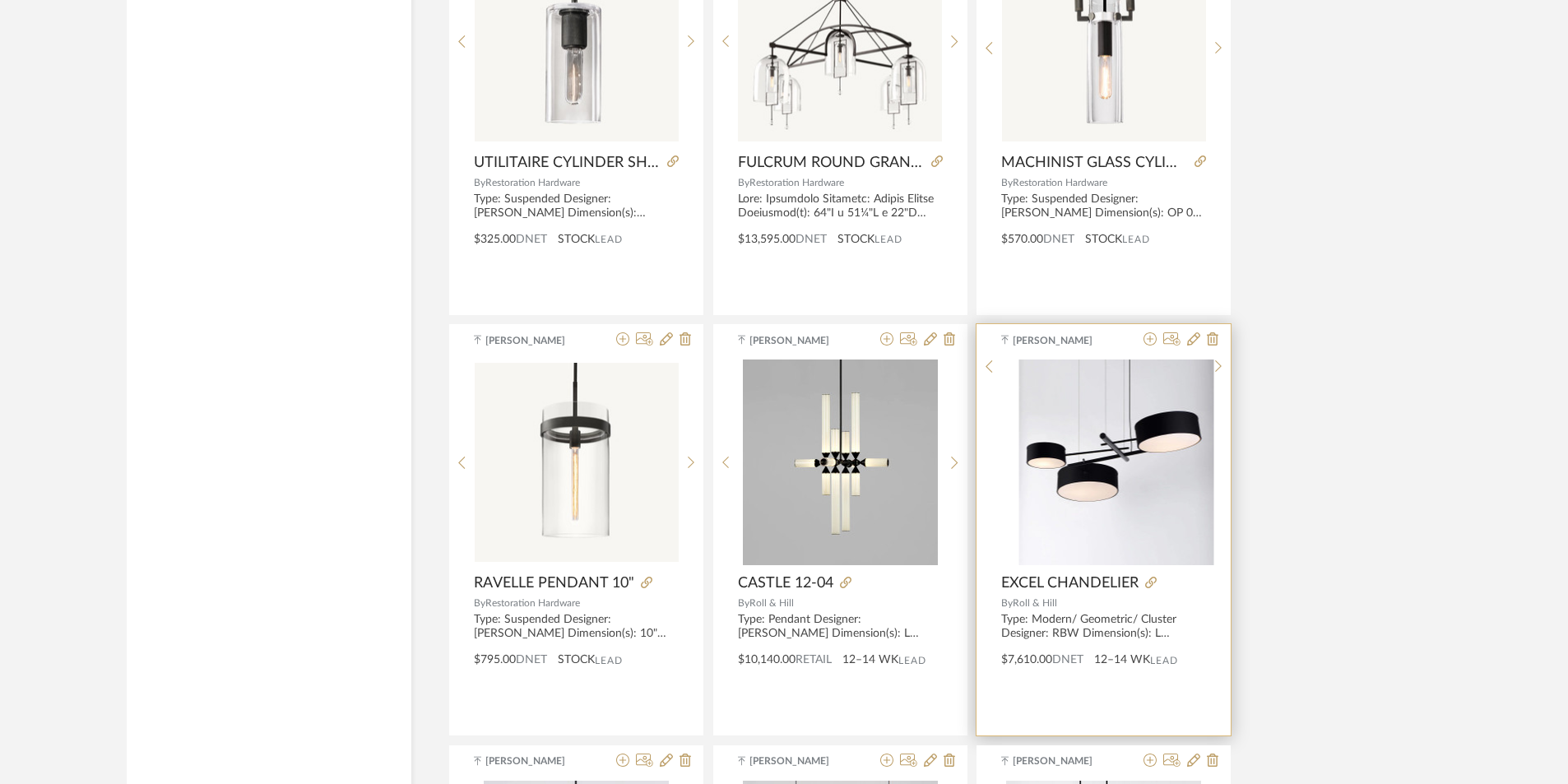
scroll to position [34581, 0]
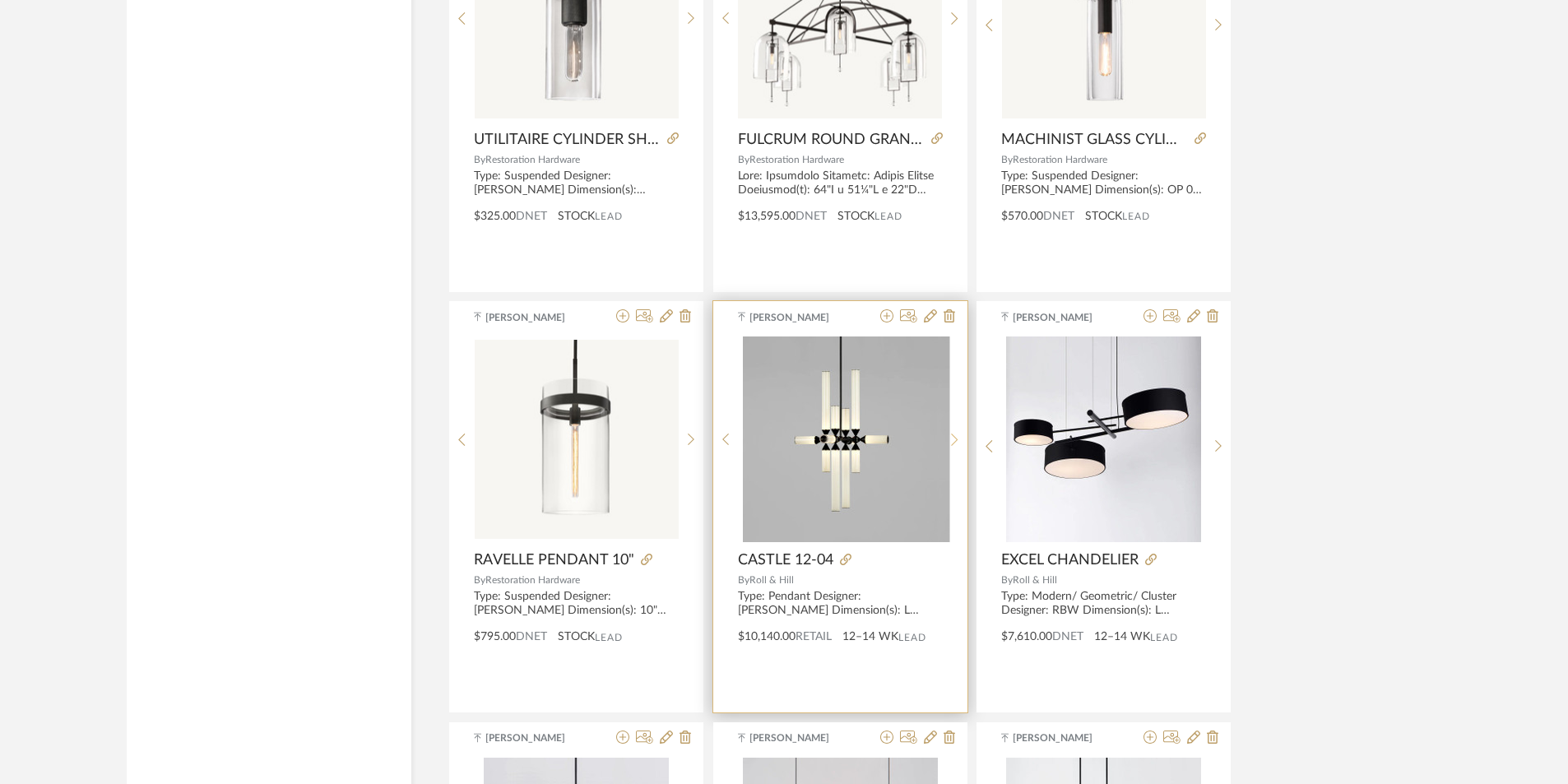
click at [959, 447] on sr-next-btn at bounding box center [955, 439] width 26 height 14
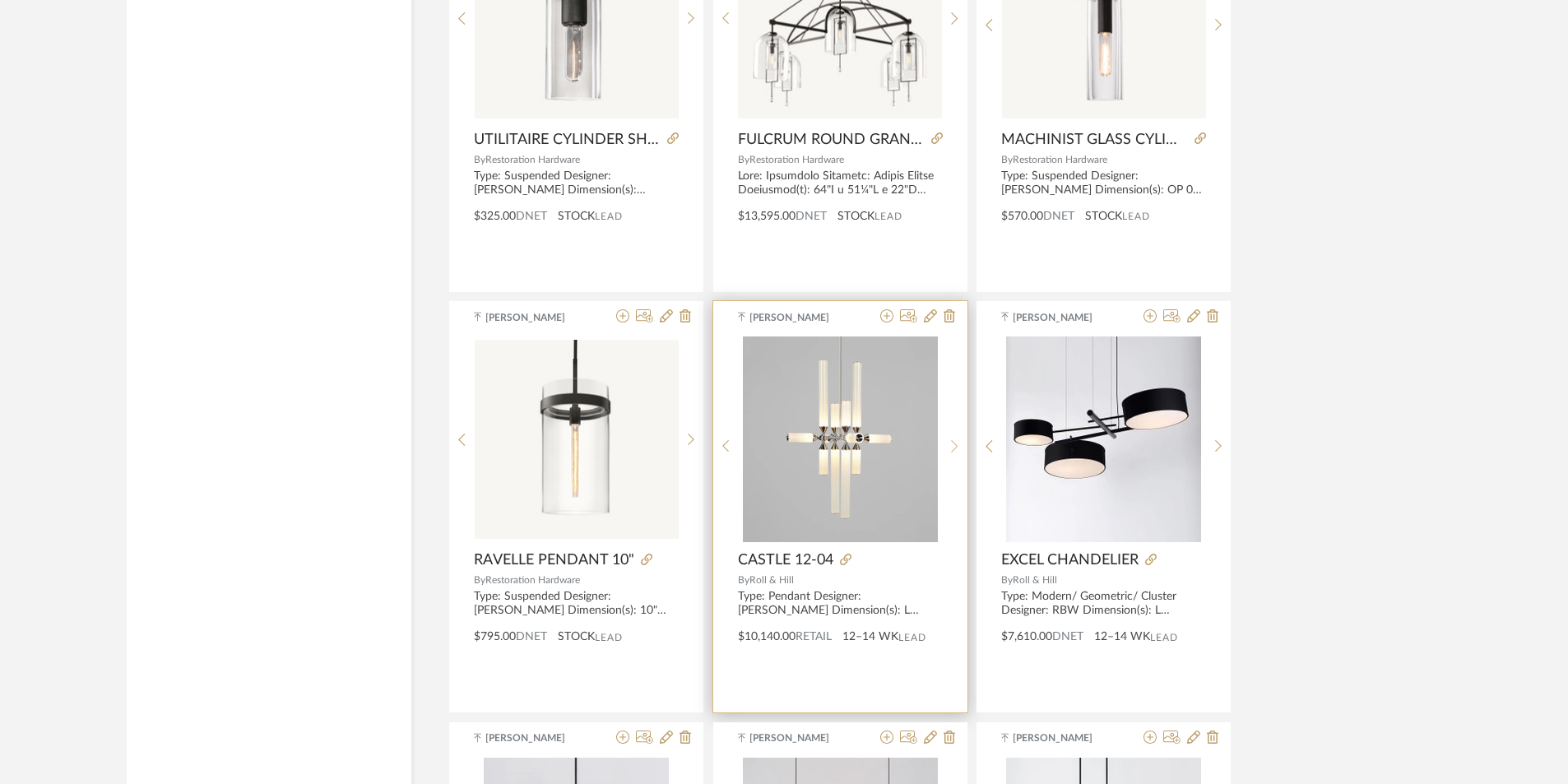
click at [959, 449] on sr-next-btn at bounding box center [955, 446] width 26 height 14
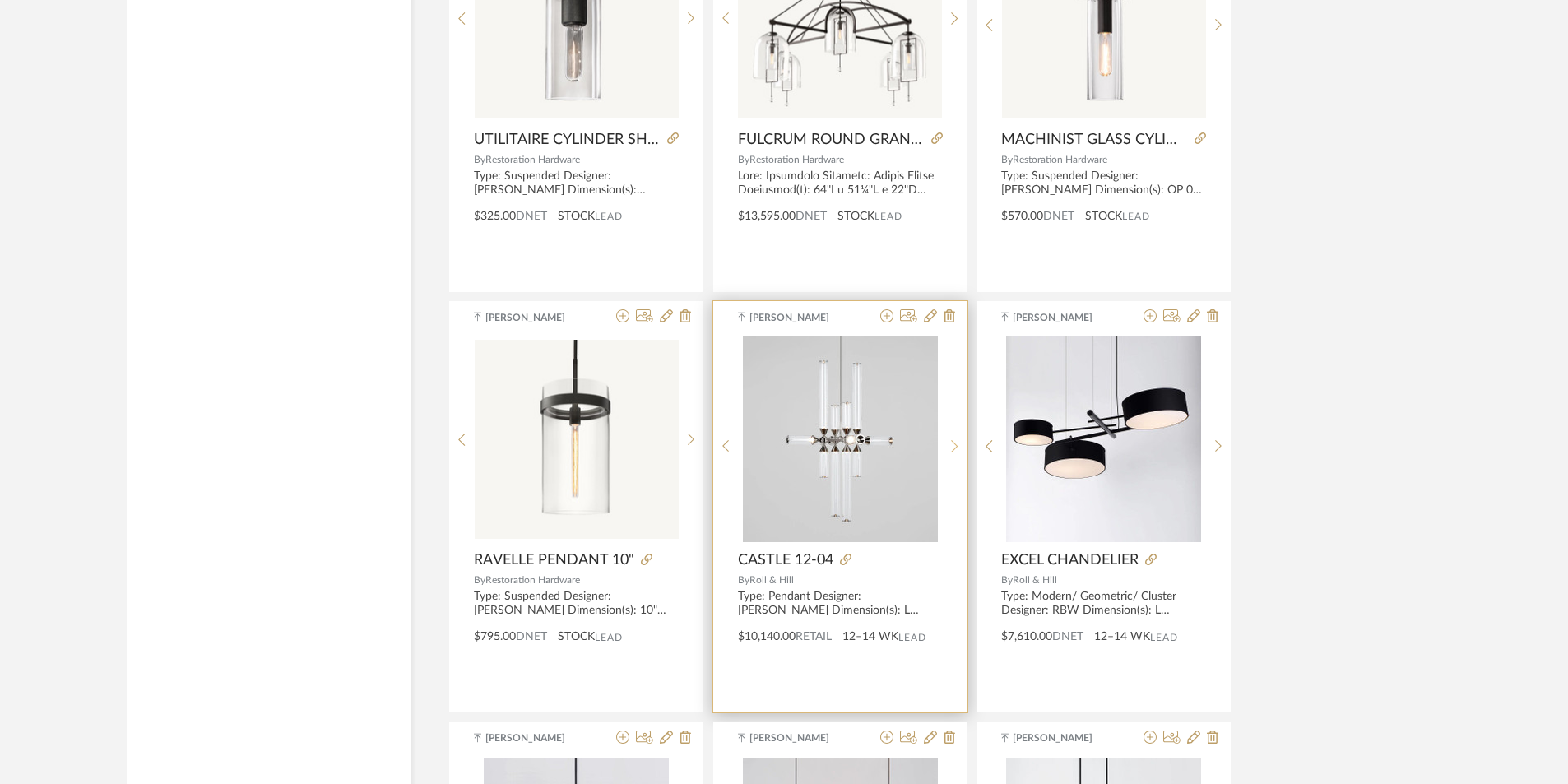
click at [959, 449] on sr-next-btn at bounding box center [955, 446] width 26 height 14
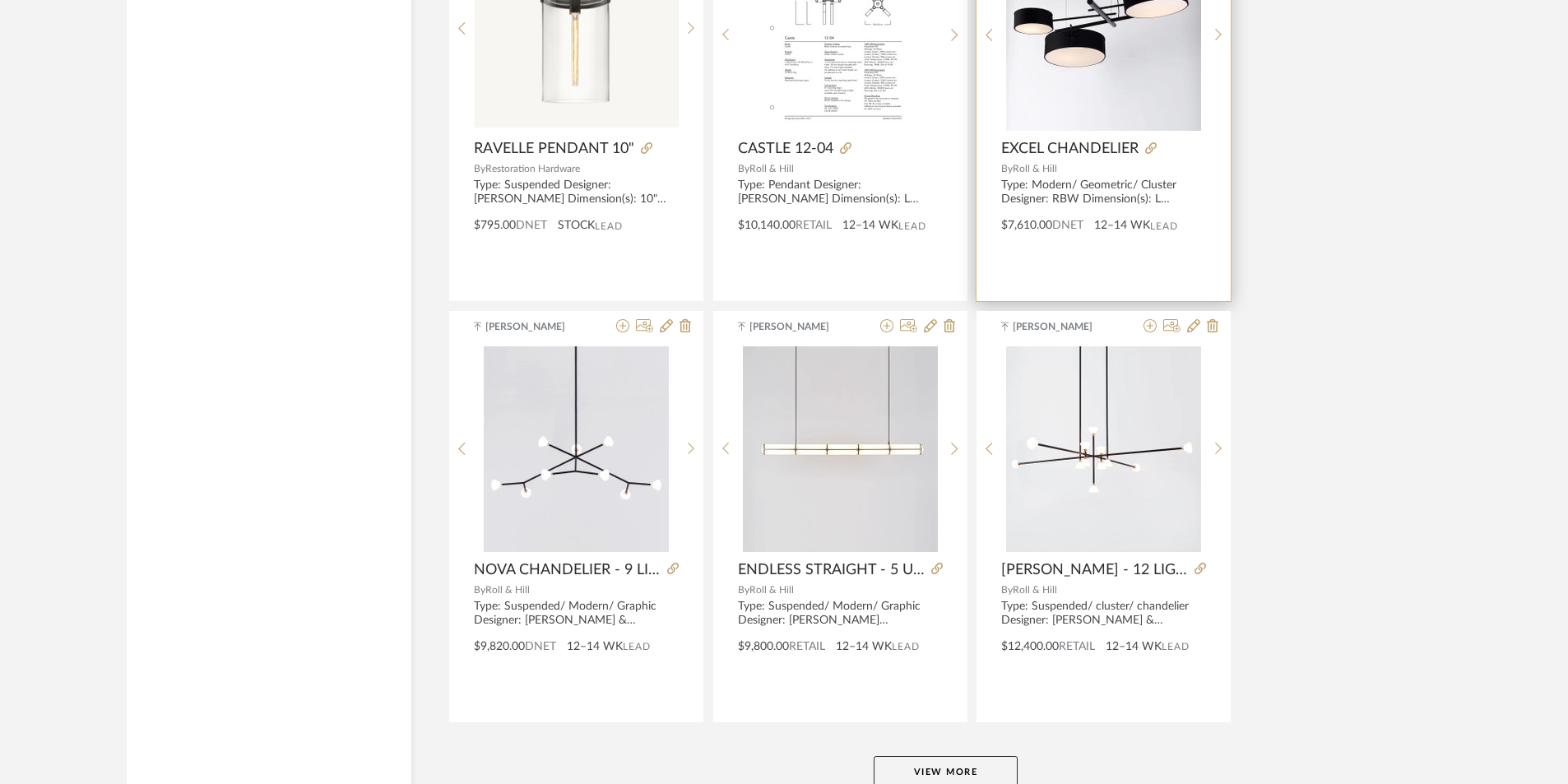
scroll to position [35106, 0]
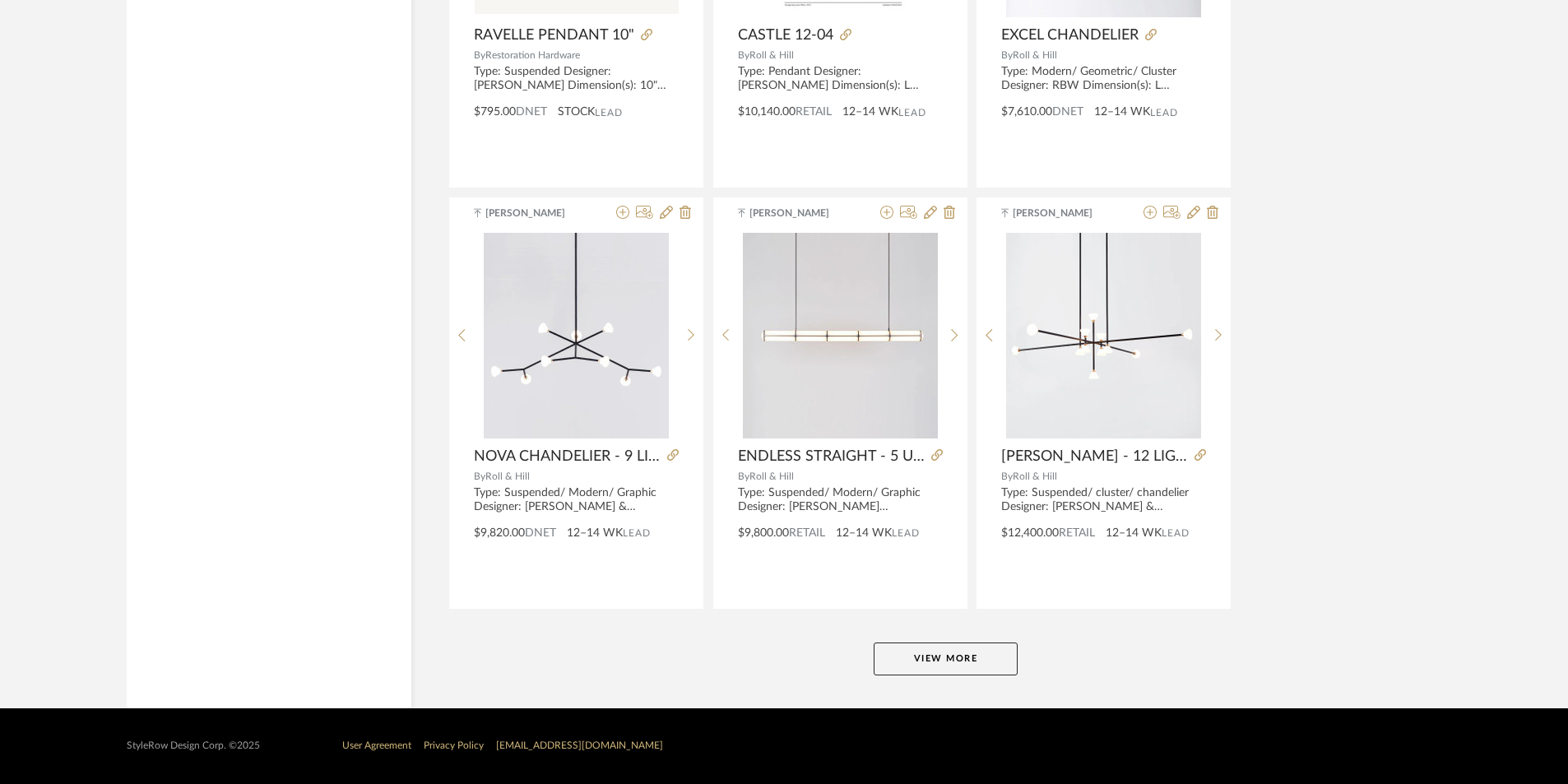
click at [960, 656] on button "View More" at bounding box center [945, 659] width 144 height 33
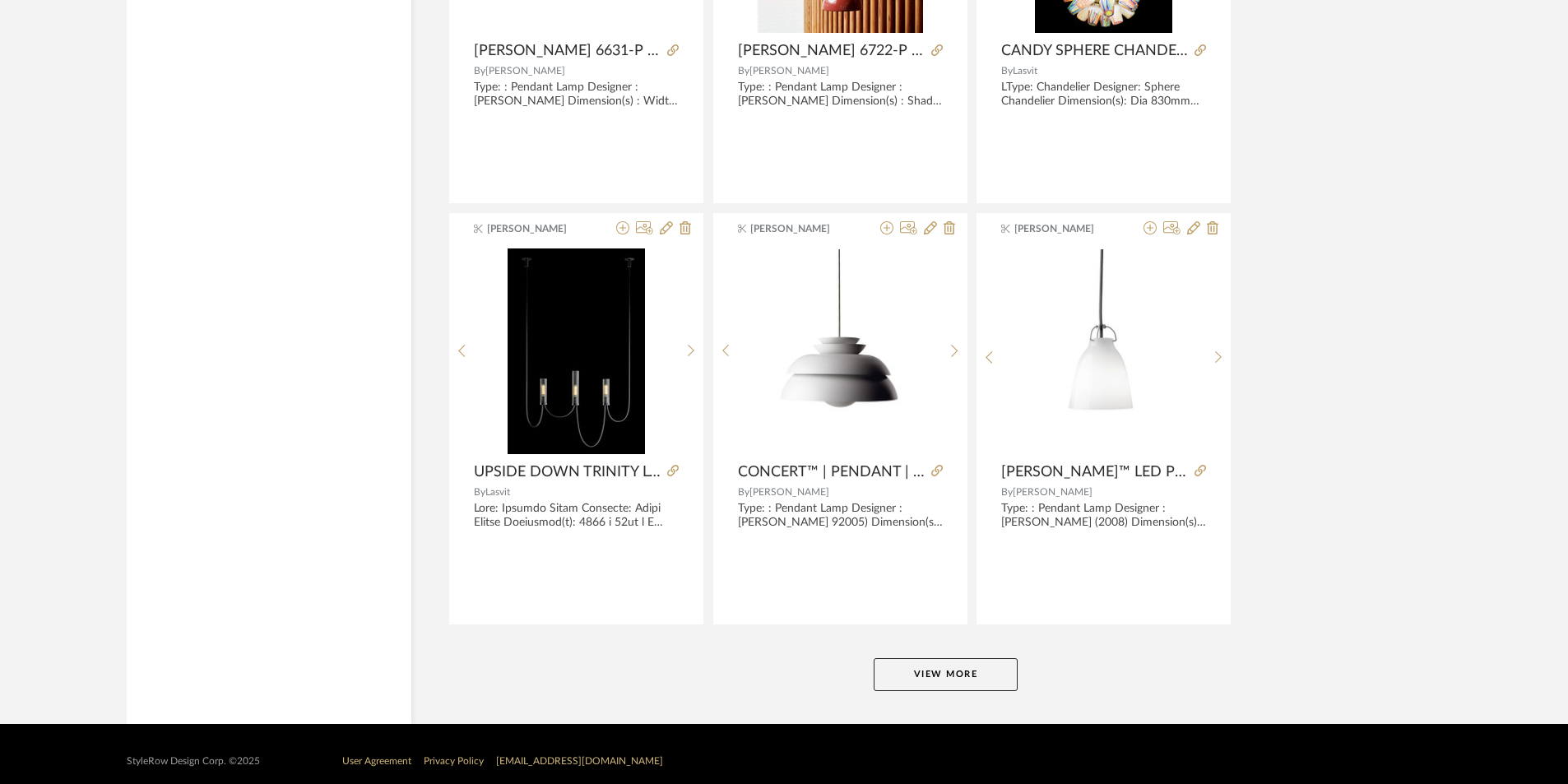
scroll to position [40154, 0]
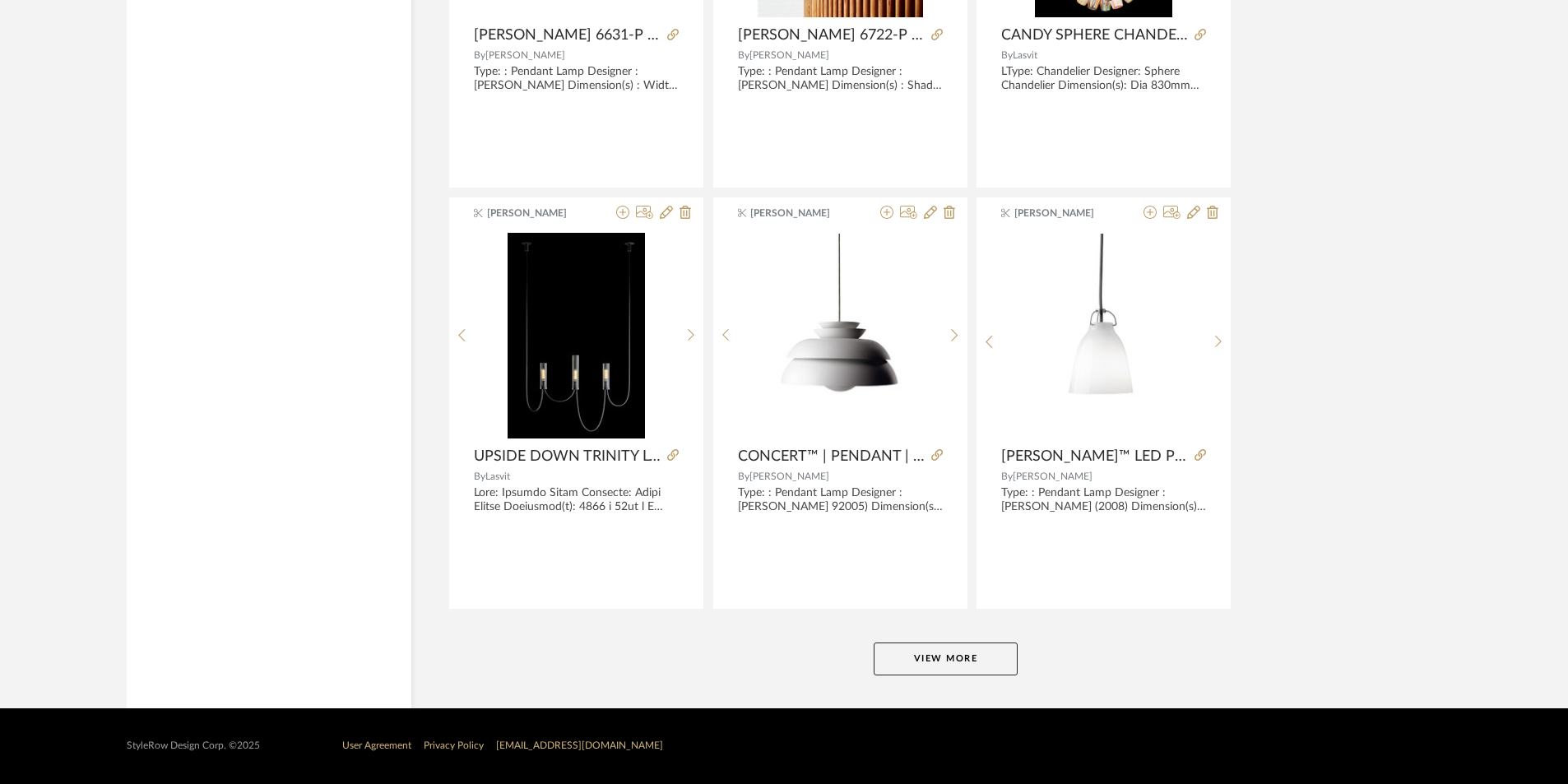
click at [938, 649] on button "View More" at bounding box center [945, 659] width 144 height 33
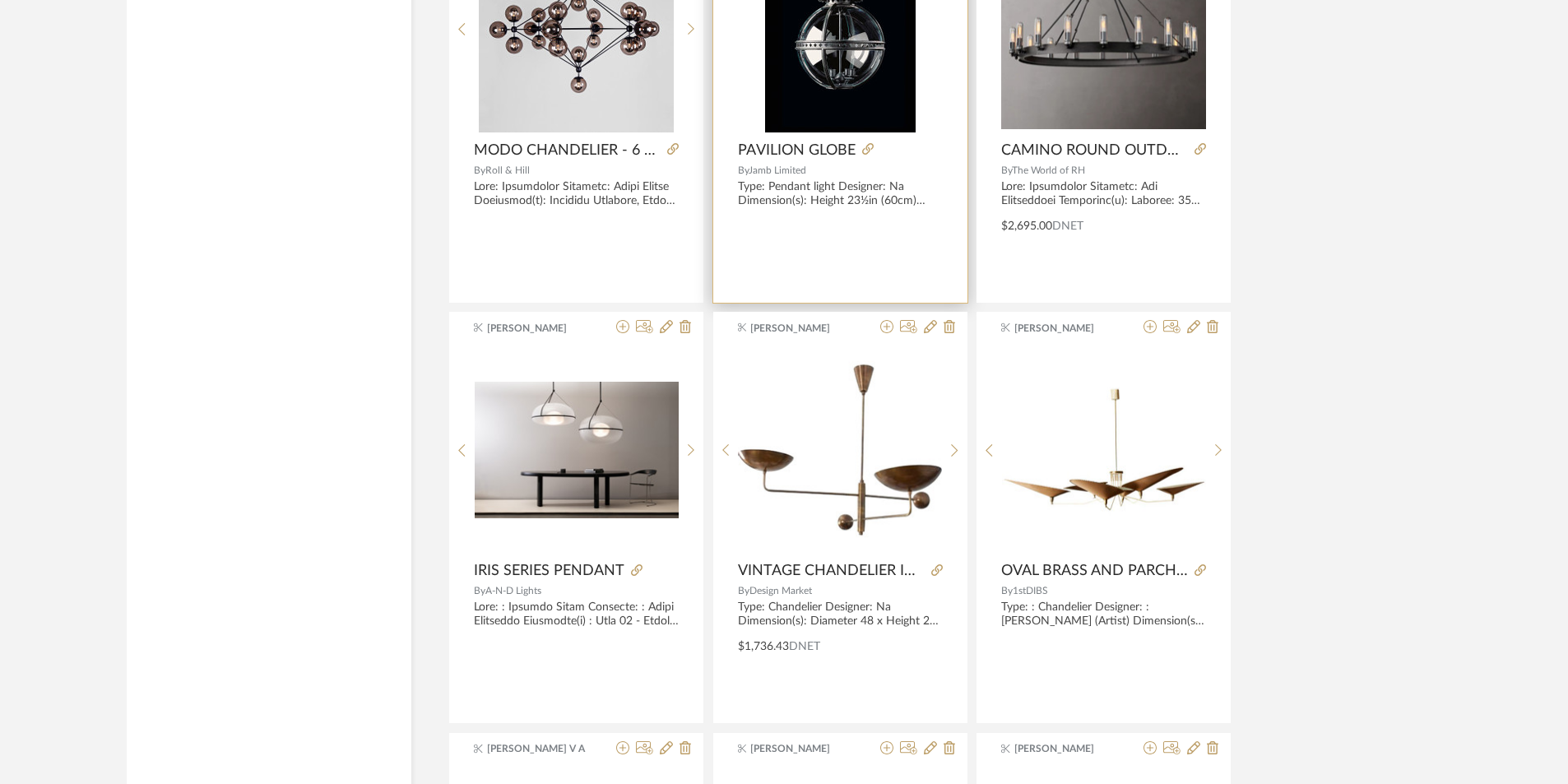
scroll to position [43855, 0]
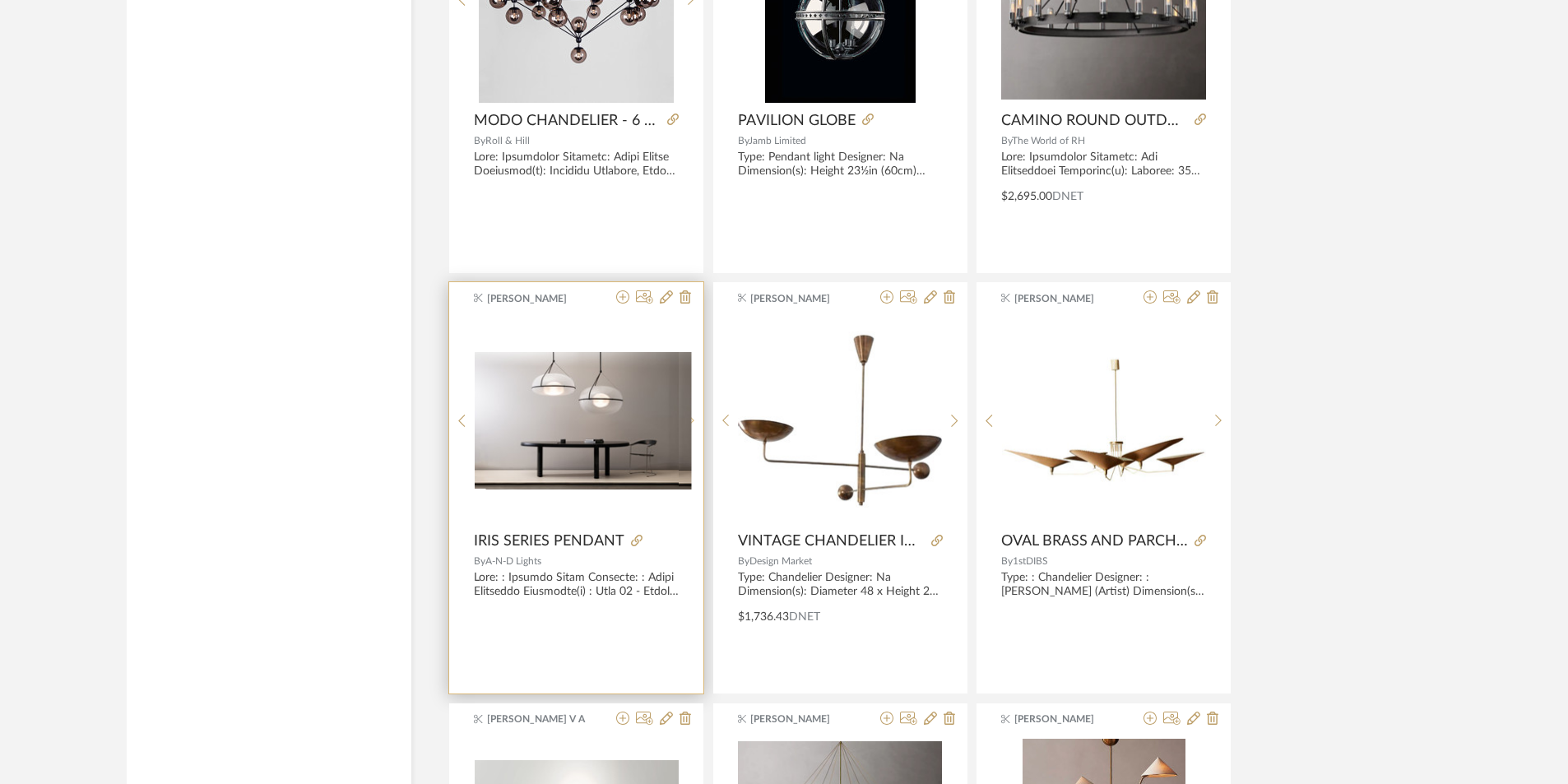
click at [683, 425] on sr-next-btn at bounding box center [692, 421] width 26 height 14
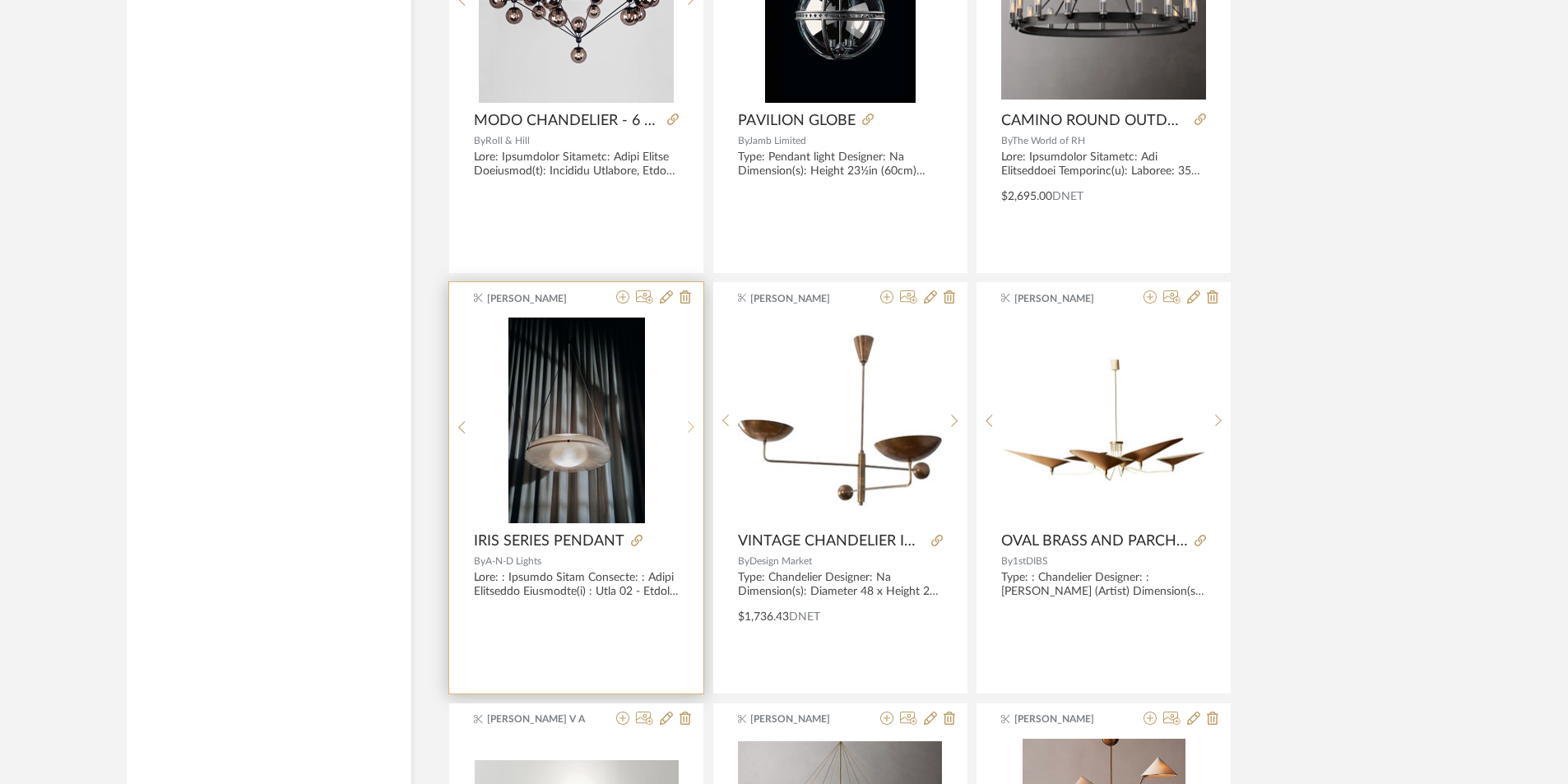
click at [683, 425] on sr-next-btn at bounding box center [692, 427] width 26 height 14
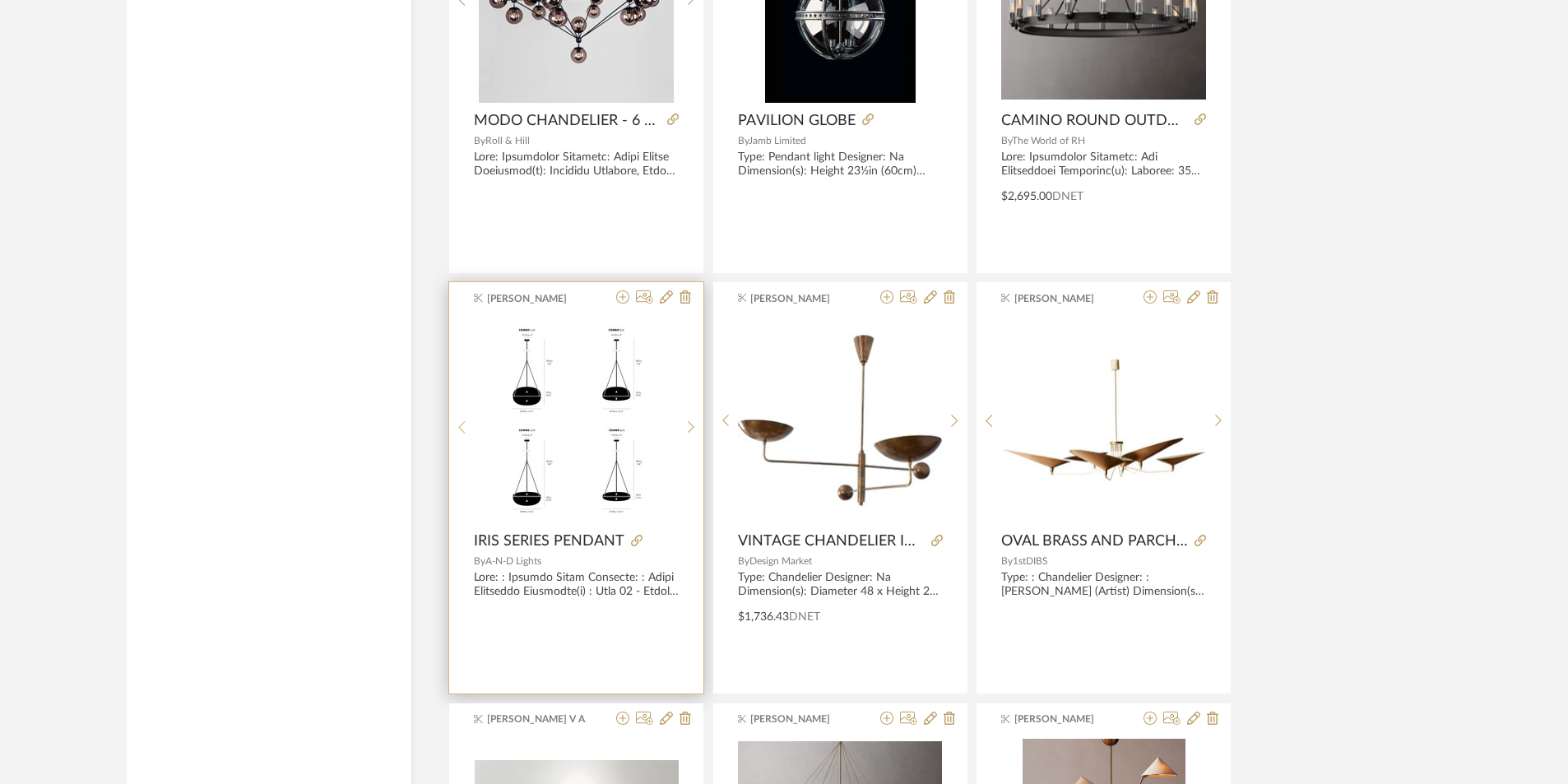
click at [463, 424] on icon at bounding box center [462, 427] width 8 height 14
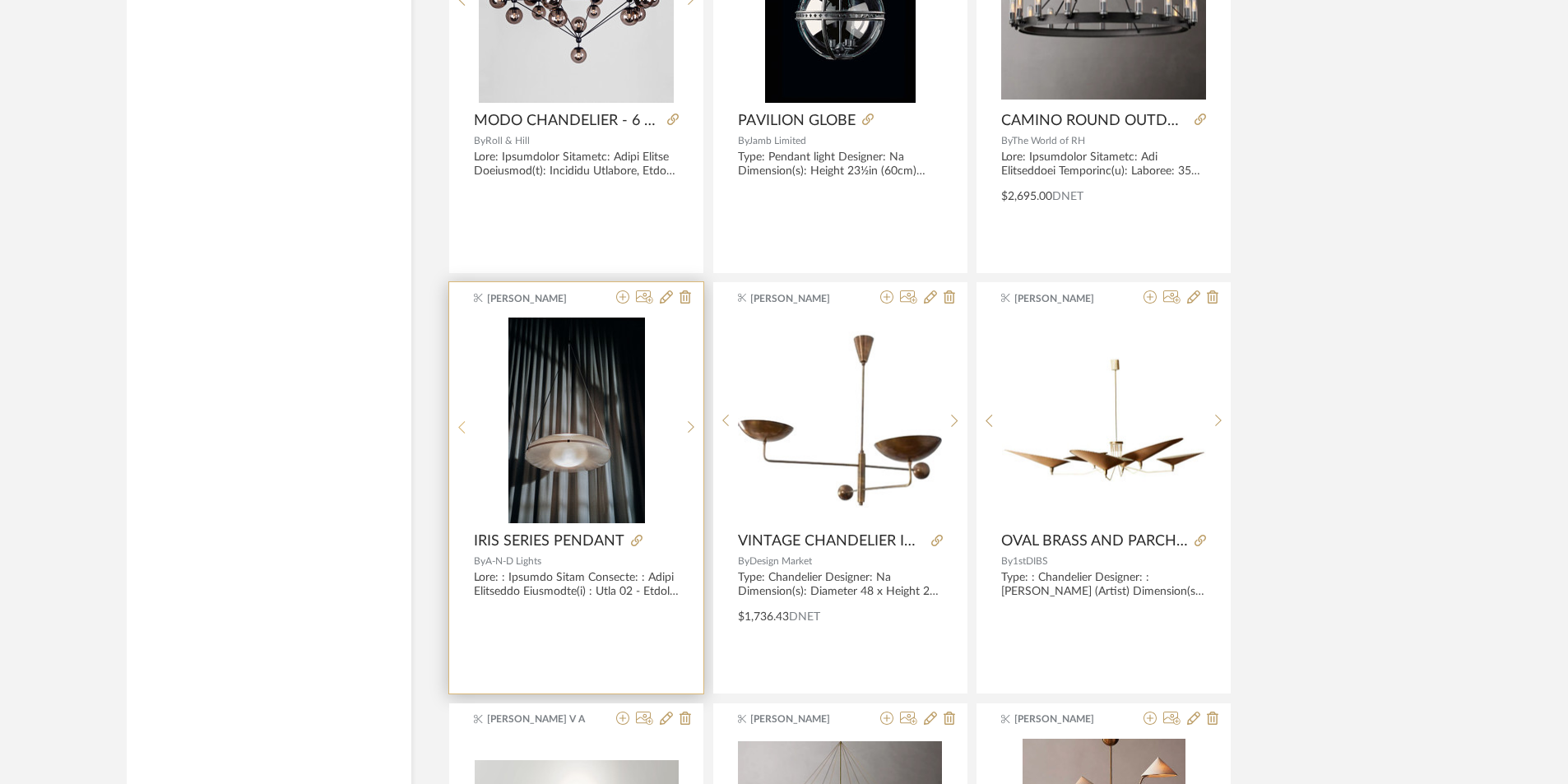
click at [462, 425] on icon at bounding box center [462, 427] width 7 height 12
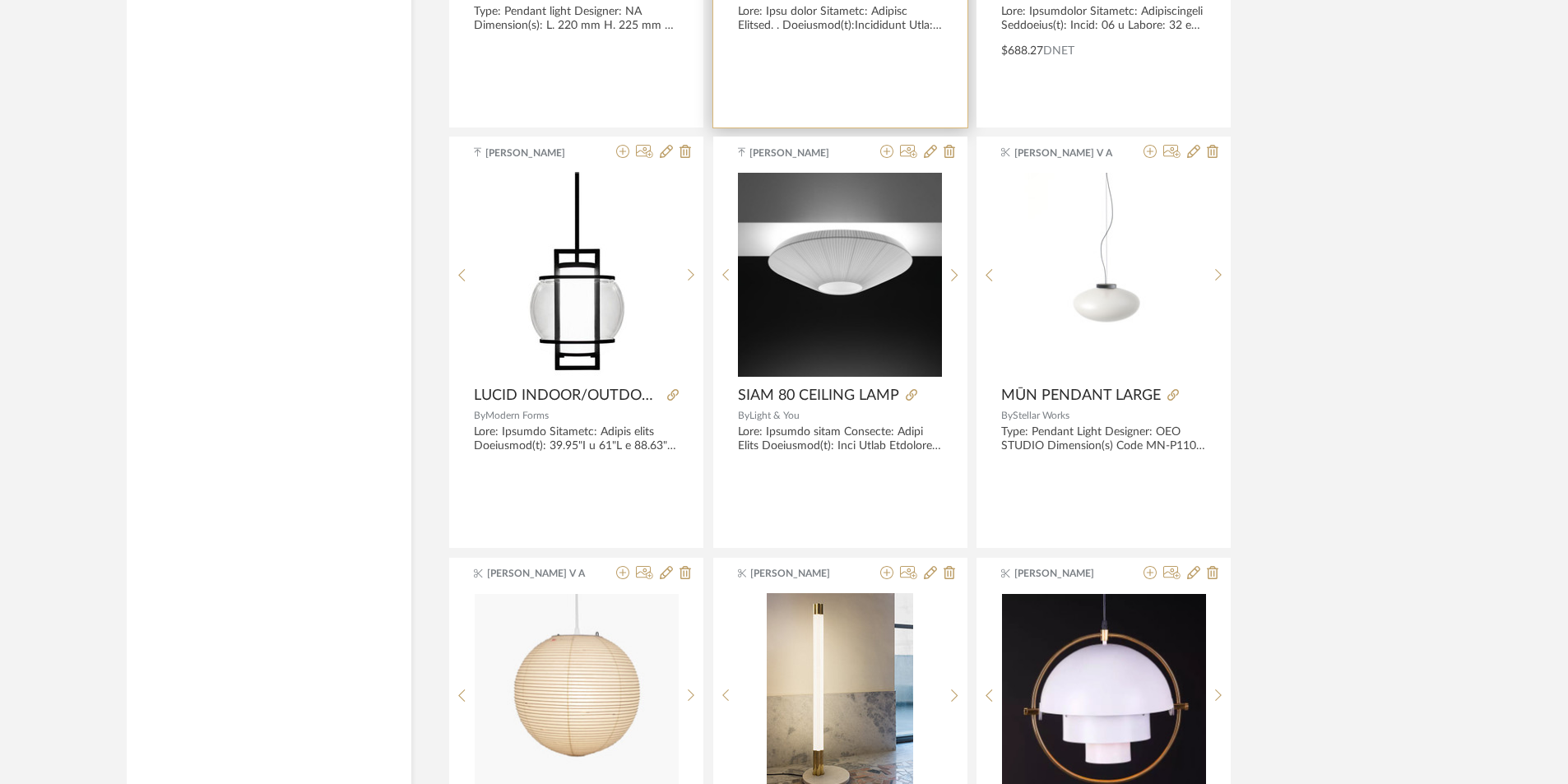
scroll to position [45171, 0]
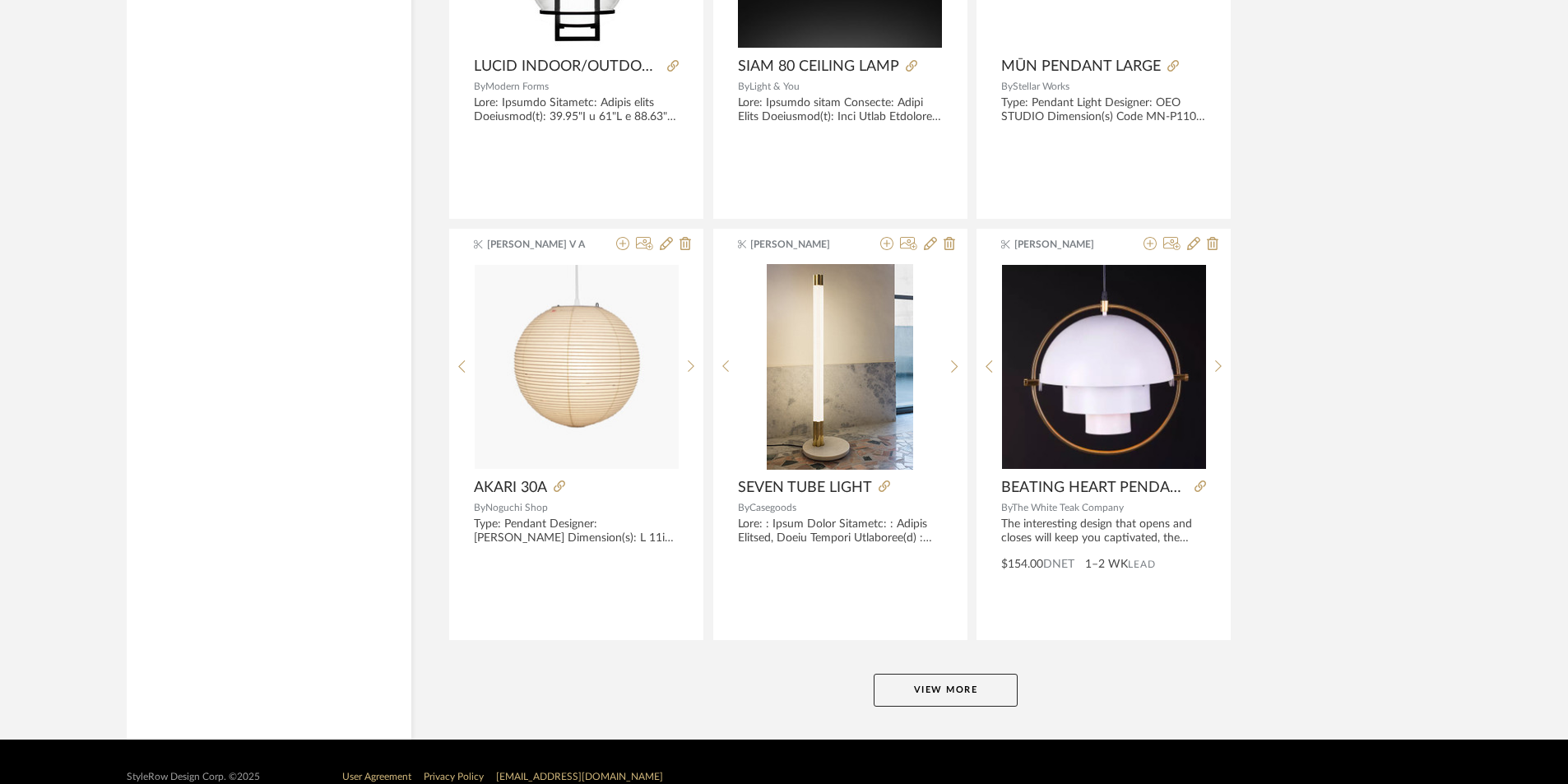
click at [899, 696] on button "View More" at bounding box center [945, 690] width 144 height 33
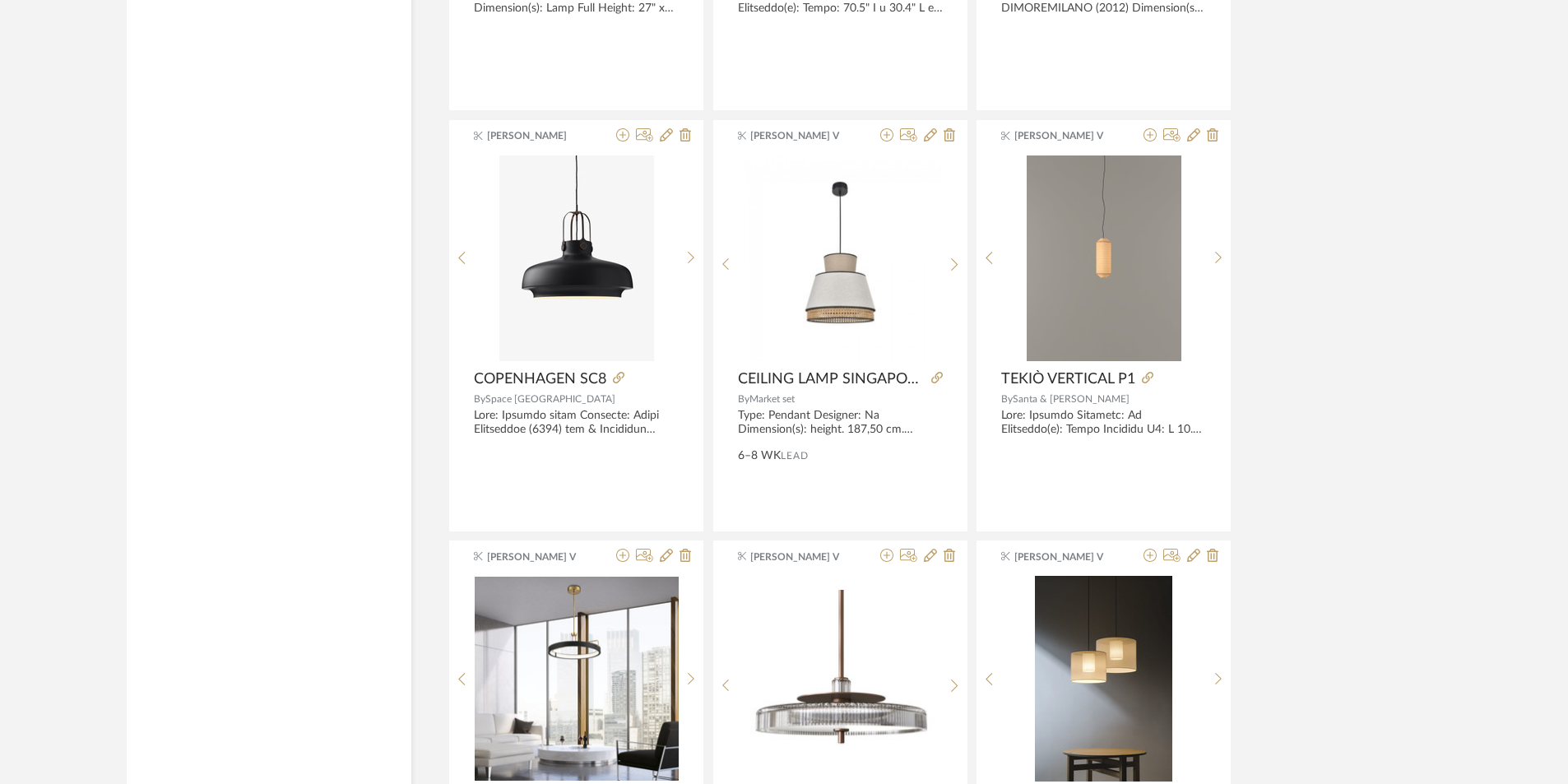
scroll to position [46116, 0]
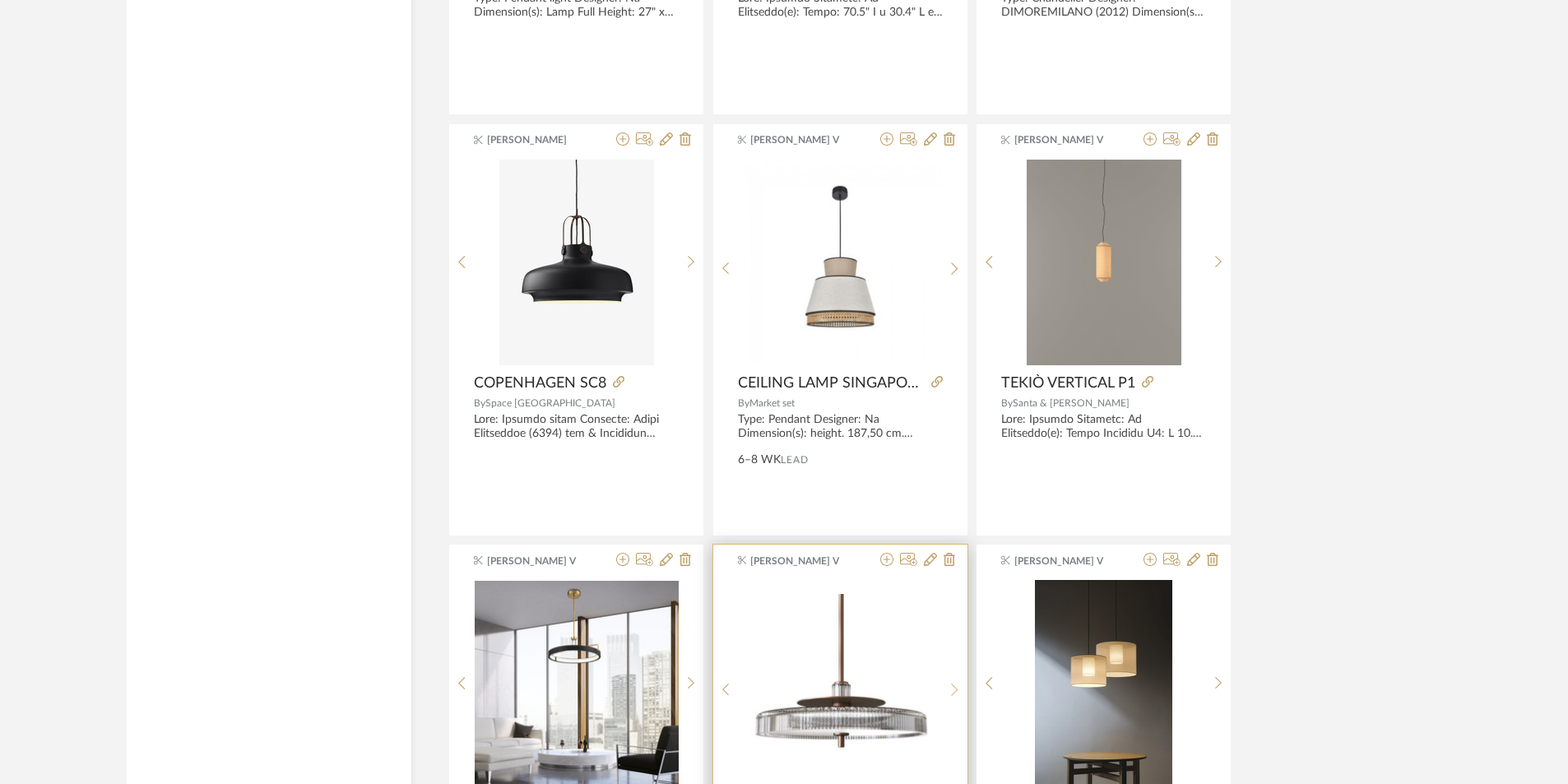
click at [956, 691] on icon at bounding box center [955, 690] width 7 height 12
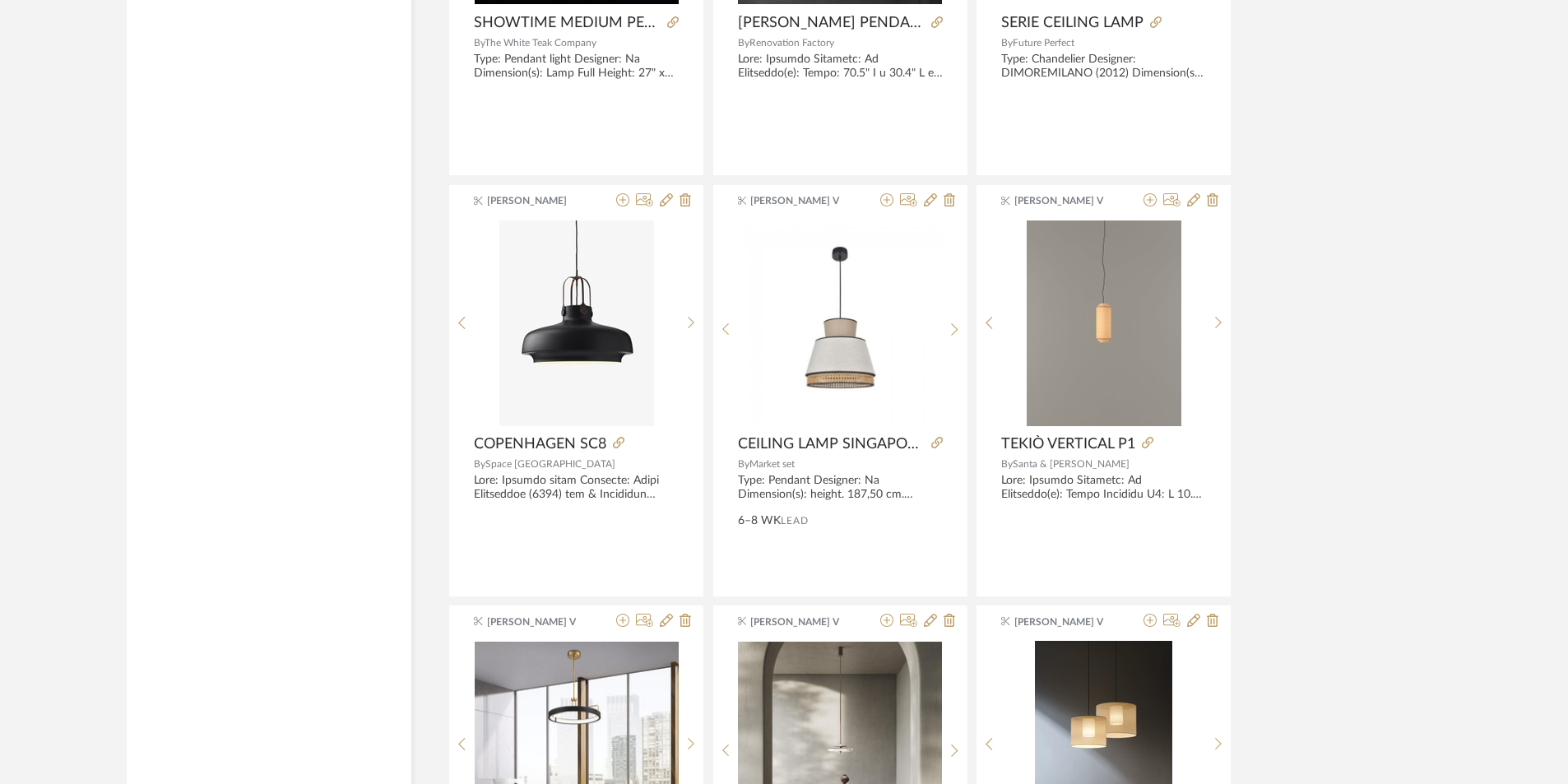
scroll to position [46282, 0]
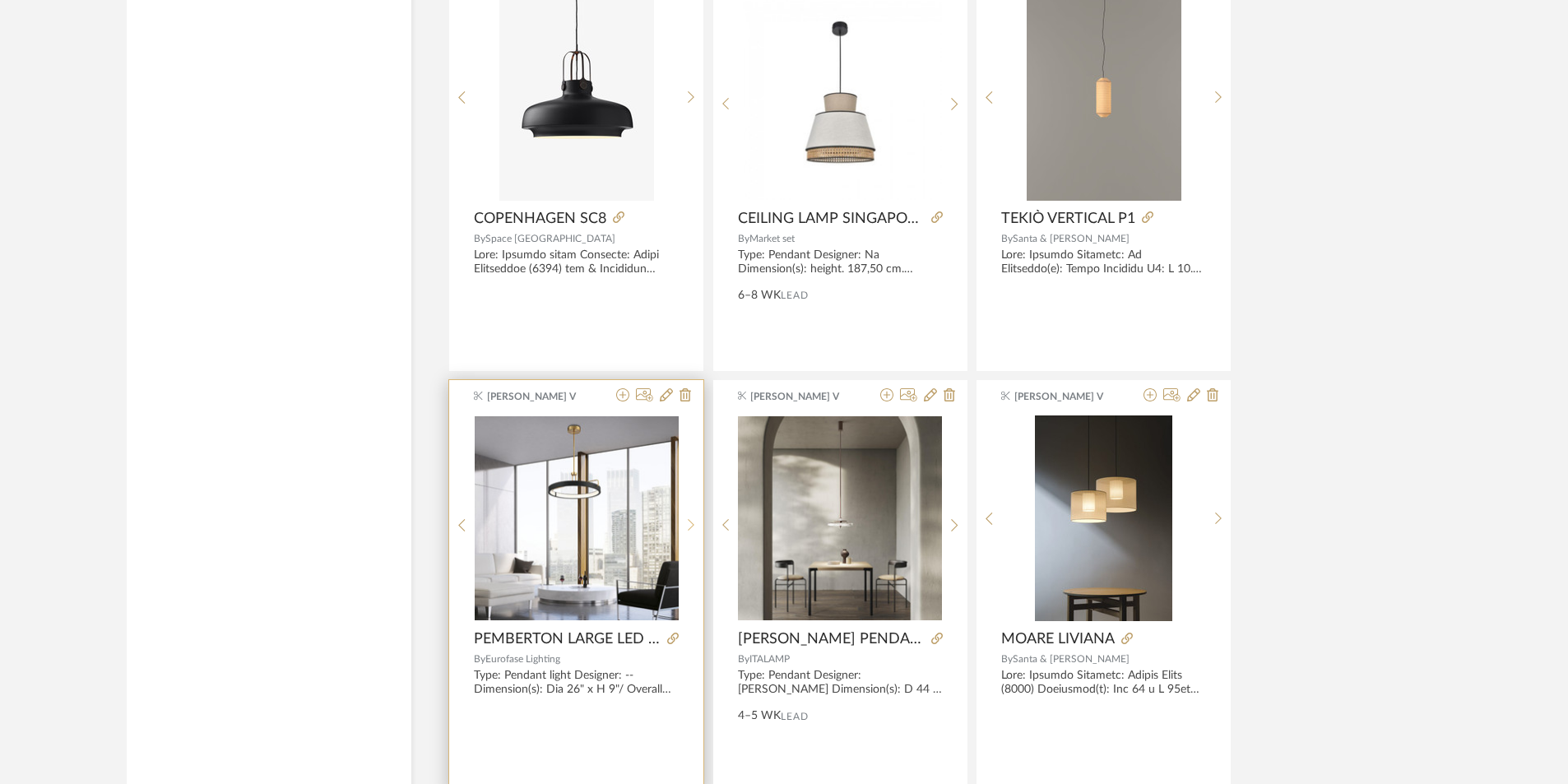
click at [698, 519] on sr-next-btn at bounding box center [692, 525] width 26 height 14
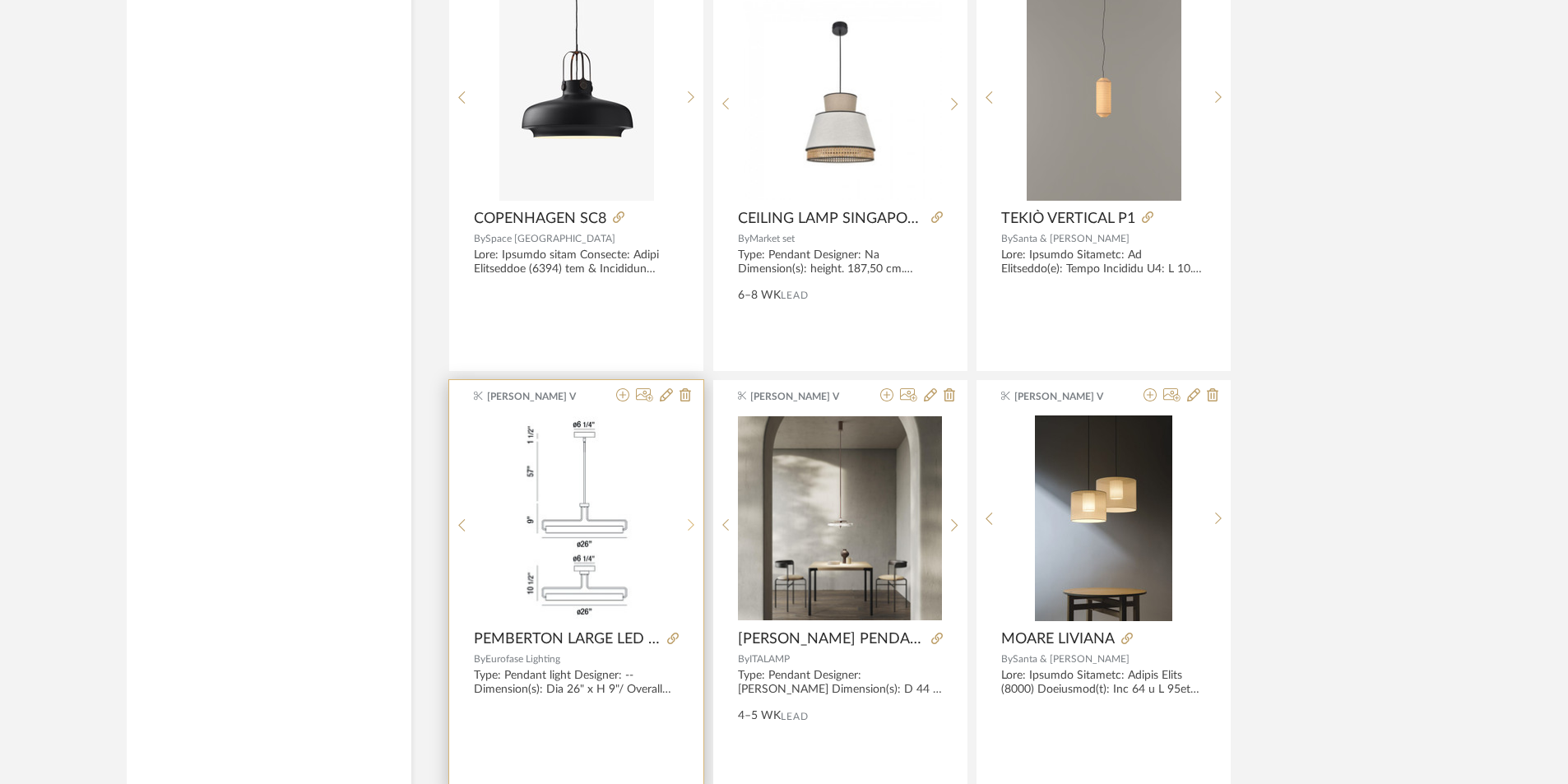
click at [698, 519] on sr-next-btn at bounding box center [692, 525] width 26 height 14
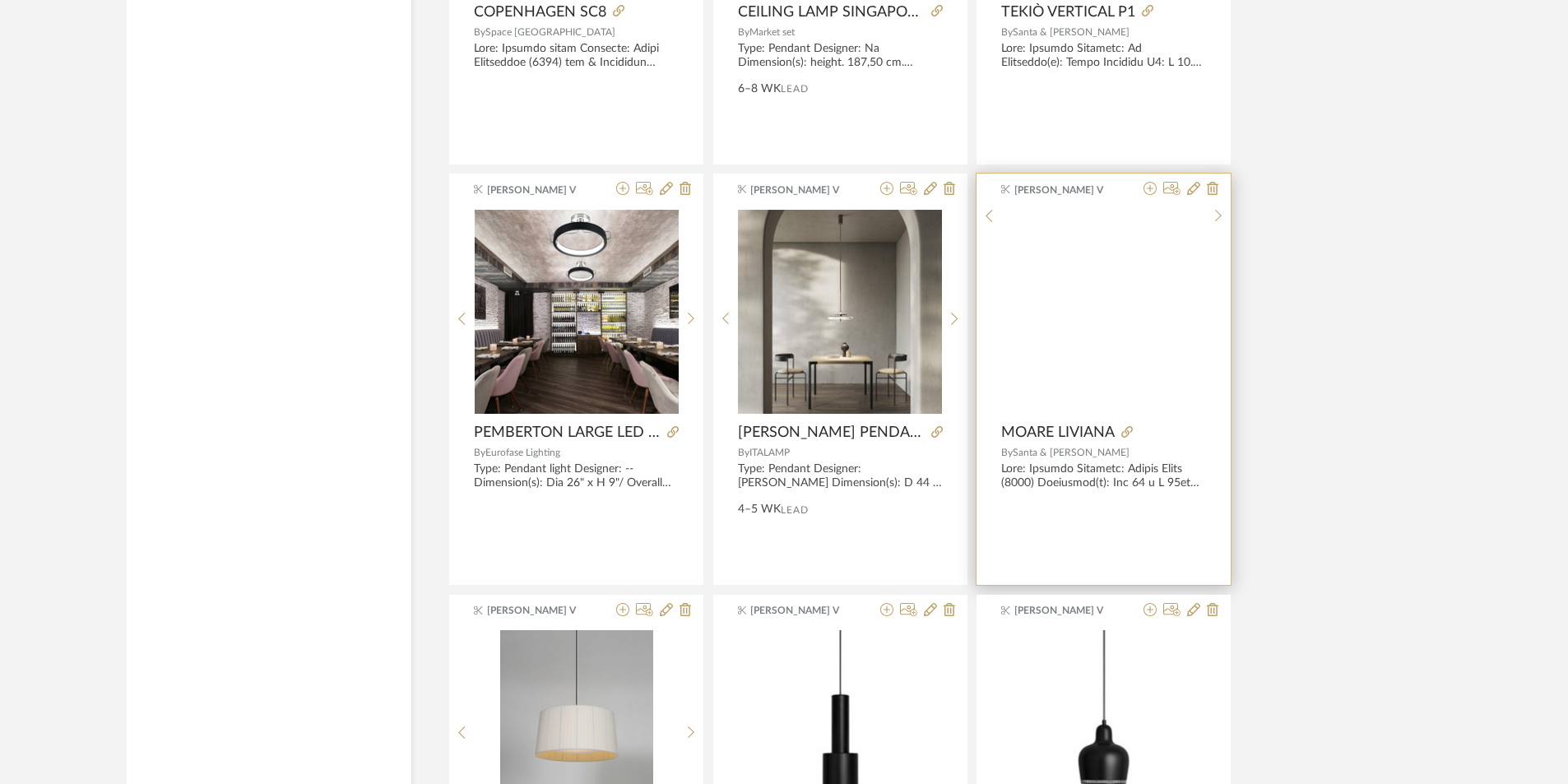
scroll to position [46446, 0]
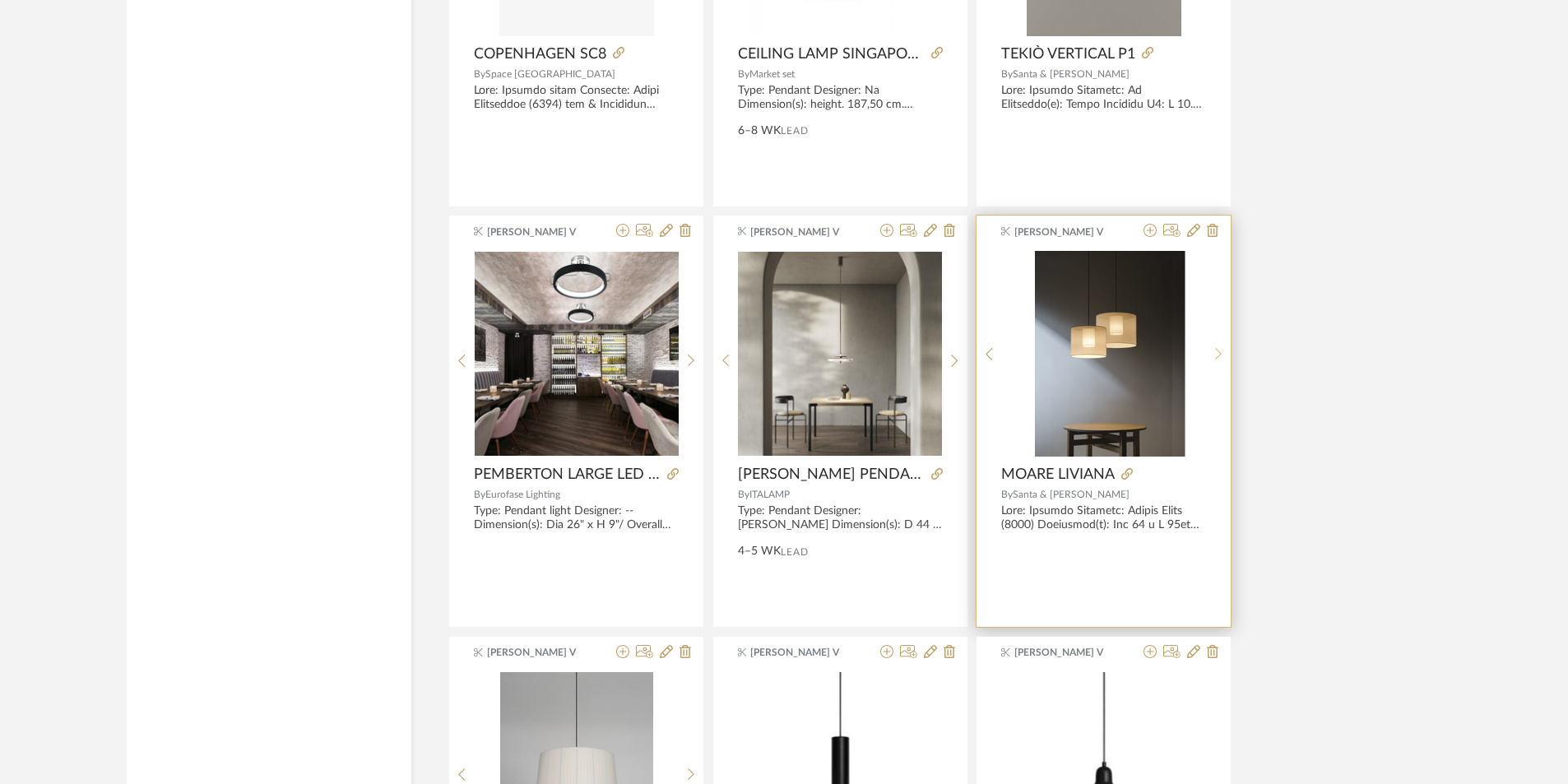
click at [1221, 345] on div at bounding box center [1219, 354] width 26 height 206
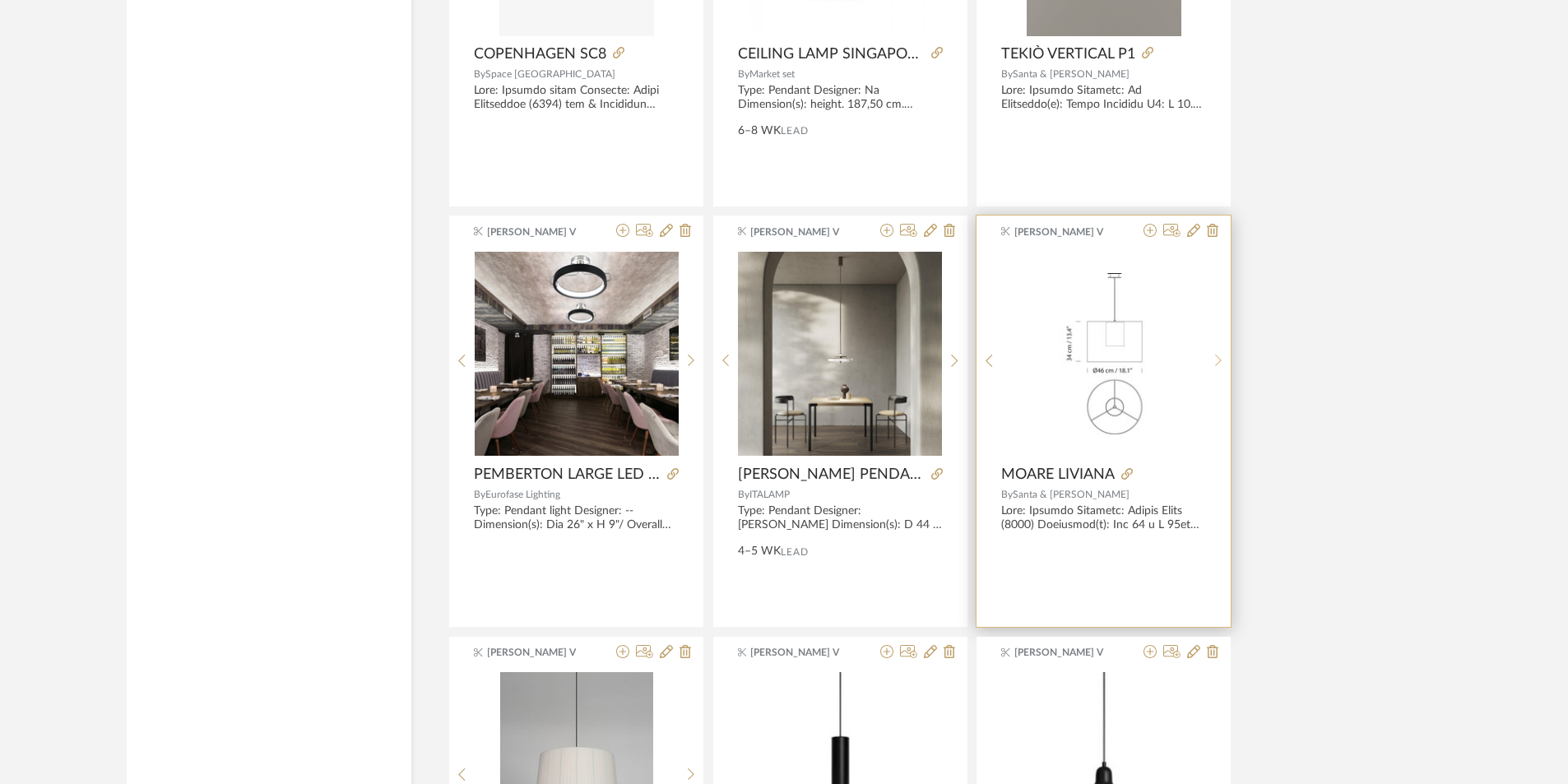
click at [1218, 353] on icon at bounding box center [1219, 360] width 8 height 14
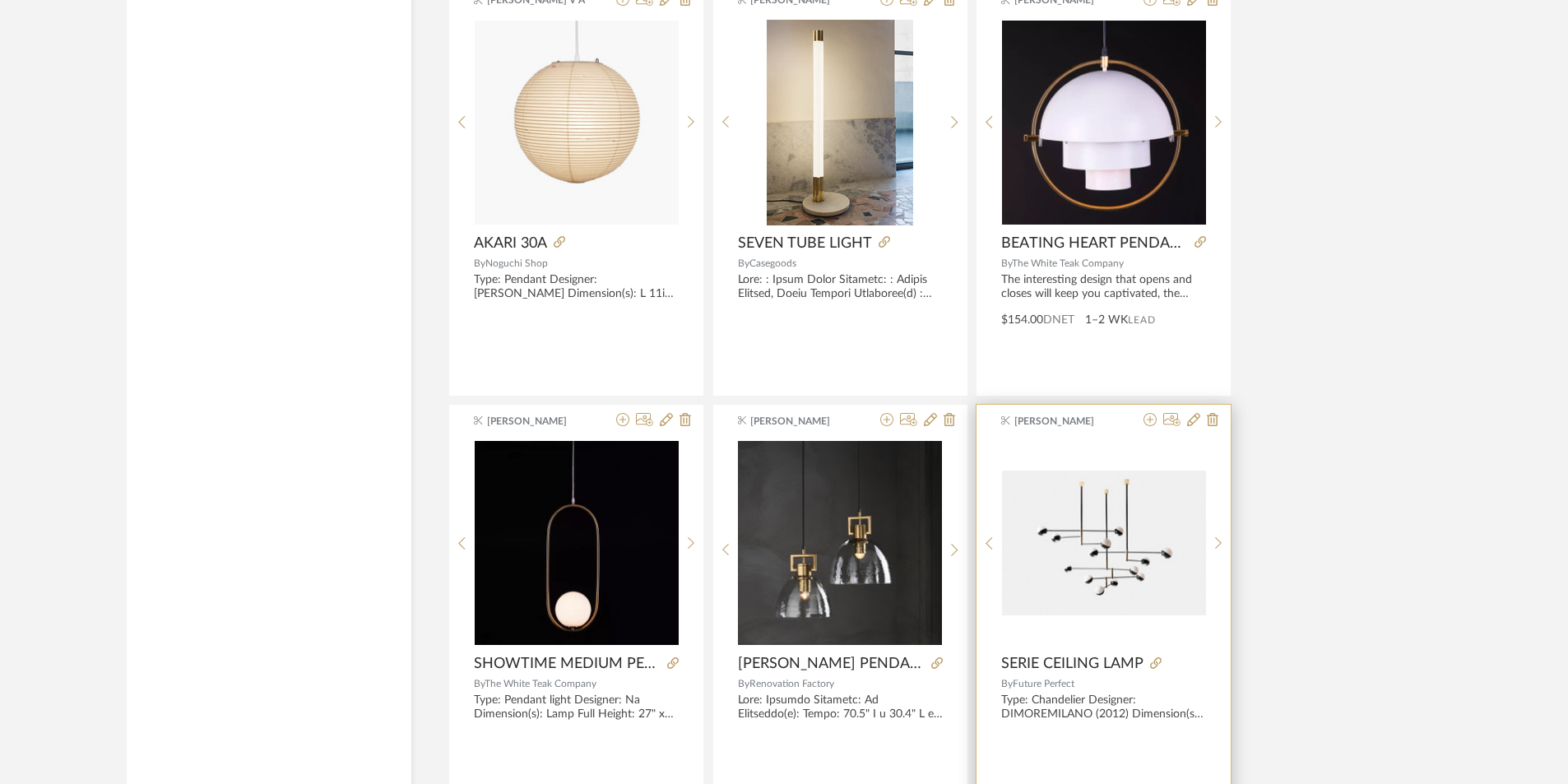
scroll to position [45130, 0]
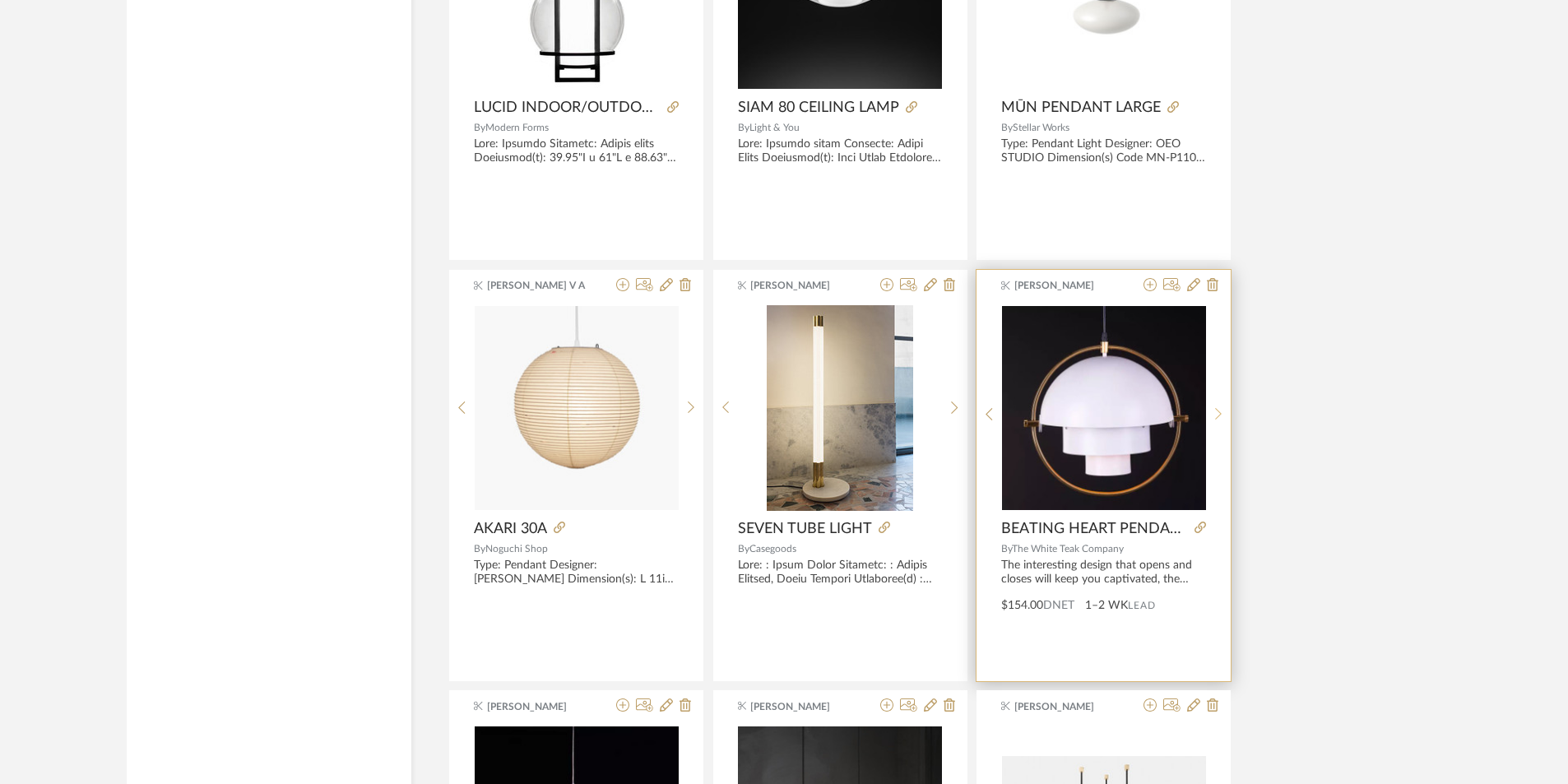
click at [1225, 404] on div at bounding box center [1219, 414] width 26 height 219
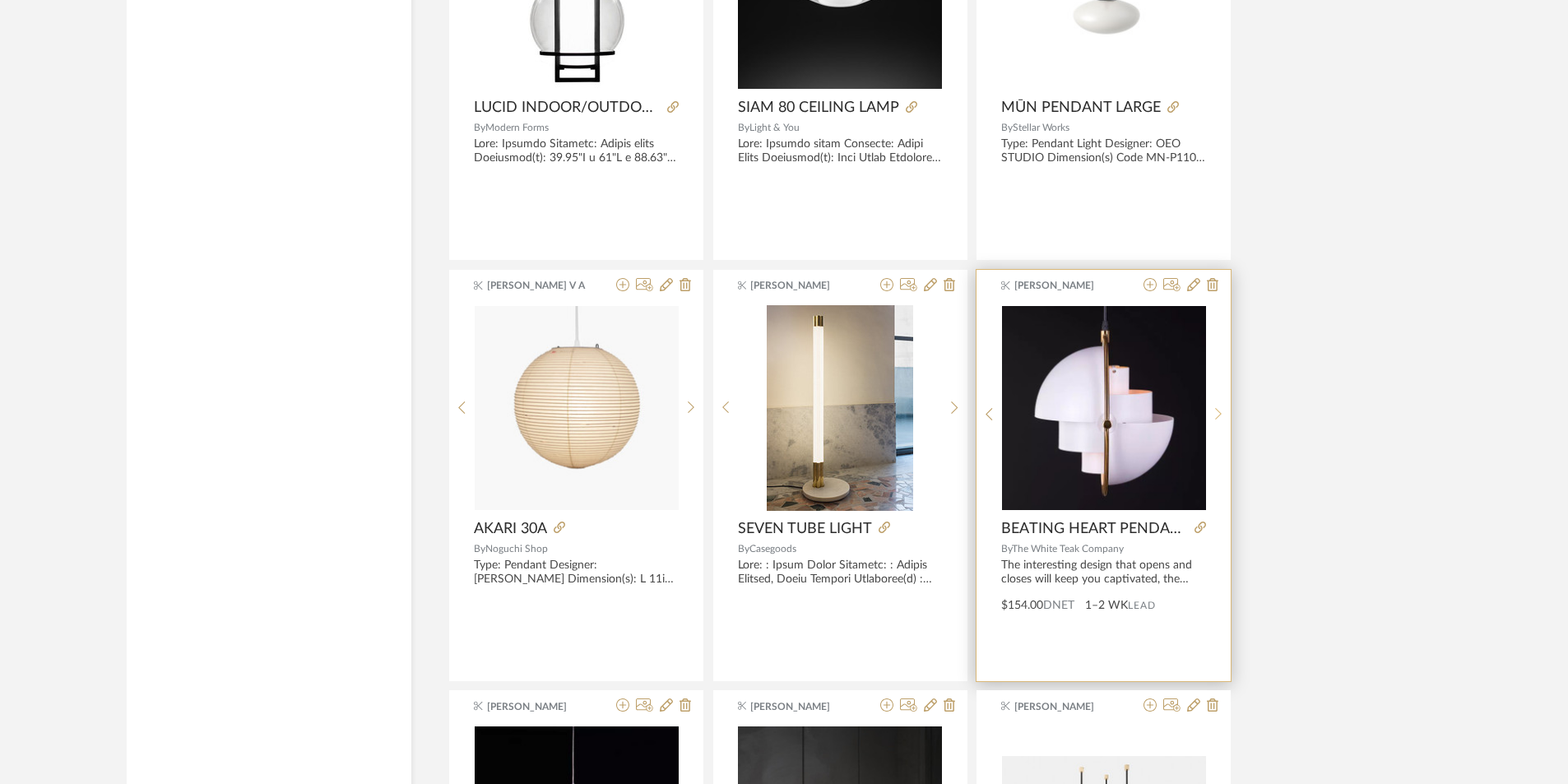
click at [1225, 404] on div at bounding box center [1219, 414] width 26 height 219
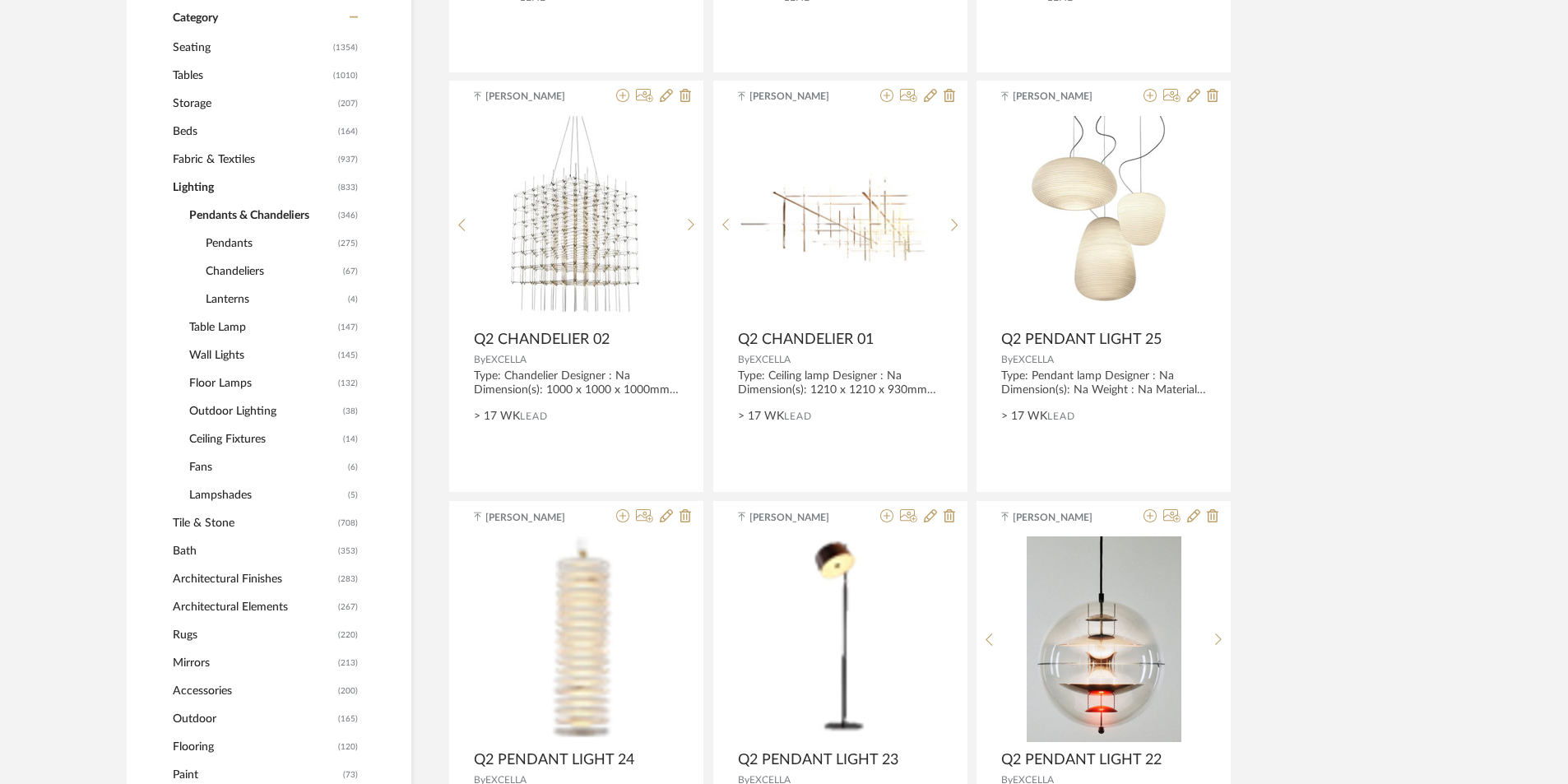
scroll to position [575, 0]
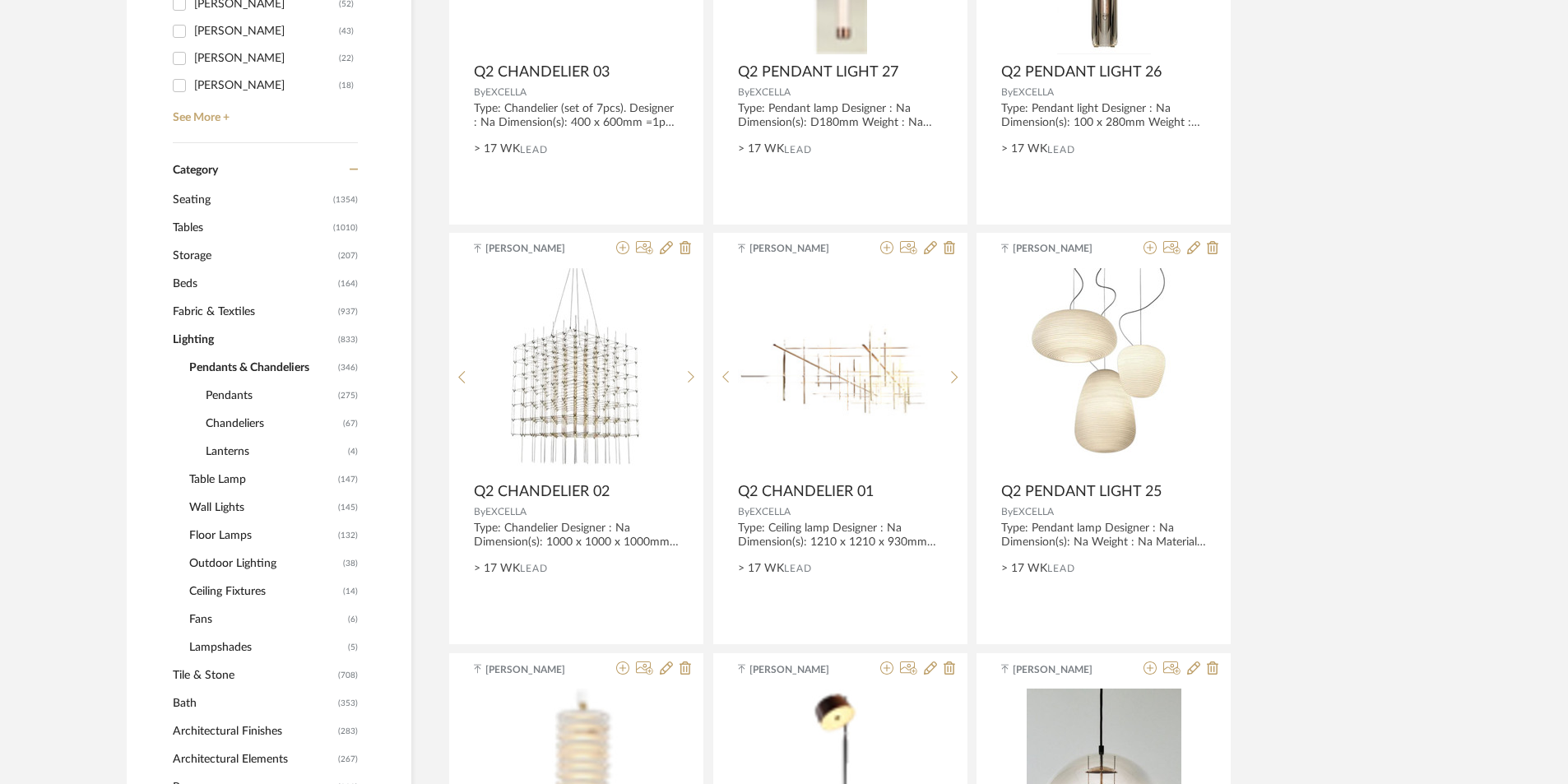
click at [245, 453] on span "Lanterns" at bounding box center [275, 451] width 138 height 28
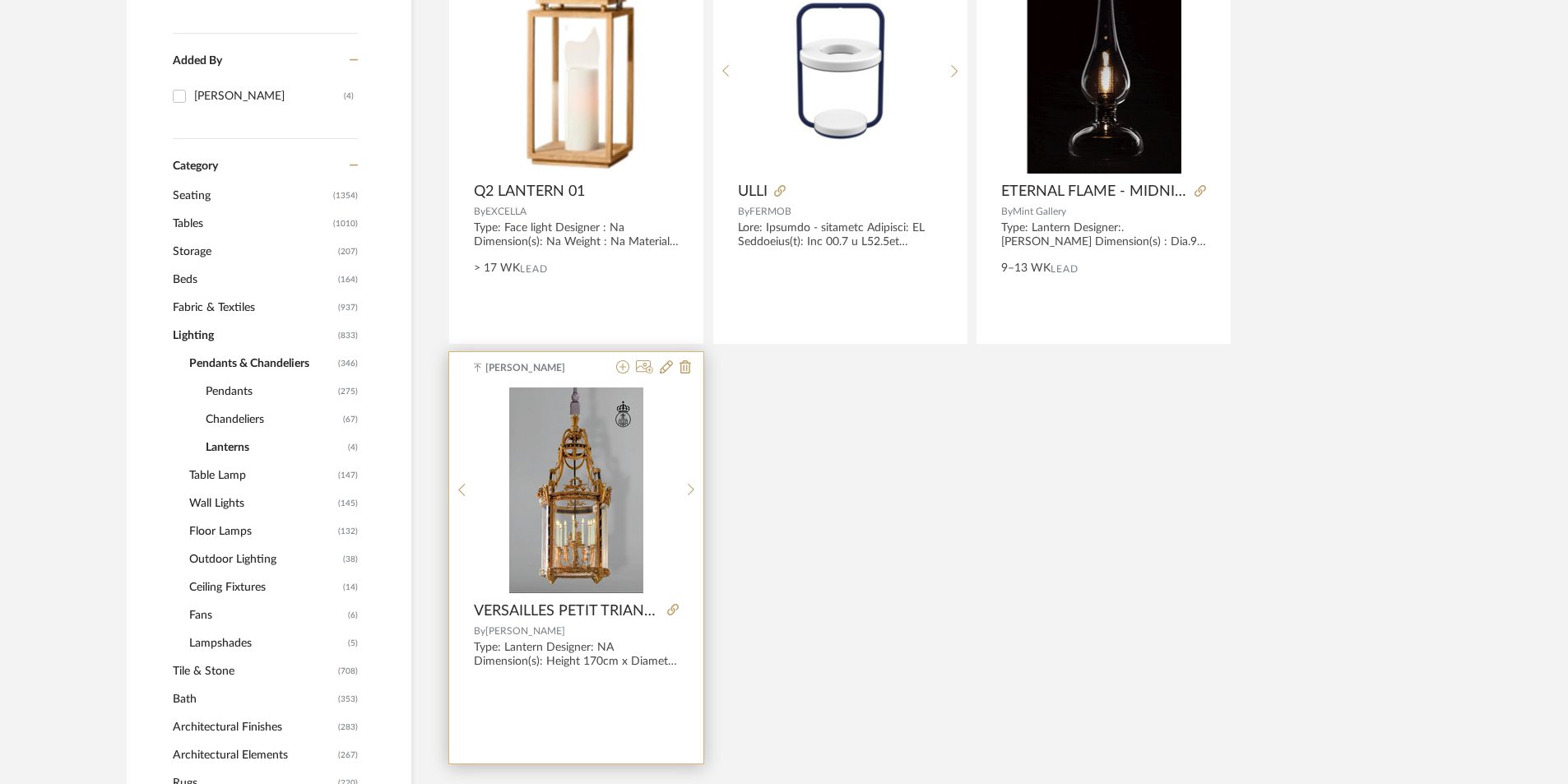
scroll to position [494, 0]
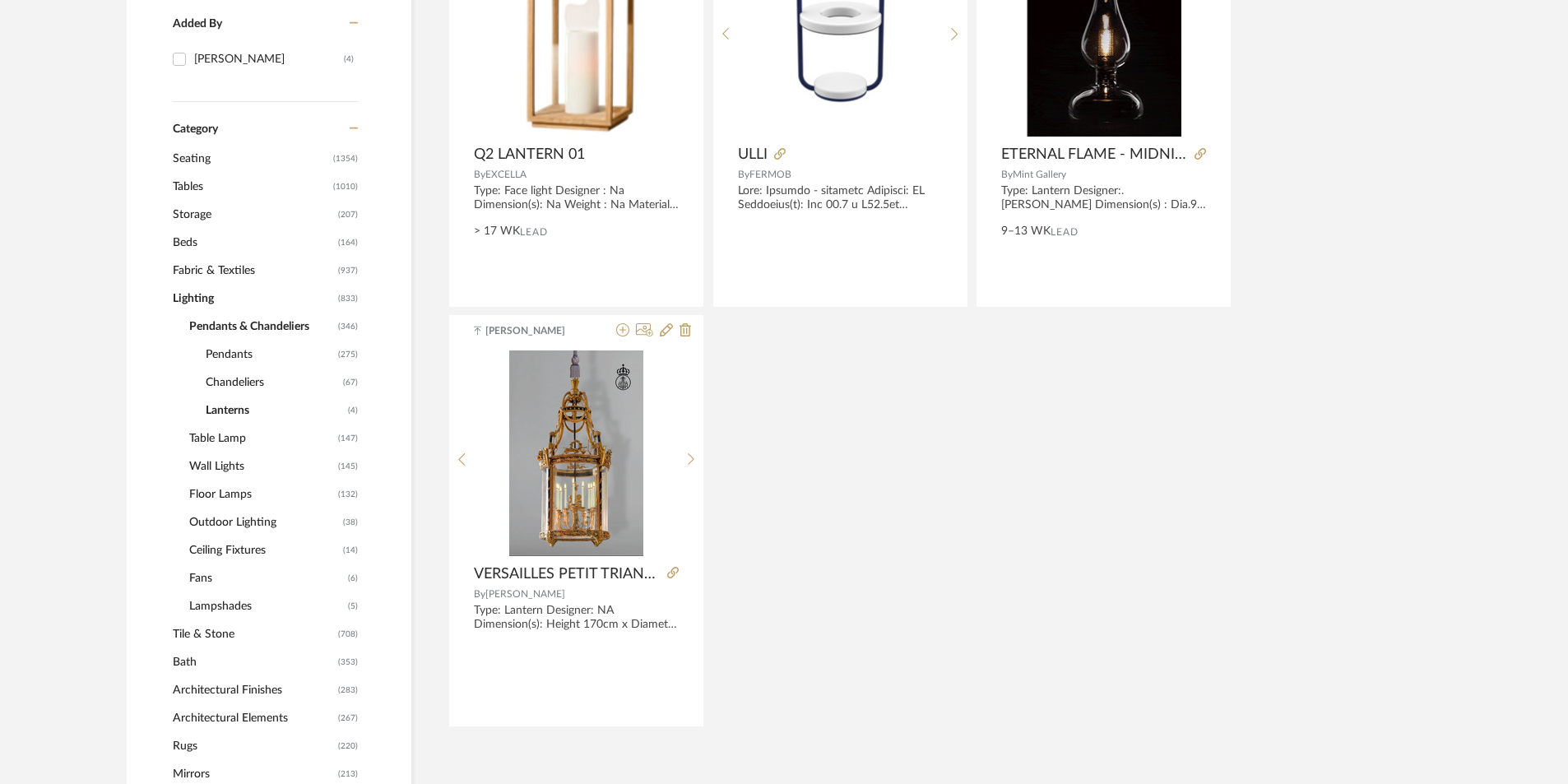
click at [254, 552] on span "Ceiling Fixtures" at bounding box center [264, 550] width 150 height 28
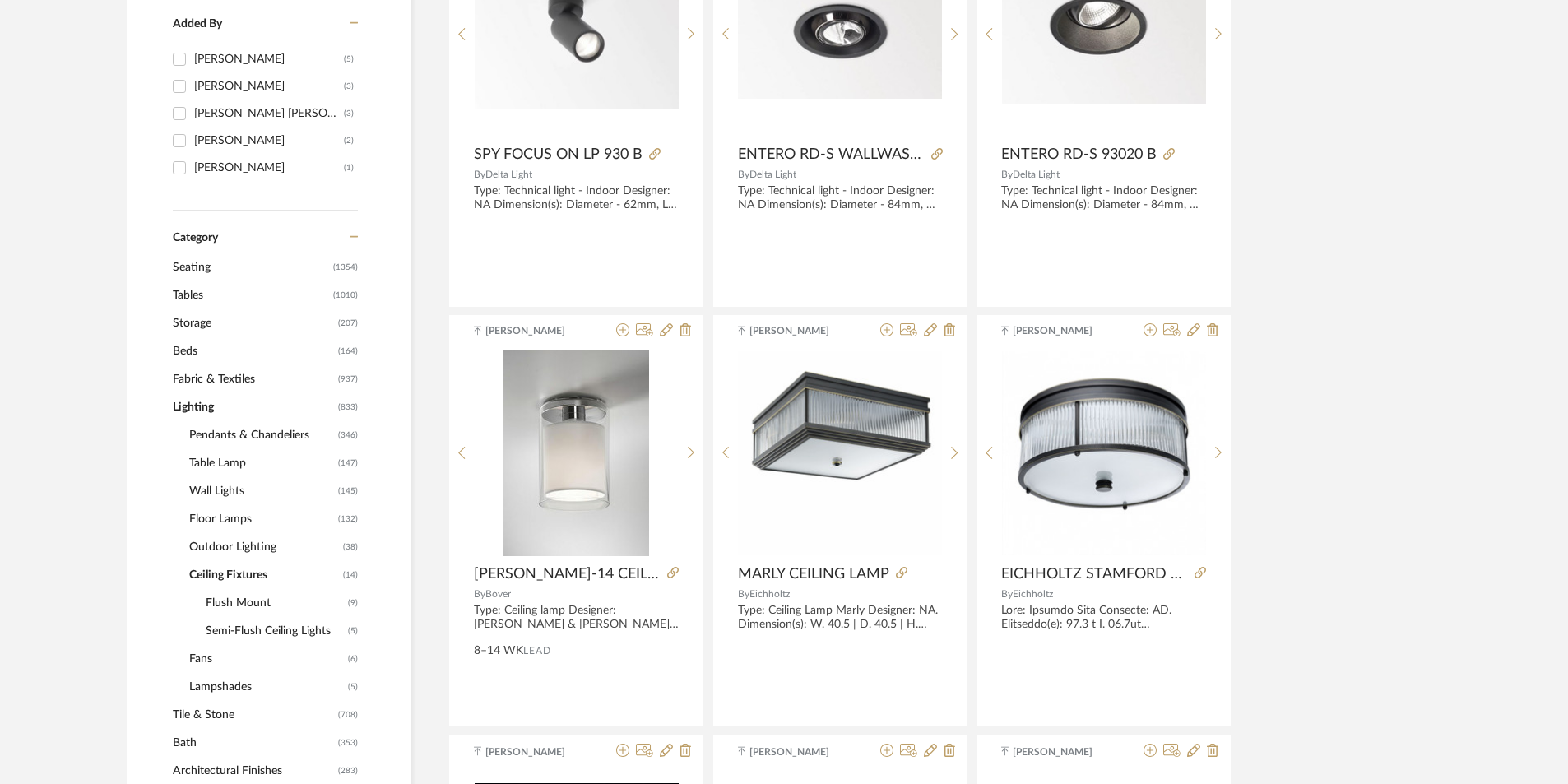
click at [253, 549] on span "Outdoor Lighting" at bounding box center [264, 547] width 150 height 28
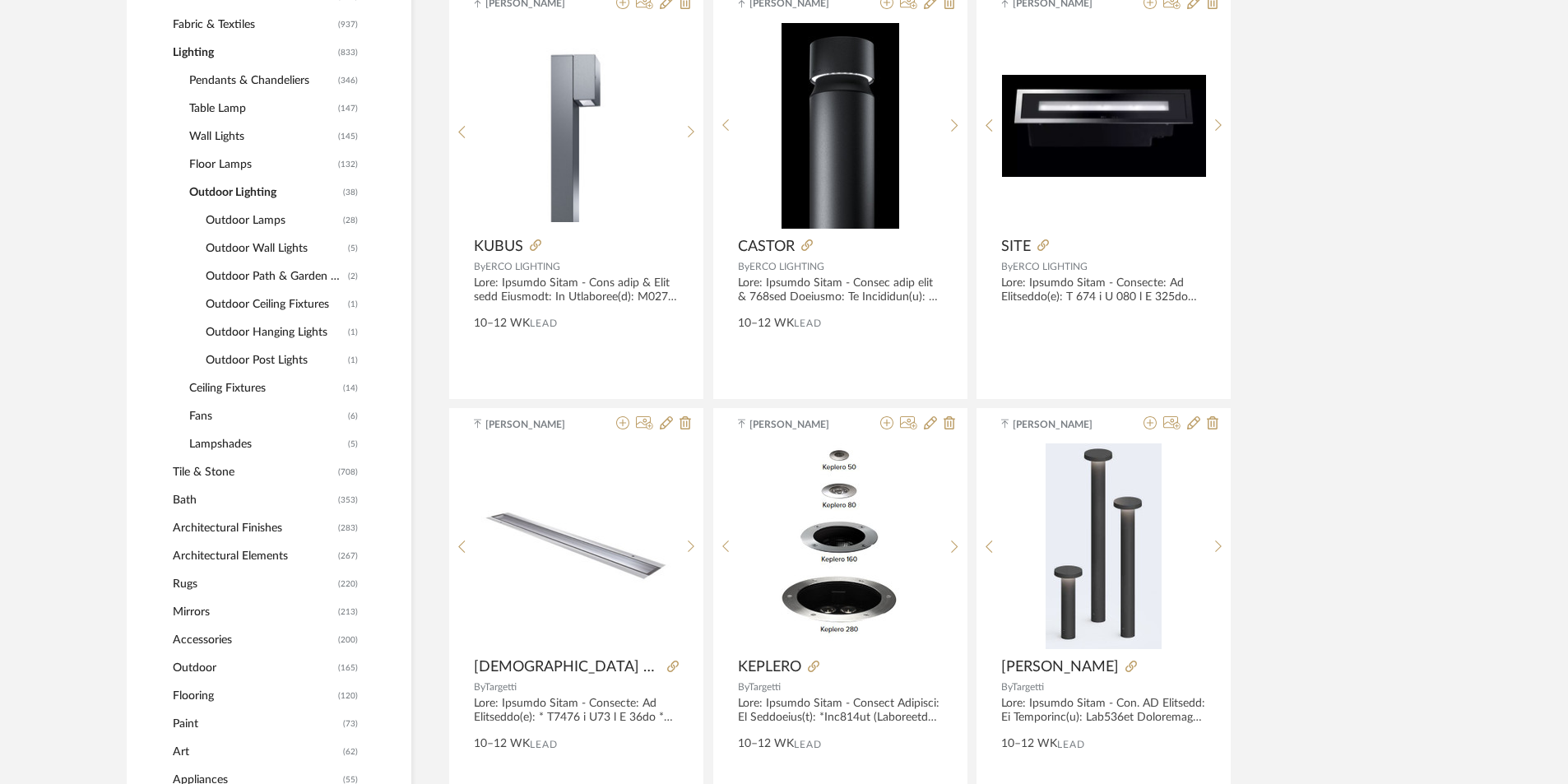
scroll to position [741, 0]
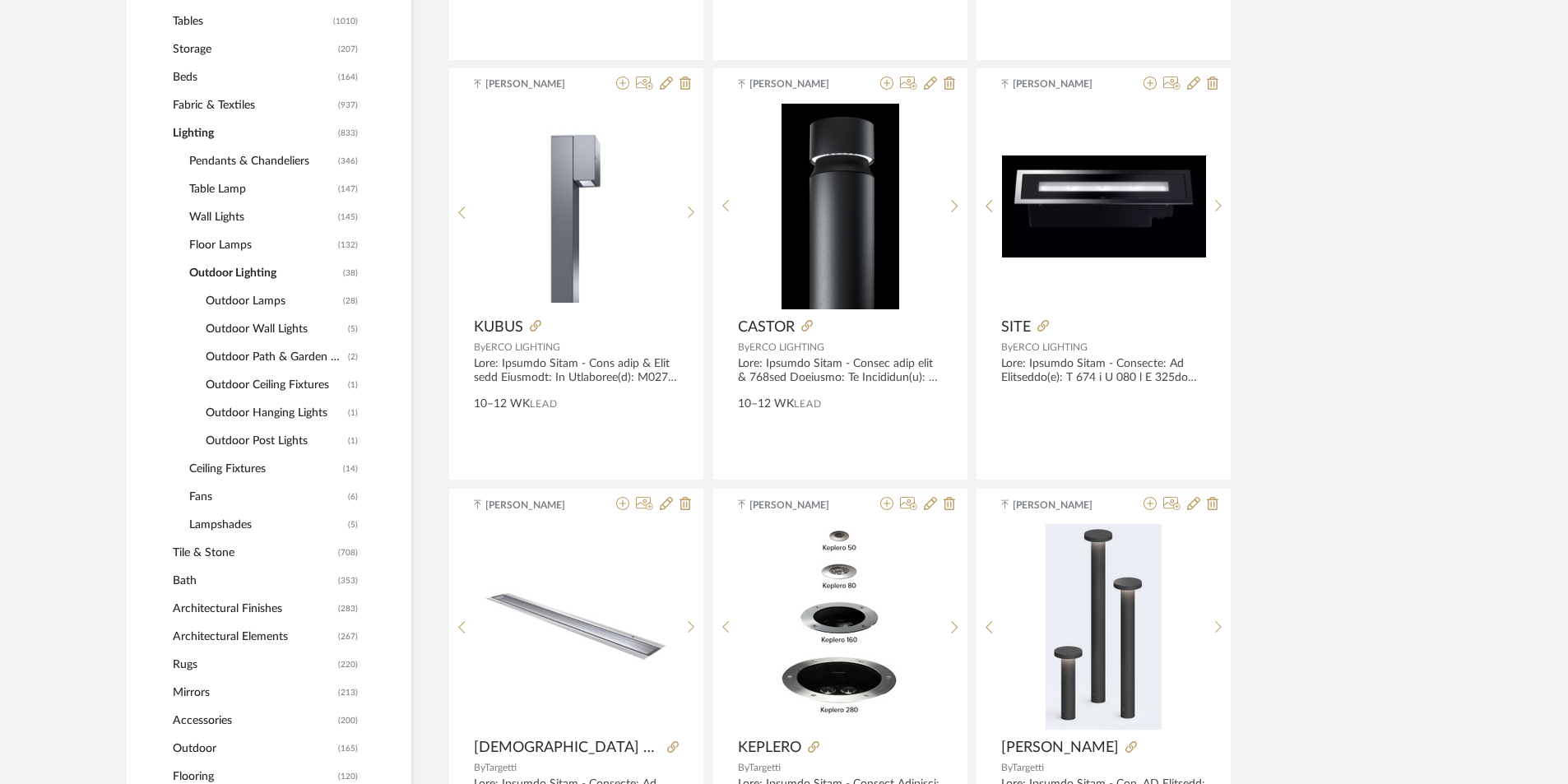
click at [216, 236] on span "Floor Lamps" at bounding box center [261, 244] width 145 height 28
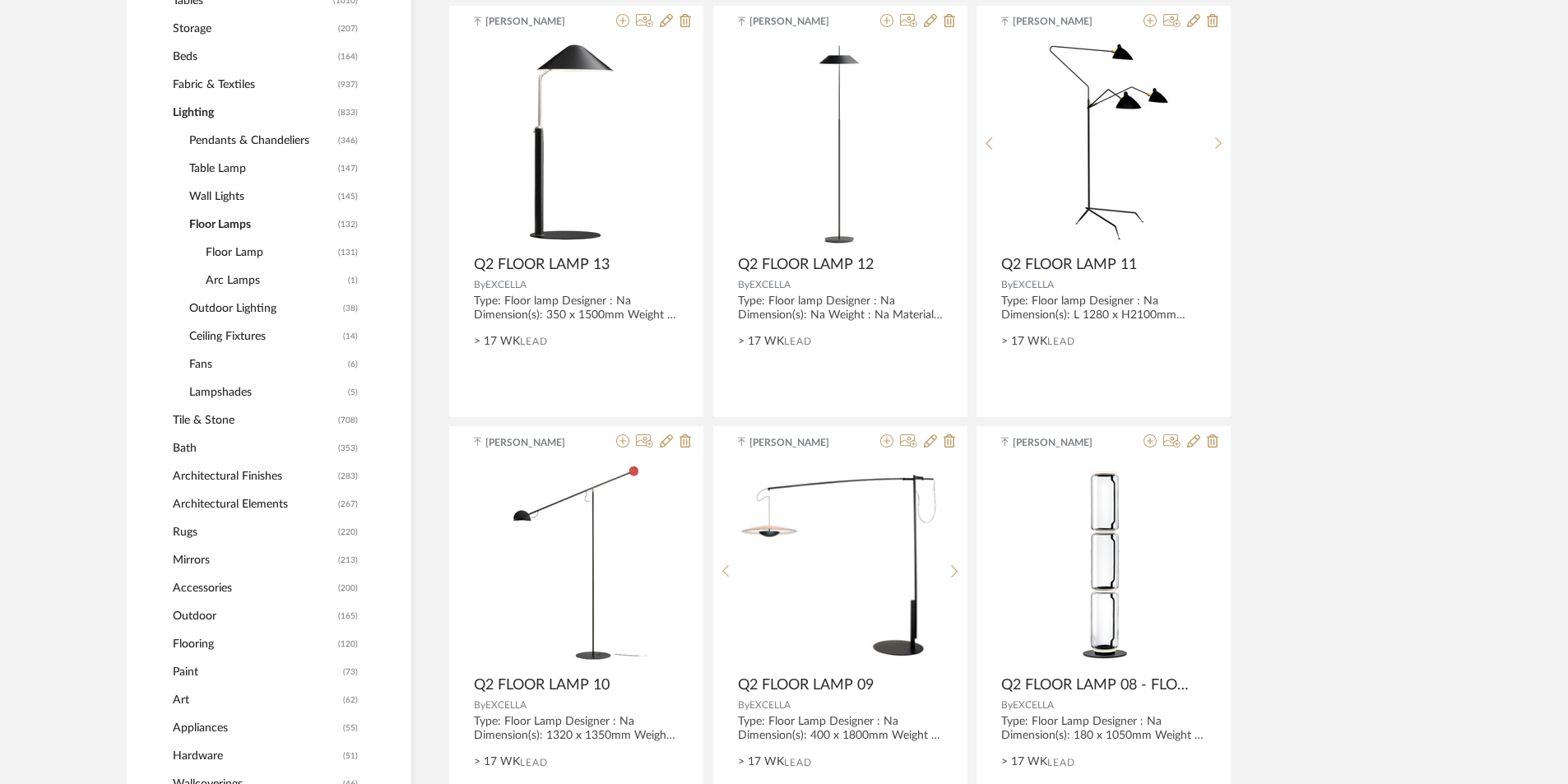
scroll to position [782, 0]
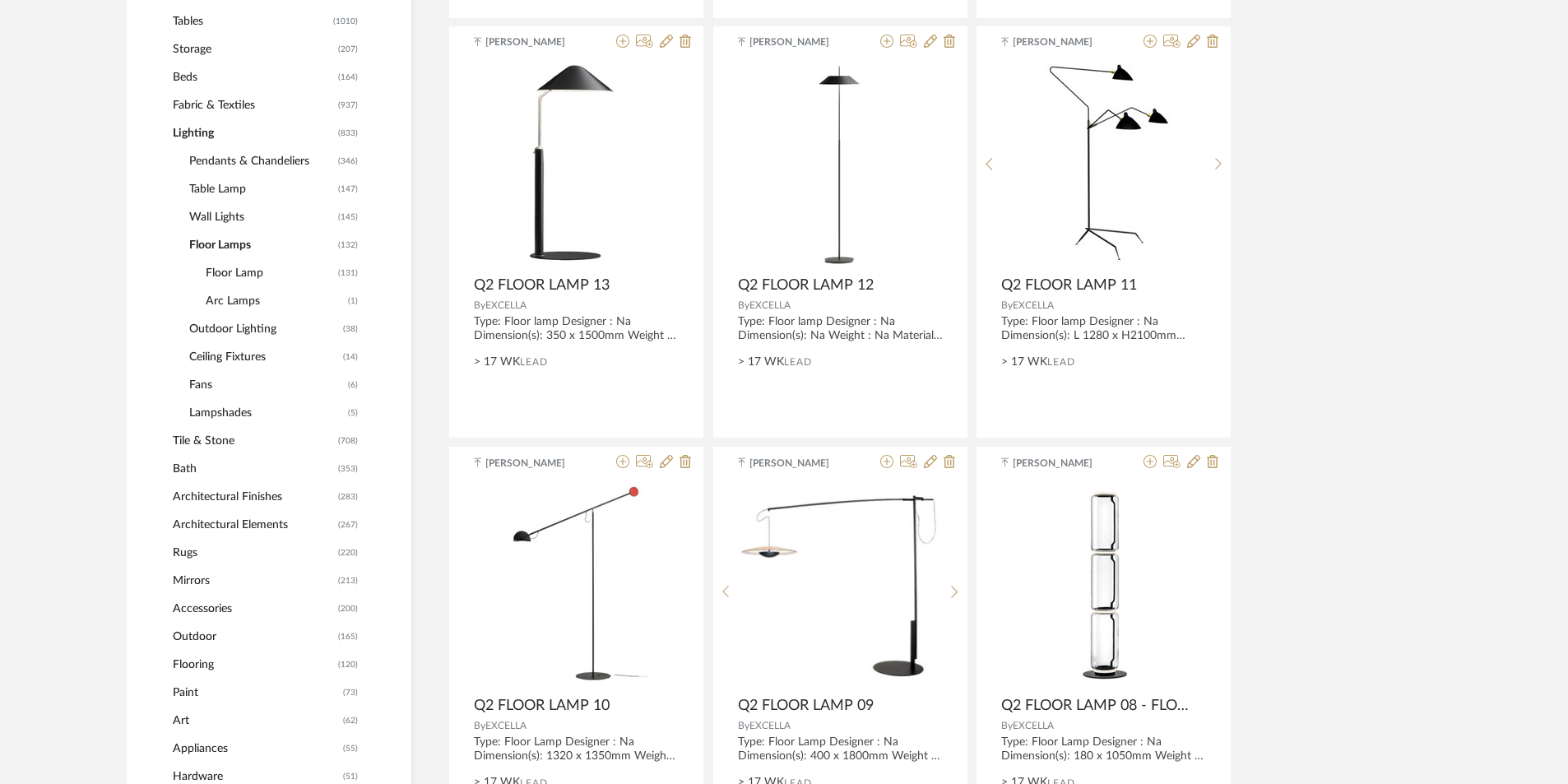
click at [228, 160] on span "Pendants & Chandeliers" at bounding box center [261, 161] width 145 height 28
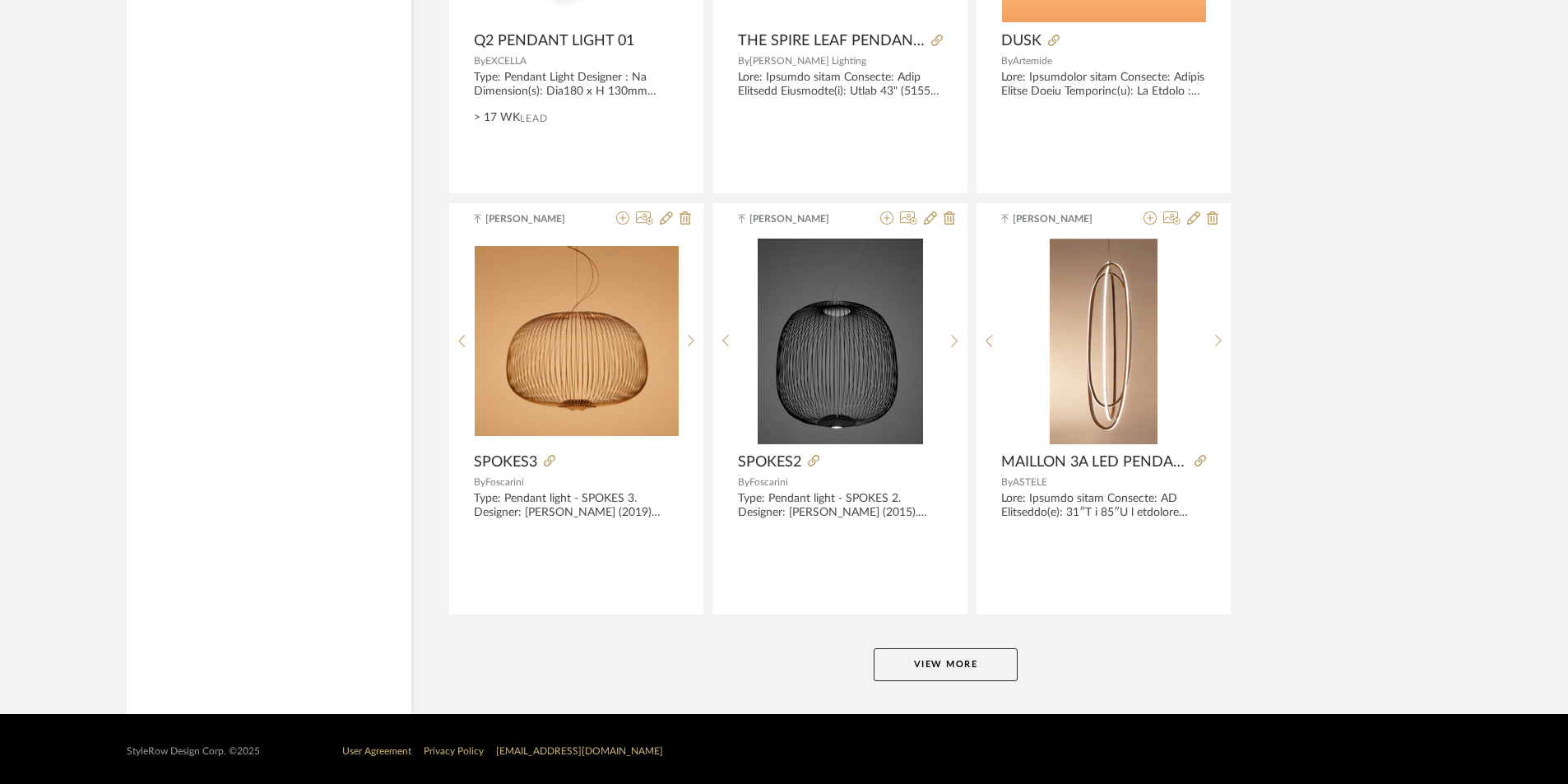
scroll to position [4565, 0]
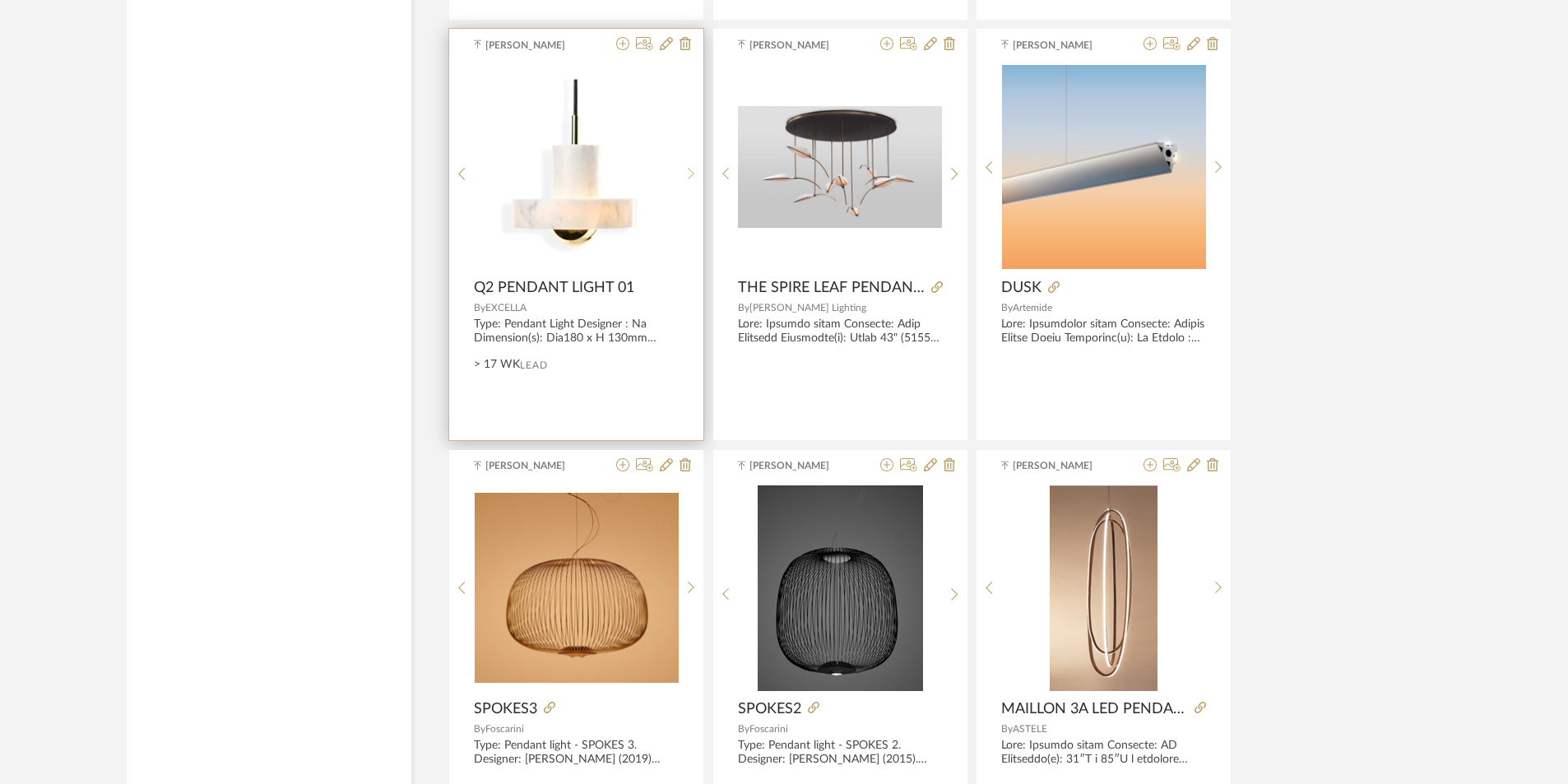
click at [695, 175] on div at bounding box center [692, 173] width 26 height 219
click at [695, 175] on sr-next-btn at bounding box center [692, 174] width 26 height 14
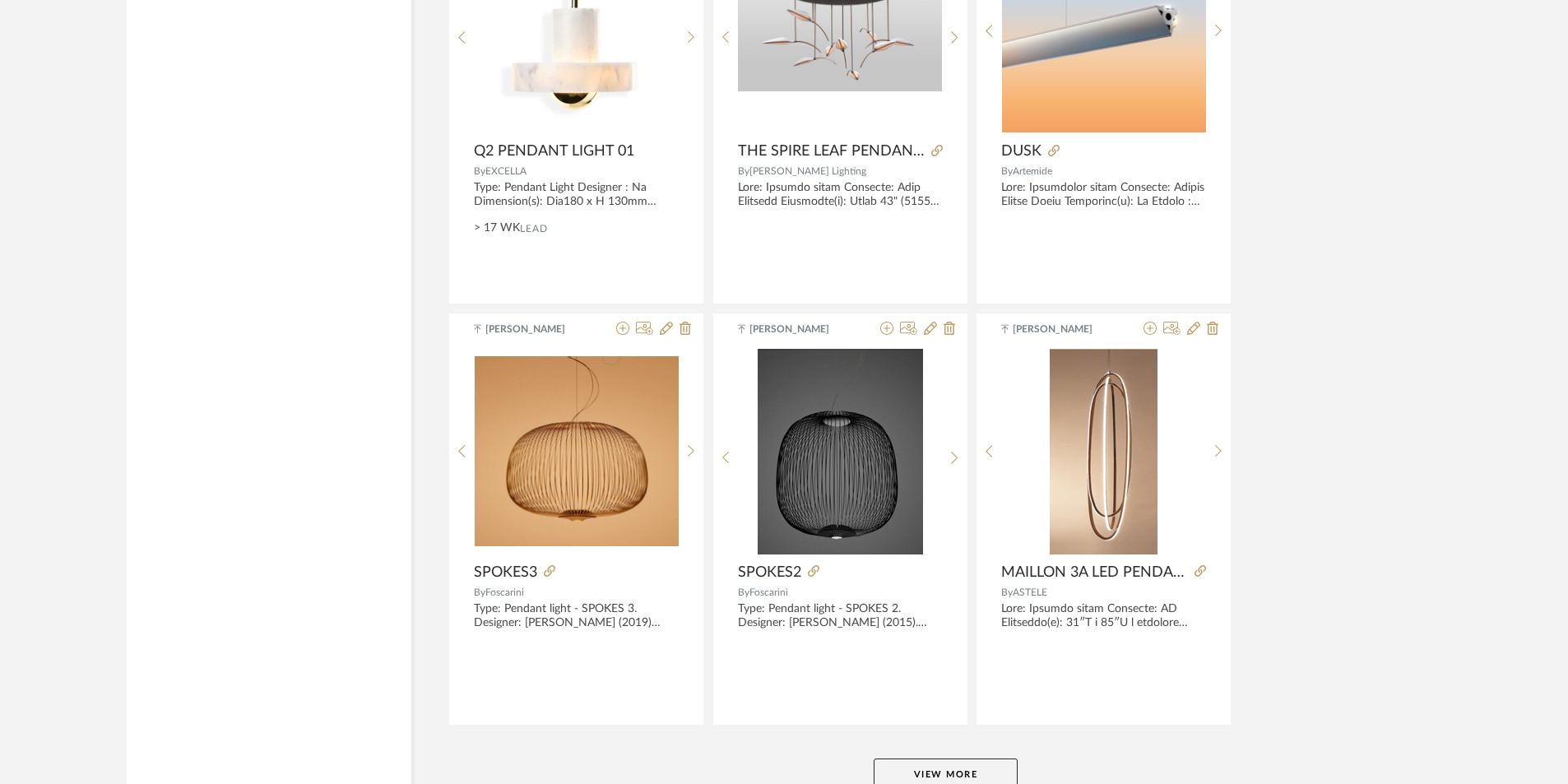
scroll to position [4818, 0]
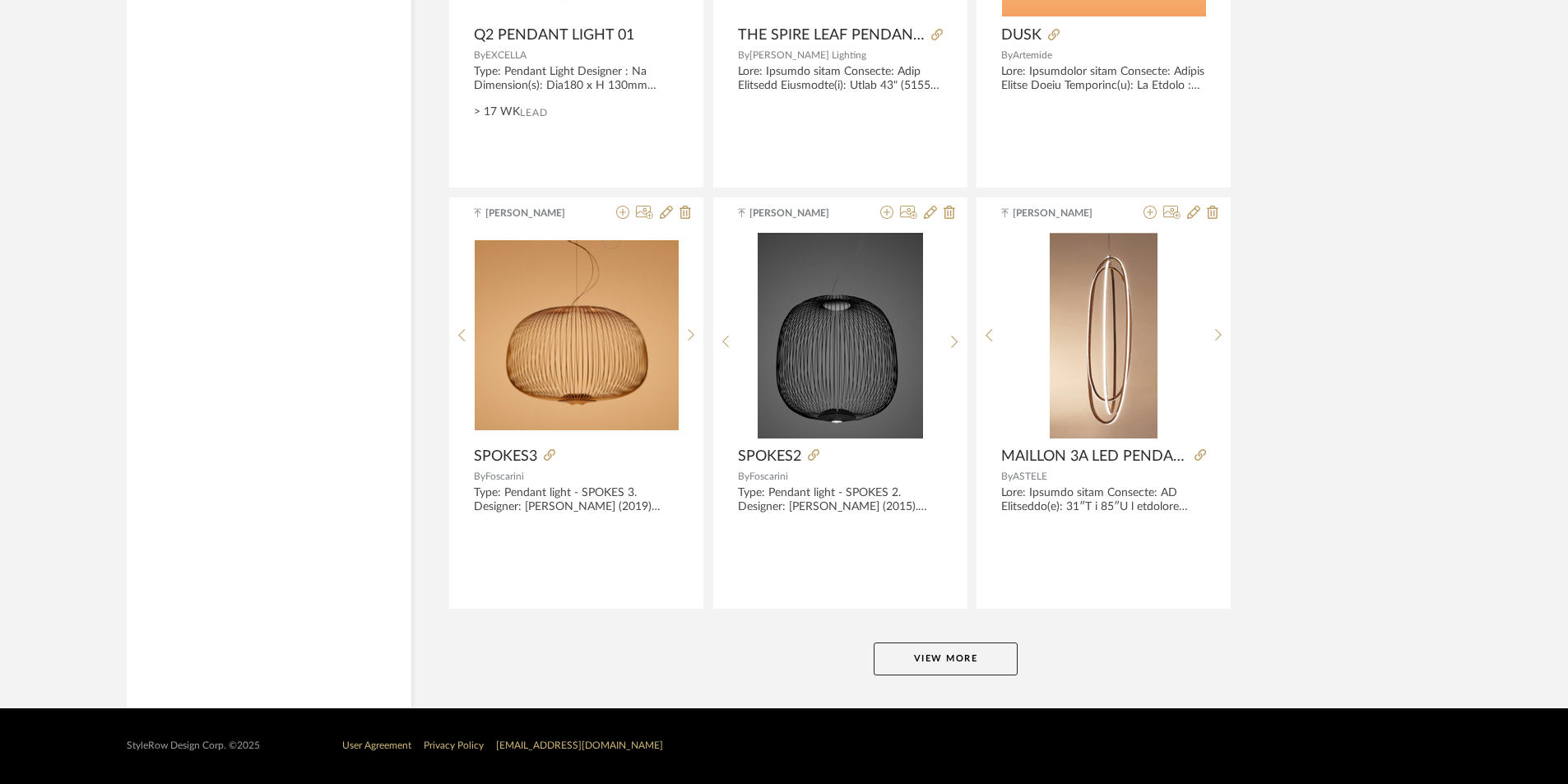
click at [989, 658] on button "View More" at bounding box center [945, 659] width 144 height 33
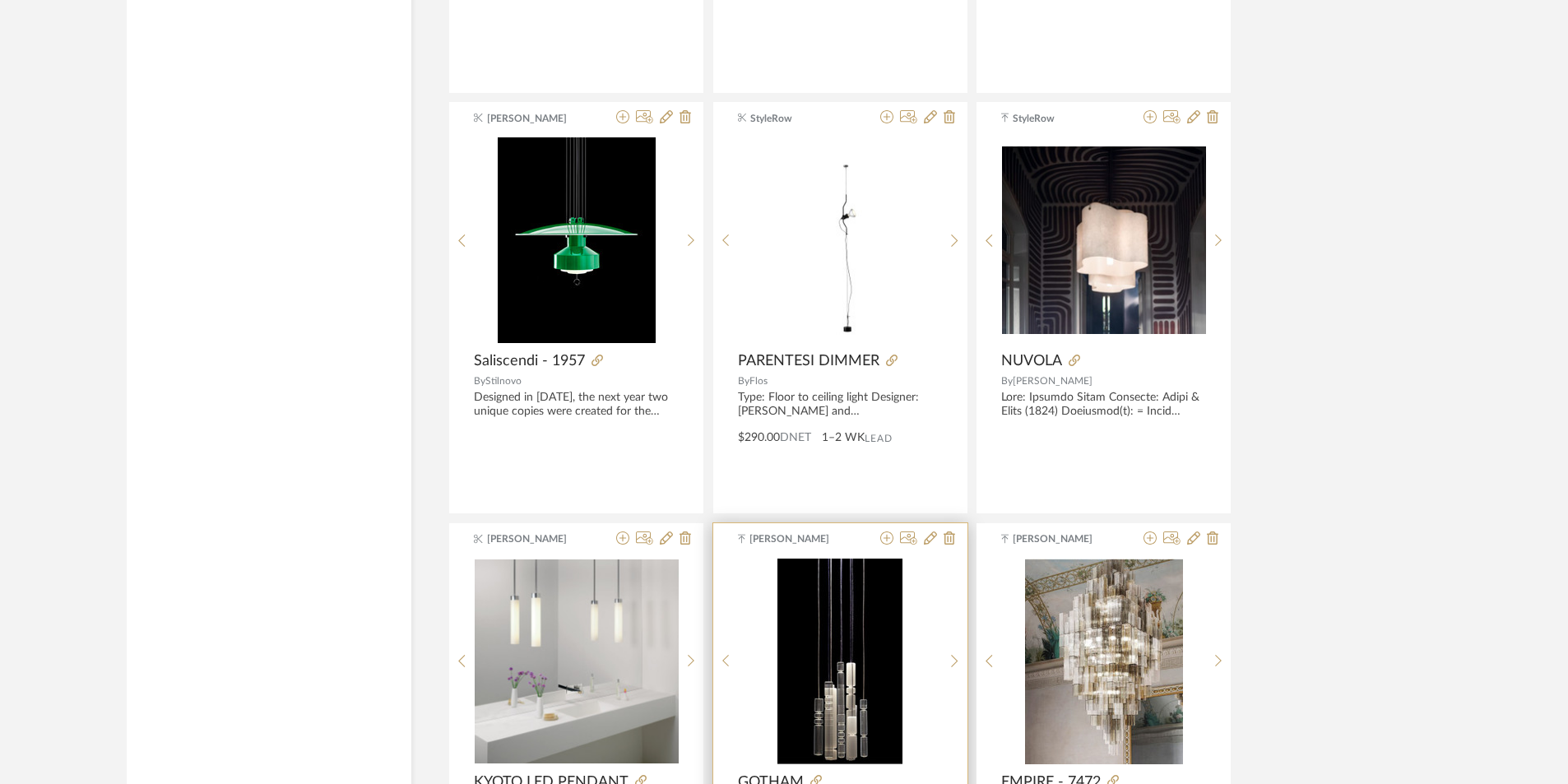
scroll to position [6133, 0]
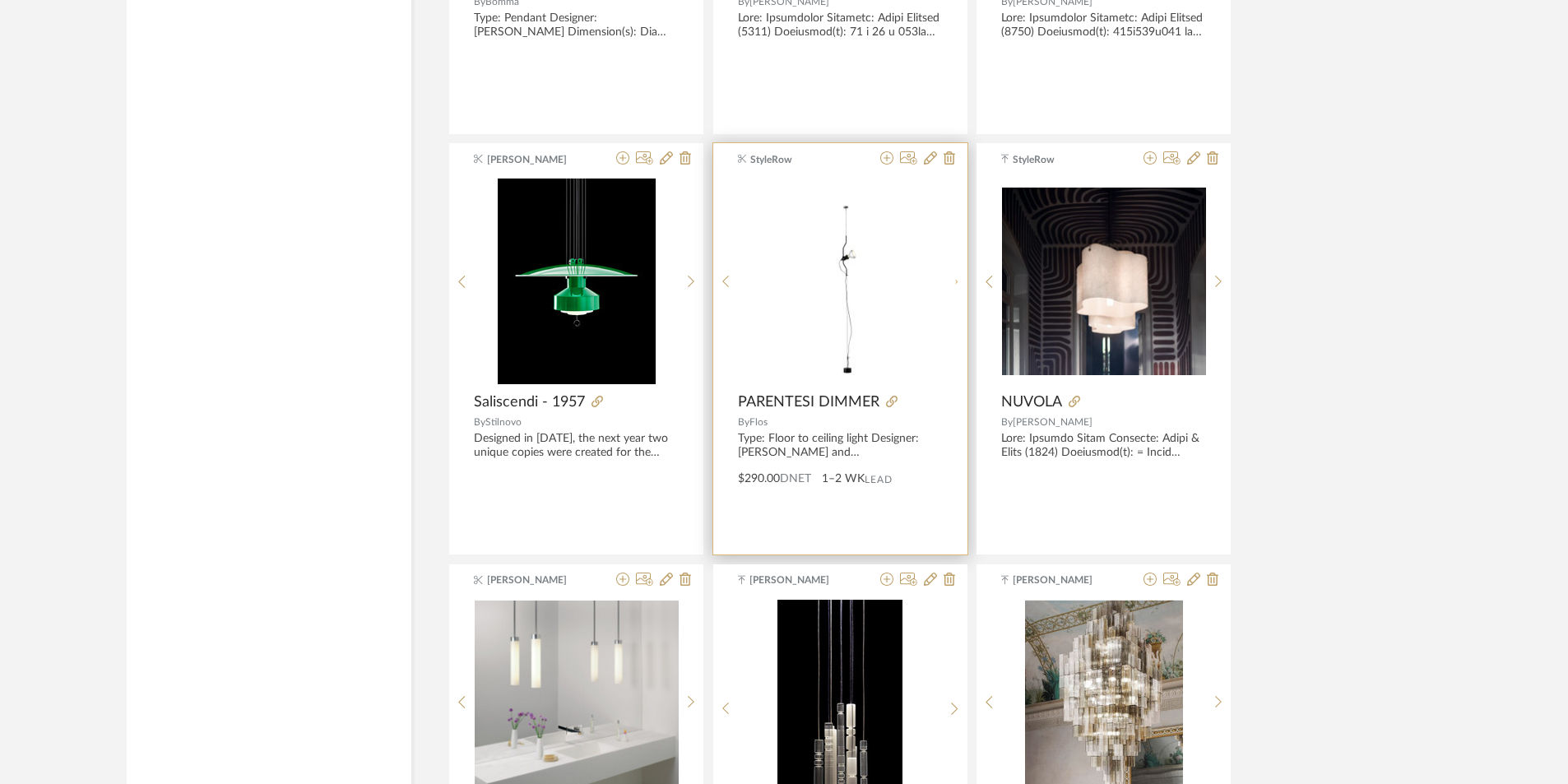
click at [960, 287] on sr-next-btn at bounding box center [955, 282] width 26 height 14
click at [960, 287] on sr-next-btn at bounding box center [955, 288] width 26 height 14
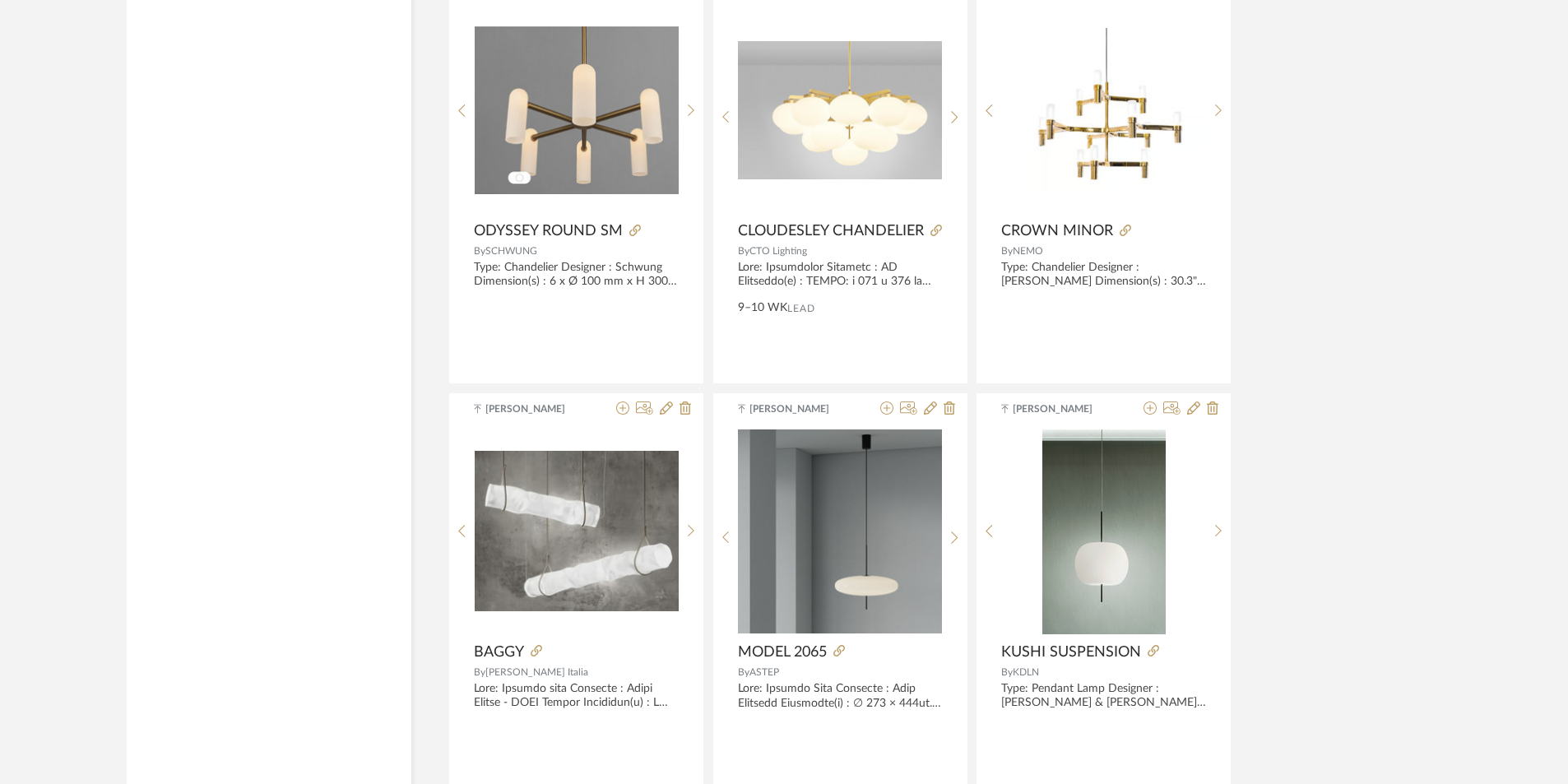
scroll to position [9866, 0]
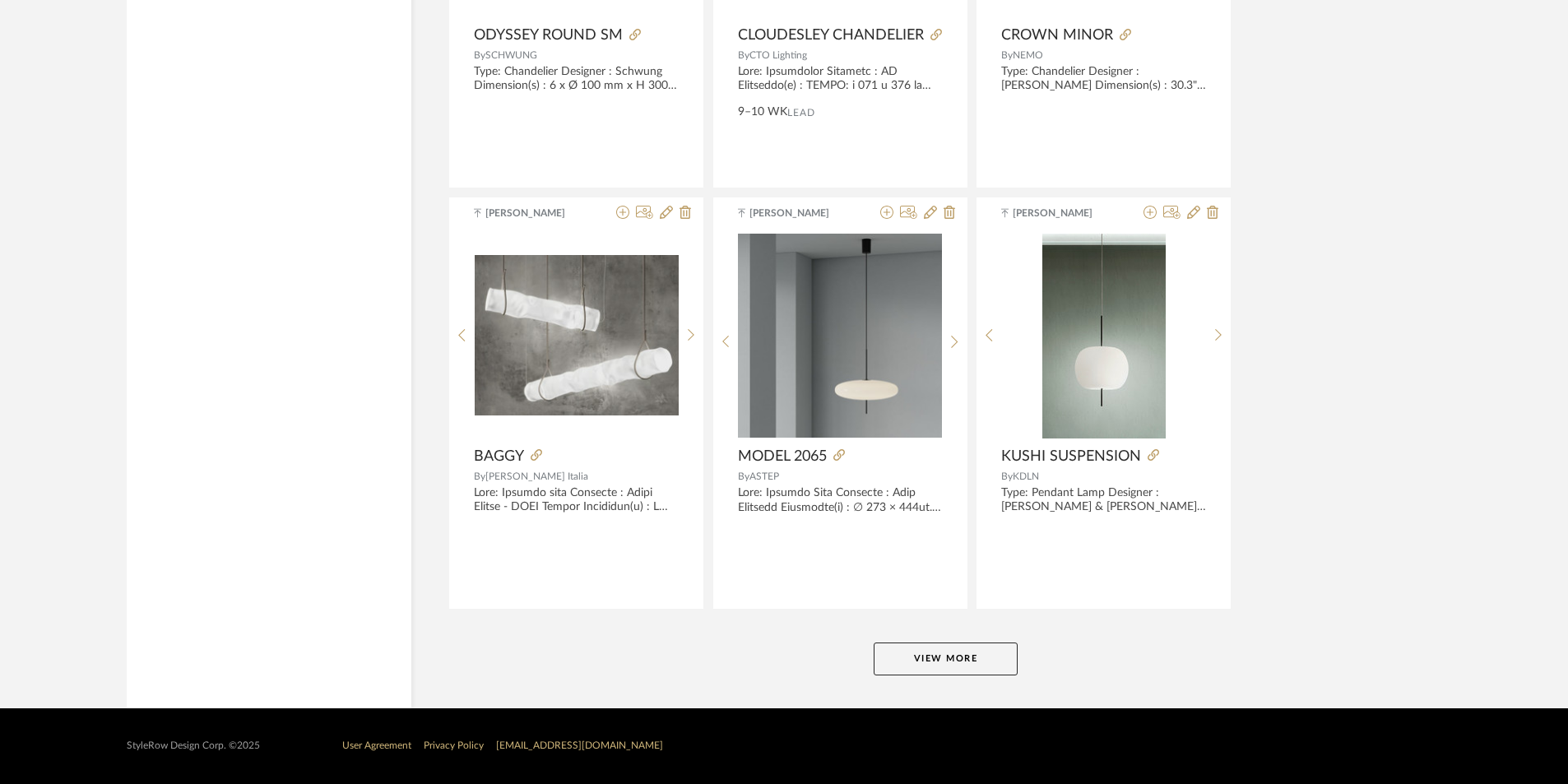
click at [945, 651] on button "View More" at bounding box center [945, 659] width 144 height 33
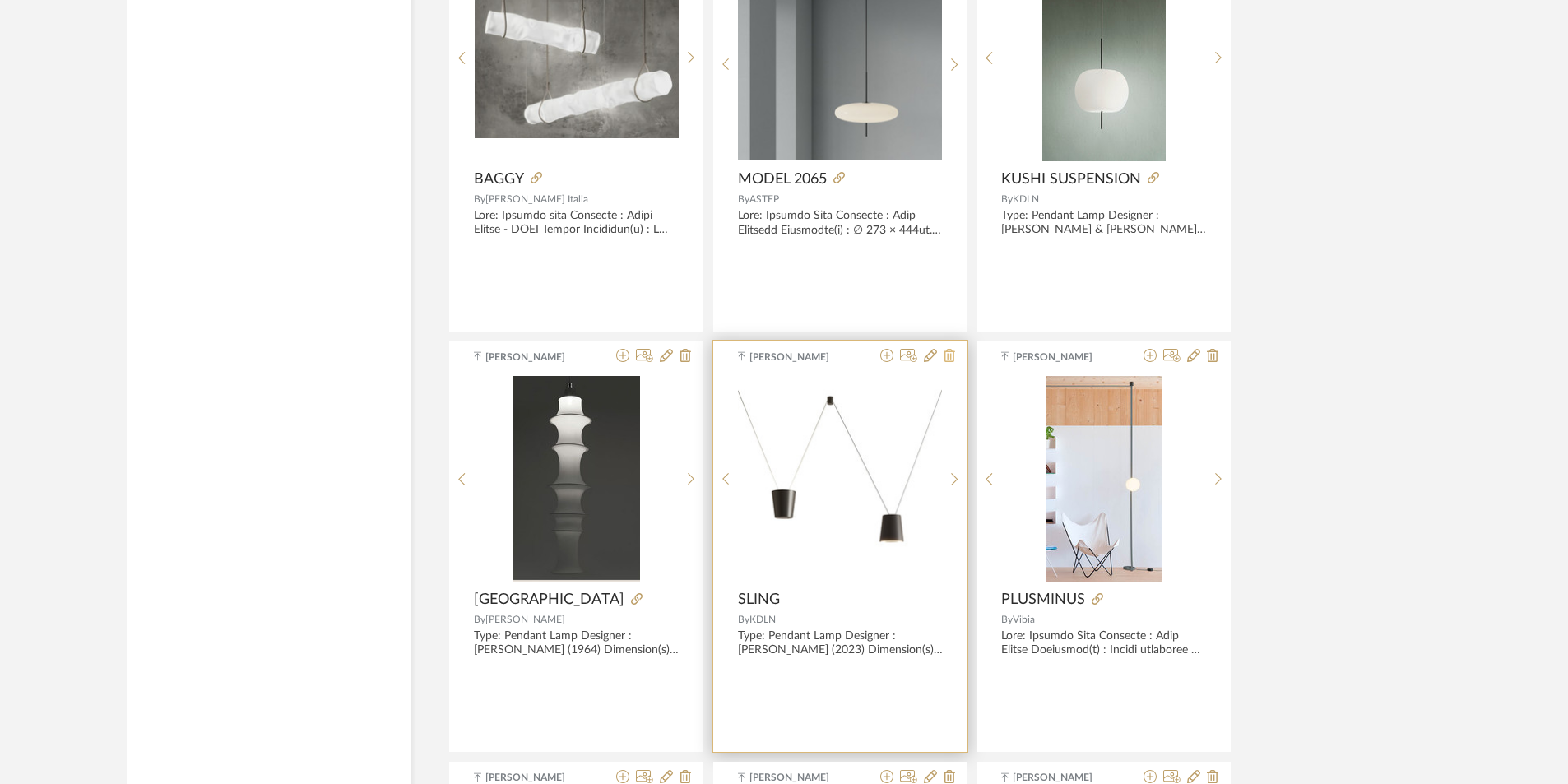
scroll to position [10195, 0]
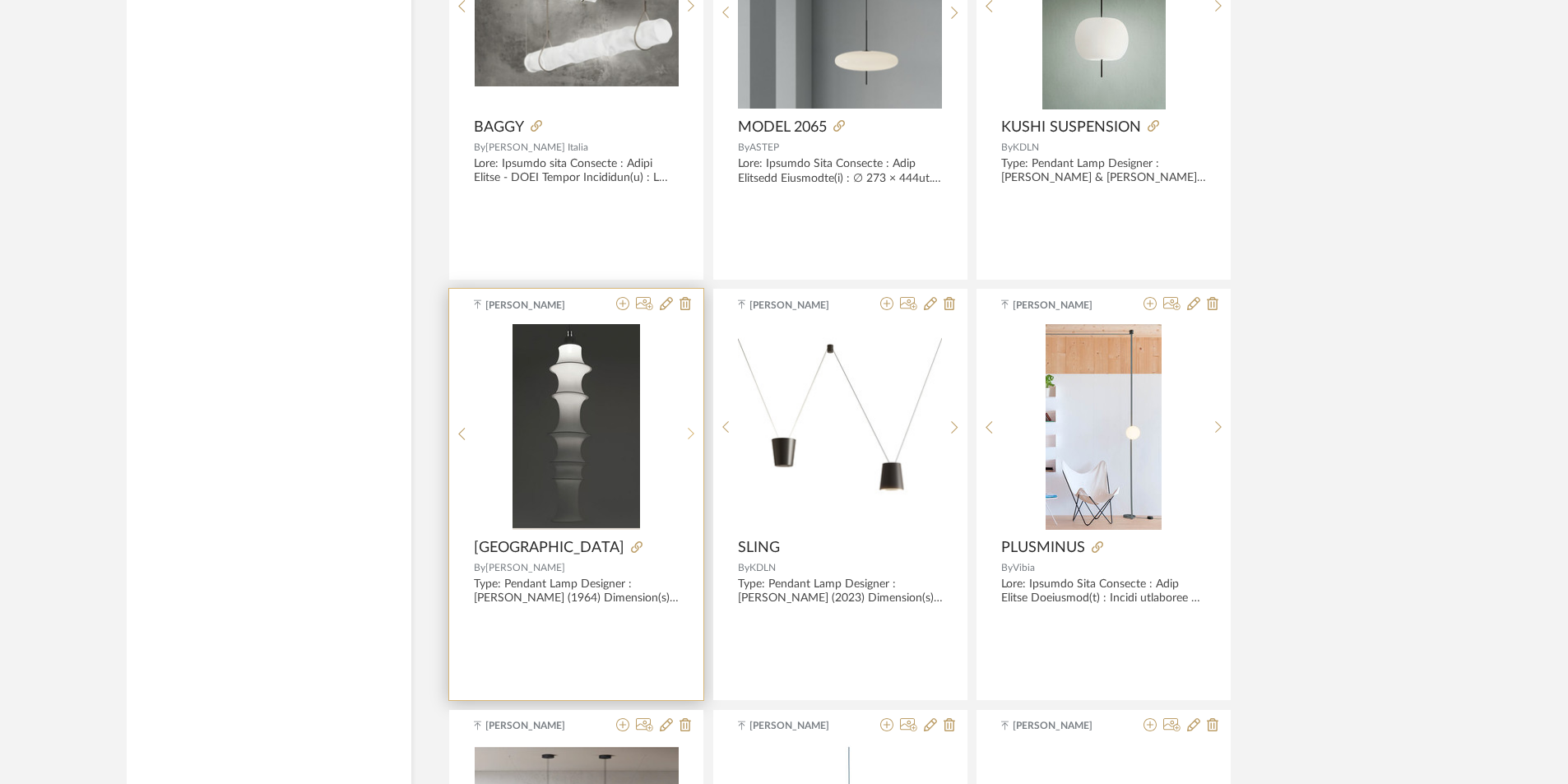
click at [696, 434] on sr-next-btn at bounding box center [692, 433] width 26 height 14
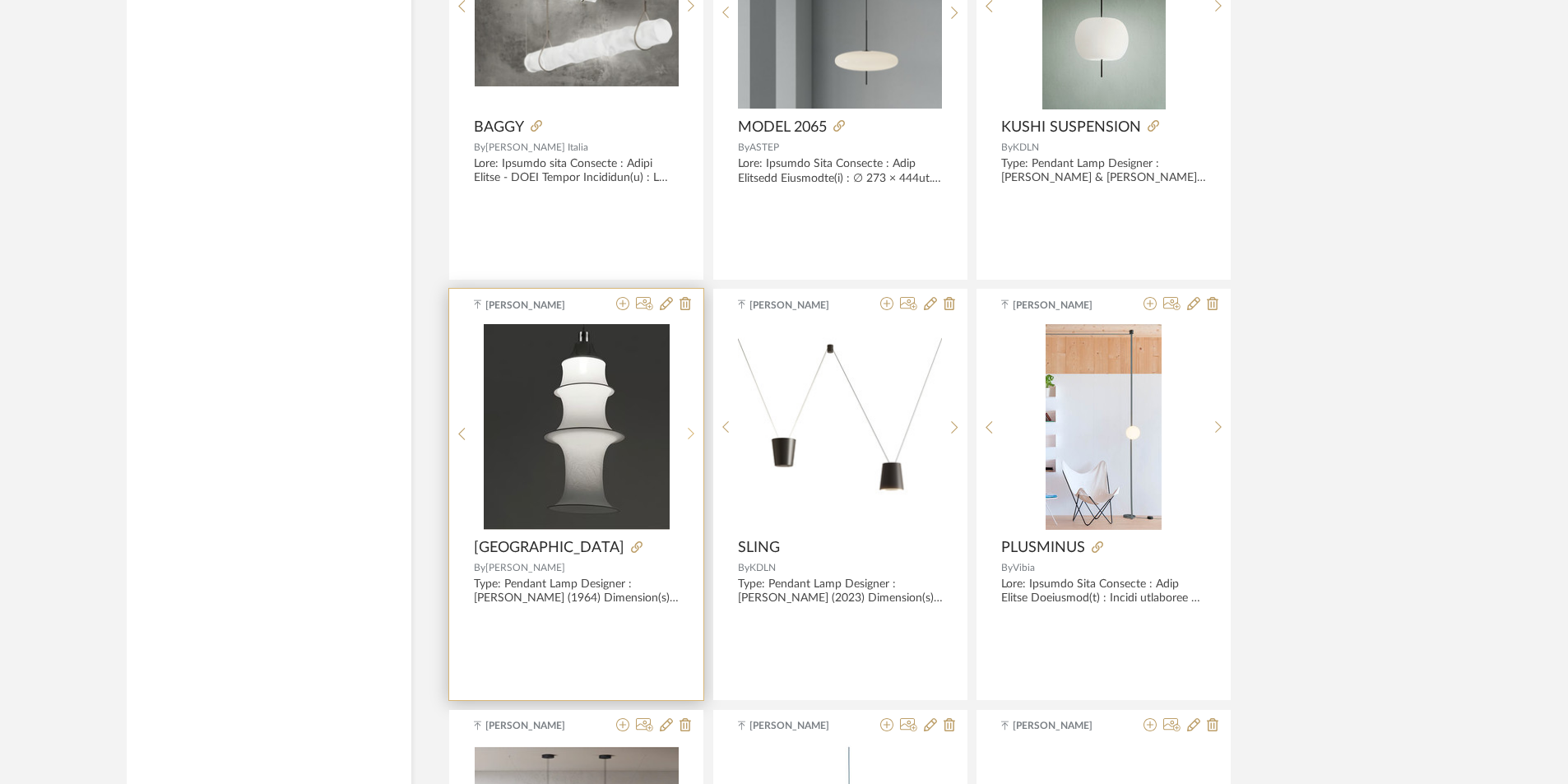
click at [696, 434] on sr-next-btn at bounding box center [692, 433] width 26 height 14
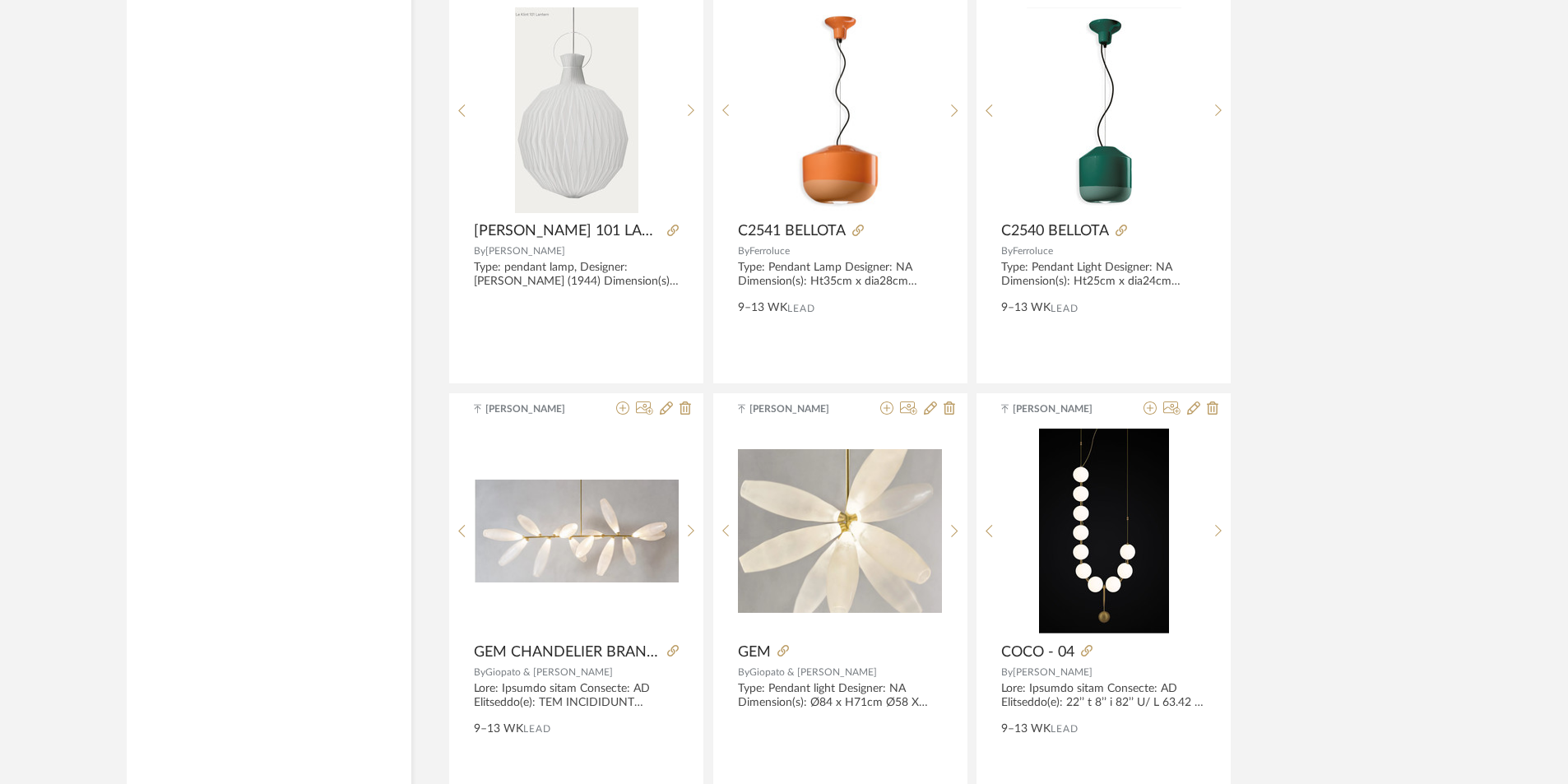
scroll to position [14914, 0]
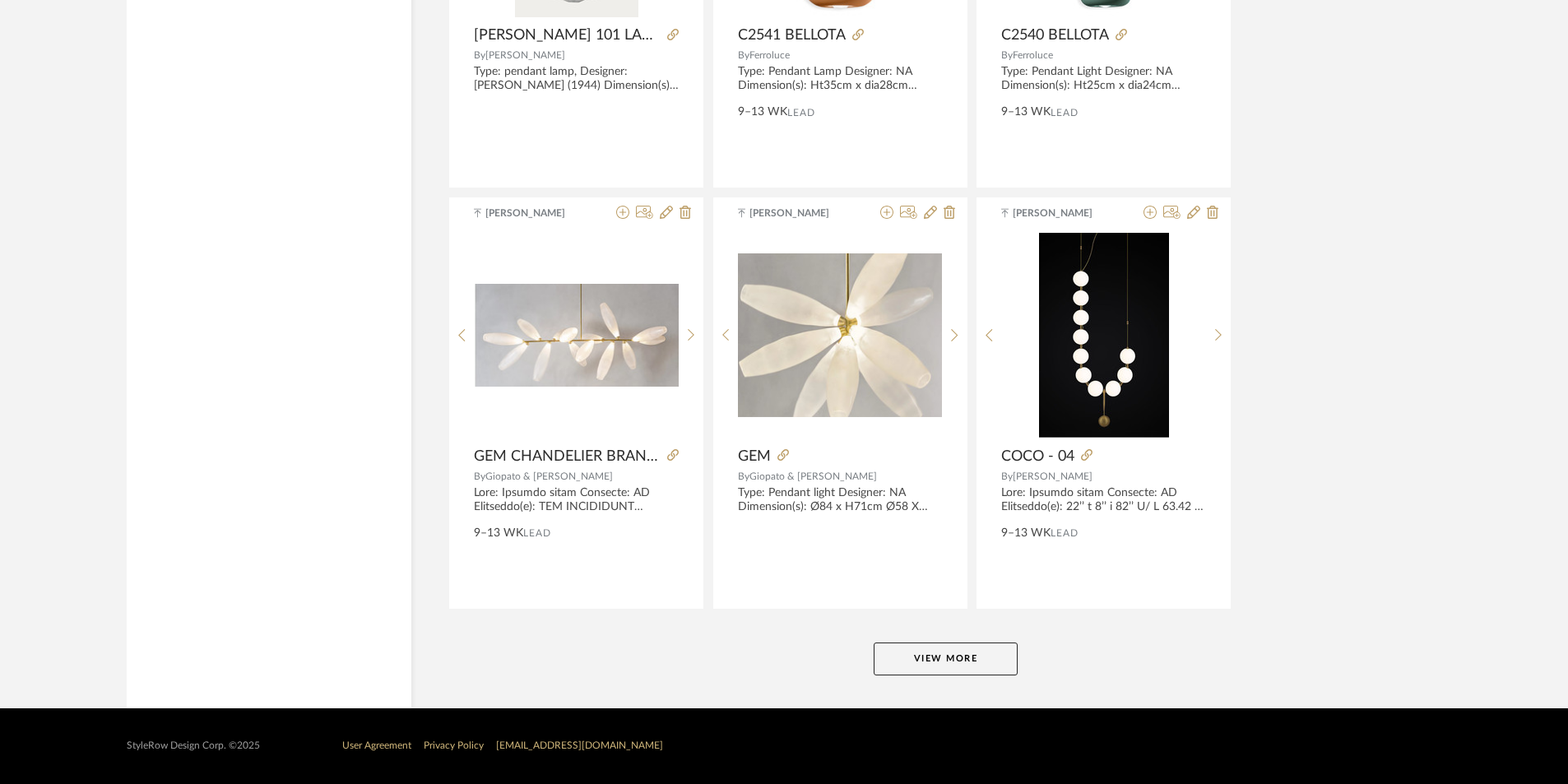
click at [956, 660] on button "View More" at bounding box center [945, 659] width 144 height 33
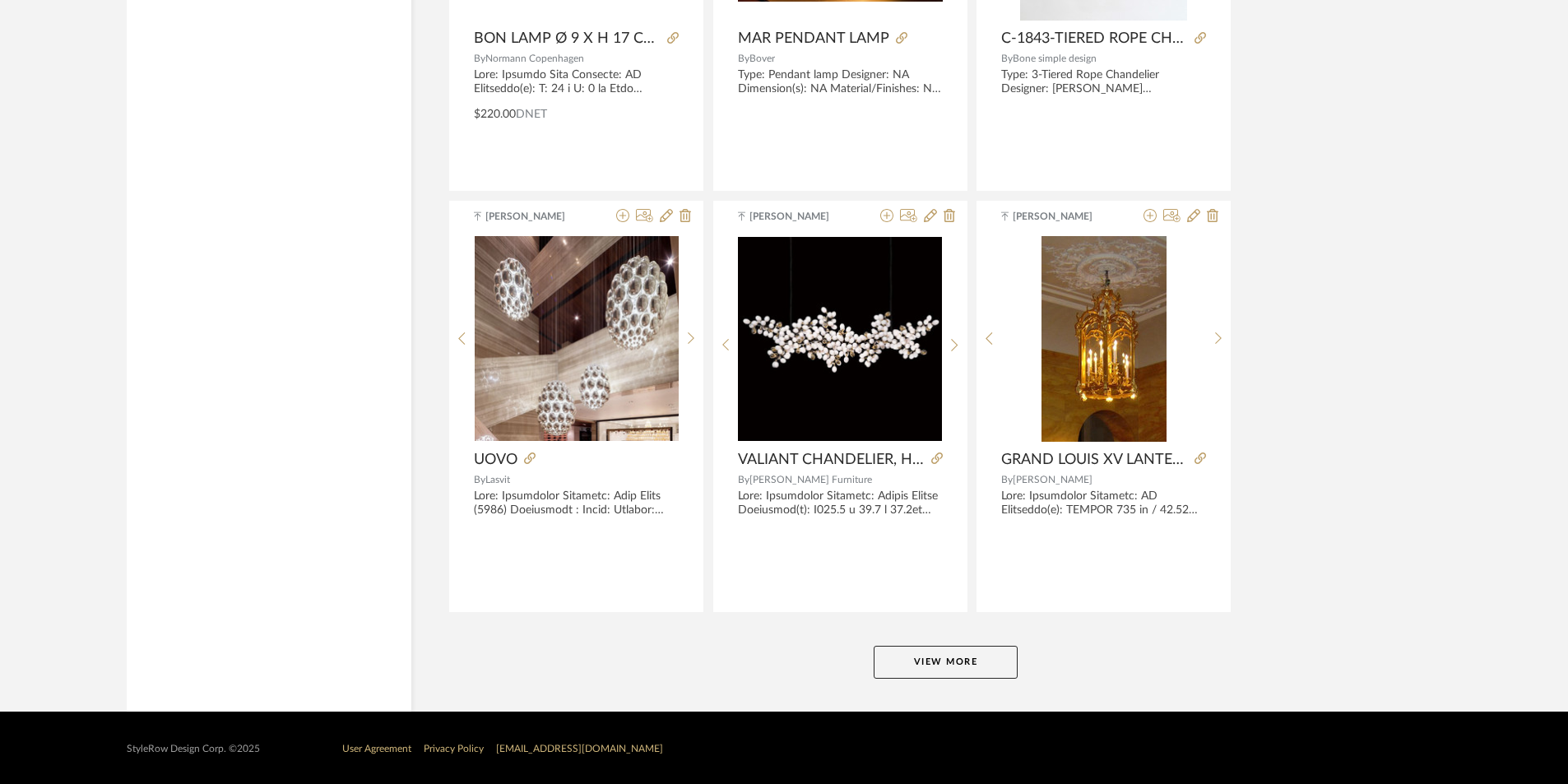
scroll to position [19962, 0]
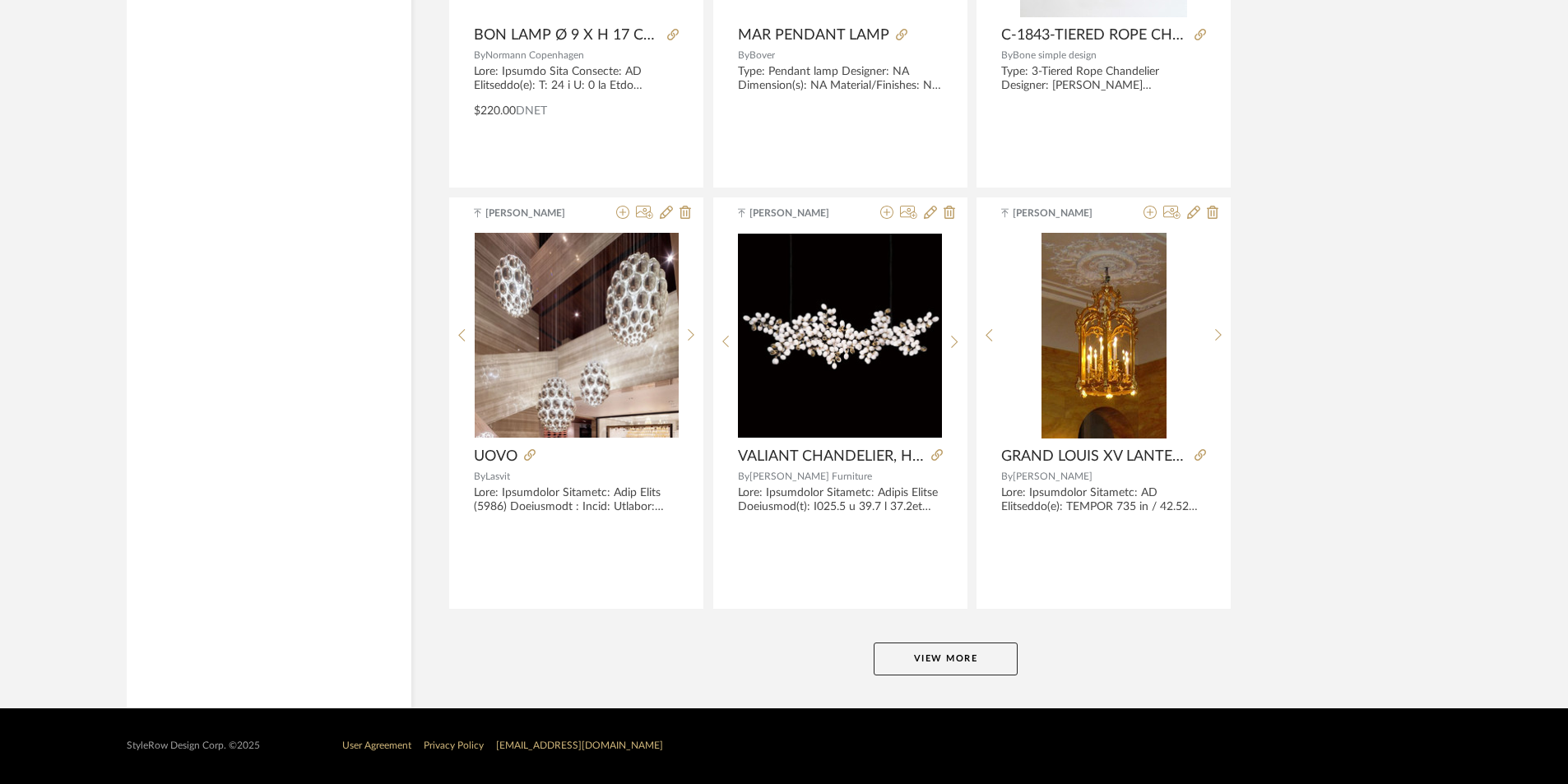
click at [936, 650] on button "View More" at bounding box center [945, 659] width 144 height 33
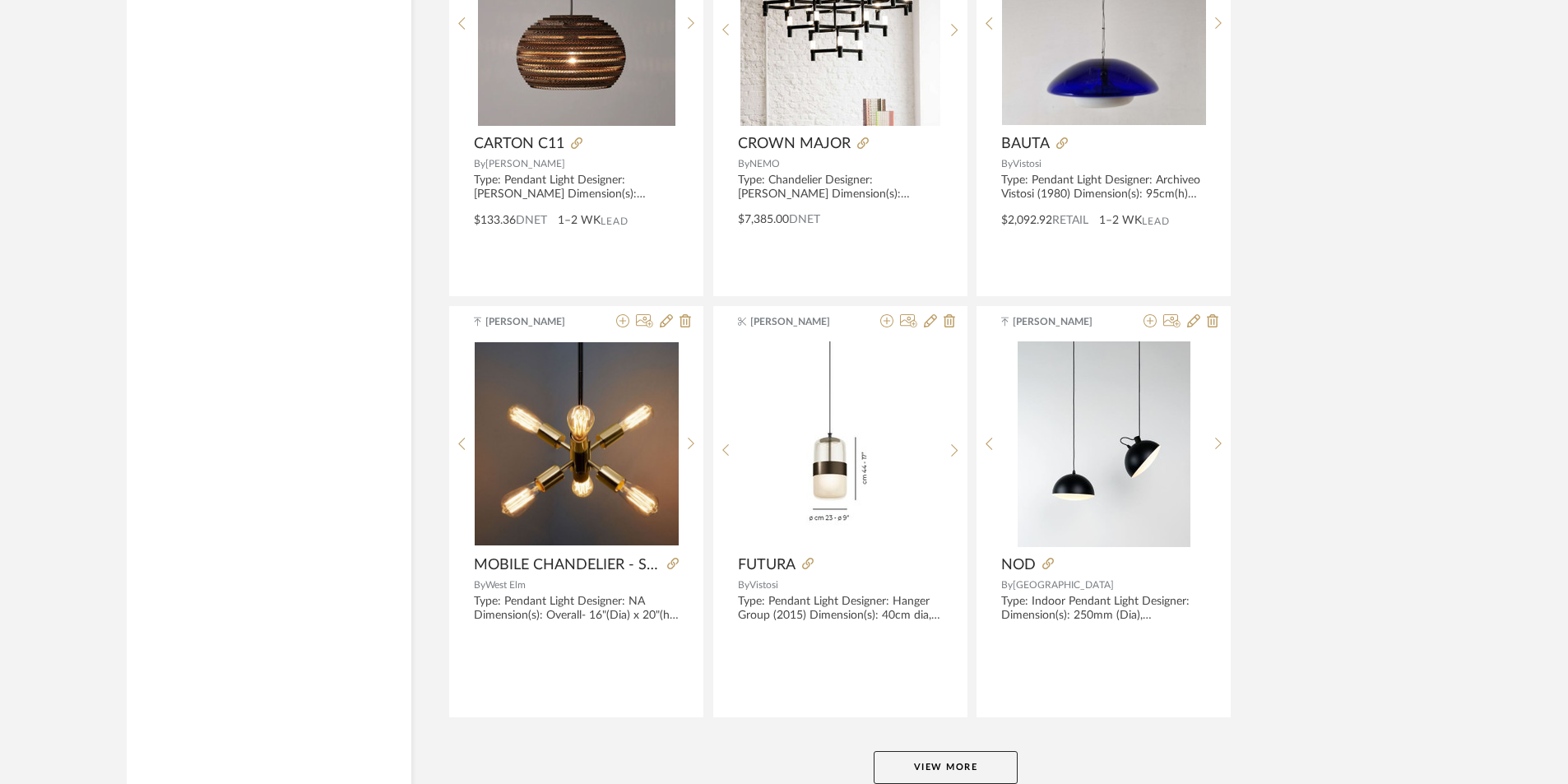
scroll to position [25010, 0]
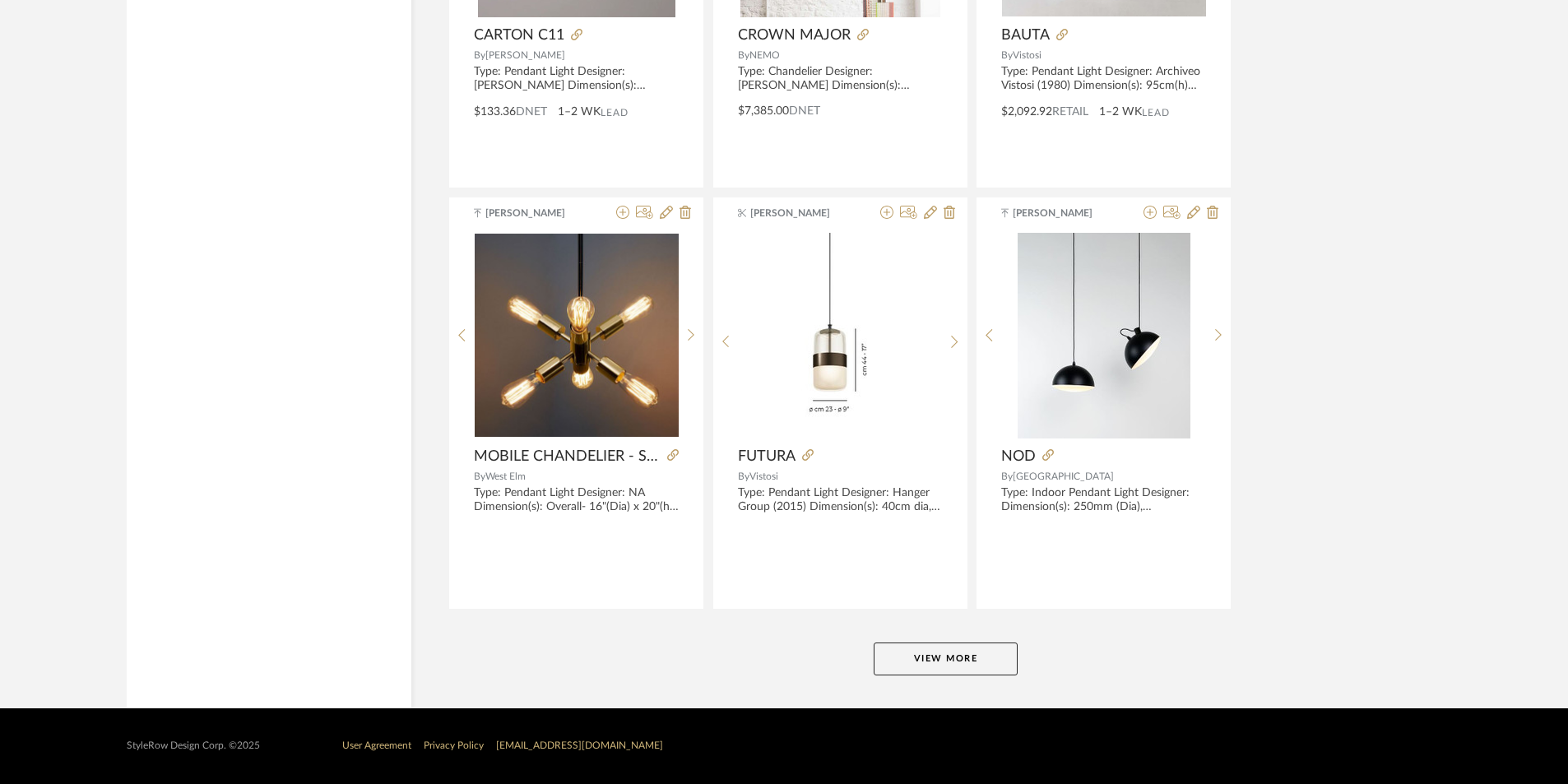
click at [910, 655] on button "View More" at bounding box center [945, 659] width 144 height 33
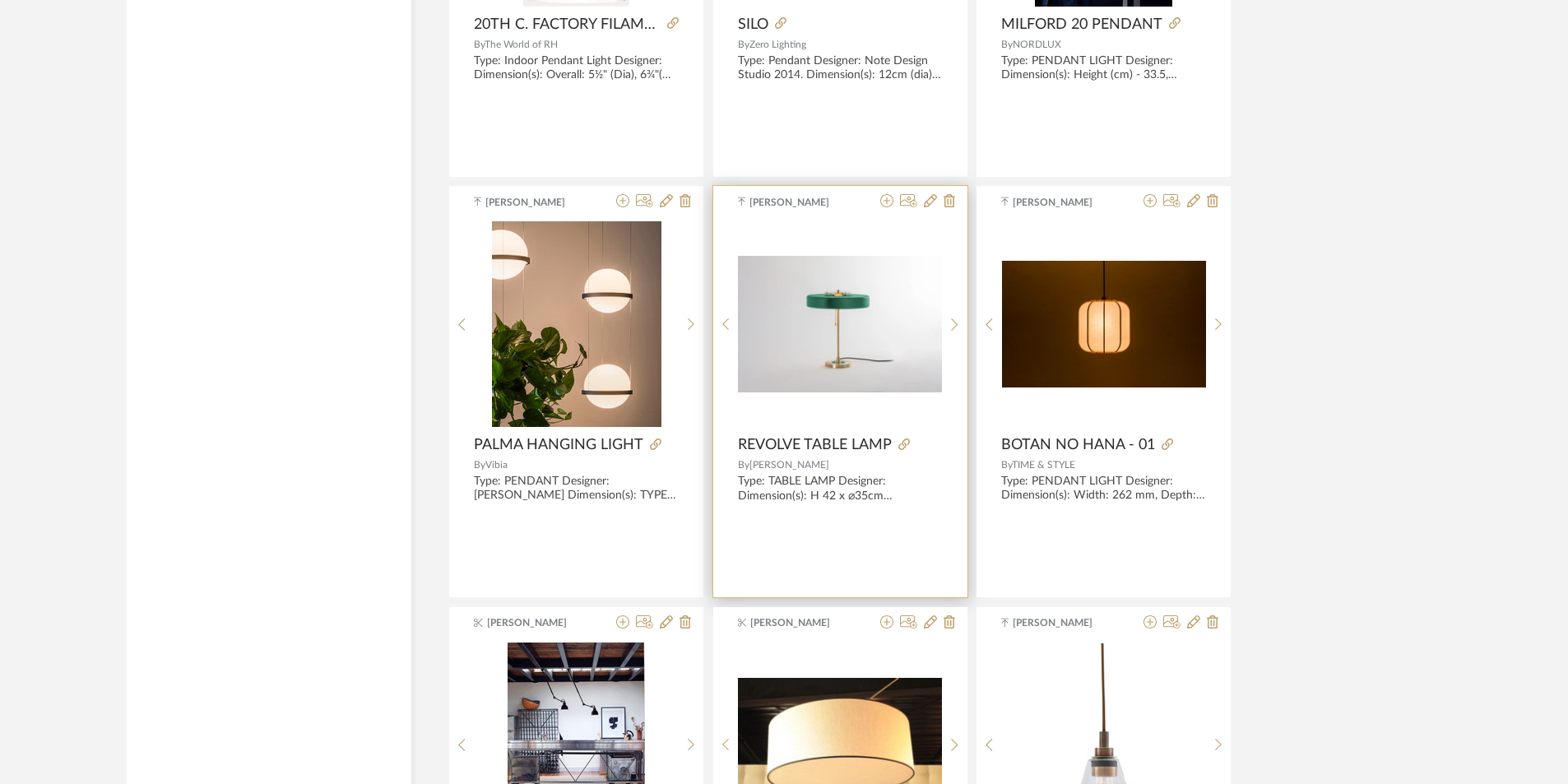
scroll to position [26244, 0]
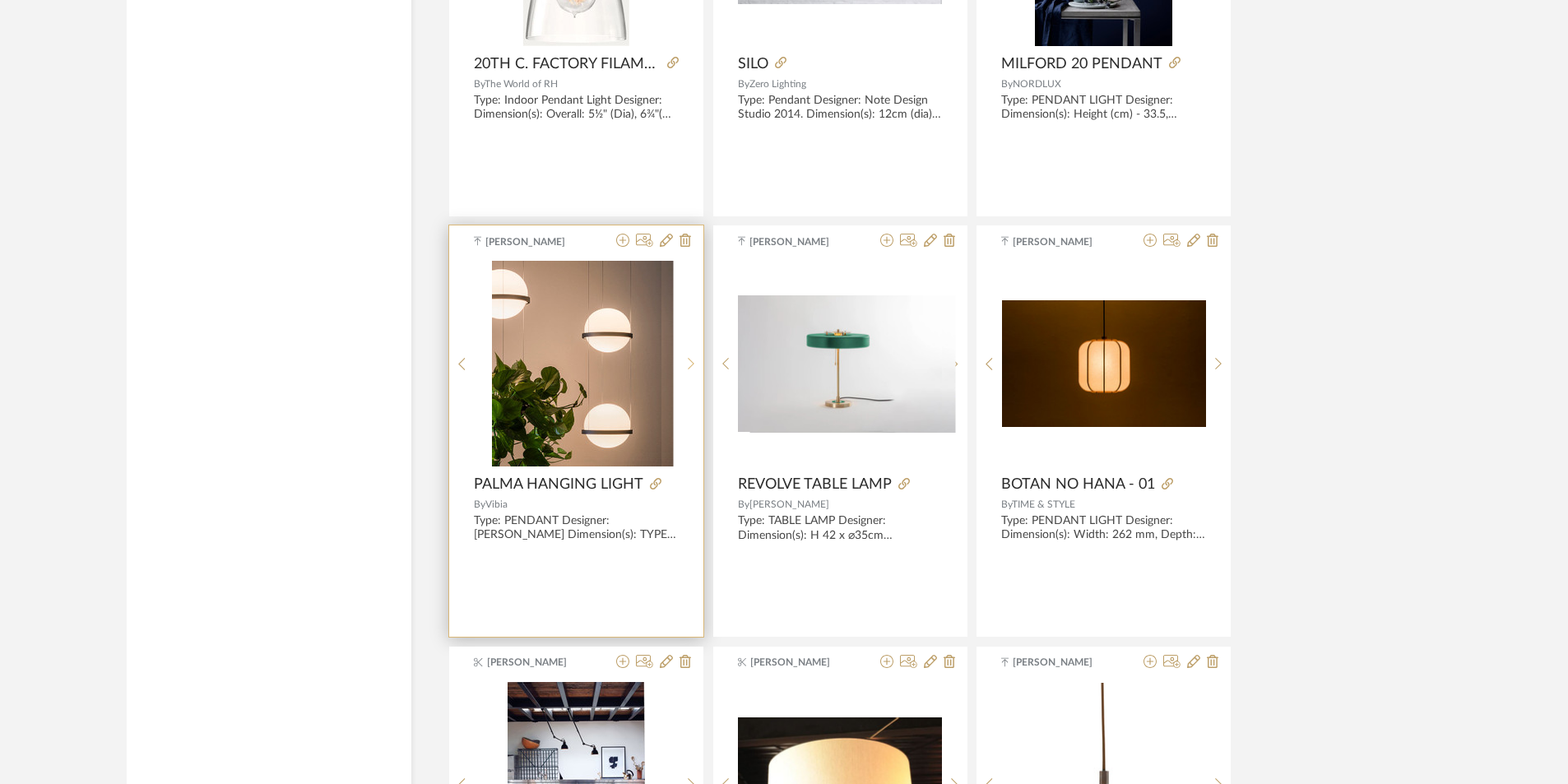
click at [692, 367] on icon at bounding box center [692, 363] width 8 height 14
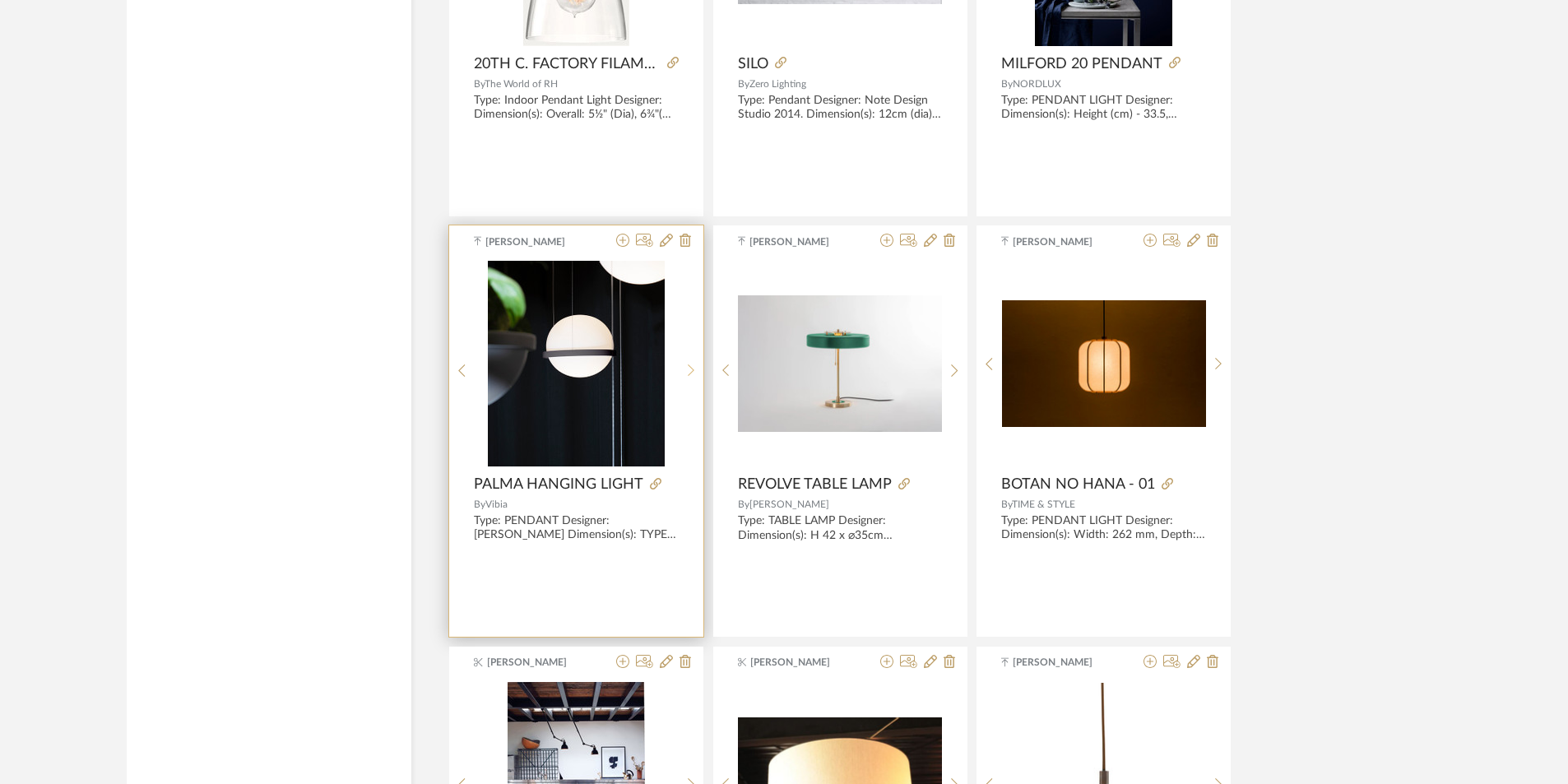
click at [692, 367] on icon at bounding box center [692, 370] width 8 height 14
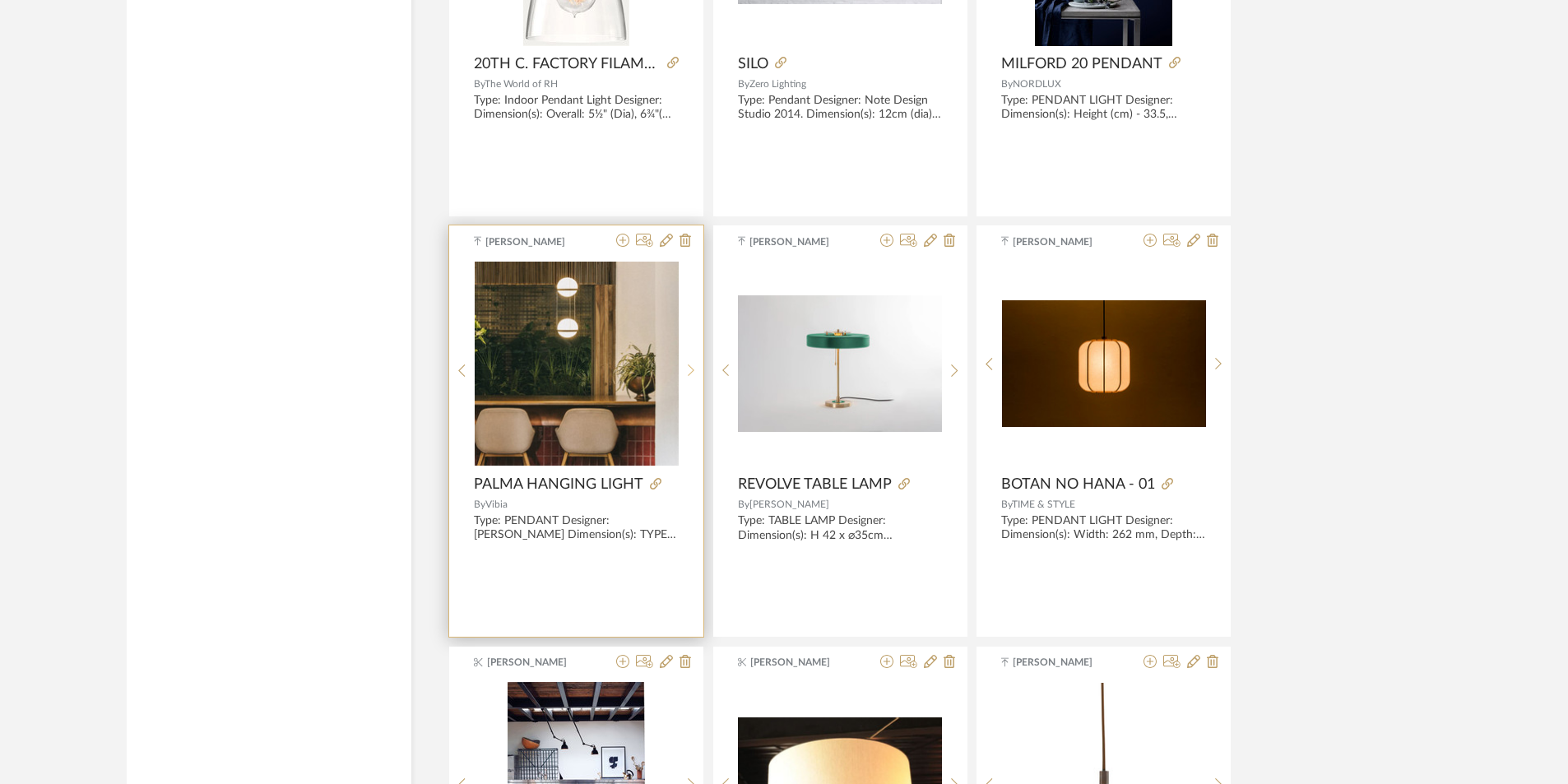
click at [692, 367] on icon at bounding box center [692, 370] width 8 height 14
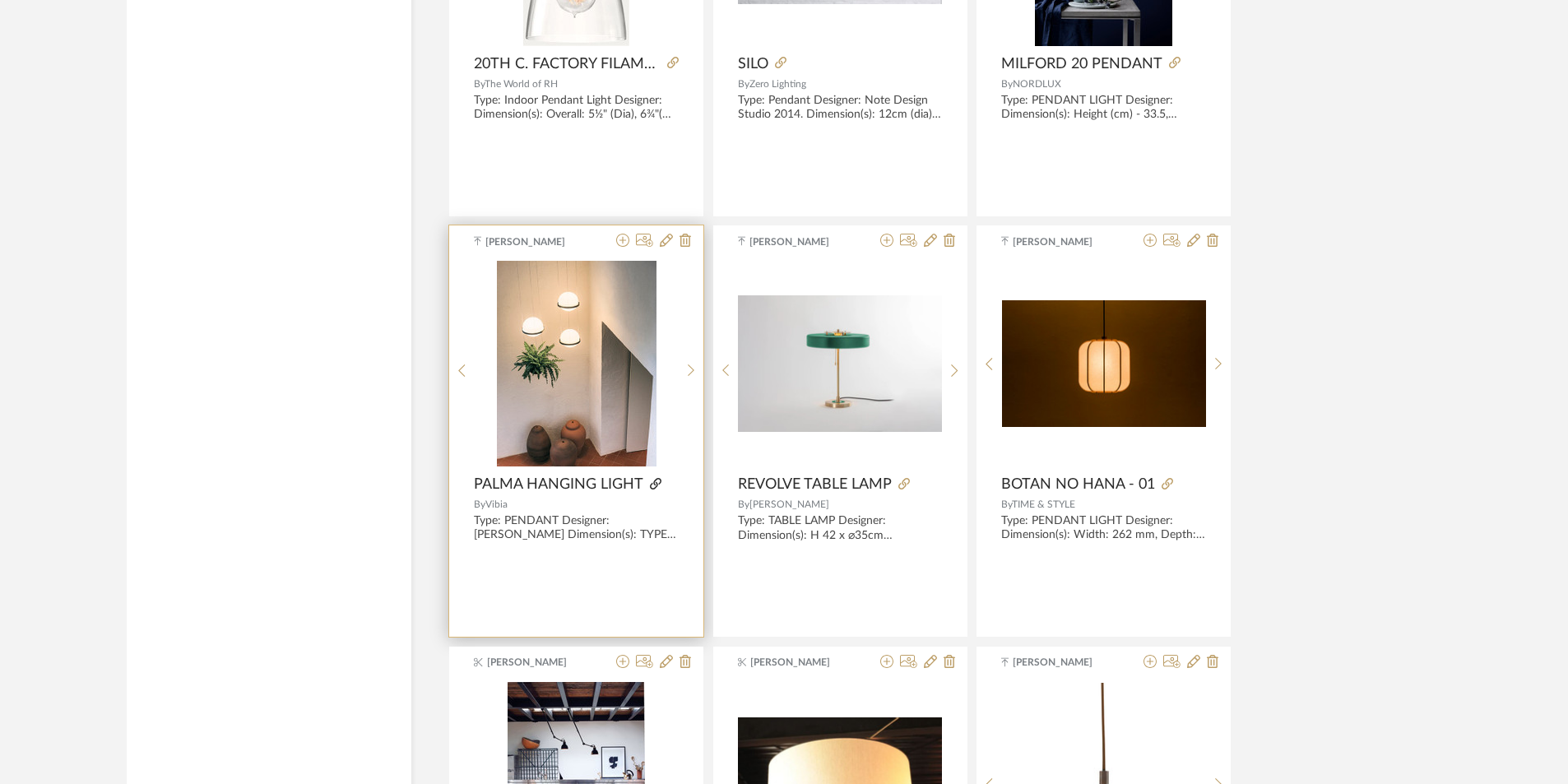
click at [656, 484] on icon at bounding box center [656, 484] width 12 height 12
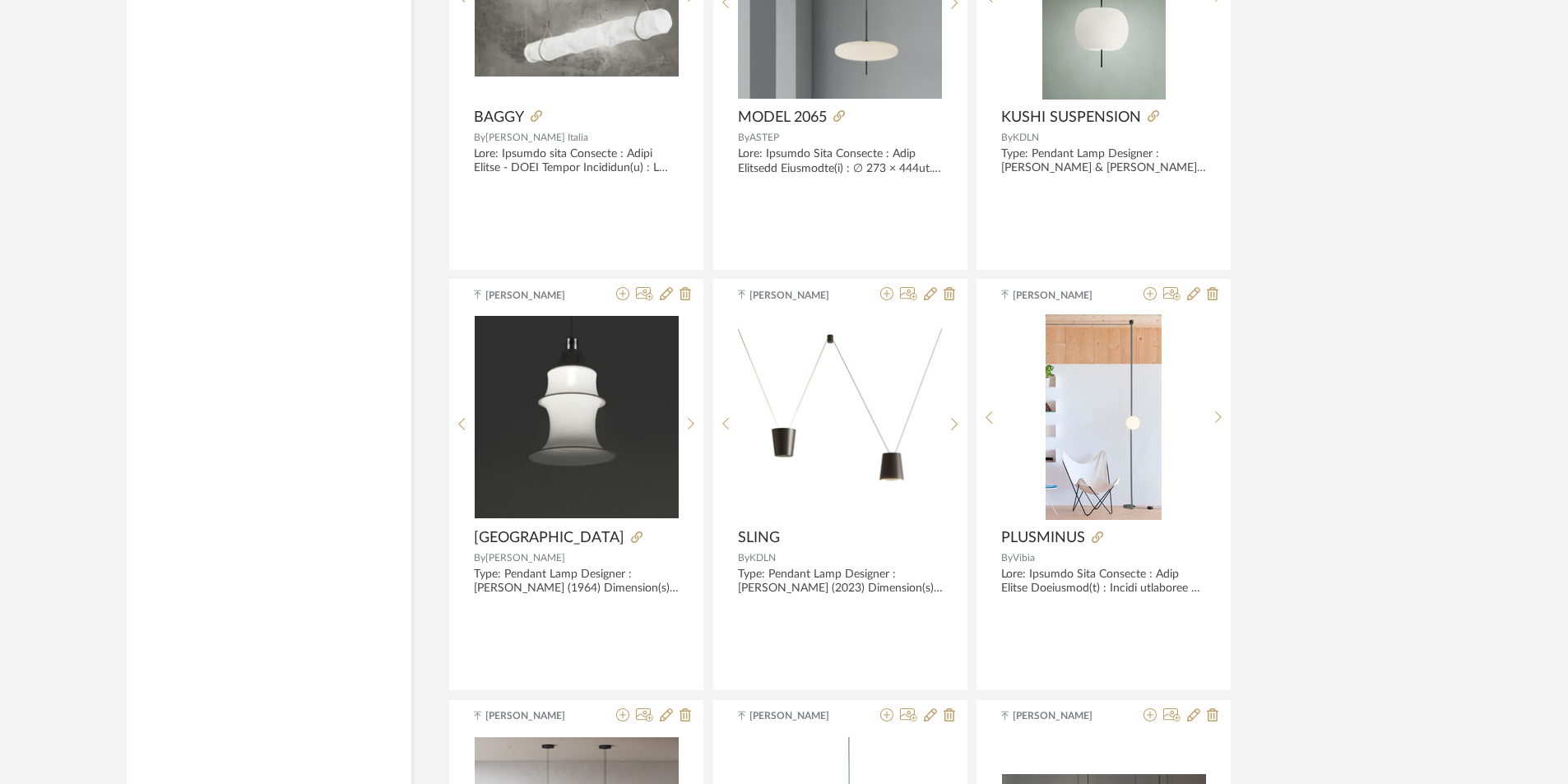
scroll to position [10206, 0]
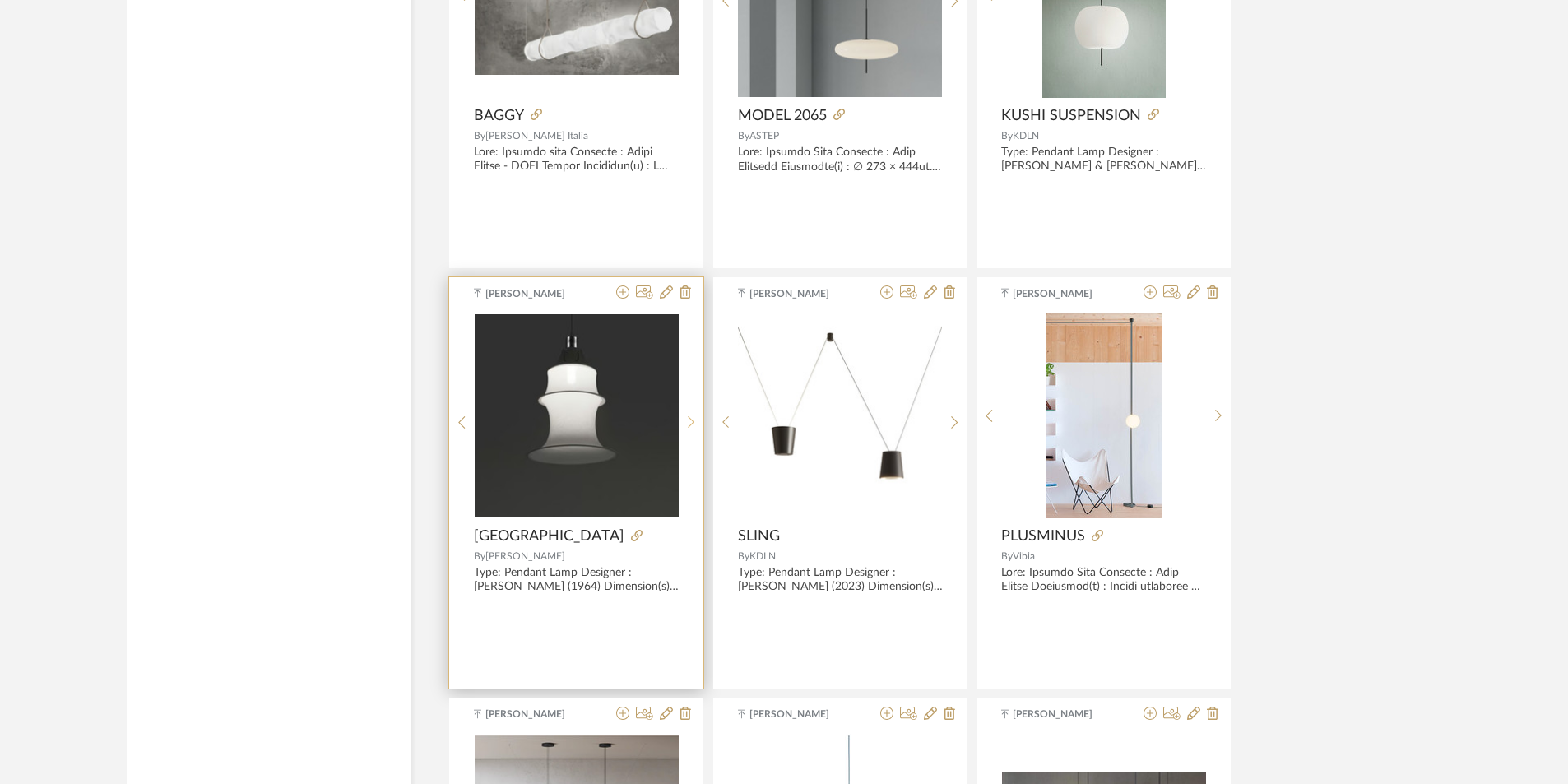
click at [693, 437] on div at bounding box center [692, 421] width 26 height 219
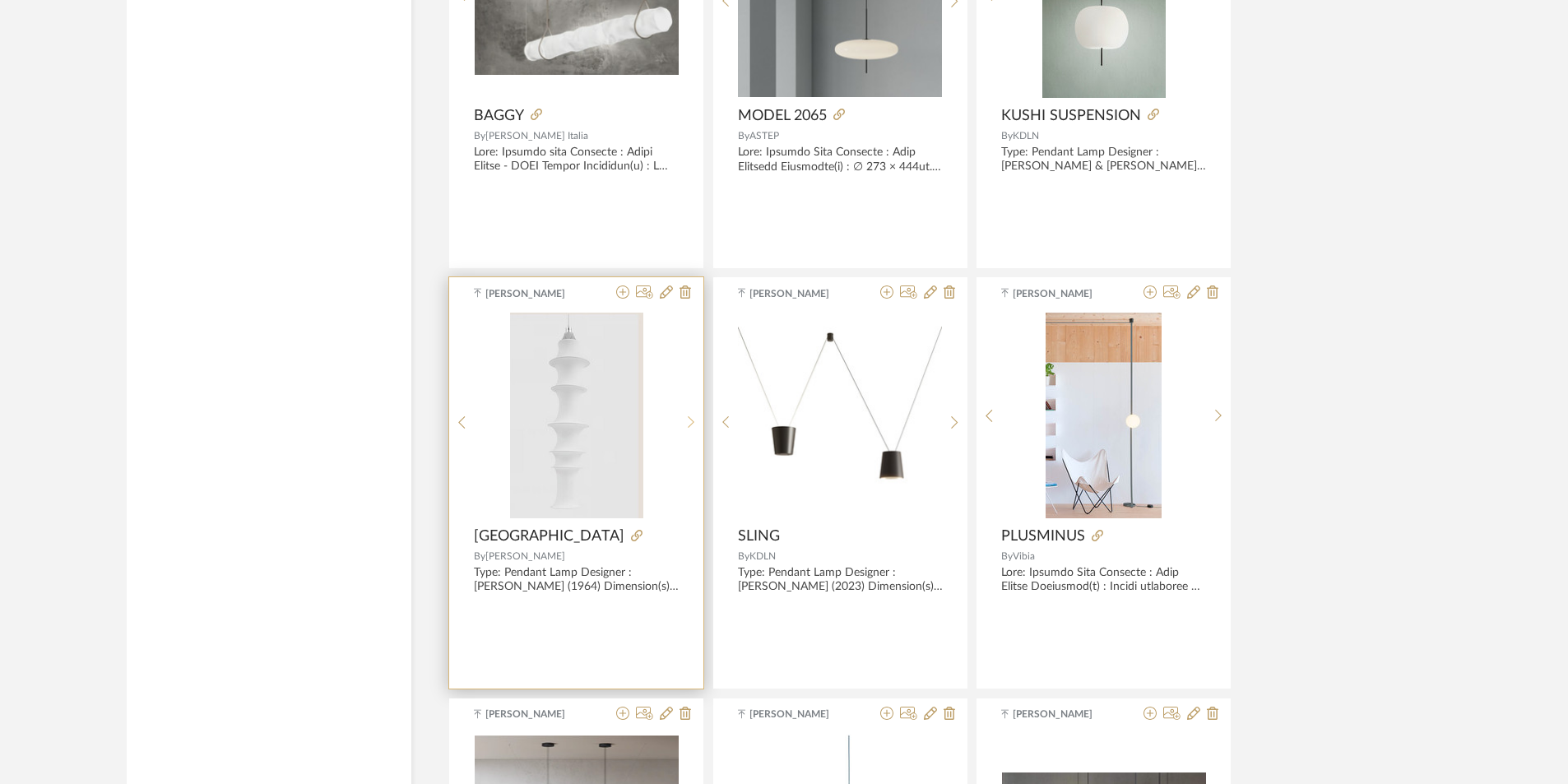
click at [693, 437] on div at bounding box center [692, 421] width 26 height 219
click at [464, 412] on div at bounding box center [462, 421] width 26 height 219
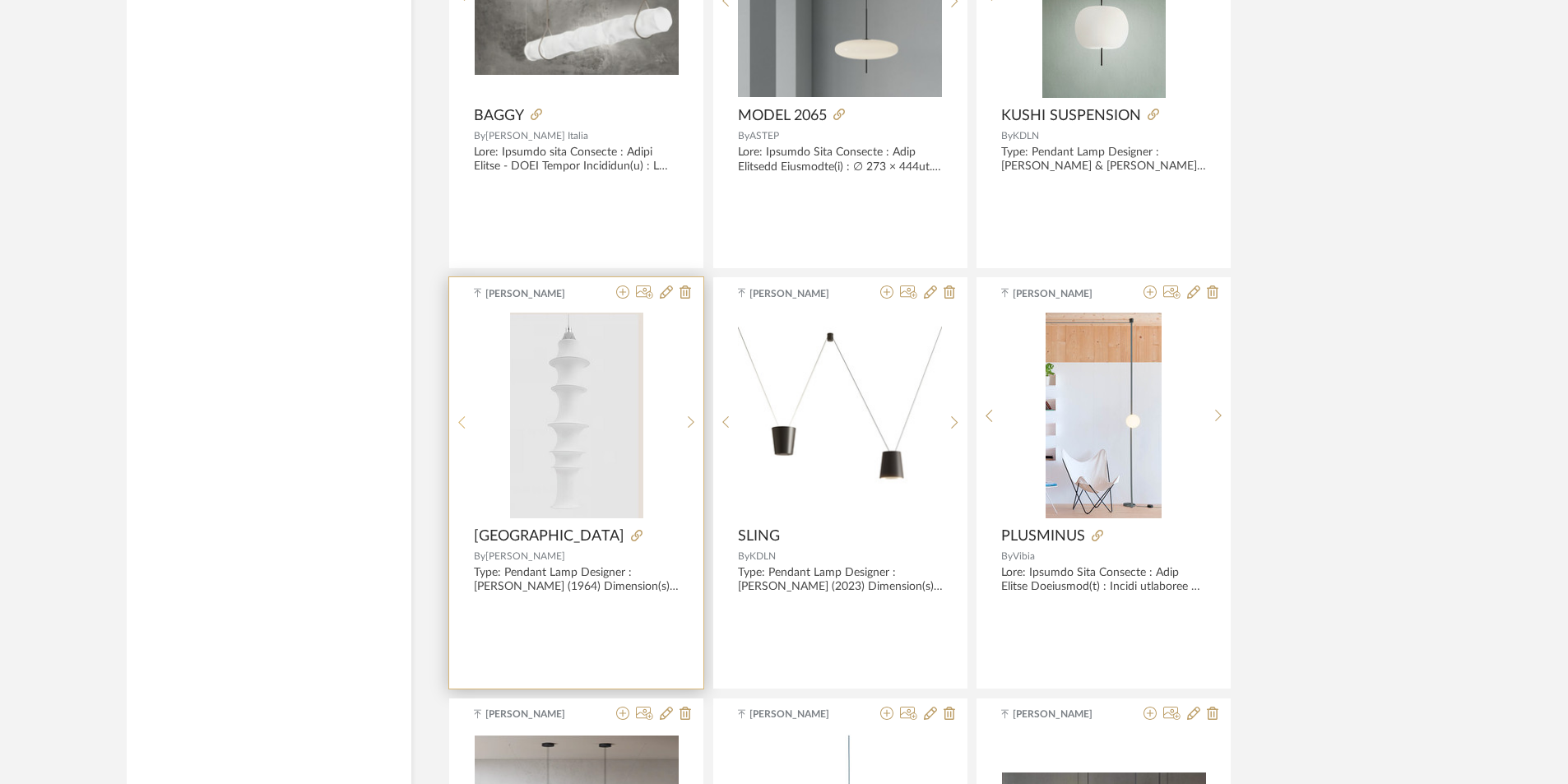
click at [460, 431] on div at bounding box center [462, 421] width 26 height 219
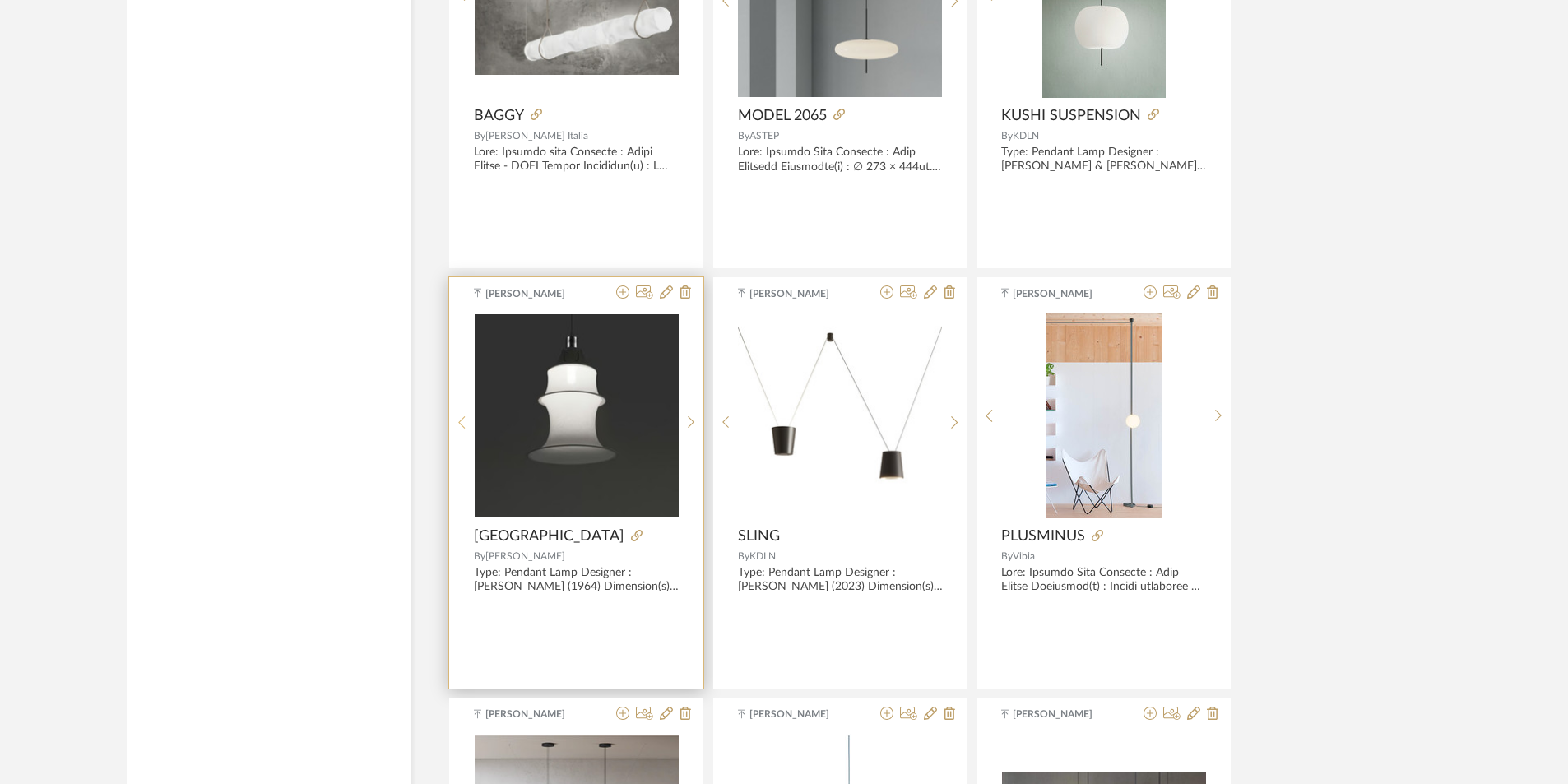
click at [460, 431] on div at bounding box center [462, 421] width 26 height 219
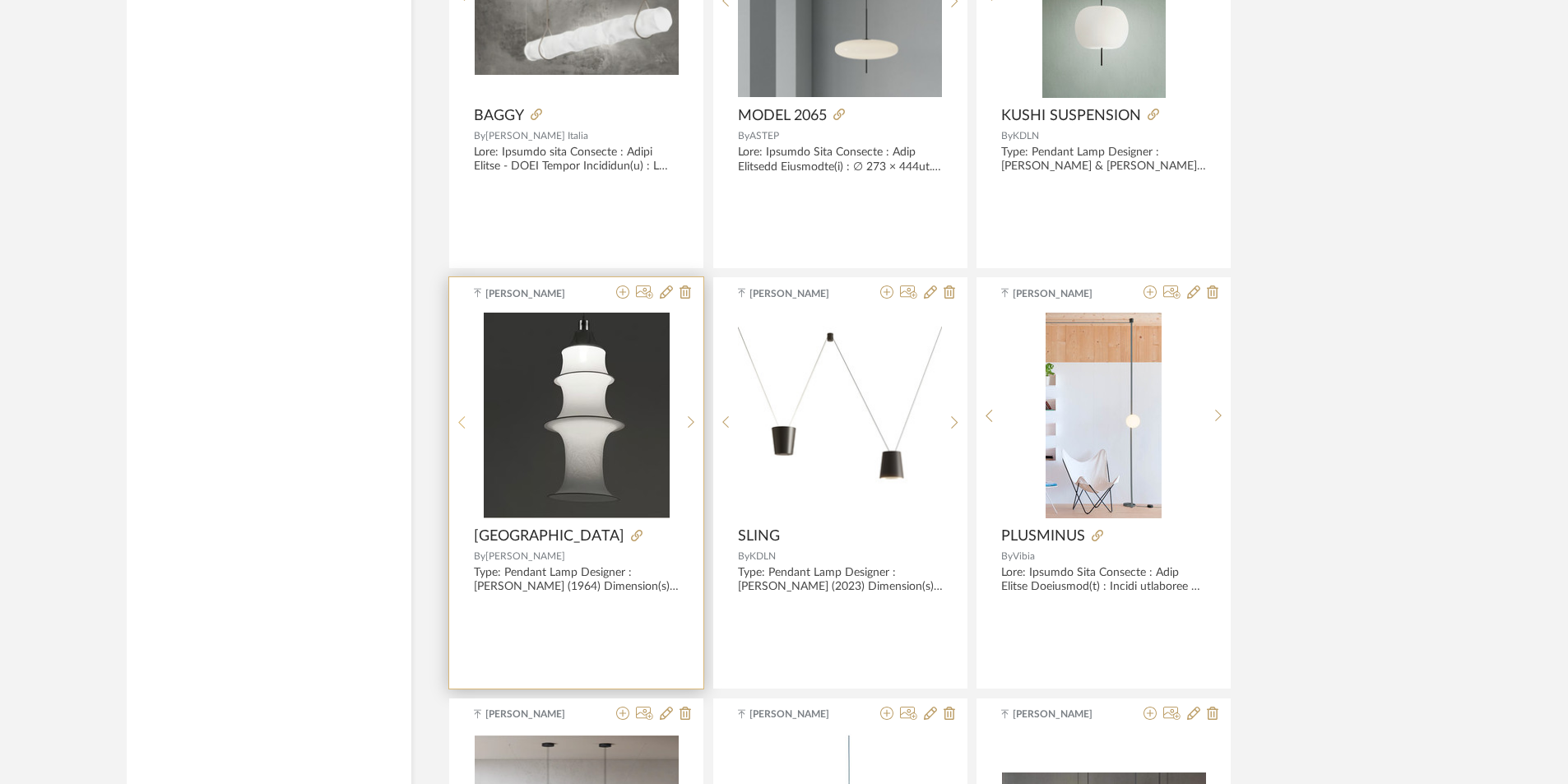
click at [460, 431] on div at bounding box center [462, 421] width 26 height 219
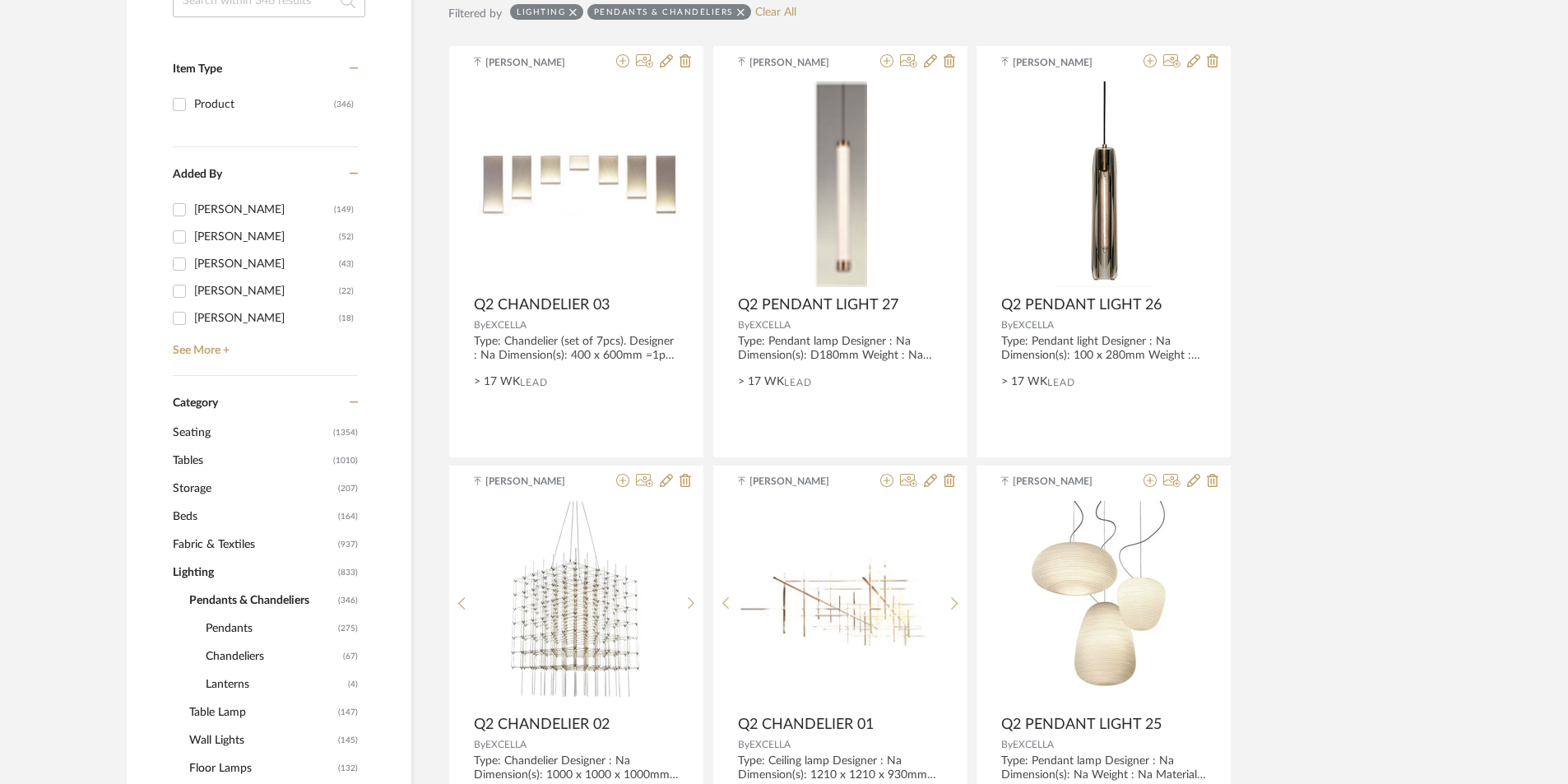
scroll to position [494, 0]
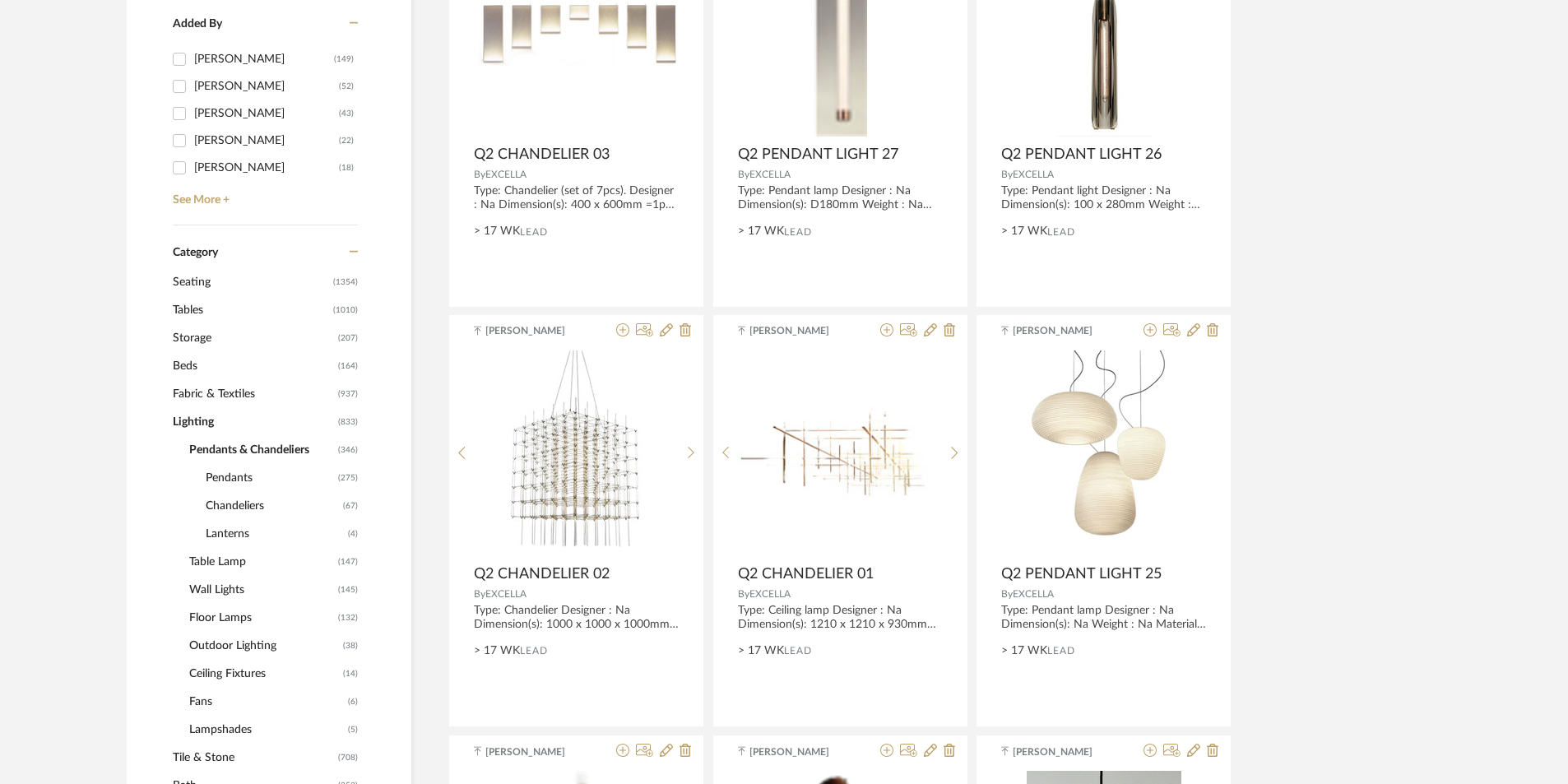
click at [234, 596] on span "Wall Lights" at bounding box center [261, 589] width 145 height 28
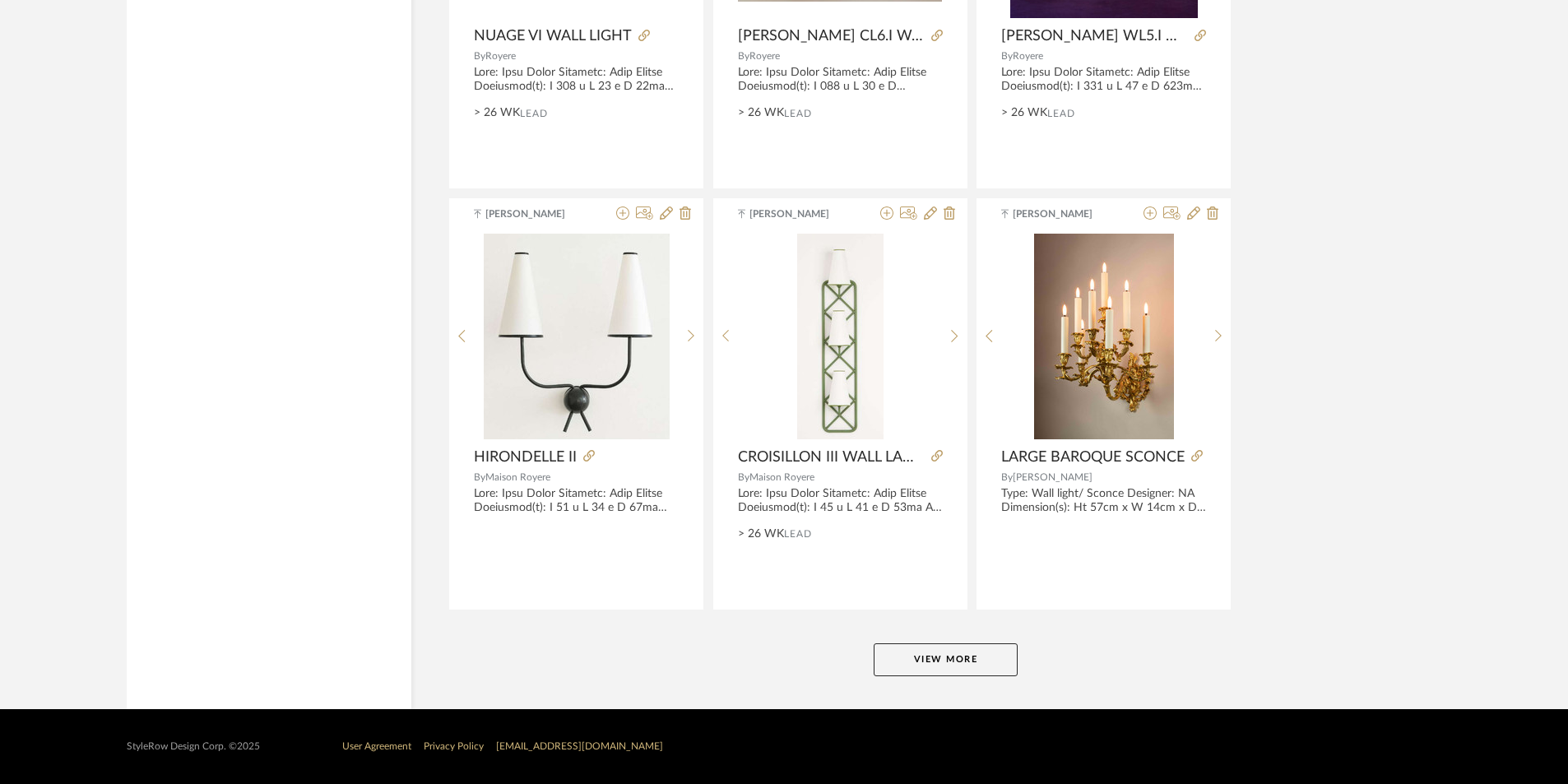
scroll to position [4818, 0]
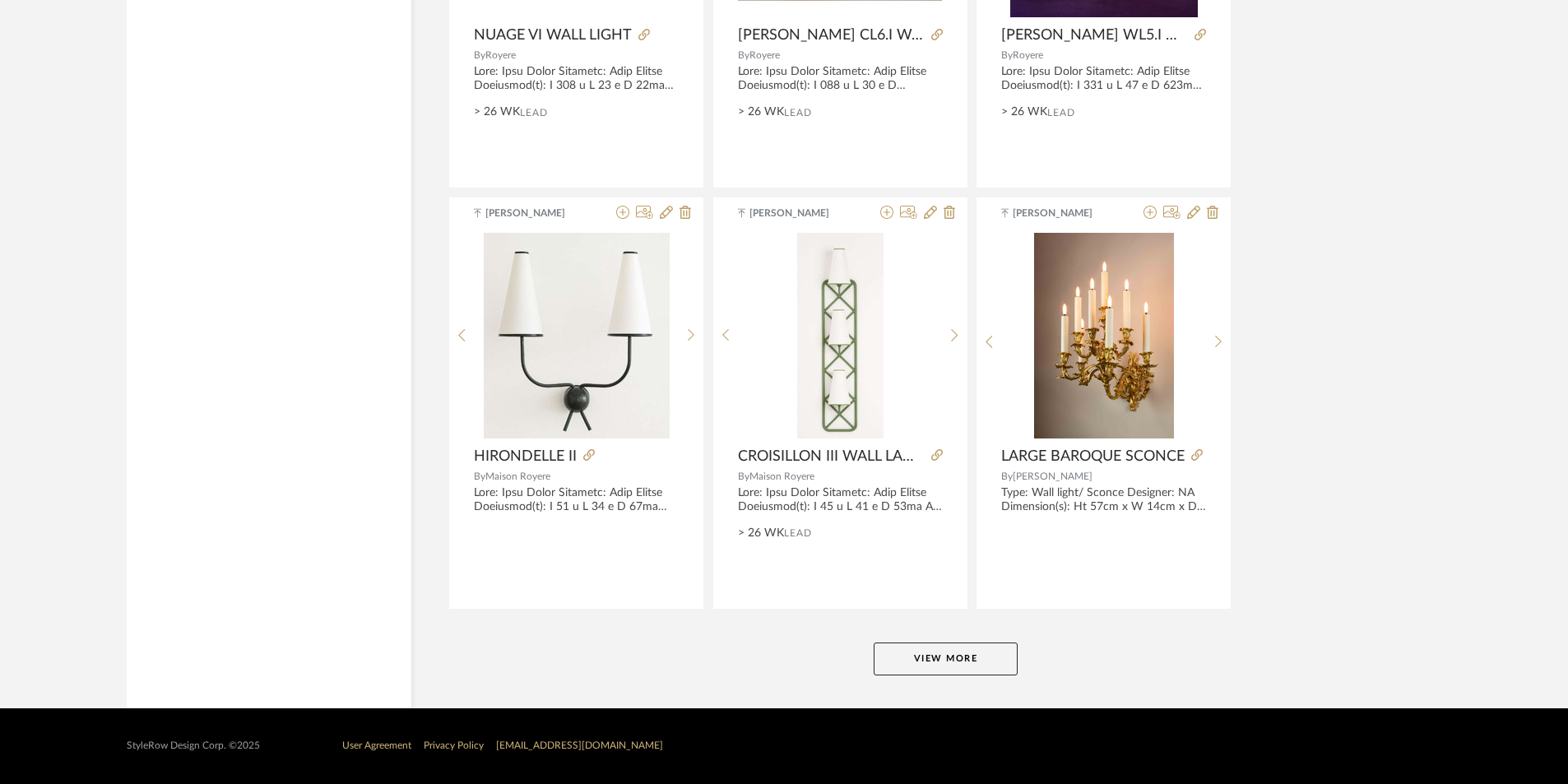
click at [979, 665] on button "View More" at bounding box center [945, 659] width 144 height 33
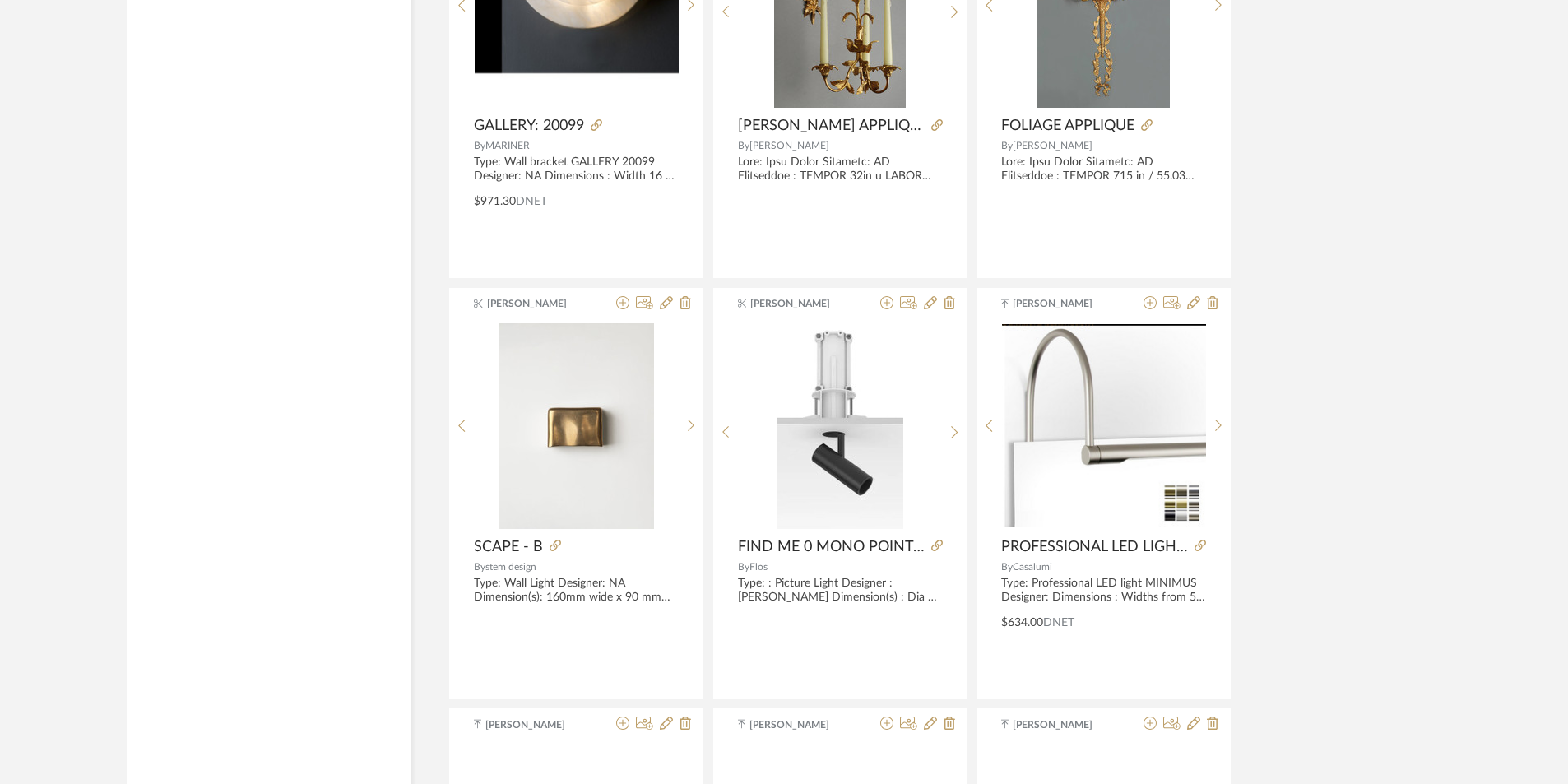
scroll to position [8354, 0]
